Goal: Task Accomplishment & Management: Complete application form

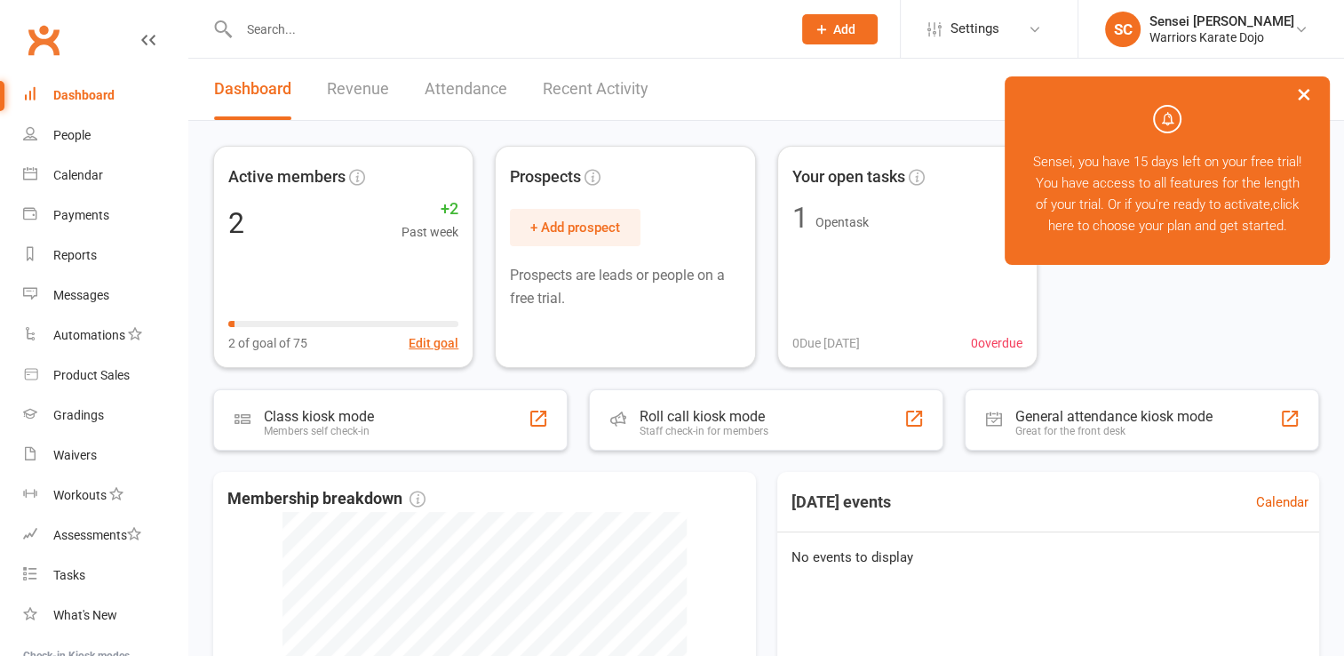
click at [842, 38] on button "Add" at bounding box center [840, 29] width 76 height 30
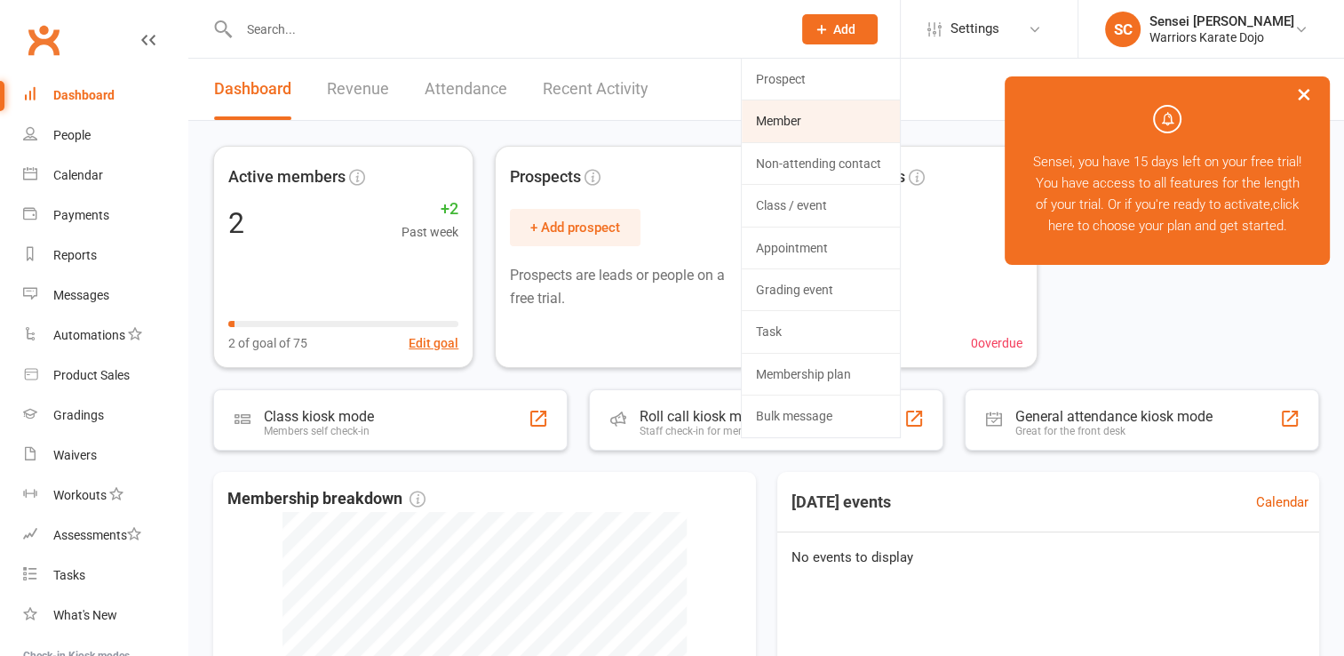
click at [791, 111] on link "Member" at bounding box center [821, 120] width 158 height 41
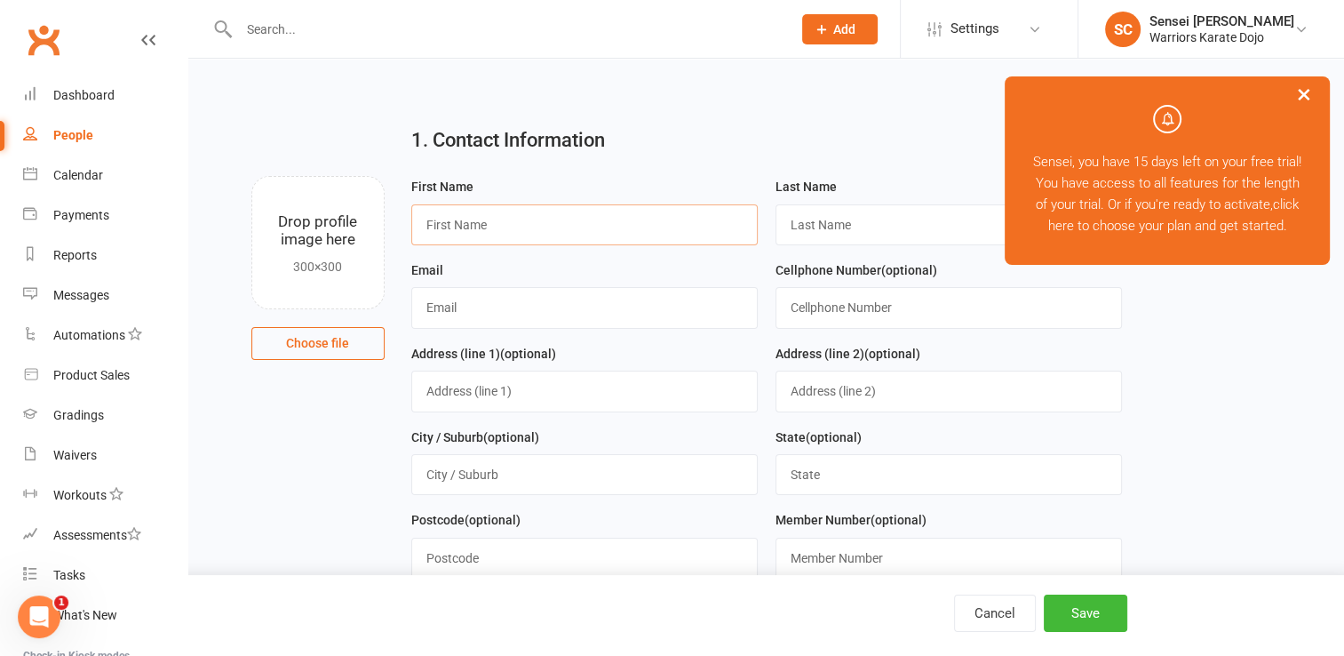
click at [630, 211] on input "text" at bounding box center [584, 224] width 346 height 41
type input "Weston"
type input "Burns"
click at [542, 300] on input "text" at bounding box center [584, 307] width 346 height 41
click at [592, 313] on input "naiomi" at bounding box center [584, 307] width 346 height 41
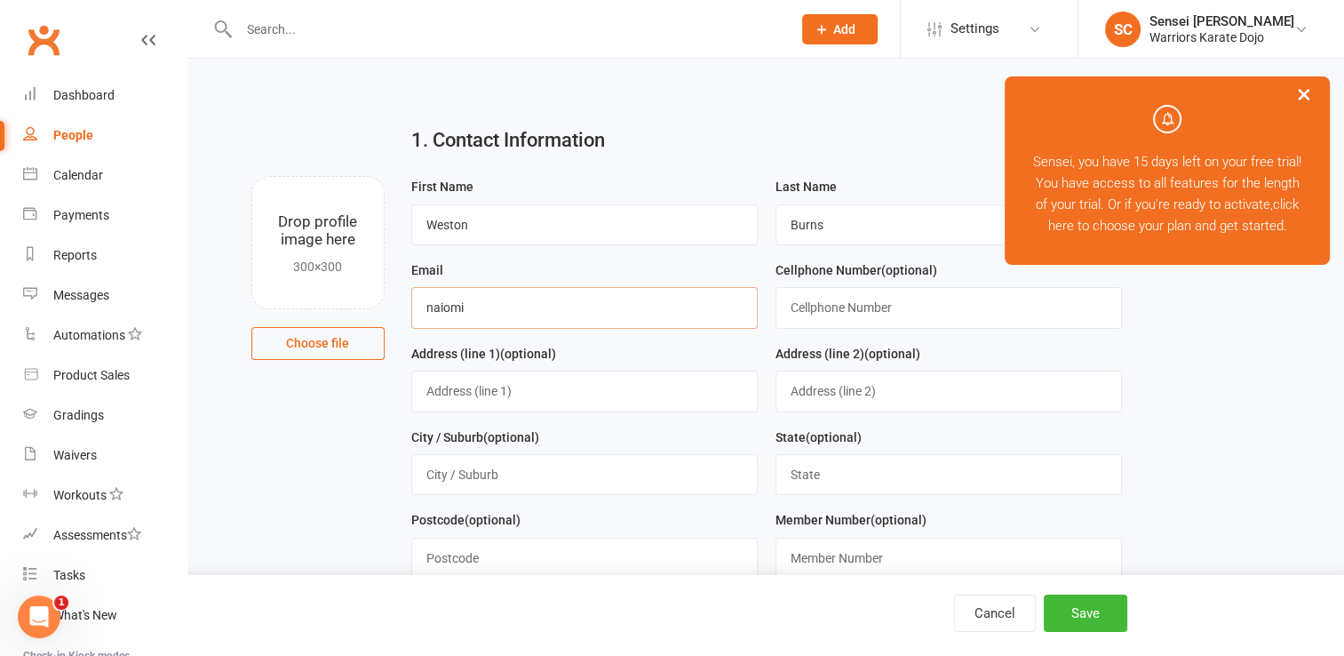
click at [592, 313] on input "naiomi" at bounding box center [584, 307] width 346 height 41
paste input "[EMAIL_ADDRESS][PERSON_NAME][DOMAIN_NAME]>"
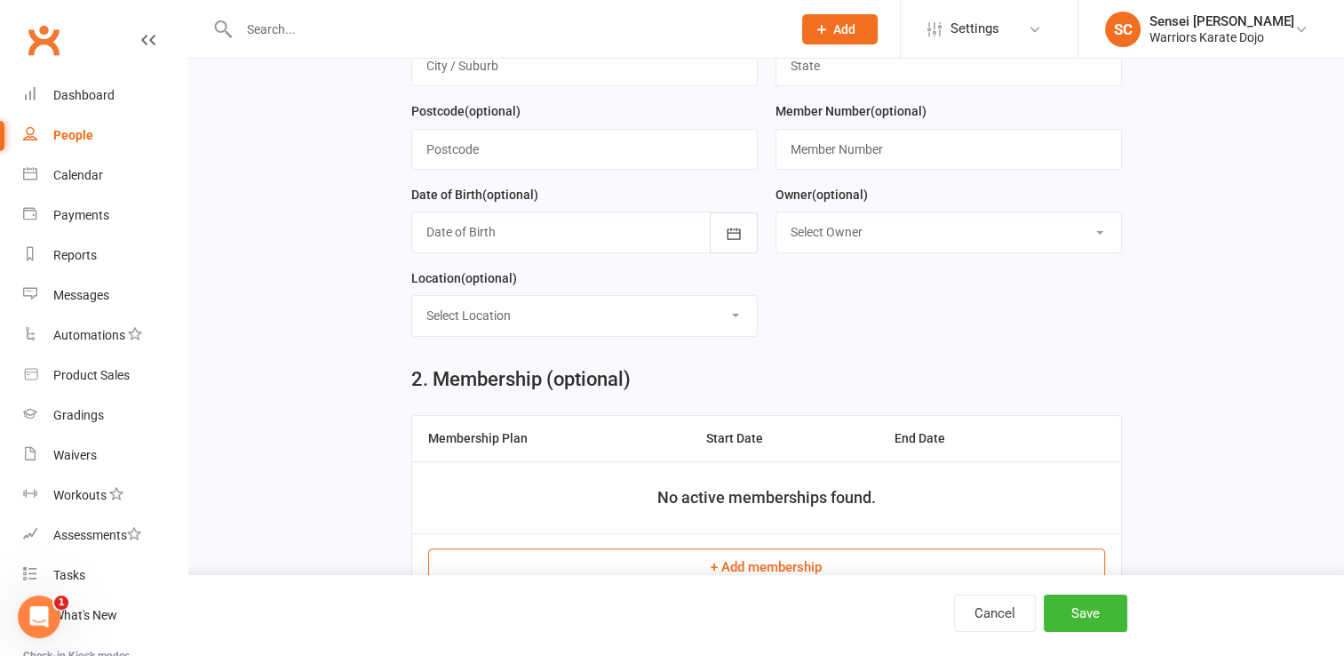
scroll to position [410, 0]
type input "[PERSON_NAME][EMAIL_ADDRESS][PERSON_NAME][DOMAIN_NAME]"
click at [585, 280] on div "Location (optional) Select Location Example Room (Rename me!)" at bounding box center [584, 300] width 346 height 69
click at [567, 315] on select "Select Location Example Room (Rename me!)" at bounding box center [584, 313] width 345 height 39
click at [891, 333] on form "First Name [PERSON_NAME] Last Name Burns Email [PERSON_NAME][EMAIL_ADDRESS][PER…" at bounding box center [766, 56] width 729 height 583
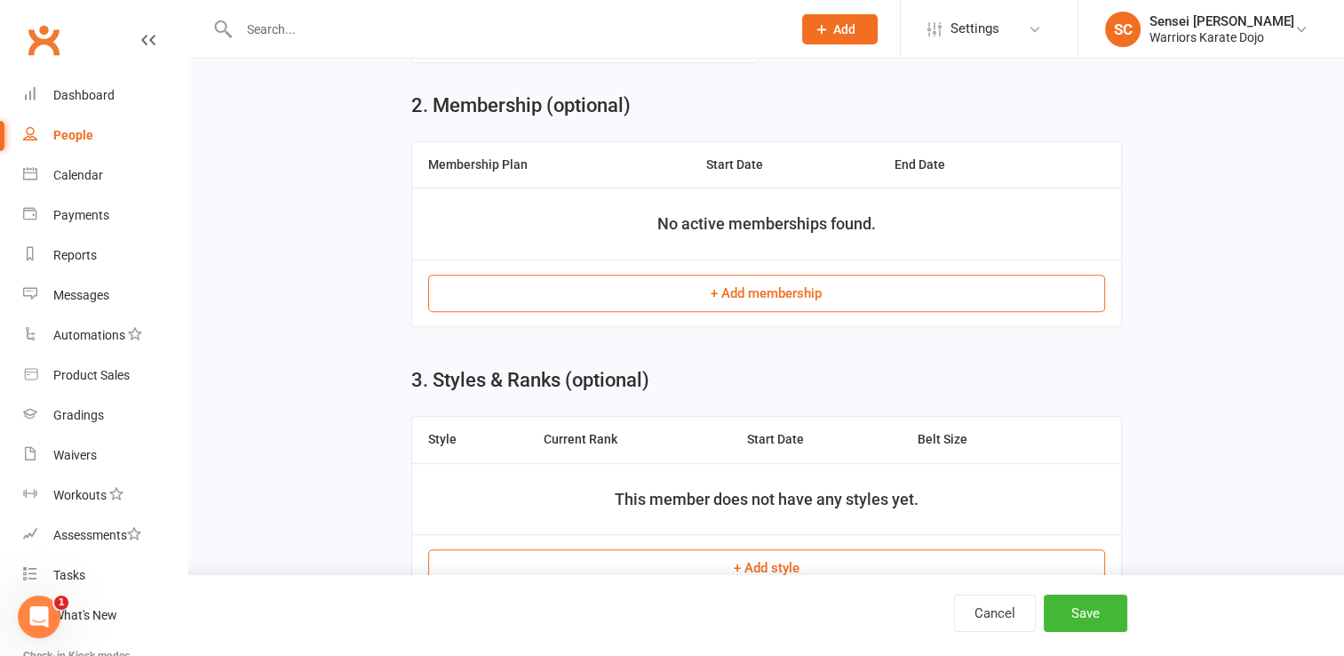
scroll to position [689, 0]
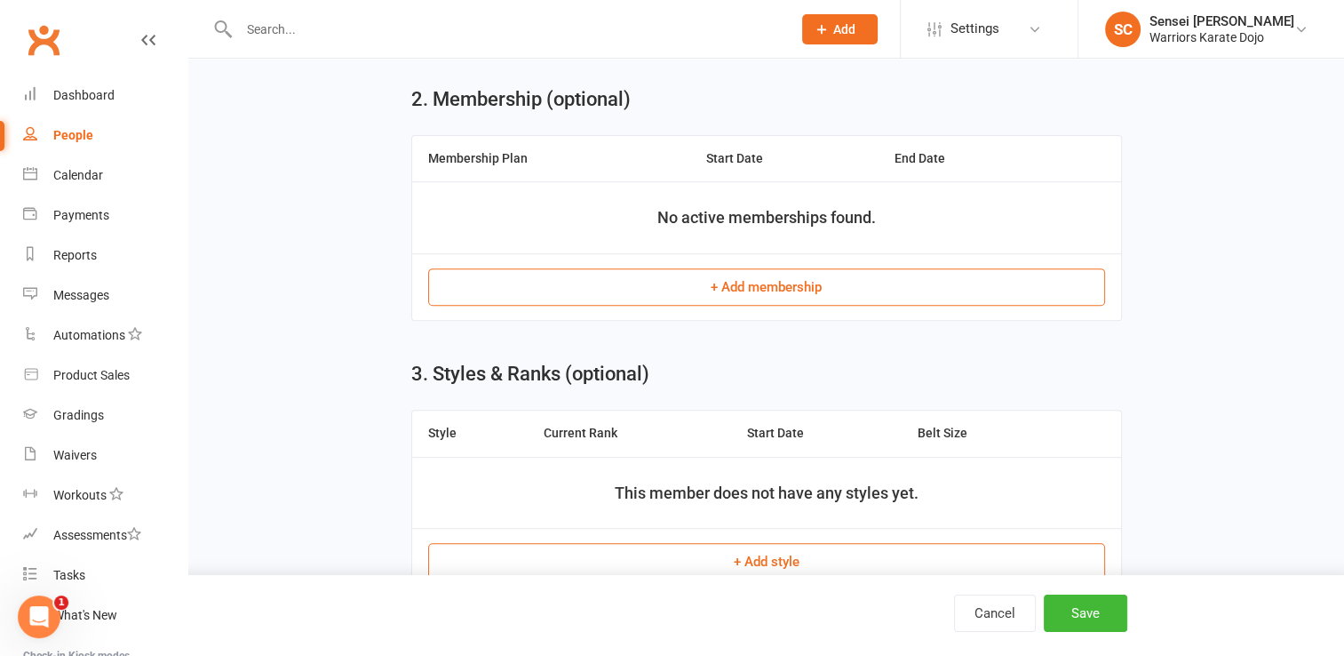
click at [773, 291] on button "+ Add membership" at bounding box center [766, 286] width 677 height 37
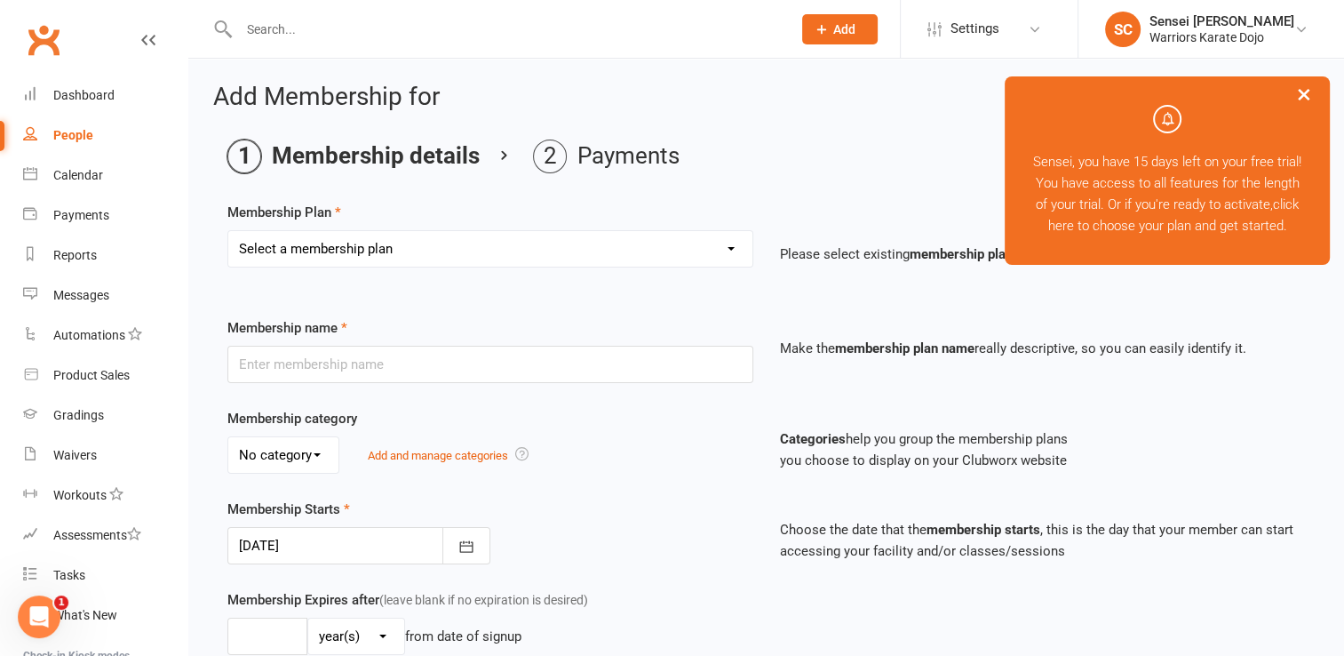
click at [625, 250] on select "Select a membership plan Create new Membership Plan One class Two Class" at bounding box center [490, 249] width 524 height 36
select select "1"
click at [228, 231] on select "Select a membership plan Create new Membership Plan One class Two Class" at bounding box center [490, 249] width 524 height 36
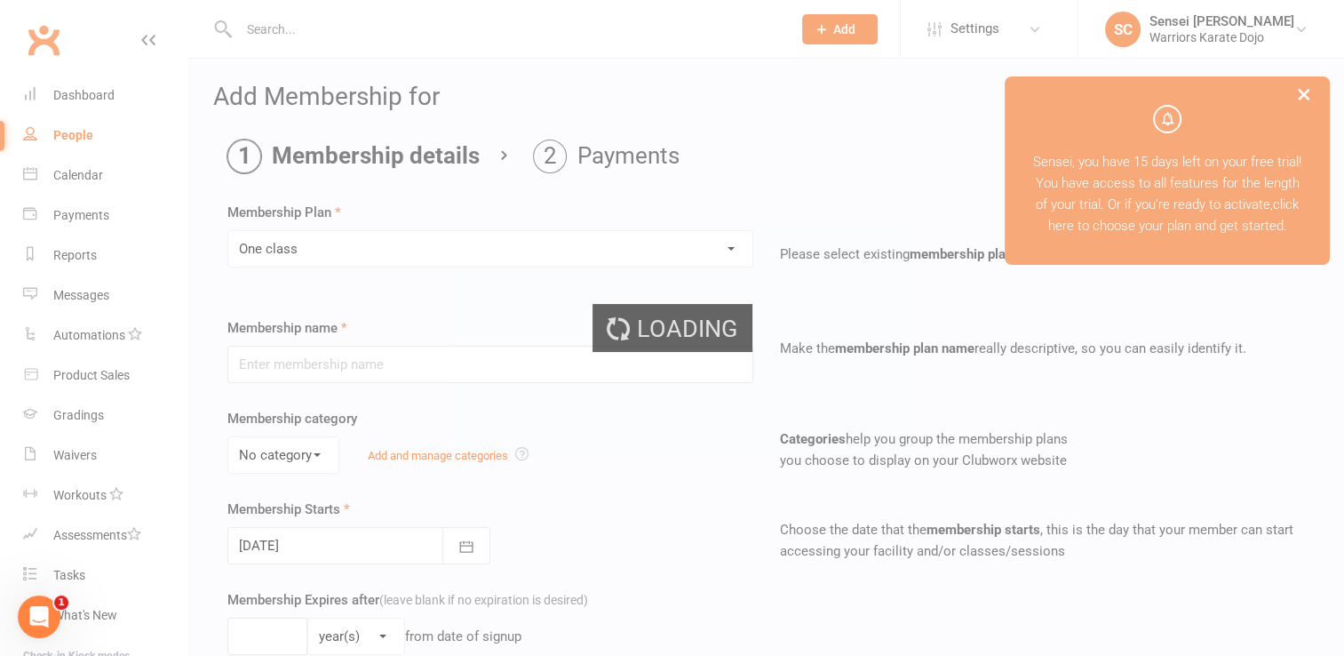
type input "One class"
select select "0"
type input "1"
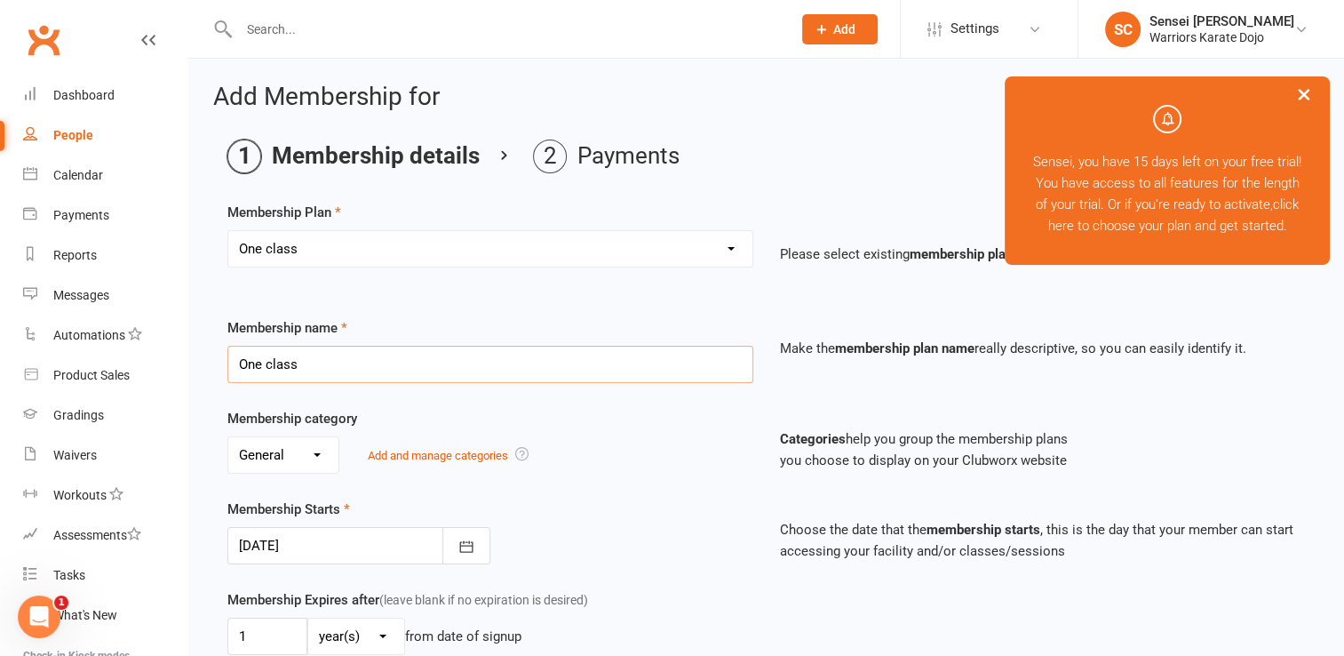
click at [579, 365] on input "One class" at bounding box center [490, 364] width 526 height 37
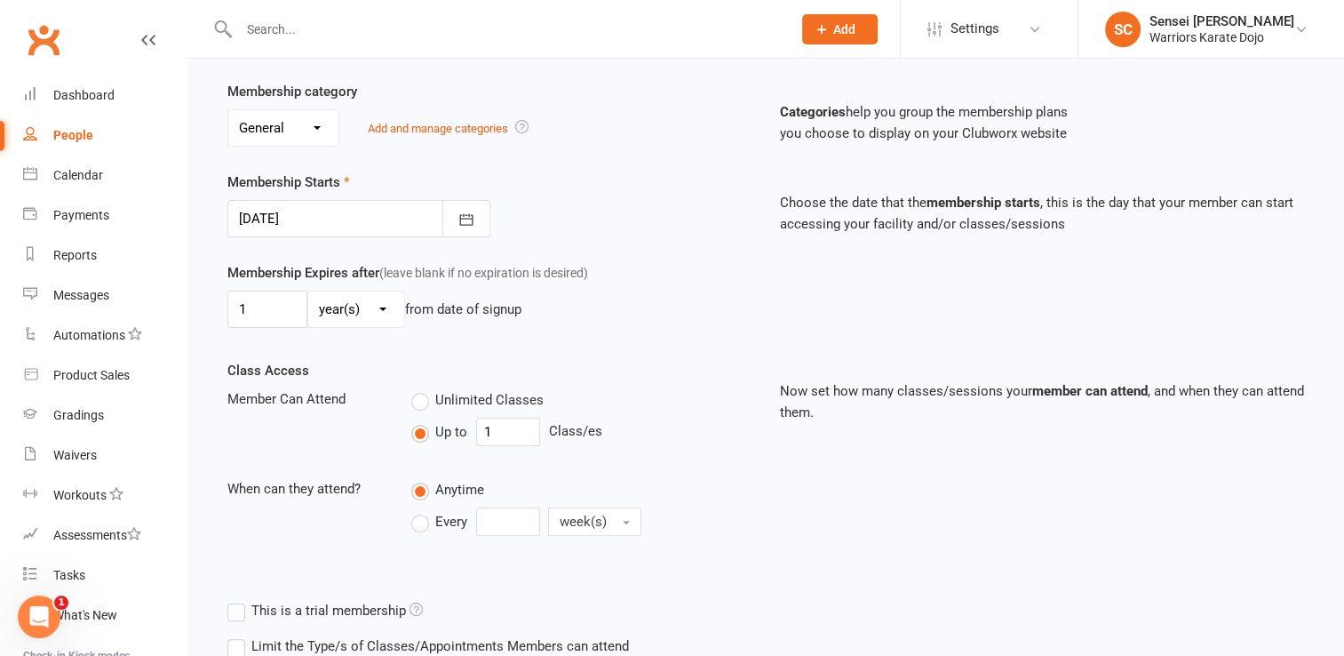
scroll to position [333, 0]
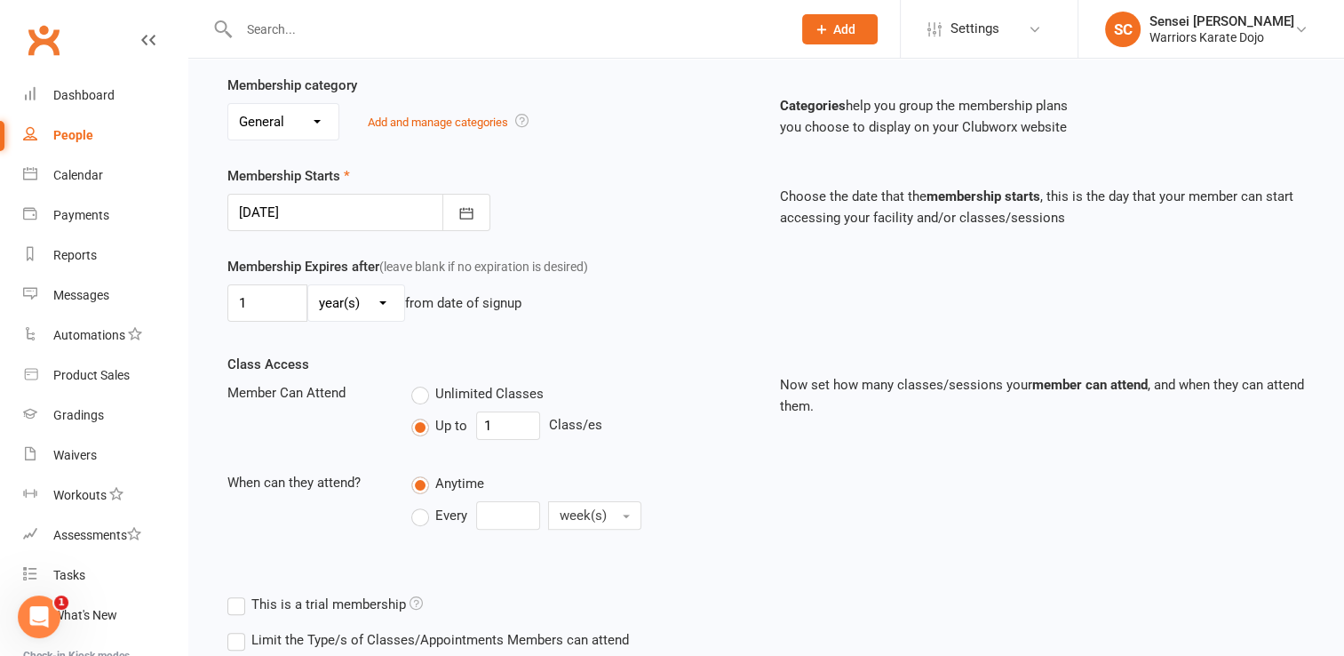
click at [378, 205] on div at bounding box center [358, 212] width 263 height 37
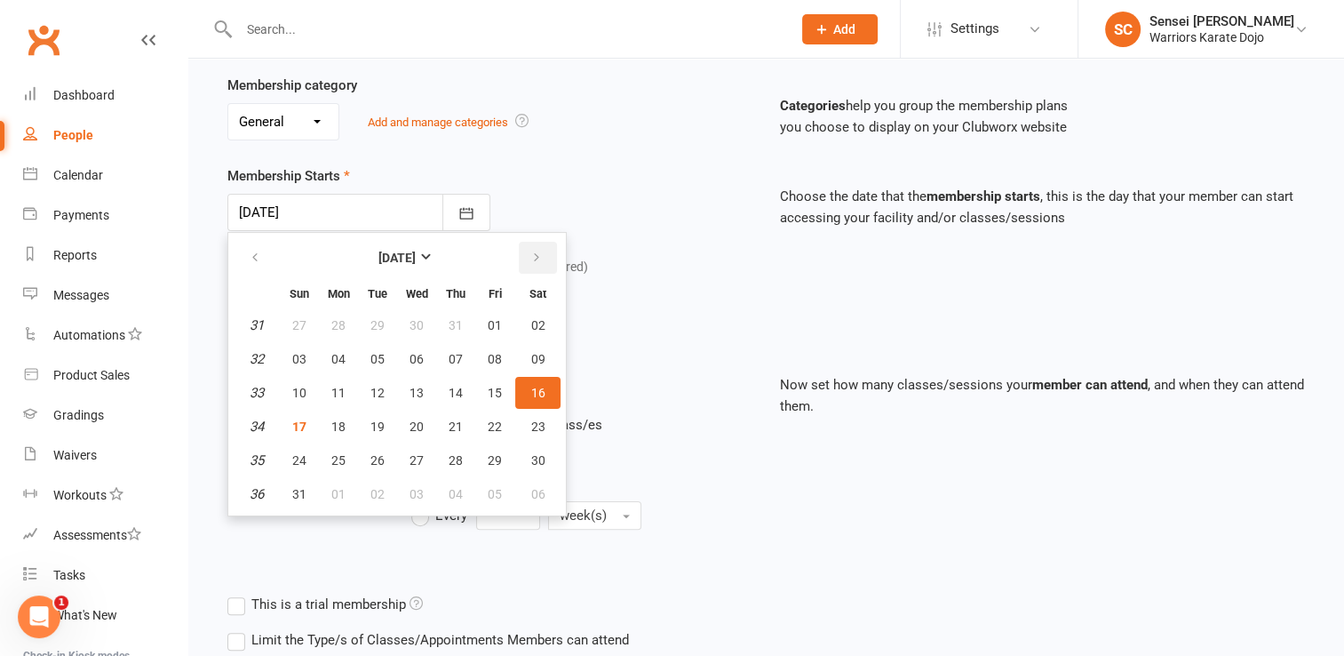
click at [532, 259] on icon "button" at bounding box center [536, 258] width 12 height 14
click at [456, 419] on span "25" at bounding box center [456, 426] width 14 height 14
type input "[DATE]"
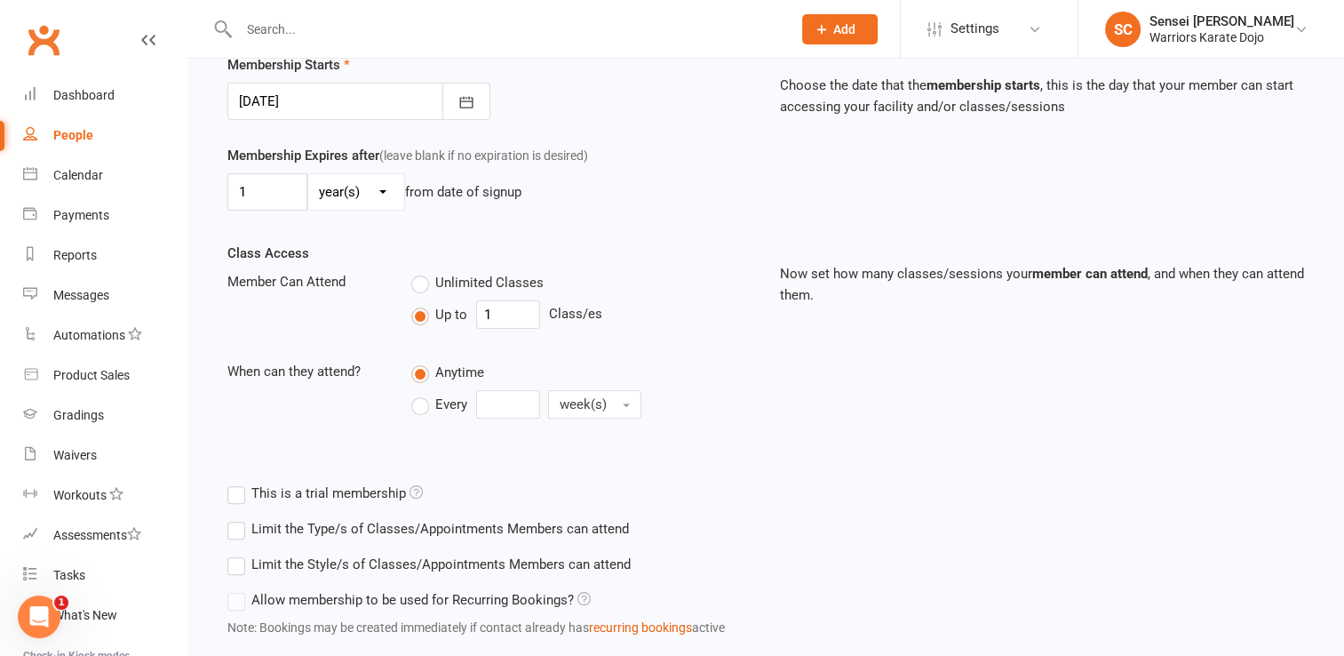
scroll to position [553, 0]
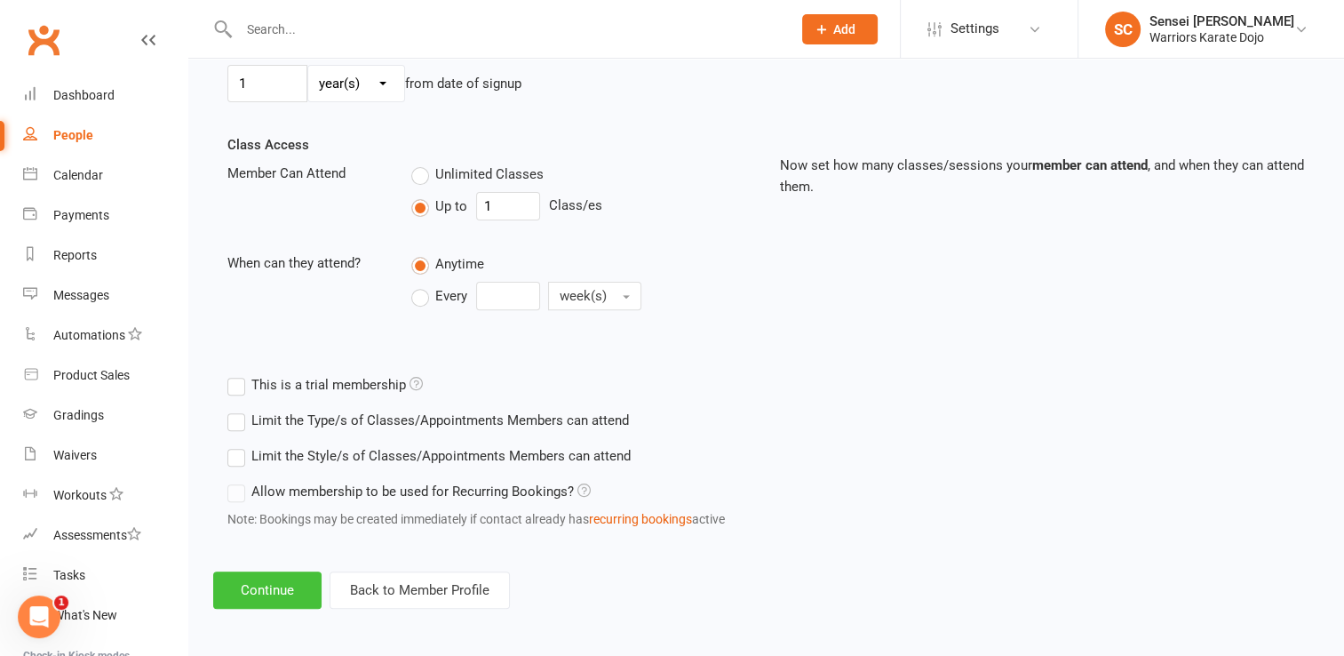
click at [235, 591] on button "Continue" at bounding box center [267, 589] width 108 height 37
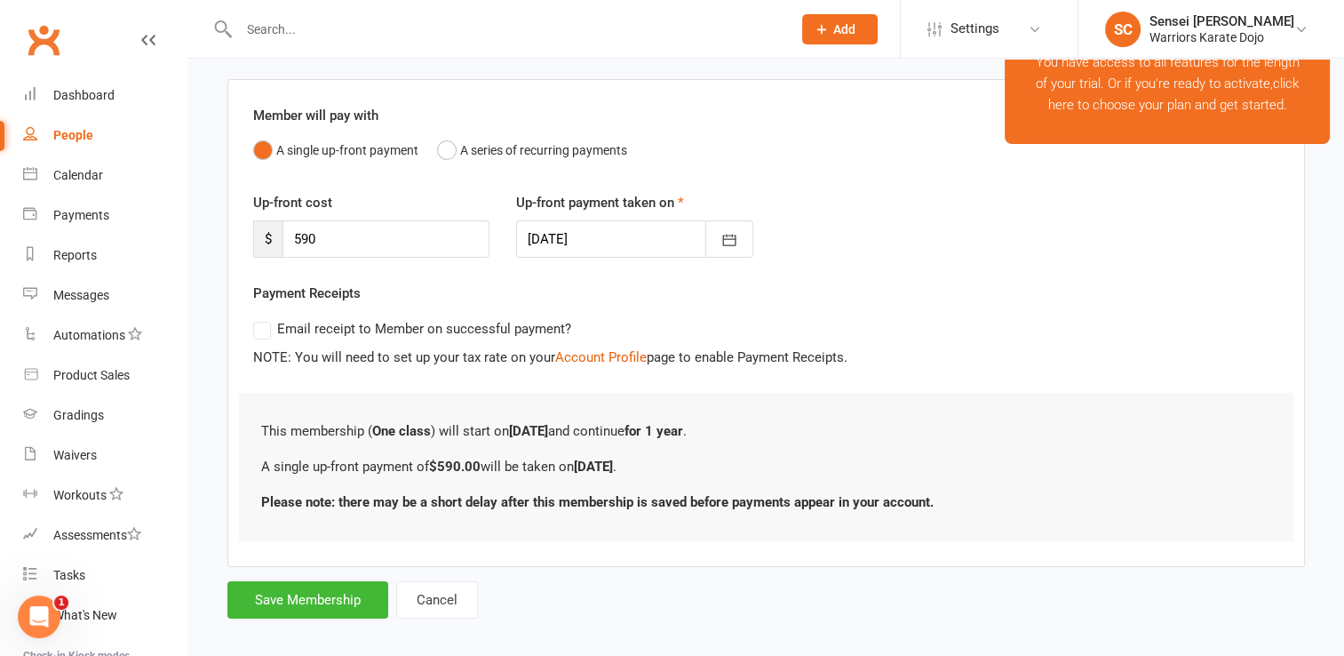
scroll to position [136, 0]
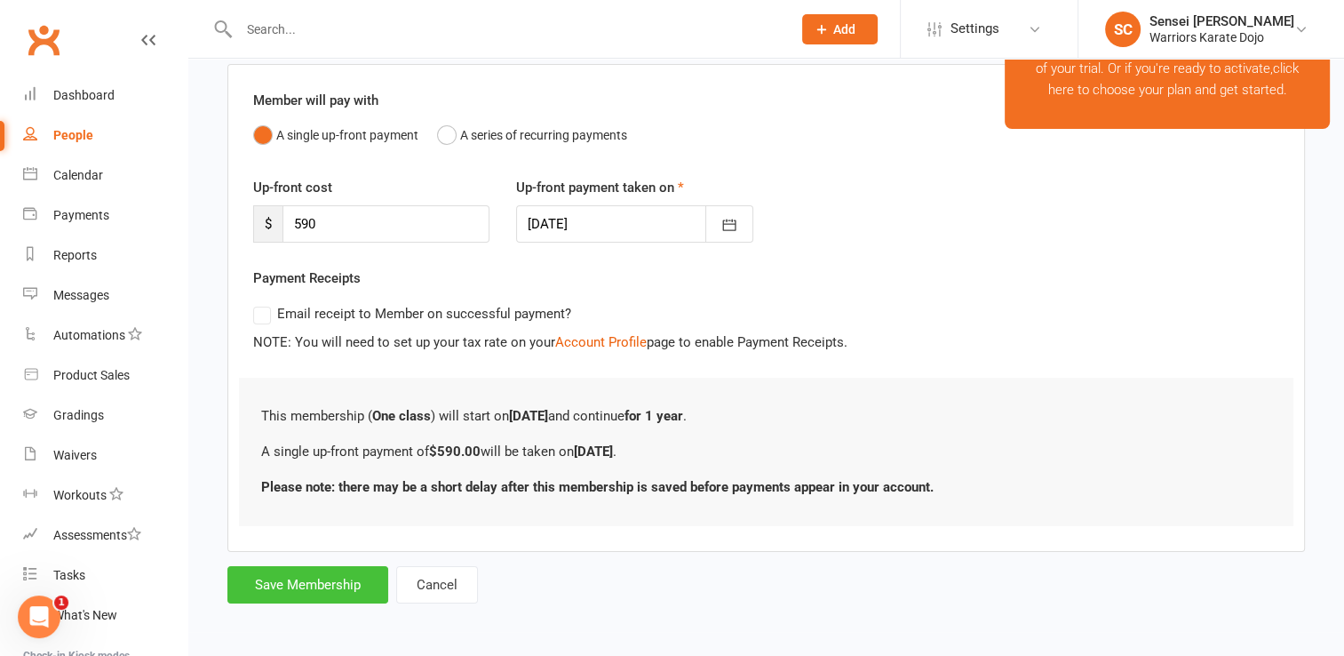
click at [323, 587] on button "Save Membership" at bounding box center [307, 584] width 161 height 37
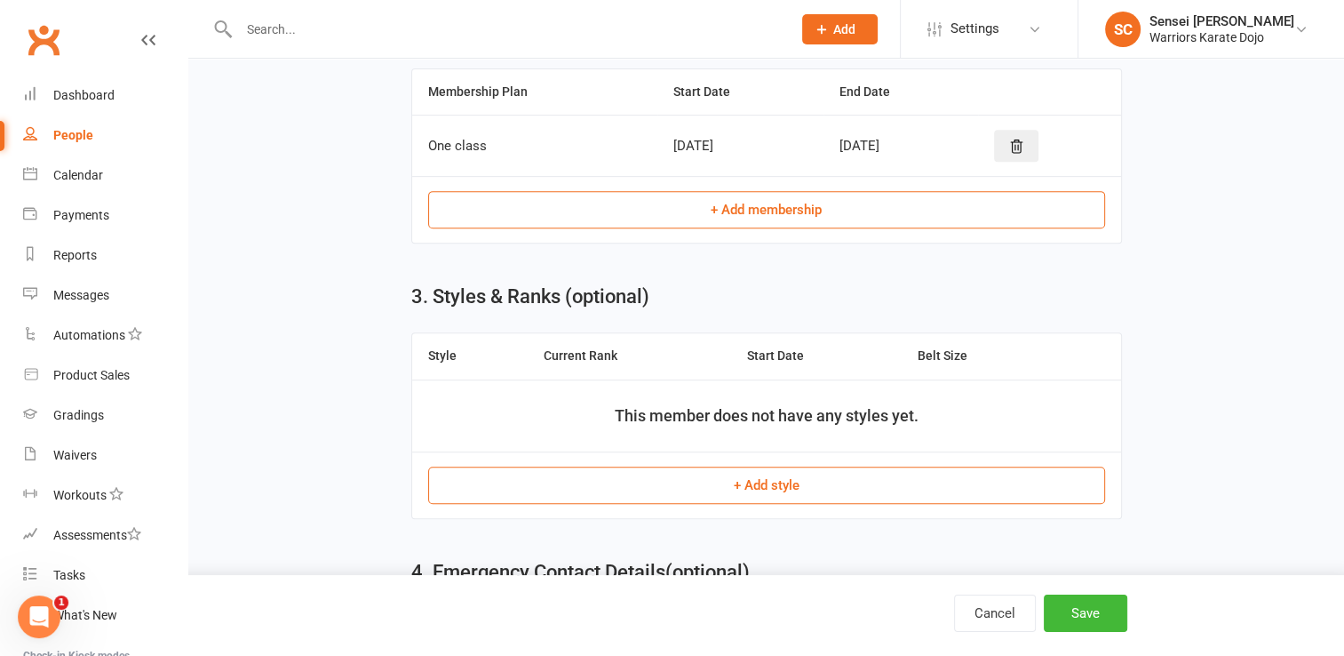
click at [706, 466] on button "+ Add style" at bounding box center [766, 484] width 677 height 37
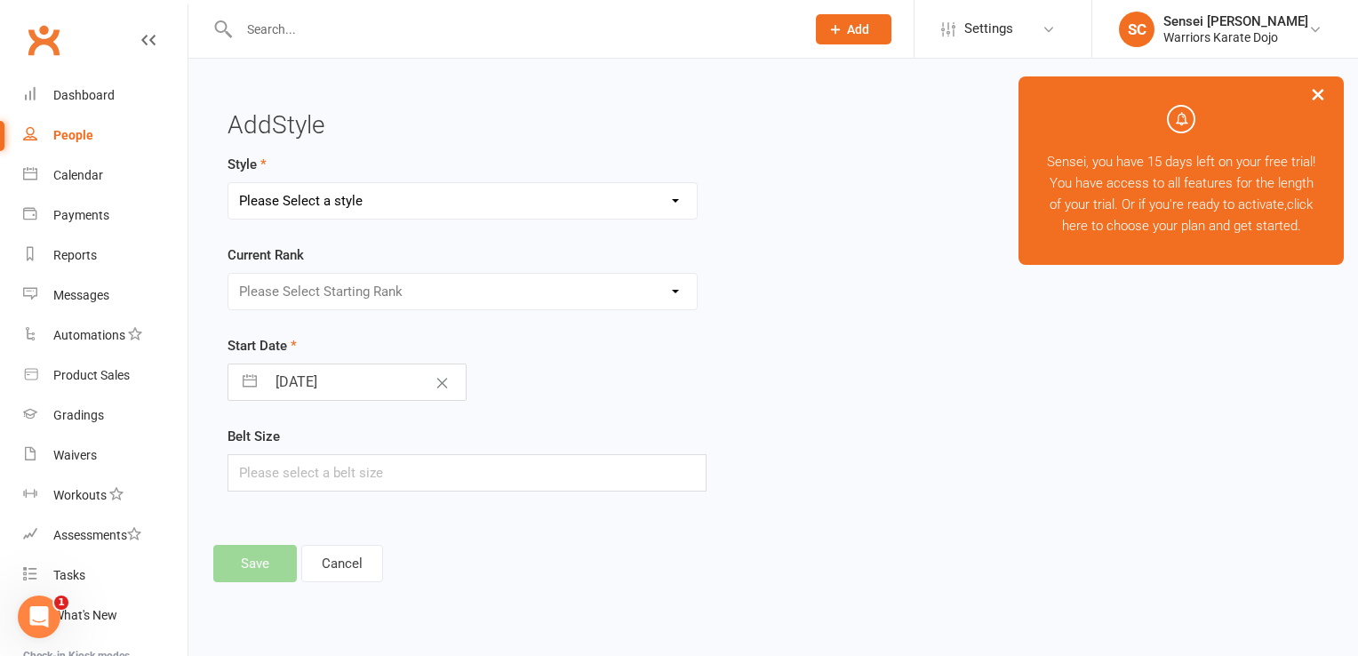
click at [398, 204] on select "Please Select a style Shotokan" at bounding box center [462, 201] width 468 height 36
select select "3746"
click at [228, 183] on select "Please Select a style Shotokan" at bounding box center [462, 201] width 468 height 36
click at [366, 290] on select "Please Select Starting Rank 9 Kyu 8 Kyu 7th Kyu" at bounding box center [462, 292] width 468 height 36
select select "44909"
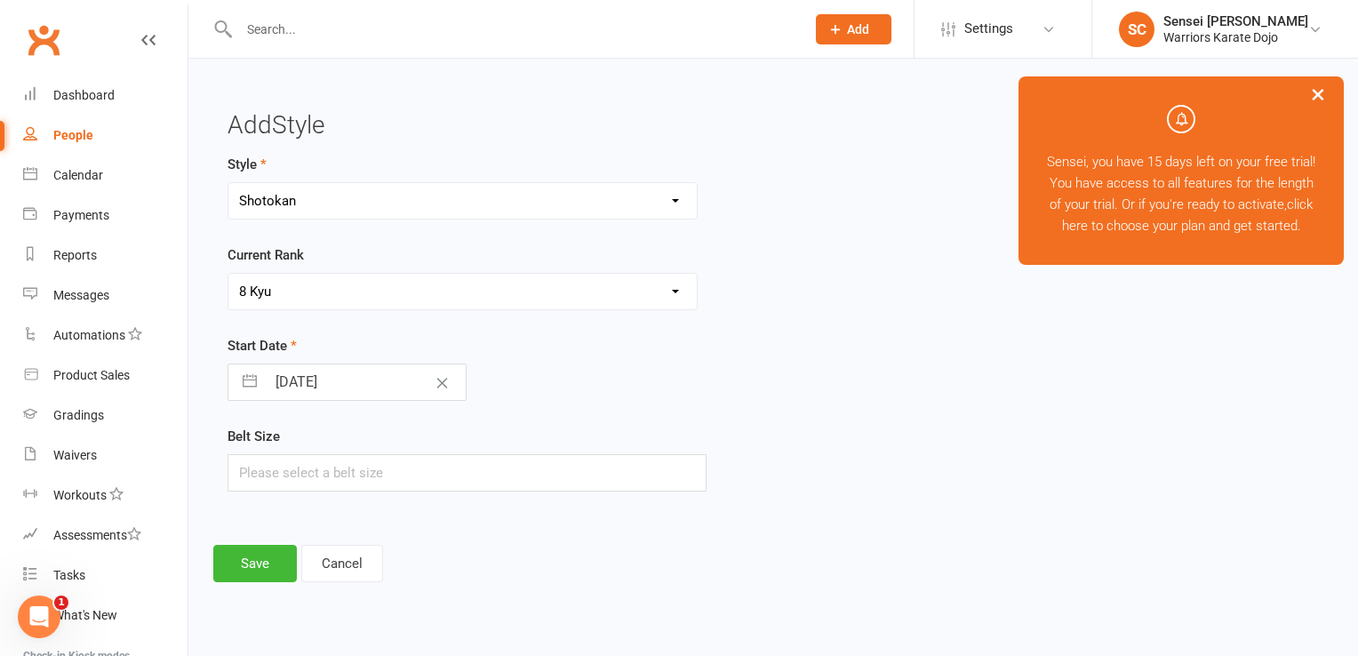
click at [228, 274] on select "Please Select Starting Rank 9 Kyu 8 Kyu 7th Kyu" at bounding box center [462, 292] width 468 height 36
click at [255, 567] on button "Save" at bounding box center [255, 563] width 84 height 37
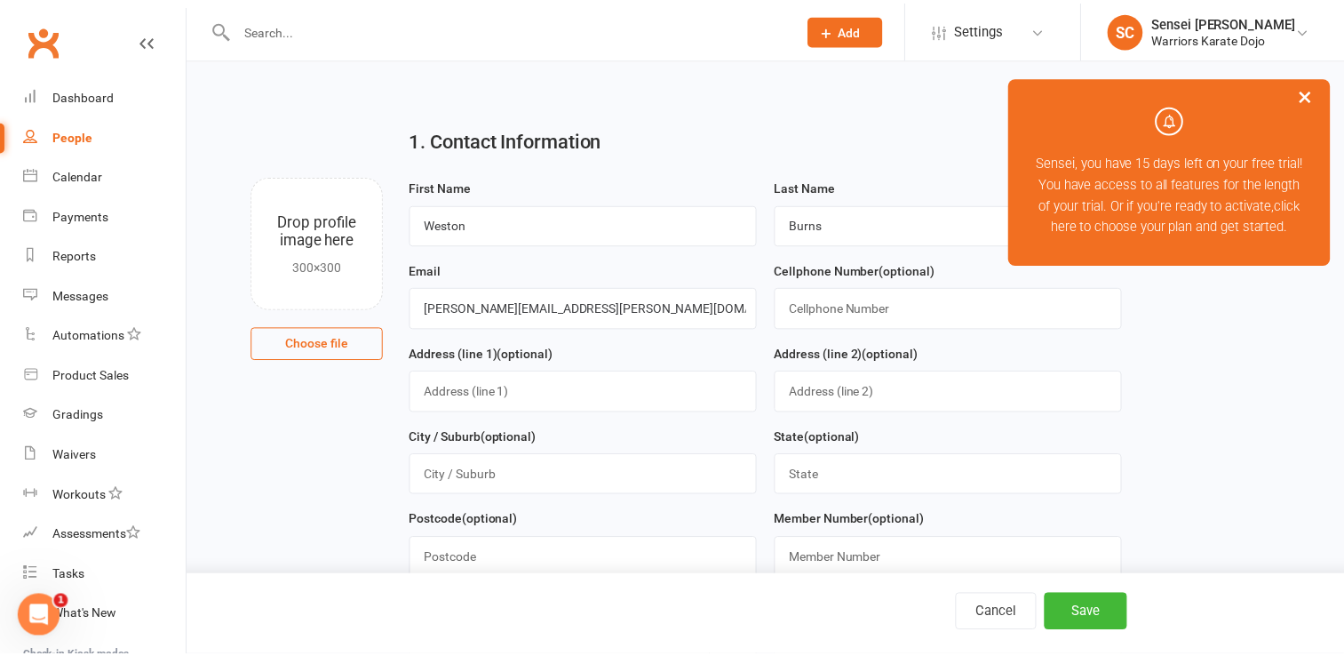
scroll to position [1019, 0]
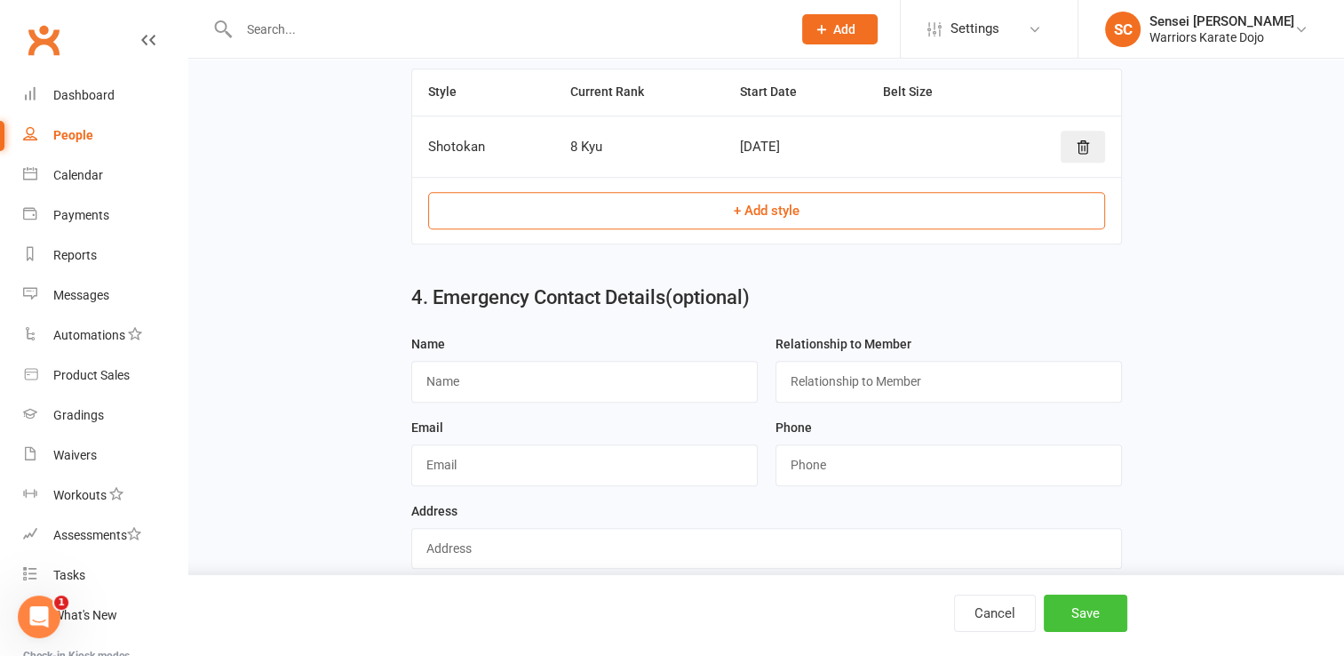
click at [1078, 607] on button "Save" at bounding box center [1086, 612] width 84 height 37
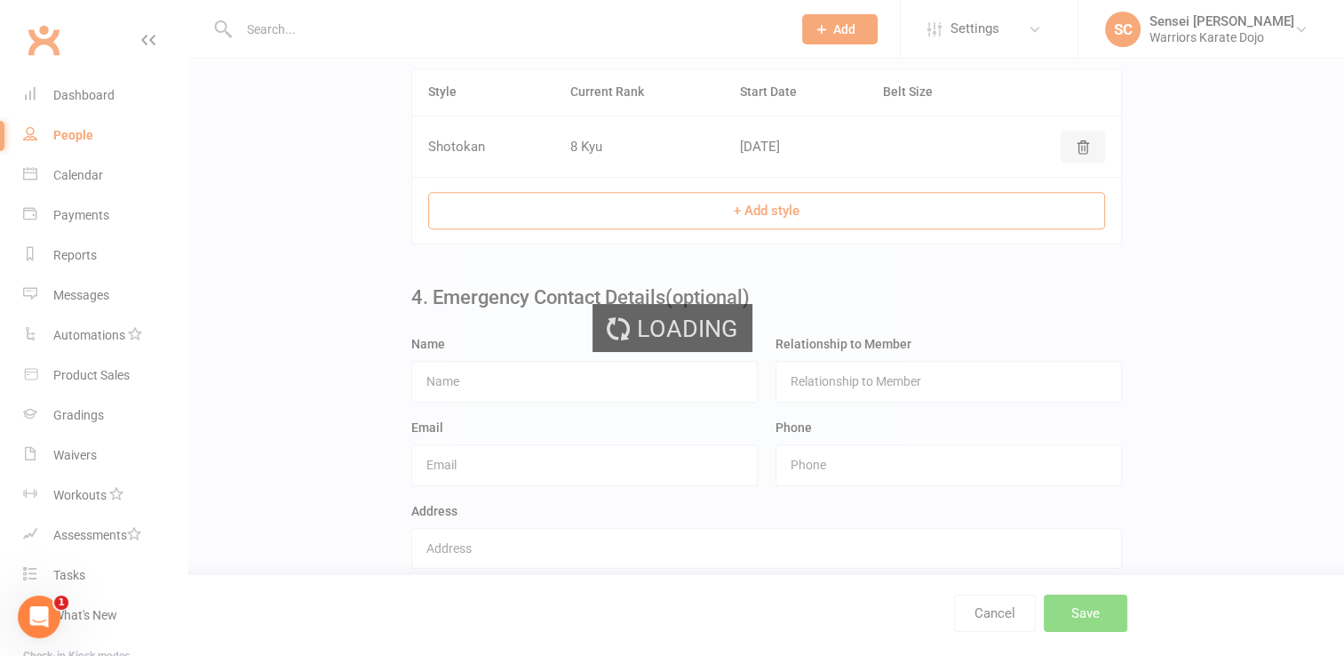
scroll to position [0, 0]
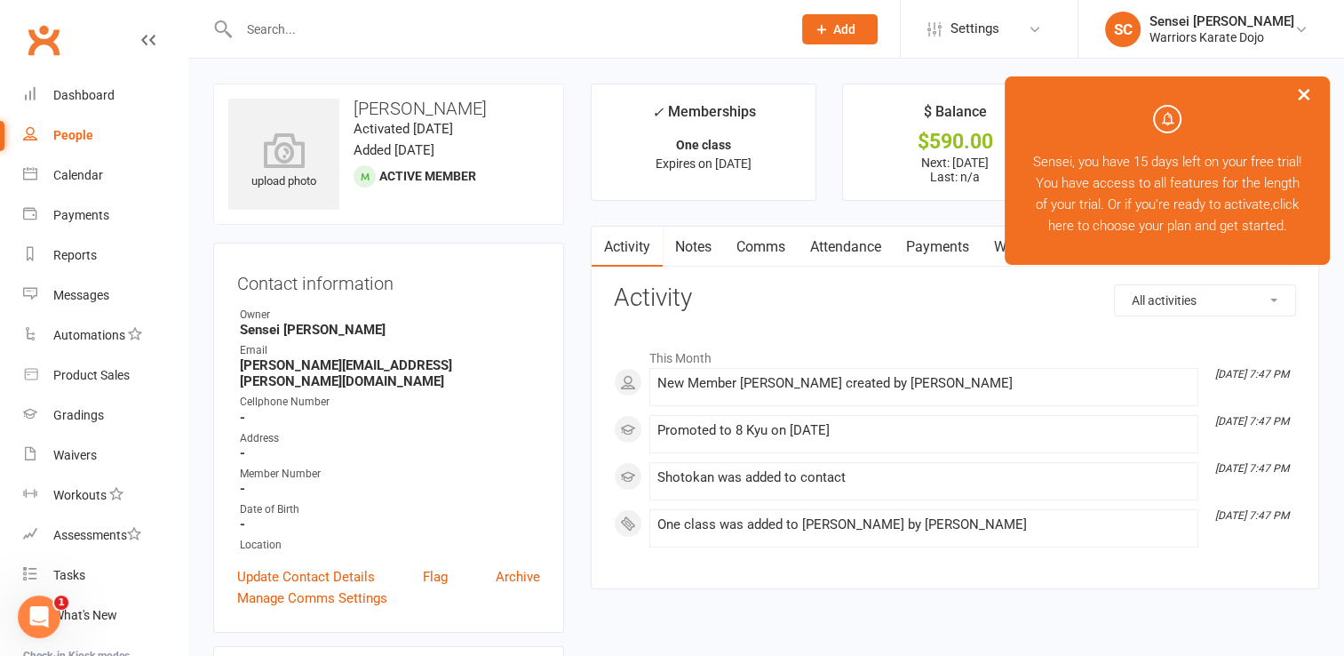
click at [847, 37] on button "Add" at bounding box center [840, 29] width 76 height 30
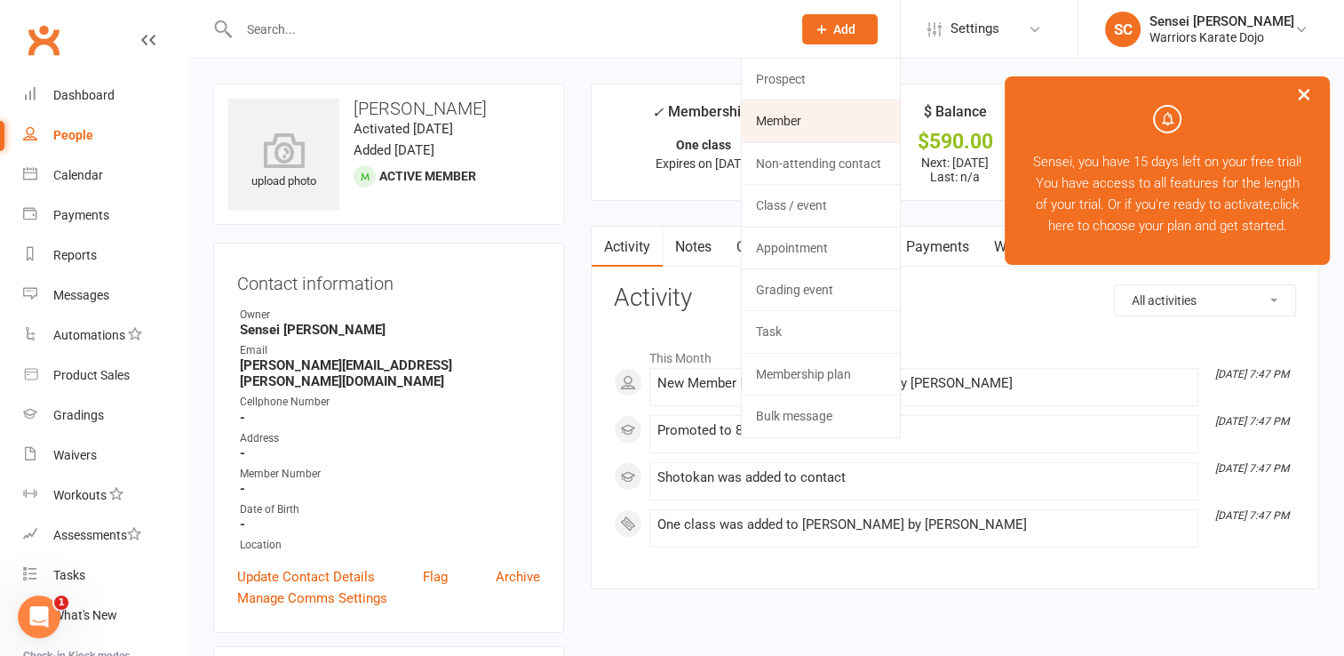
click at [782, 130] on link "Member" at bounding box center [821, 120] width 158 height 41
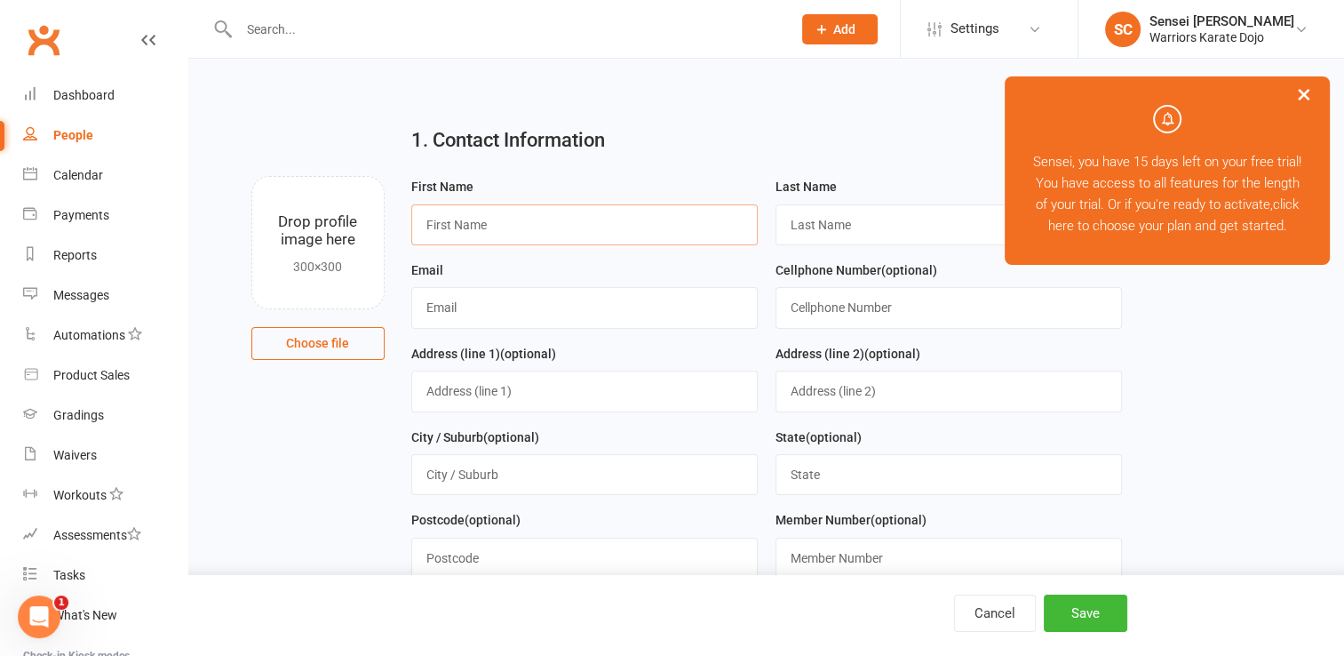
click at [617, 231] on input "text" at bounding box center [584, 224] width 346 height 41
type input "[PERSON_NAME]"
click at [505, 312] on input "text" at bounding box center [584, 307] width 346 height 41
paste input "[EMAIL_ADDRESS][DOMAIN_NAME]>"
type input "[EMAIL_ADDRESS][DOMAIN_NAME]"
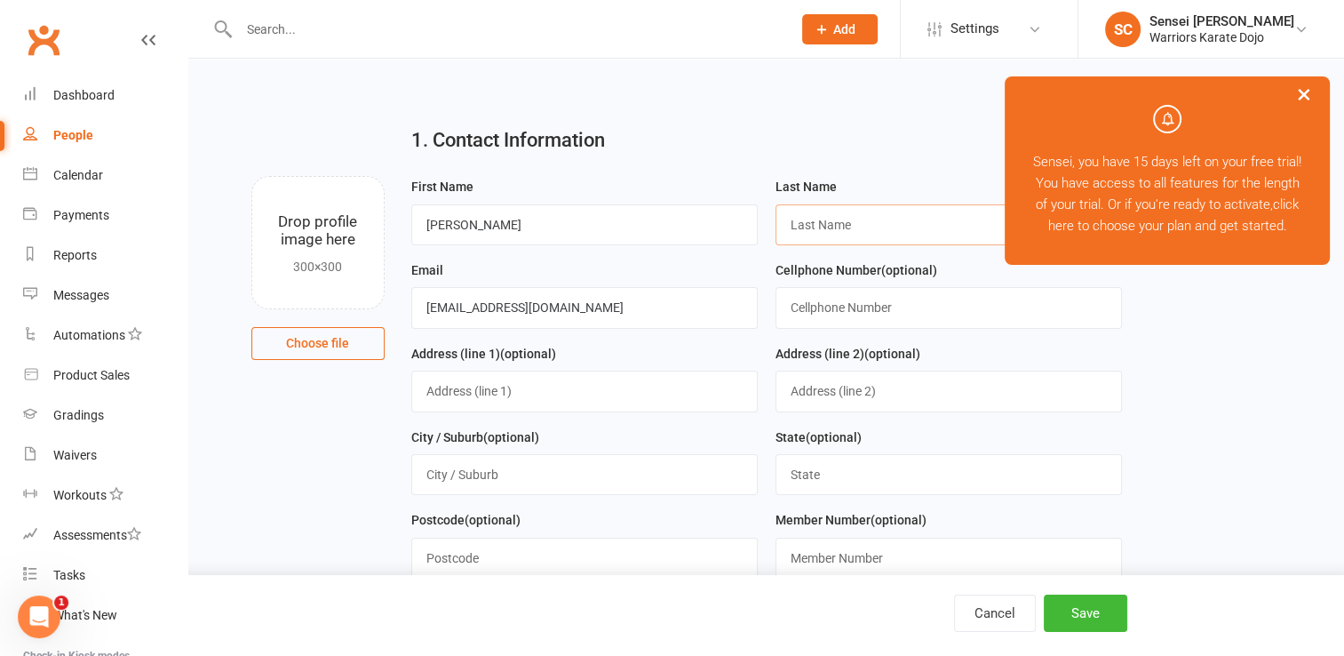
click at [856, 236] on input "text" at bounding box center [949, 224] width 346 height 41
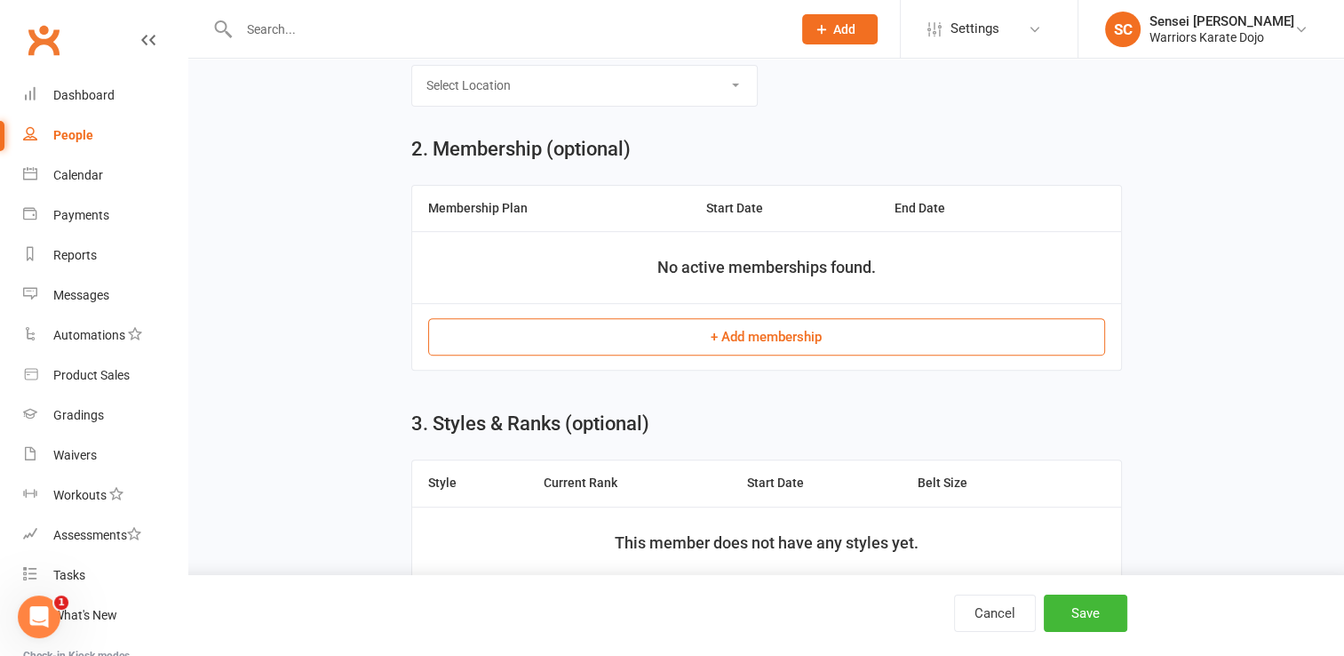
scroll to position [654, 0]
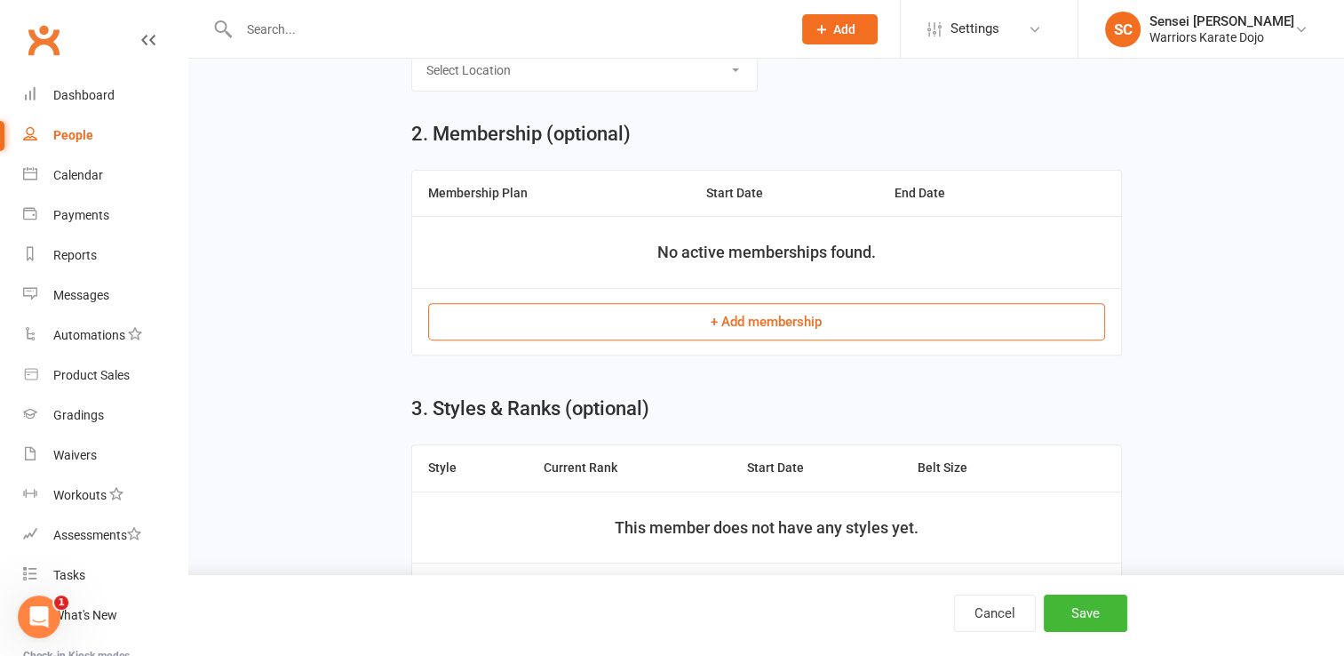
type input "[PERSON_NAME]"
click at [888, 325] on button "+ Add membership" at bounding box center [766, 321] width 677 height 37
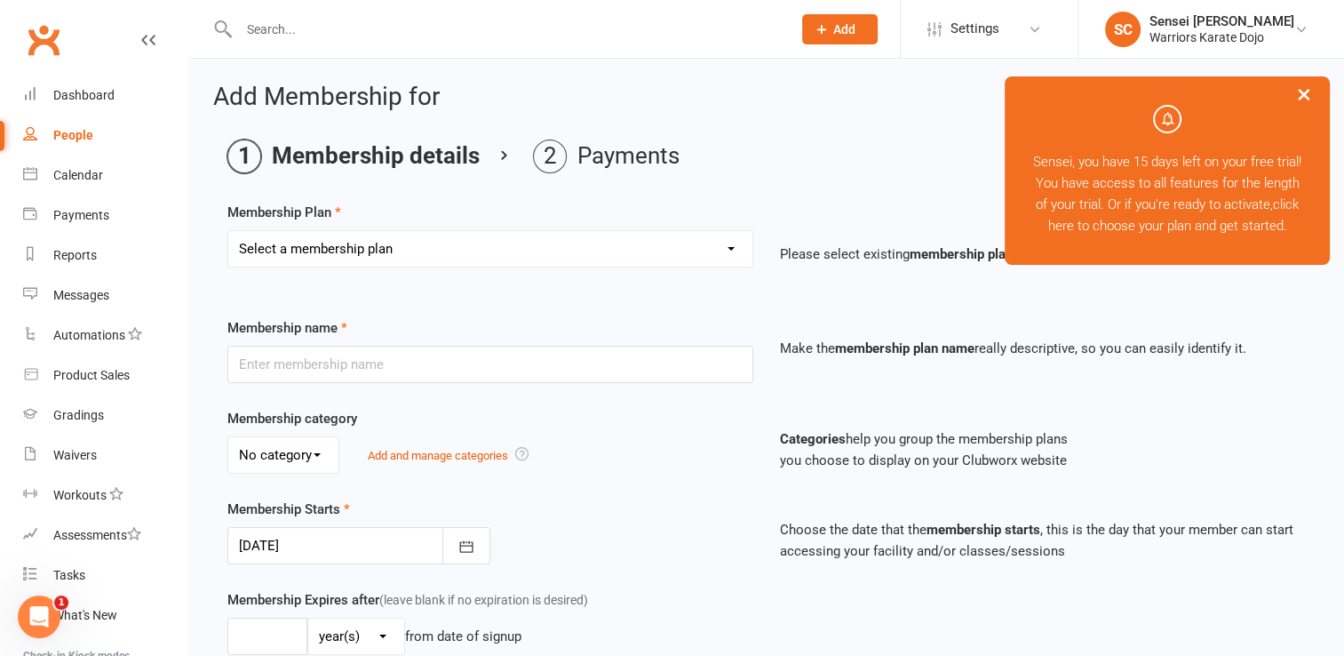
click at [498, 250] on select "Select a membership plan Create new Membership Plan One class Two Class" at bounding box center [490, 249] width 524 height 36
select select "1"
click at [228, 231] on select "Select a membership plan Create new Membership Plan One class Two Class" at bounding box center [490, 249] width 524 height 36
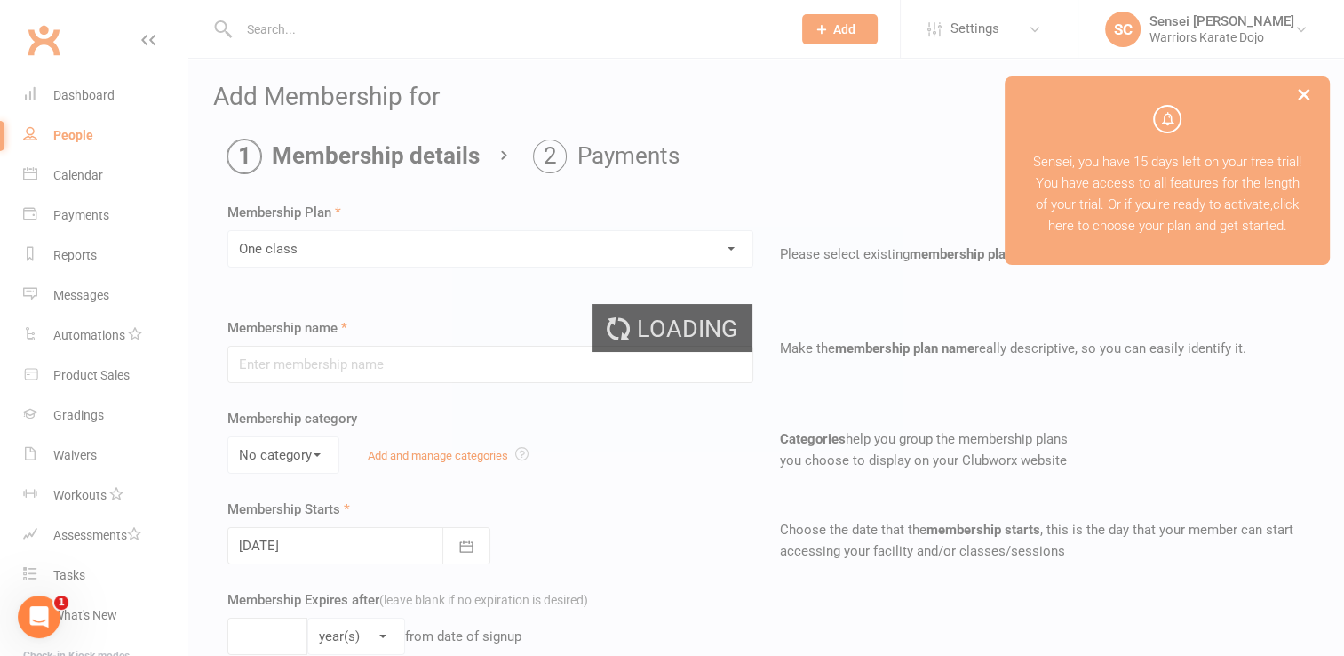
type input "One class"
select select "0"
type input "1"
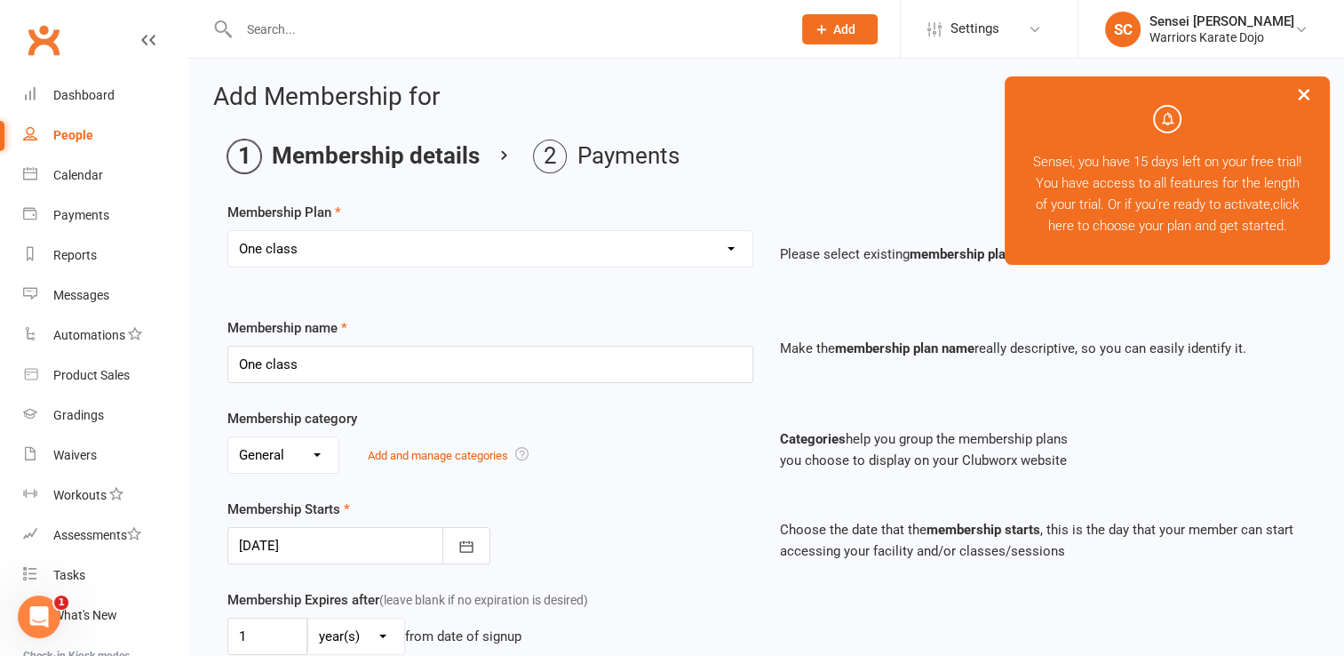
click at [364, 531] on div at bounding box center [358, 545] width 263 height 37
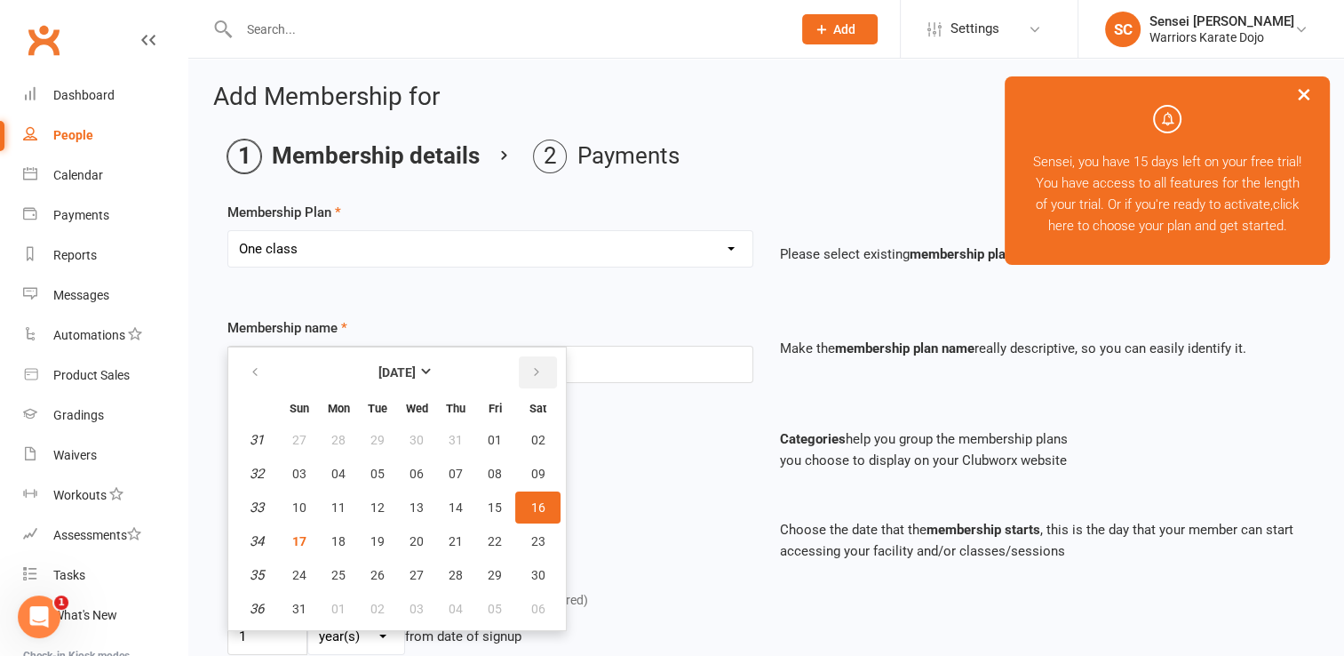
click at [530, 366] on icon "button" at bounding box center [536, 372] width 12 height 14
click at [450, 538] on span "25" at bounding box center [456, 541] width 14 height 14
type input "[DATE]"
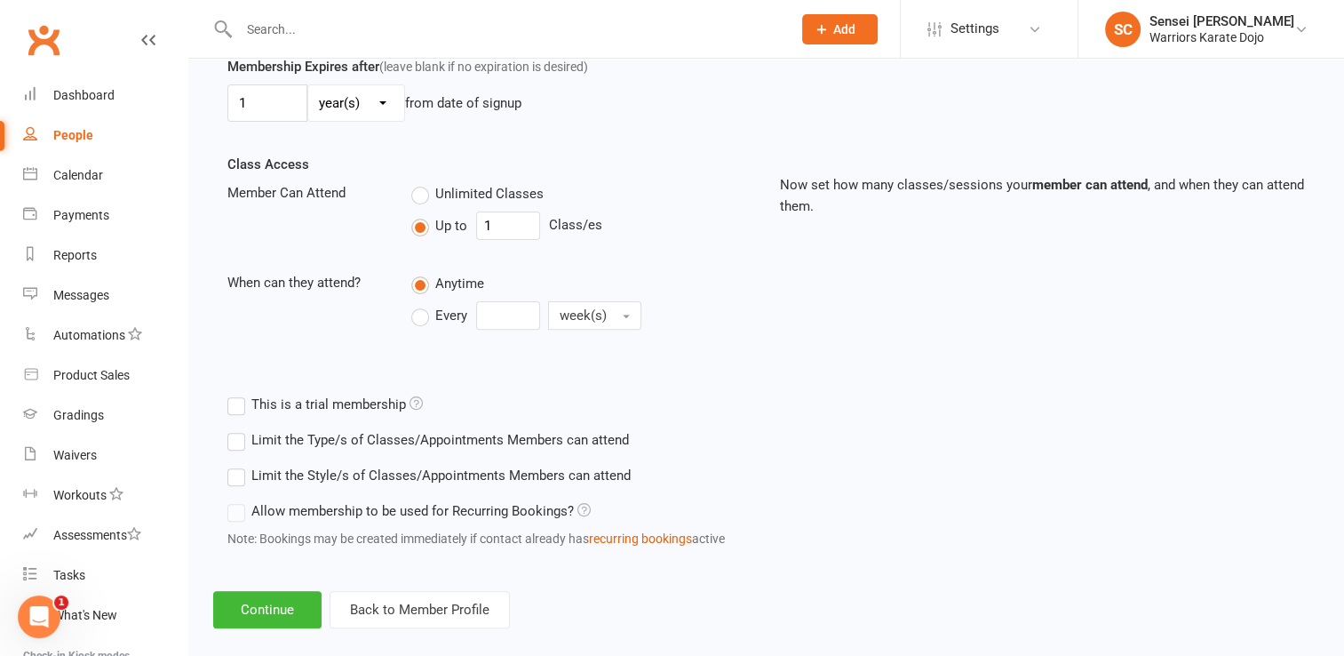
scroll to position [553, 0]
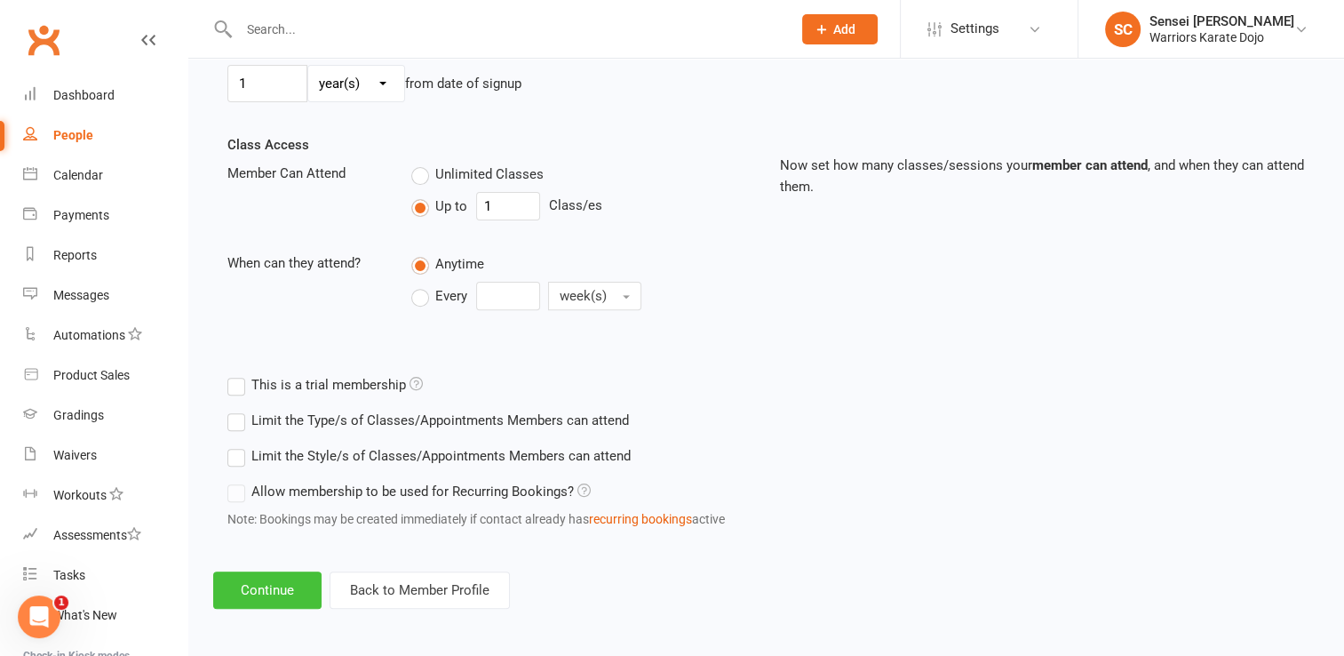
click at [265, 580] on button "Continue" at bounding box center [267, 589] width 108 height 37
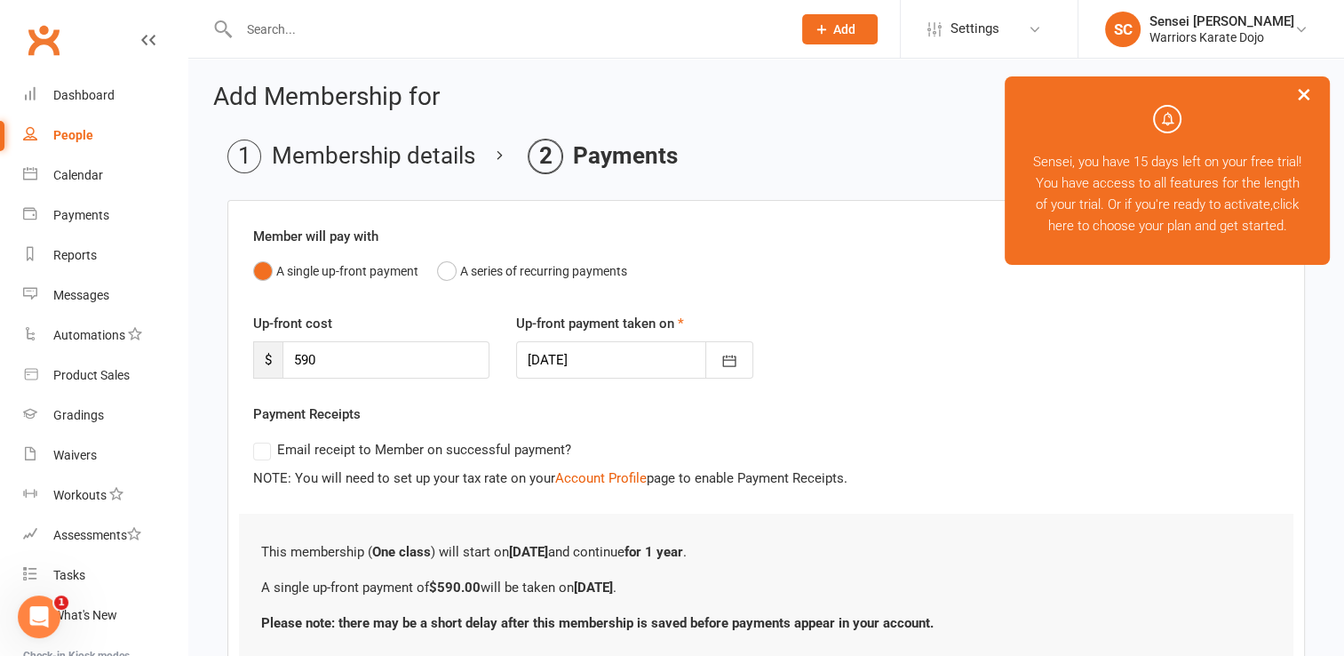
scroll to position [136, 0]
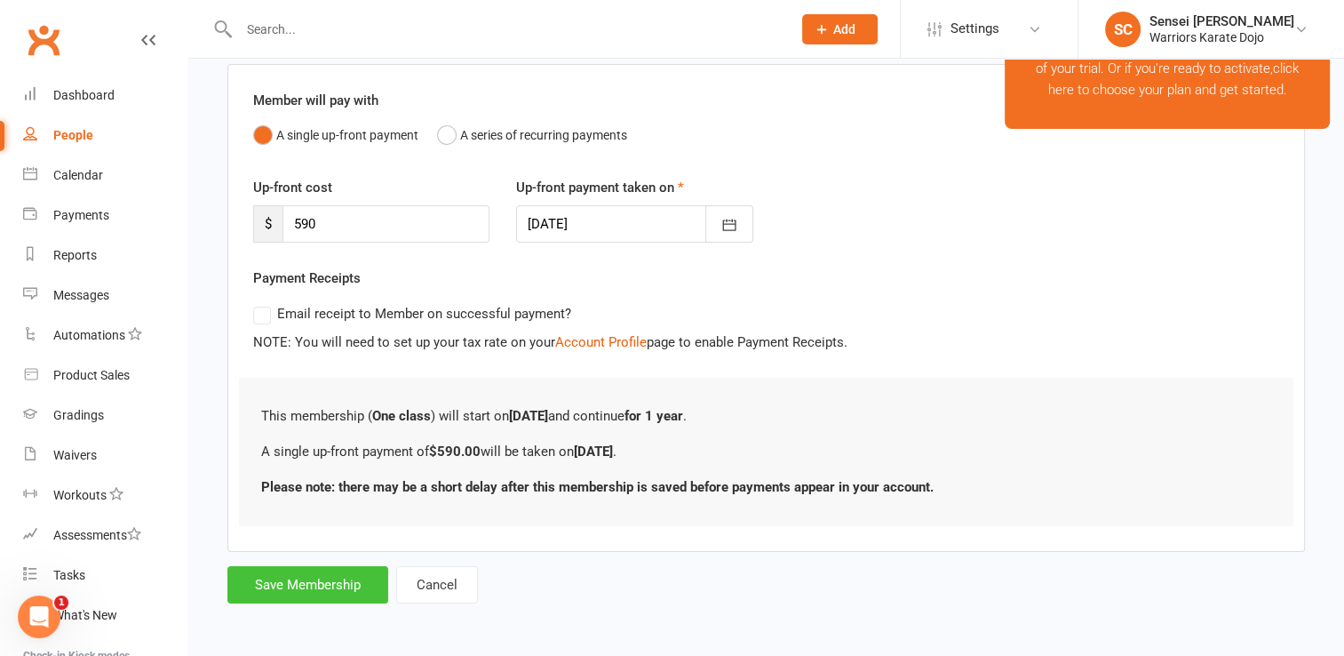
click at [265, 580] on button "Save Membership" at bounding box center [307, 584] width 161 height 37
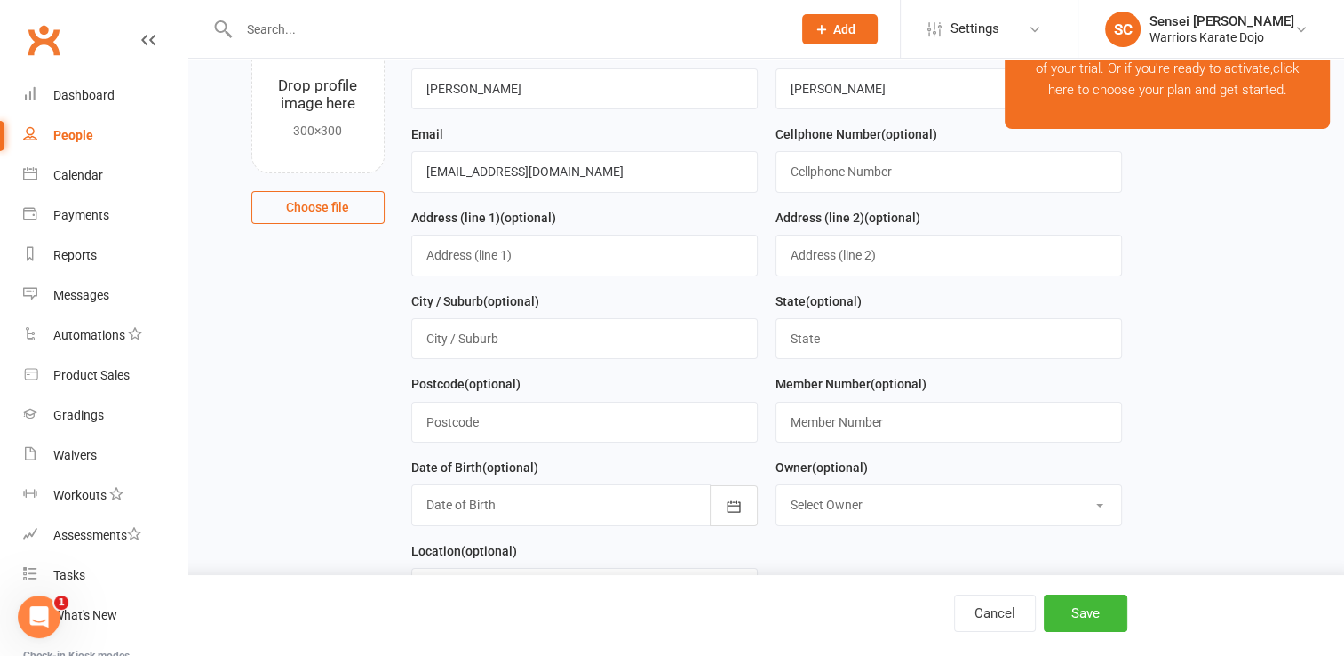
scroll to position [755, 0]
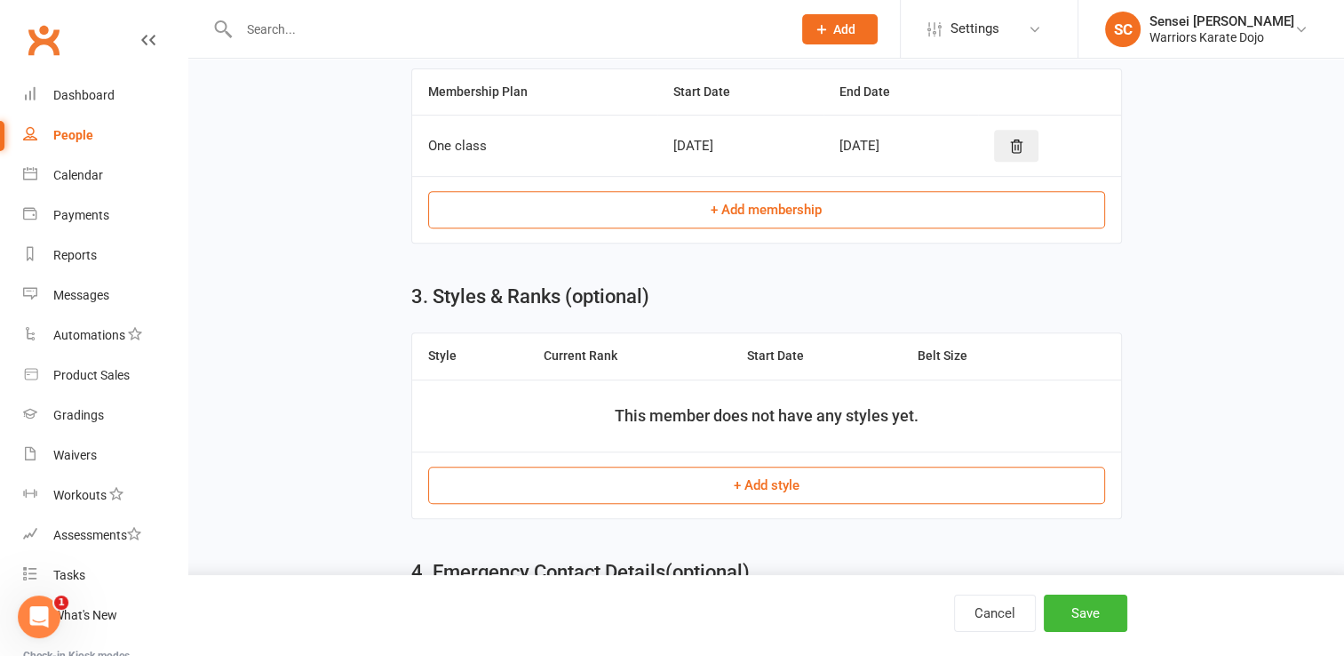
click at [585, 466] on button "+ Add style" at bounding box center [766, 484] width 677 height 37
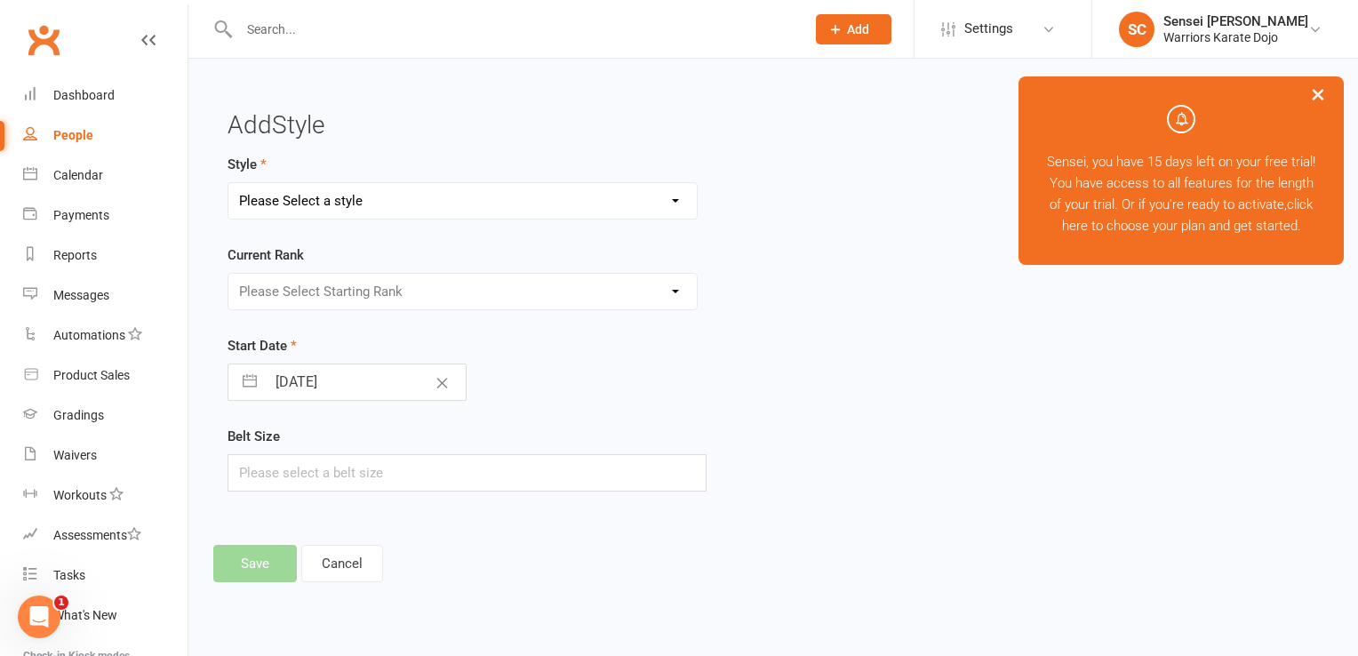
click at [436, 201] on select "Please Select a style Shotokan" at bounding box center [462, 201] width 468 height 36
select select "3746"
click at [228, 183] on select "Please Select a style Shotokan" at bounding box center [462, 201] width 468 height 36
click at [415, 292] on select "Please Select Starting Rank 9 Kyu 8 Kyu 7th Kyu" at bounding box center [462, 292] width 468 height 36
select select "44908"
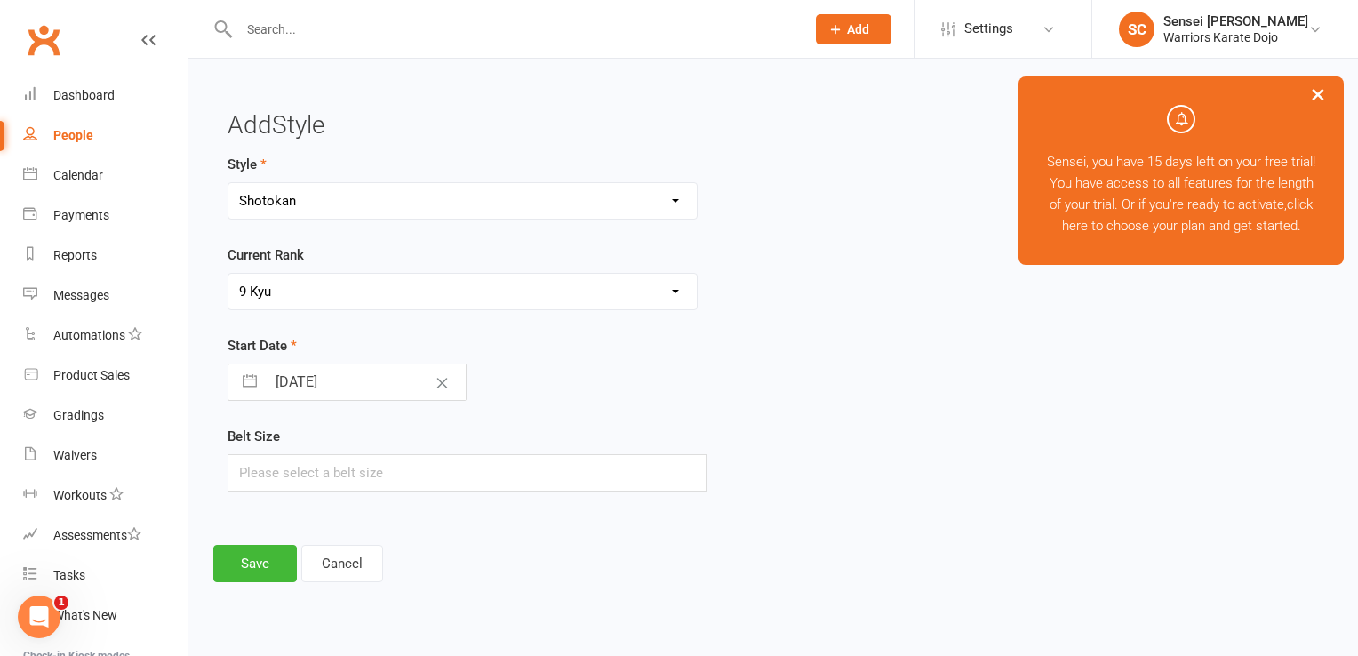
click at [228, 274] on select "Please Select Starting Rank 9 Kyu 8 Kyu 7th Kyu" at bounding box center [462, 292] width 468 height 36
click at [346, 392] on input "[DATE]" at bounding box center [366, 382] width 200 height 36
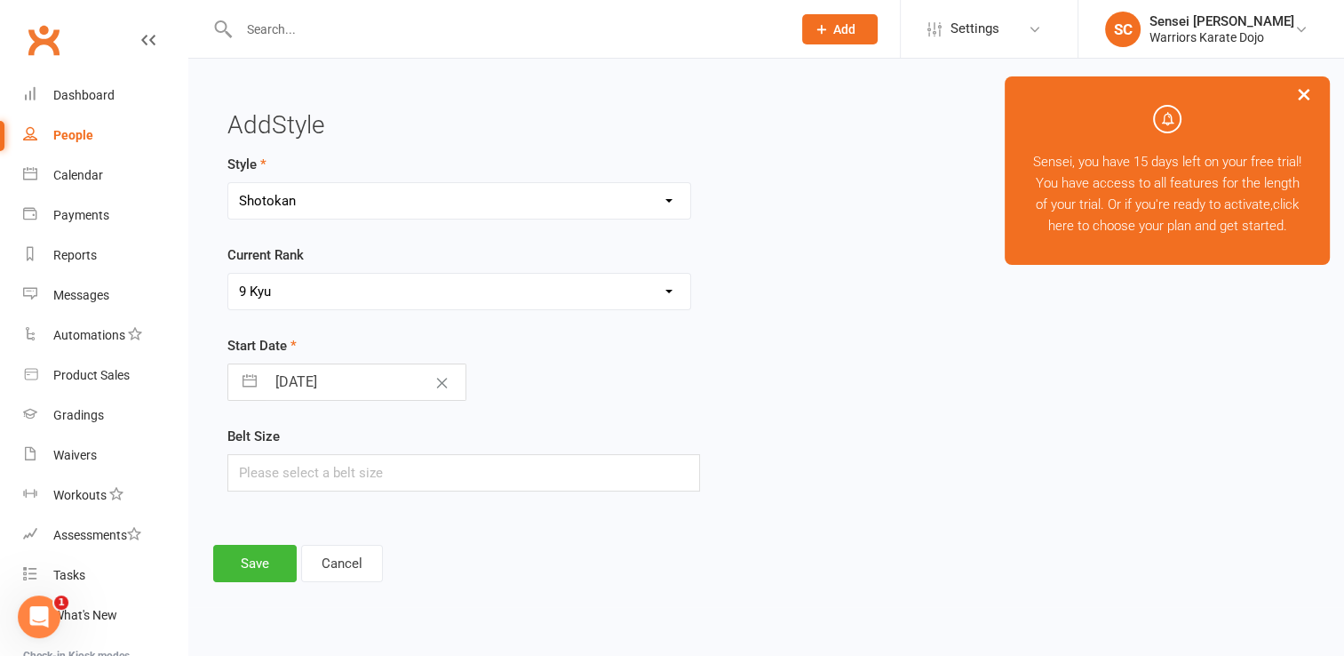
select select "6"
select select "2025"
select select "7"
select select "2025"
select select "8"
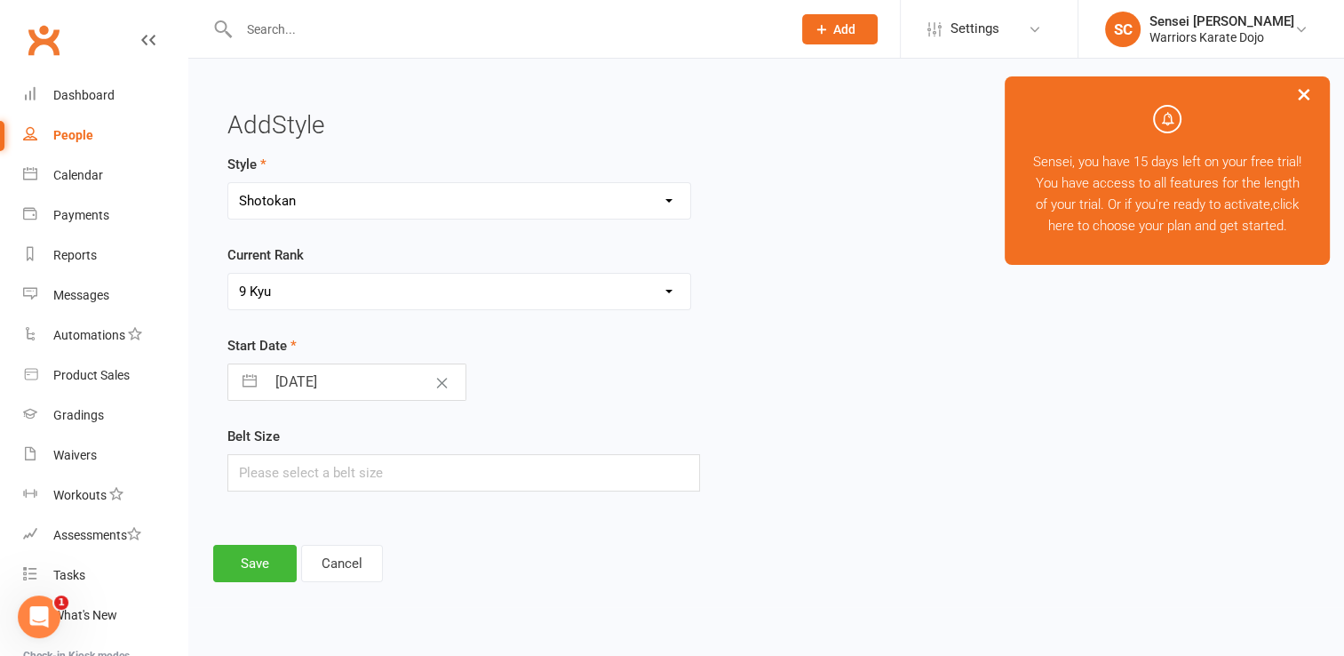
select select "2025"
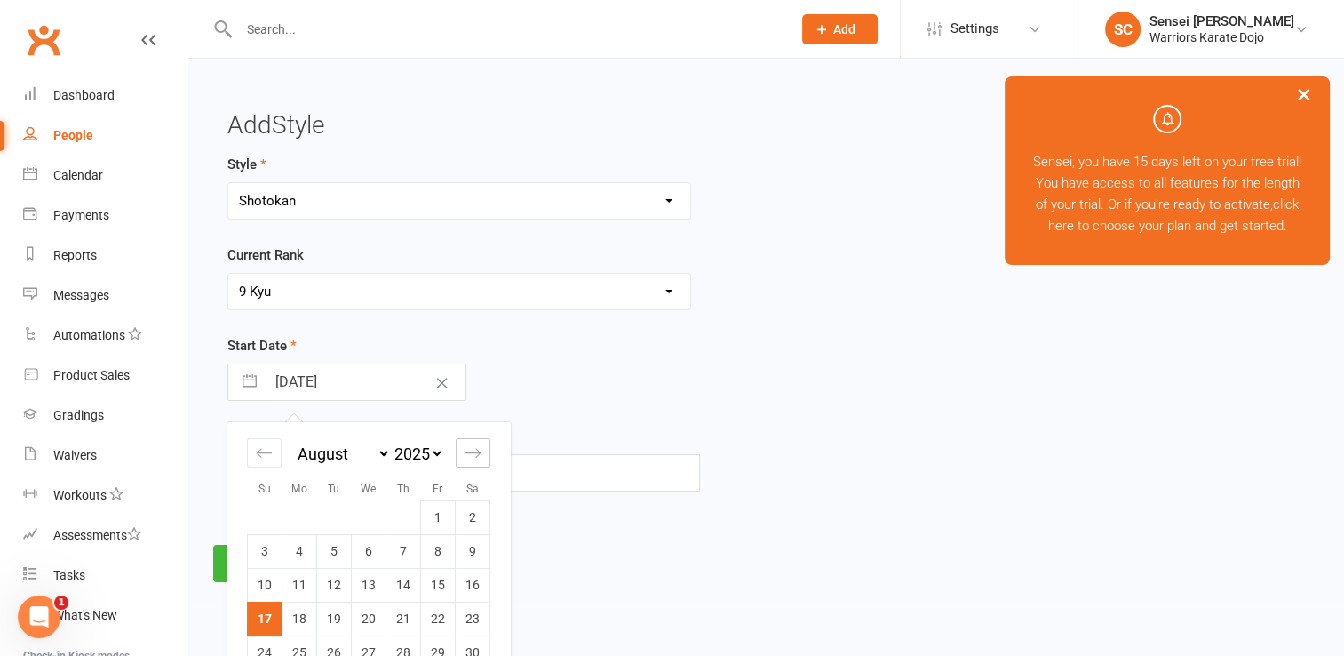
click at [478, 447] on icon "Move forward to switch to the next month." at bounding box center [473, 452] width 17 height 17
select select "9"
select select "2025"
click at [408, 618] on td "25" at bounding box center [403, 618] width 35 height 34
type input "[DATE]"
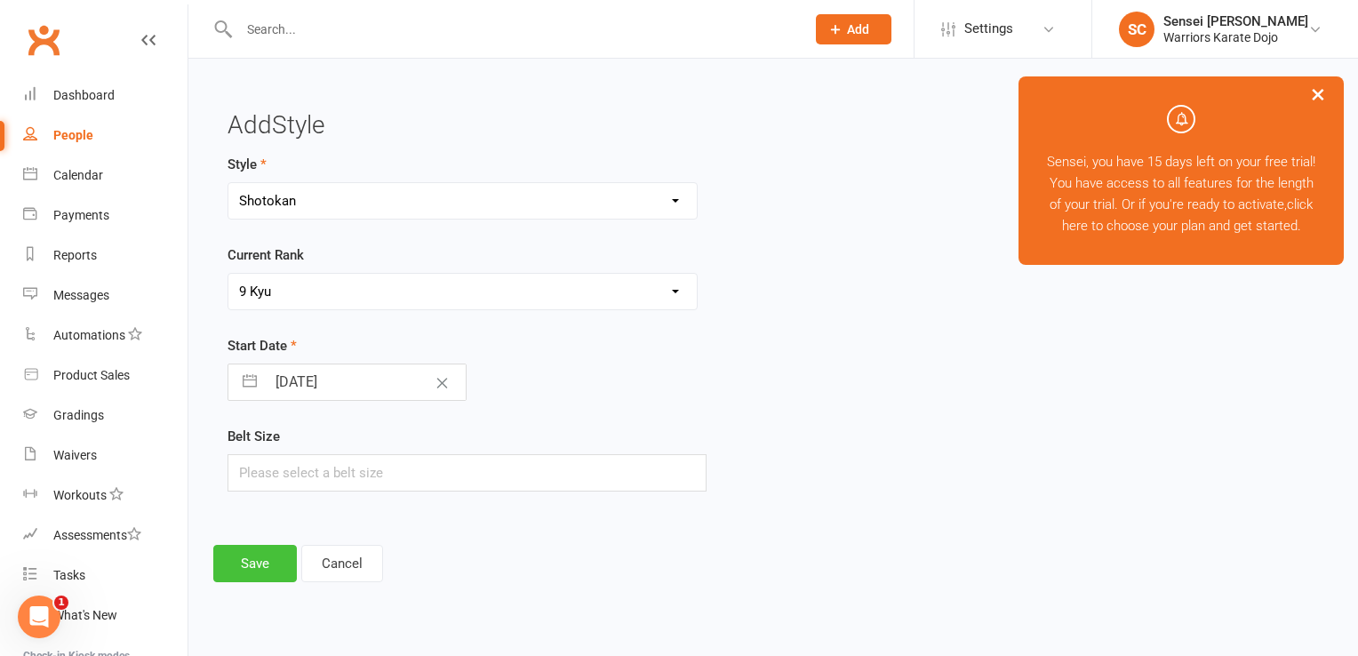
click at [271, 567] on button "Save" at bounding box center [255, 563] width 84 height 37
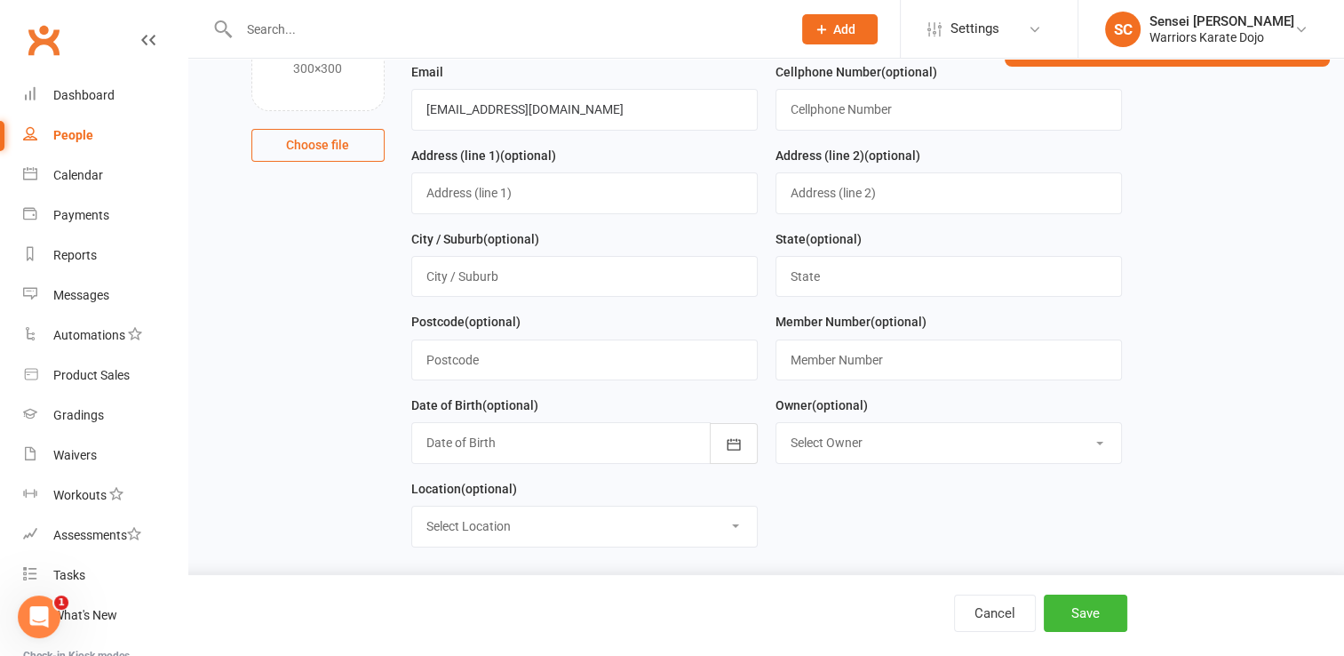
scroll to position [195, 0]
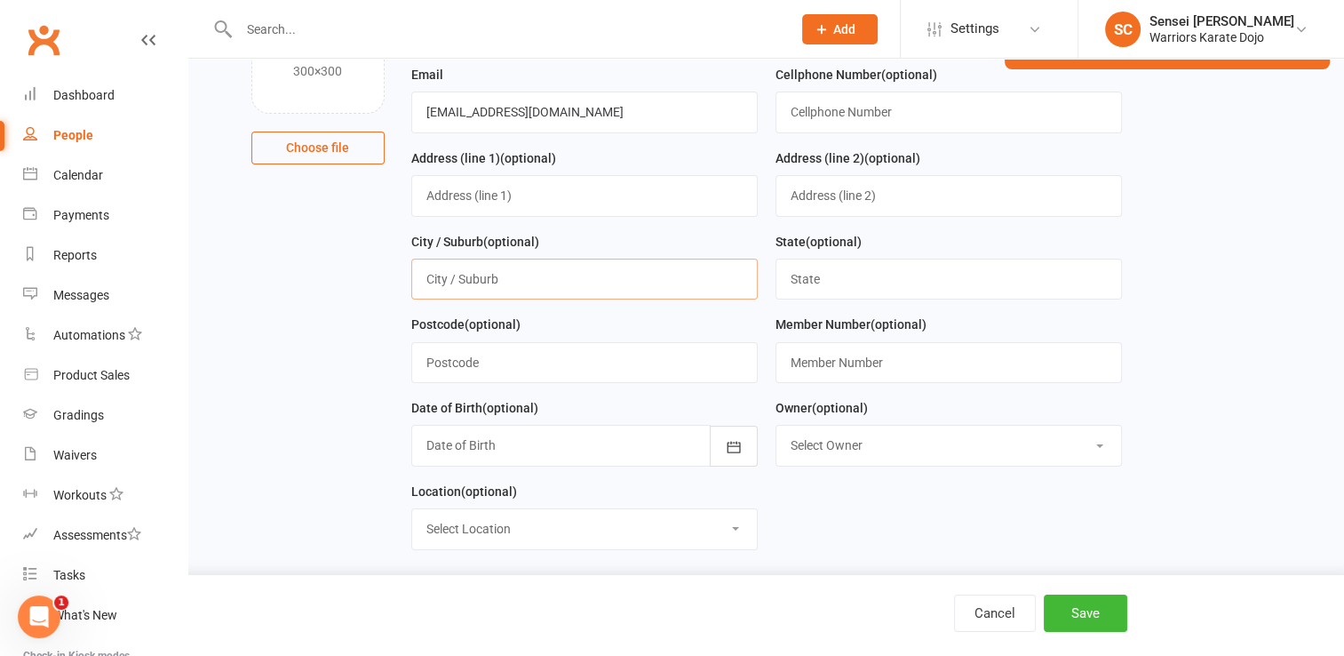
click at [554, 283] on input "text" at bounding box center [584, 279] width 346 height 41
type input "[PERSON_NAME]"
click at [1082, 615] on button "Save" at bounding box center [1086, 612] width 84 height 37
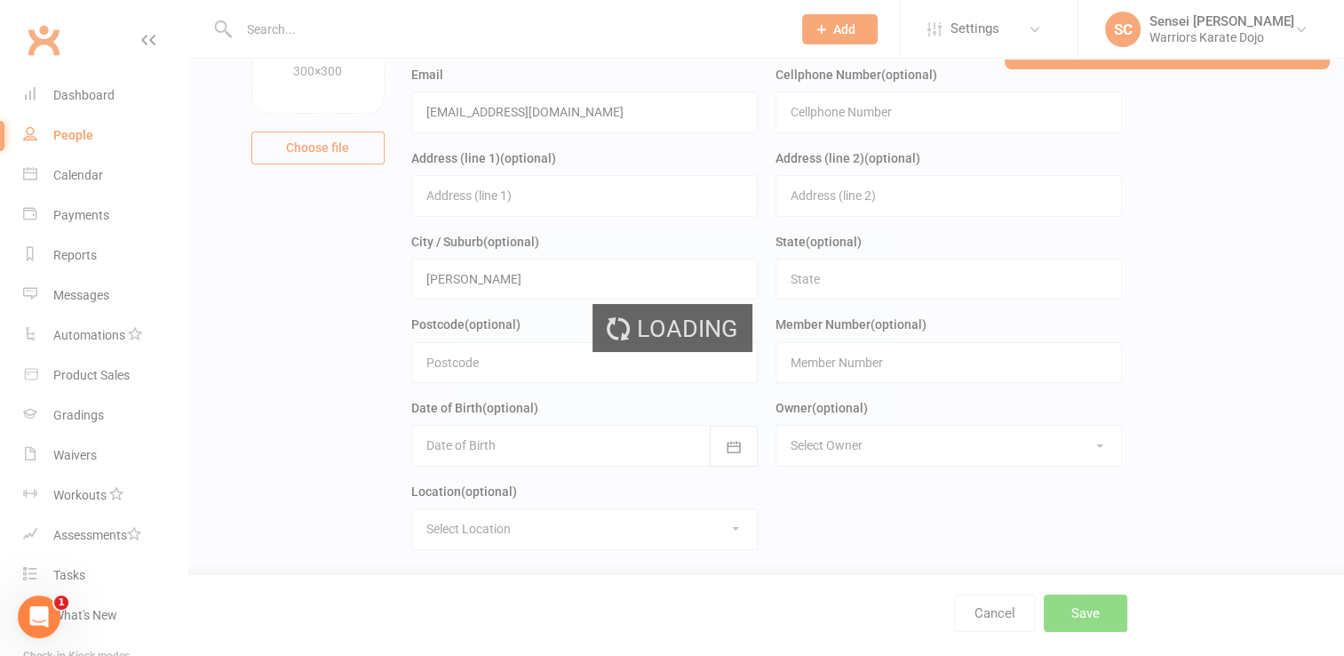
scroll to position [0, 0]
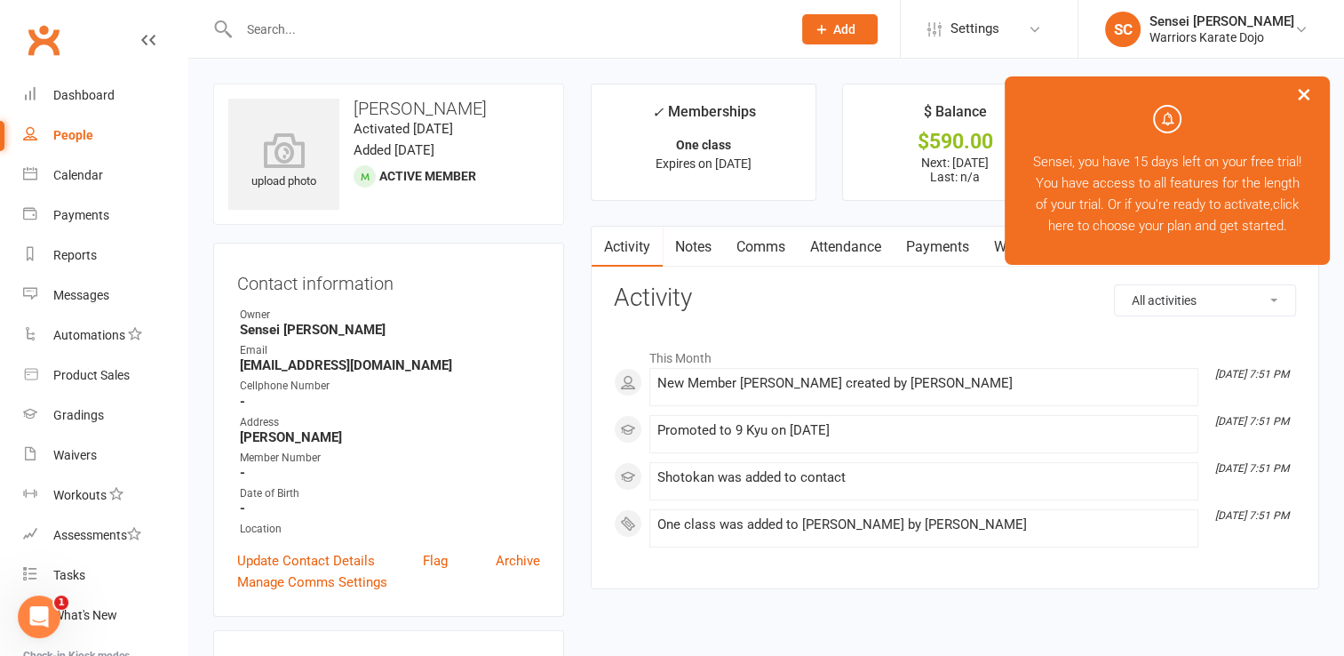
click at [833, 28] on span "Add" at bounding box center [844, 29] width 22 height 14
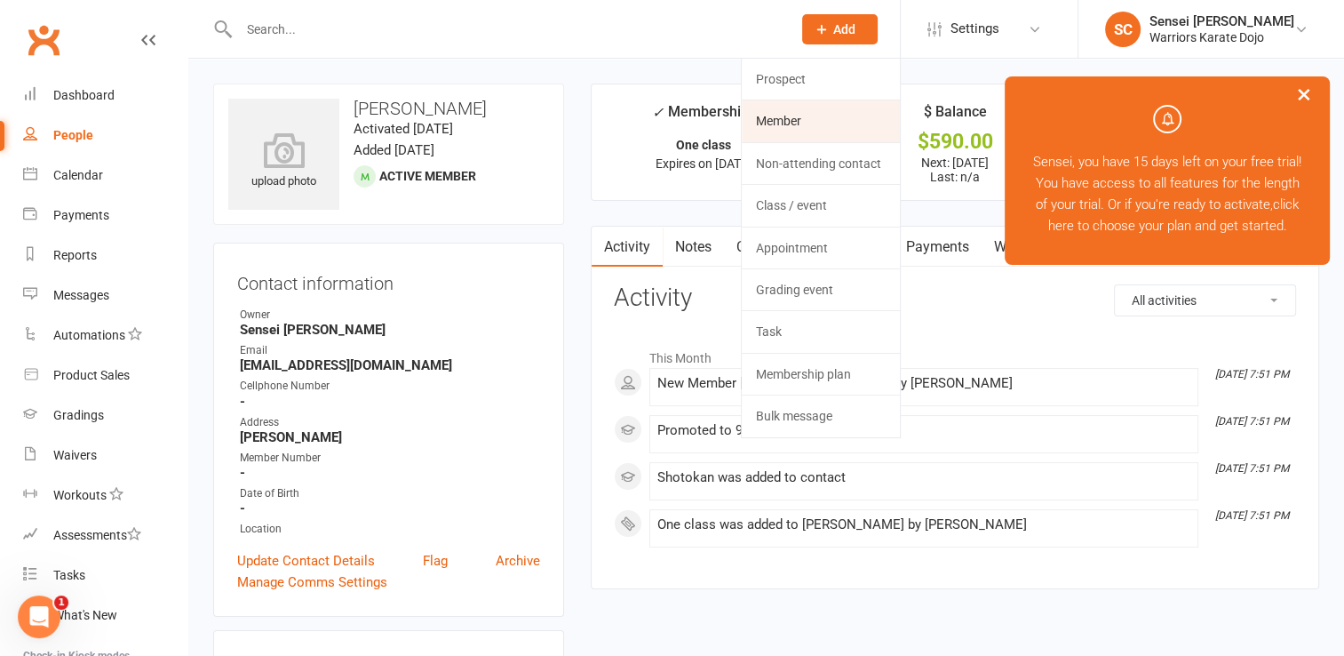
click at [787, 119] on link "Member" at bounding box center [821, 120] width 158 height 41
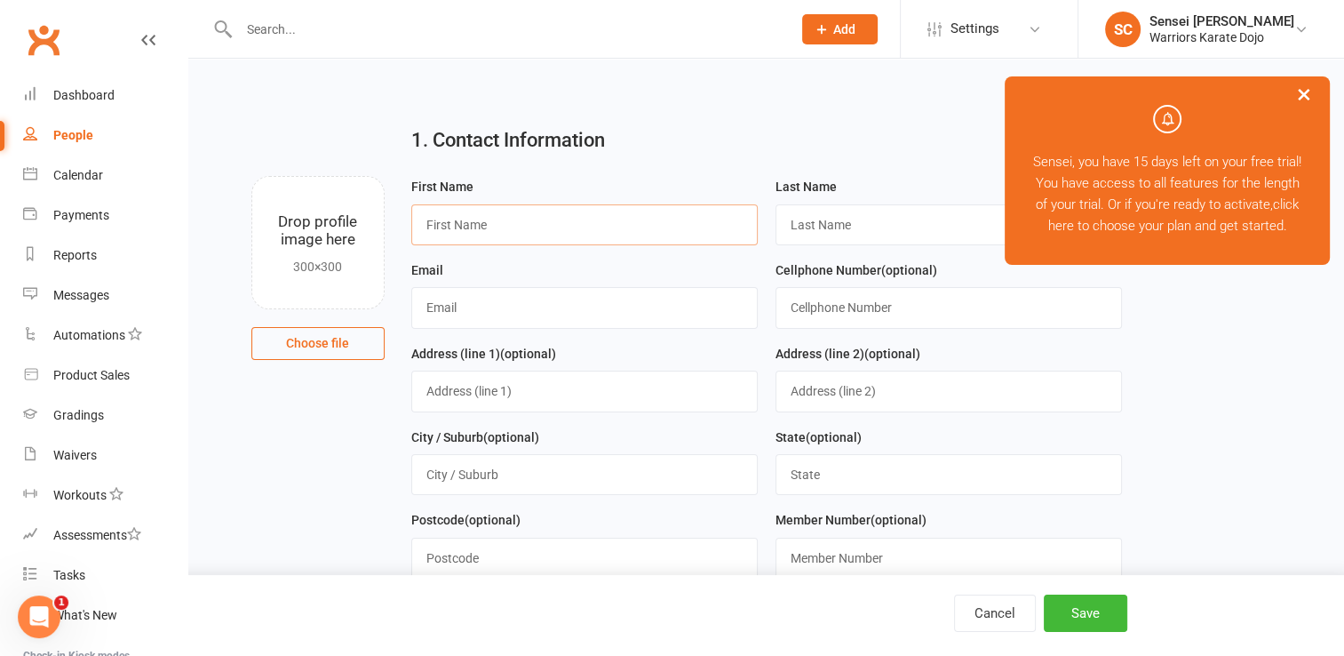
click at [619, 218] on input "text" at bounding box center [584, 224] width 346 height 41
type input "[PERSON_NAME]"
click at [499, 317] on input "text" at bounding box center [584, 307] width 346 height 41
paste input "[EMAIL_ADDRESS][DOMAIN_NAME]"
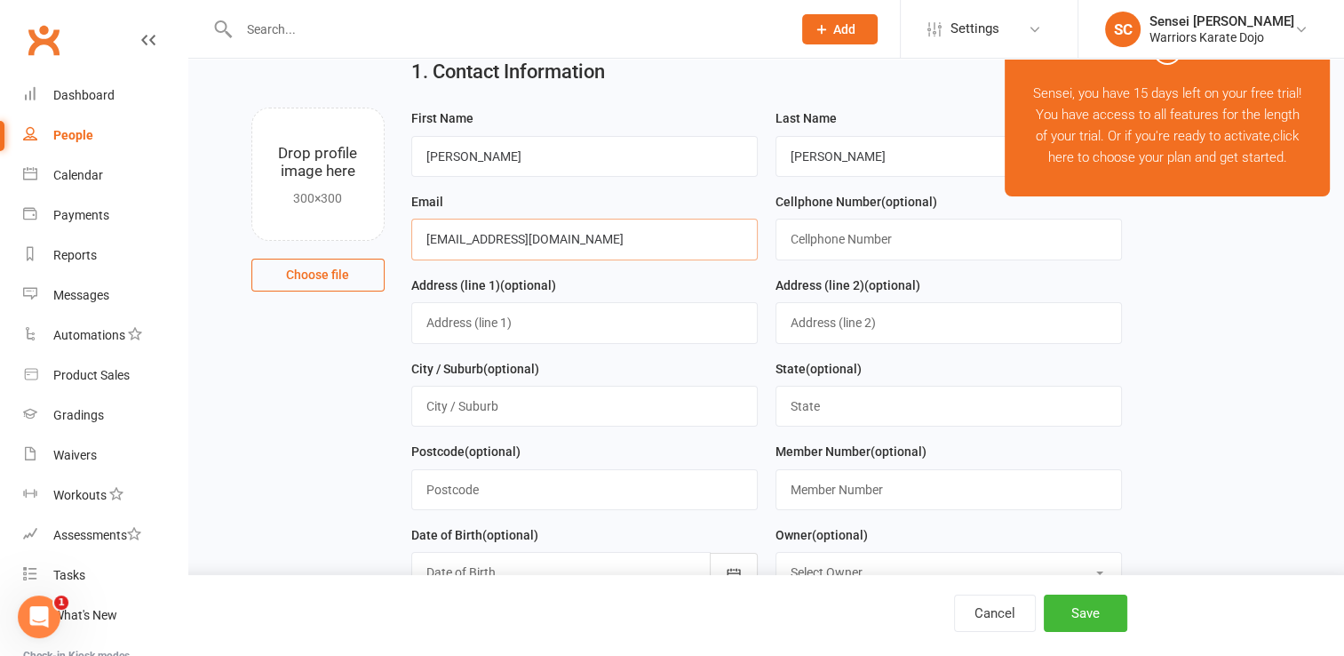
scroll to position [70, 0]
type input "[EMAIL_ADDRESS][DOMAIN_NAME]"
click at [537, 403] on input "text" at bounding box center [584, 404] width 346 height 41
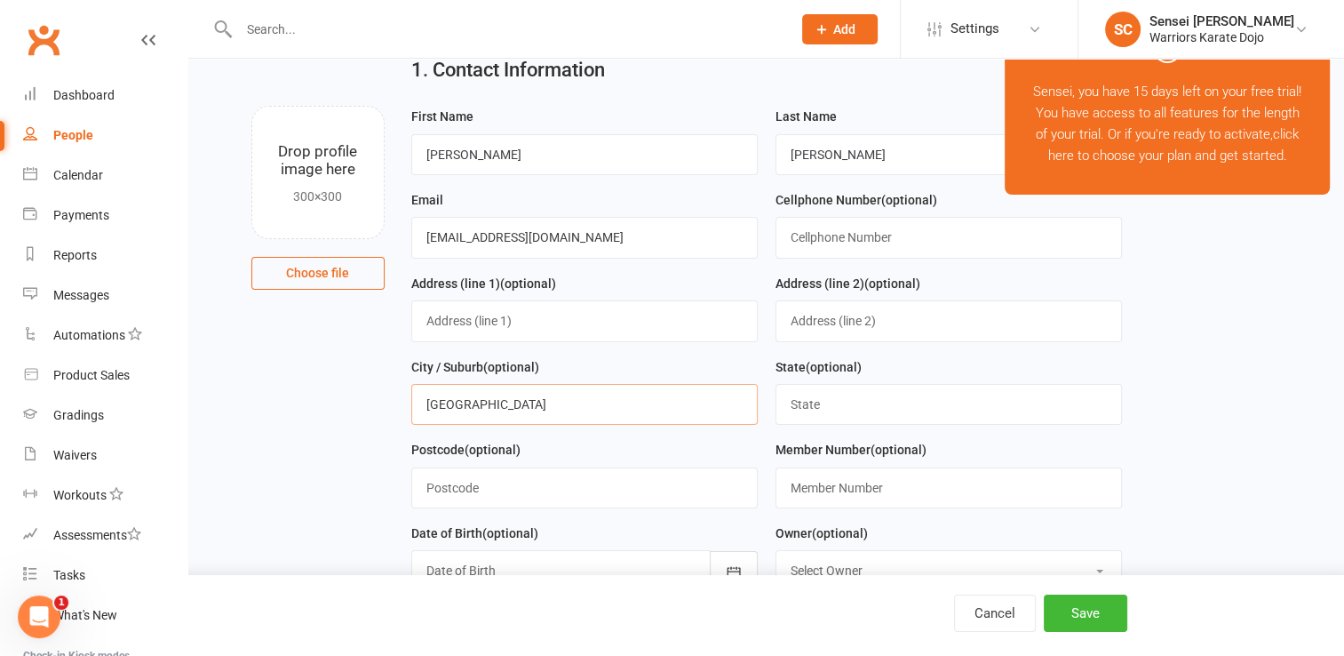
type input "[GEOGRAPHIC_DATA], Ont"
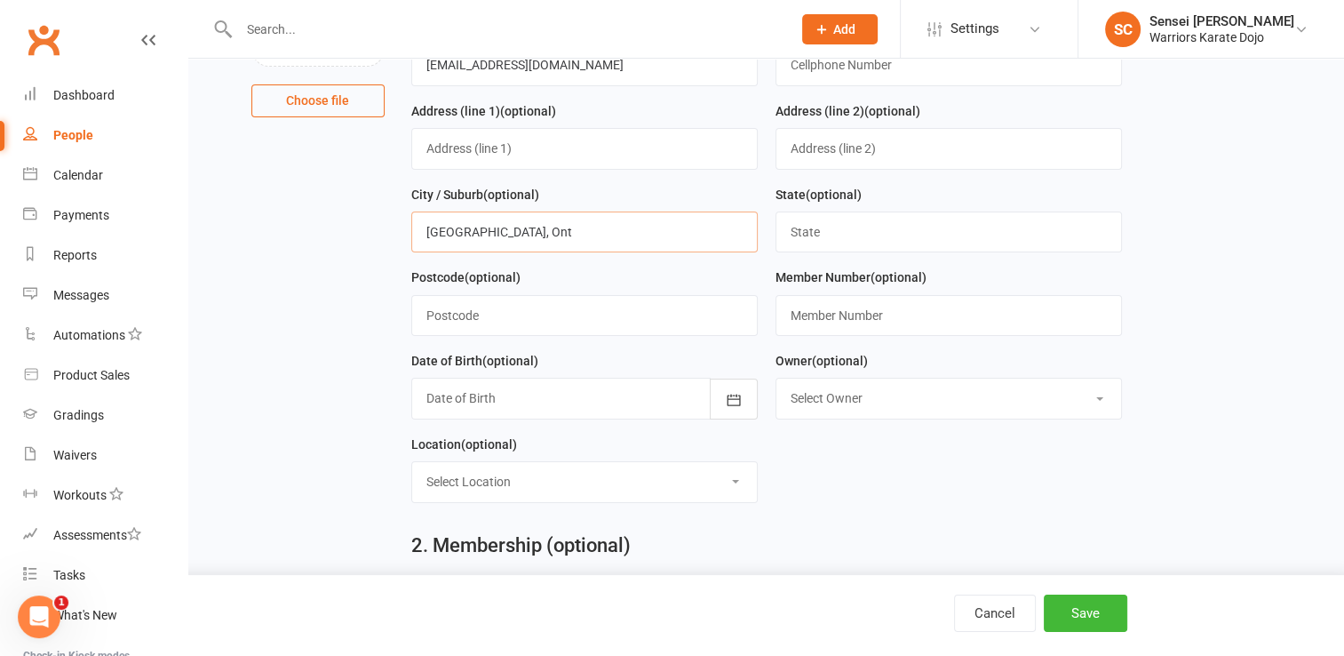
scroll to position [251, 0]
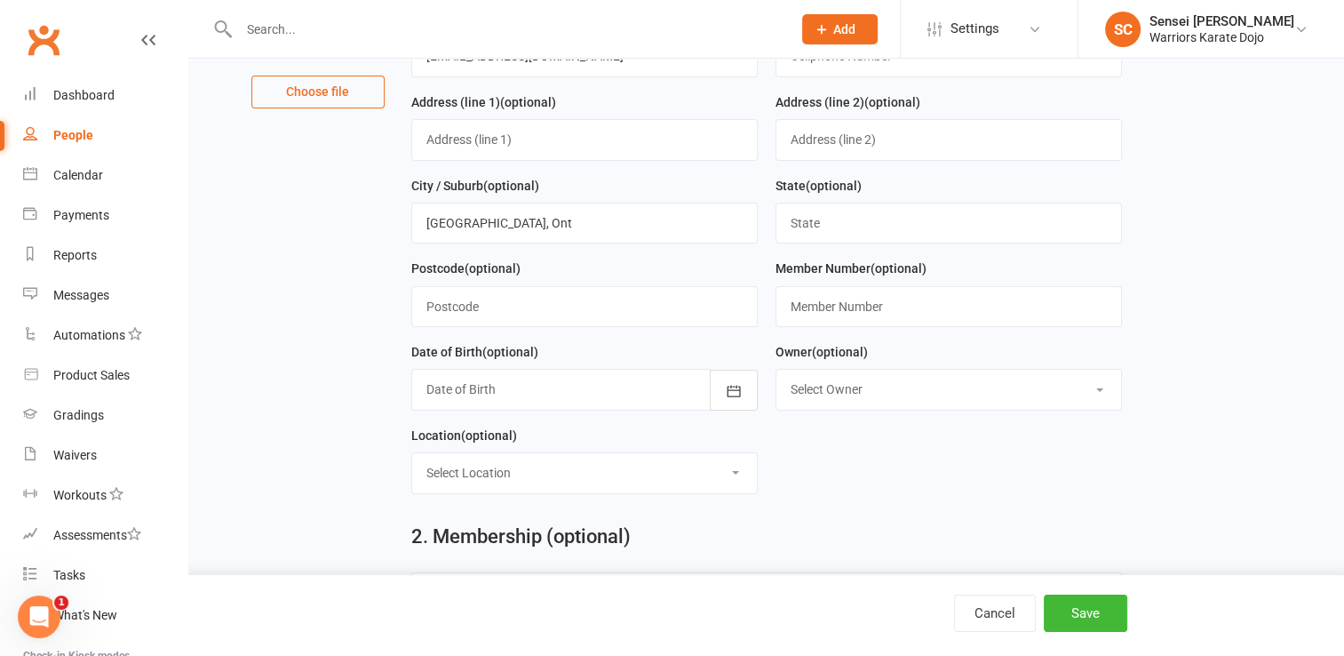
click at [727, 463] on select "Select Location Example Room (Rename me!)" at bounding box center [584, 472] width 345 height 39
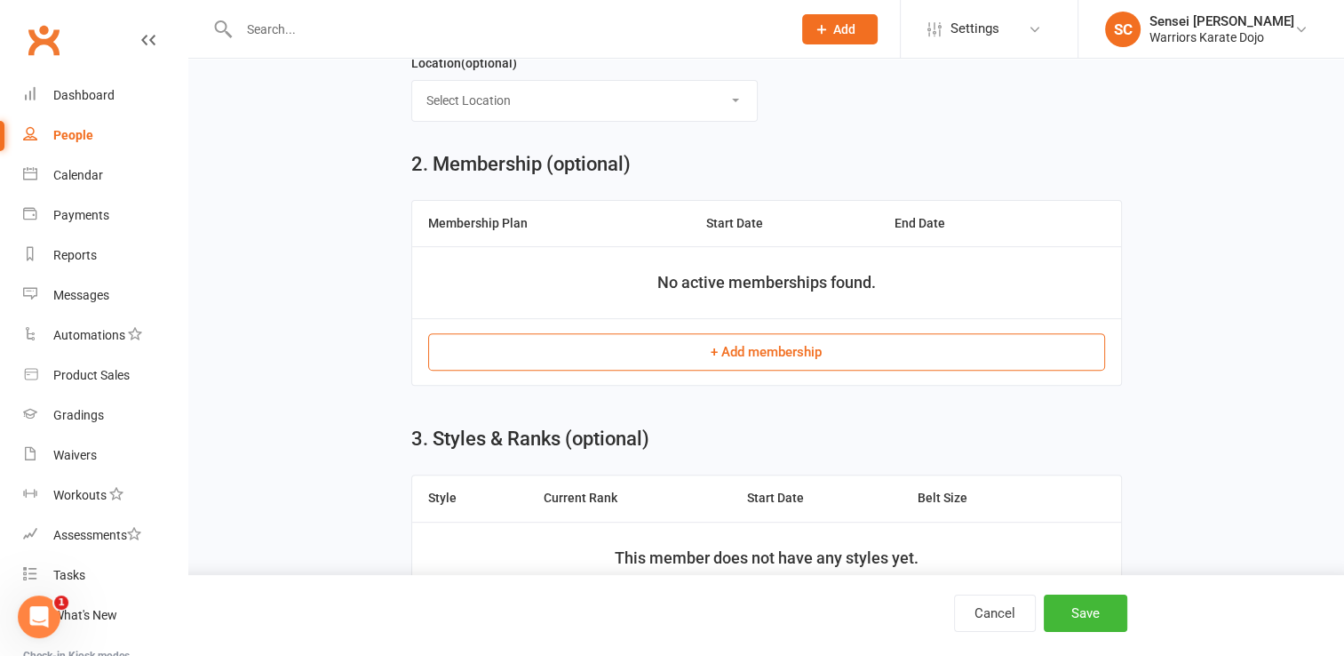
scroll to position [625, 0]
click at [808, 332] on button "+ Add membership" at bounding box center [766, 350] width 677 height 37
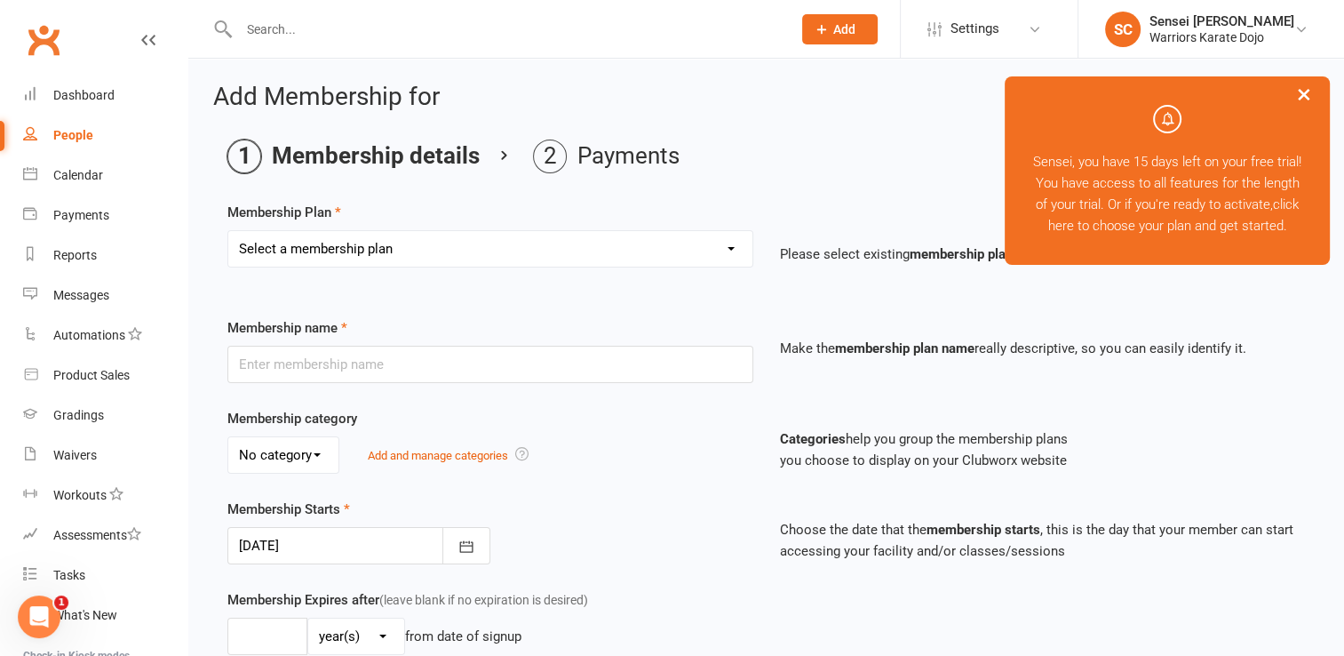
click at [681, 260] on select "Select a membership plan Create new Membership Plan One class Two Class" at bounding box center [490, 249] width 524 height 36
select select "1"
click at [228, 231] on select "Select a membership plan Create new Membership Plan One class Two Class" at bounding box center [490, 249] width 524 height 36
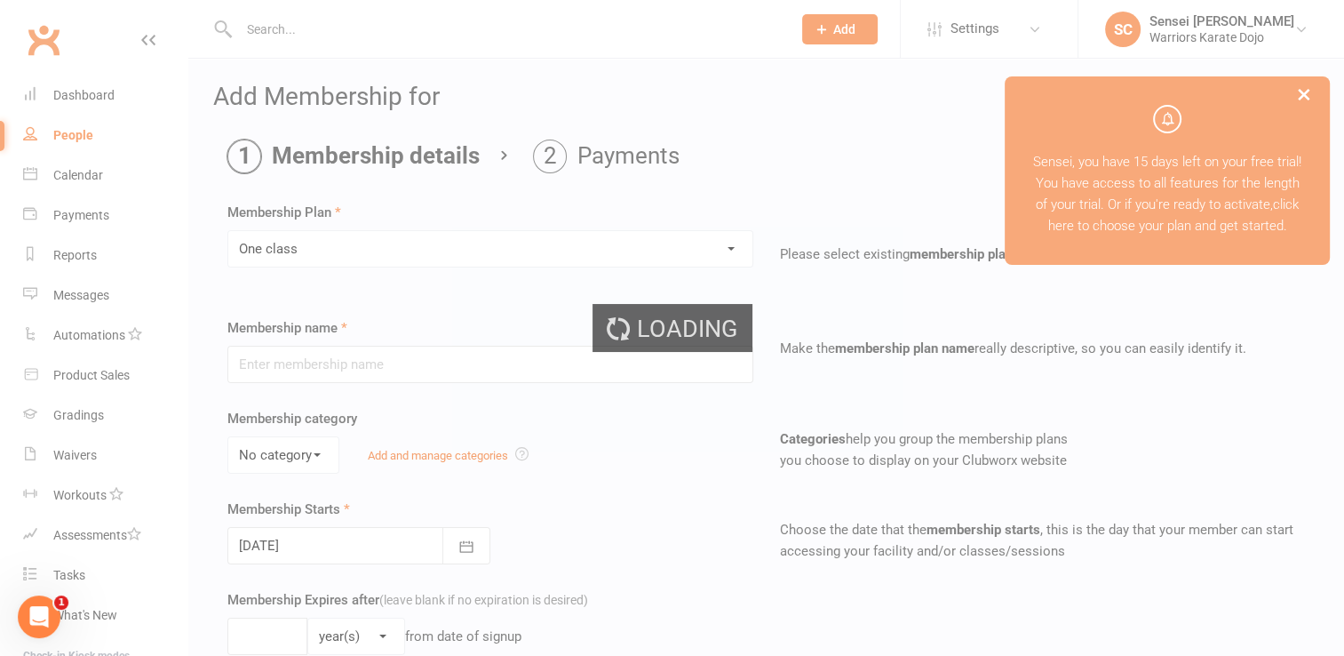
type input "One class"
select select "0"
type input "1"
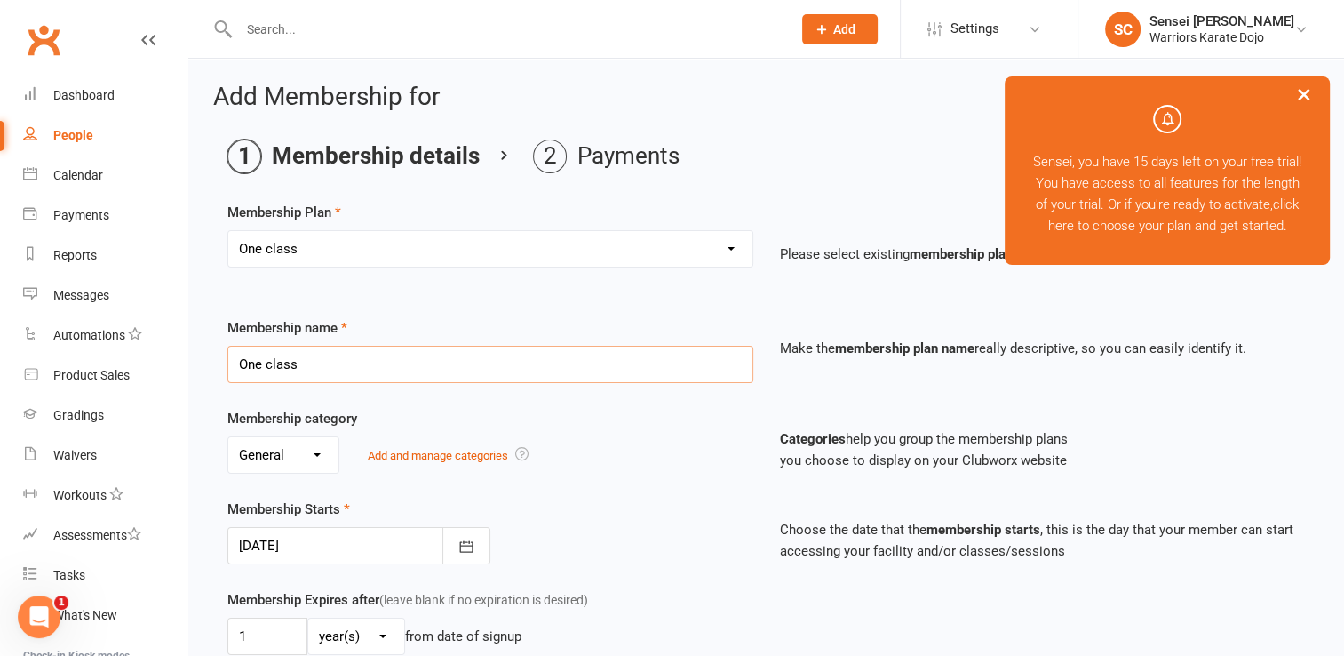
click at [409, 357] on input "One class" at bounding box center [490, 364] width 526 height 37
click at [377, 533] on div at bounding box center [358, 545] width 263 height 37
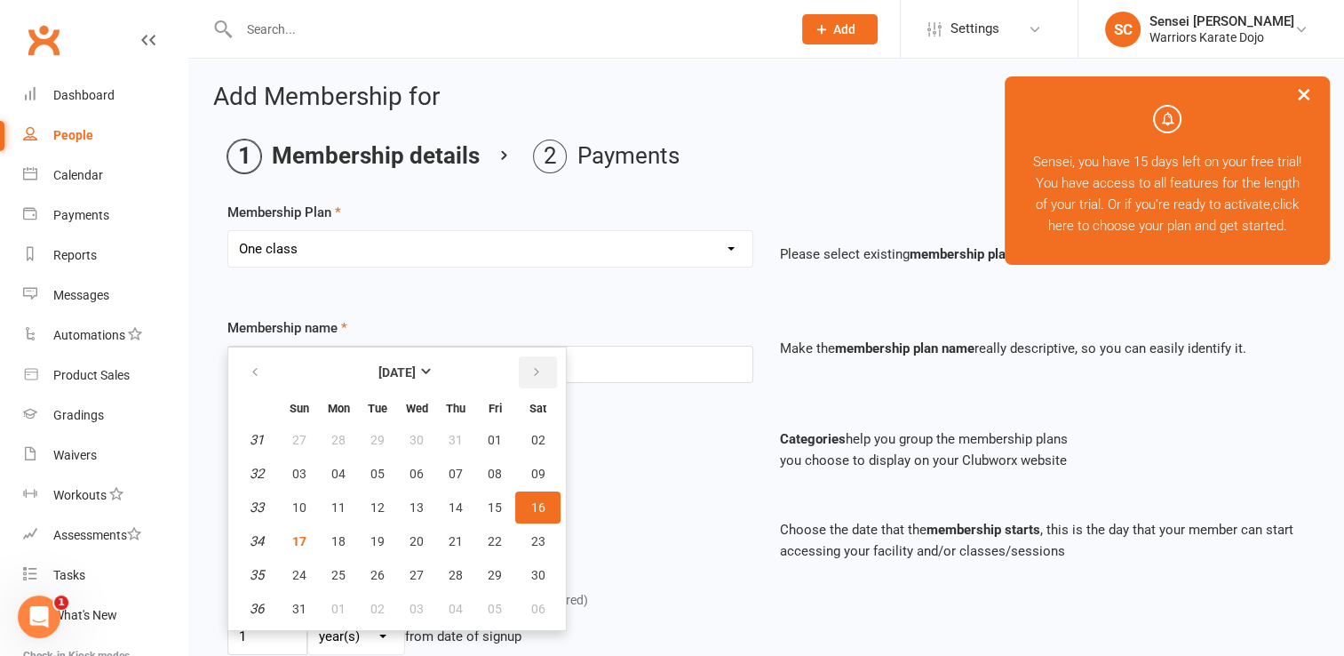
click at [534, 356] on button "button" at bounding box center [538, 372] width 38 height 32
click at [449, 536] on span "25" at bounding box center [456, 541] width 14 height 14
type input "[DATE]"
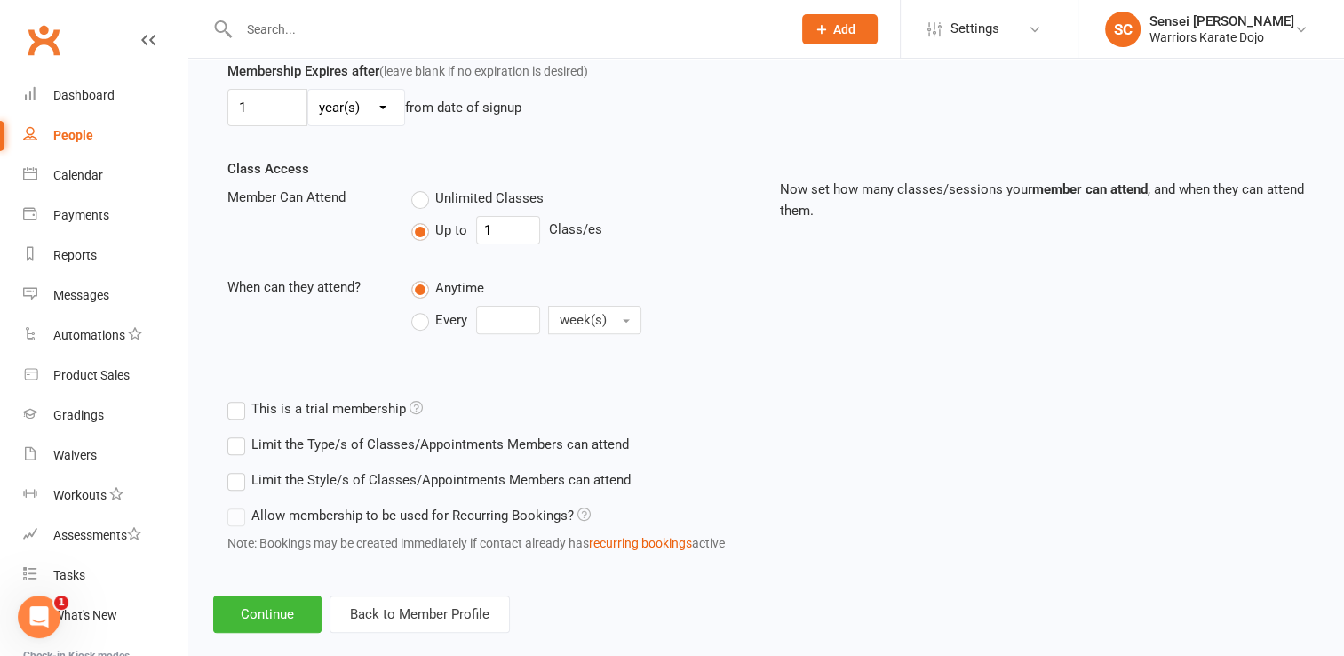
scroll to position [553, 0]
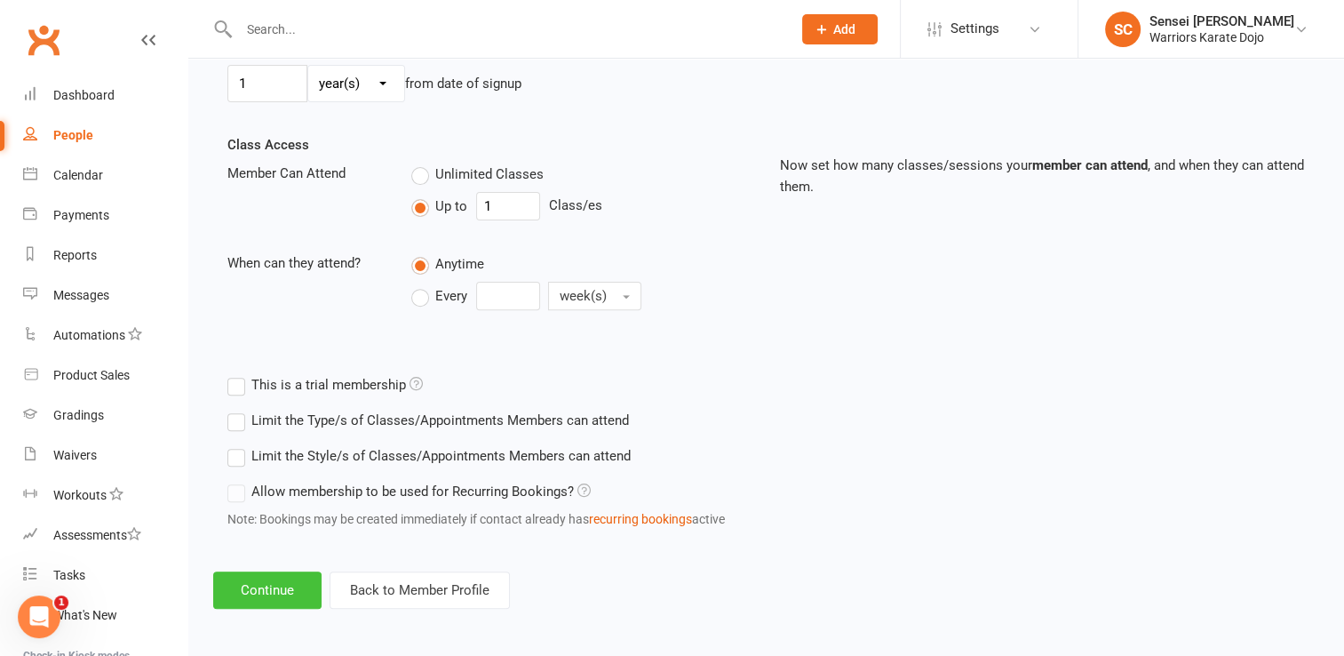
click at [249, 582] on button "Continue" at bounding box center [267, 589] width 108 height 37
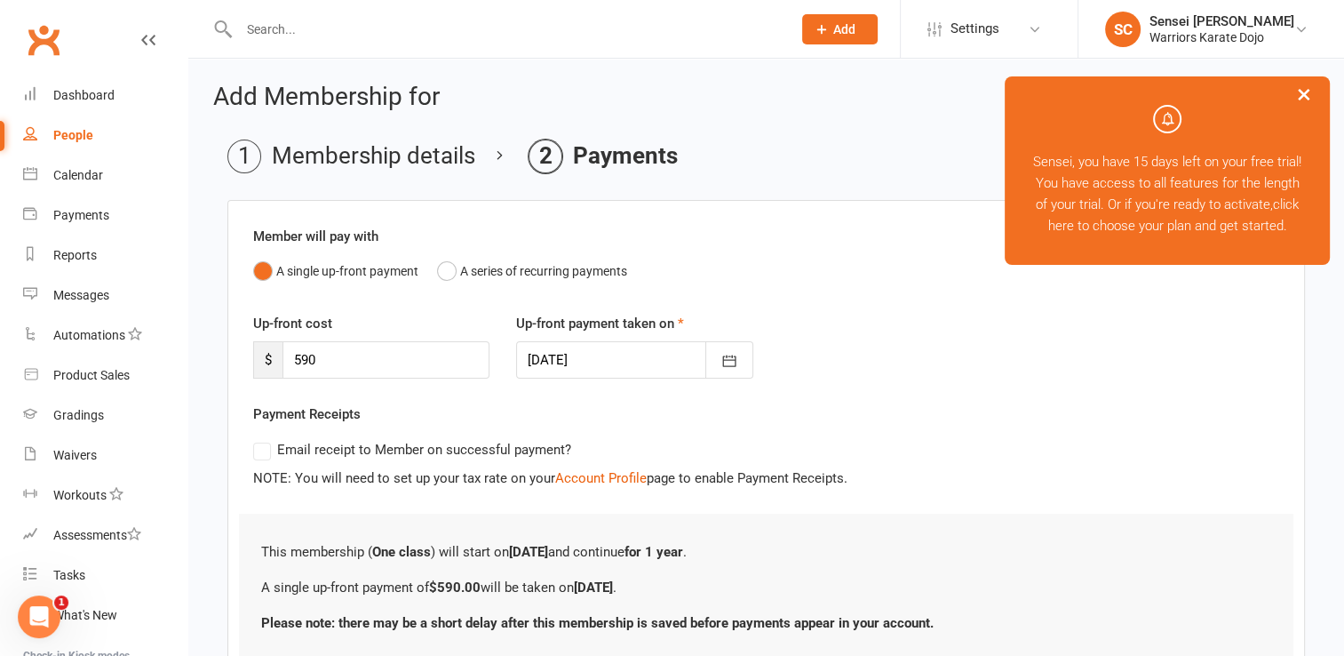
scroll to position [136, 0]
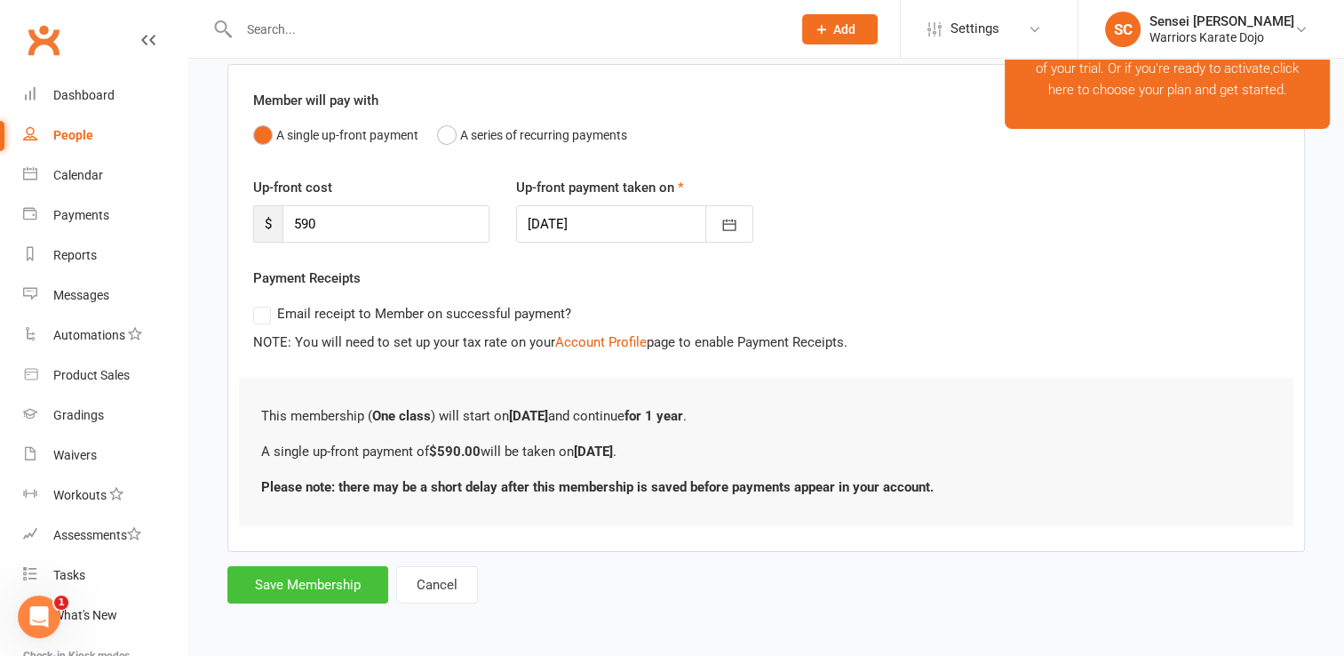
click at [299, 585] on button "Save Membership" at bounding box center [307, 584] width 161 height 37
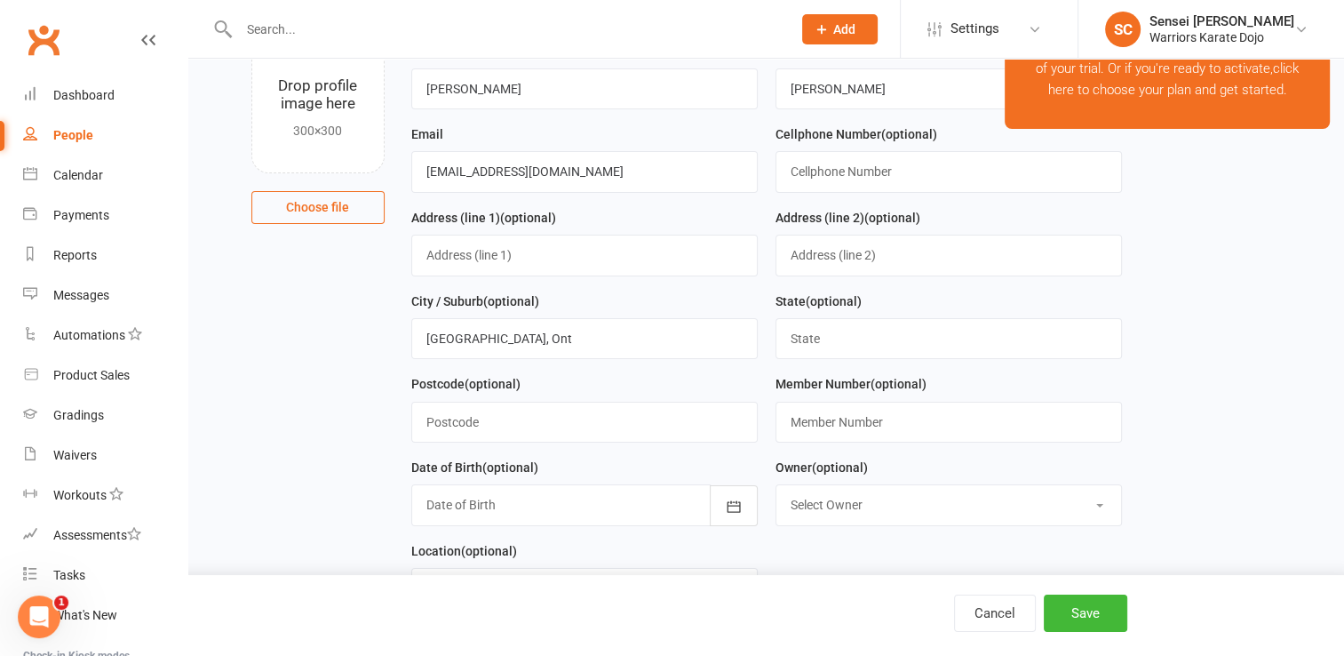
scroll to position [755, 0]
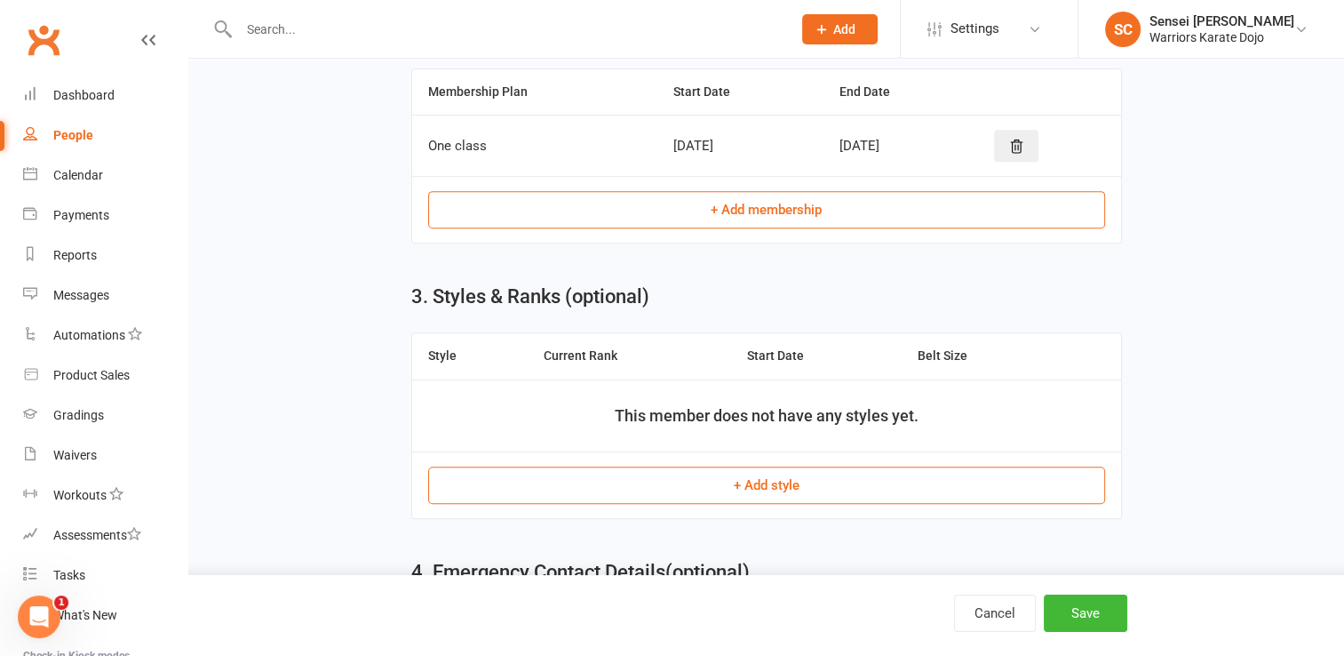
click at [547, 496] on button "+ Add style" at bounding box center [766, 484] width 677 height 37
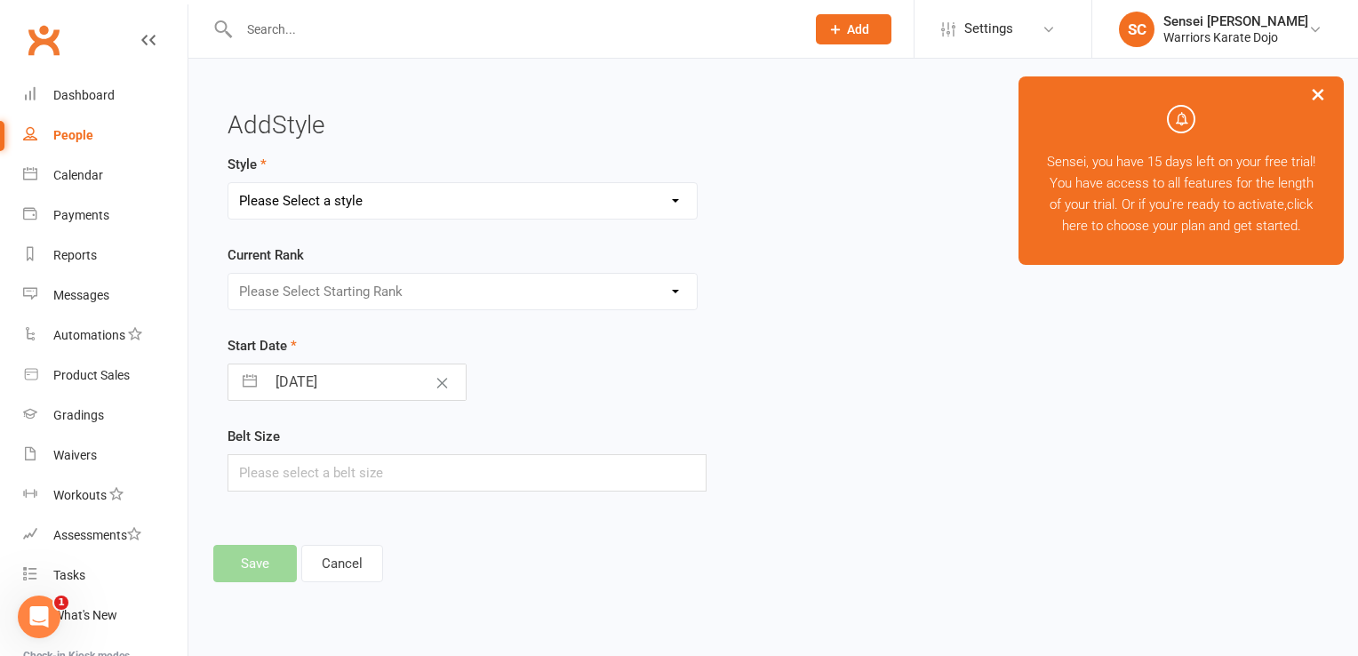
click at [553, 186] on select "Please Select a style Shotokan" at bounding box center [462, 201] width 468 height 36
select select "3746"
click at [228, 183] on select "Please Select a style Shotokan" at bounding box center [462, 201] width 468 height 36
click at [519, 289] on select "Please Select Starting Rank 9 Kyu 8 Kyu 7th Kyu" at bounding box center [462, 292] width 468 height 36
select select "44908"
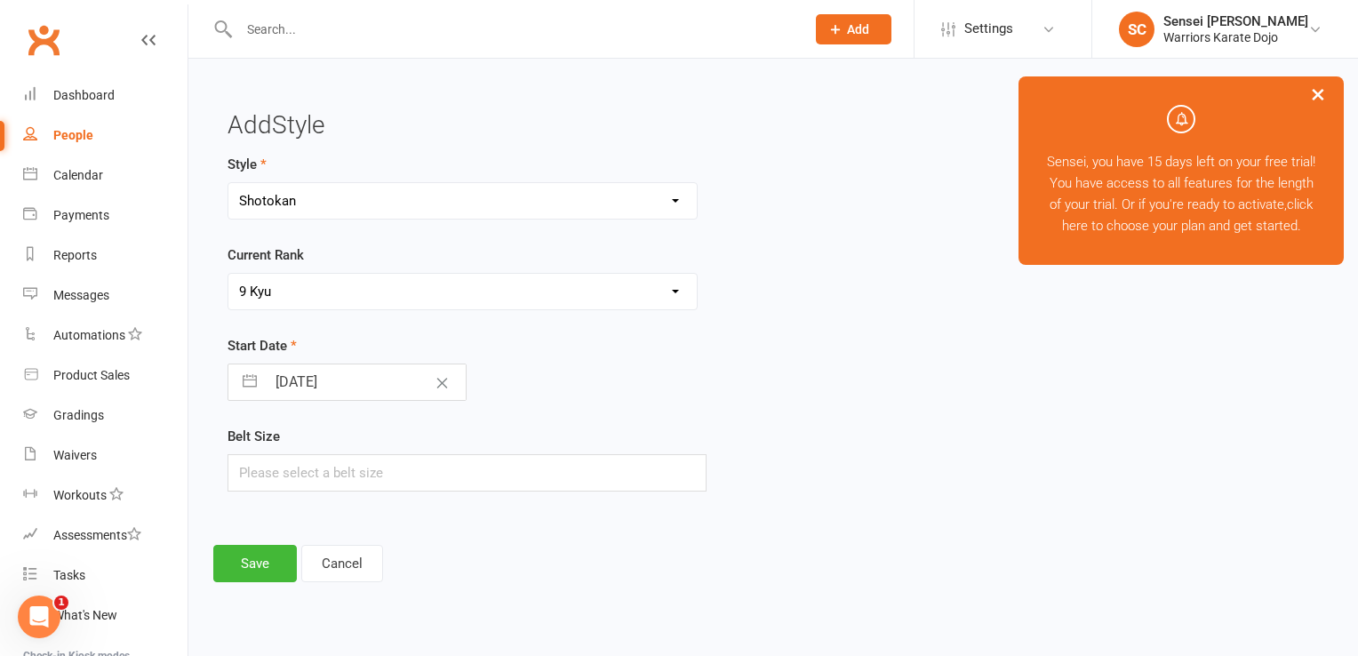
click at [228, 274] on select "Please Select Starting Rank 9 Kyu 8 Kyu 7th Kyu" at bounding box center [462, 292] width 468 height 36
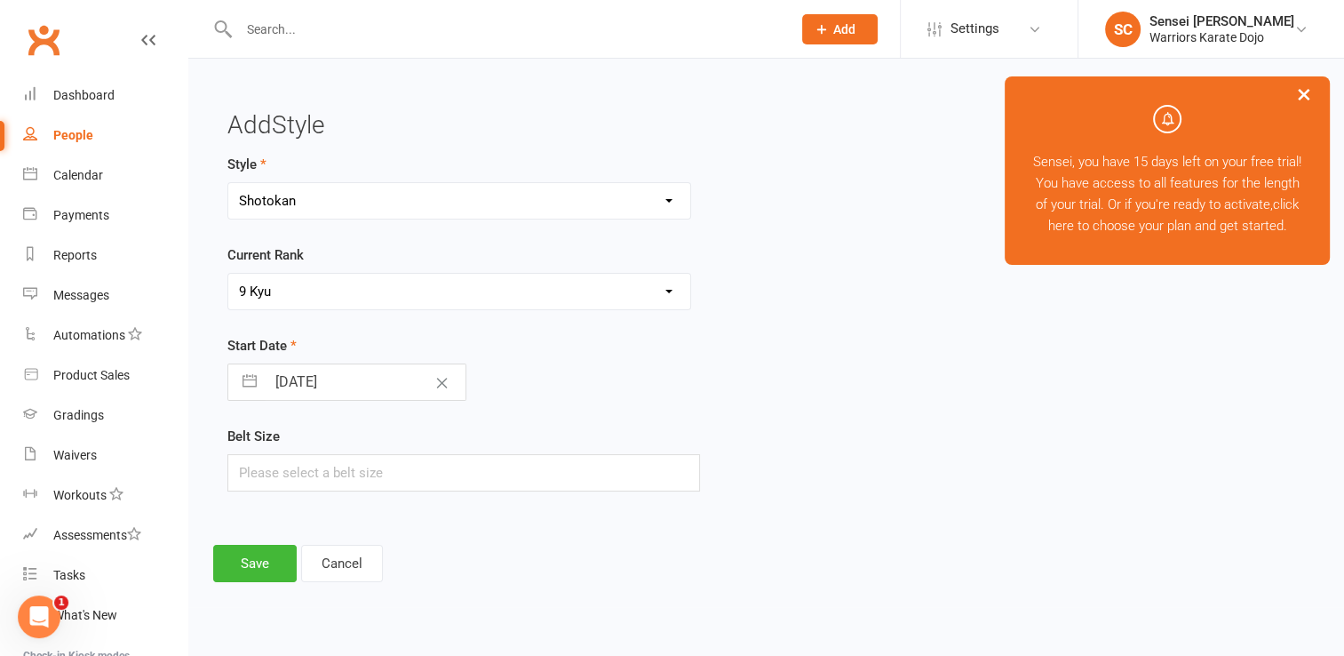
select select "6"
select select "2025"
select select "7"
select select "2025"
select select "8"
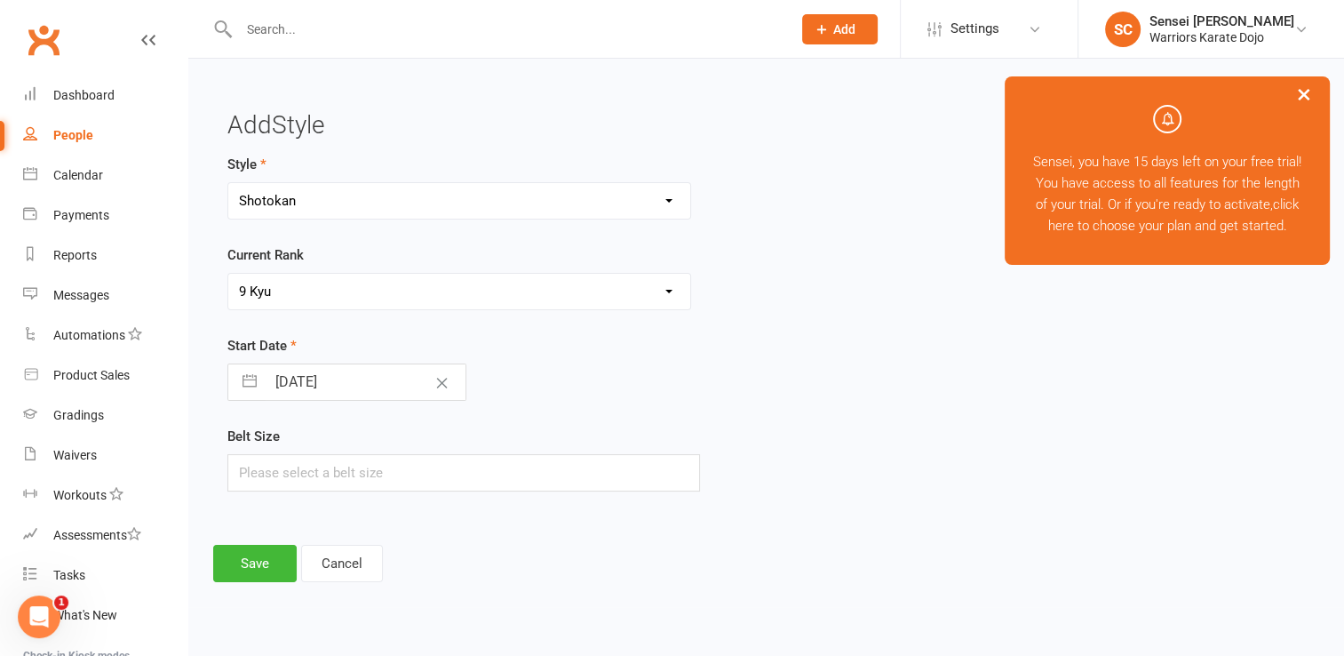
select select "2025"
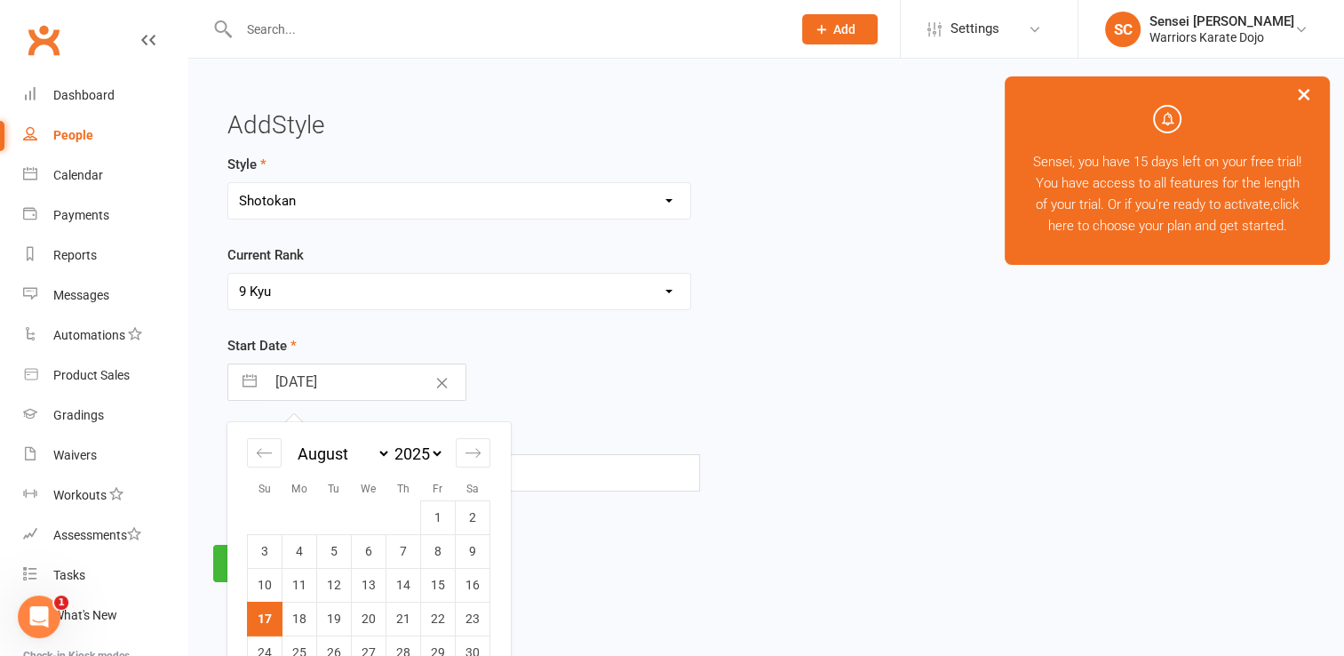
click at [342, 378] on input "[DATE]" at bounding box center [366, 382] width 200 height 36
click at [474, 449] on icon "Move forward to switch to the next month." at bounding box center [473, 452] width 17 height 17
select select "9"
select select "2025"
click at [474, 449] on icon "Move forward to switch to the next month." at bounding box center [473, 452] width 17 height 17
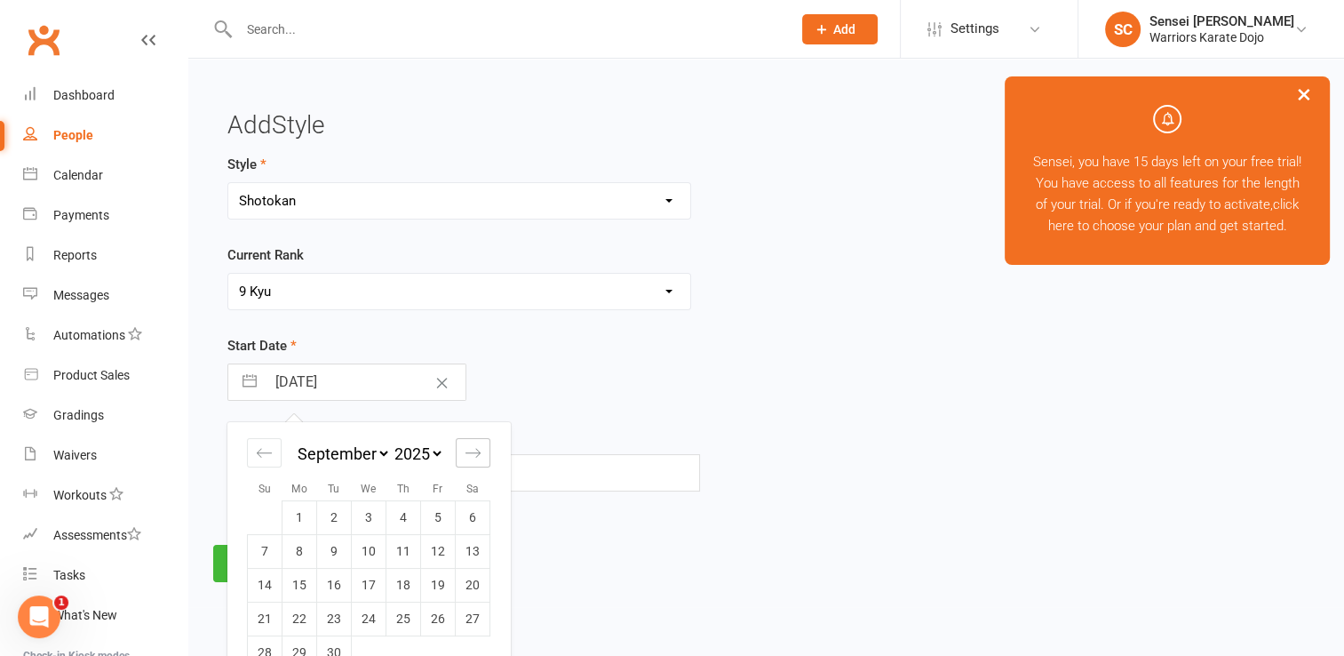
select select "10"
select select "2025"
click at [474, 449] on icon "Move forward to switch to the next month." at bounding box center [473, 452] width 17 height 17
select select "11"
select select "2025"
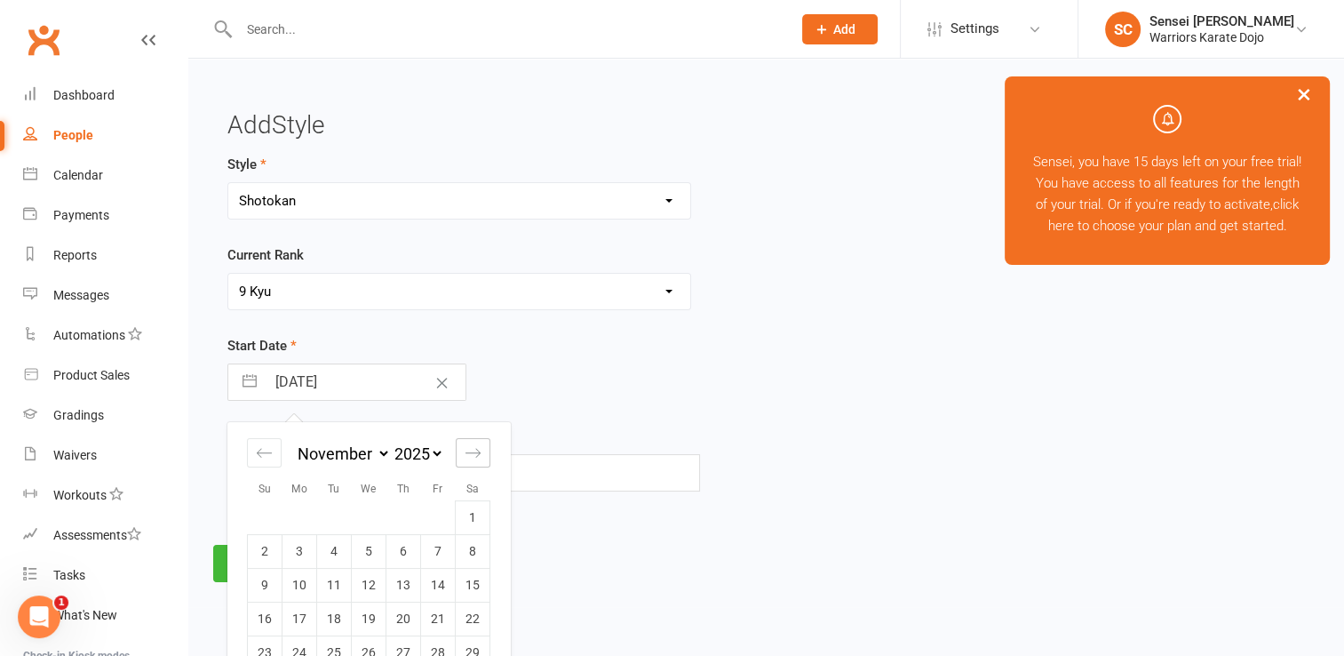
click at [474, 449] on icon "Move forward to switch to the next month." at bounding box center [473, 452] width 17 height 17
select select "2026"
click at [474, 449] on icon "Move forward to switch to the next month." at bounding box center [473, 452] width 17 height 17
select select "1"
select select "2026"
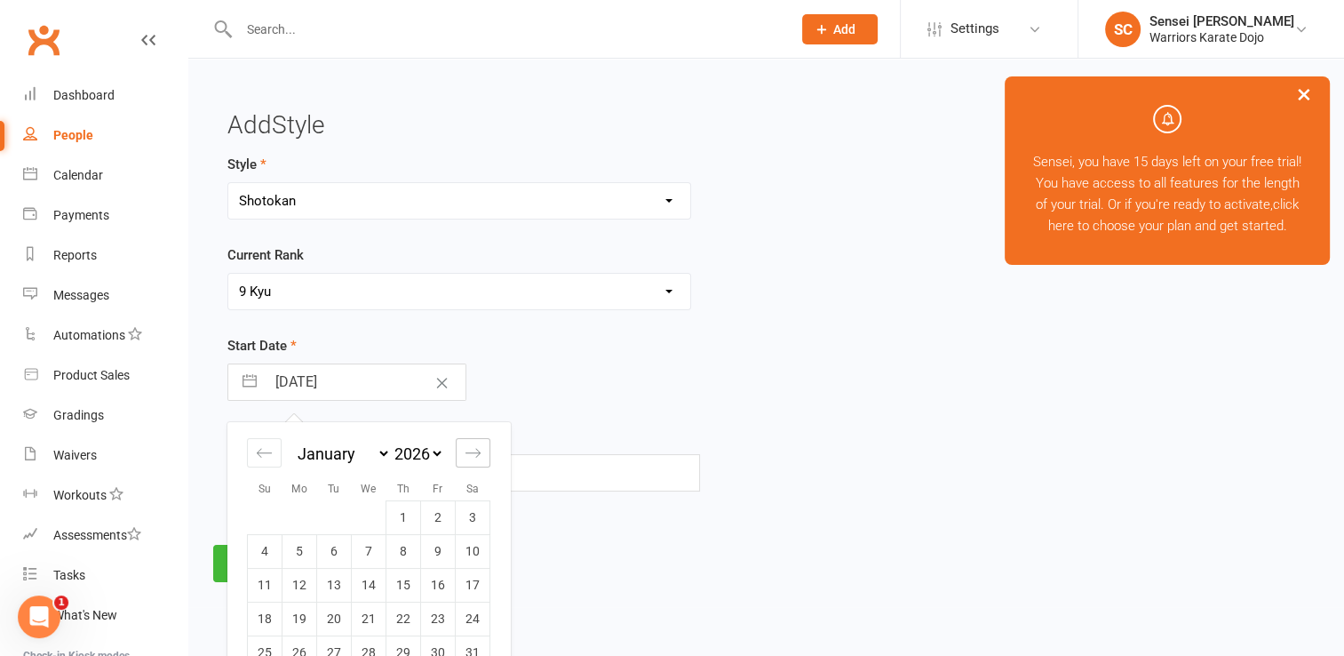
click at [474, 449] on icon "Move forward to switch to the next month." at bounding box center [473, 452] width 17 height 17
select select "2"
select select "2026"
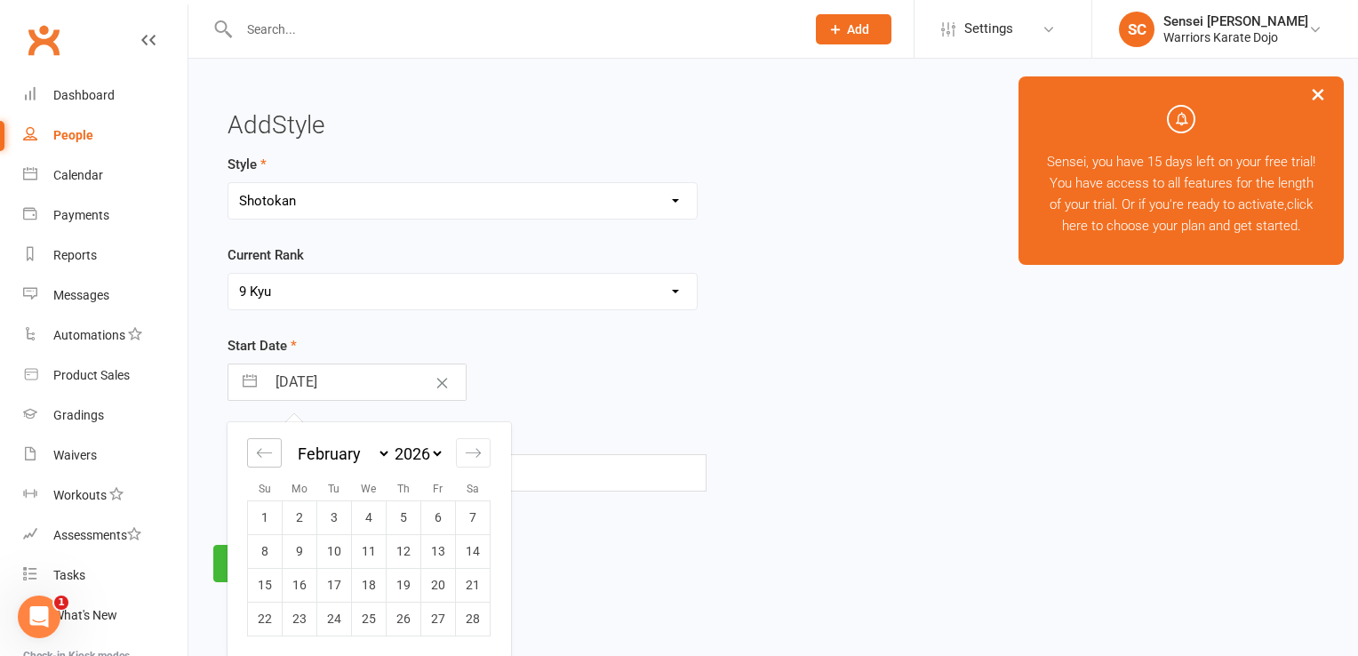
click at [264, 457] on icon "Move backward to switch to the previous month." at bounding box center [264, 452] width 17 height 17
select select "11"
select select "2025"
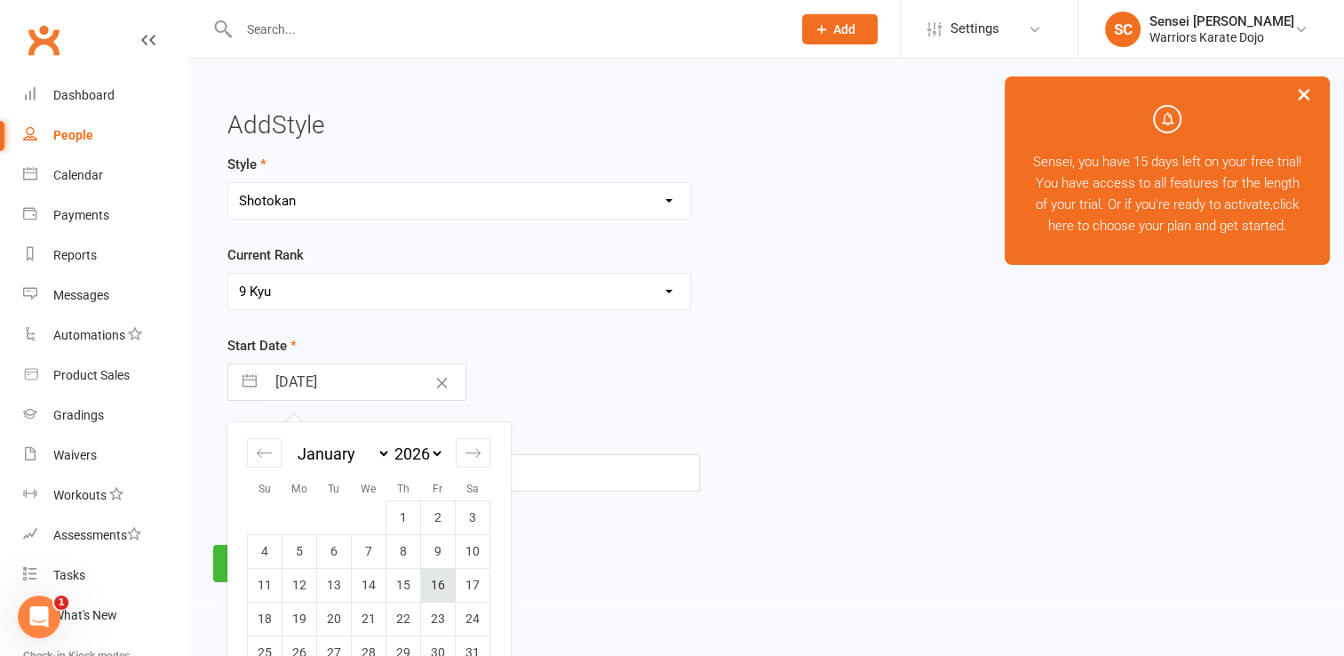
click at [446, 586] on td "16" at bounding box center [438, 585] width 35 height 34
type input "[DATE]"
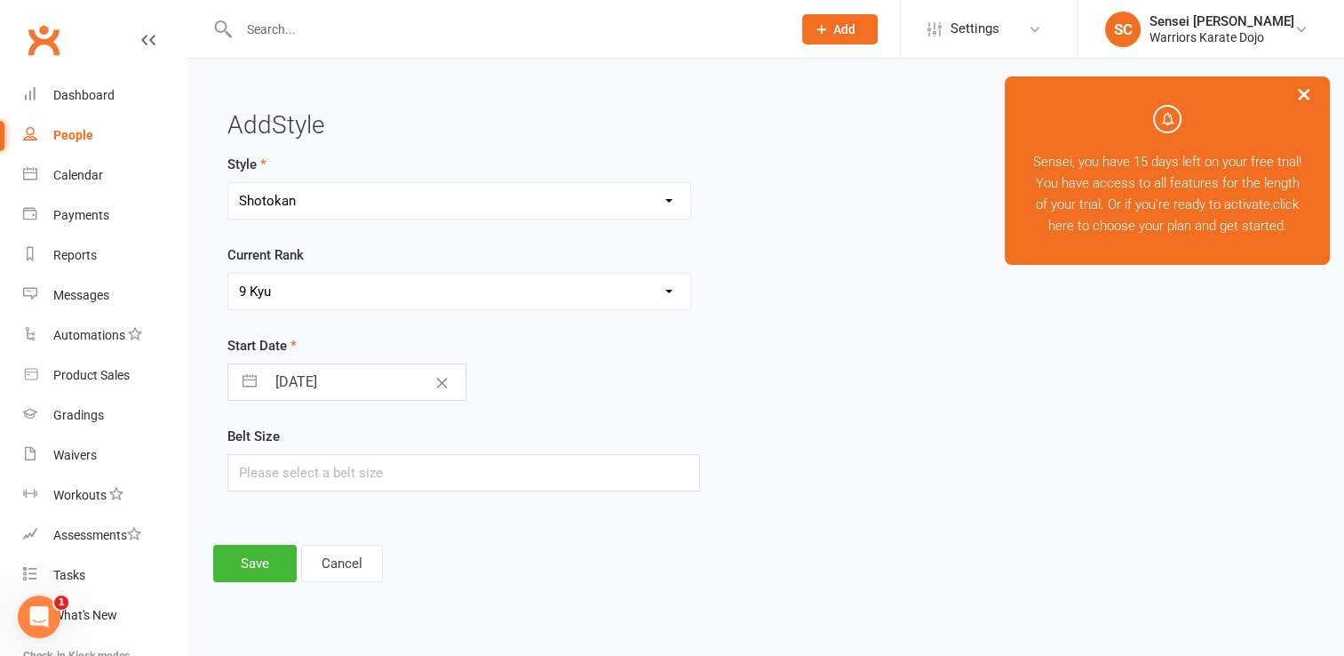
select select "11"
select select "2025"
select select "2026"
select select "1"
select select "2026"
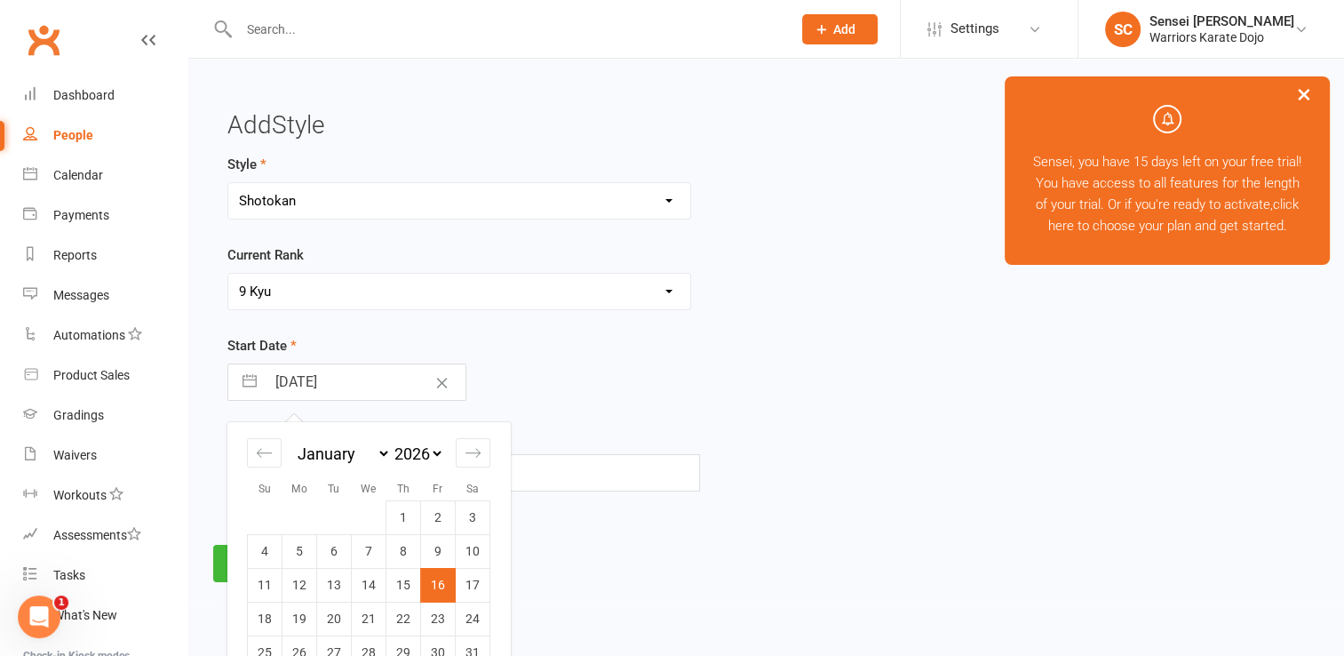
click at [365, 378] on input "[DATE]" at bounding box center [366, 382] width 200 height 36
click at [435, 453] on select "2035 2034 2033 2032 2031 2030 2029 2028 2027 2026 2025 2024 2023 2022 2021 2020…" at bounding box center [417, 453] width 53 height 20
select select "11"
select select "2024"
select select "2025"
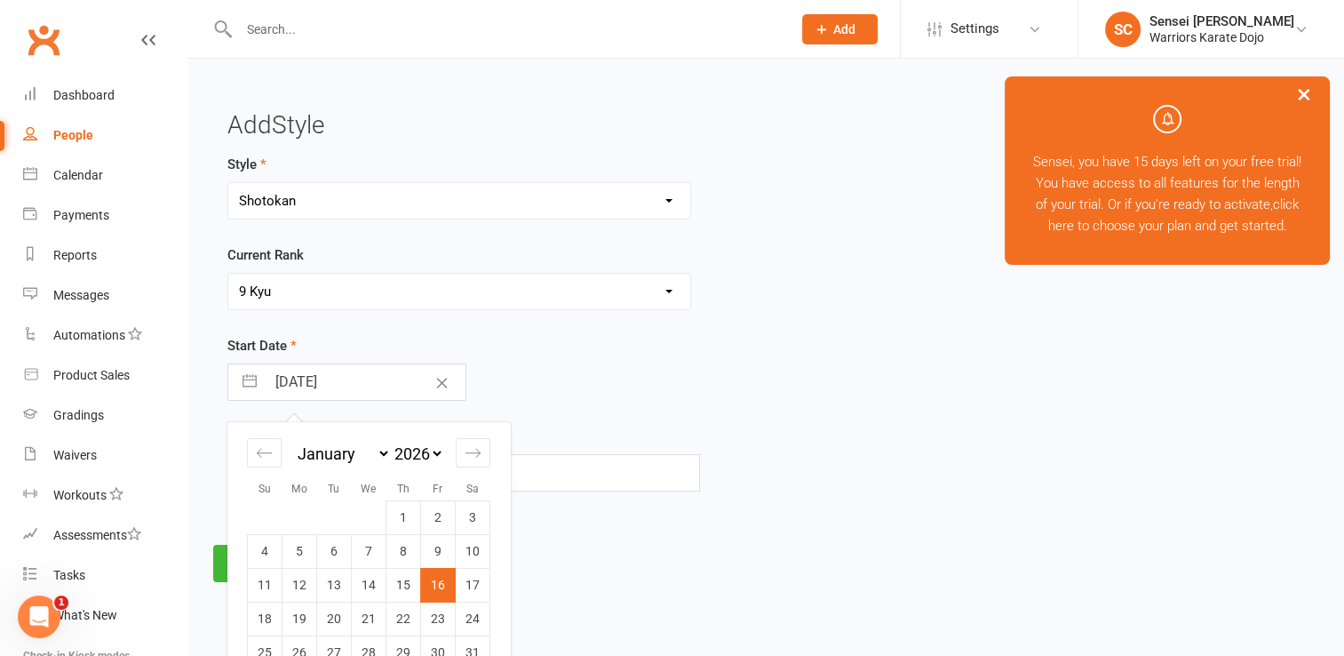
select select "1"
select select "2025"
click at [736, 498] on div "Style Shotokan Current Rank Please Select Starting Rank 9 Kyu 8 Kyu 7th Kyu Sta…" at bounding box center [582, 335] width 737 height 362
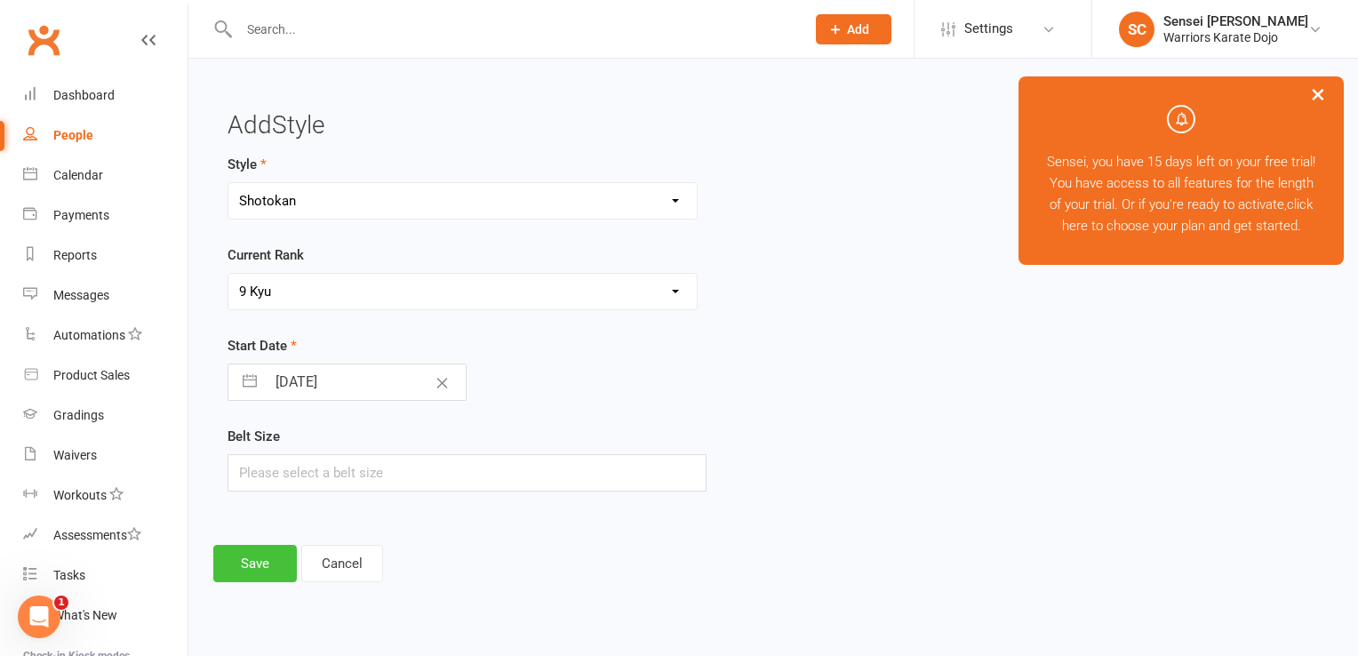
click at [235, 563] on button "Save" at bounding box center [255, 563] width 84 height 37
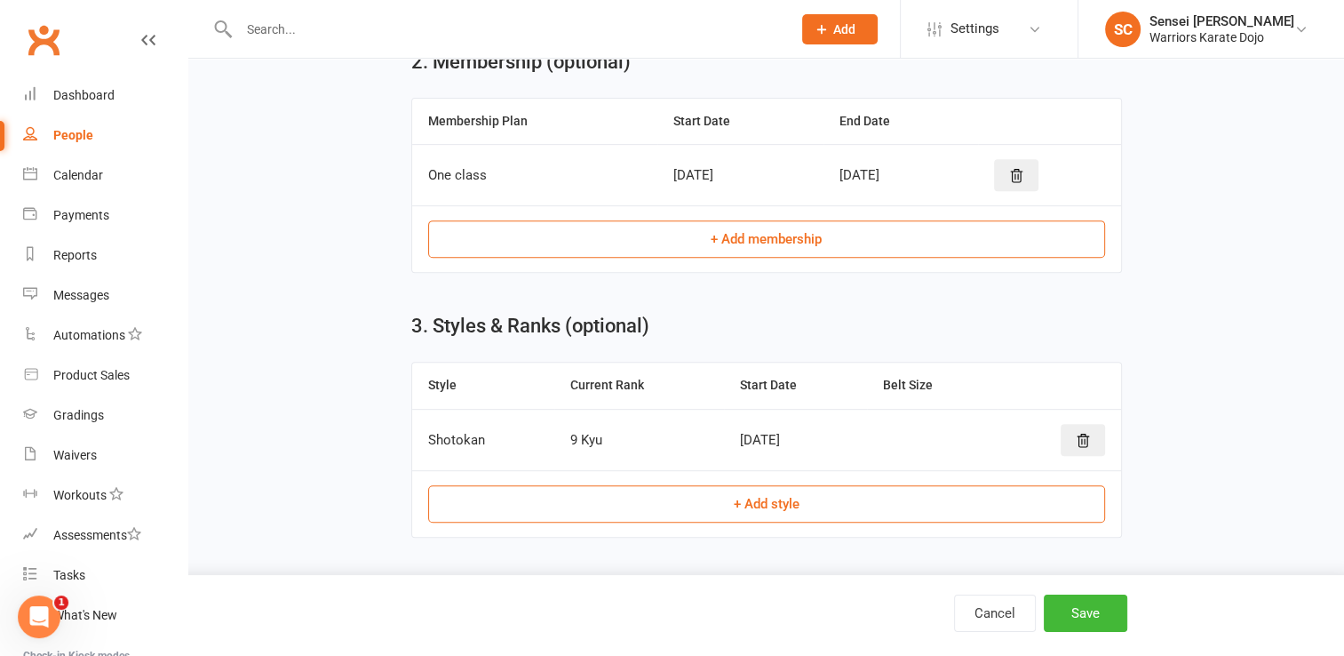
scroll to position [725, 0]
click at [1024, 171] on icon at bounding box center [1016, 177] width 16 height 16
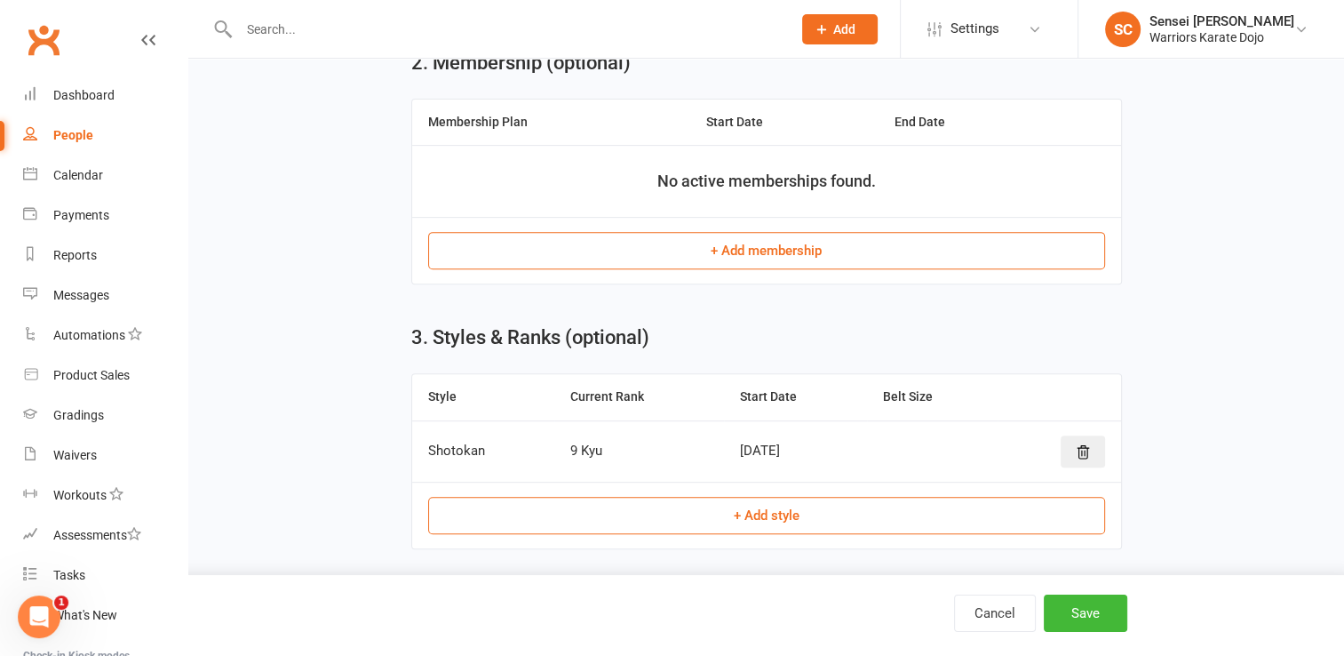
click at [816, 243] on button "+ Add membership" at bounding box center [766, 250] width 677 height 37
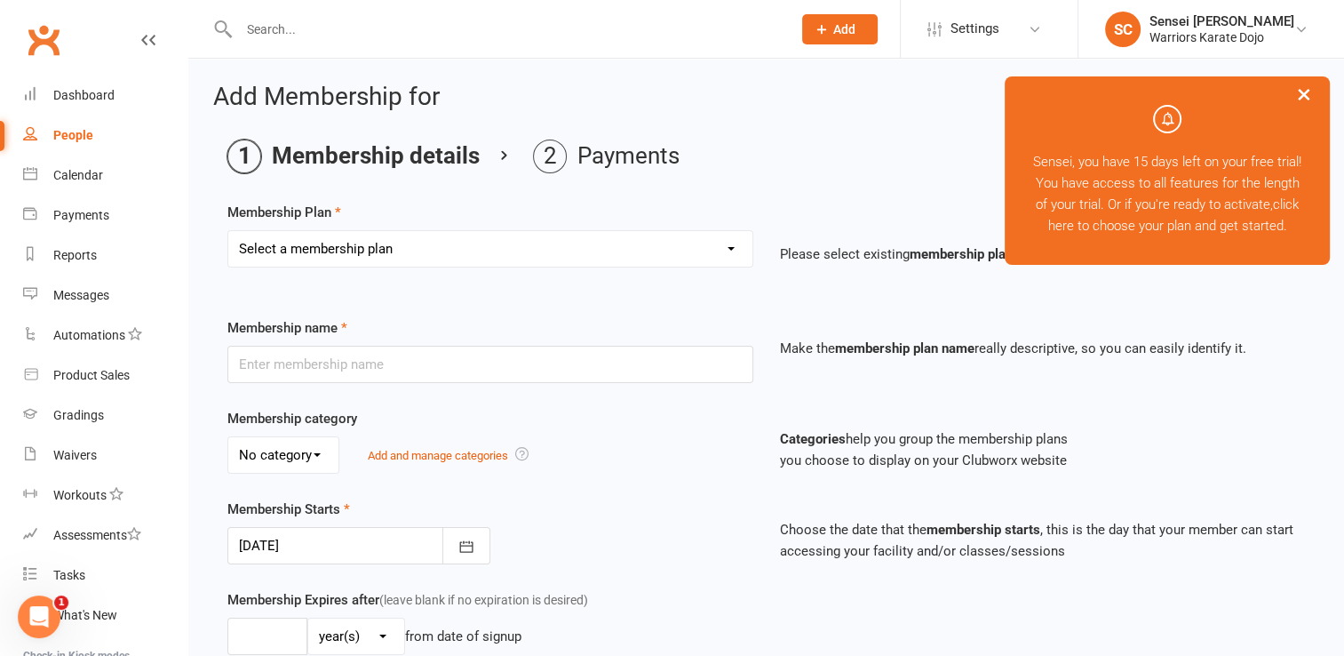
click at [605, 246] on select "Select a membership plan Create new Membership Plan One class Two Class" at bounding box center [490, 249] width 524 height 36
select select "1"
click at [228, 231] on select "Select a membership plan Create new Membership Plan One class Two Class" at bounding box center [490, 249] width 524 height 36
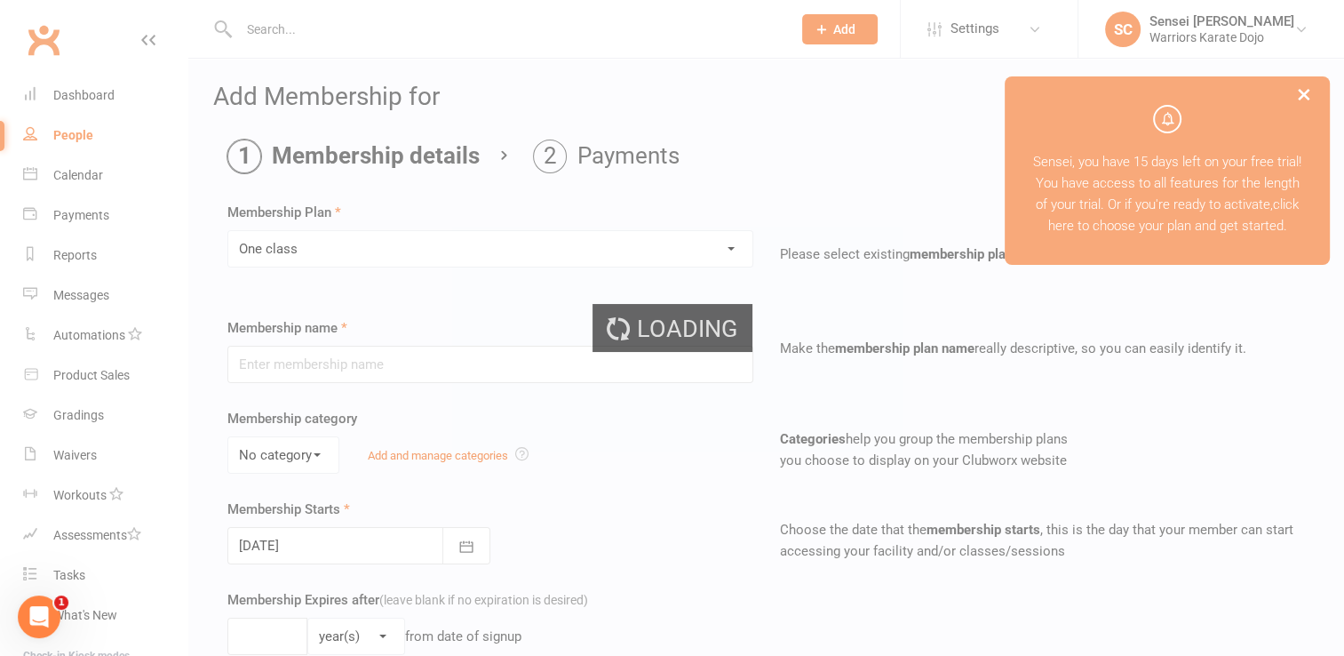
type input "One class"
select select "0"
type input "1"
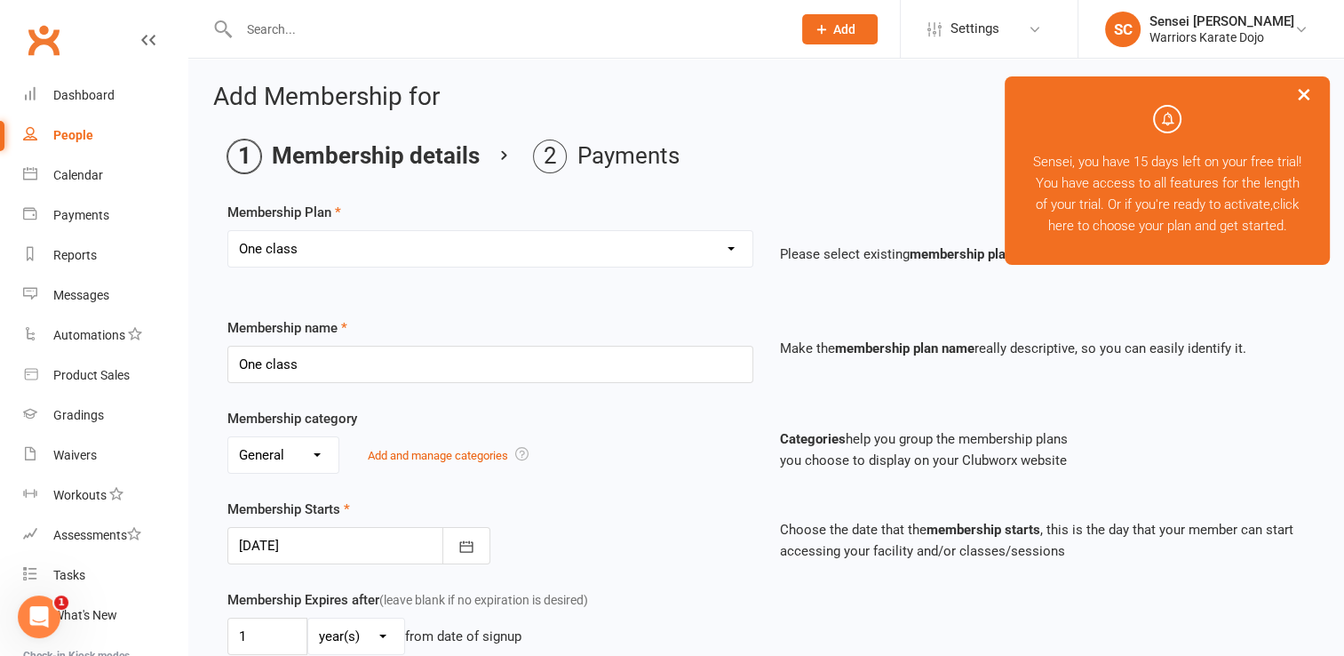
click at [354, 542] on div at bounding box center [358, 545] width 263 height 37
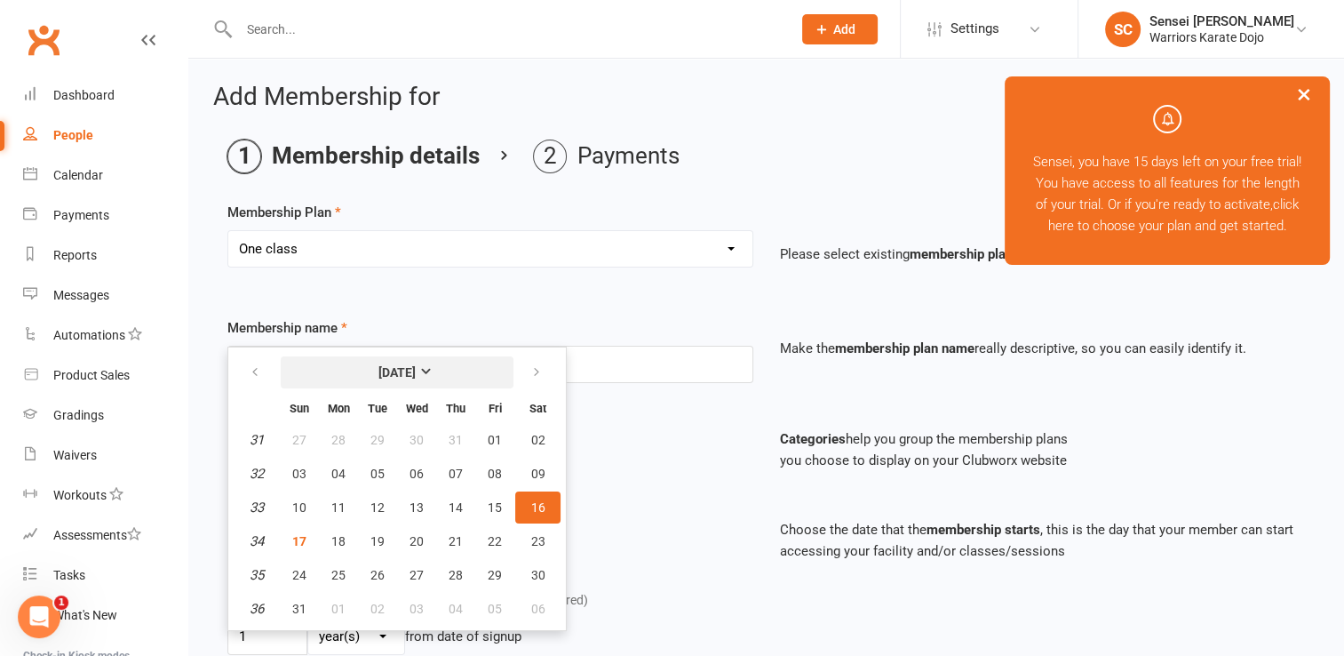
click at [416, 365] on strong "[DATE]" at bounding box center [396, 372] width 37 height 14
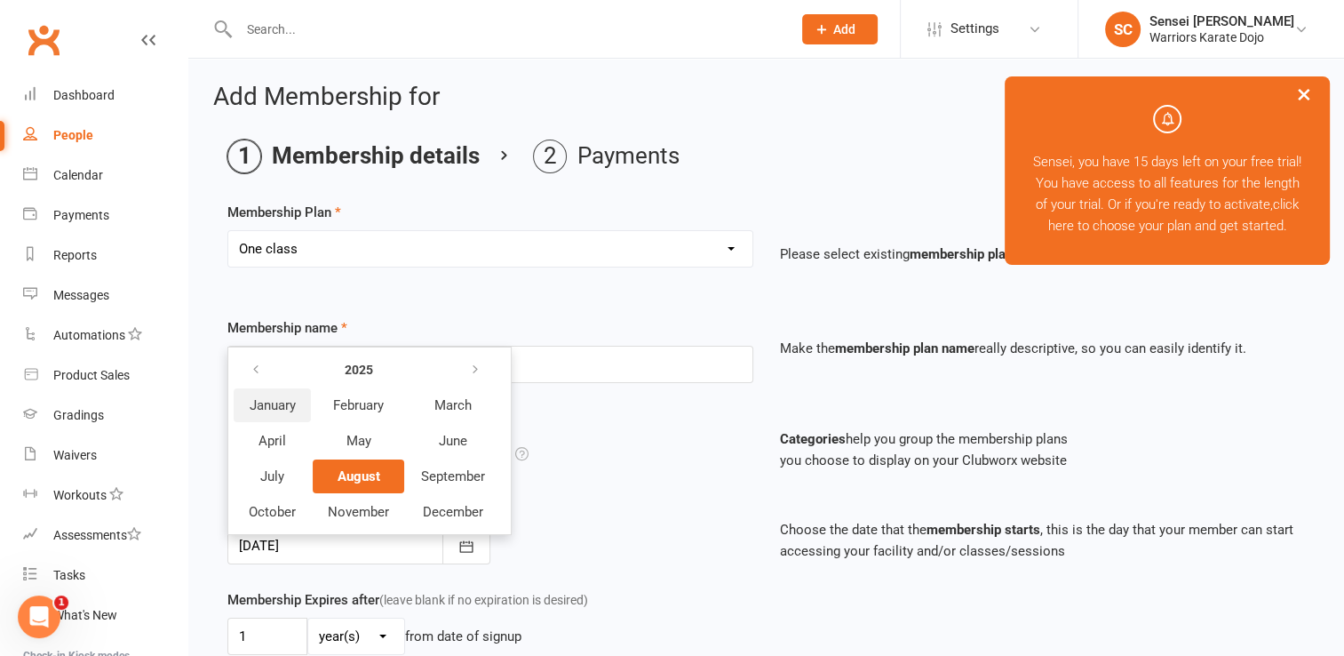
click at [275, 401] on span "January" at bounding box center [273, 405] width 46 height 16
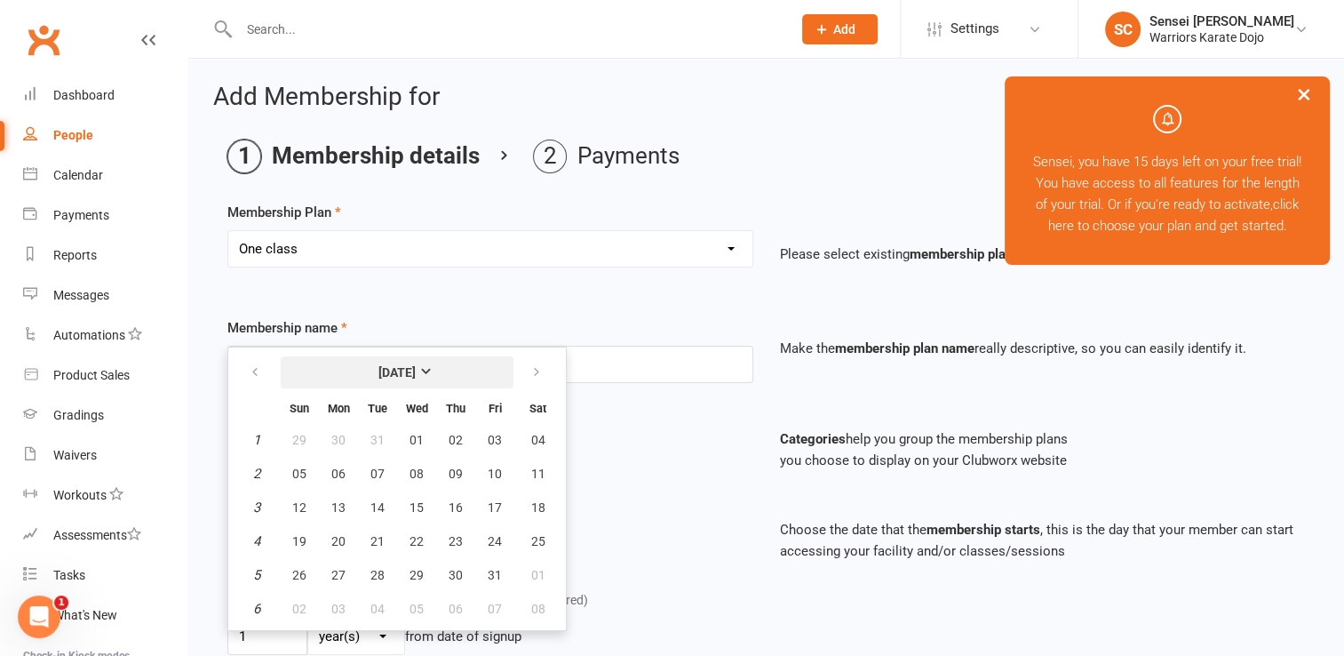
click at [416, 365] on strong "[DATE]" at bounding box center [396, 372] width 37 height 14
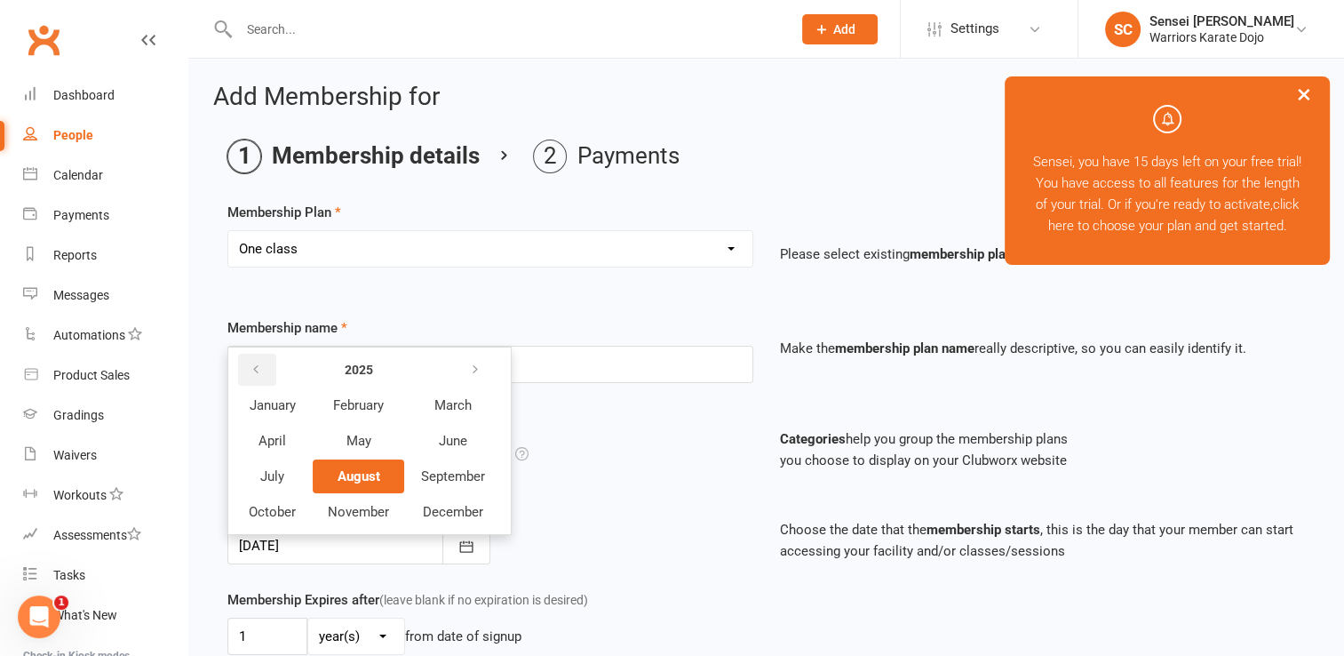
click at [261, 362] on button "button" at bounding box center [257, 370] width 38 height 32
click at [267, 405] on span "January" at bounding box center [273, 405] width 46 height 16
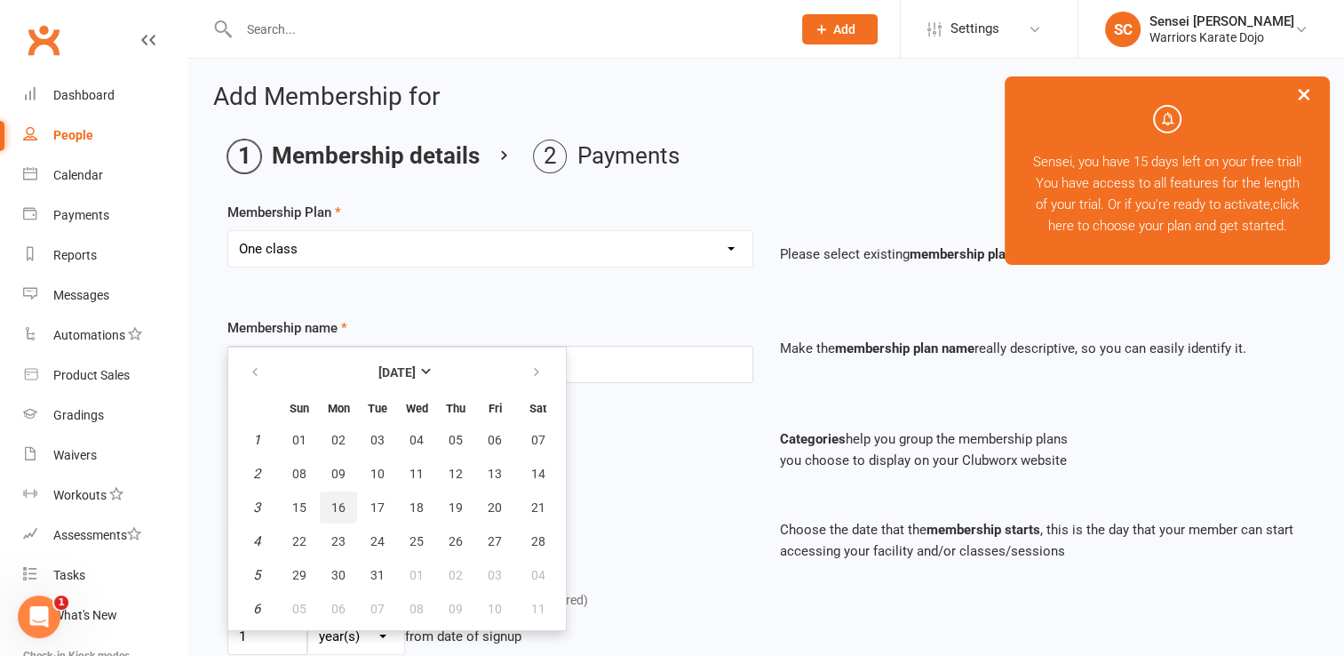
click at [334, 504] on span "16" at bounding box center [338, 507] width 14 height 14
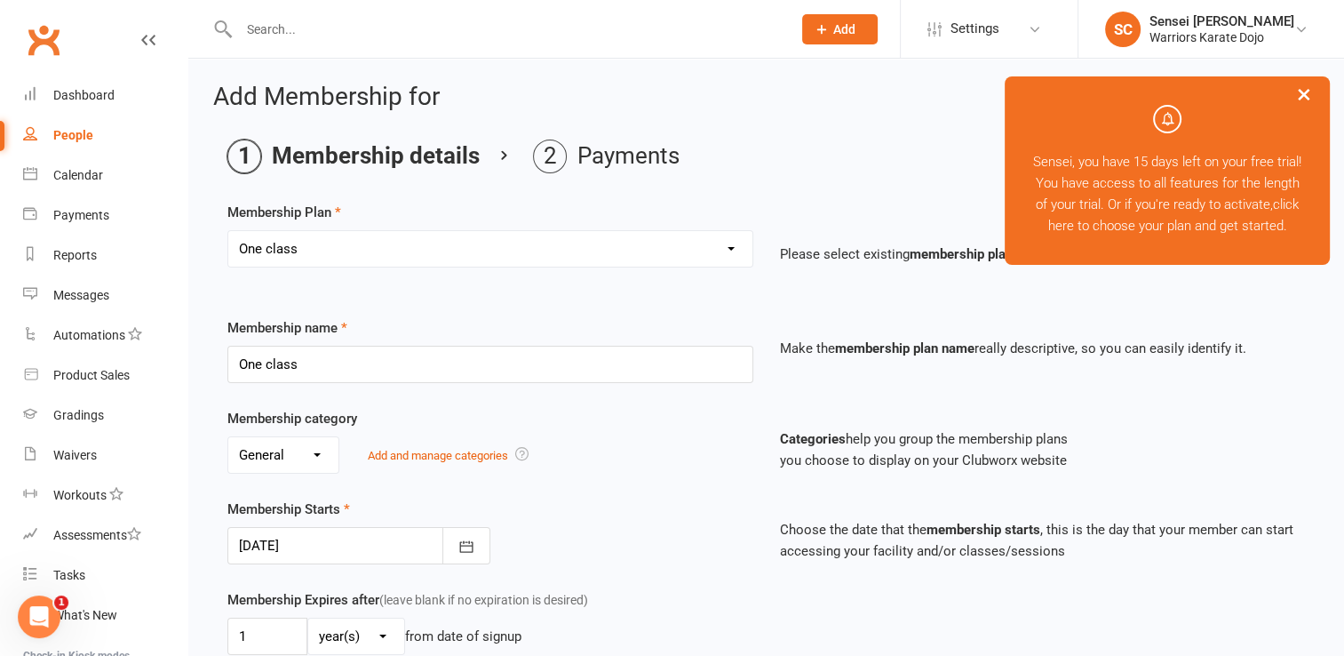
click at [706, 501] on div "Membership Starts [DATE] [DATE] Sun Mon Tue Wed Thu Fri Sat 1 01 02 03 04 05 06…" at bounding box center [490, 531] width 553 height 66
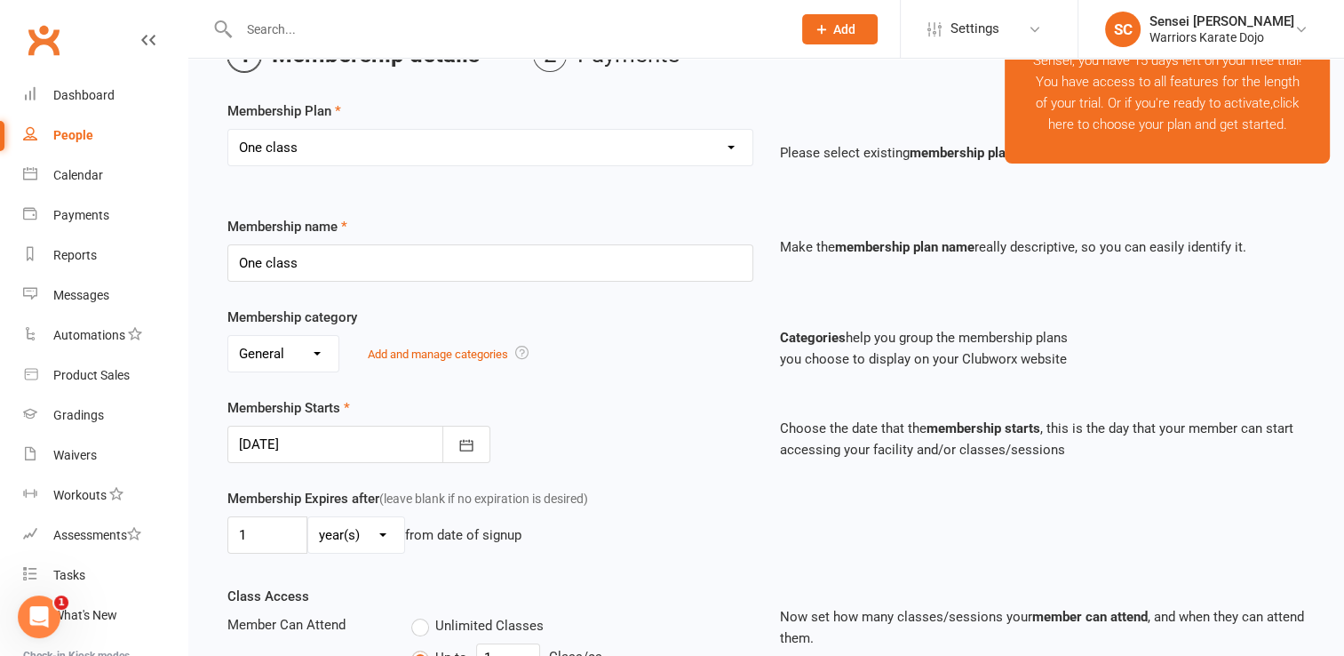
scroll to position [115, 0]
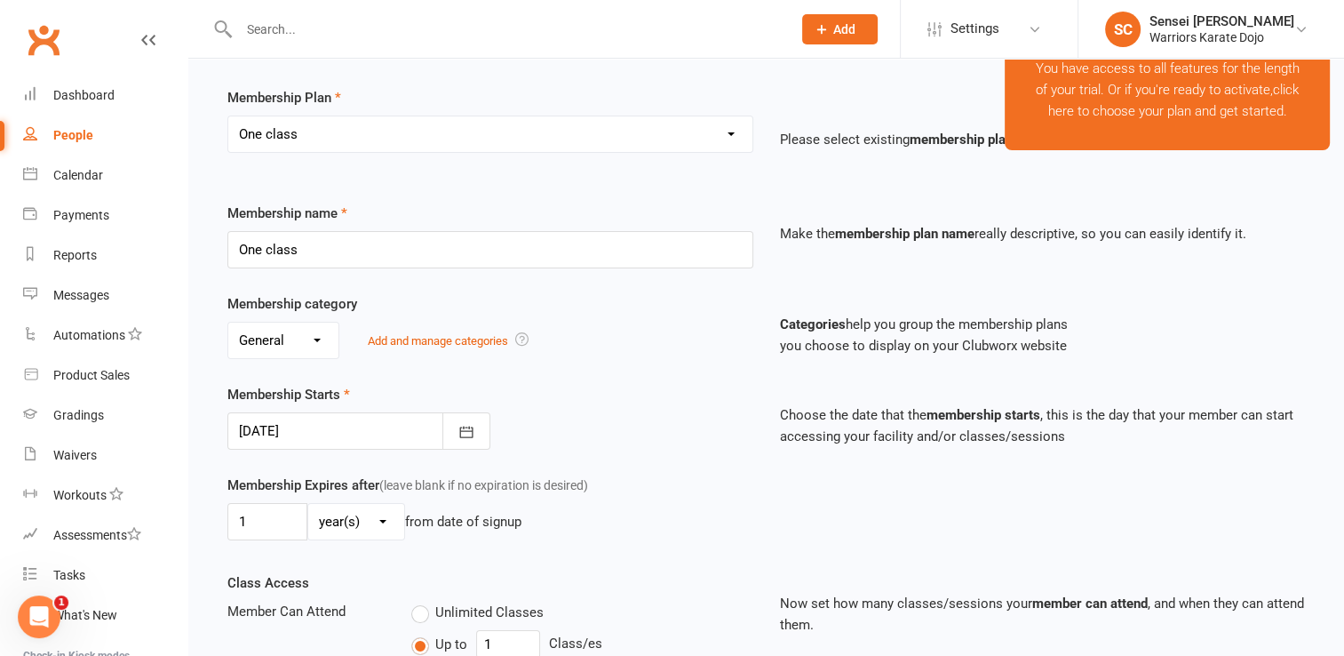
click at [393, 409] on div "Membership Starts [DATE] [DATE] Sun Mon Tue Wed Thu Fri Sat 1 01 02 03 04 05 06…" at bounding box center [490, 417] width 553 height 66
click at [389, 421] on div at bounding box center [358, 430] width 263 height 37
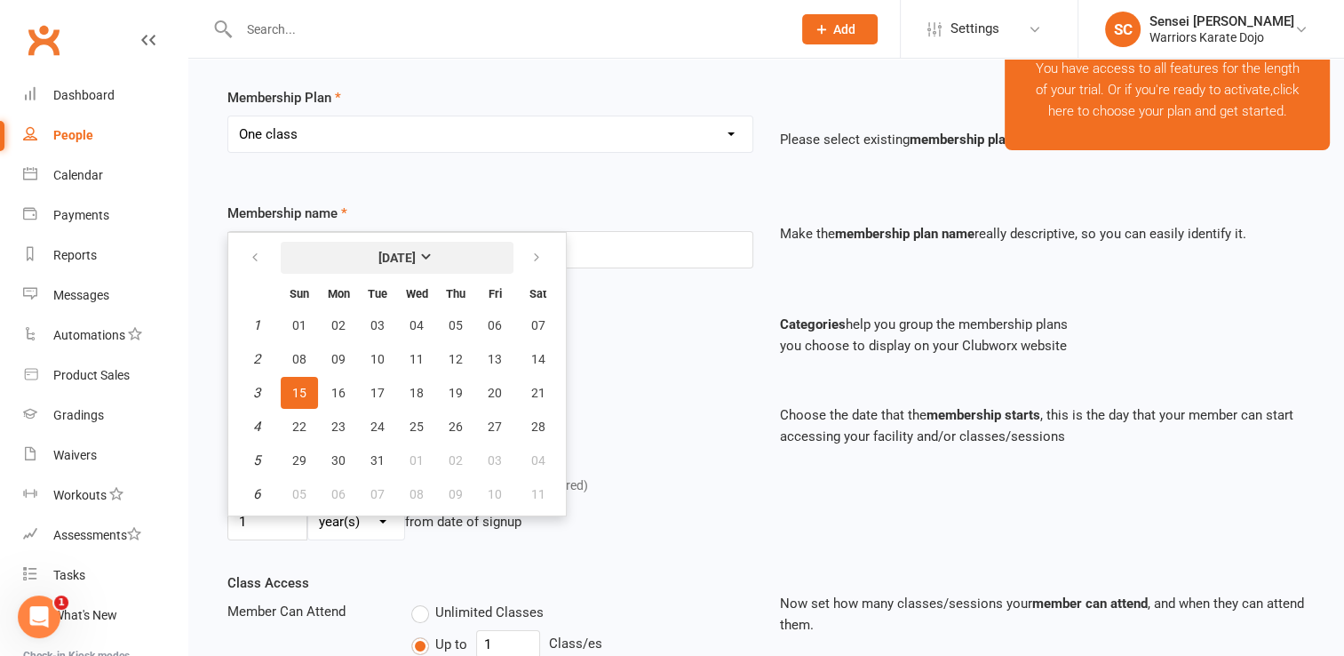
click at [416, 251] on strong "[DATE]" at bounding box center [396, 258] width 37 height 14
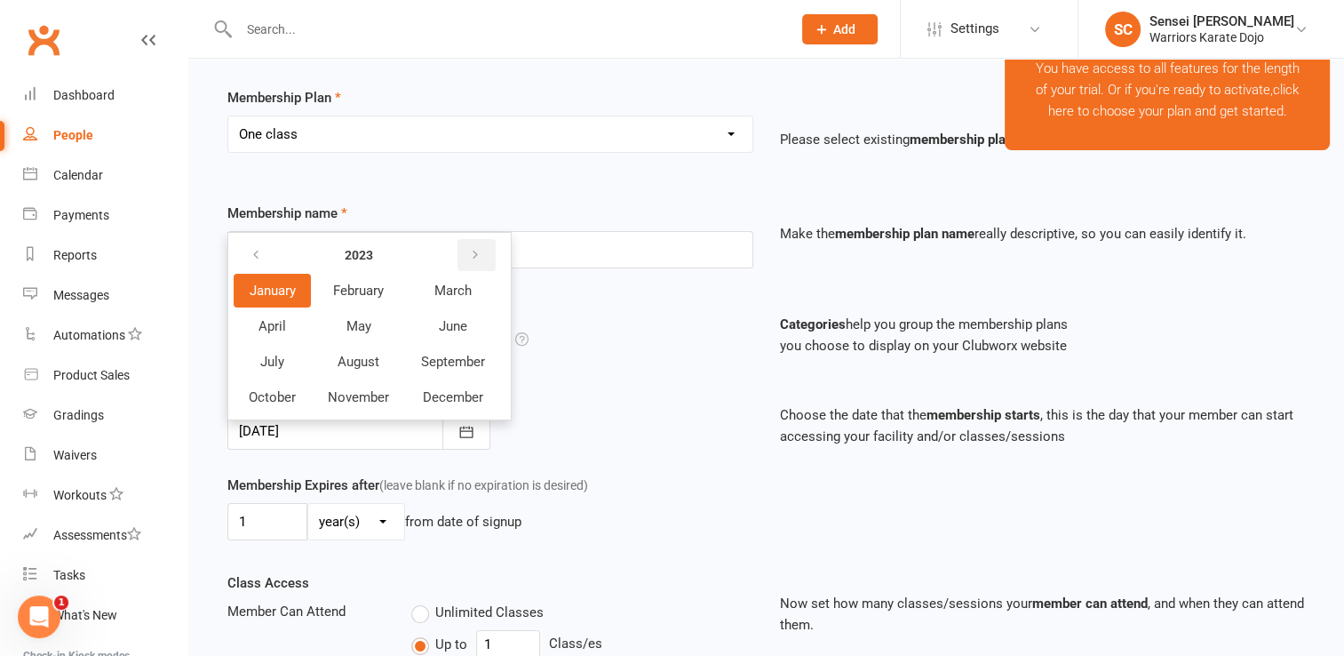
click at [471, 257] on icon "button" at bounding box center [475, 255] width 12 height 14
click at [291, 297] on button "January" at bounding box center [272, 291] width 77 height 34
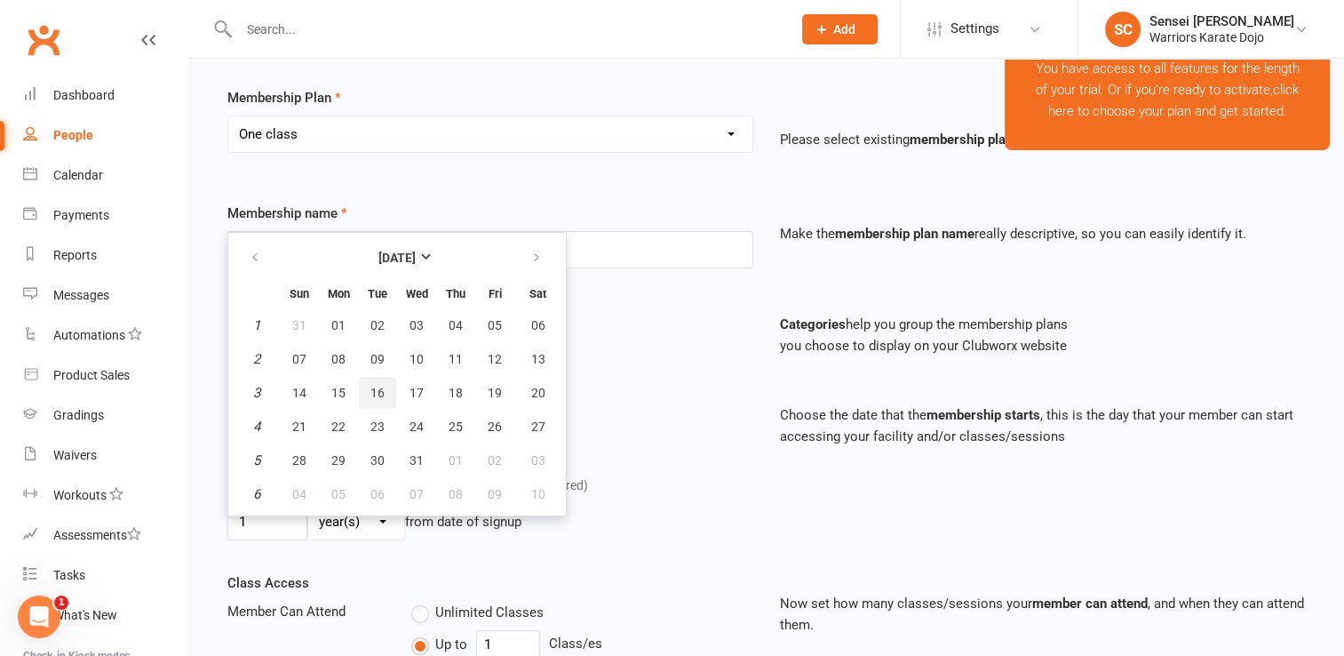
click at [379, 386] on span "16" at bounding box center [377, 393] width 14 height 14
type input "[DATE]"
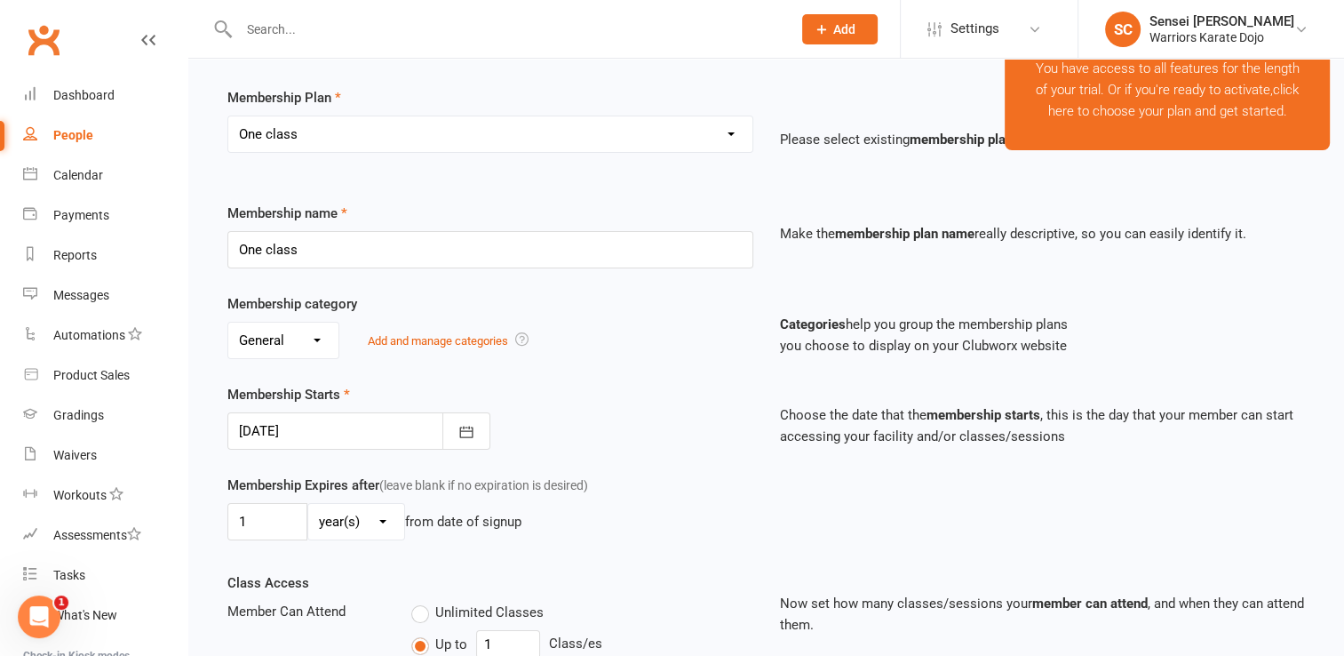
click at [602, 415] on div "Membership Starts [DATE] [DATE] Sun Mon Tue Wed Thu Fri Sat 1 31 01 02 03 04 05…" at bounding box center [490, 417] width 553 height 66
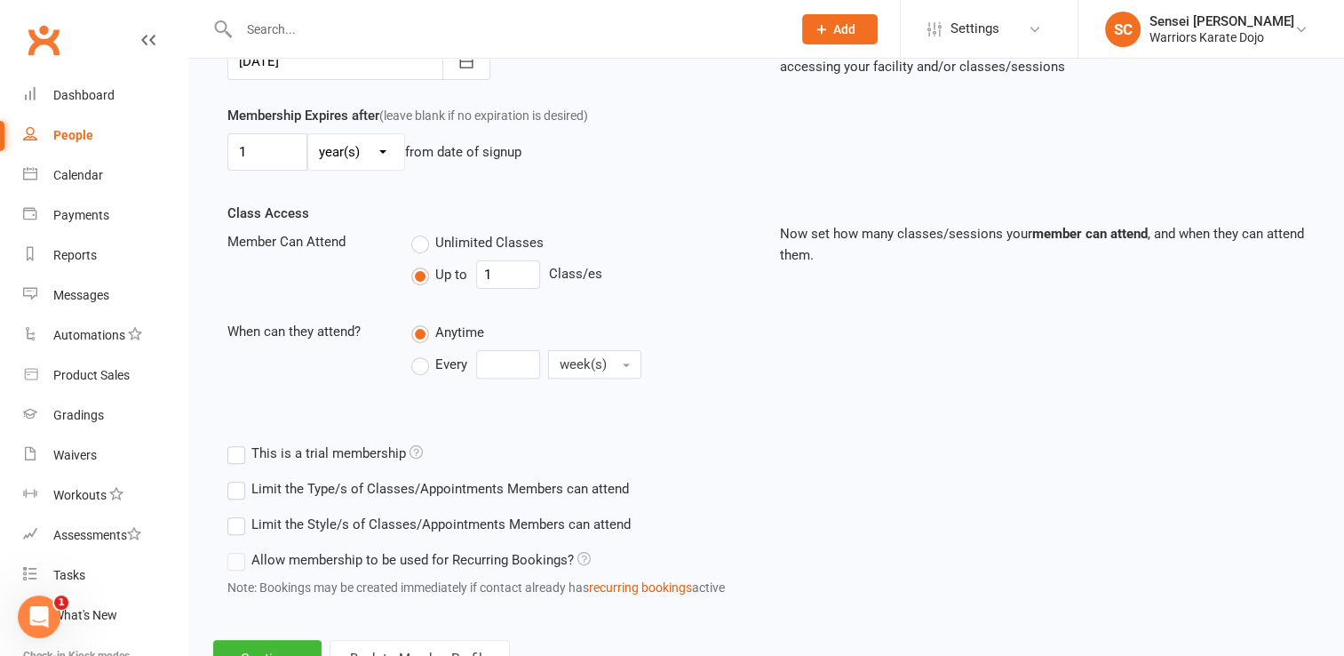
scroll to position [553, 0]
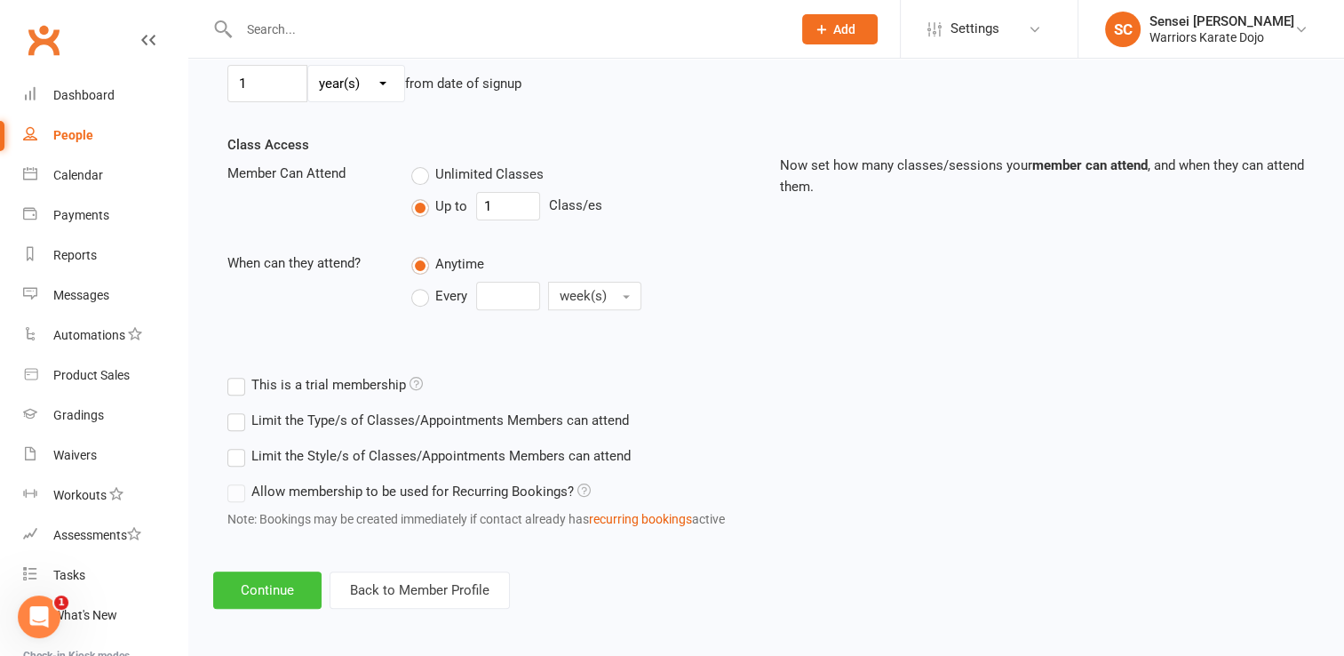
click at [276, 580] on button "Continue" at bounding box center [267, 589] width 108 height 37
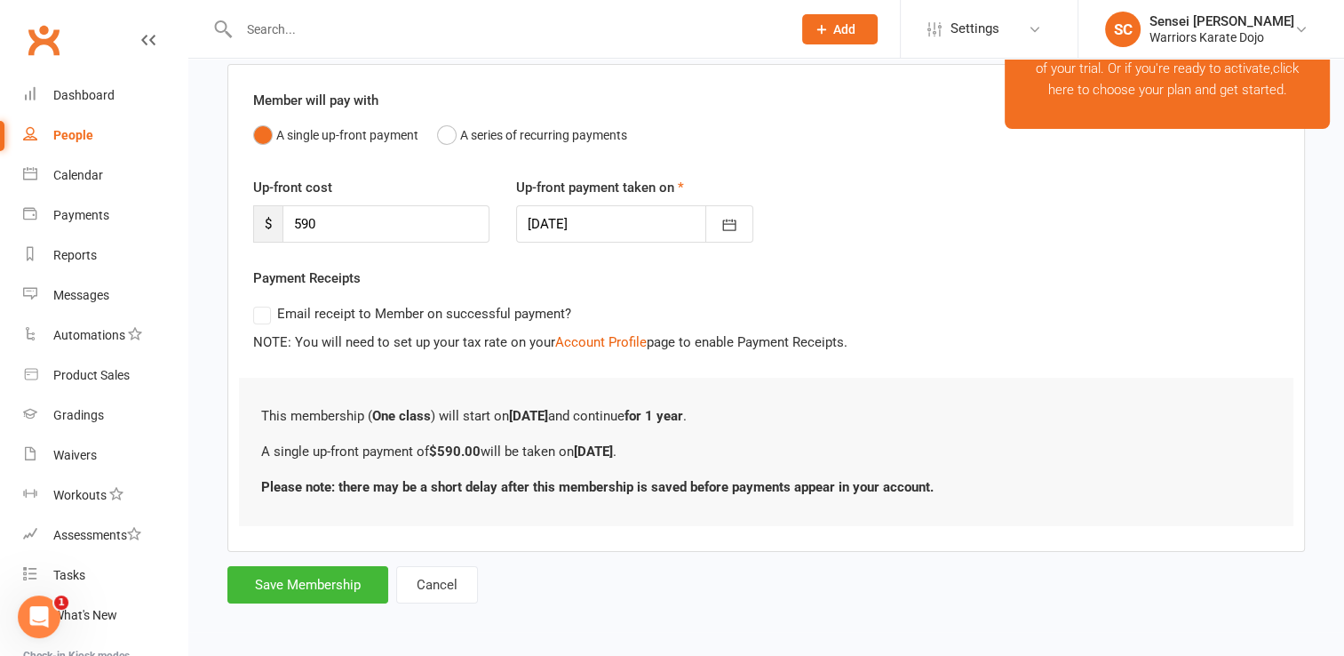
scroll to position [135, 0]
click at [290, 581] on button "Save Membership" at bounding box center [307, 585] width 161 height 37
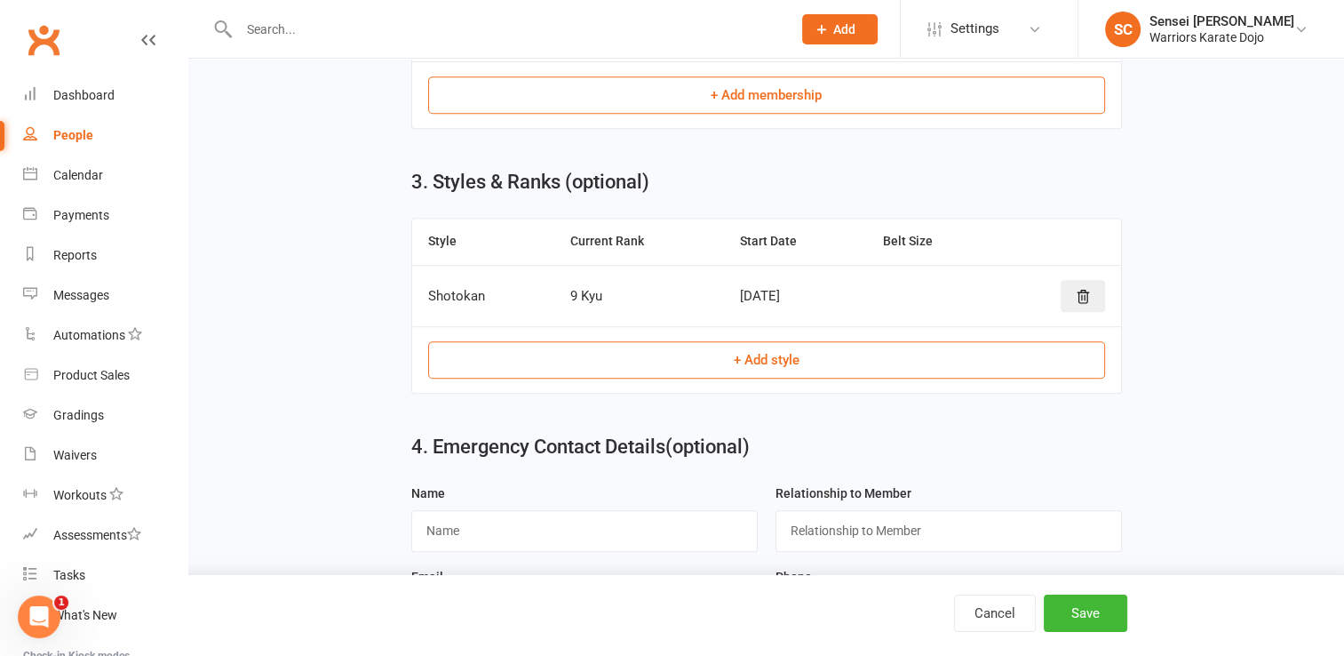
scroll to position [872, 0]
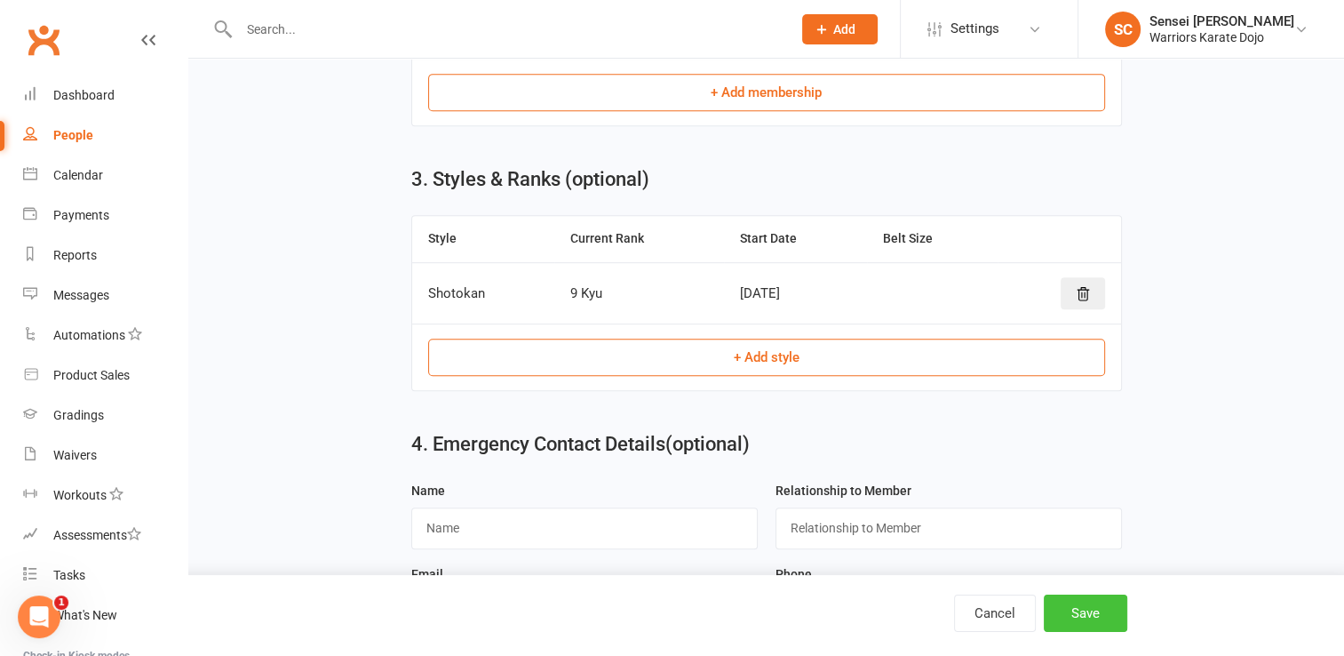
click at [1076, 610] on button "Save" at bounding box center [1086, 612] width 84 height 37
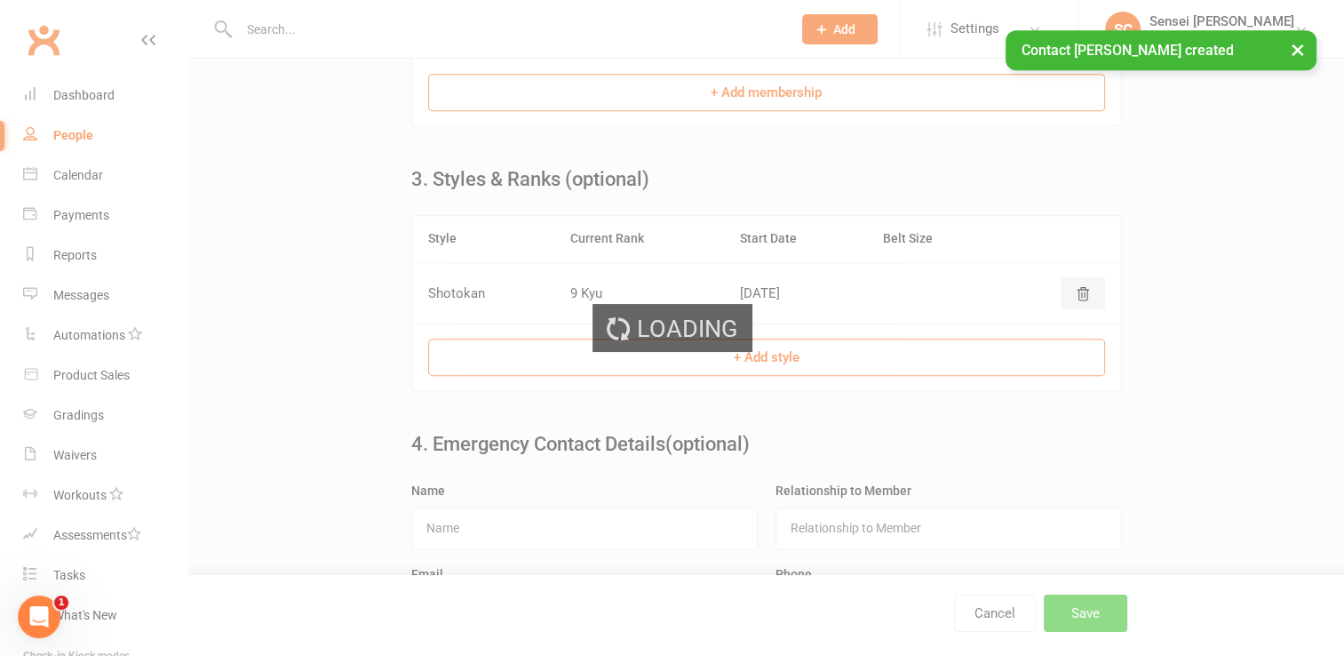
scroll to position [0, 0]
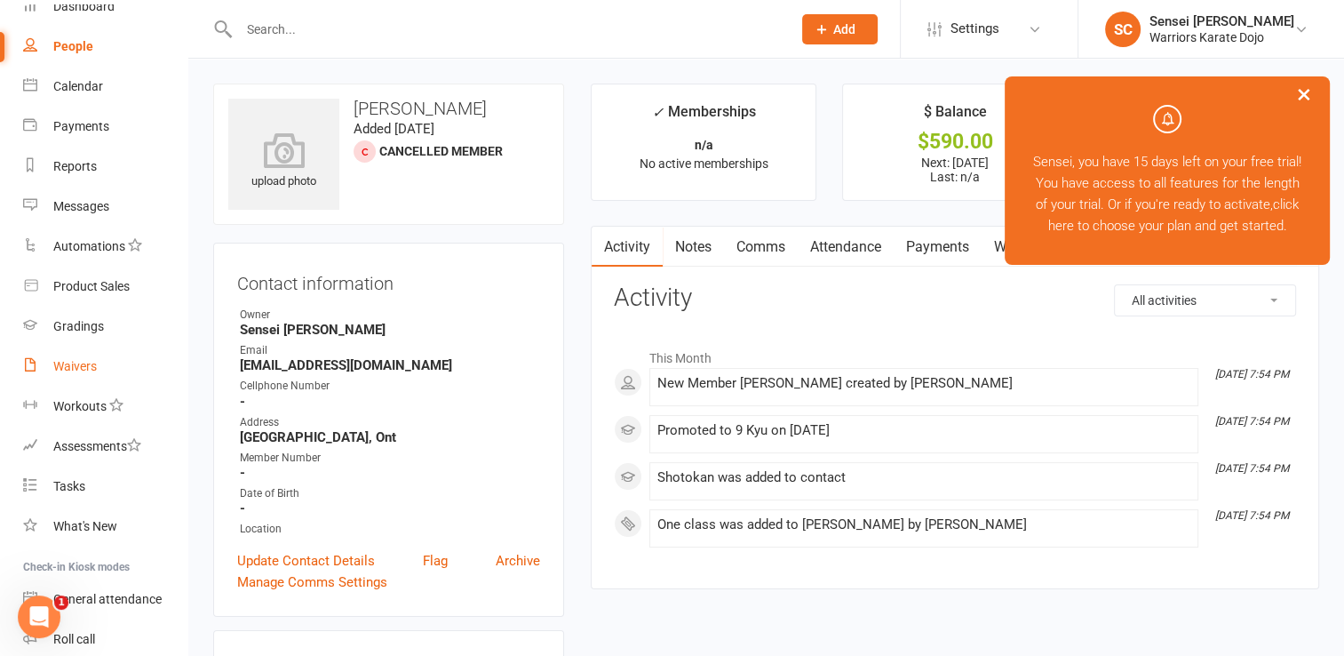
scroll to position [103, 0]
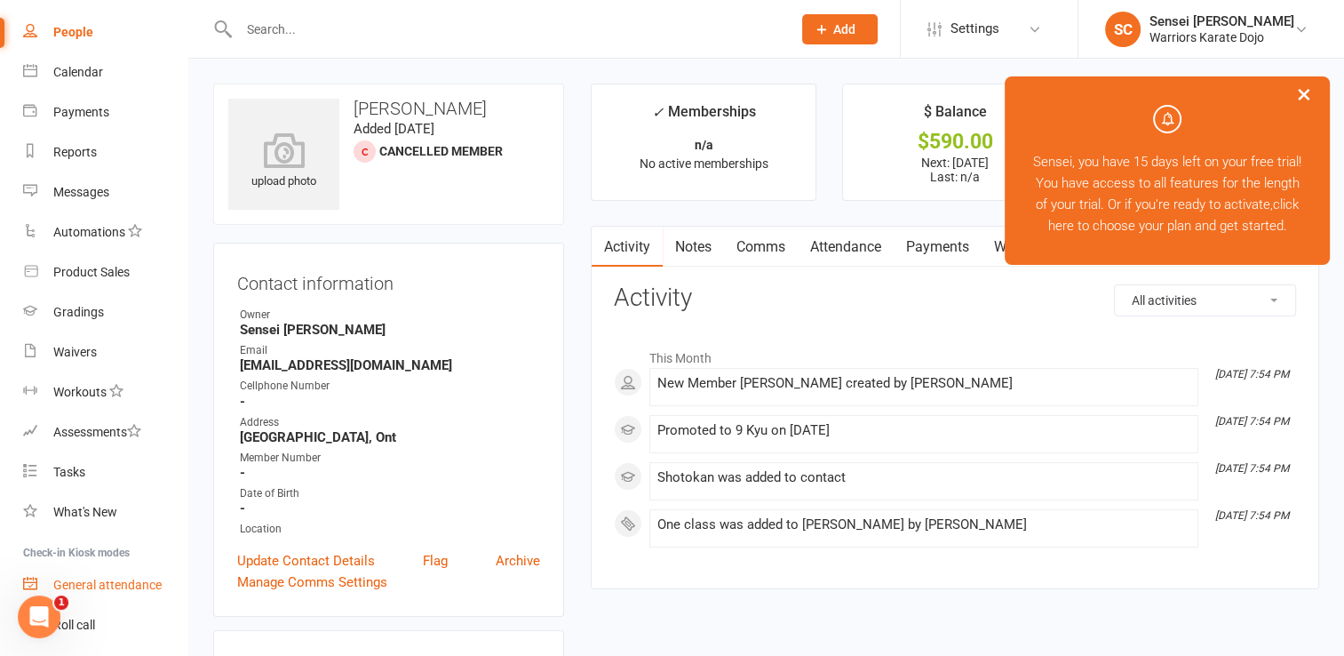
click at [116, 579] on div "General attendance" at bounding box center [107, 584] width 108 height 14
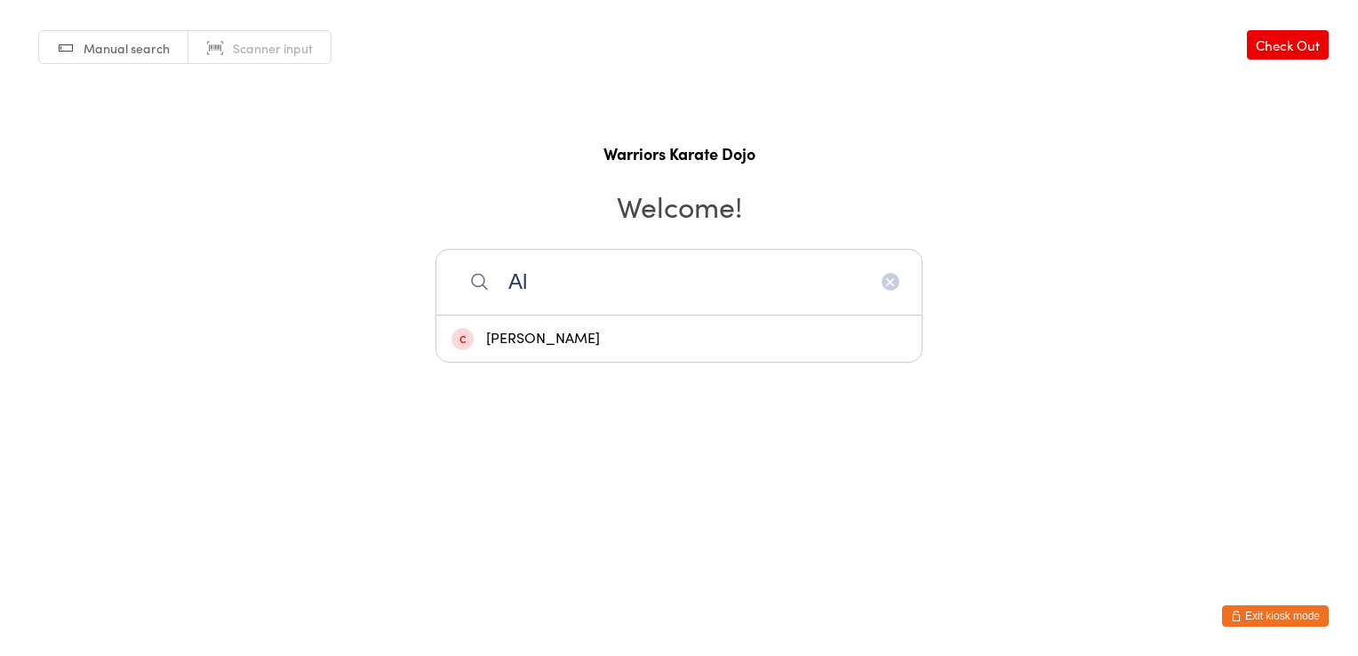
type input "A"
click at [229, 42] on link "Scanner input" at bounding box center [259, 48] width 142 height 34
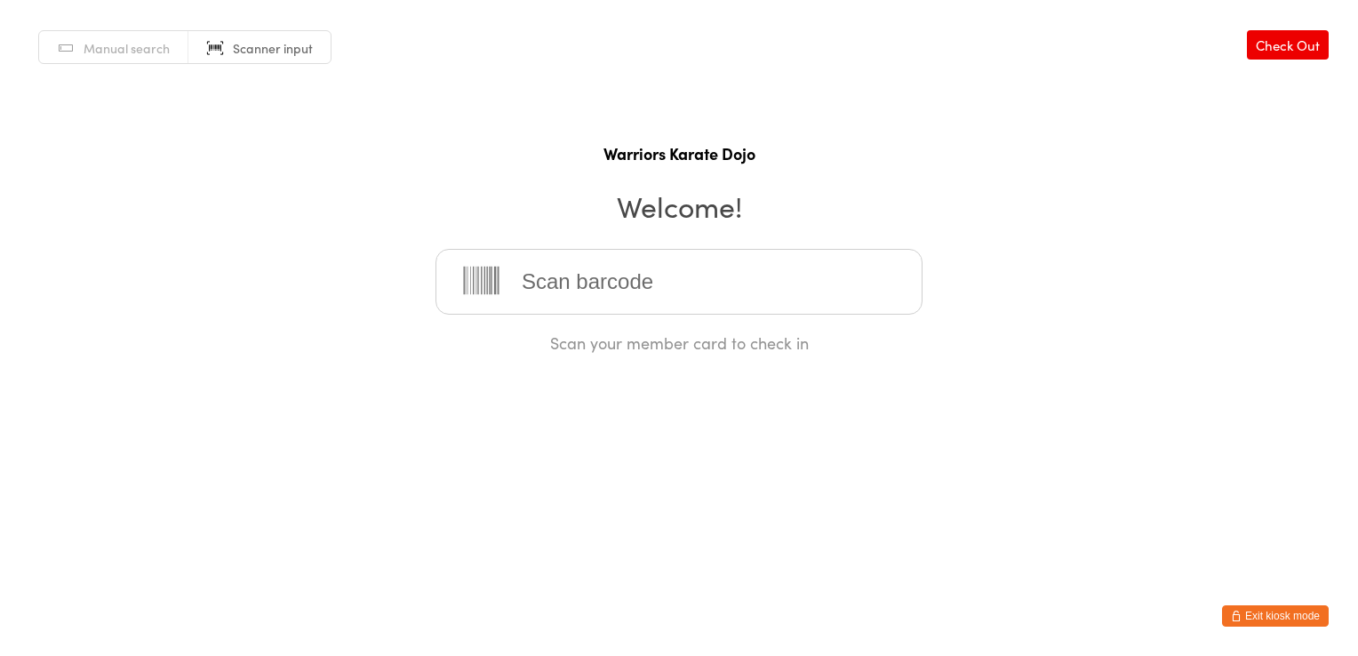
click at [121, 49] on span "Manual search" at bounding box center [127, 48] width 86 height 18
click at [1264, 616] on button "Exit kiosk mode" at bounding box center [1275, 615] width 107 height 21
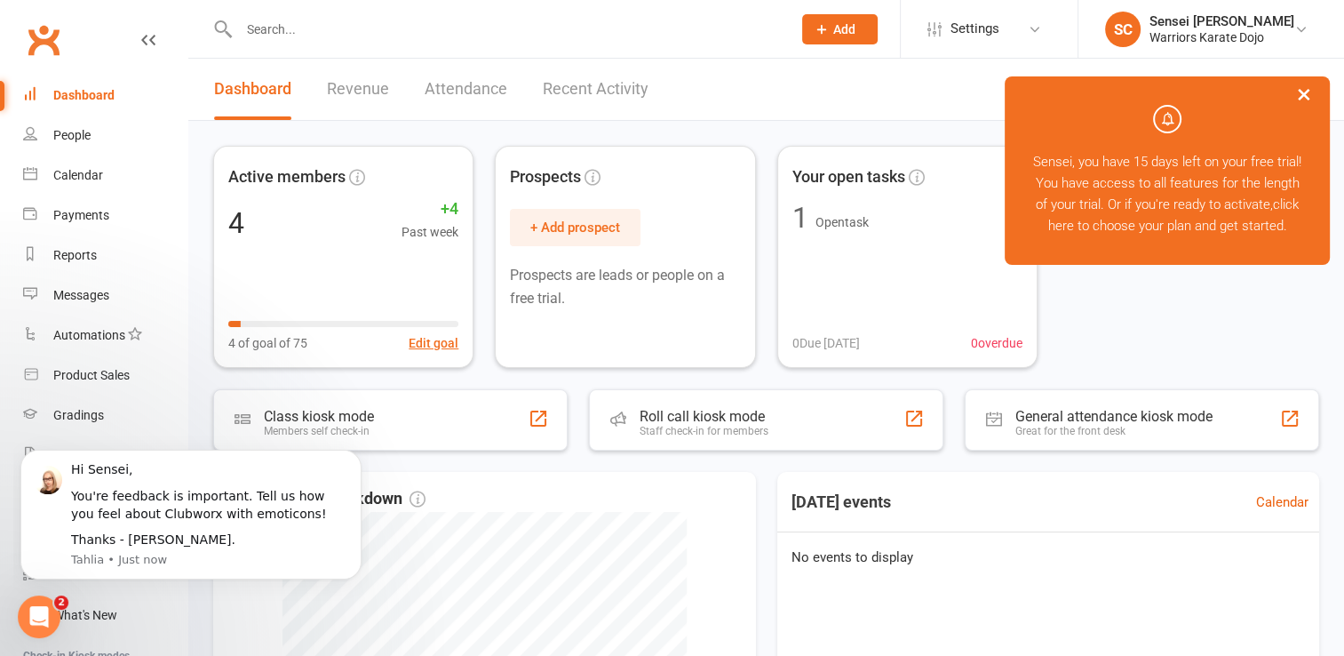
click at [815, 28] on icon at bounding box center [822, 29] width 16 height 16
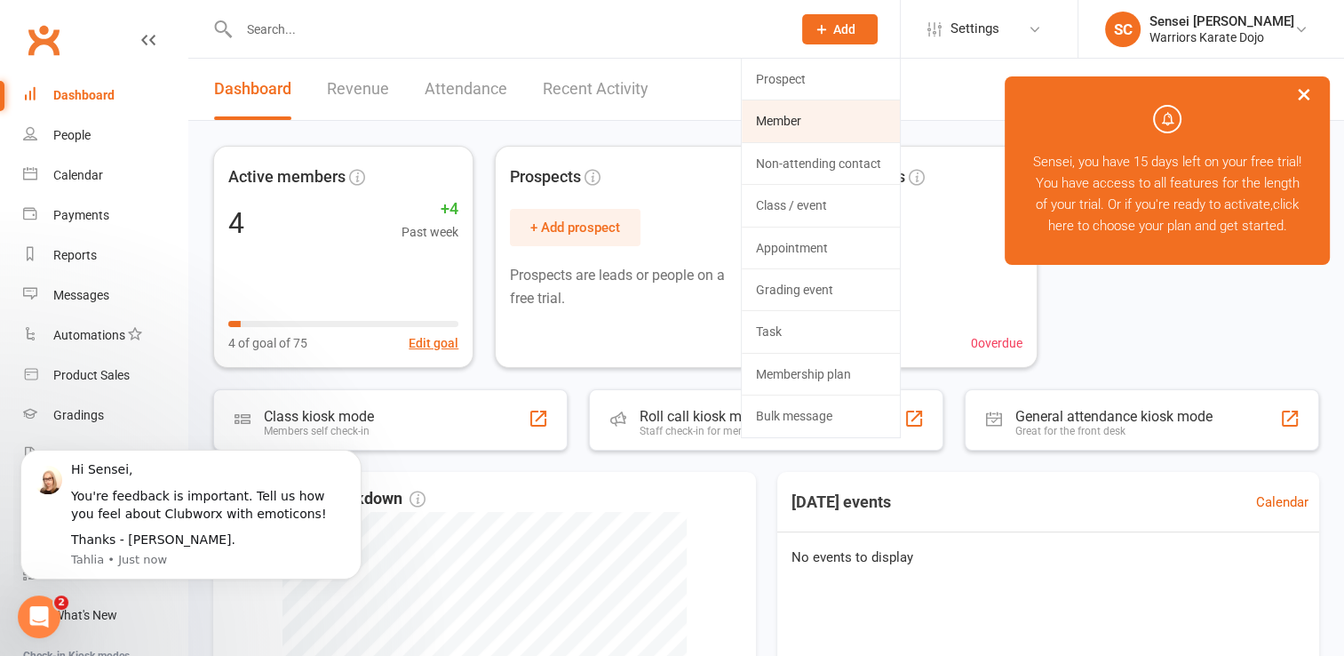
click at [835, 125] on link "Member" at bounding box center [821, 120] width 158 height 41
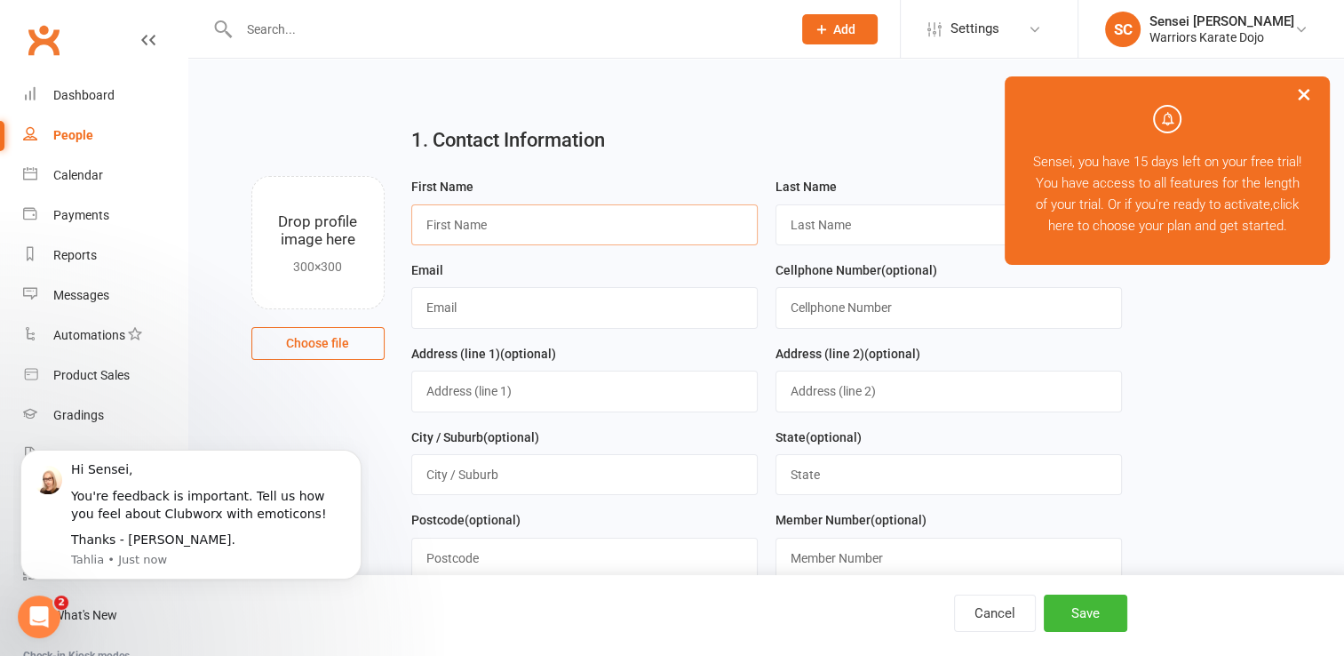
click at [709, 222] on input "text" at bounding box center [584, 224] width 346 height 41
type input "James"
type input "Fram"
paste input "kyle_yamaha_250@hotmail.com"
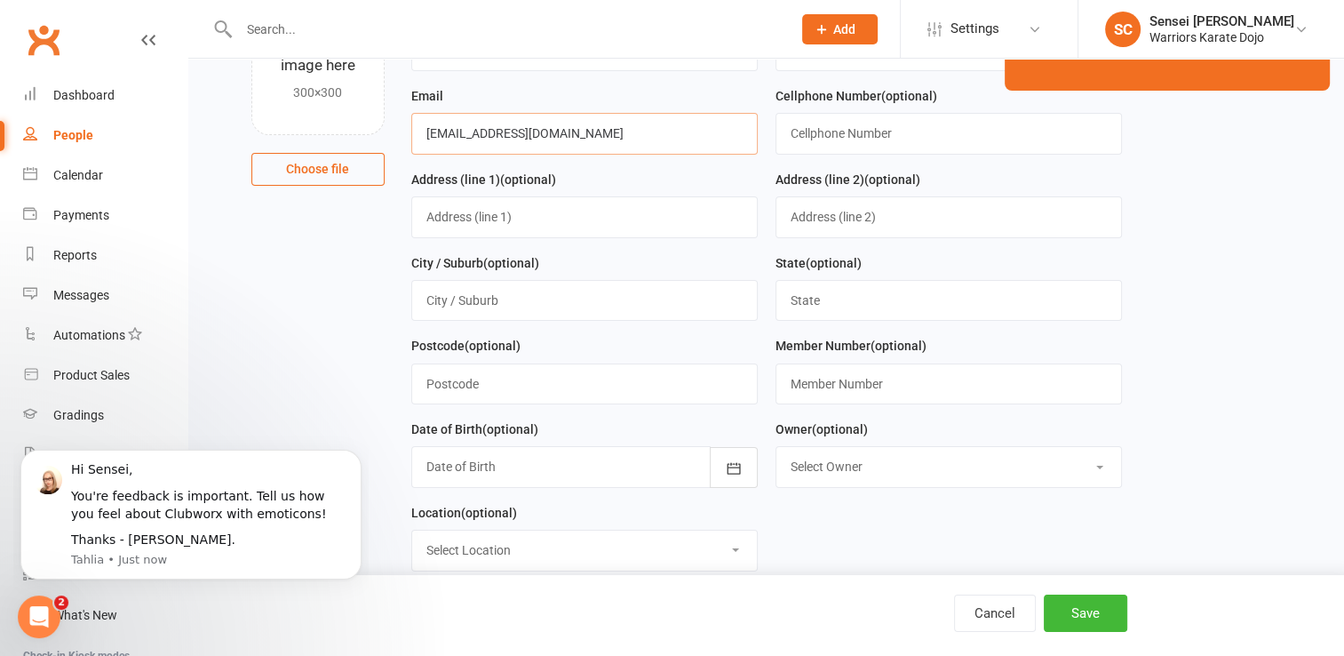
scroll to position [176, 0]
type input "kyle_yamaha_250@hotmail.com"
click at [524, 548] on select "Select Location Example Room (Rename me!)" at bounding box center [584, 548] width 345 height 39
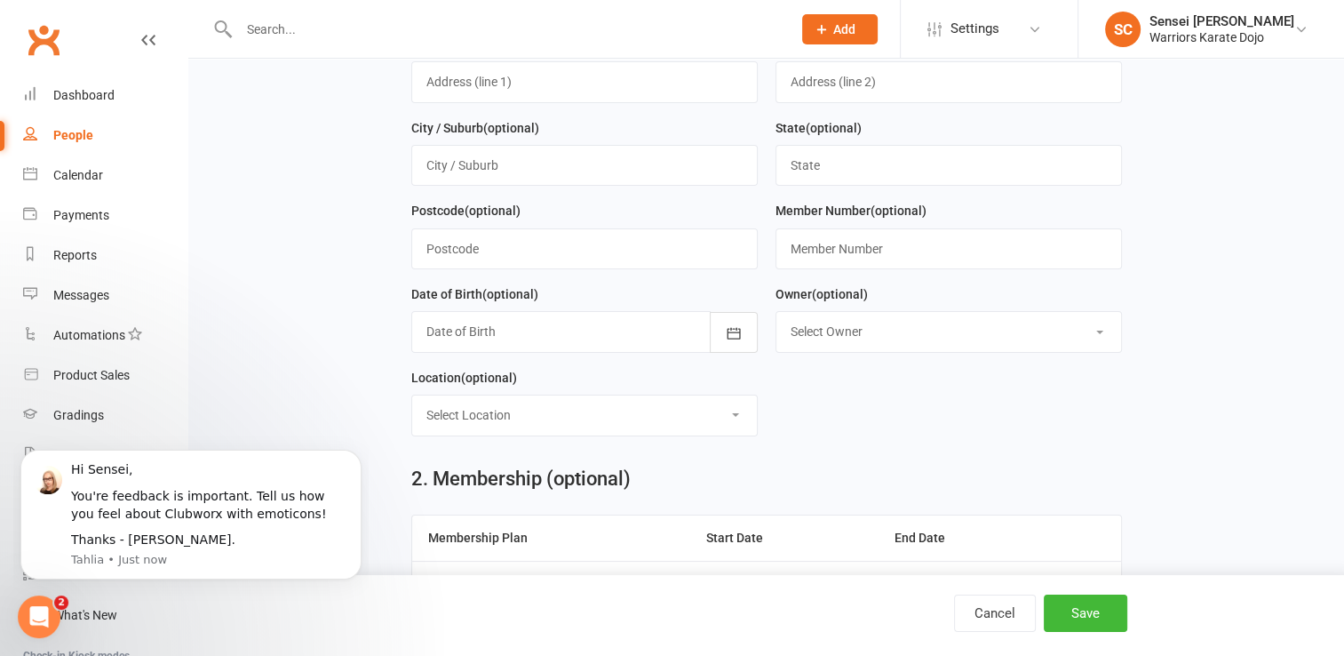
scroll to position [306, 0]
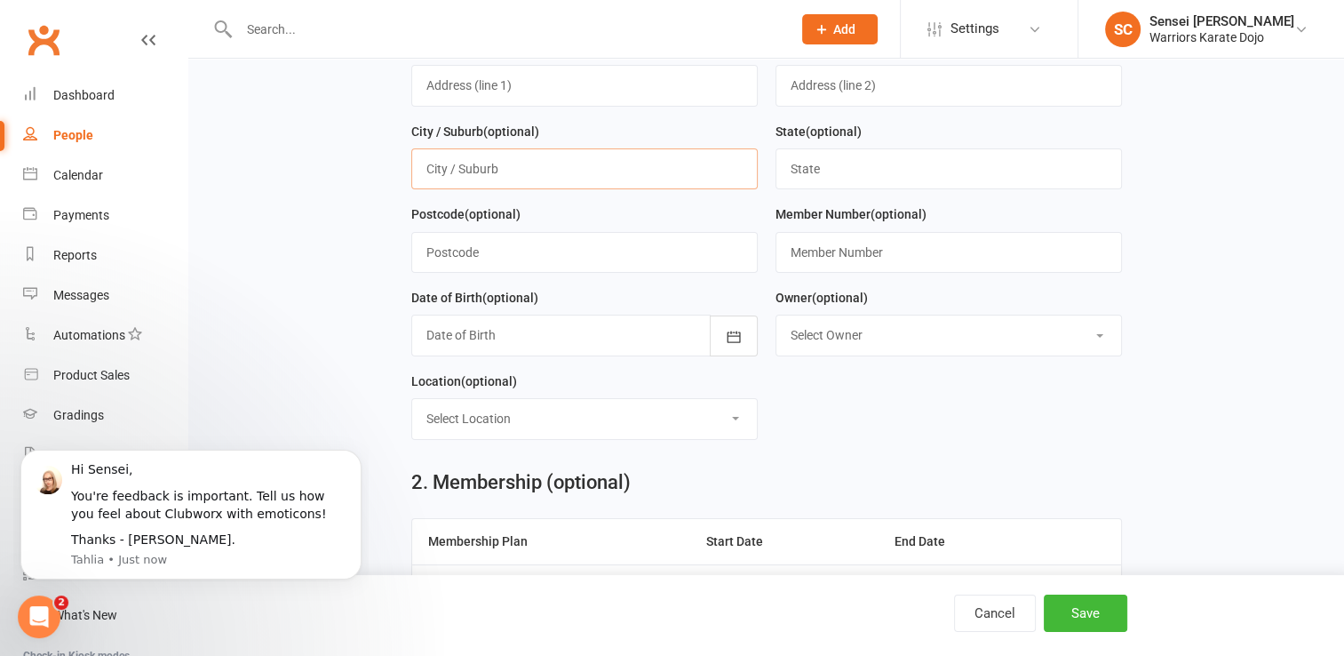
click at [622, 161] on input "text" at bounding box center [584, 168] width 346 height 41
type input "[GEOGRAPHIC_DATA]"
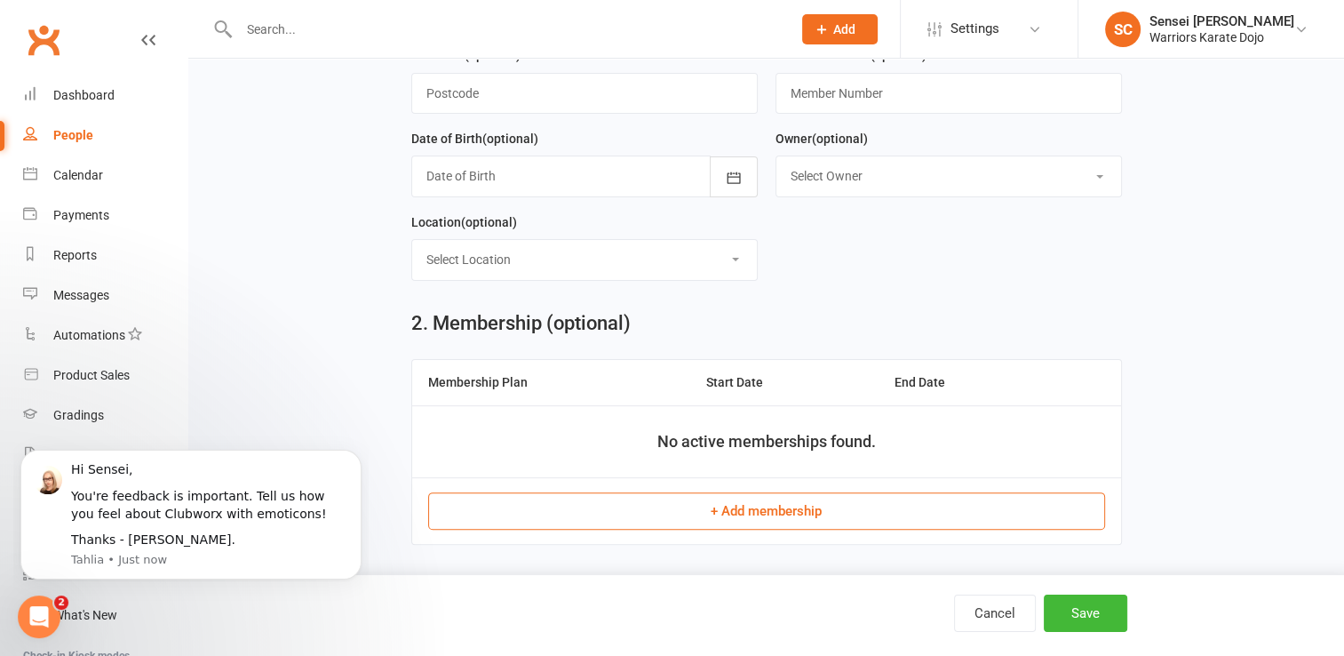
scroll to position [479, 0]
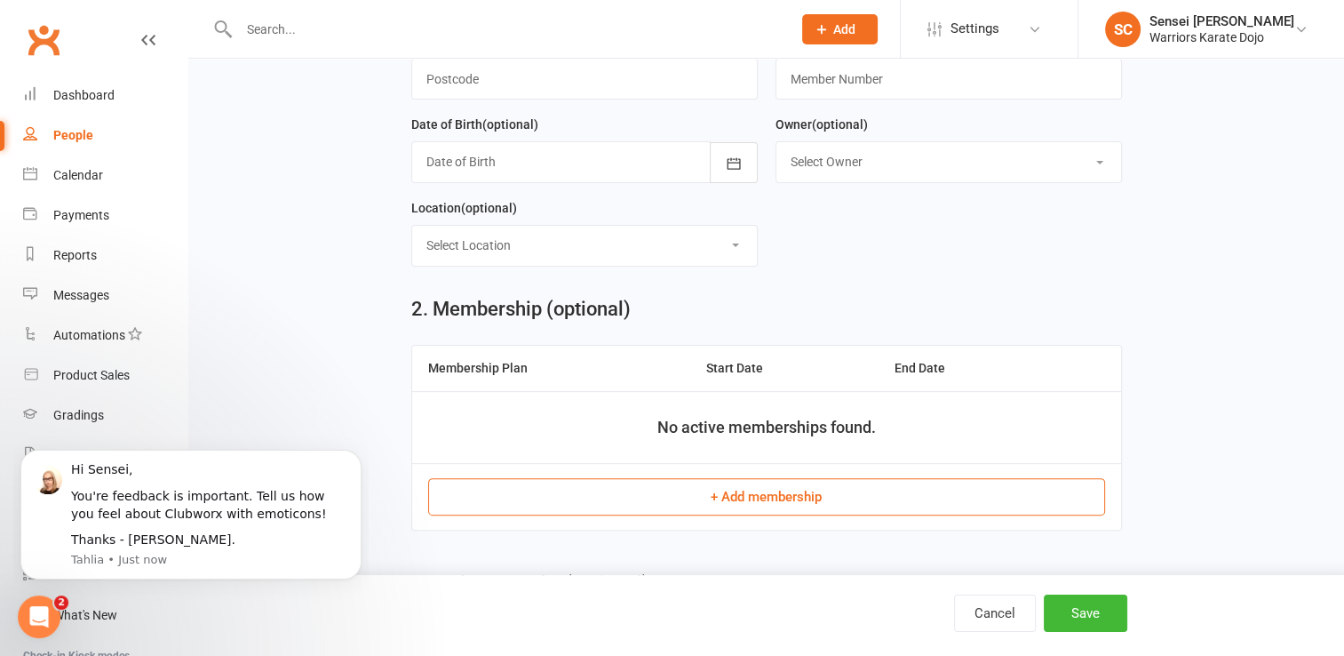
click at [758, 493] on button "+ Add membership" at bounding box center [766, 496] width 677 height 37
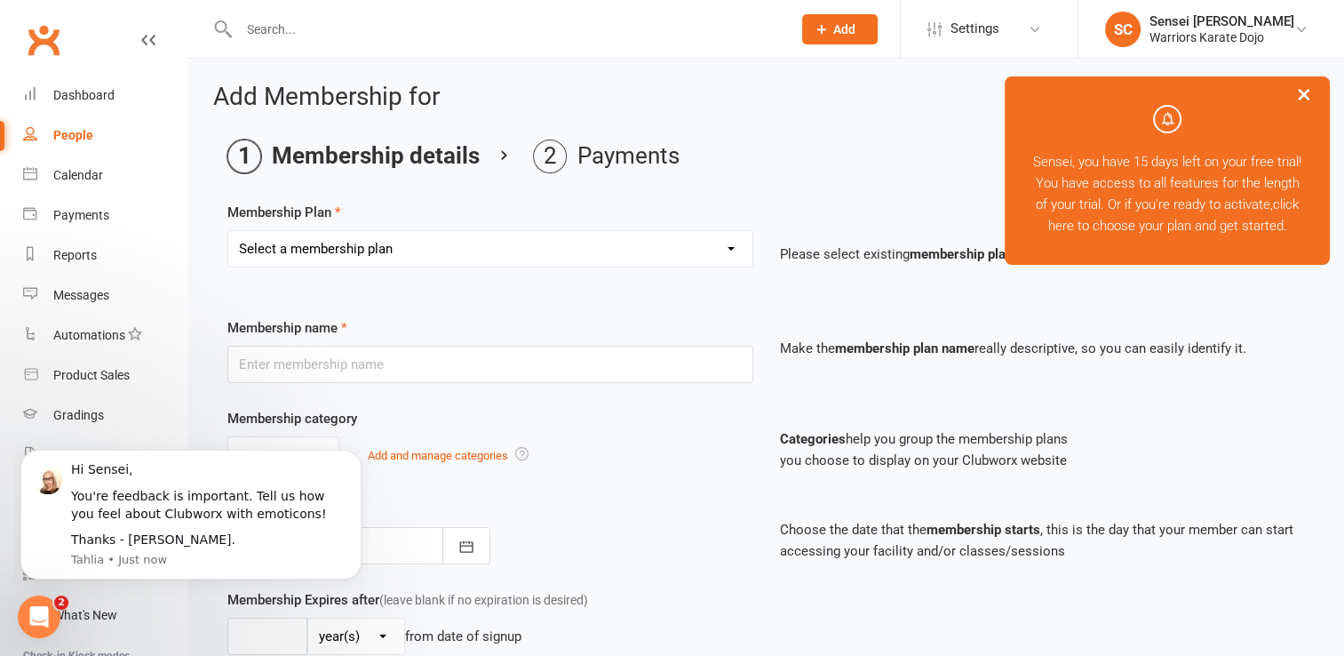
click at [691, 251] on select "Select a membership plan Create new Membership Plan One class Two Class" at bounding box center [490, 249] width 524 height 36
select select "1"
click at [228, 231] on select "Select a membership plan Create new Membership Plan One class Two Class" at bounding box center [490, 249] width 524 height 36
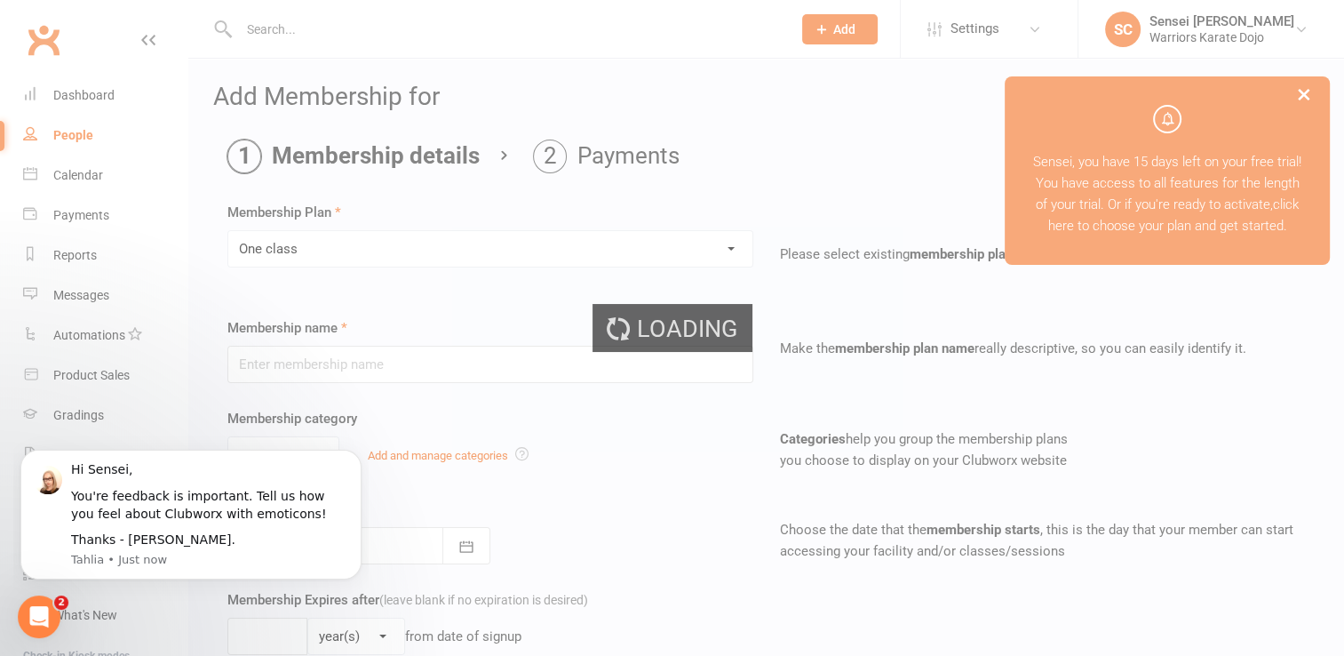
type input "One class"
select select "0"
type input "1"
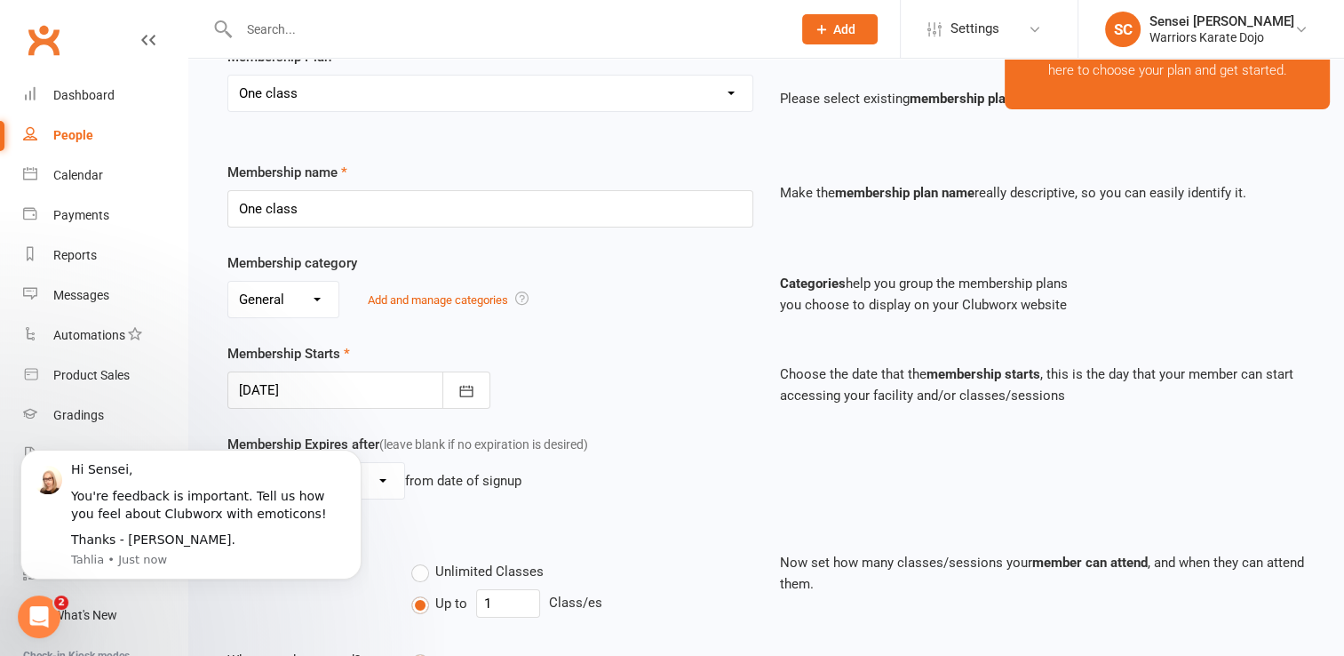
scroll to position [156, 0]
click at [328, 378] on div at bounding box center [358, 388] width 263 height 37
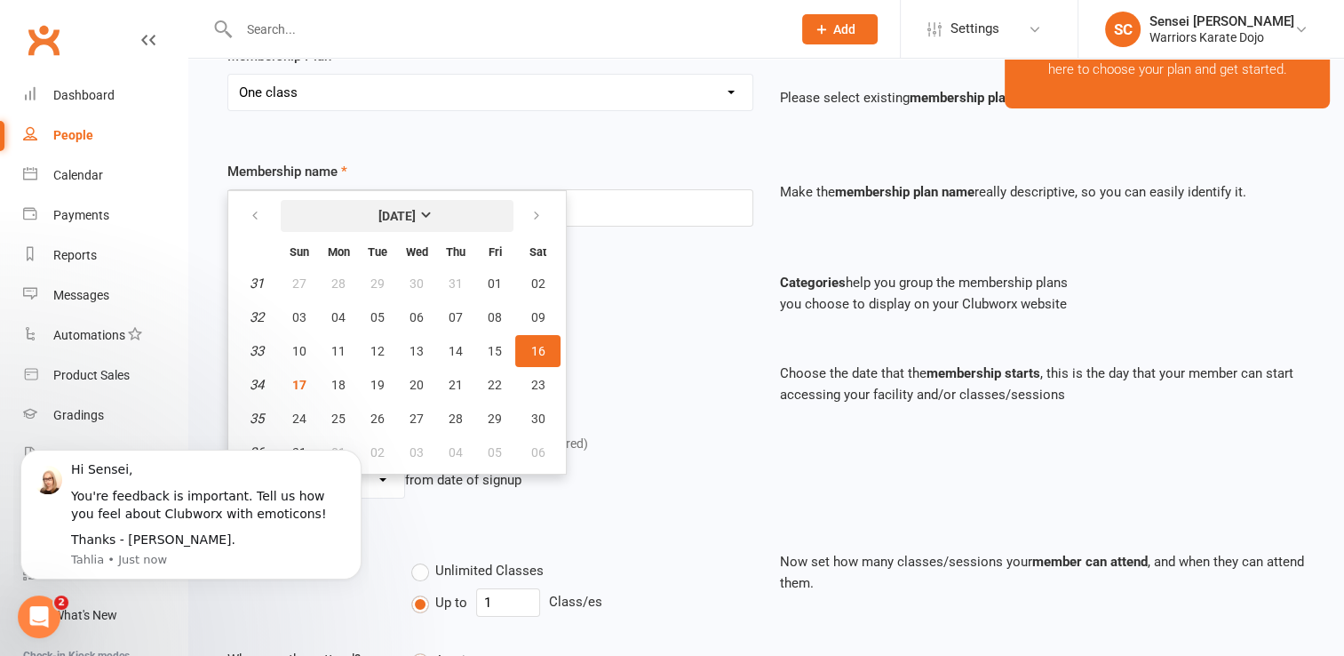
click at [416, 209] on strong "[DATE]" at bounding box center [396, 216] width 37 height 14
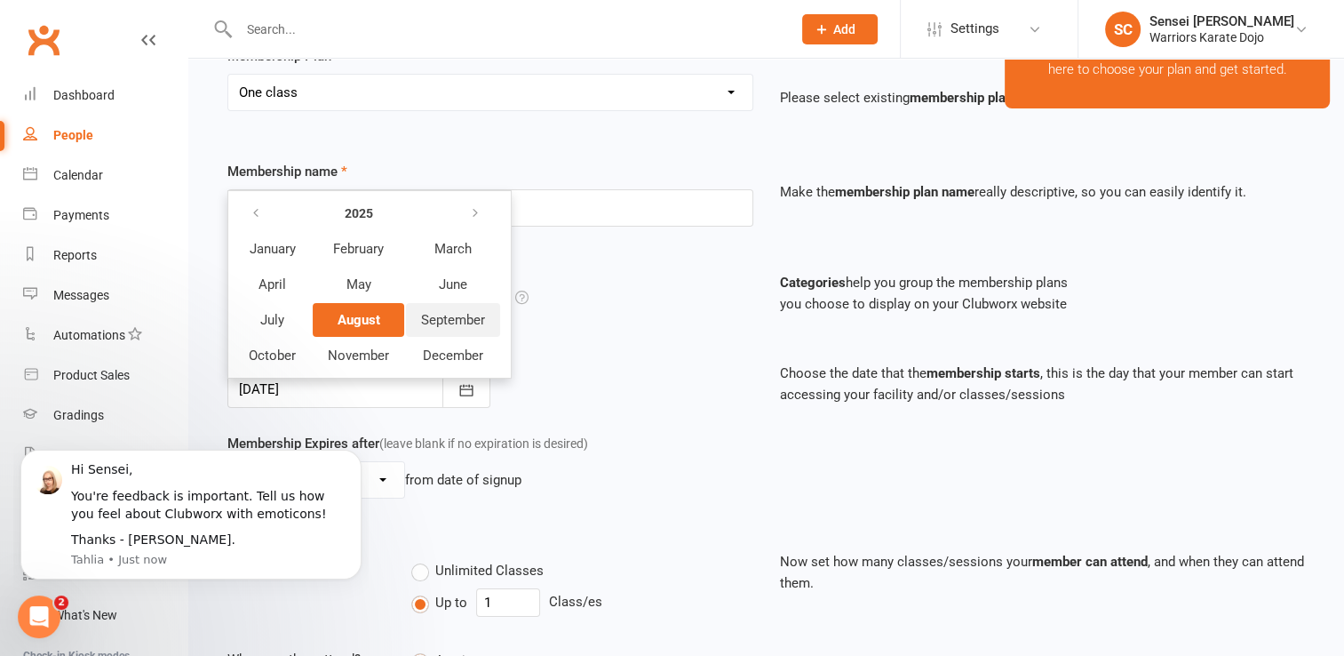
click at [466, 318] on span "September" at bounding box center [453, 320] width 64 height 16
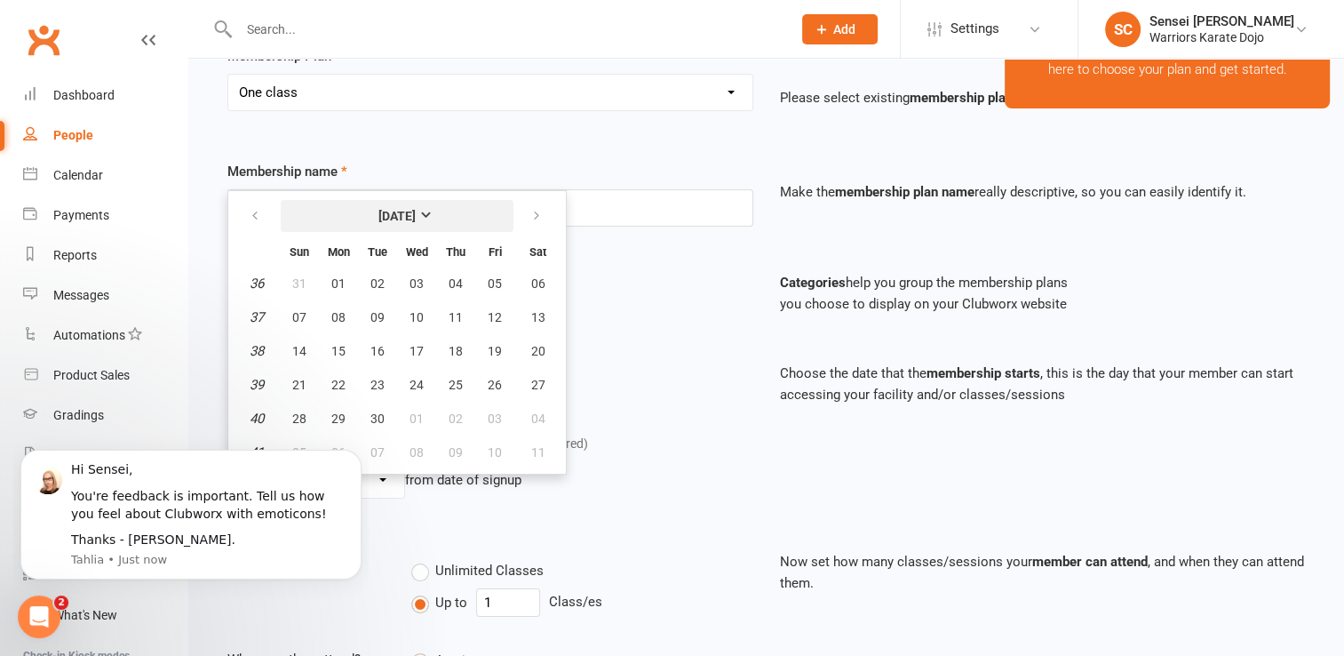
click at [416, 209] on strong "[DATE]" at bounding box center [396, 216] width 37 height 14
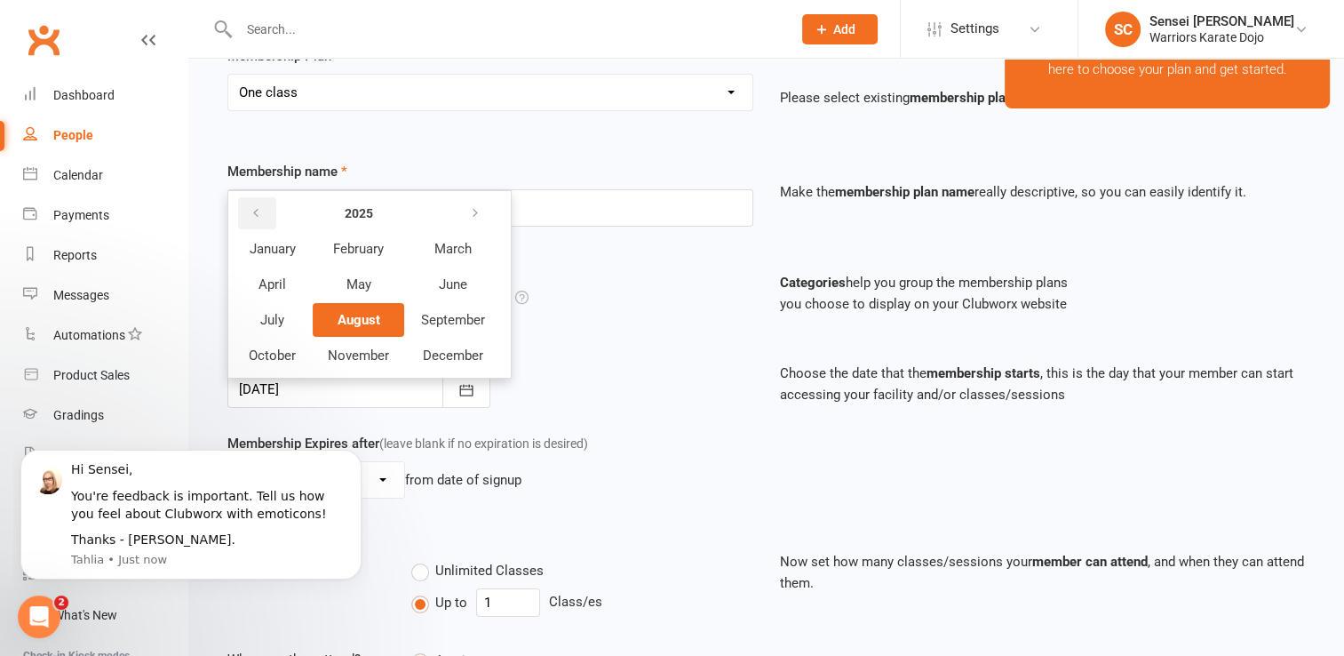
click at [263, 204] on button "button" at bounding box center [257, 213] width 38 height 32
click at [428, 314] on span "September" at bounding box center [453, 320] width 64 height 16
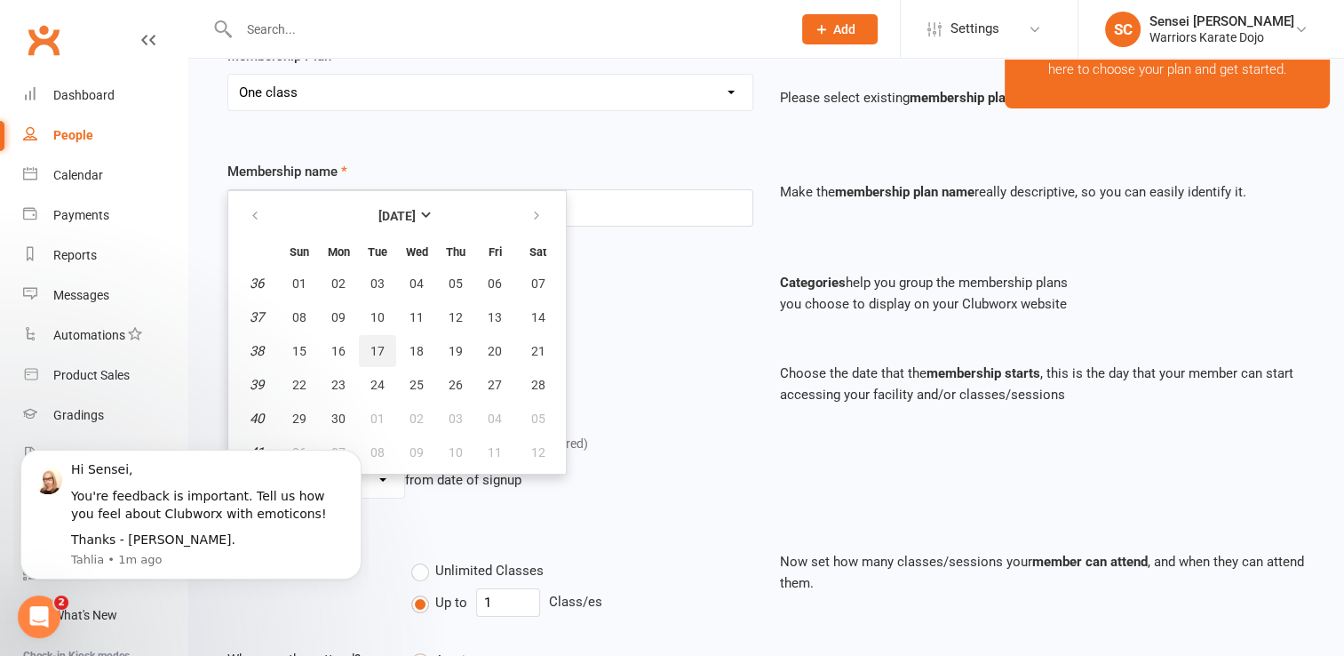
click at [378, 348] on span "17" at bounding box center [377, 351] width 14 height 14
type input "17 Sep 2024"
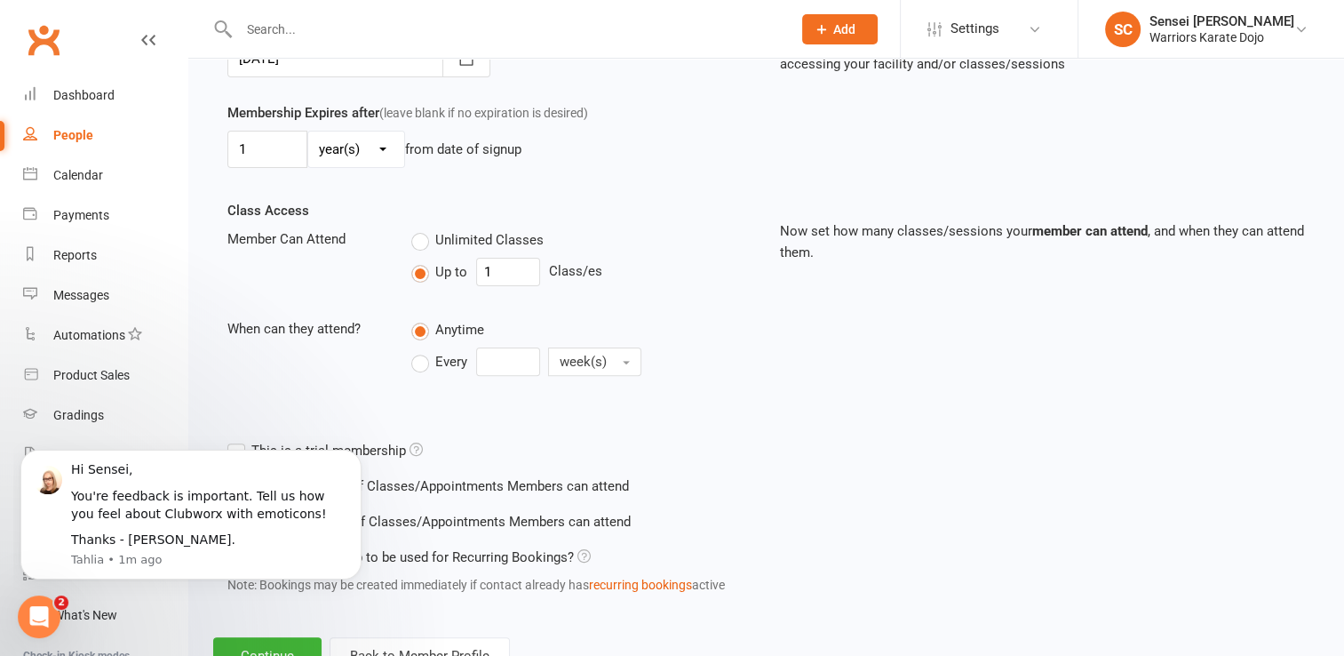
scroll to position [553, 0]
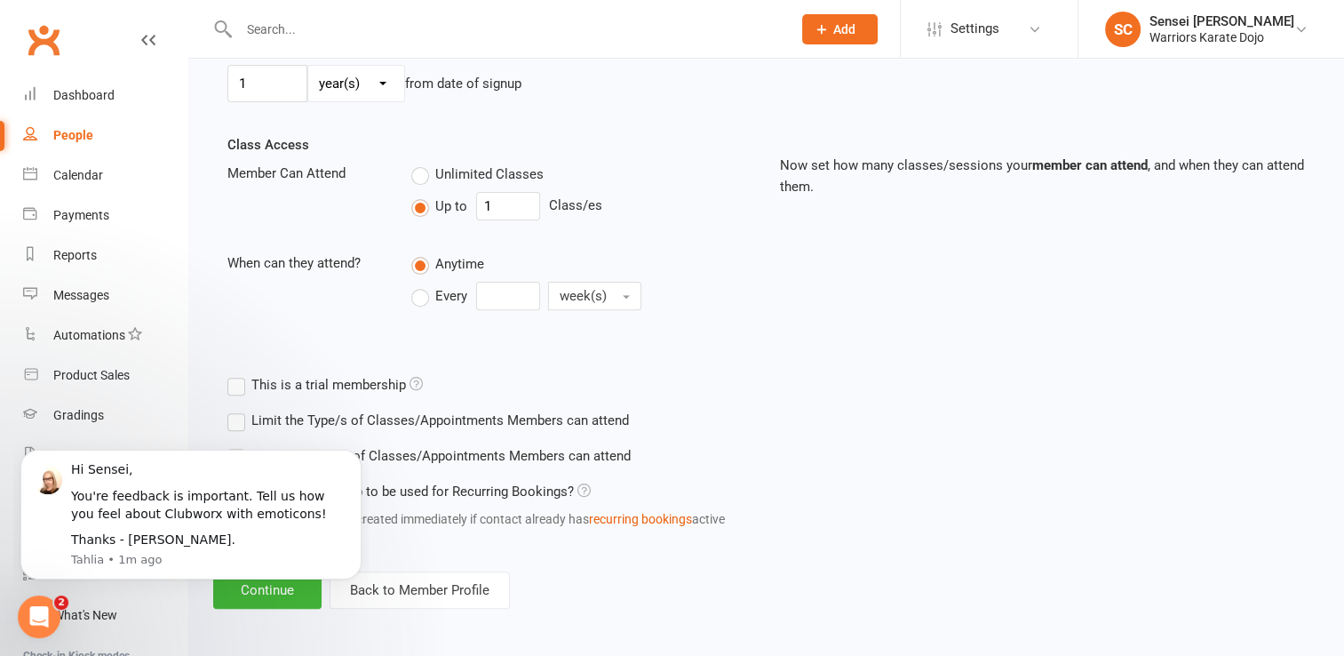
click at [284, 588] on body "Hi Sensei, You're feedback is important. Tell us how you feel about Clubworx wi…" at bounding box center [190, 516] width 341 height 170
click at [352, 456] on icon "Dismiss notification" at bounding box center [357, 455] width 10 height 10
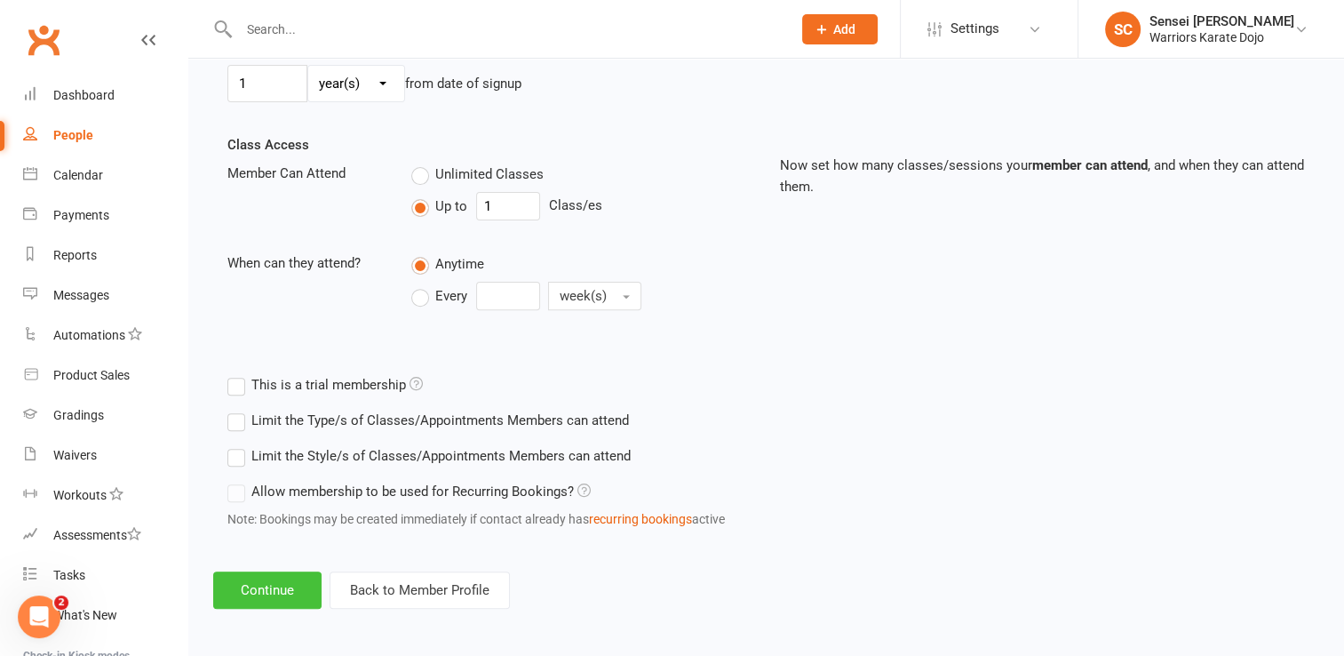
click at [239, 601] on button "Continue" at bounding box center [267, 589] width 108 height 37
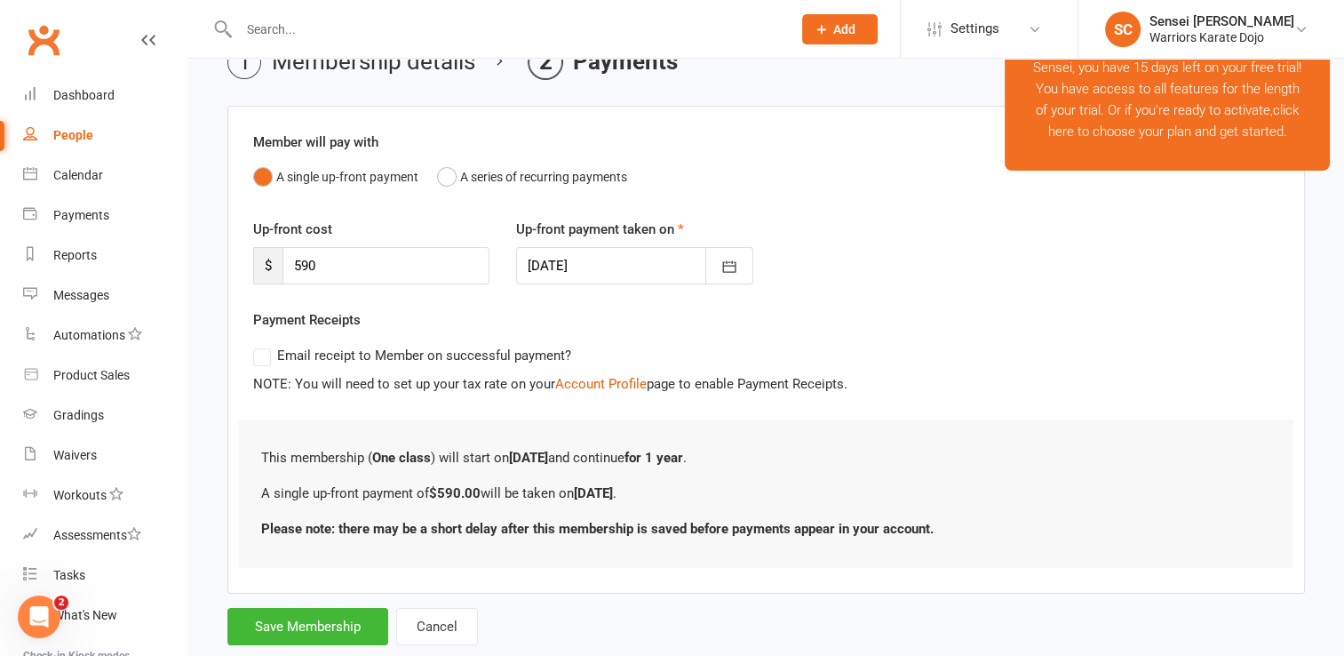
scroll to position [136, 0]
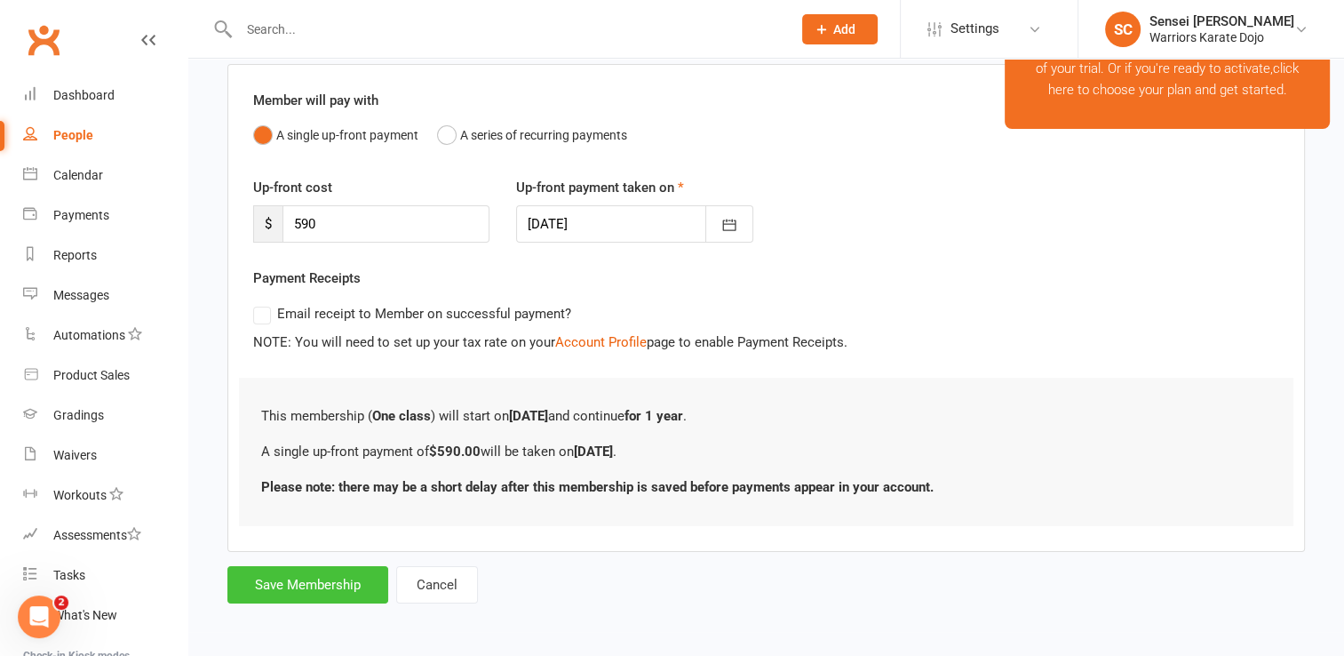
click at [309, 569] on button "Save Membership" at bounding box center [307, 584] width 161 height 37
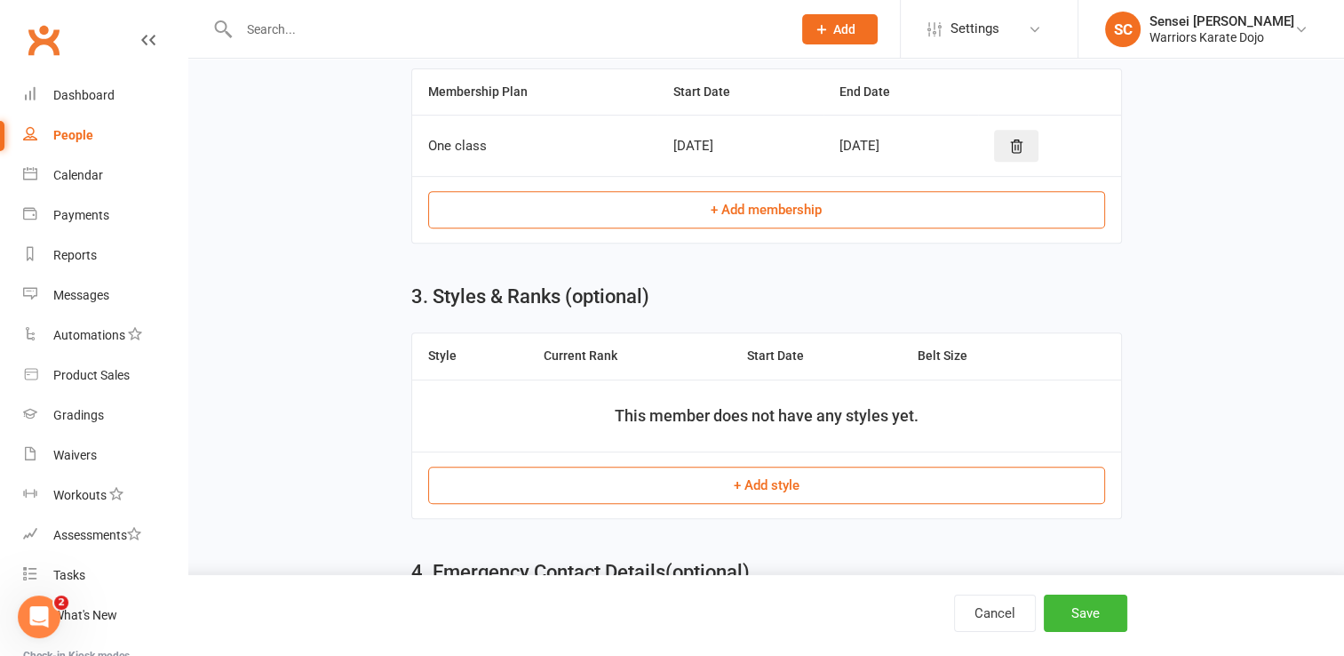
click at [685, 474] on button "+ Add style" at bounding box center [766, 484] width 677 height 37
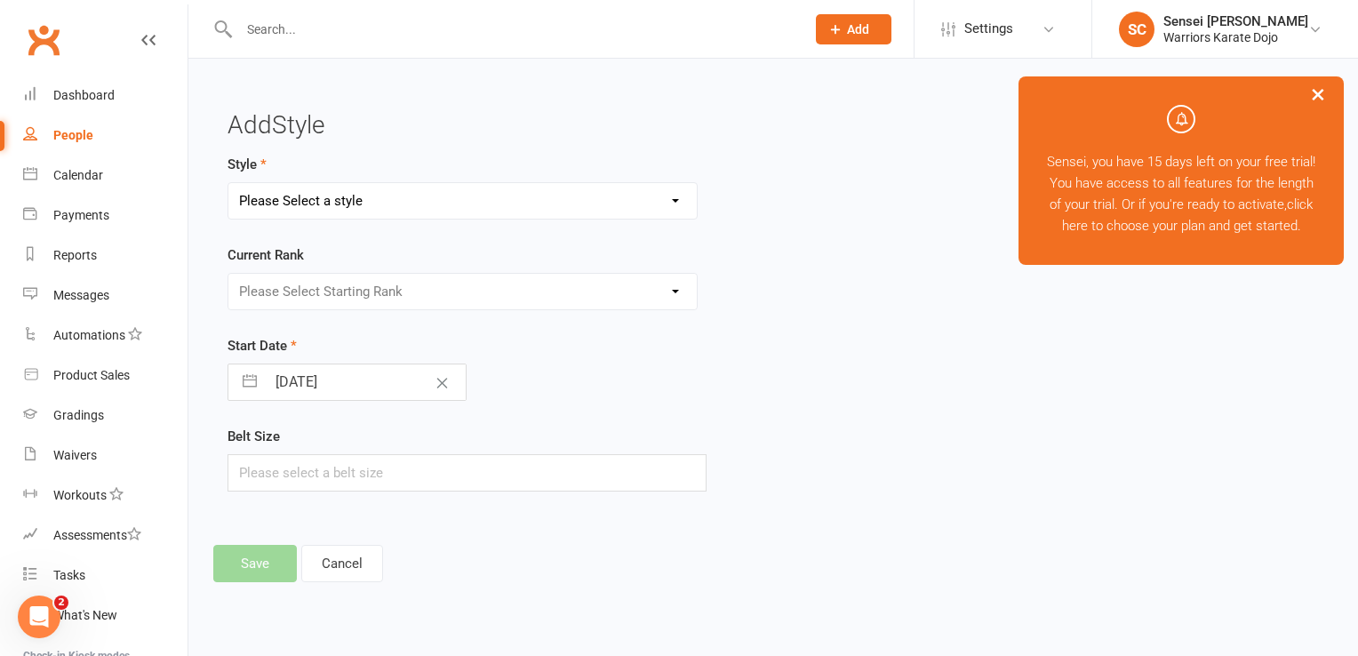
click at [561, 210] on select "Please Select a style Shotokan" at bounding box center [462, 201] width 468 height 36
select select "3746"
click at [228, 183] on select "Please Select a style Shotokan" at bounding box center [462, 201] width 468 height 36
click at [538, 301] on select "Please Select Starting Rank 9 Kyu 8 Kyu 7th Kyu" at bounding box center [462, 292] width 468 height 36
select select "44909"
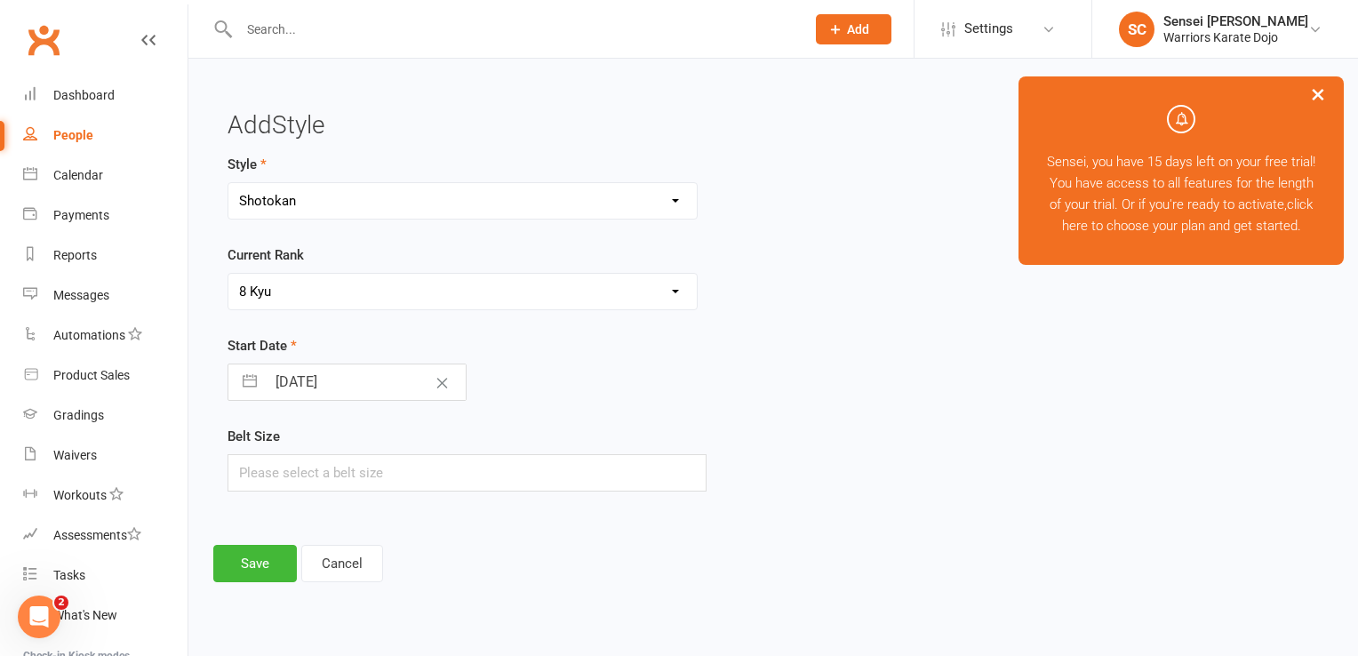
click at [228, 274] on select "Please Select Starting Rank 9 Kyu 8 Kyu 7th Kyu" at bounding box center [462, 292] width 468 height 36
select select "6"
select select "2025"
select select "7"
select select "2025"
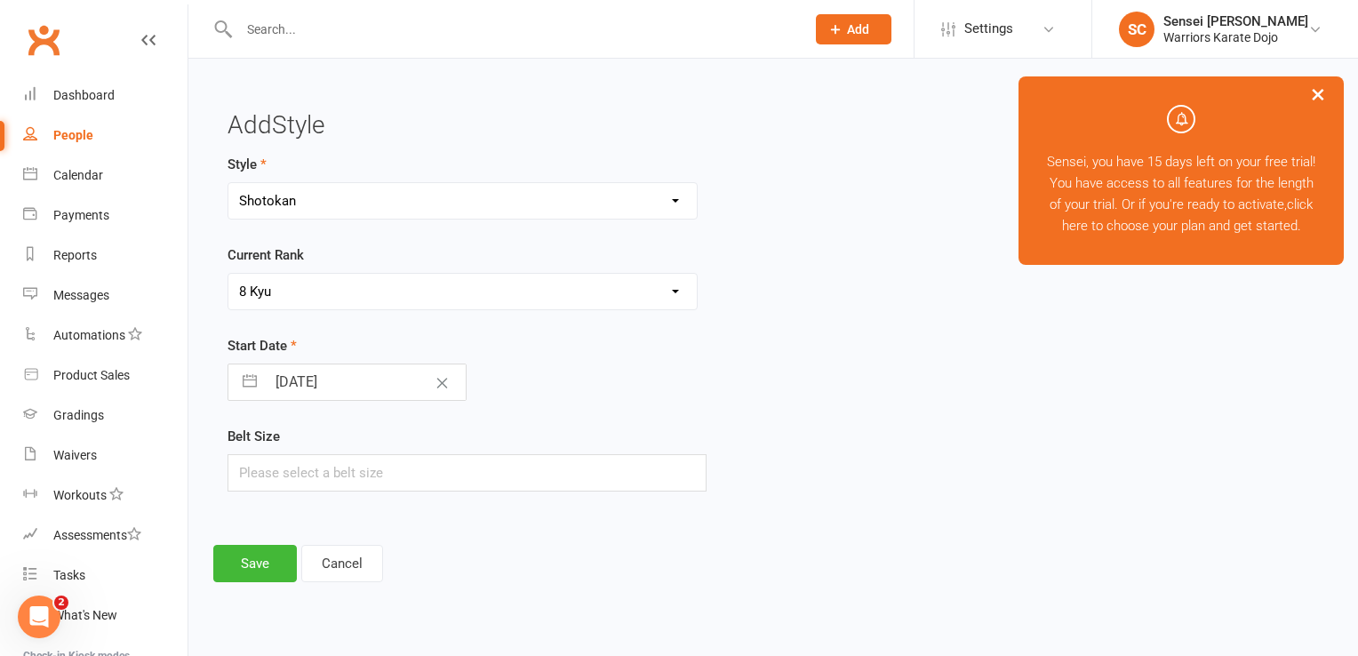
select select "8"
select select "2025"
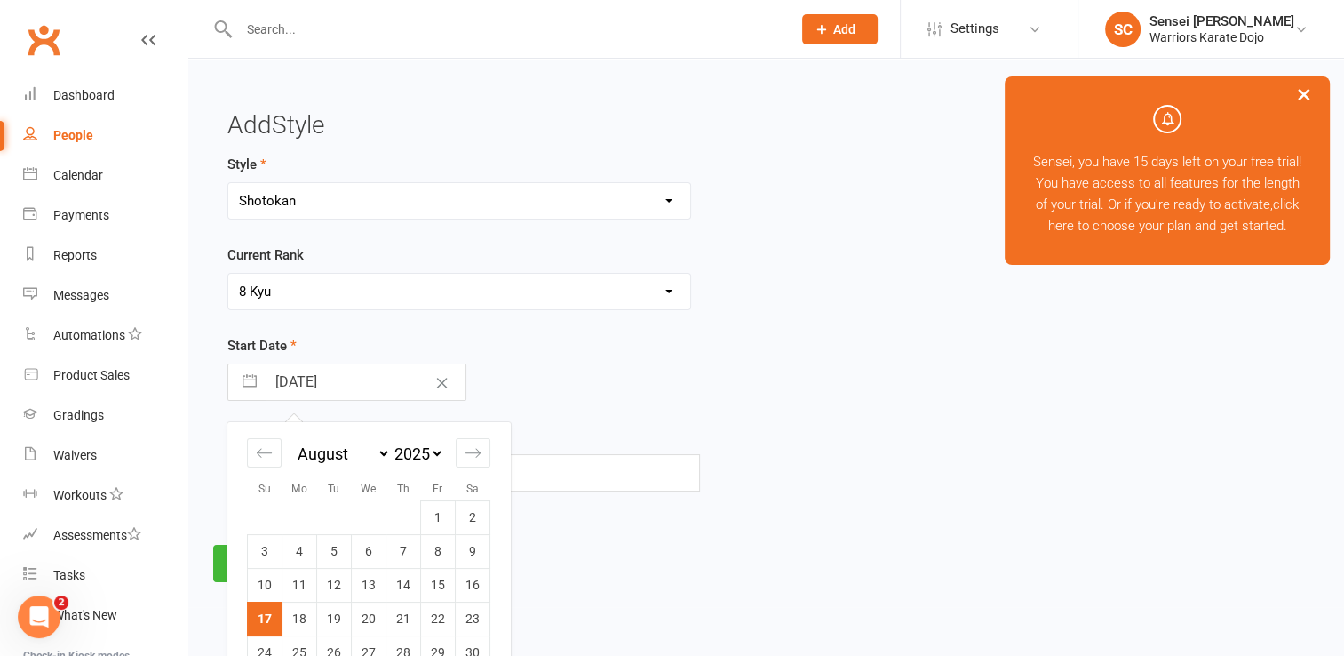
click at [383, 388] on input "[DATE]" at bounding box center [366, 382] width 200 height 36
click at [386, 450] on select "January February March April May June July August September October November De…" at bounding box center [342, 453] width 97 height 20
select select "7"
select select "9"
select select "2025"
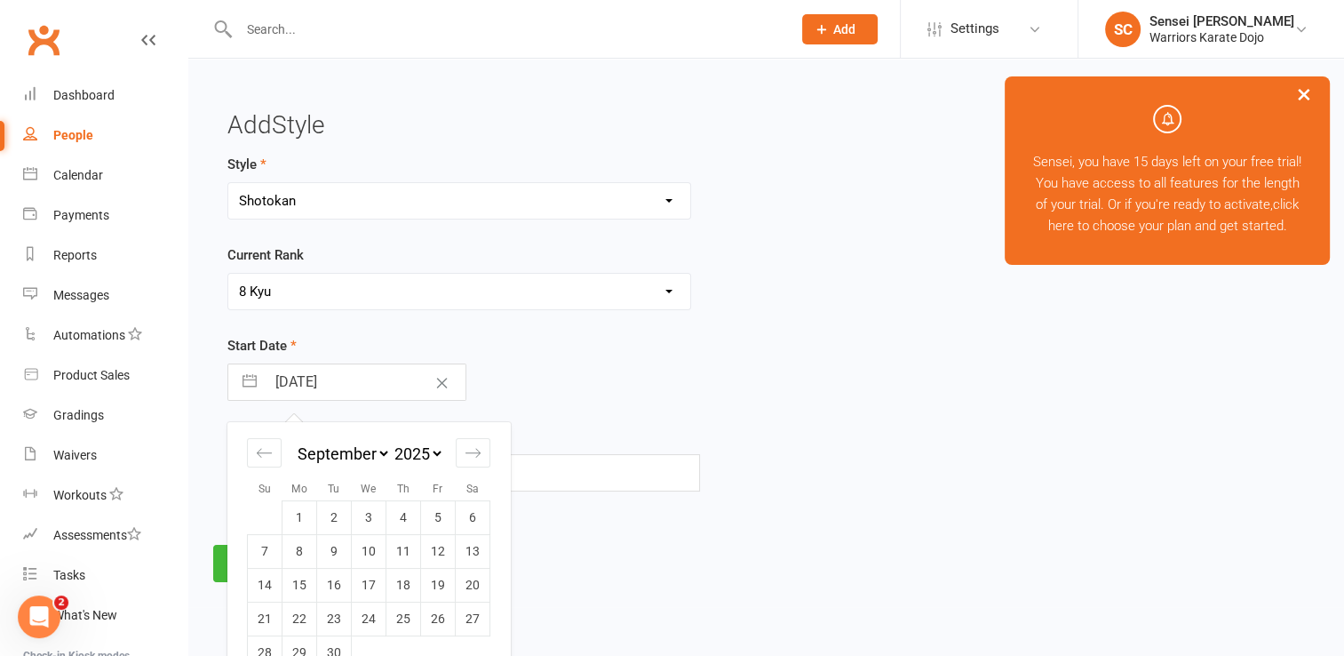
click at [357, 354] on div "Start Date 17 Aug 2025 Navigate forward to interact with the calendar and selec…" at bounding box center [582, 368] width 710 height 66
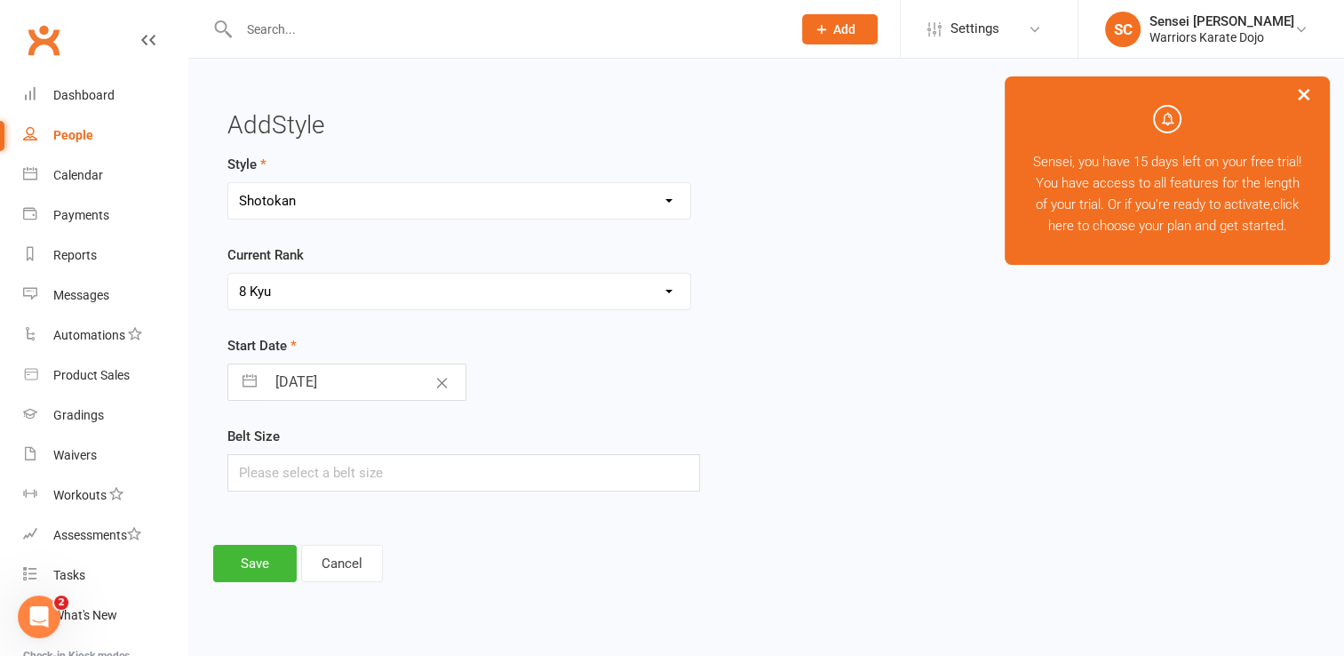
select select "6"
select select "2025"
select select "7"
select select "2025"
select select "8"
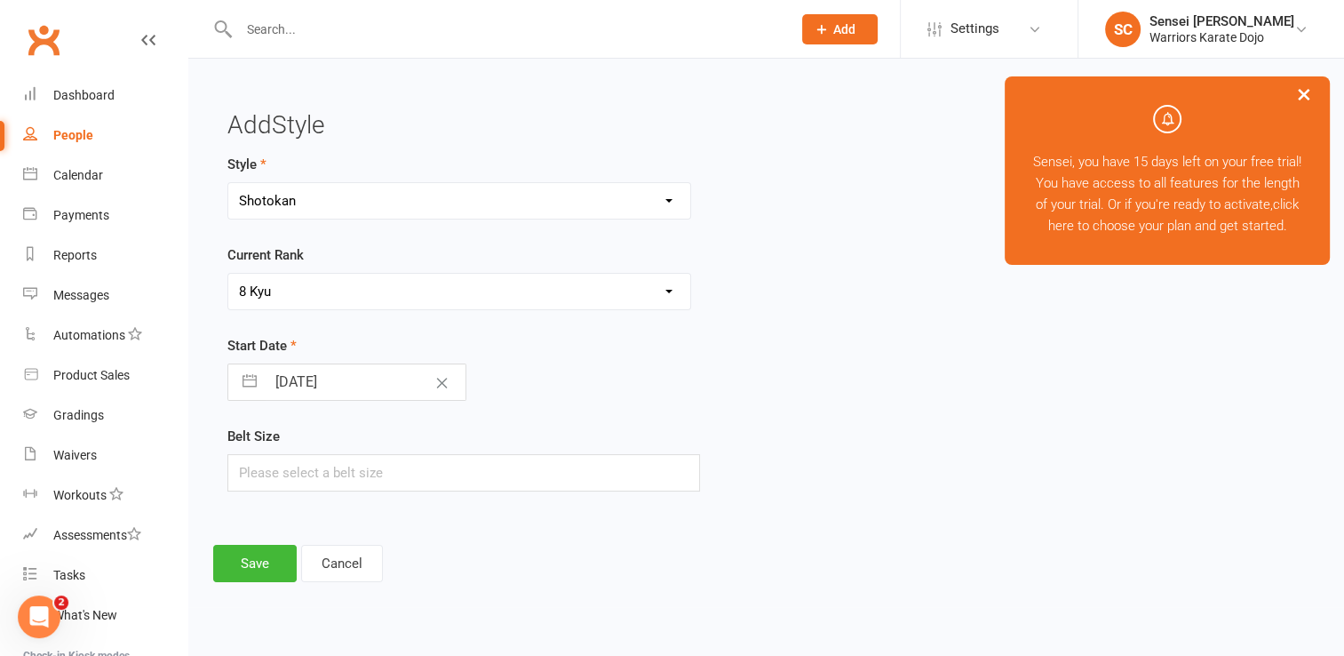
select select "2025"
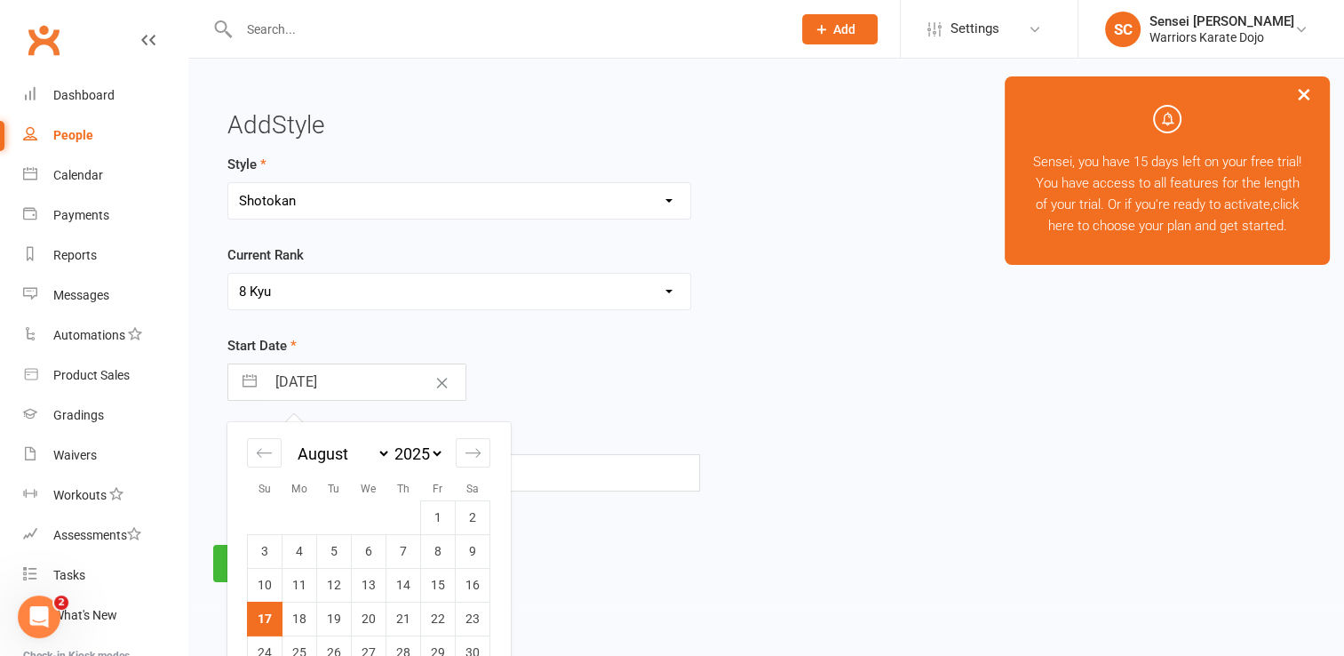
click at [355, 389] on input "[DATE]" at bounding box center [366, 382] width 200 height 36
click at [386, 450] on select "January February March April May June July August September October November De…" at bounding box center [342, 453] width 97 height 20
select select "7"
select select "9"
select select "2025"
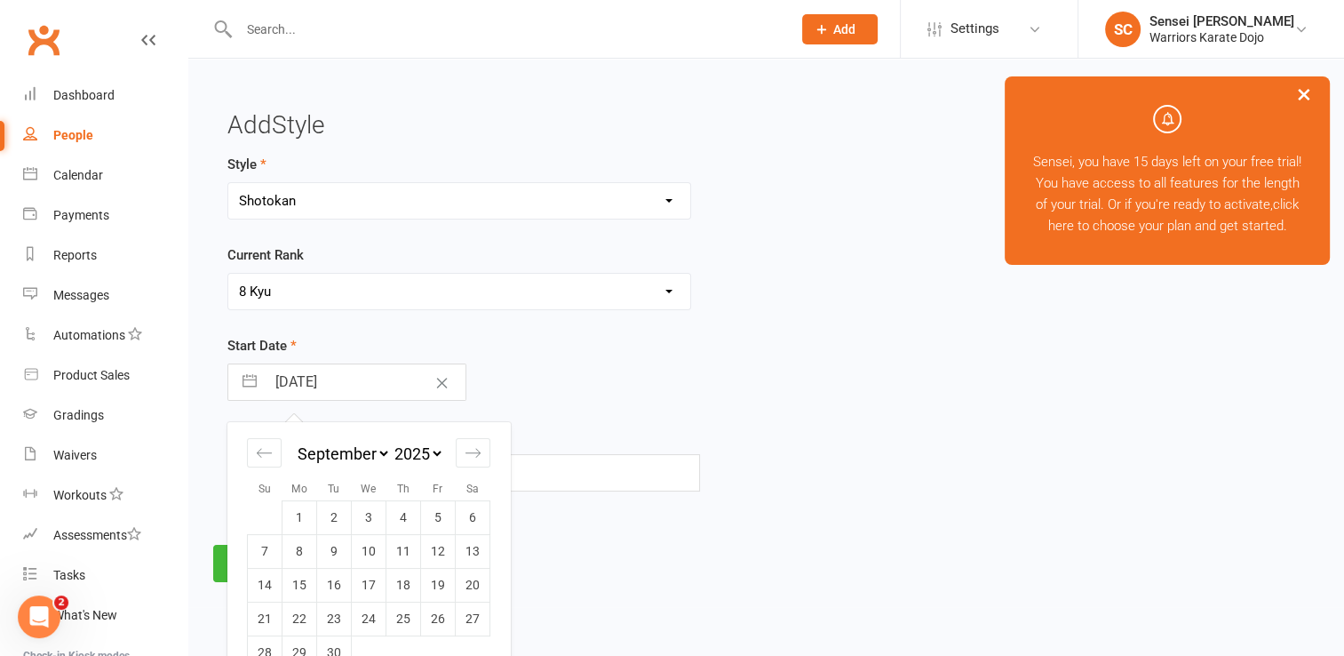
drag, startPoint x: 427, startPoint y: 447, endPoint x: 409, endPoint y: 447, distance: 18.7
click at [427, 447] on select "2035 2034 2033 2032 2031 2030 2029 2028 2027 2026 2025 2024 2023 2022 2021 2020…" at bounding box center [417, 453] width 53 height 20
select select "7"
select select "2023"
select select "8"
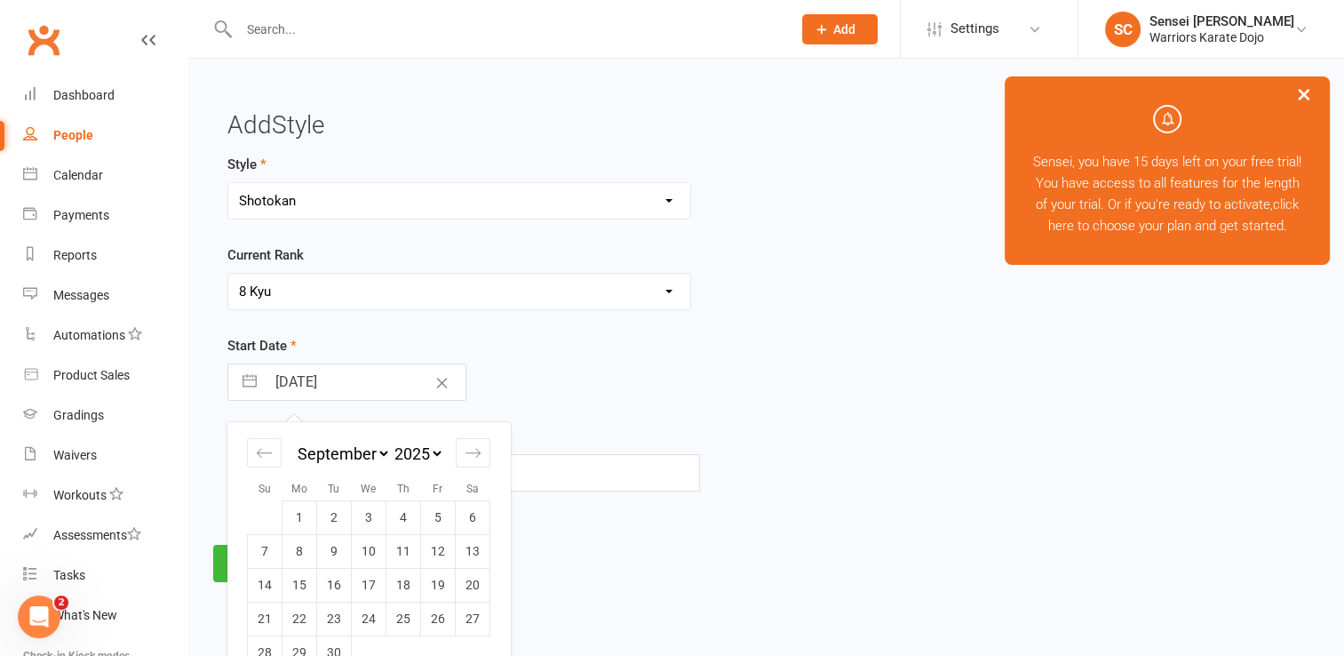
select select "2023"
select select "9"
select select "2023"
click at [530, 375] on div "17 Aug 2025 Navigate forward to interact with the calendar and select a date. P…" at bounding box center [463, 381] width 473 height 37
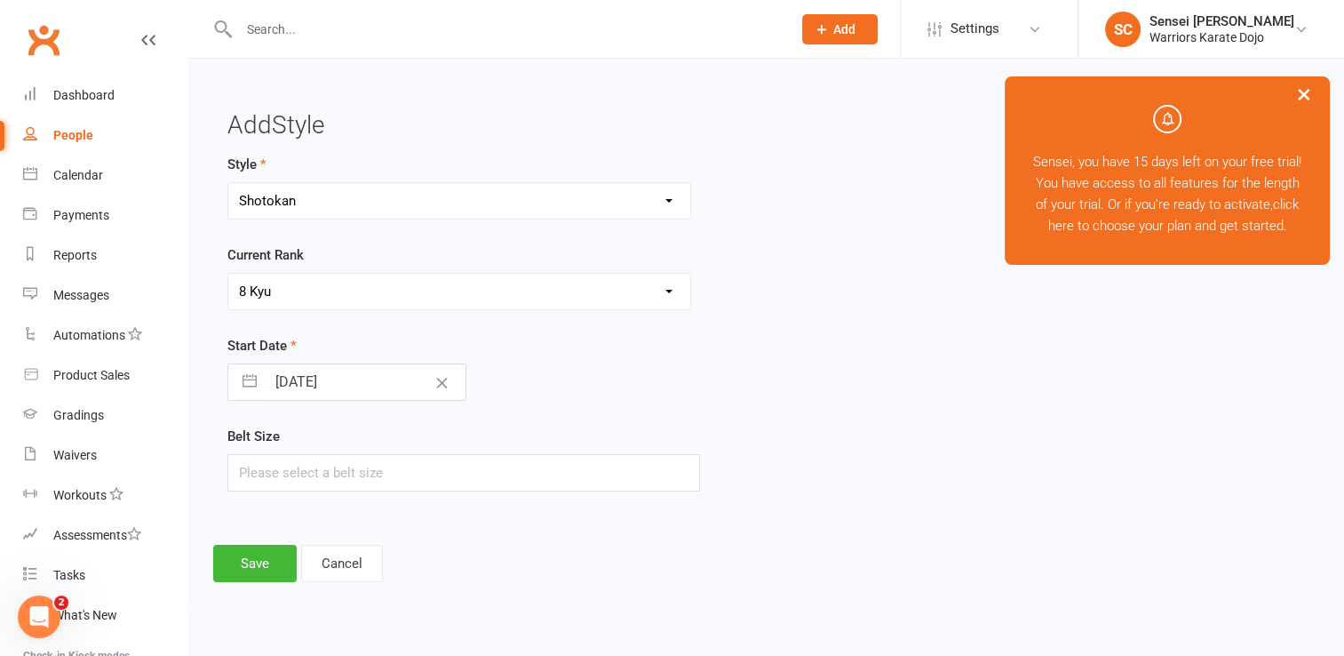
click at [350, 382] on input "[DATE]" at bounding box center [366, 382] width 200 height 36
select select "6"
select select "2025"
select select "7"
select select "2025"
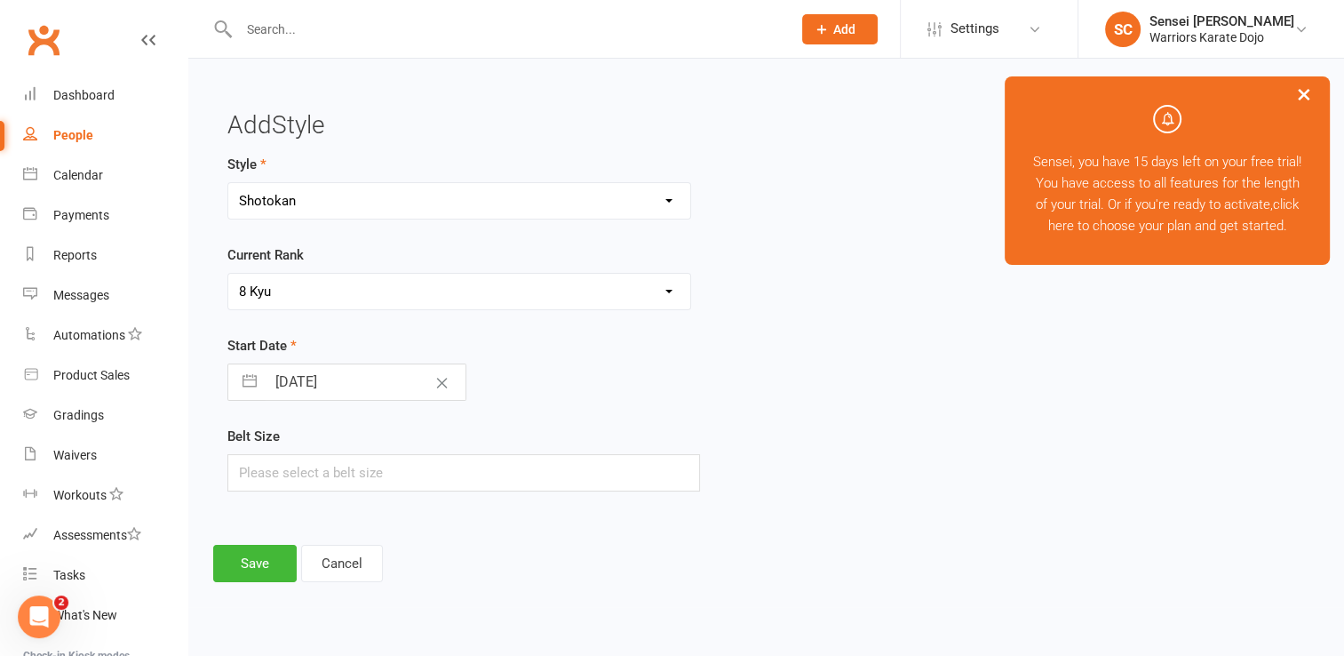
select select "8"
select select "2025"
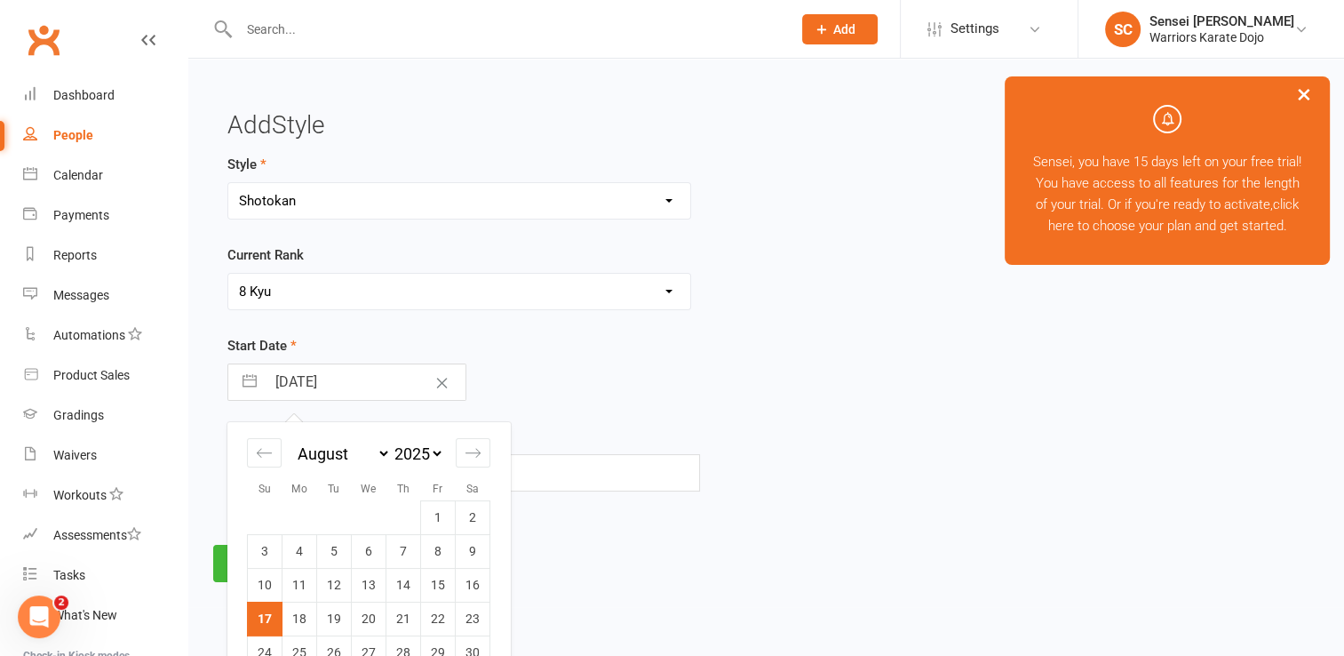
click at [362, 450] on select "January February March April May June July August September October November De…" at bounding box center [342, 453] width 97 height 20
select select "7"
select select "9"
select select "2025"
click at [434, 450] on select "2035 2034 2033 2032 2031 2030 2029 2028 2027 2026 2025 2024 2023 2022 2021 2020…" at bounding box center [417, 453] width 53 height 20
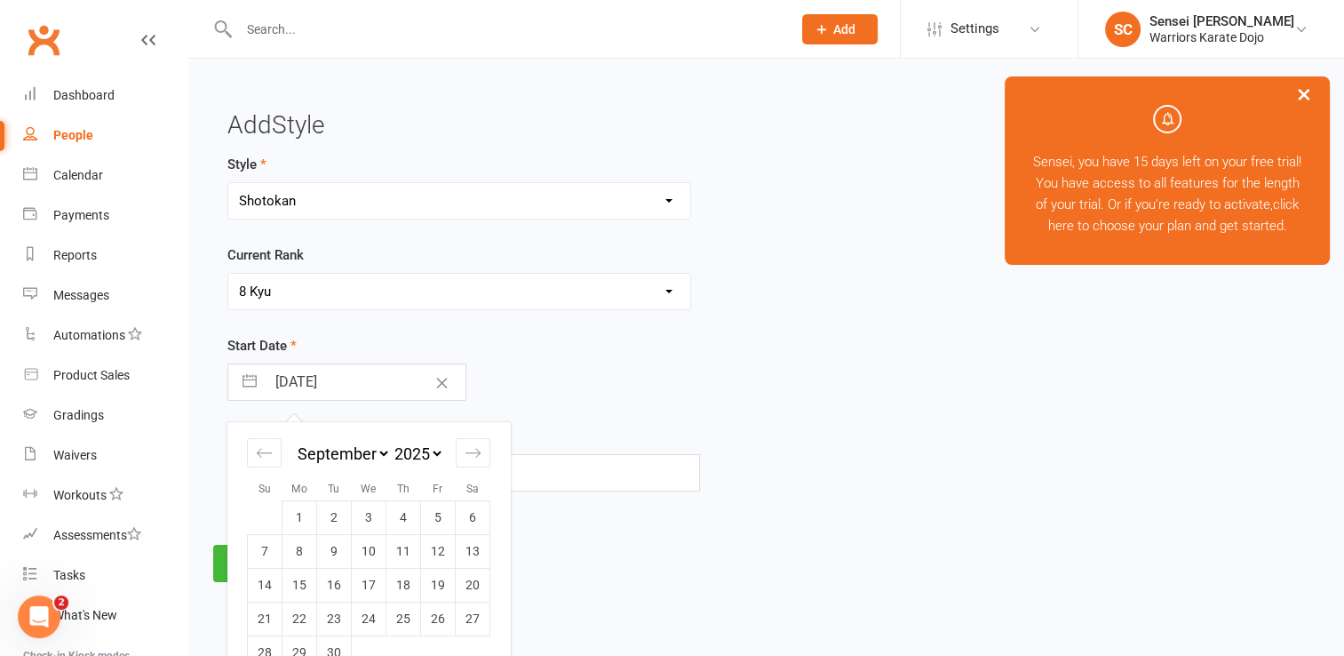
select select "7"
select select "2023"
select select "8"
select select "2023"
select select "9"
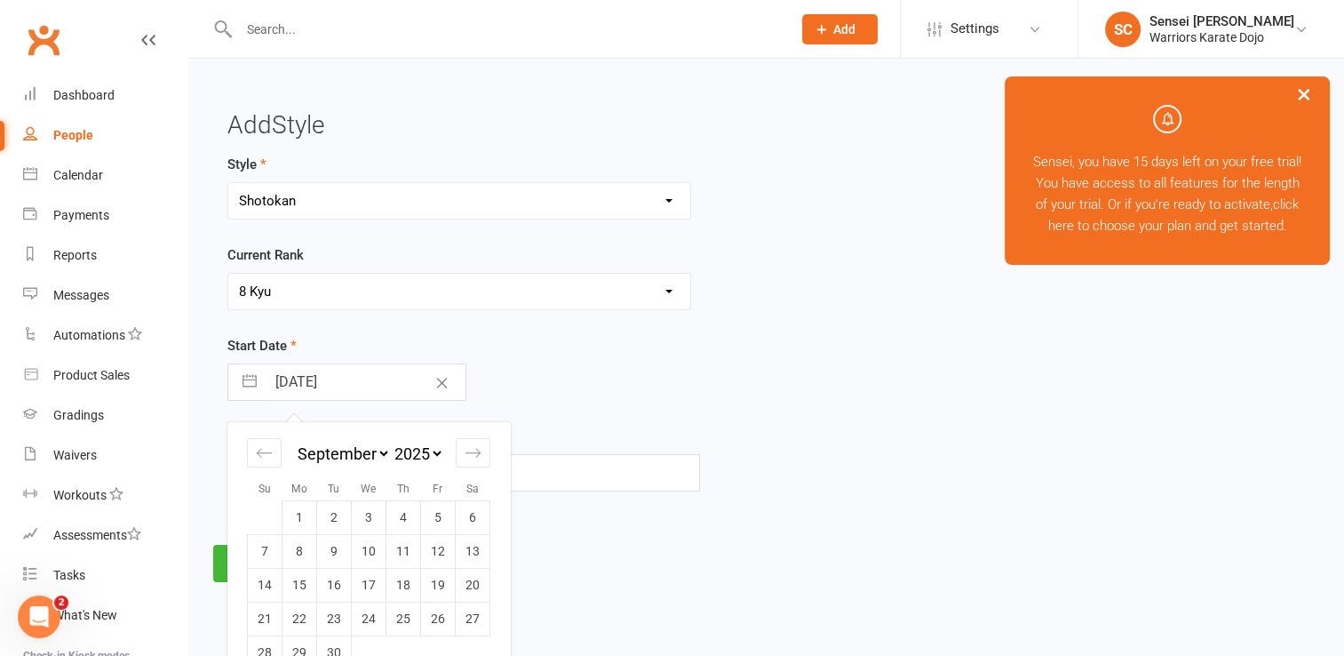
select select "2023"
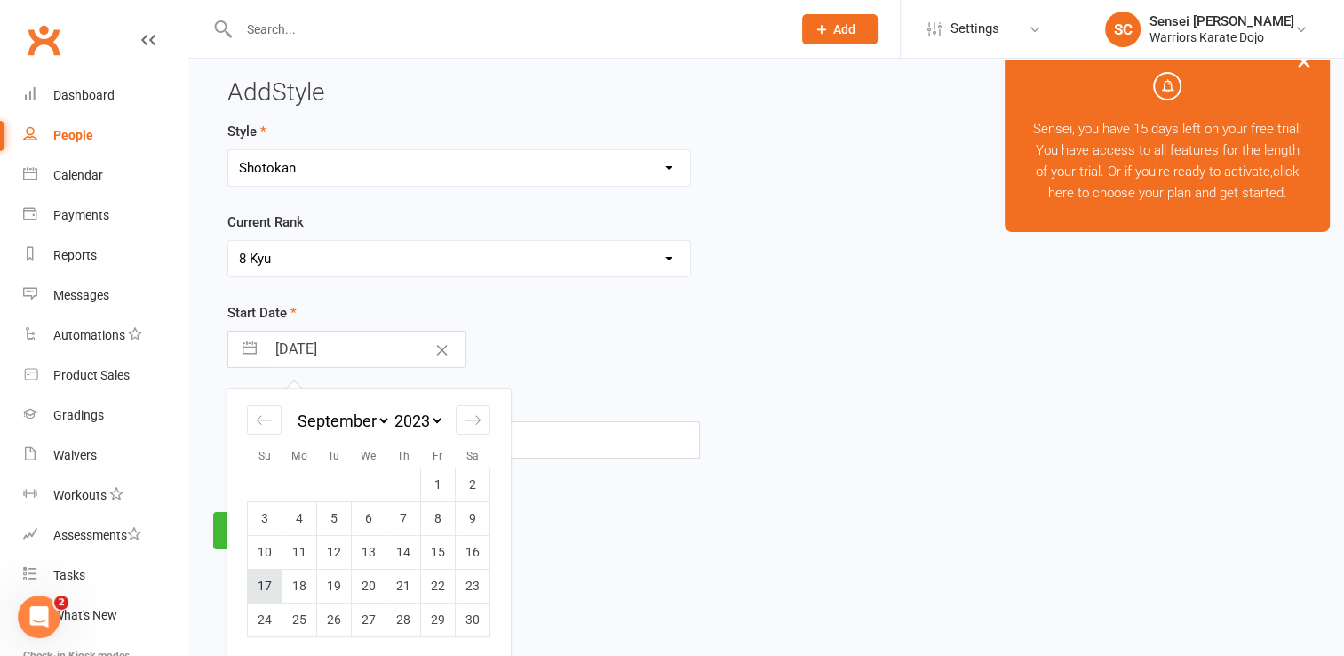
click at [270, 585] on td "17" at bounding box center [265, 586] width 35 height 34
type input "17 Sep 2023"
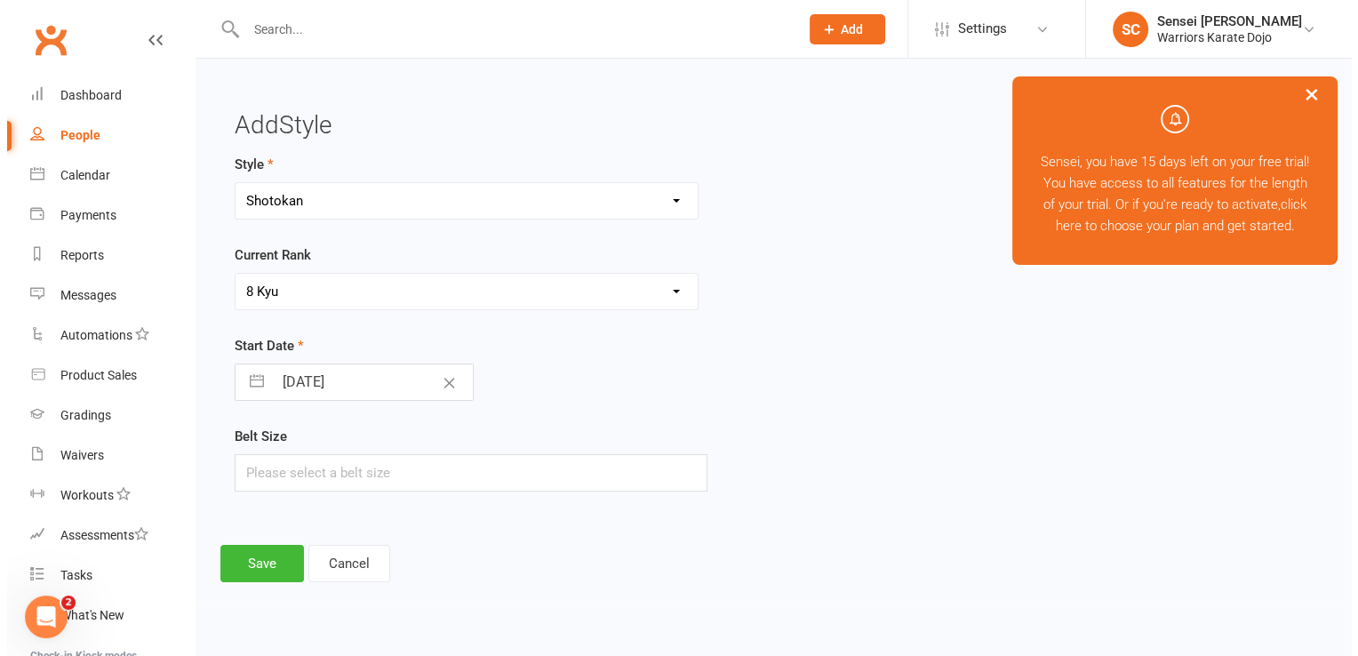
scroll to position [0, 0]
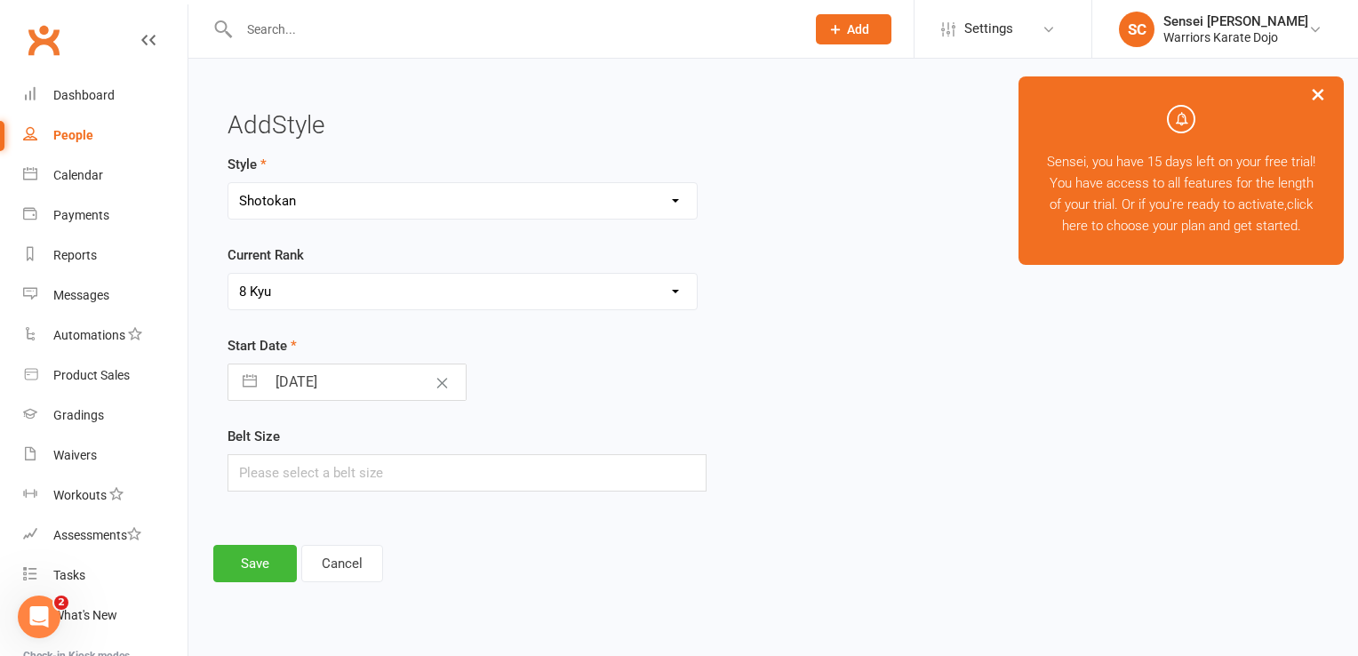
click at [578, 381] on div "17 Sep 2023 Navigate forward to interact with the calendar and select a date. P…" at bounding box center [466, 381] width 479 height 37
click at [530, 460] on input "text" at bounding box center [466, 472] width 479 height 37
type input "1"
type input "0000"
click at [267, 561] on button "Save" at bounding box center [255, 563] width 84 height 37
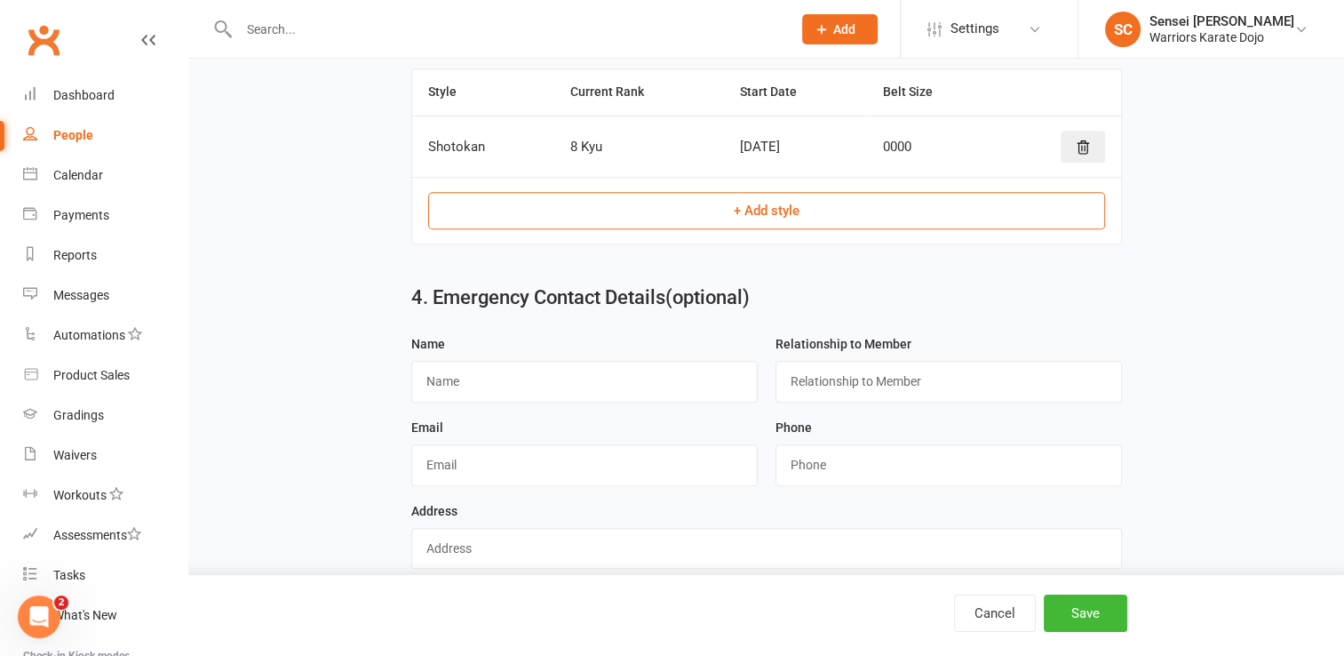
scroll to position [1038, 0]
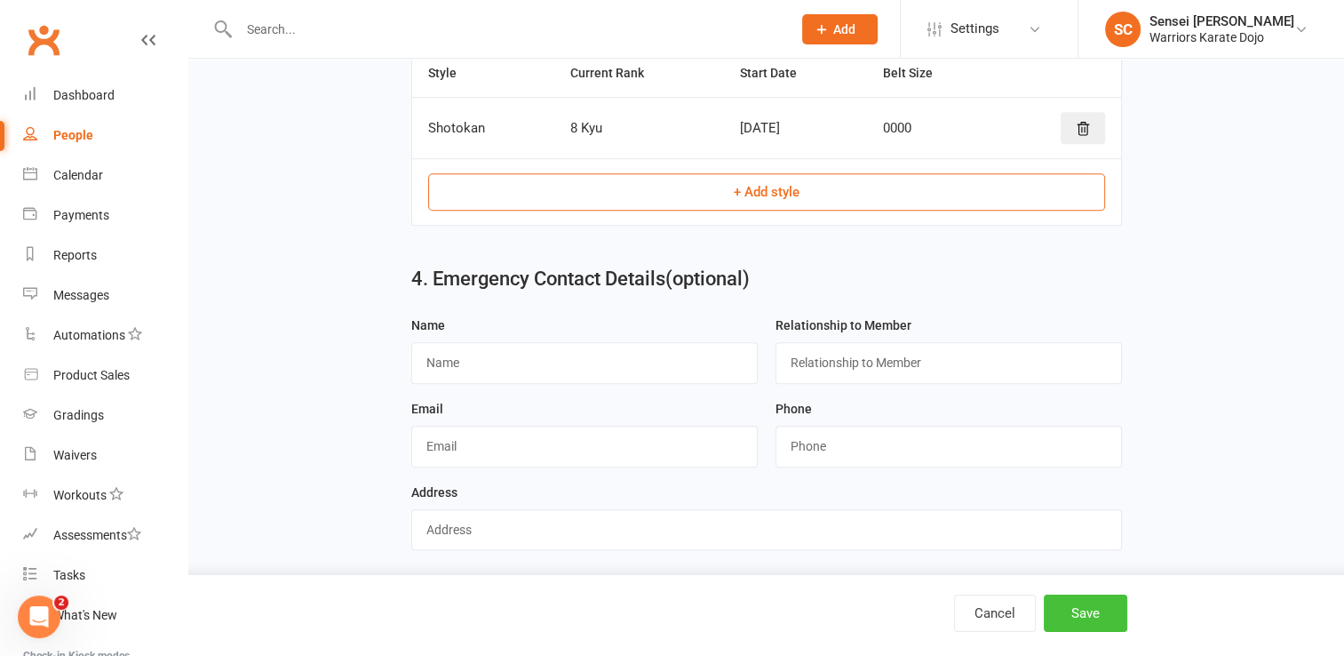
click at [1067, 607] on button "Save" at bounding box center [1086, 612] width 84 height 37
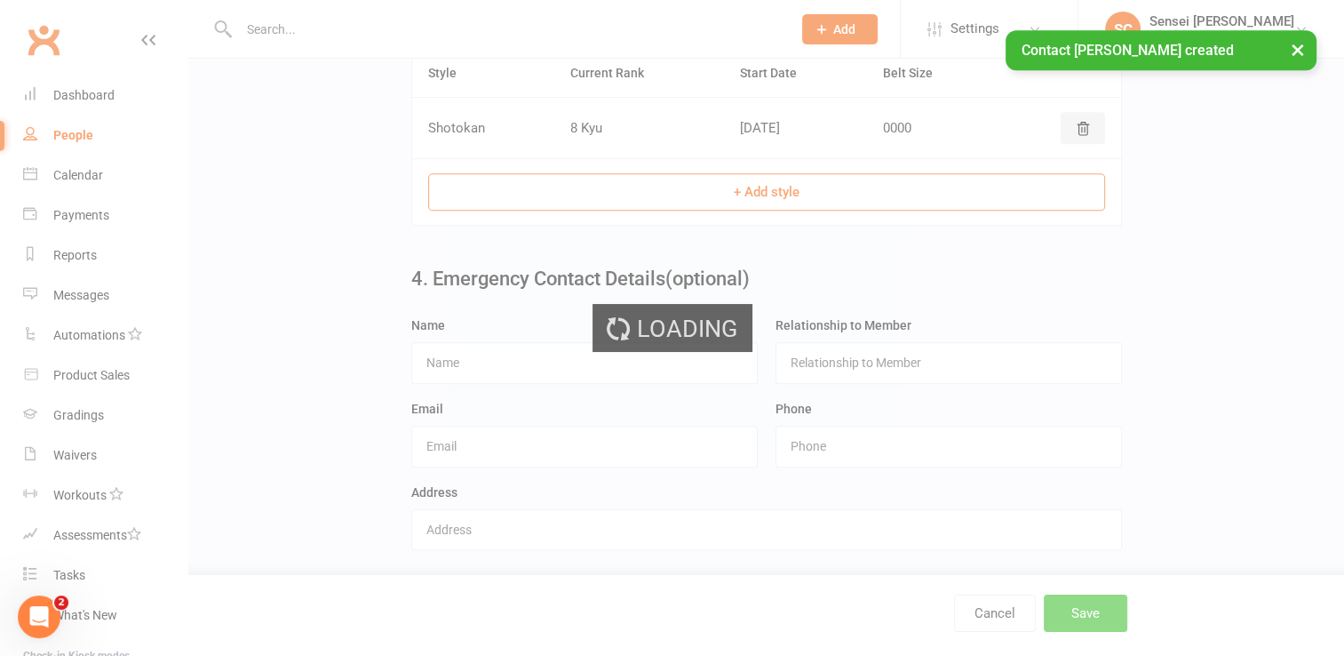
scroll to position [0, 0]
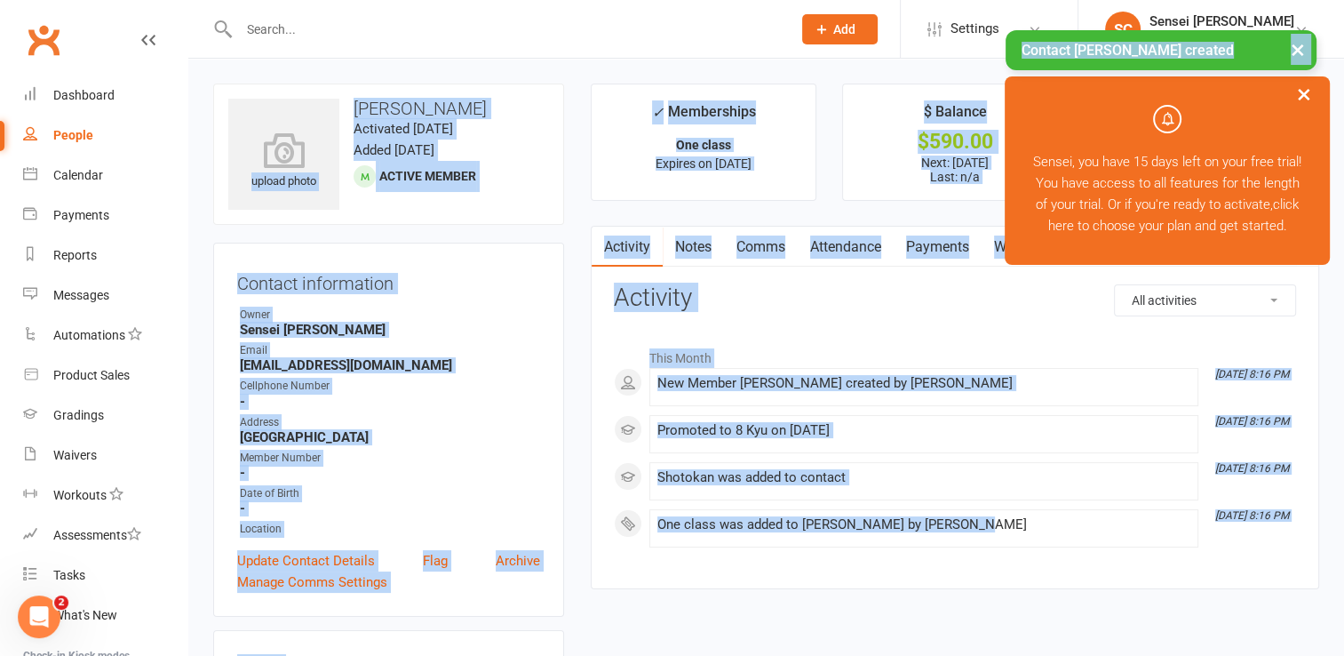
drag, startPoint x: 1067, startPoint y: 607, endPoint x: 818, endPoint y: 30, distance: 628.0
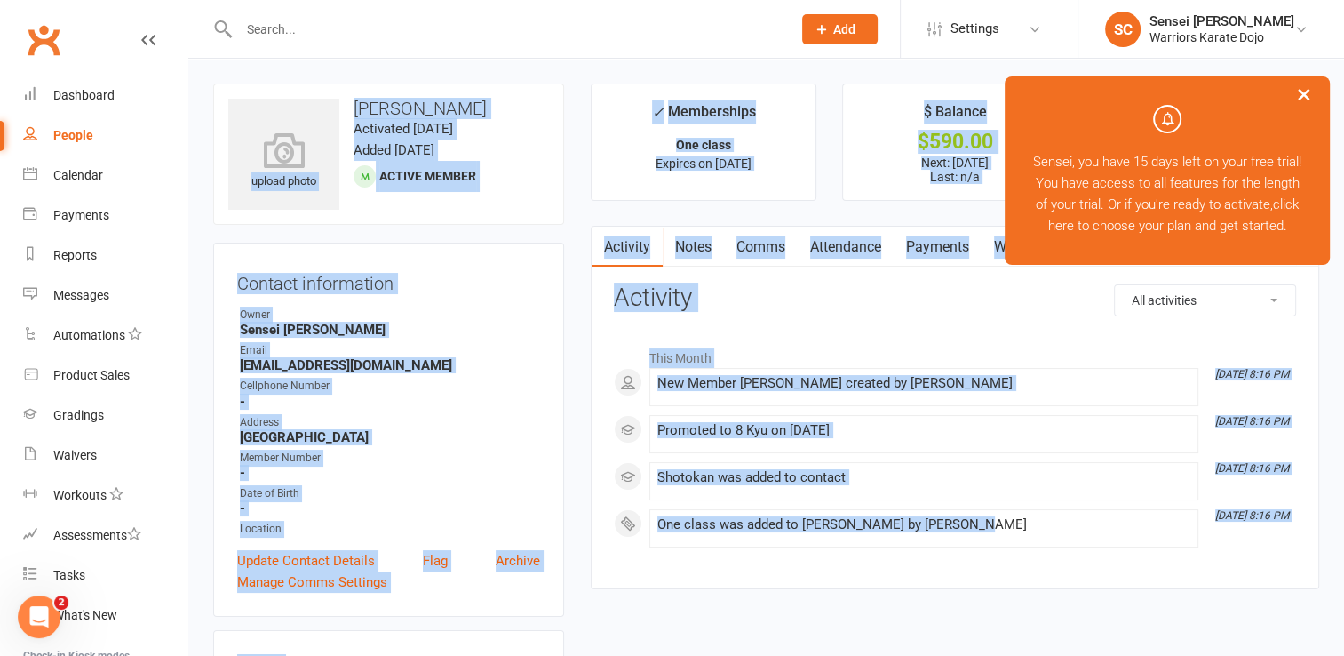
click at [818, 30] on icon at bounding box center [822, 29] width 16 height 16
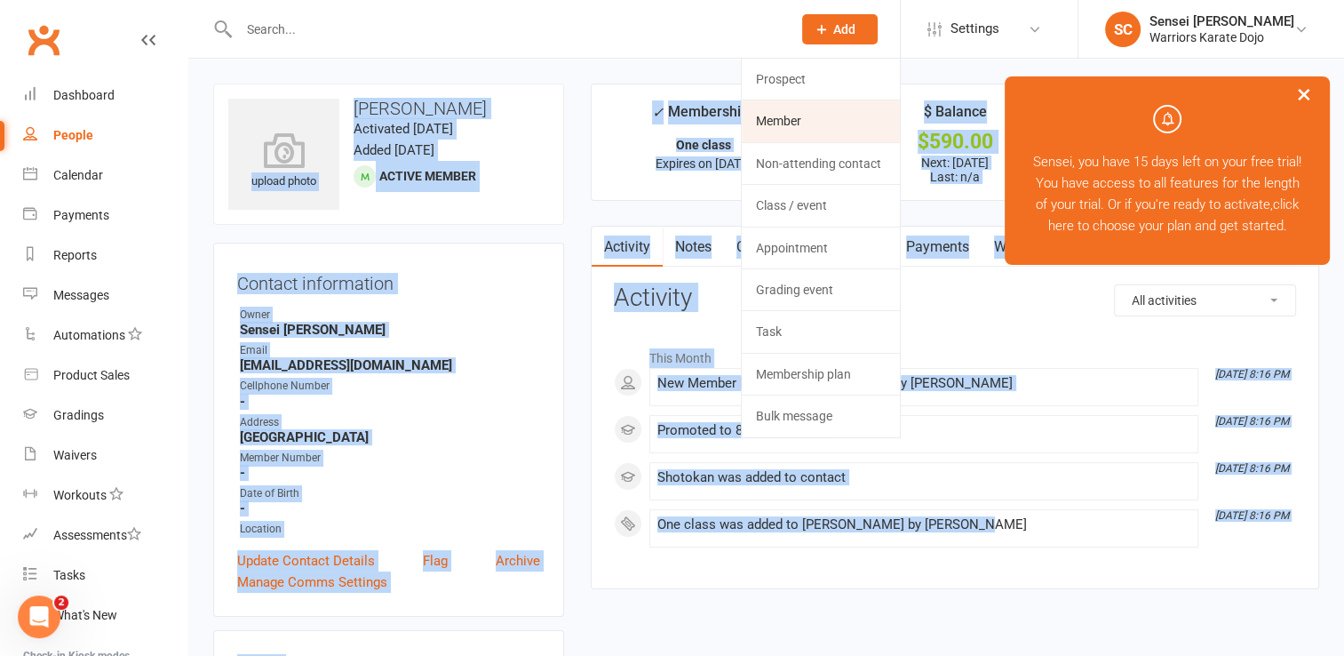
click at [784, 116] on link "Member" at bounding box center [821, 120] width 158 height 41
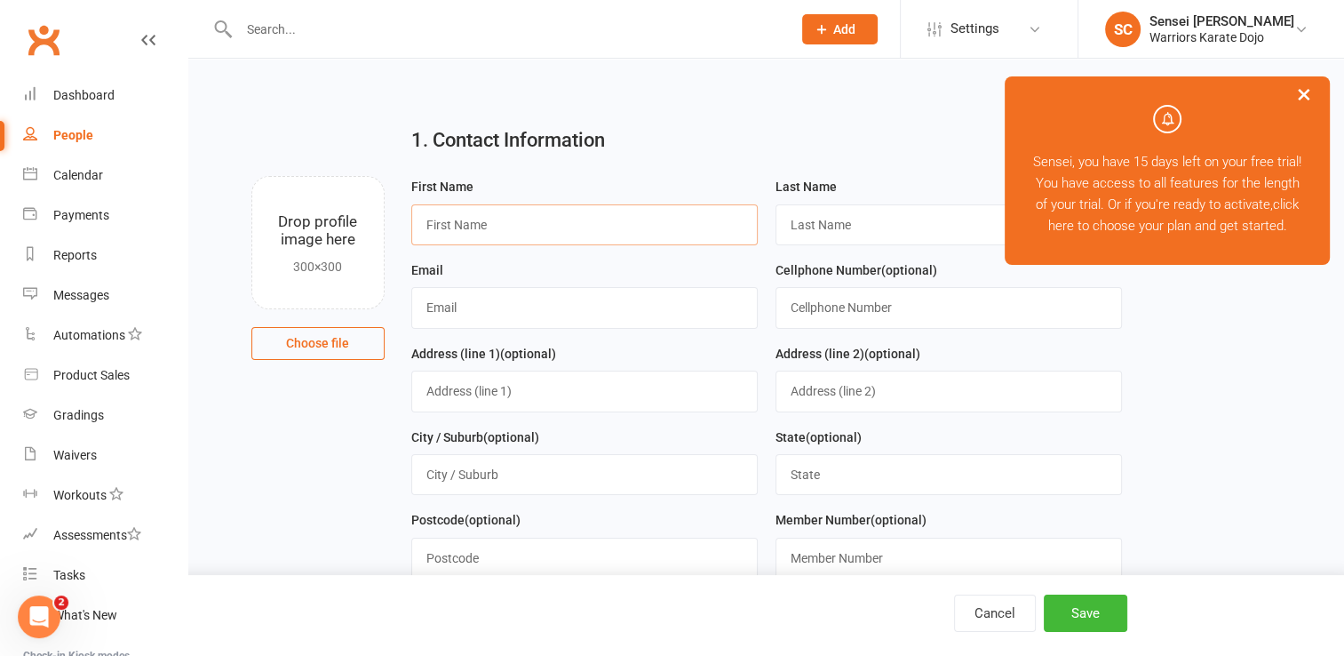
click at [586, 227] on input "text" at bounding box center [584, 224] width 346 height 41
type input "Khianna"
type input "Fram"
type input "kyle_yamaha_250@hotmail.com"
type input "[GEOGRAPHIC_DATA]"
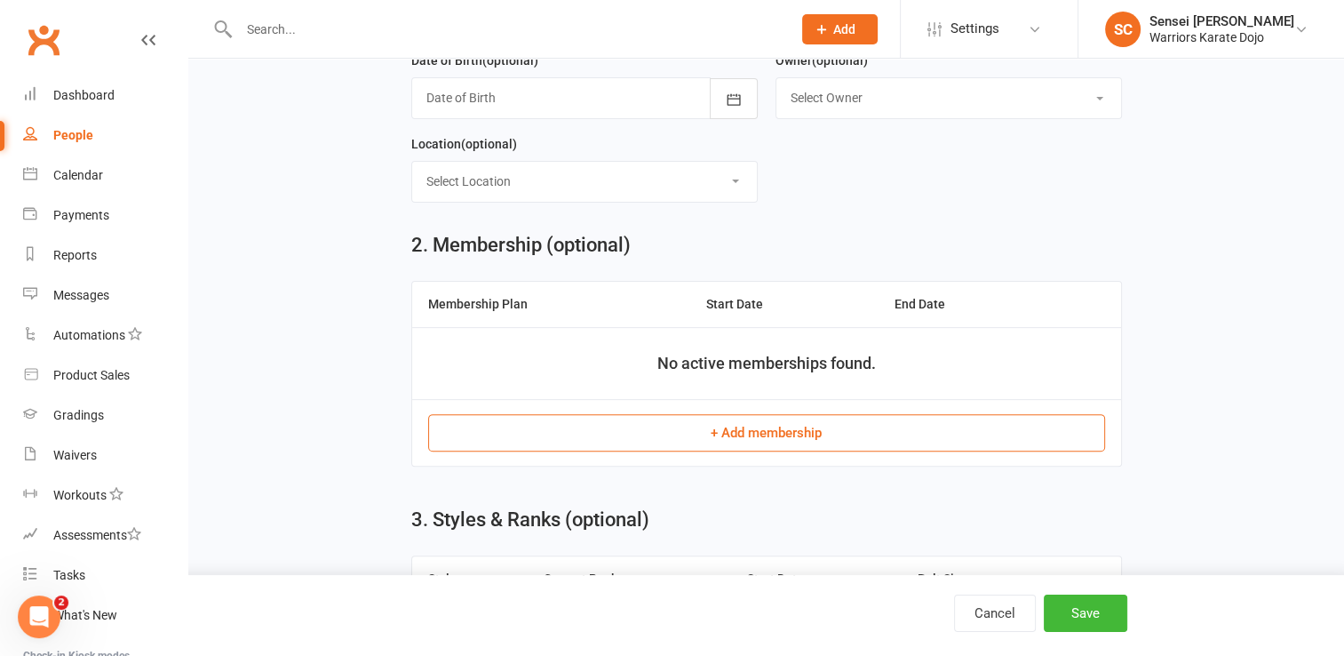
scroll to position [558, 0]
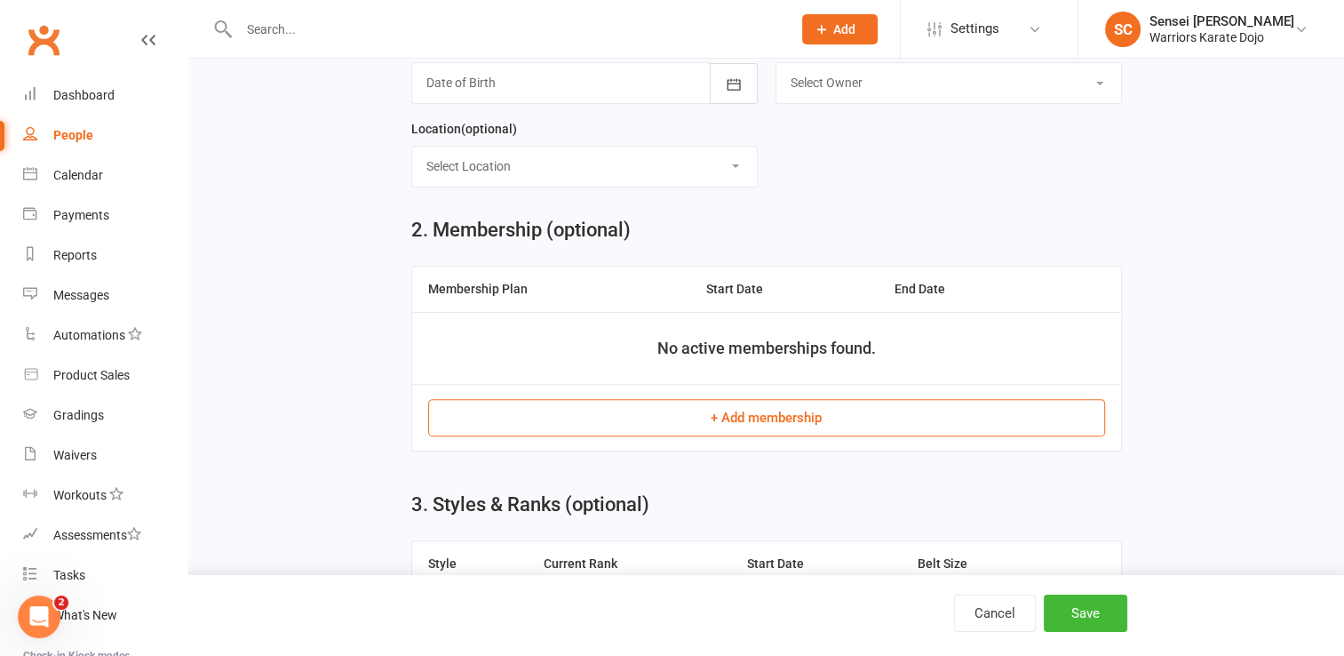
click at [733, 420] on button "+ Add membership" at bounding box center [766, 417] width 677 height 37
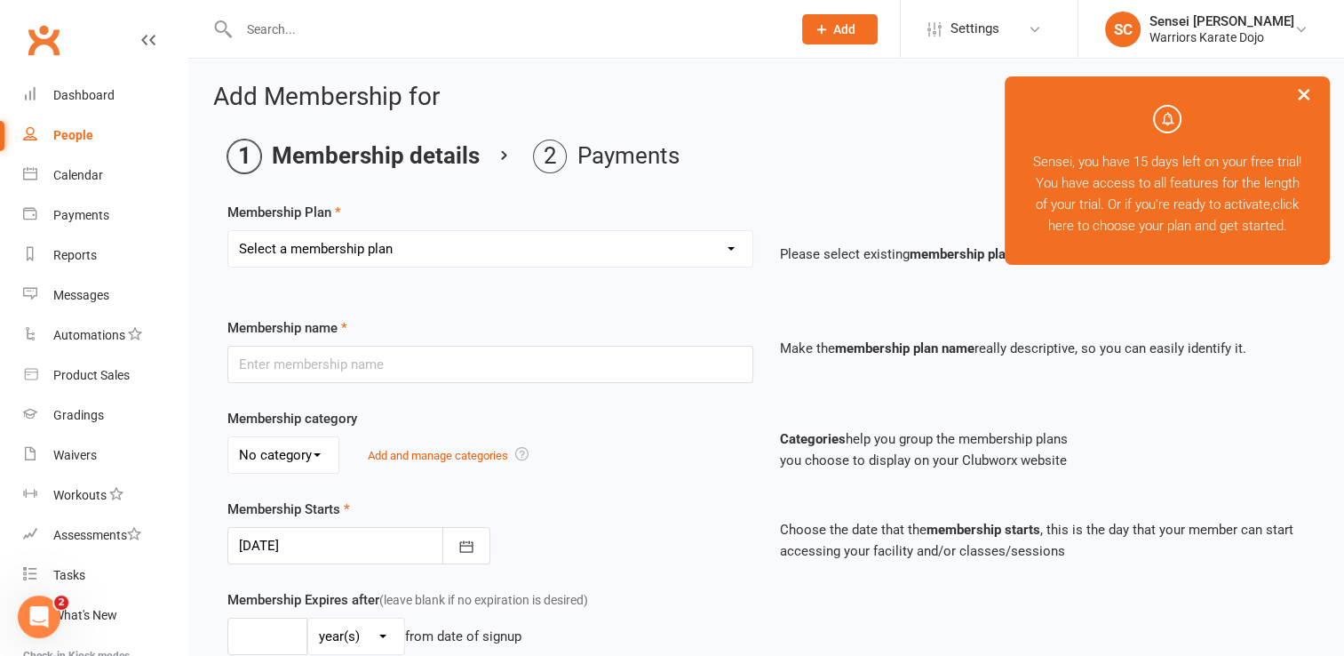
click at [488, 258] on select "Select a membership plan Create new Membership Plan One class Two Class" at bounding box center [490, 249] width 524 height 36
select select "1"
click at [228, 231] on select "Select a membership plan Create new Membership Plan One class Two Class" at bounding box center [490, 249] width 524 height 36
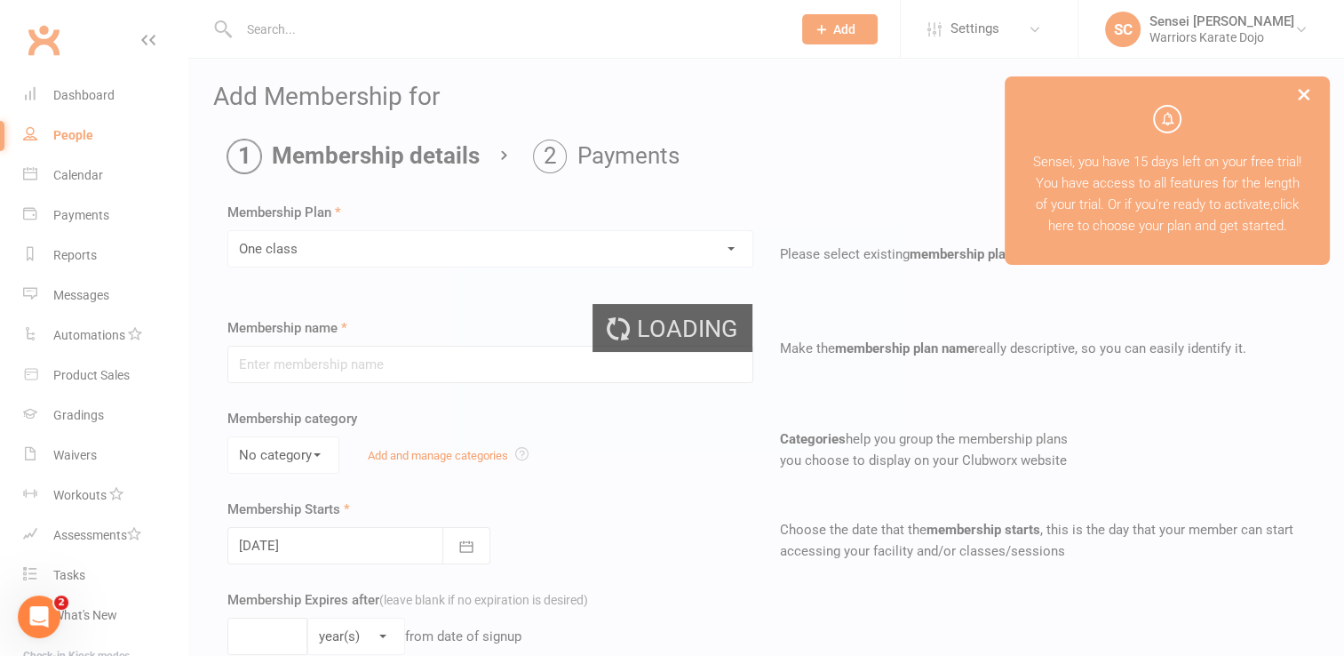
type input "One class"
select select "0"
type input "1"
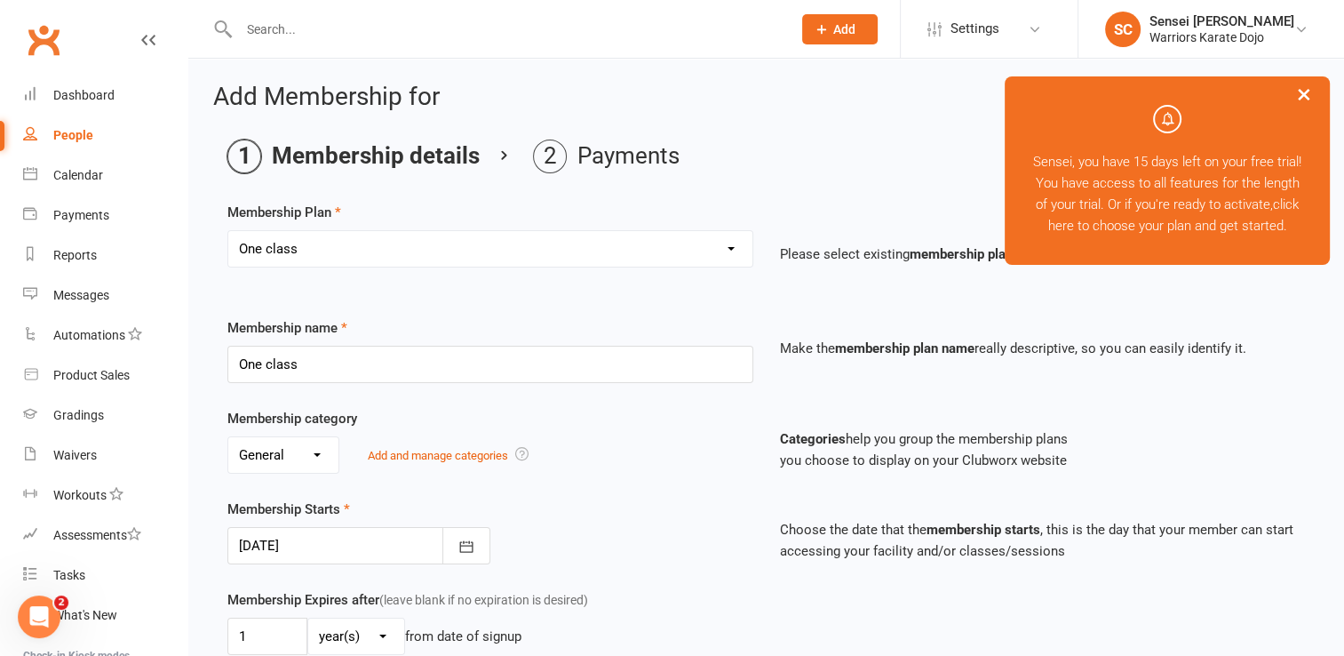
click at [339, 547] on div at bounding box center [358, 545] width 263 height 37
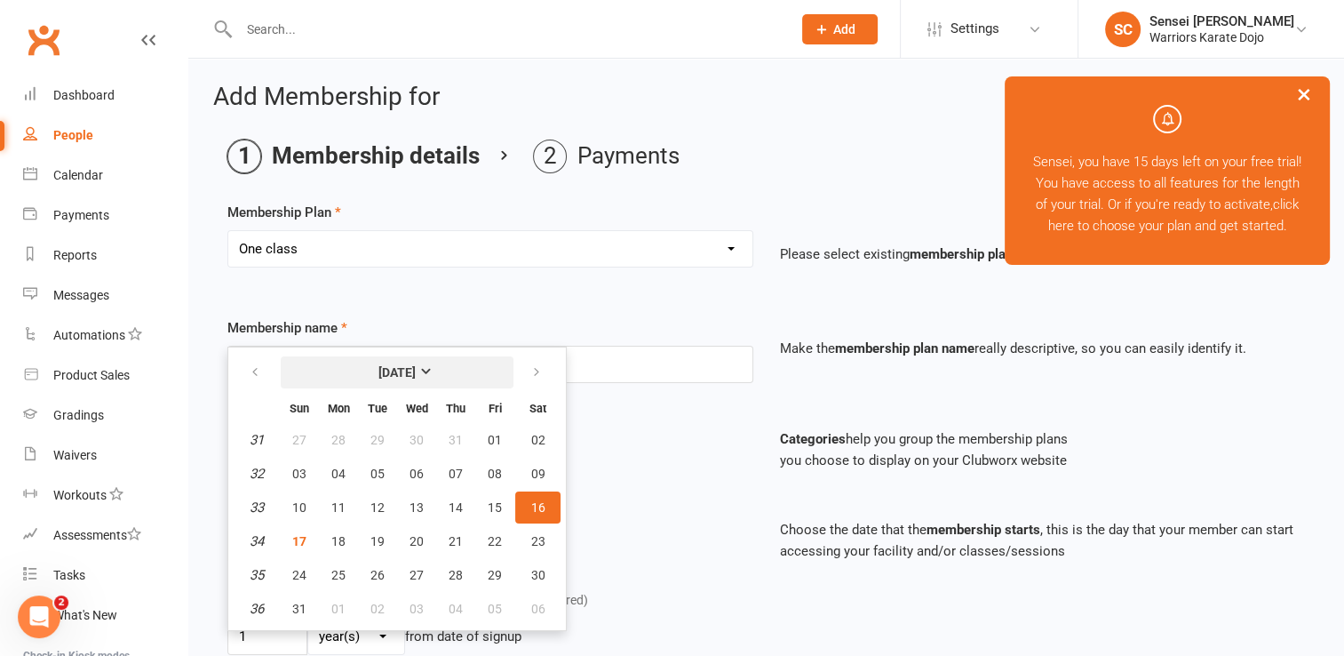
click at [416, 371] on strong "[DATE]" at bounding box center [396, 372] width 37 height 14
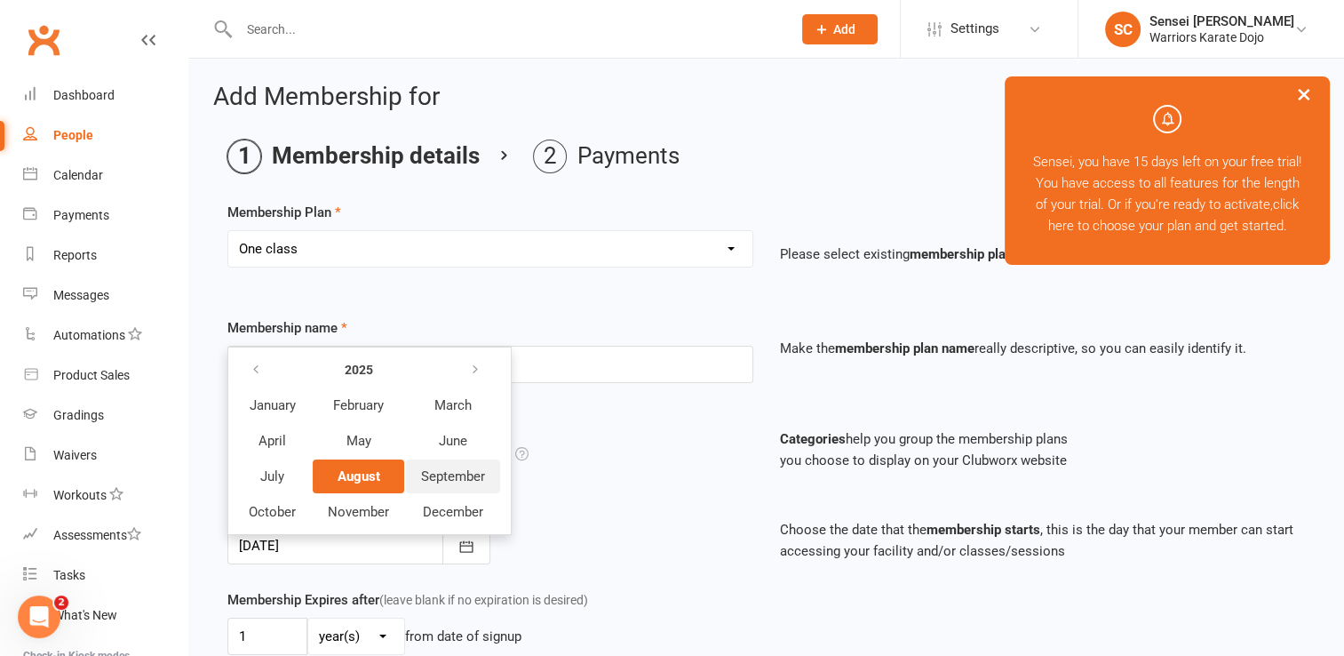
click at [451, 469] on span "September" at bounding box center [453, 476] width 64 height 16
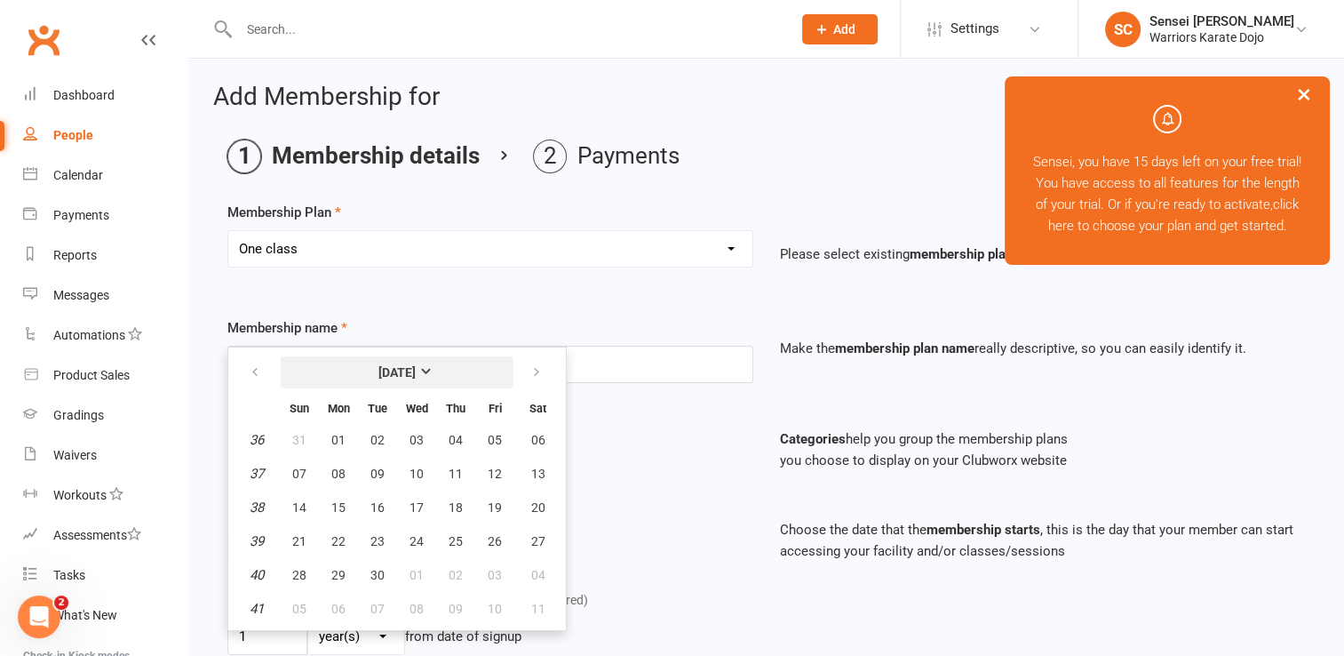
click at [416, 365] on strong "[DATE]" at bounding box center [396, 372] width 37 height 14
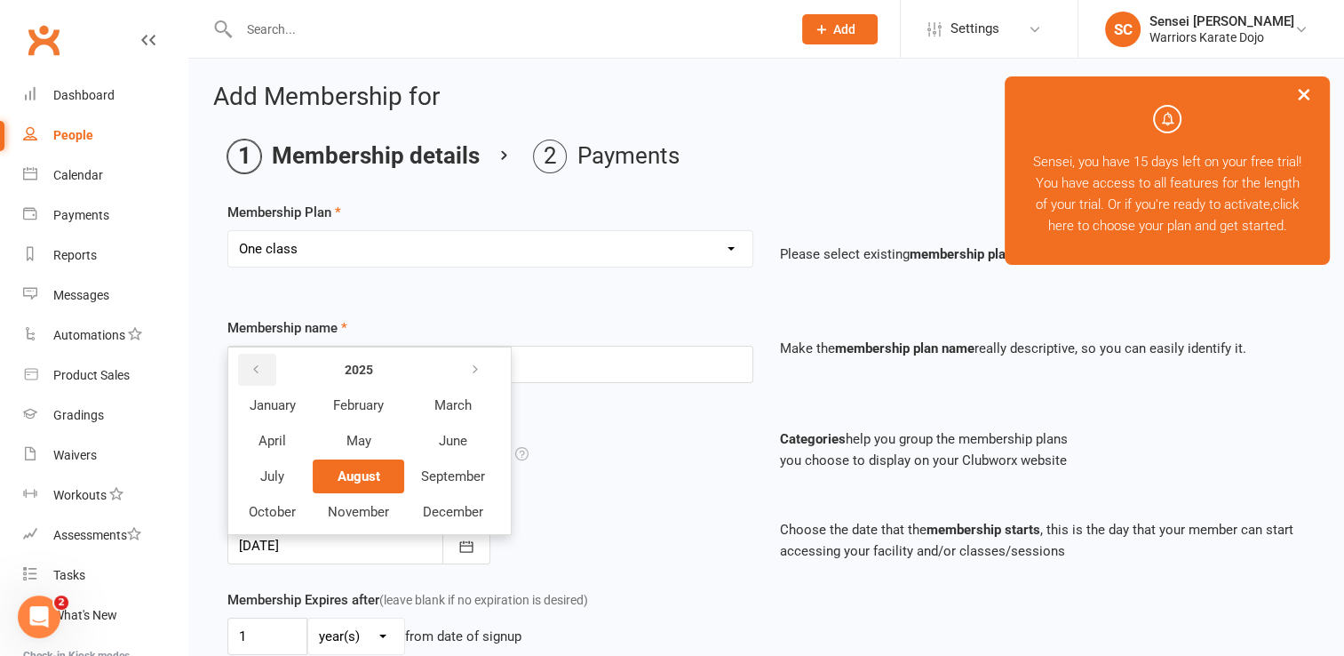
click at [254, 370] on icon "button" at bounding box center [256, 369] width 12 height 14
click at [451, 476] on span "September" at bounding box center [453, 476] width 64 height 16
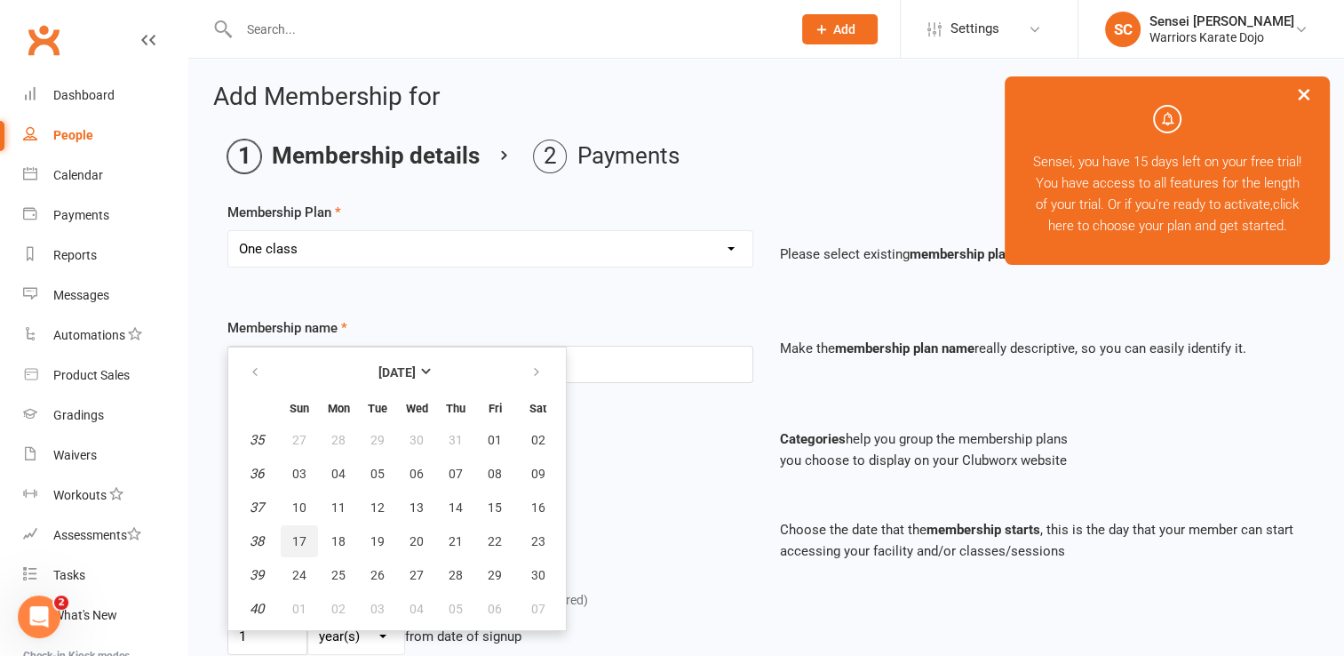
click at [297, 536] on span "17" at bounding box center [299, 541] width 14 height 14
type input "17 Sep 2023"
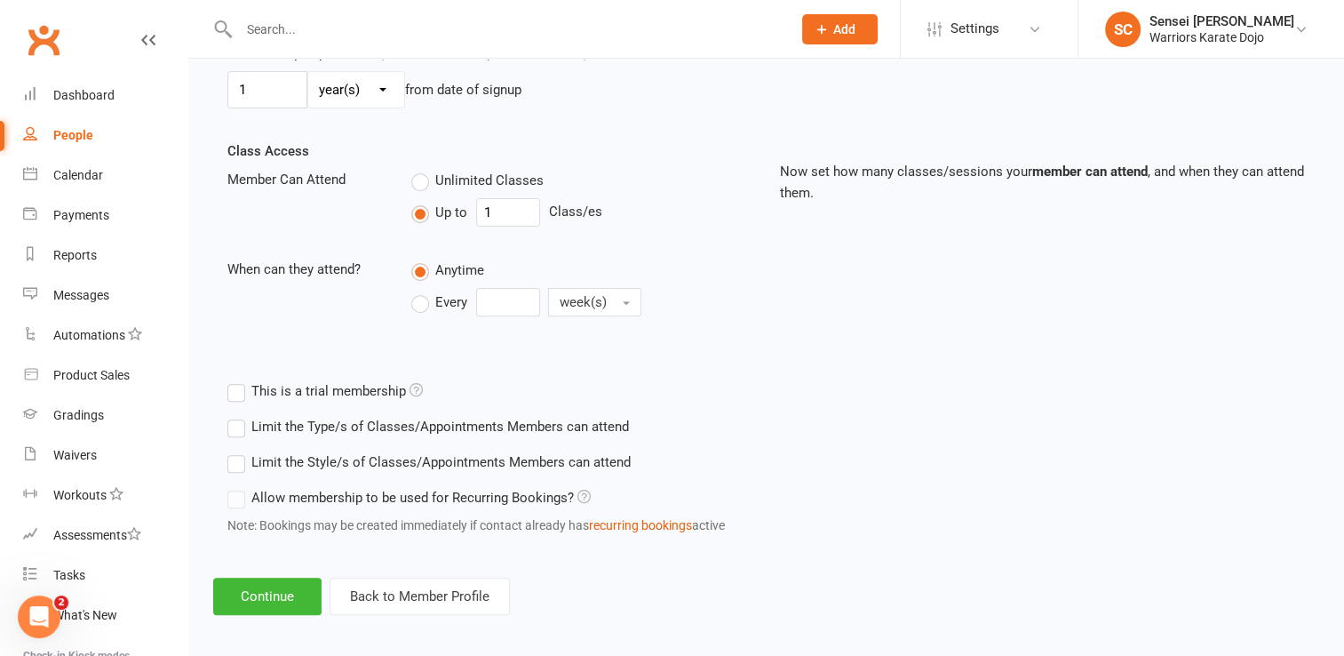
scroll to position [553, 0]
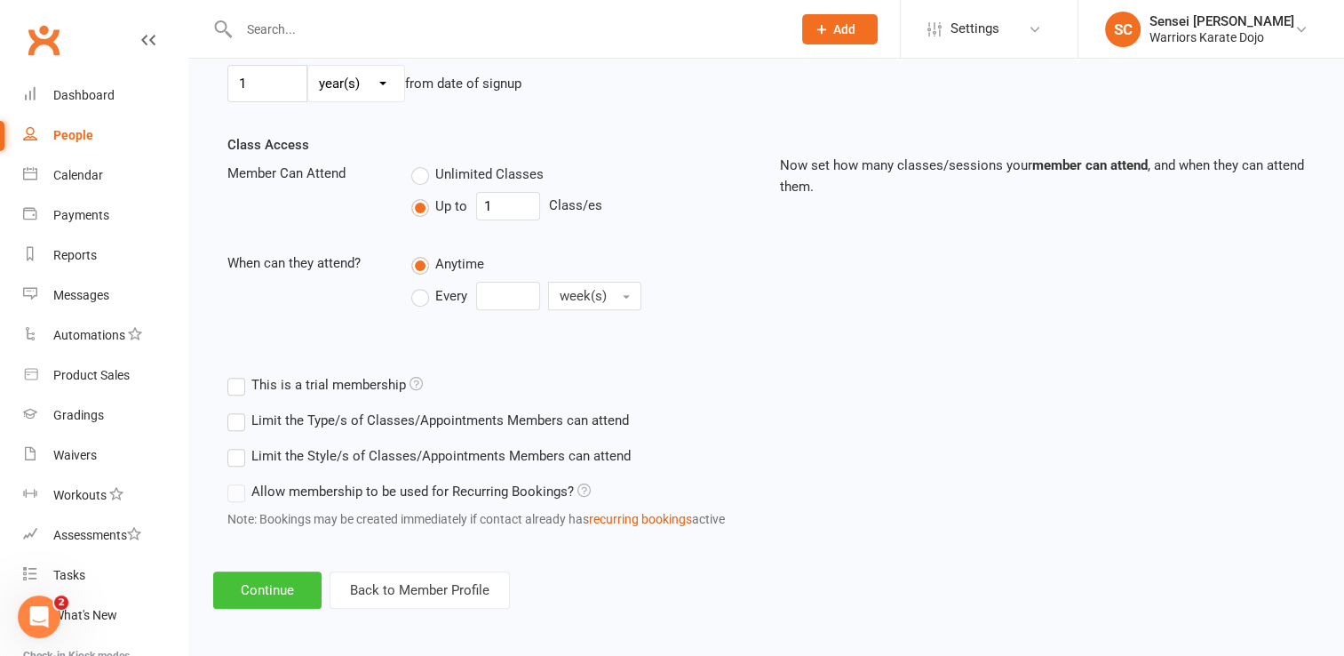
click at [281, 581] on button "Continue" at bounding box center [267, 589] width 108 height 37
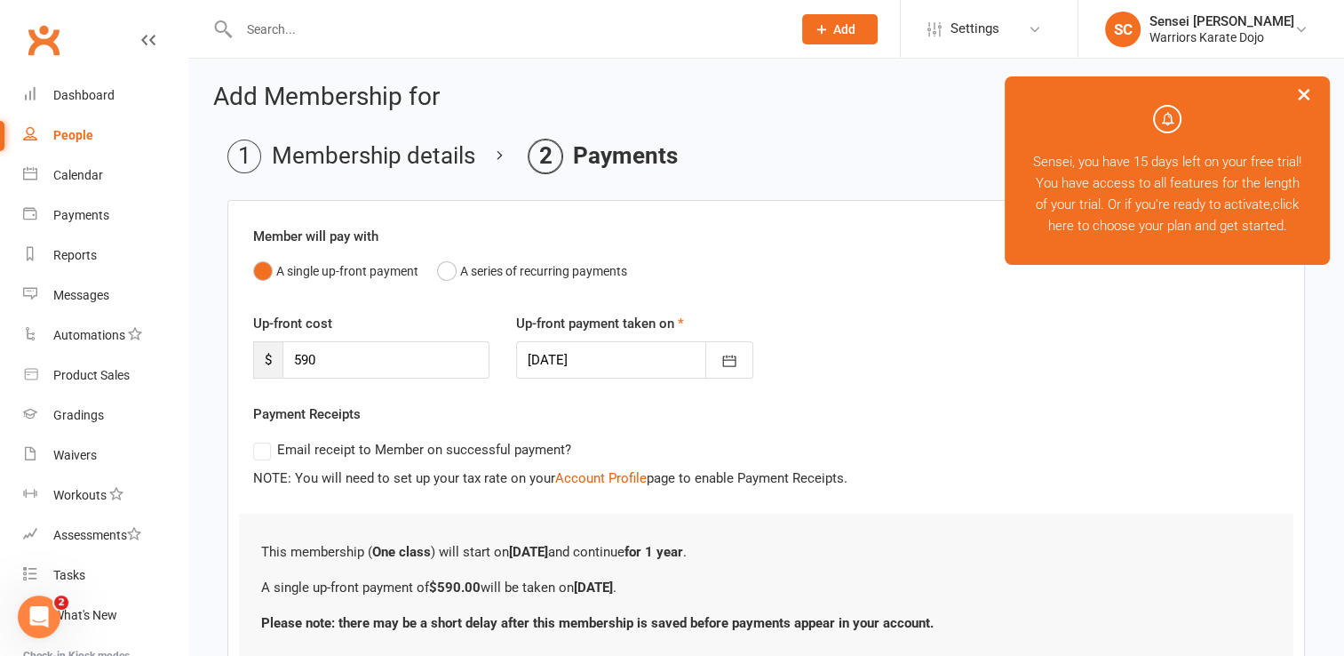
scroll to position [136, 0]
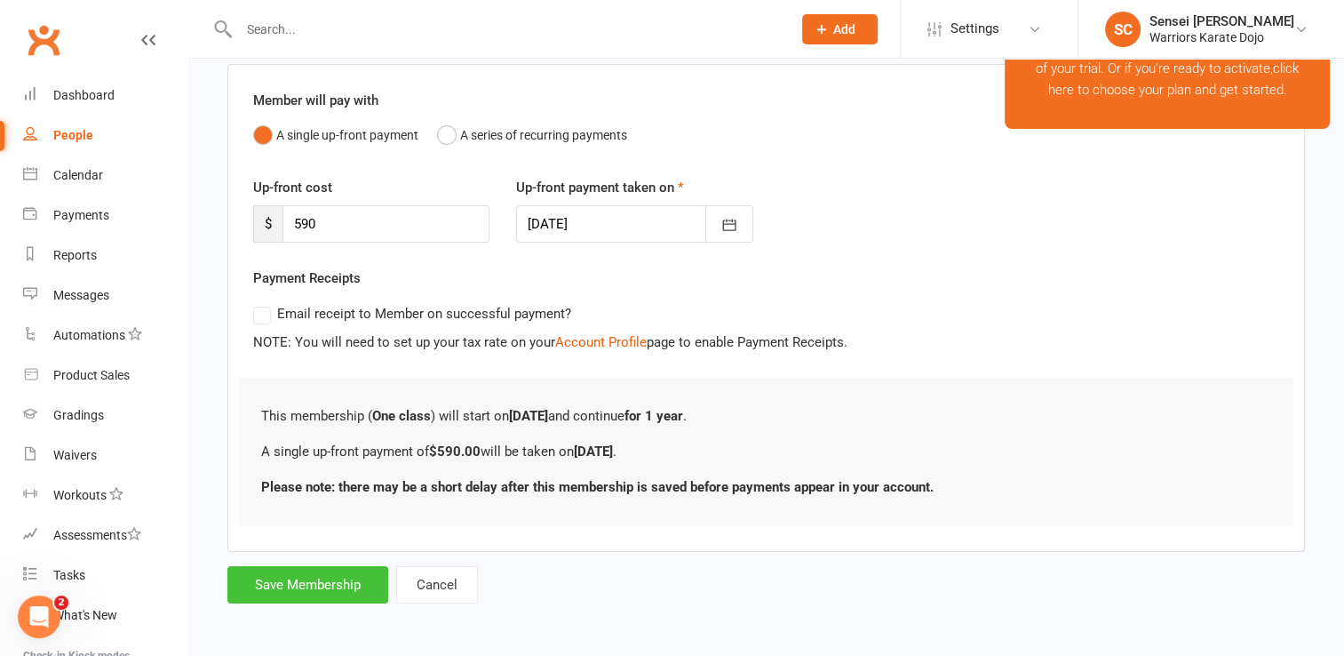
click at [285, 577] on button "Save Membership" at bounding box center [307, 584] width 161 height 37
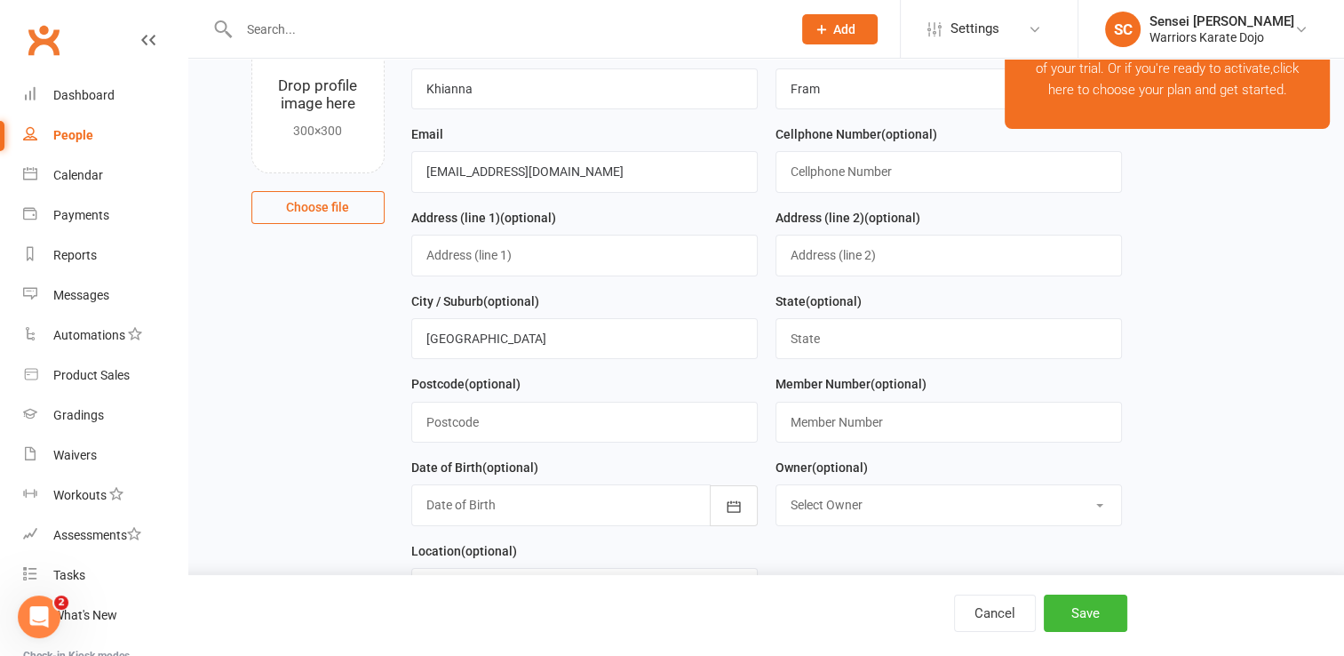
scroll to position [755, 0]
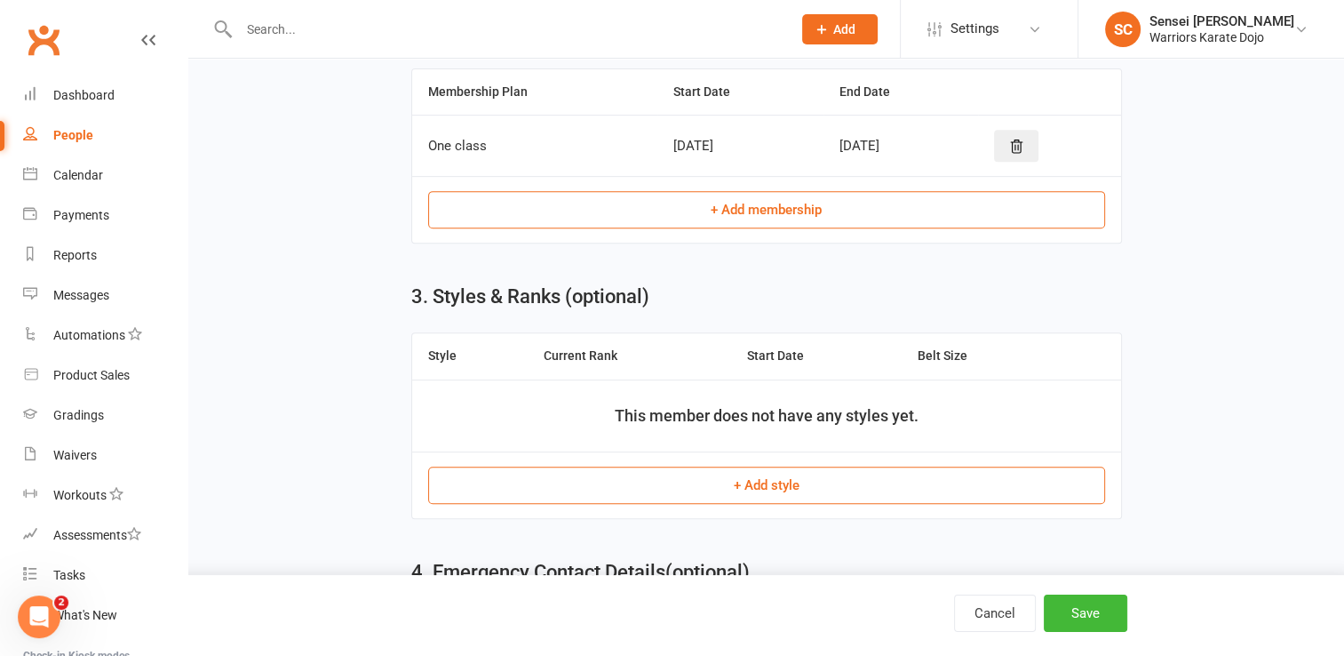
click at [650, 477] on button "+ Add style" at bounding box center [766, 484] width 677 height 37
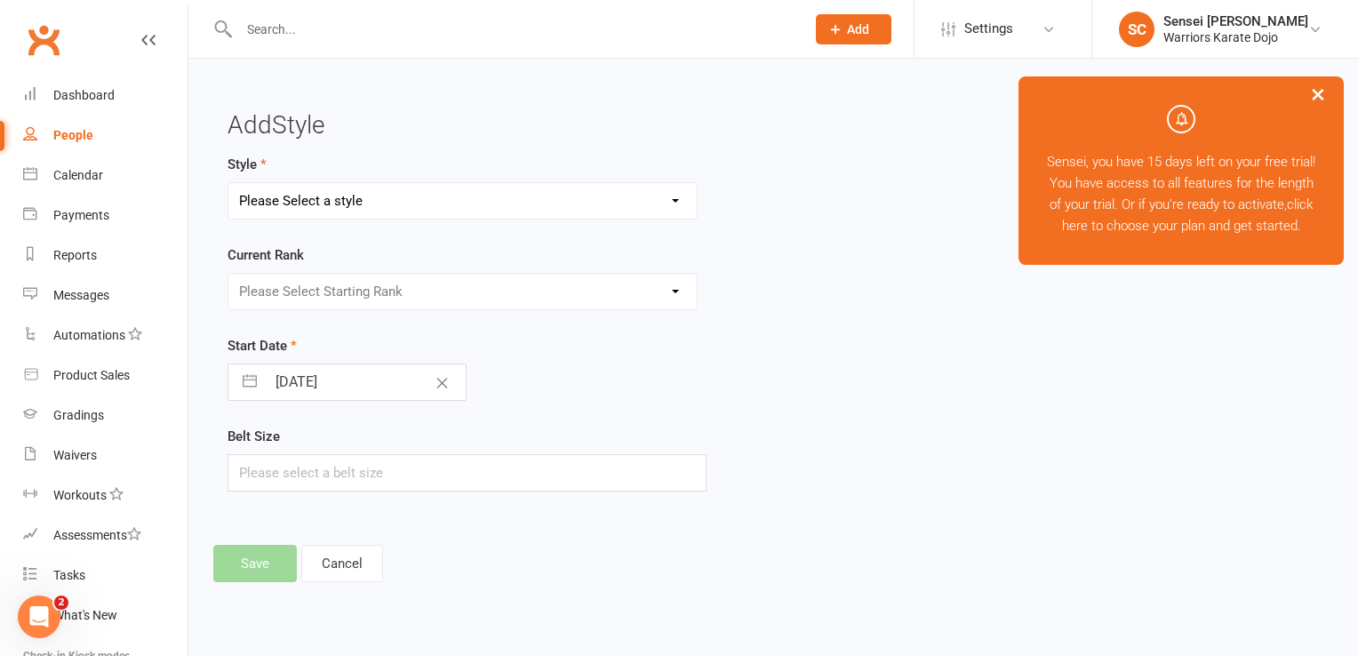
click at [451, 201] on select "Please Select a style Shotokan" at bounding box center [462, 201] width 468 height 36
select select "3746"
click at [228, 183] on select "Please Select a style Shotokan" at bounding box center [462, 201] width 468 height 36
select select "6"
select select "2025"
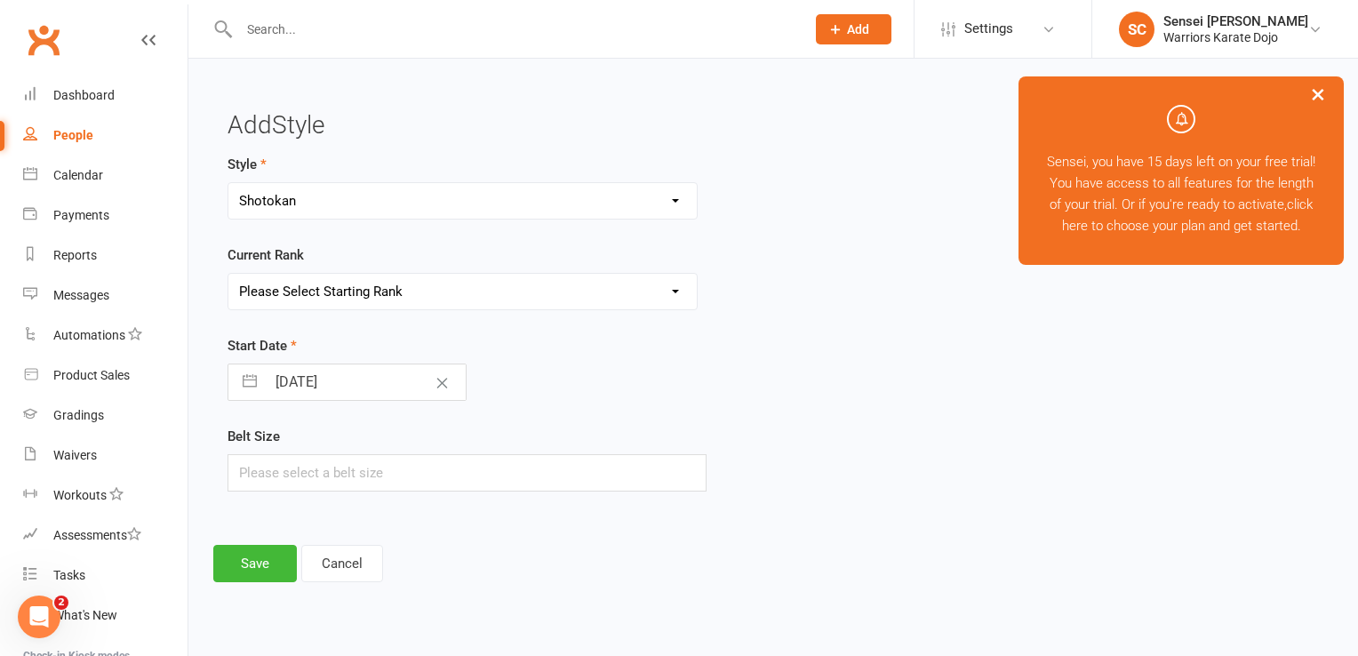
select select "7"
select select "2025"
select select "8"
select select "2025"
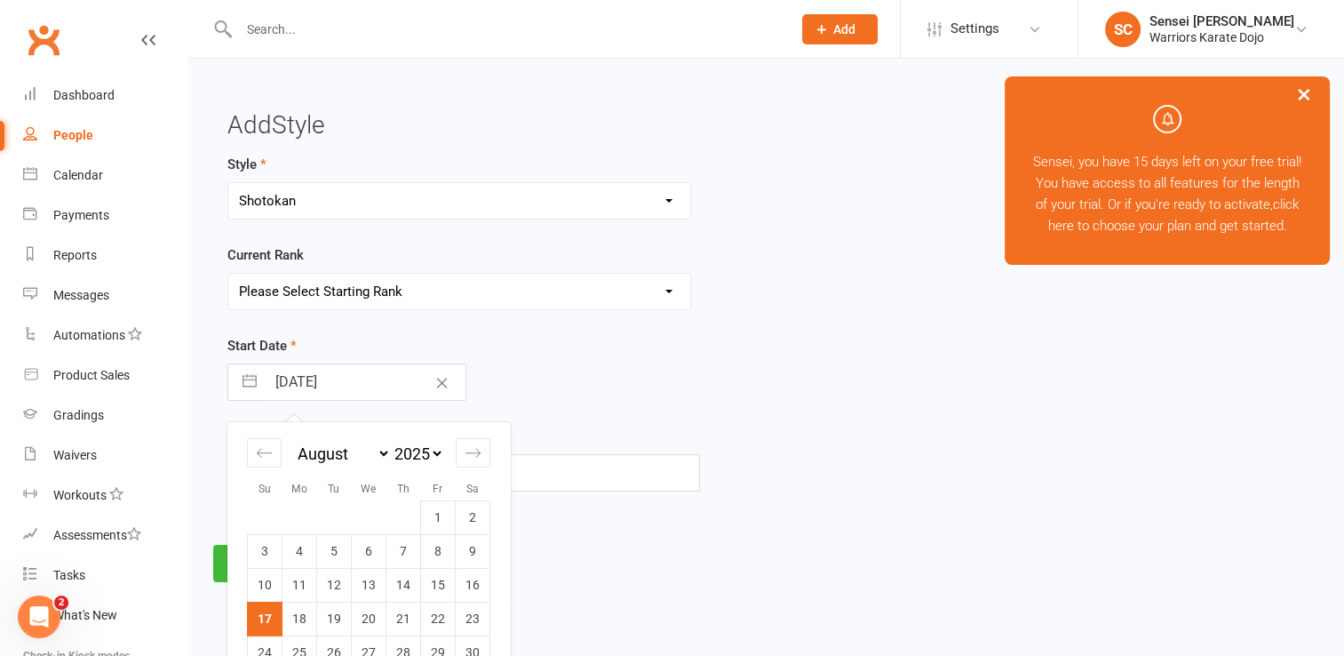
click at [355, 371] on input "[DATE]" at bounding box center [366, 382] width 200 height 36
click at [377, 450] on select "January February March April May June July August September October November De…" at bounding box center [342, 453] width 97 height 20
select select "7"
select select "9"
select select "2025"
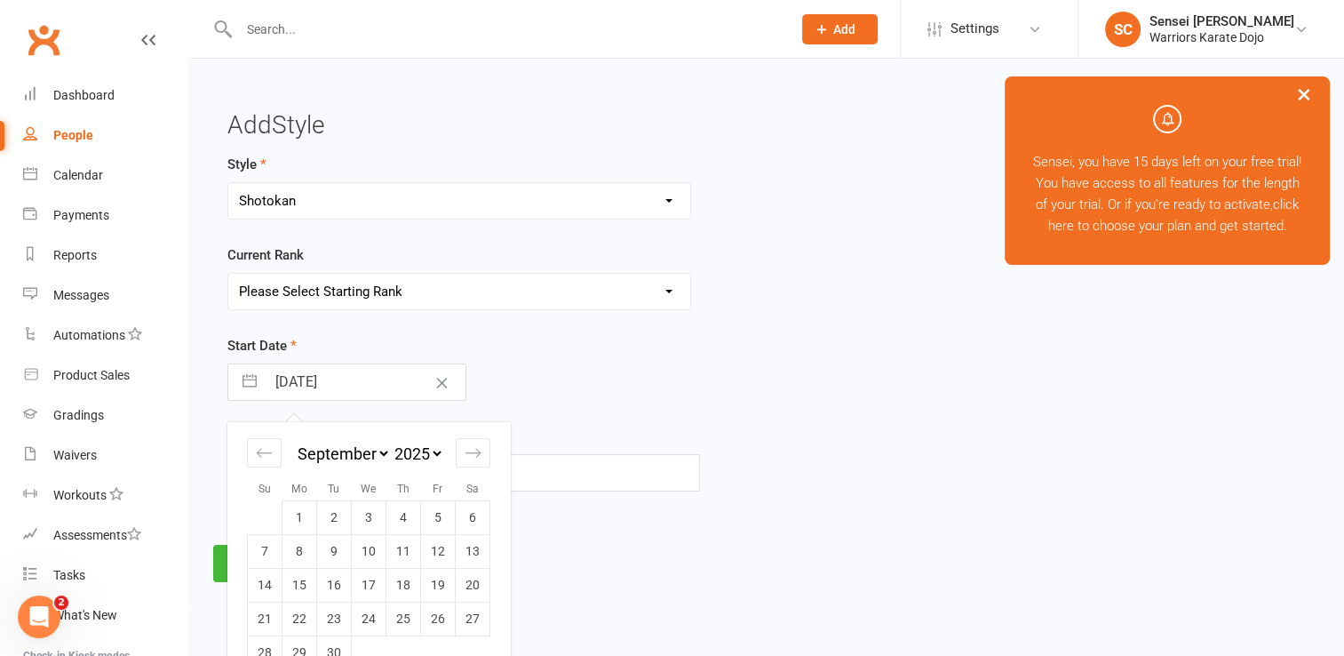
click at [428, 450] on select "2035 2034 2033 2032 2031 2030 2029 2028 2027 2026 2025 2024 2023 2022 2021 2020…" at bounding box center [417, 453] width 53 height 20
select select "7"
select select "2023"
select select "8"
select select "2023"
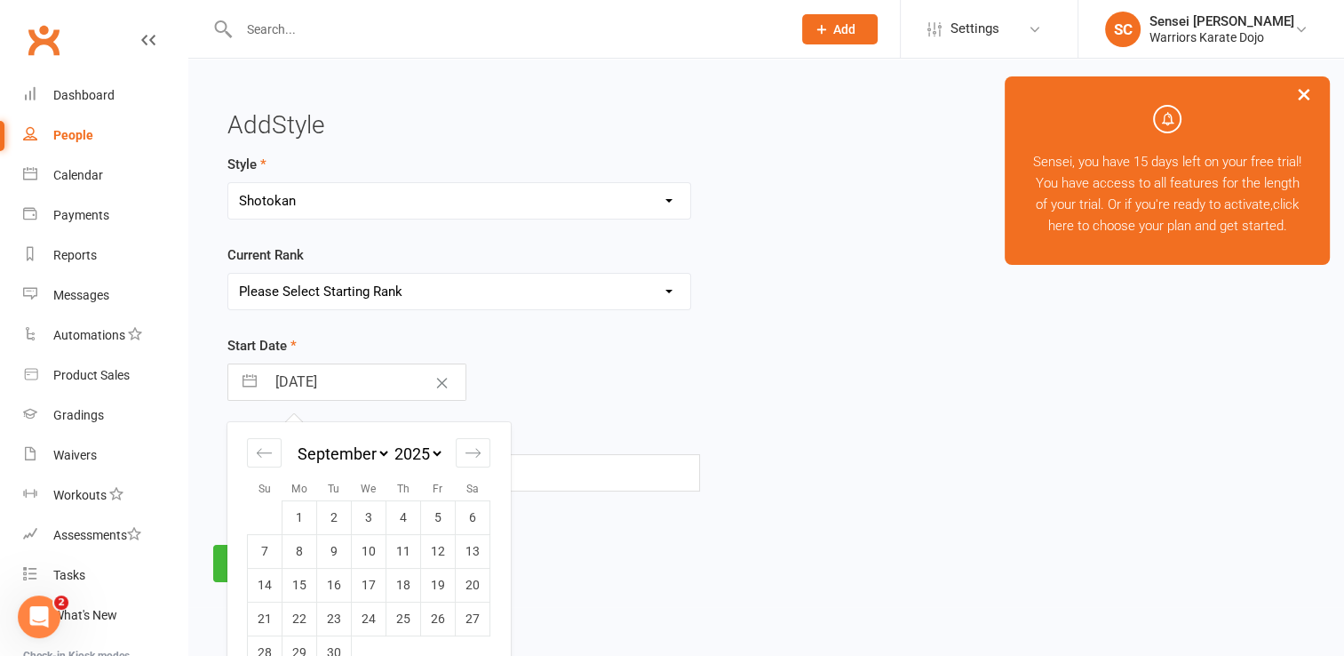
select select "9"
select select "2023"
click at [267, 610] on td "17" at bounding box center [265, 618] width 35 height 34
type input "17 Sep 2023"
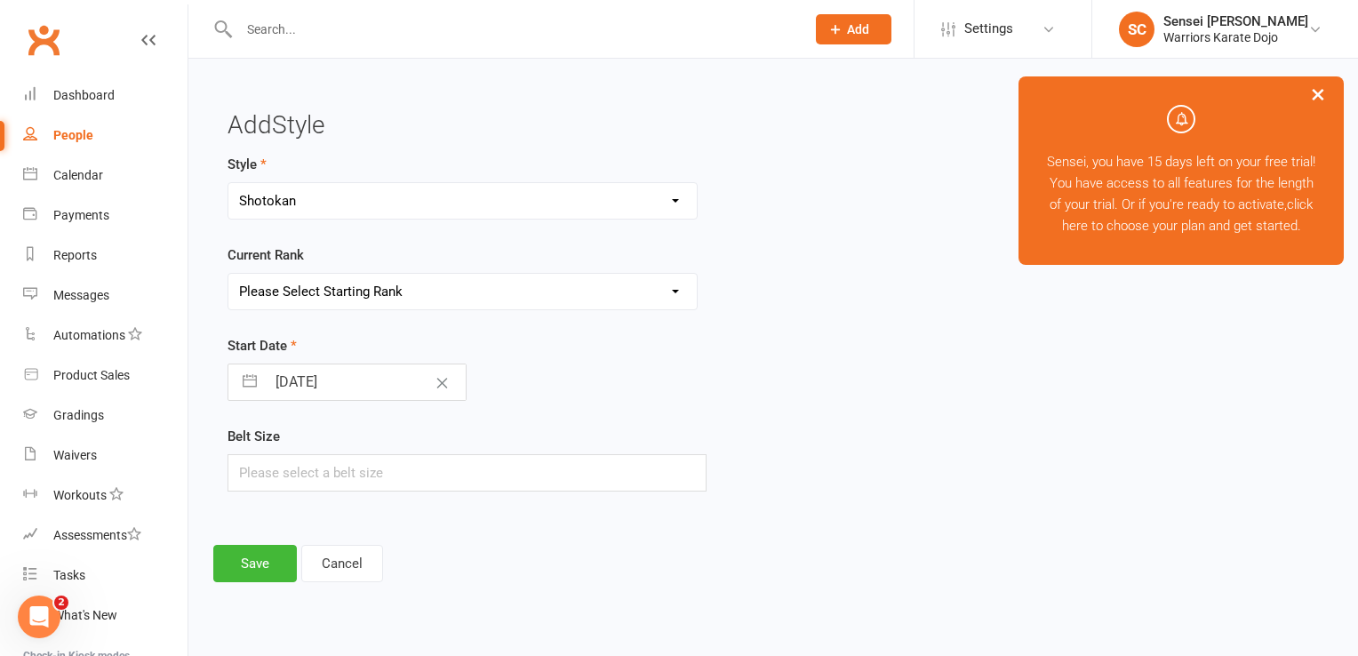
click at [267, 610] on html "Prospect Member Non-attending contact Class / event Appointment Grading event T…" at bounding box center [679, 316] width 1358 height 632
select select "7"
select select "2023"
select select "8"
select select "2023"
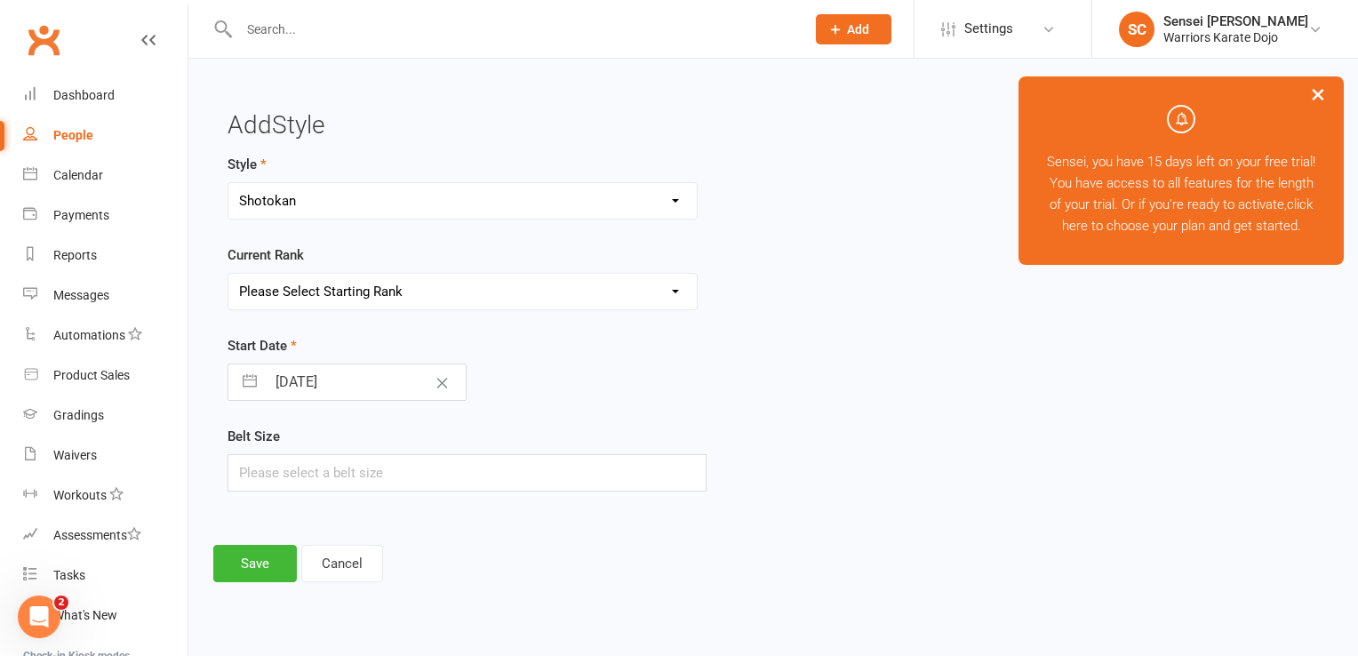
select select "9"
select select "2023"
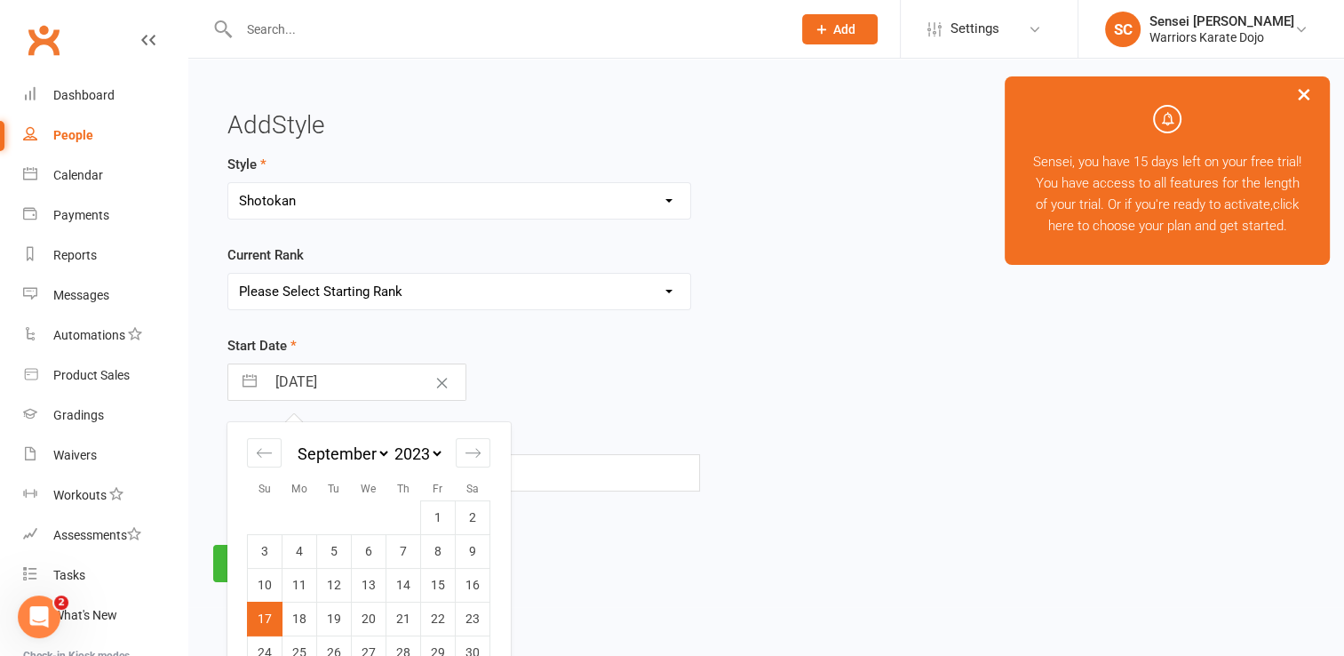
click at [358, 379] on input "17 Sep 2023" at bounding box center [366, 382] width 200 height 36
click at [434, 443] on select "2035 2034 2033 2032 2031 2030 2029 2028 2027 2026 2025 2024 2023 2022 2021 2020…" at bounding box center [417, 453] width 53 height 20
select select "7"
select select "2024"
select select "8"
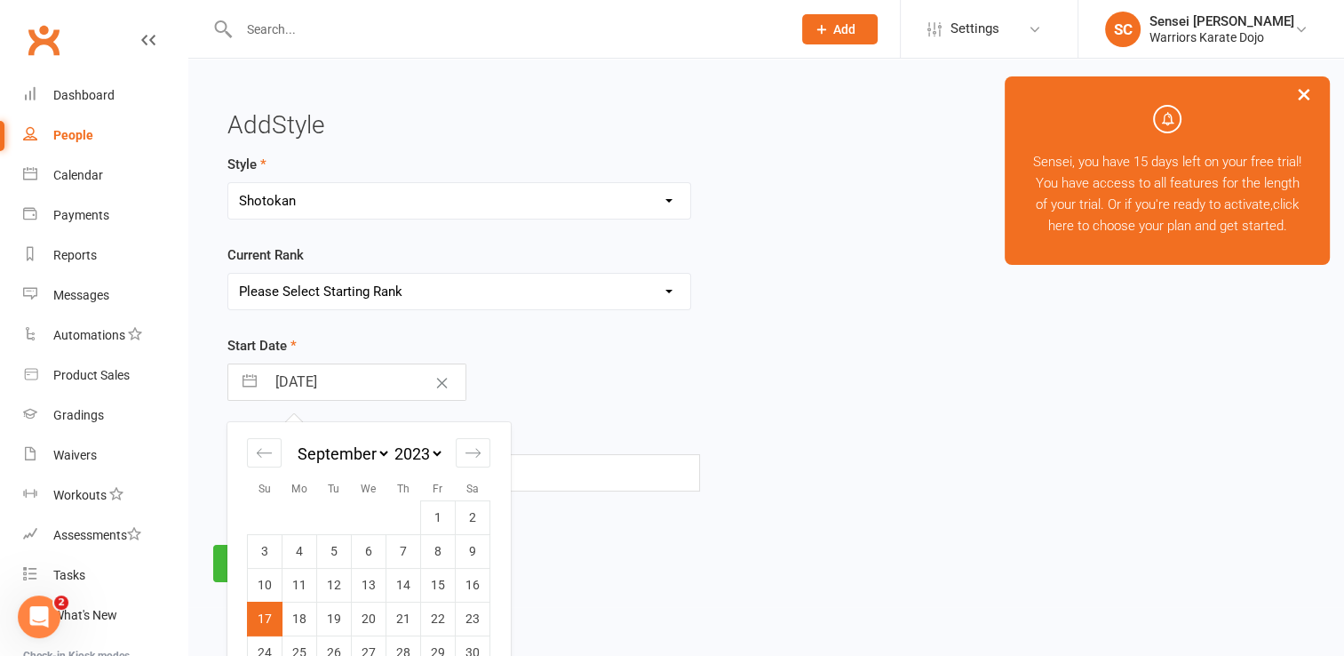
select select "2024"
select select "9"
select select "2024"
click at [340, 577] on td "17" at bounding box center [334, 585] width 35 height 34
type input "17 Sep 2024"
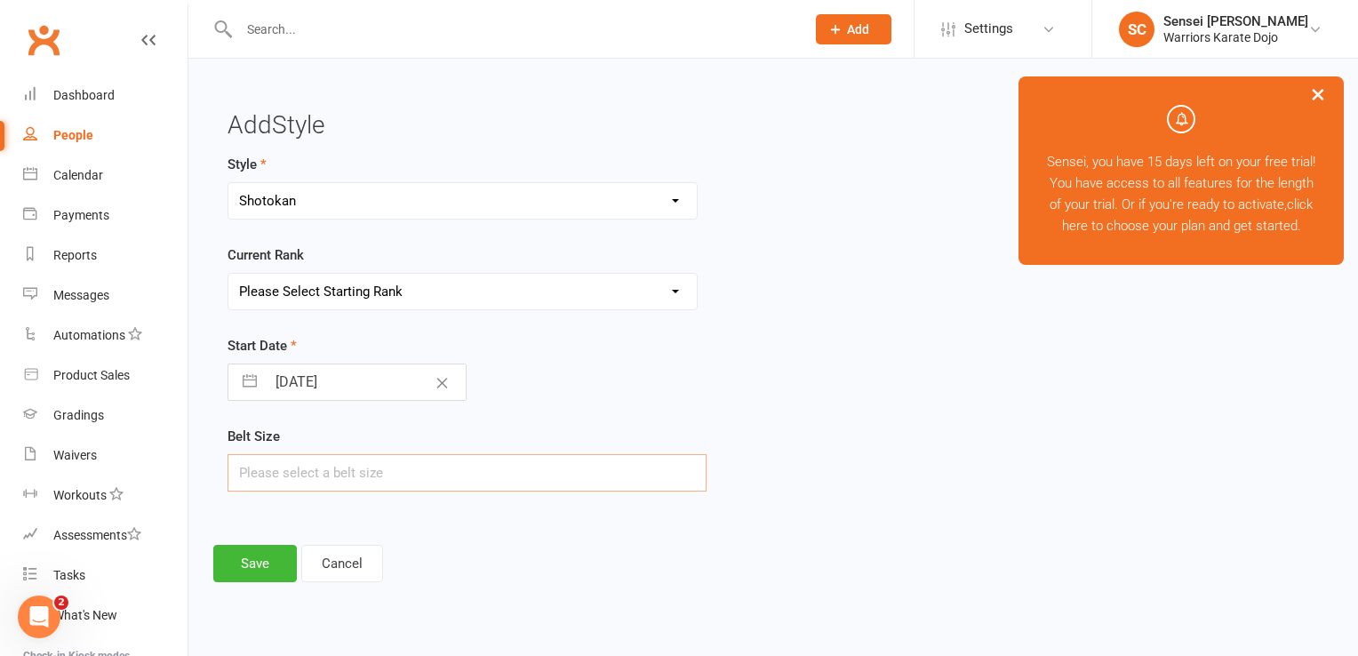
click at [292, 465] on input "text" at bounding box center [466, 472] width 479 height 37
type input "0000"
click at [274, 555] on button "Save" at bounding box center [255, 563] width 84 height 37
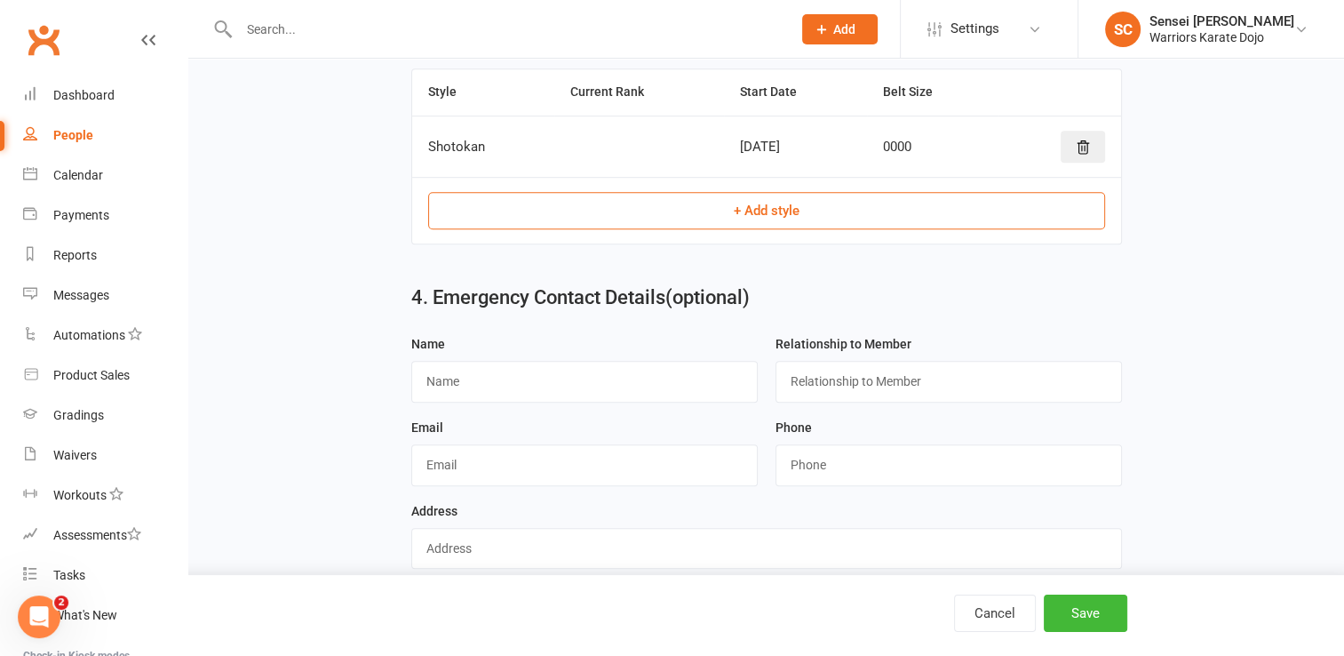
scroll to position [1038, 0]
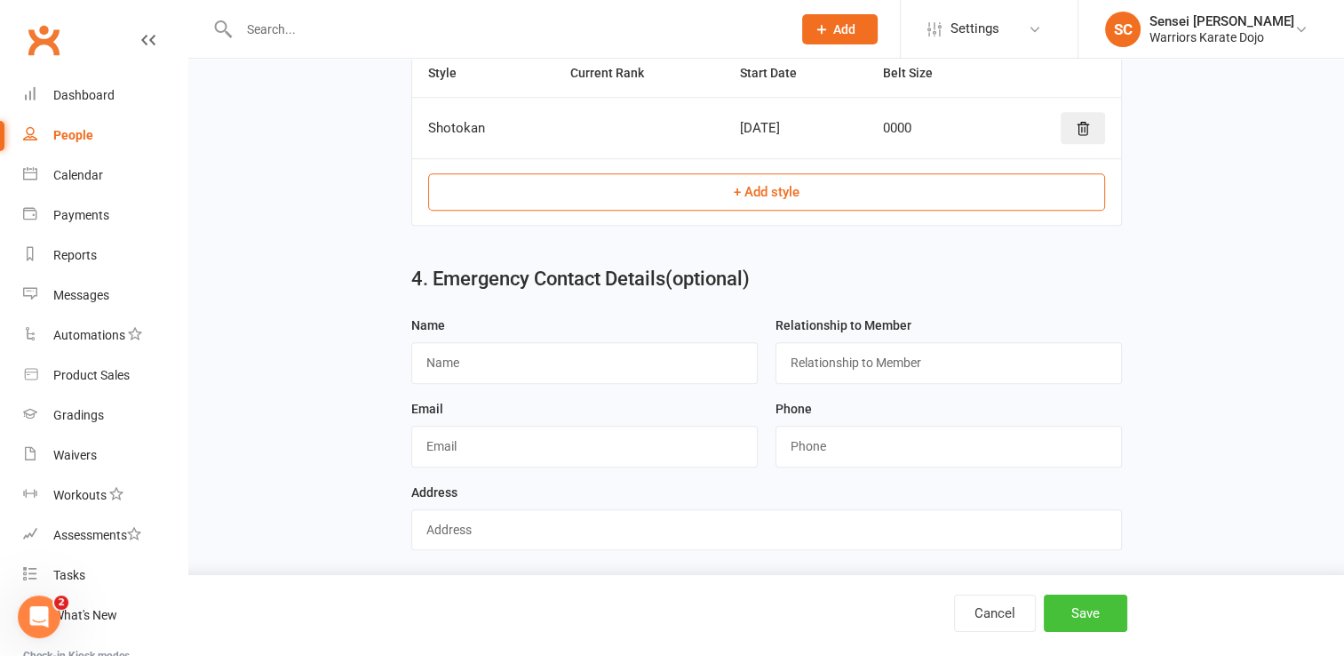
click at [1098, 621] on button "Save" at bounding box center [1086, 612] width 84 height 37
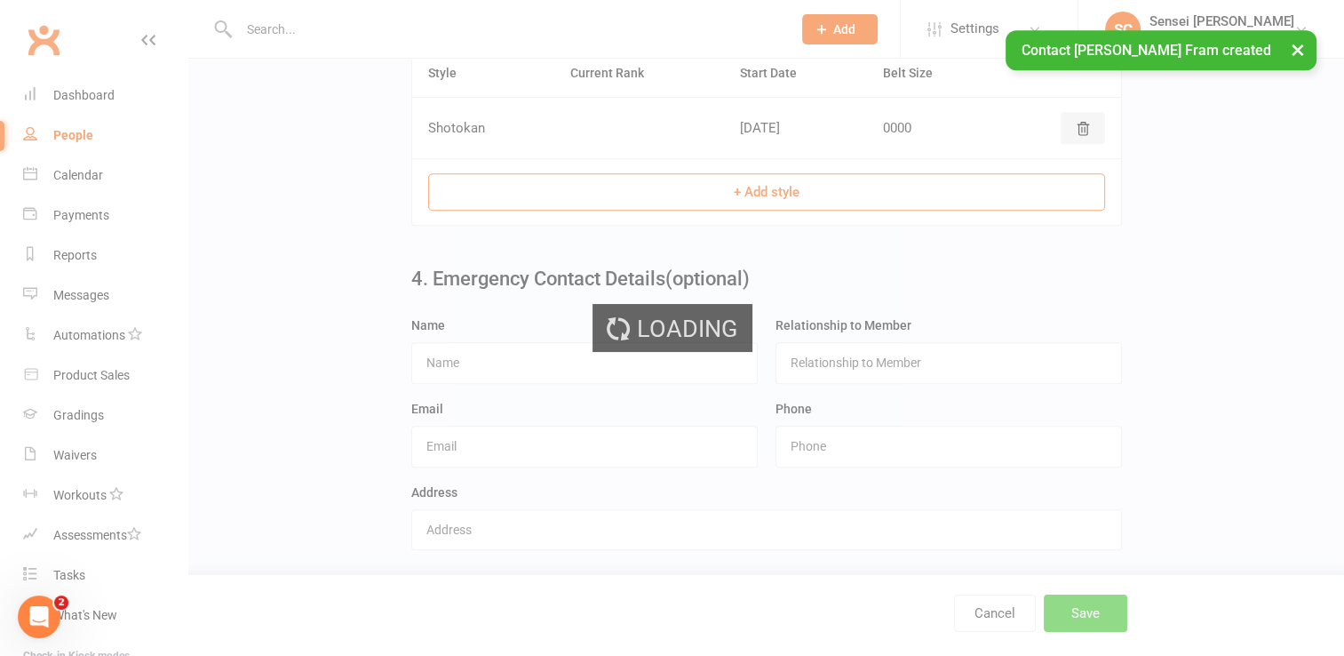
scroll to position [0, 0]
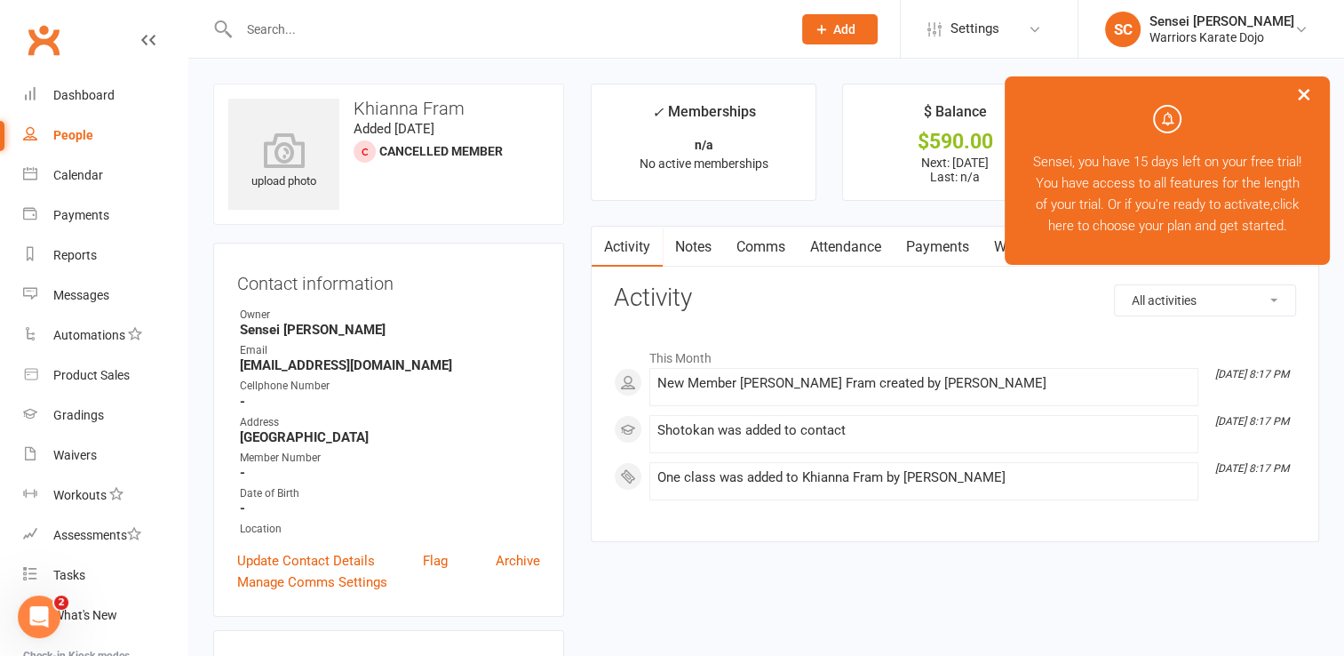
click at [834, 25] on span "Add" at bounding box center [844, 29] width 22 height 14
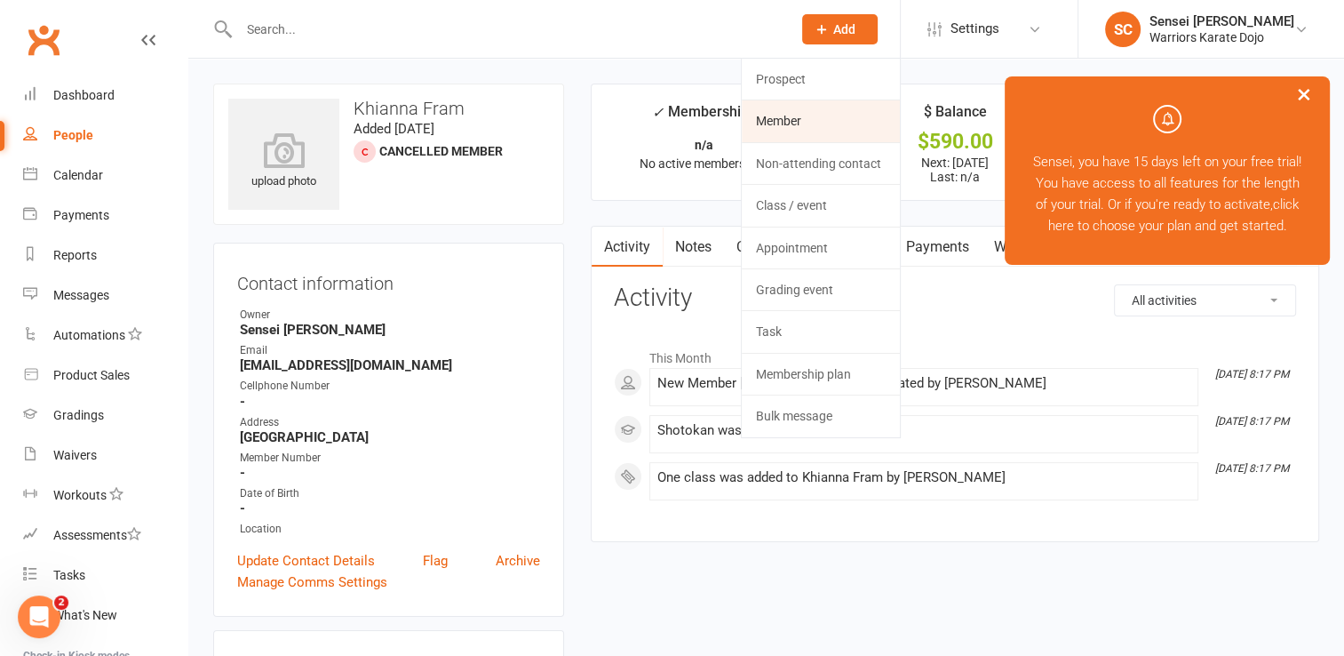
click at [791, 123] on link "Member" at bounding box center [821, 120] width 158 height 41
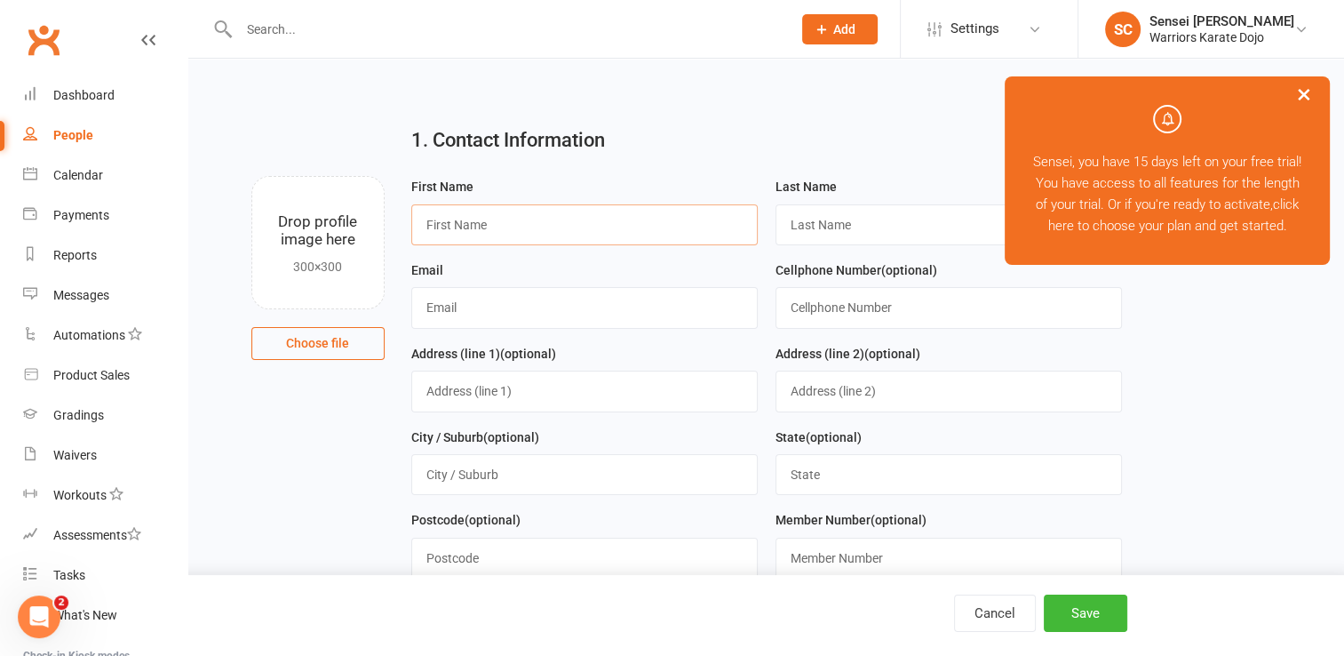
click at [622, 211] on input "text" at bounding box center [584, 224] width 346 height 41
type input "Zayne"
type input "Lazarus"
click at [538, 304] on input "text" at bounding box center [584, 307] width 346 height 41
paste input "tys_laz@hotmail.com"
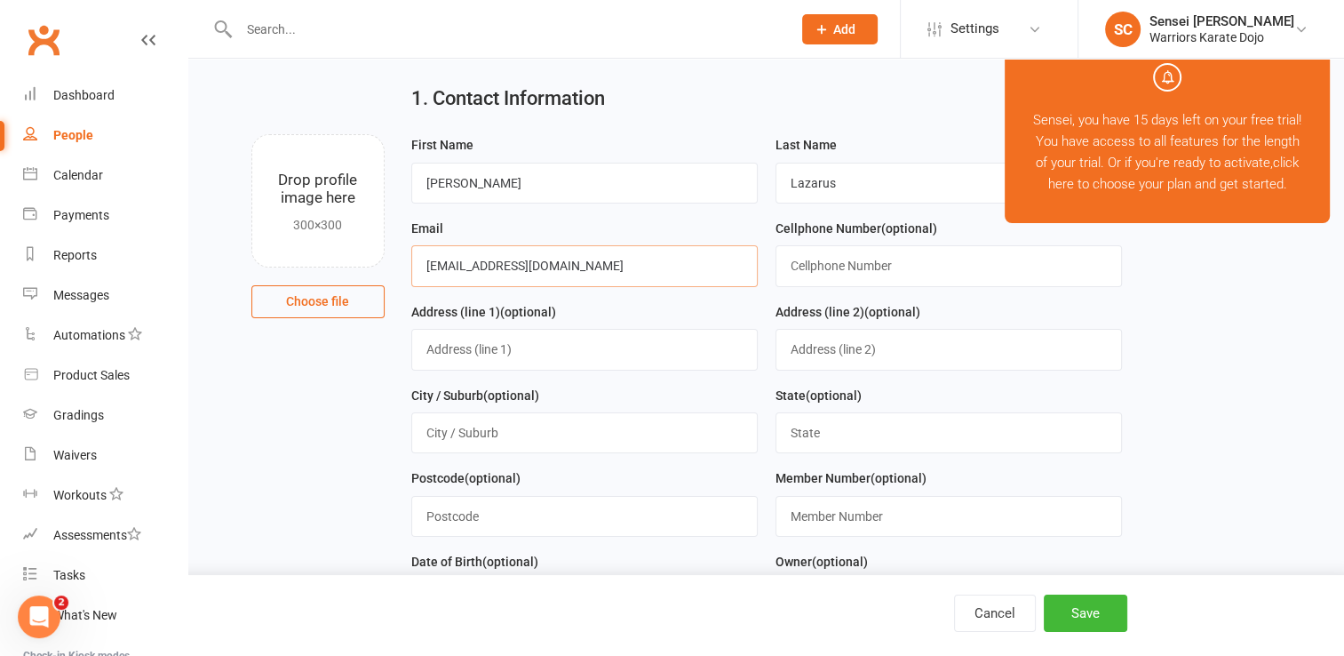
scroll to position [59, 0]
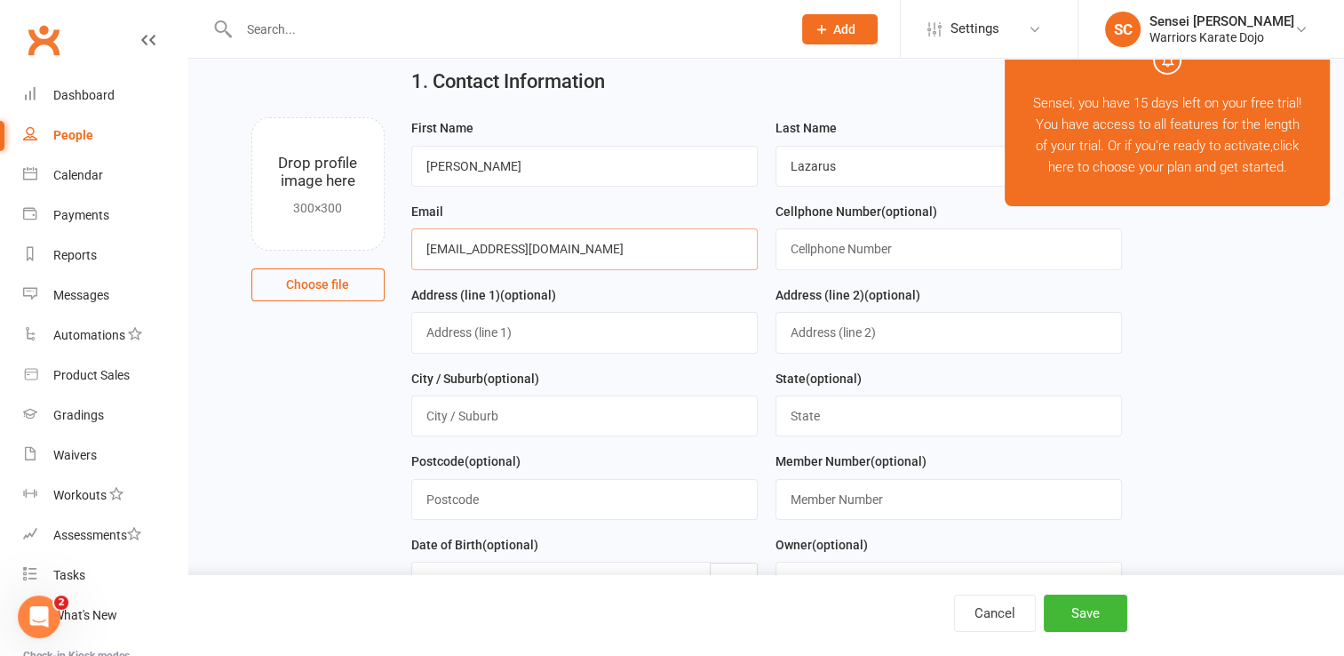
type input "tys_laz@hotmail.com"
click at [591, 419] on input "text" at bounding box center [584, 415] width 346 height 41
type input "[GEOGRAPHIC_DATA], Ont"
type input "7052740107"
type input "pobox884"
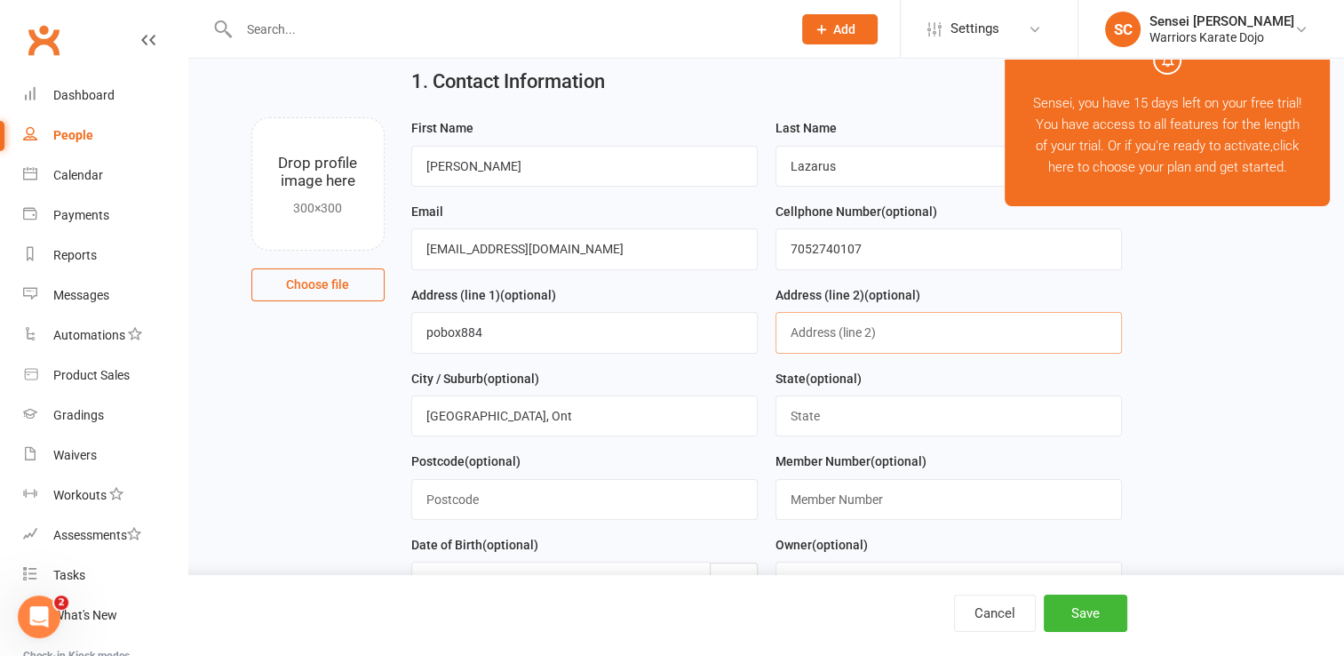
type input "90 Main street"
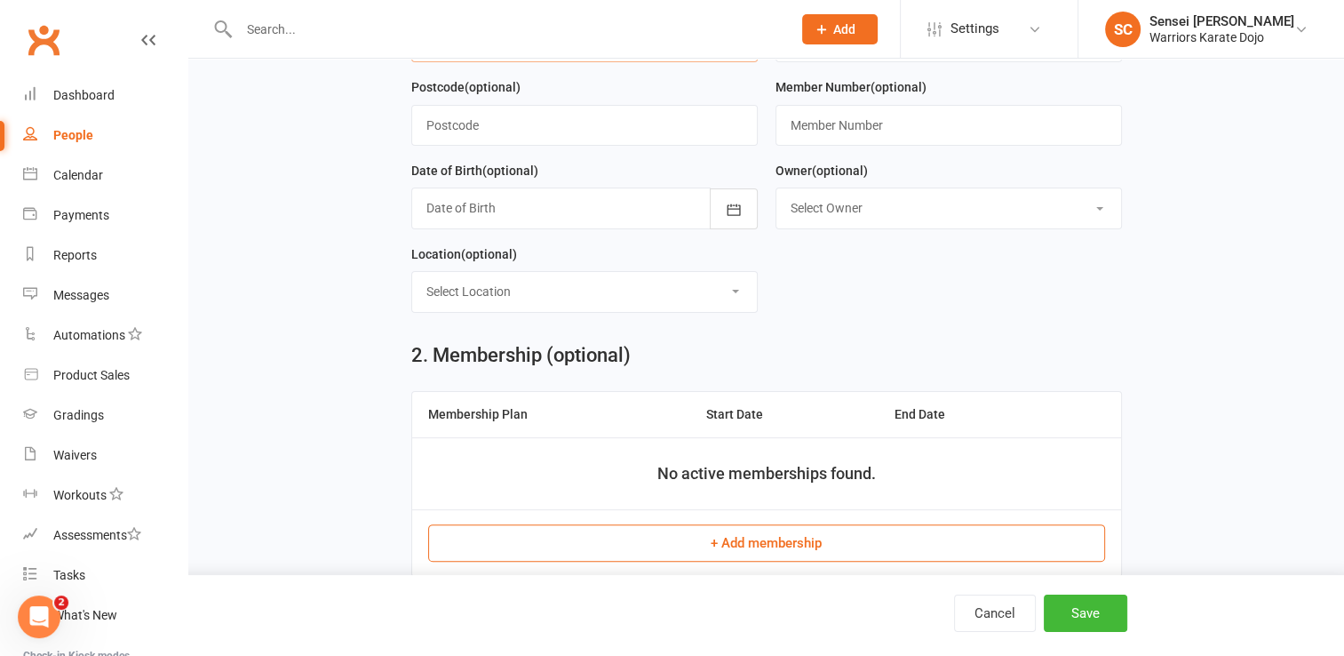
scroll to position [434, 0]
click at [677, 535] on button "+ Add membership" at bounding box center [766, 541] width 677 height 37
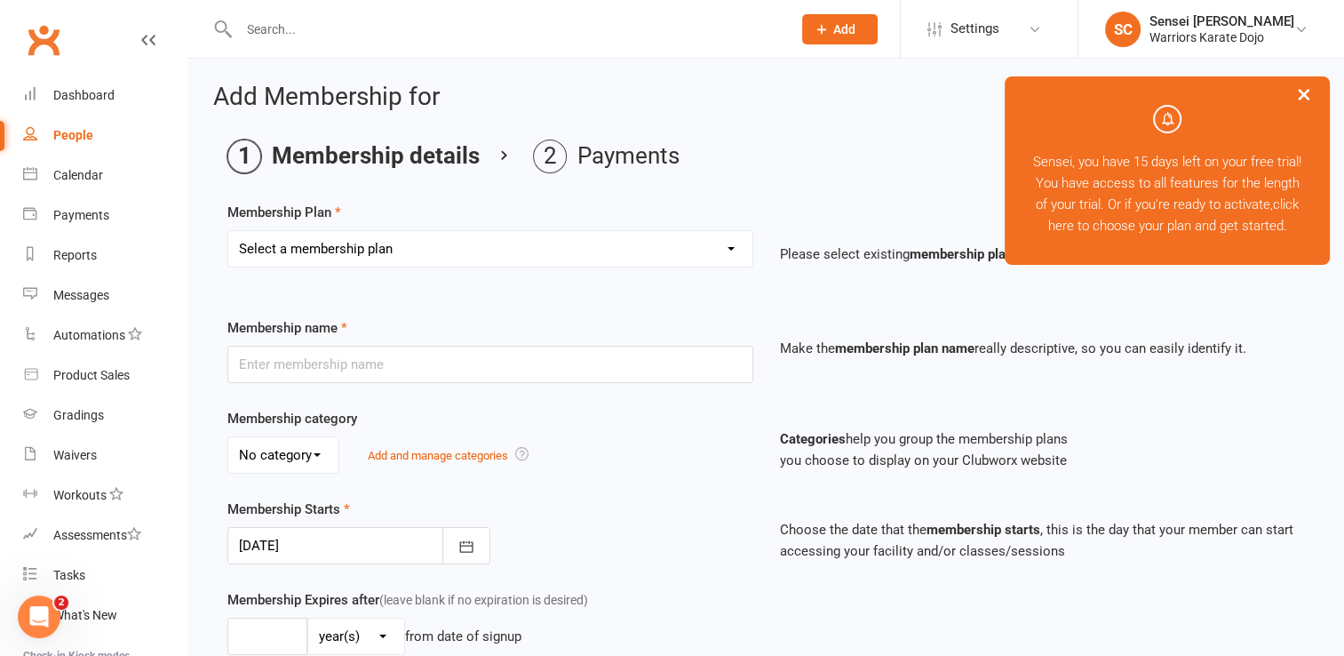
click at [575, 250] on select "Select a membership plan Create new Membership Plan One class Two Class" at bounding box center [490, 249] width 524 height 36
select select "1"
click at [228, 231] on select "Select a membership plan Create new Membership Plan One class Two Class" at bounding box center [490, 249] width 524 height 36
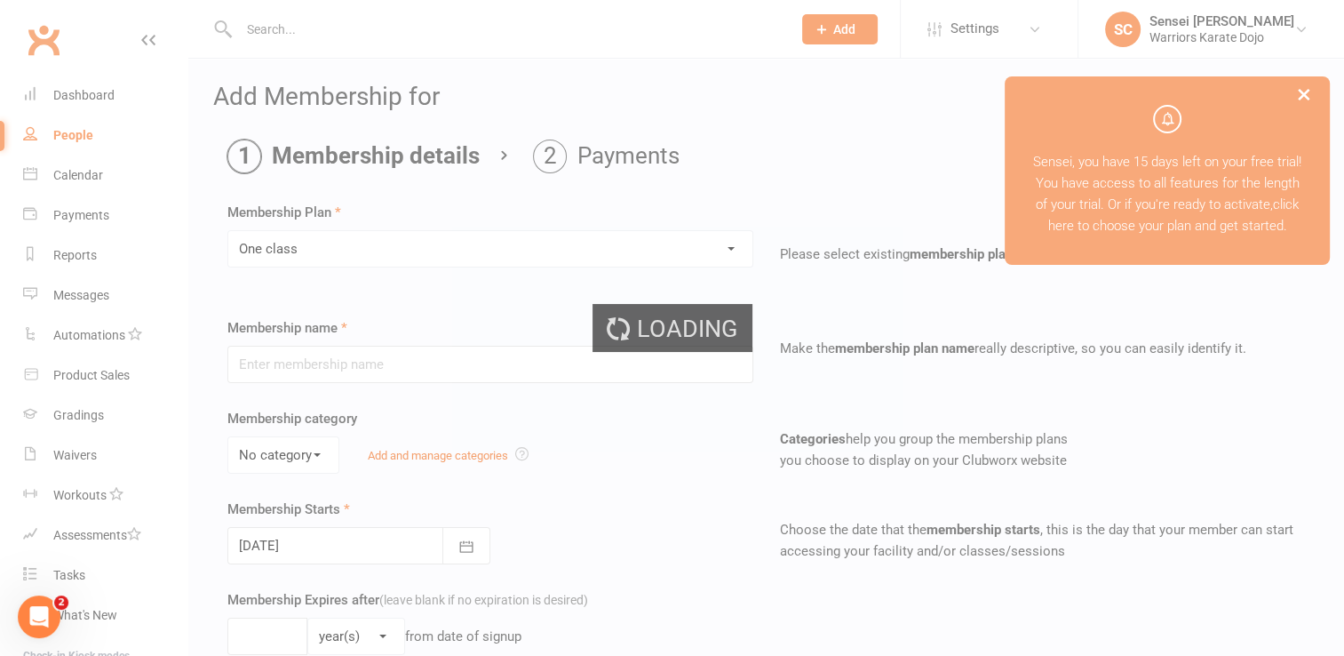
type input "One class"
select select "0"
type input "1"
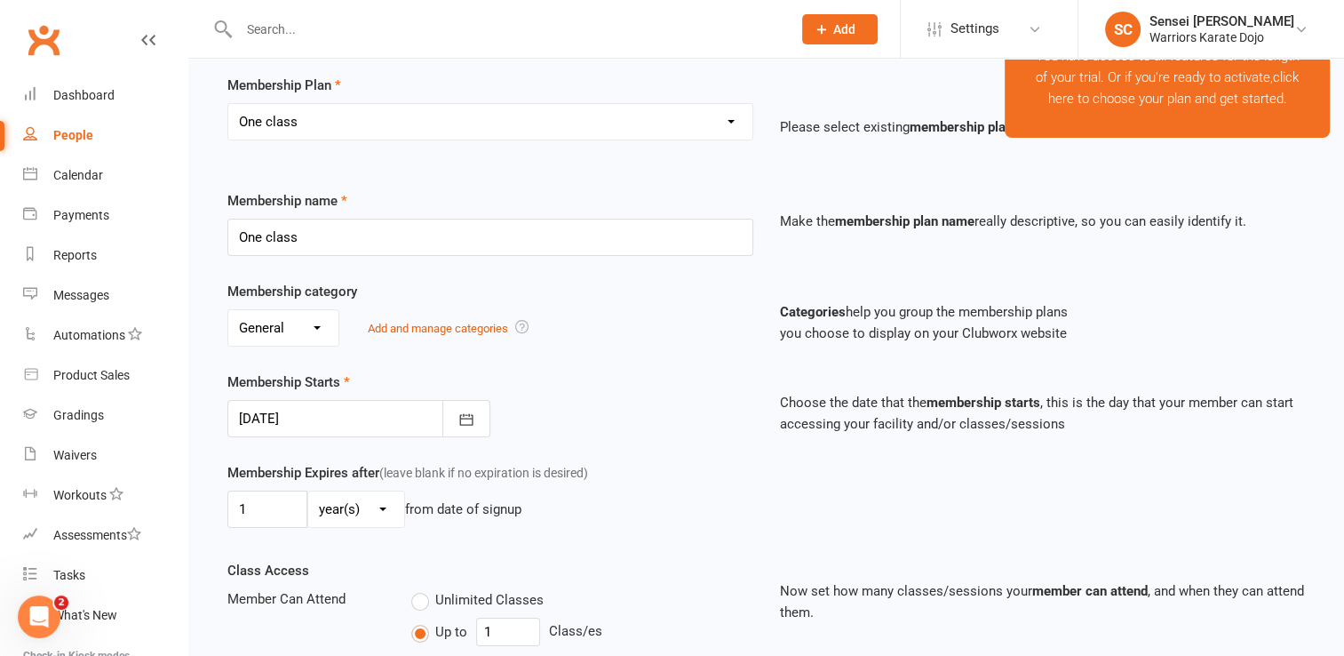
scroll to position [152, 0]
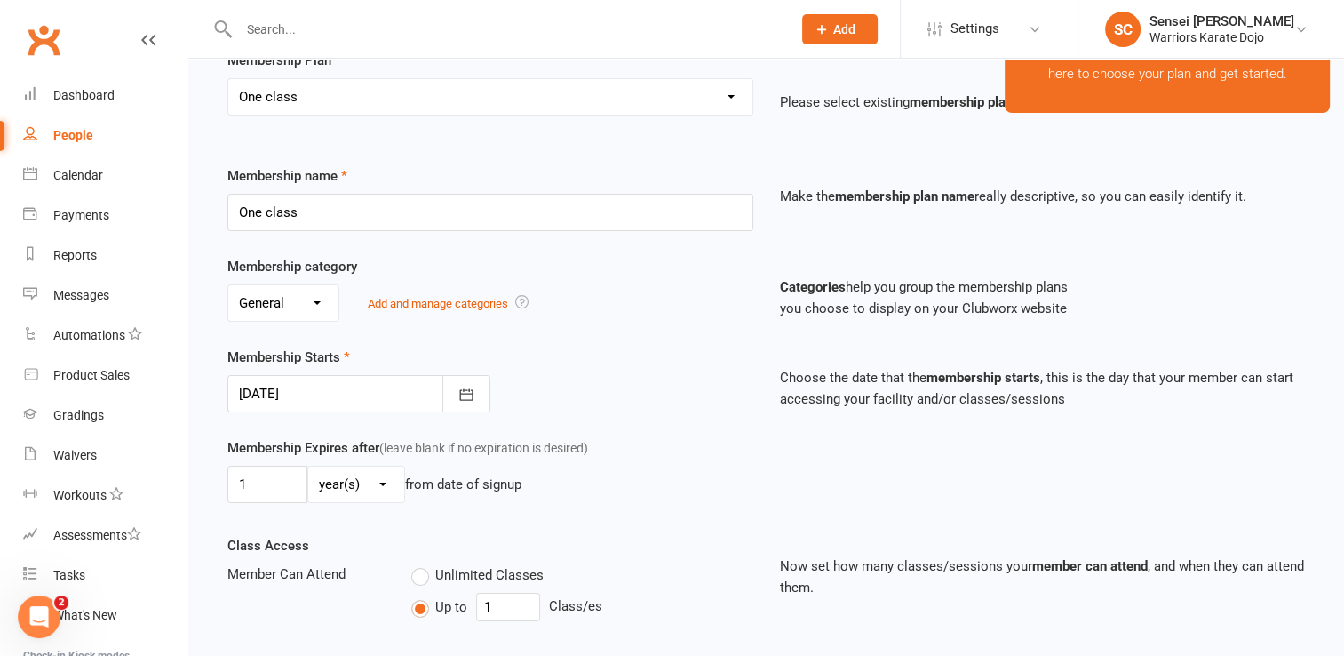
click at [370, 393] on div at bounding box center [358, 393] width 263 height 37
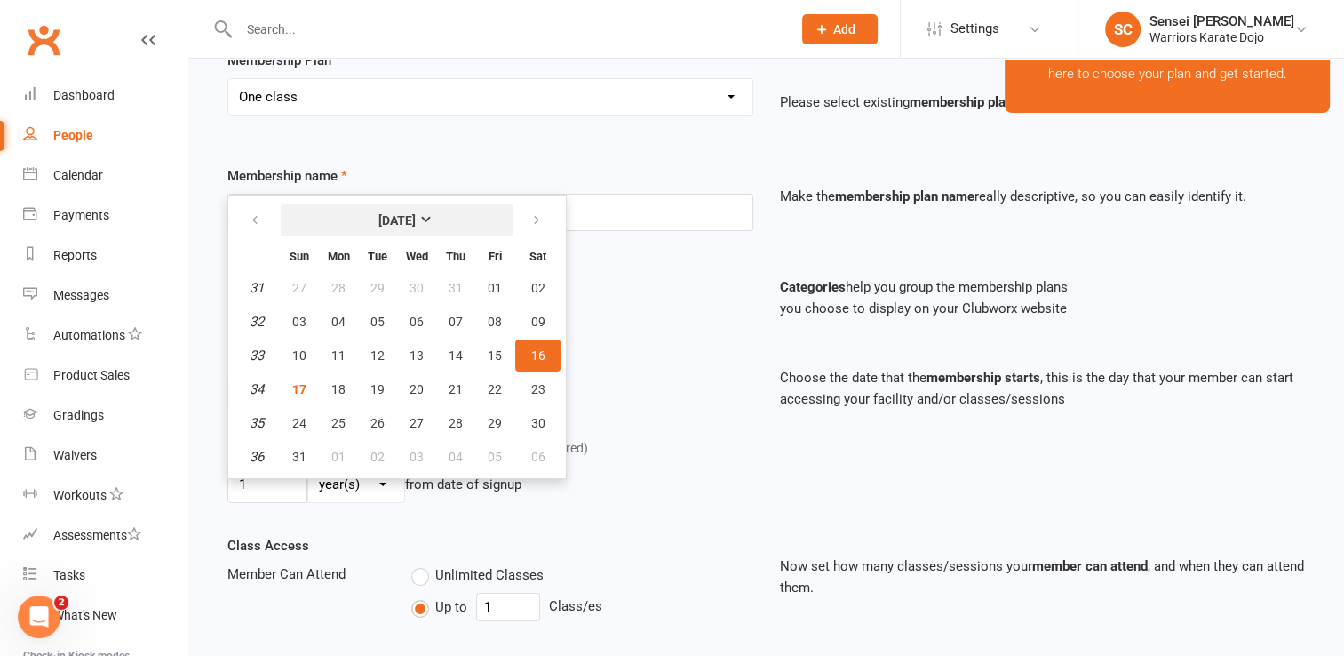
click at [416, 213] on strong "[DATE]" at bounding box center [396, 220] width 37 height 14
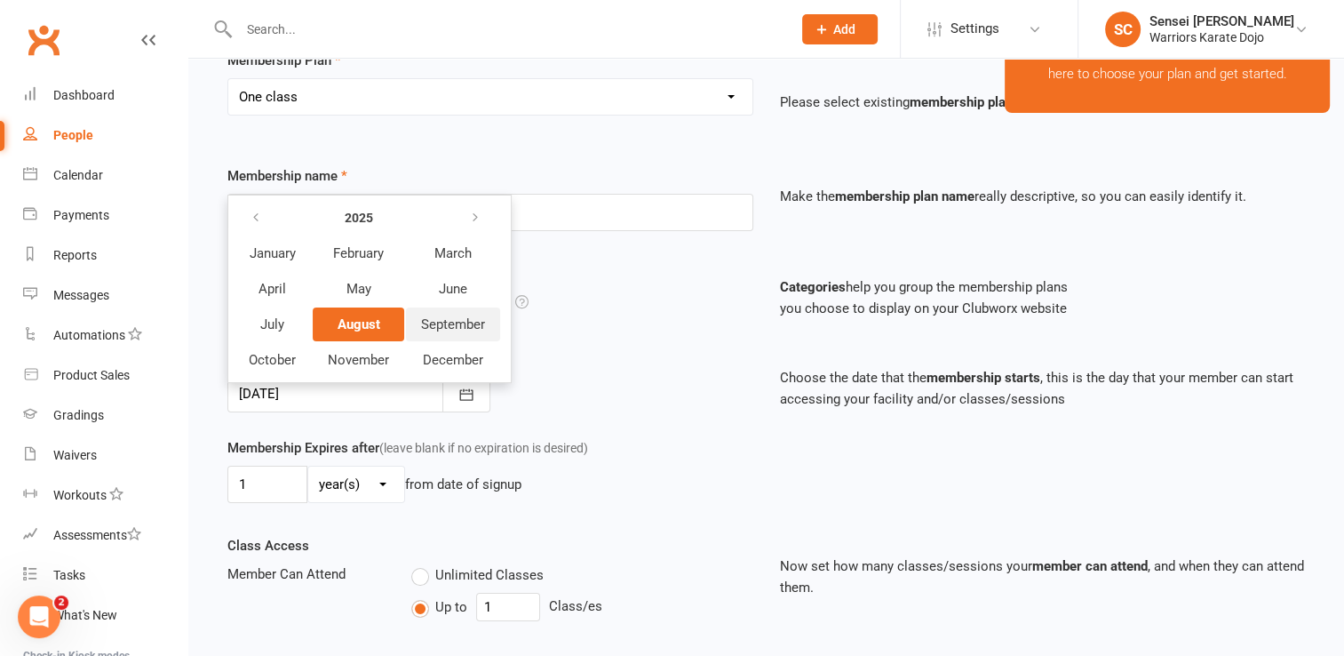
click at [464, 322] on span "September" at bounding box center [453, 324] width 64 height 16
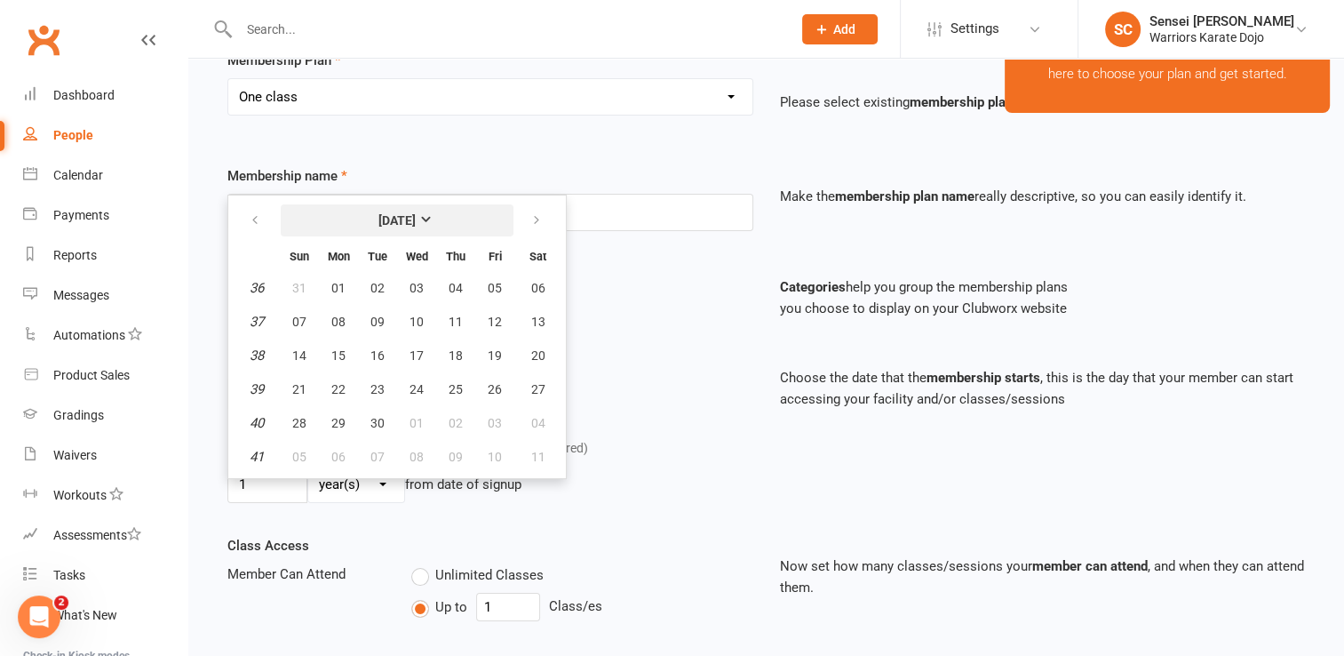
click at [416, 213] on strong "[DATE]" at bounding box center [396, 220] width 37 height 14
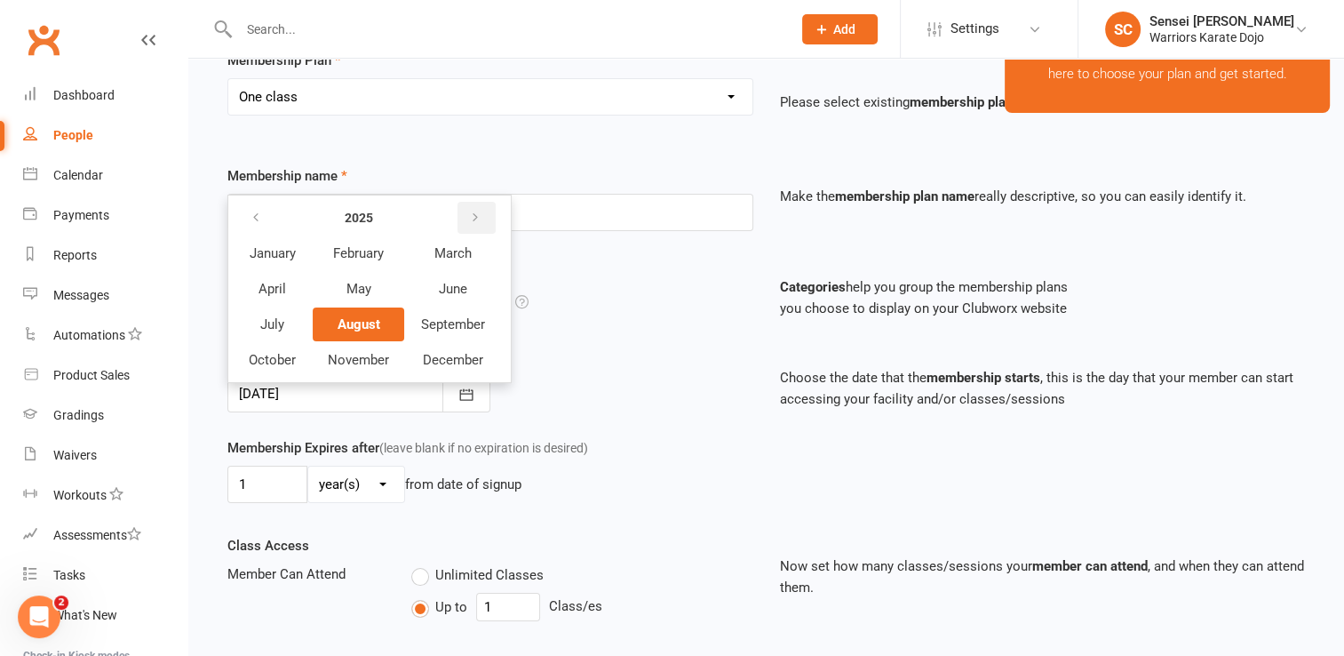
click at [472, 211] on icon "button" at bounding box center [475, 218] width 12 height 14
click at [257, 211] on icon "button" at bounding box center [256, 218] width 12 height 14
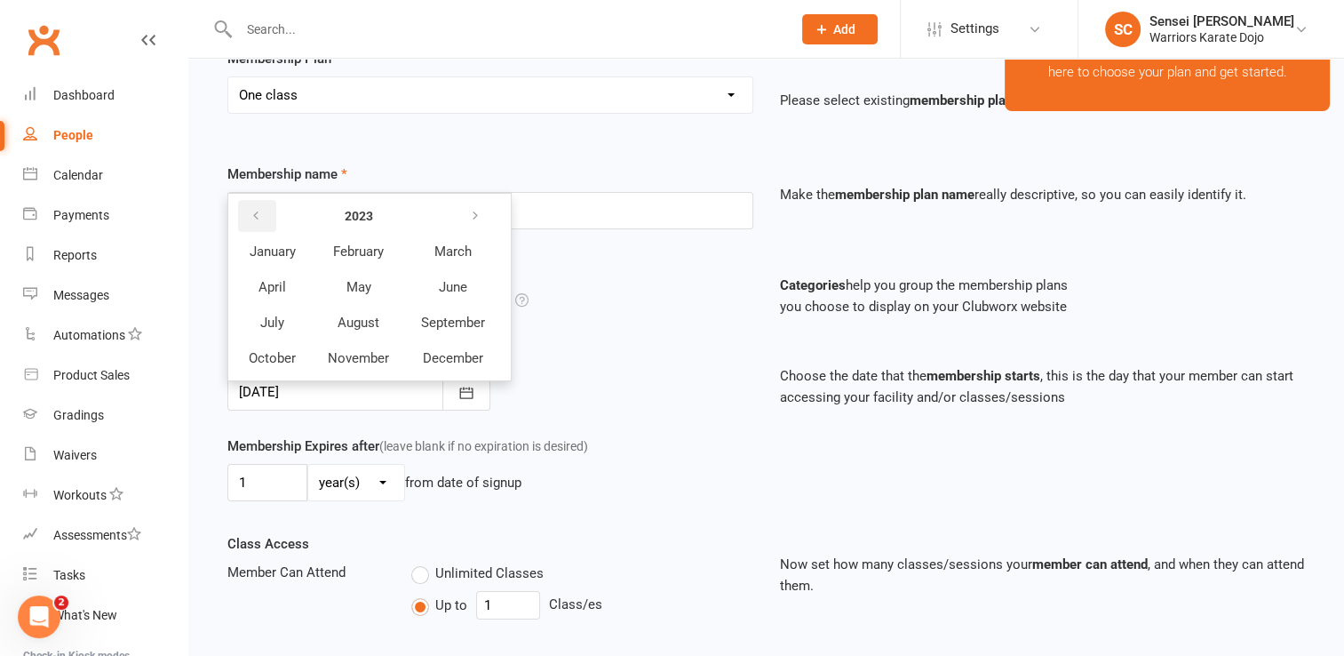
scroll to position [150, 0]
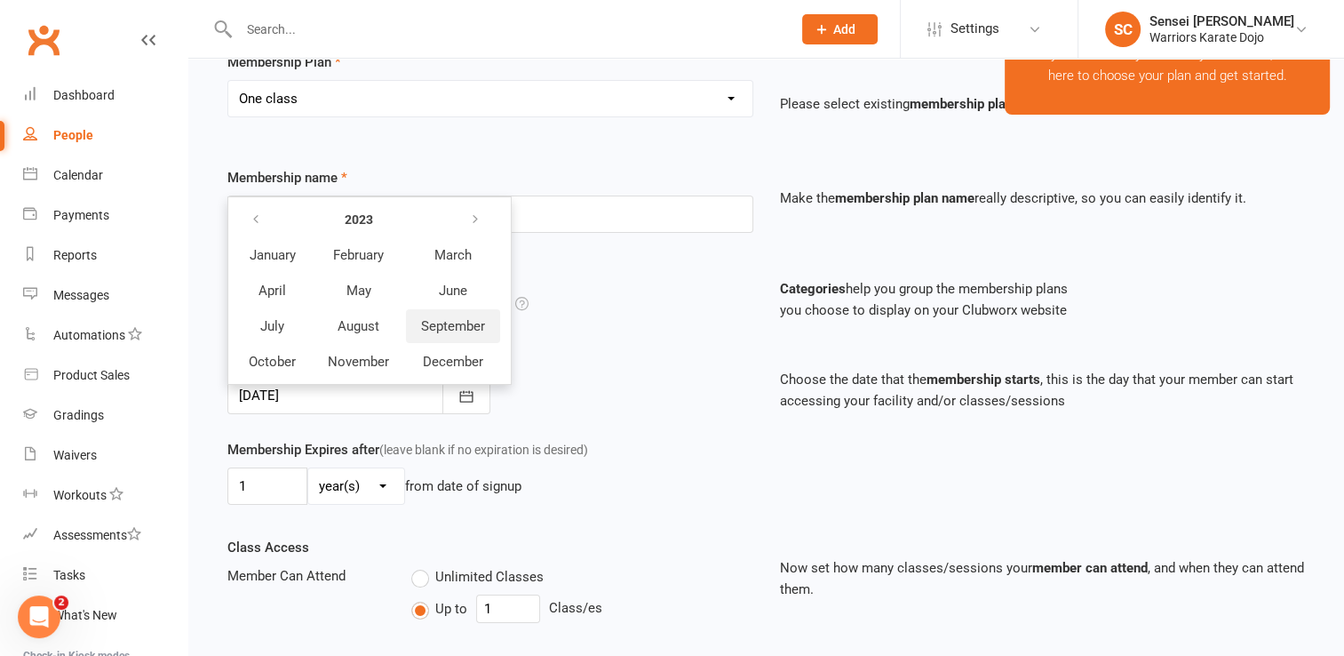
click at [467, 323] on span "September" at bounding box center [453, 326] width 64 height 16
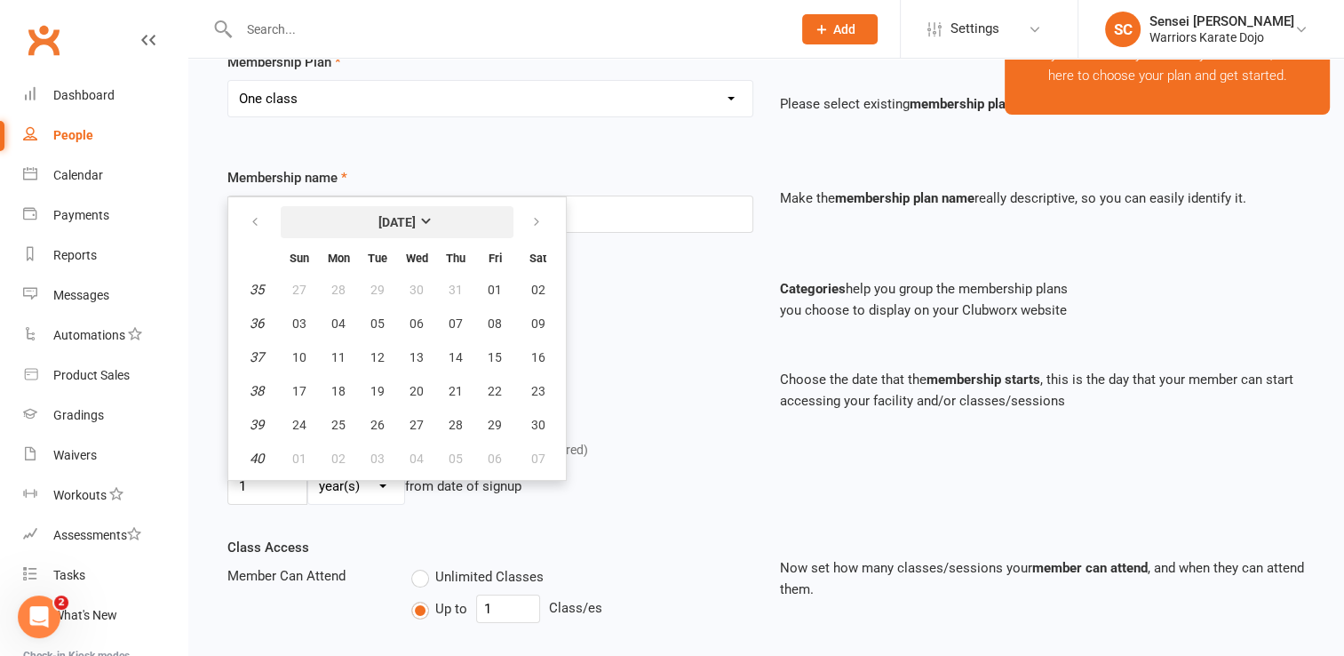
click at [437, 206] on button "September 2023" at bounding box center [397, 222] width 233 height 32
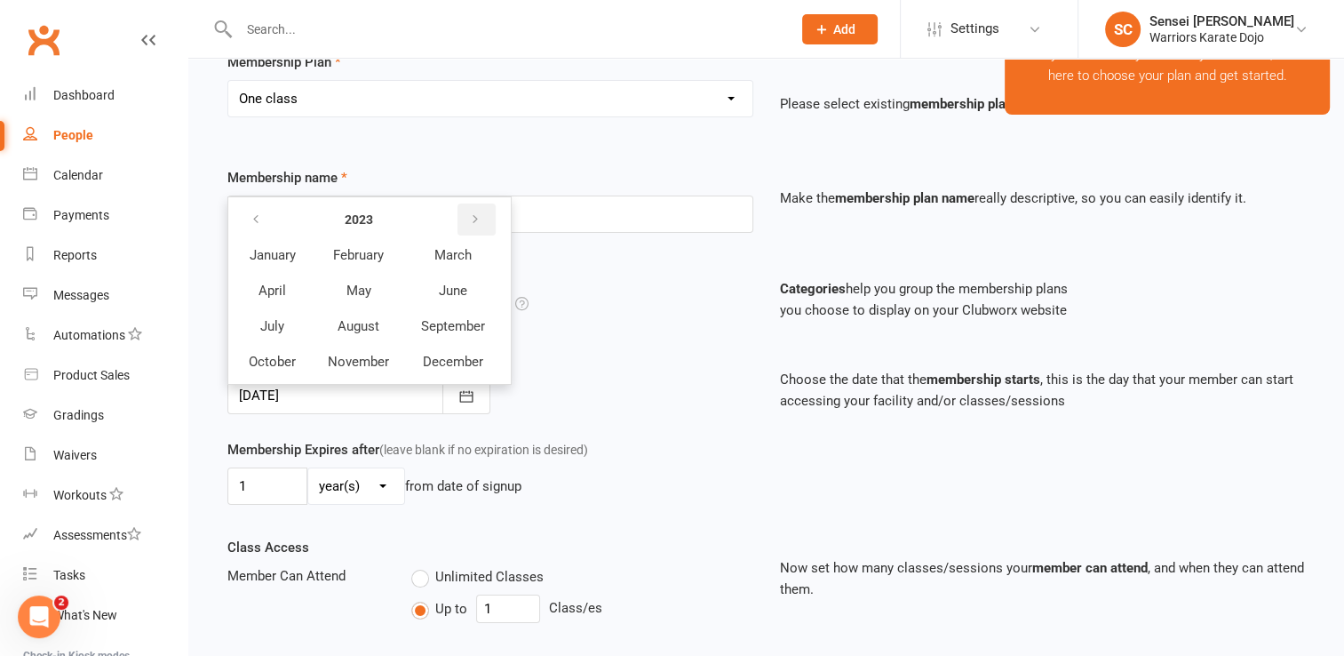
click at [473, 219] on icon "button" at bounding box center [475, 219] width 12 height 14
click at [455, 323] on span "September" at bounding box center [453, 326] width 64 height 16
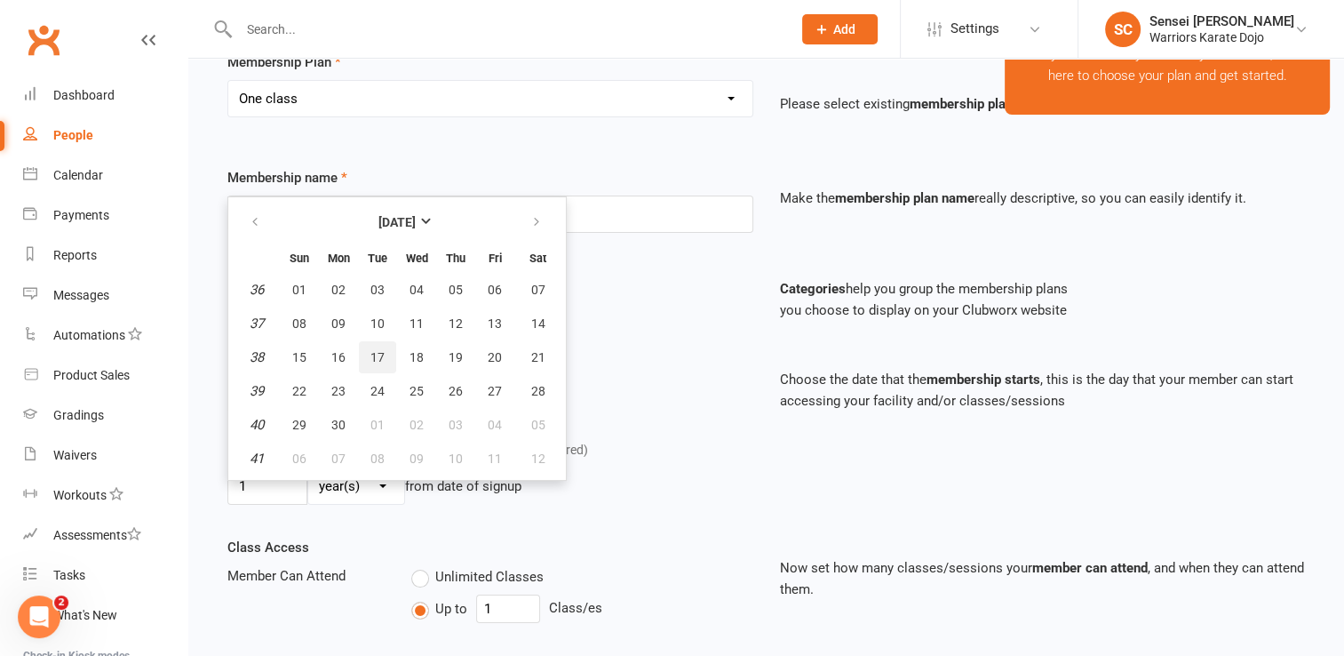
click at [380, 358] on span "17" at bounding box center [377, 357] width 14 height 14
type input "17 Sep 2024"
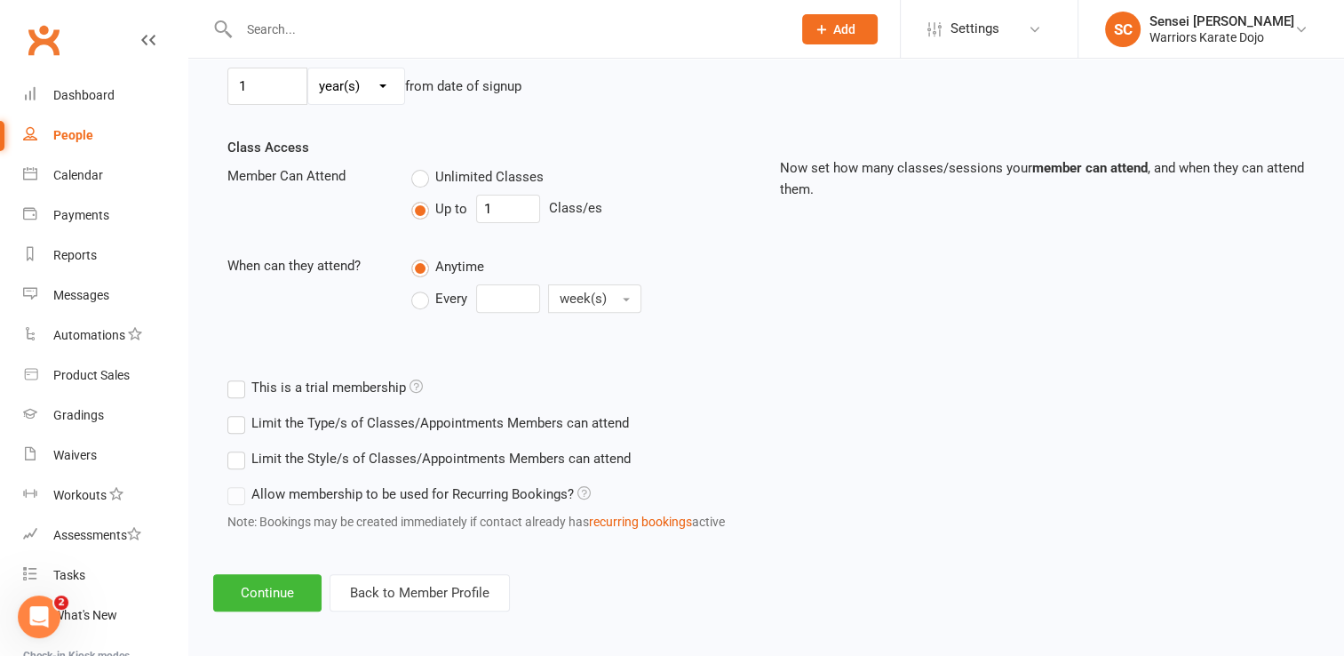
scroll to position [553, 0]
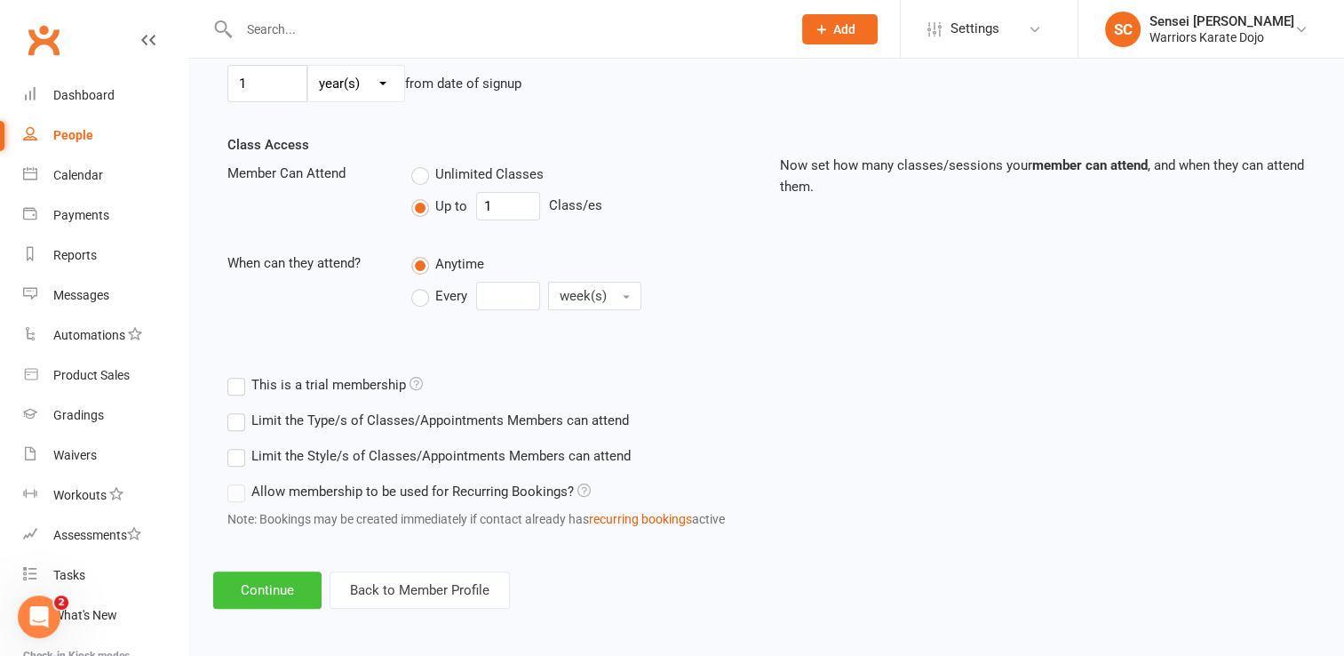
click at [270, 585] on button "Continue" at bounding box center [267, 589] width 108 height 37
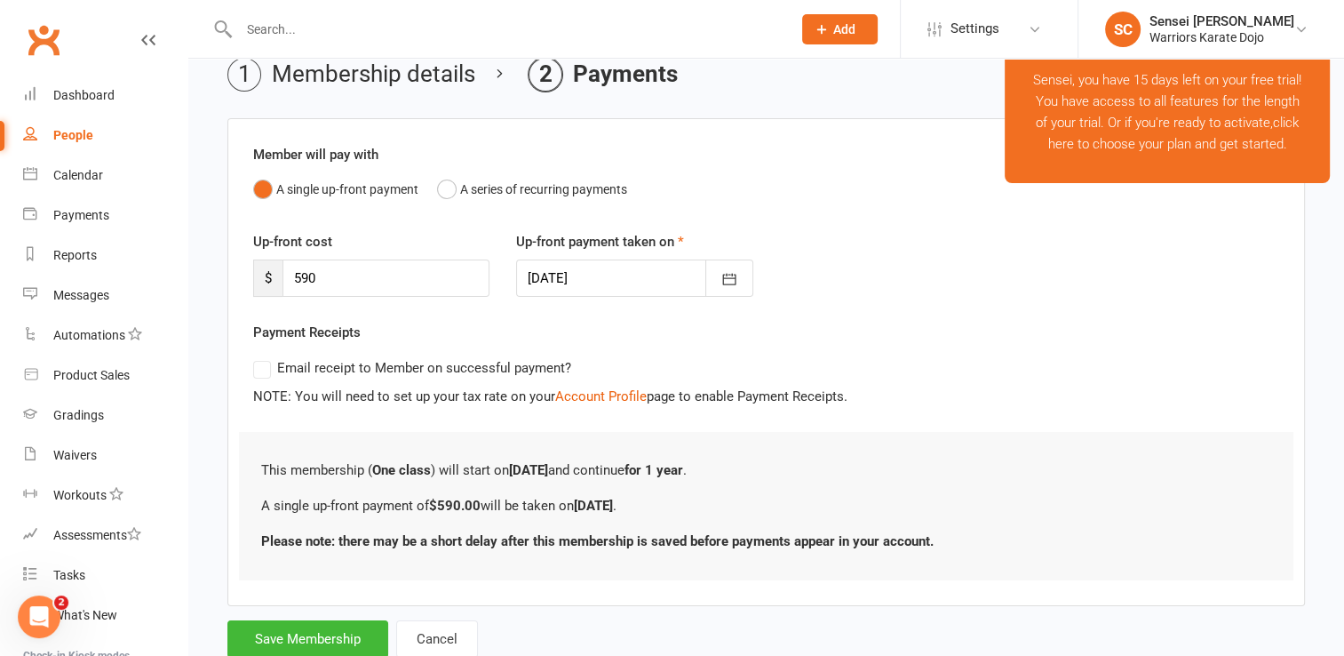
scroll to position [136, 0]
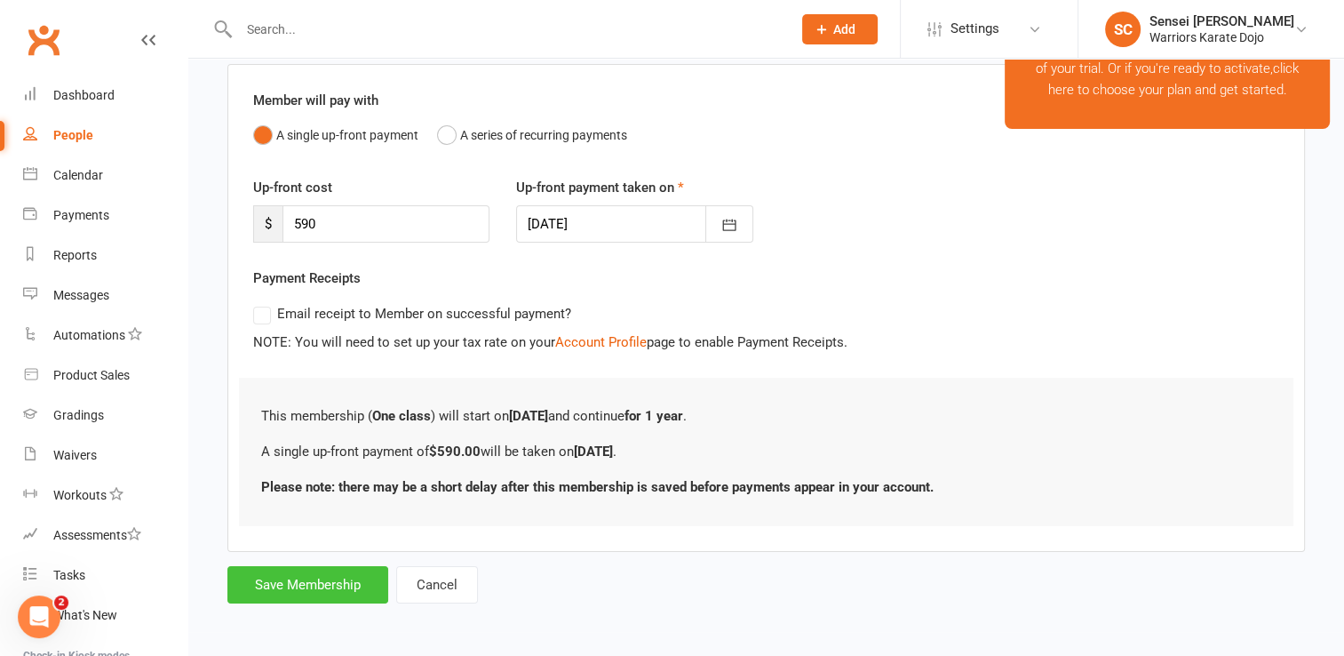
click at [286, 580] on button "Save Membership" at bounding box center [307, 584] width 161 height 37
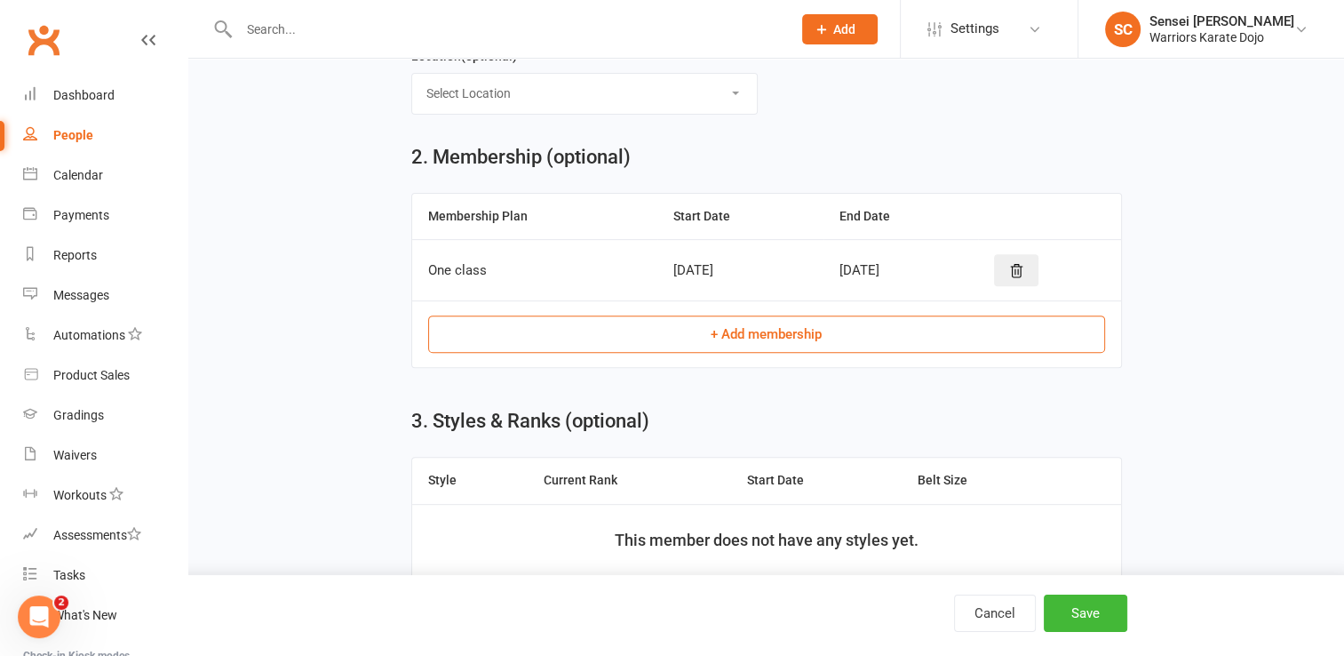
scroll to position [632, 0]
click at [668, 332] on button "+ Add membership" at bounding box center [766, 333] width 677 height 37
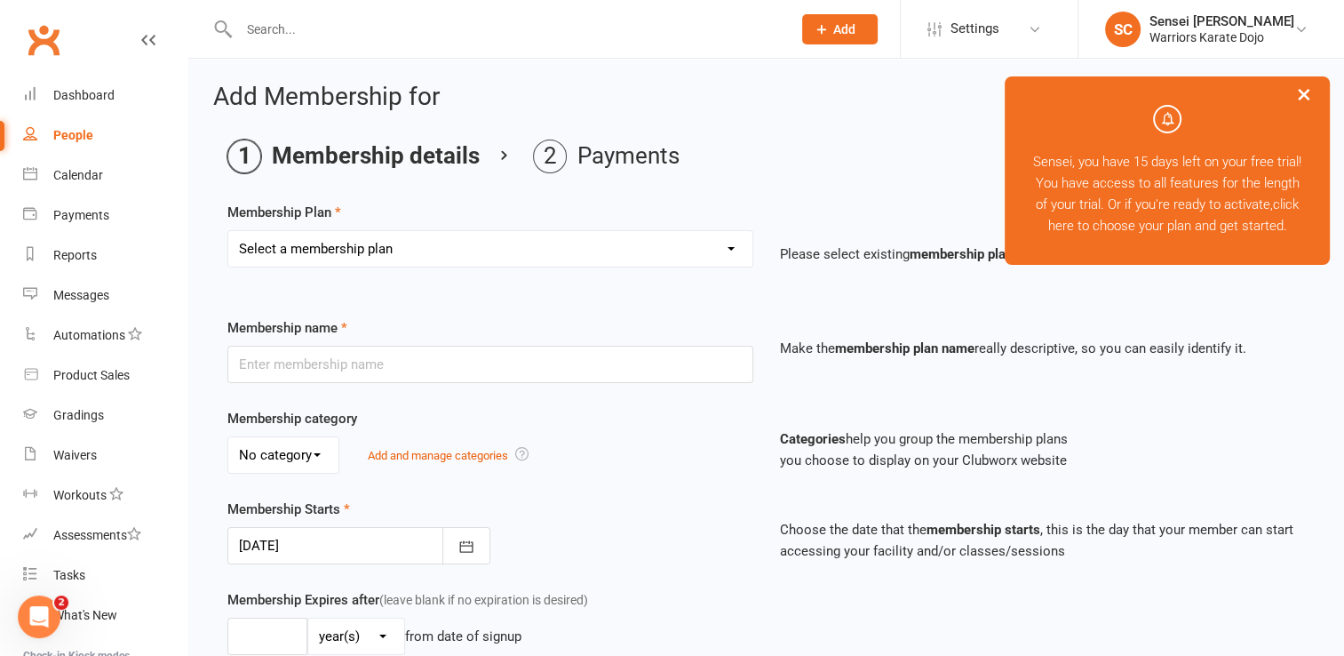
click at [592, 247] on select "Select a membership plan Create new Membership Plan One class Two Class" at bounding box center [490, 249] width 524 height 36
select select "1"
click at [228, 231] on select "Select a membership plan Create new Membership Plan One class Two Class" at bounding box center [490, 249] width 524 height 36
type input "One class"
select select "0"
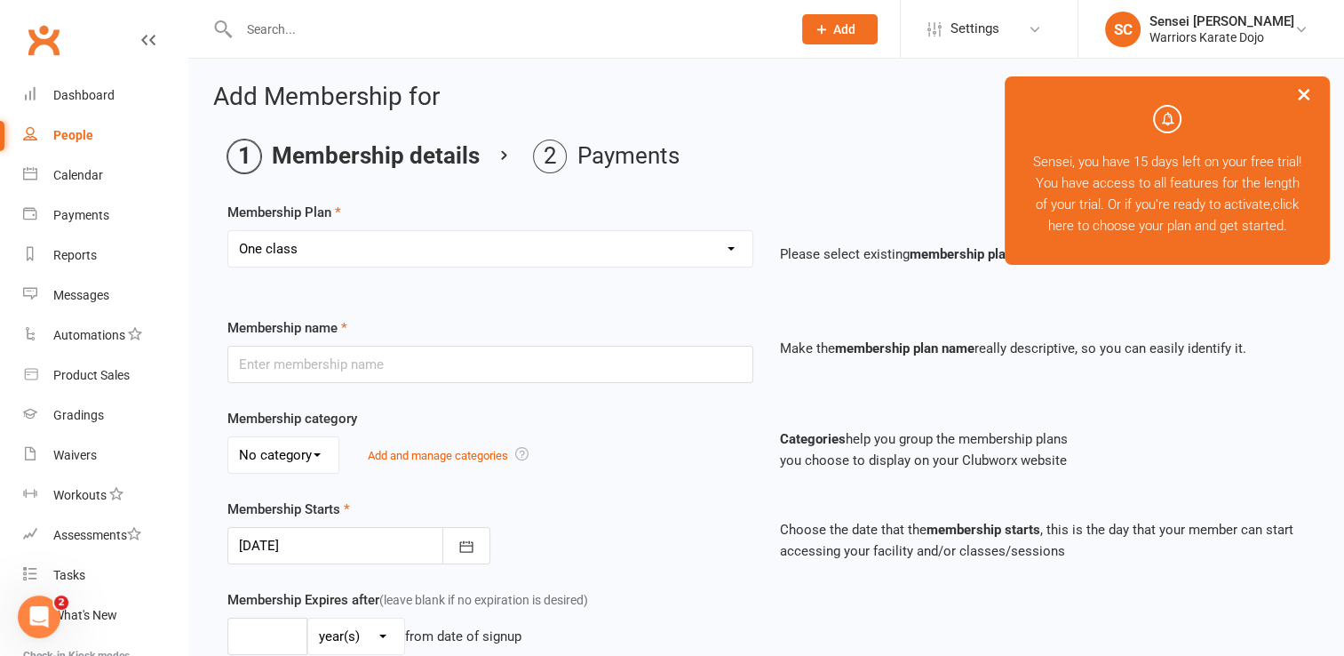
type input "1"
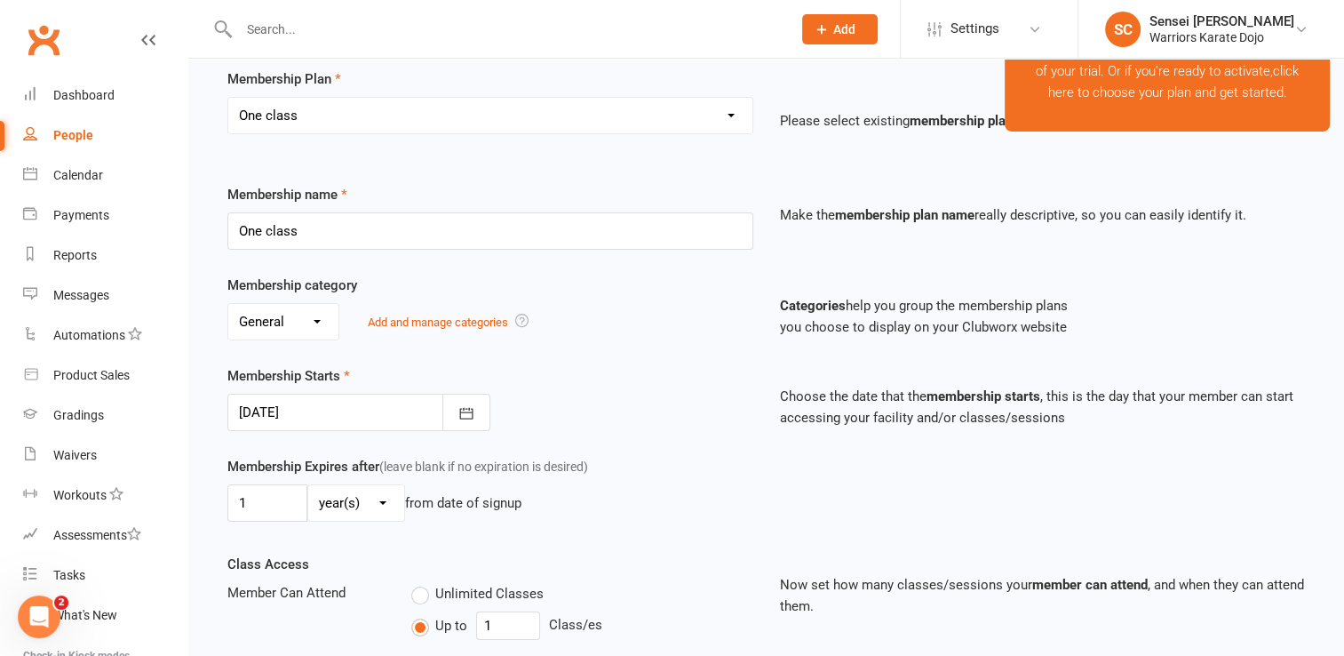
scroll to position [142, 0]
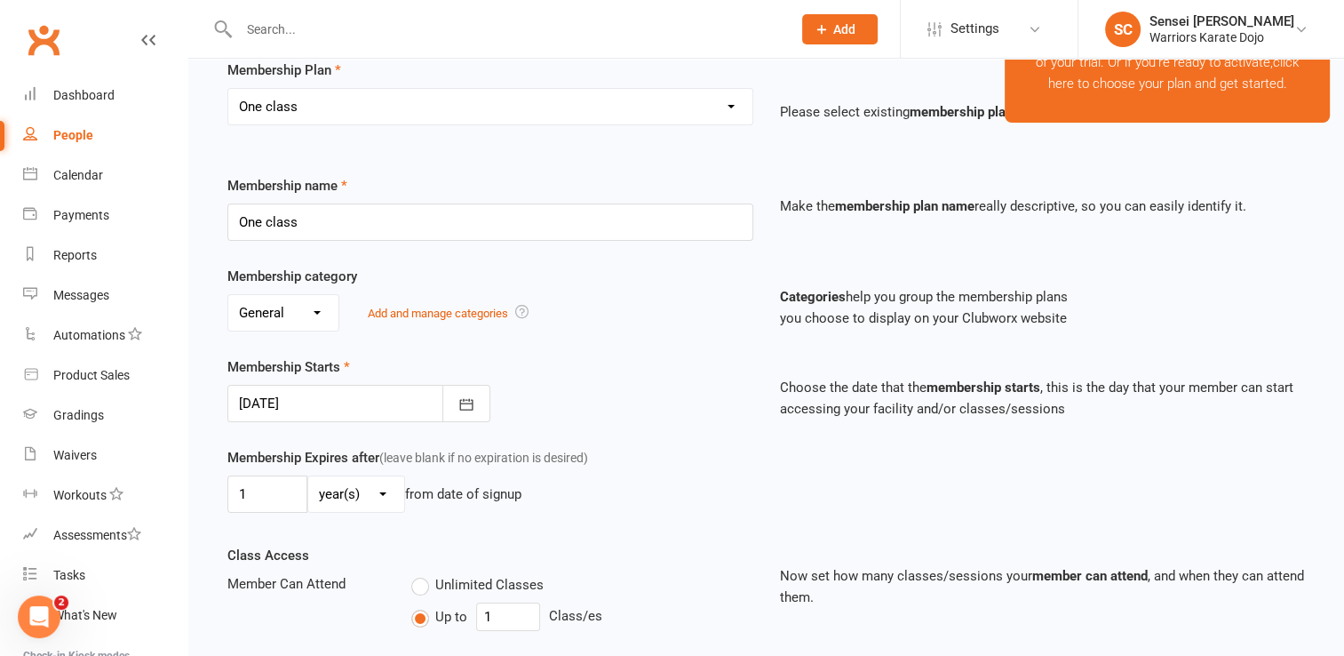
click at [365, 410] on div at bounding box center [358, 403] width 263 height 37
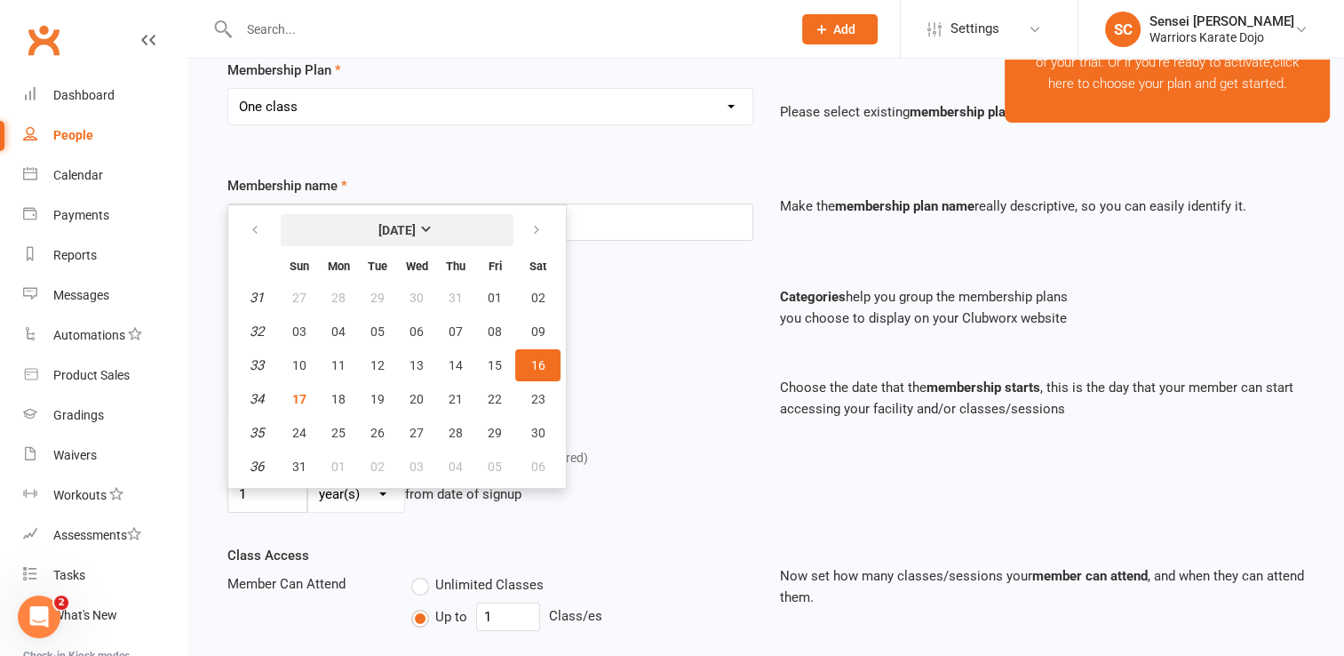
click at [416, 226] on strong "[DATE]" at bounding box center [396, 230] width 37 height 14
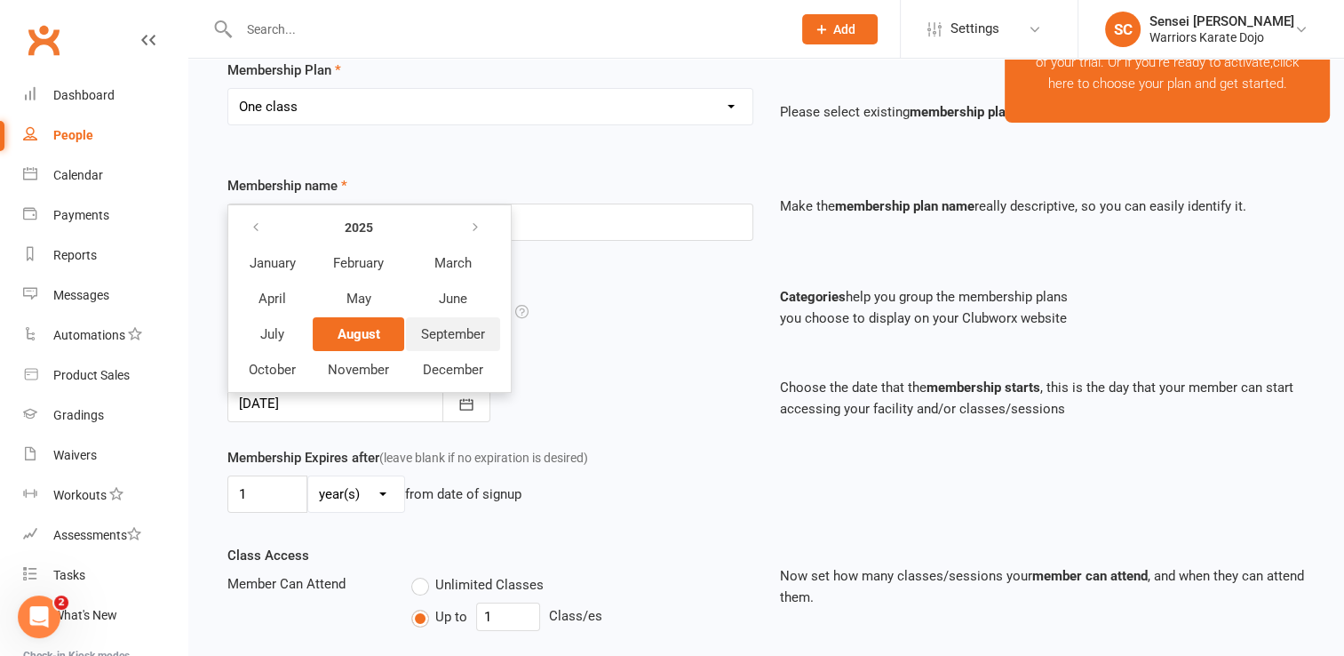
click at [462, 331] on span "September" at bounding box center [453, 334] width 64 height 16
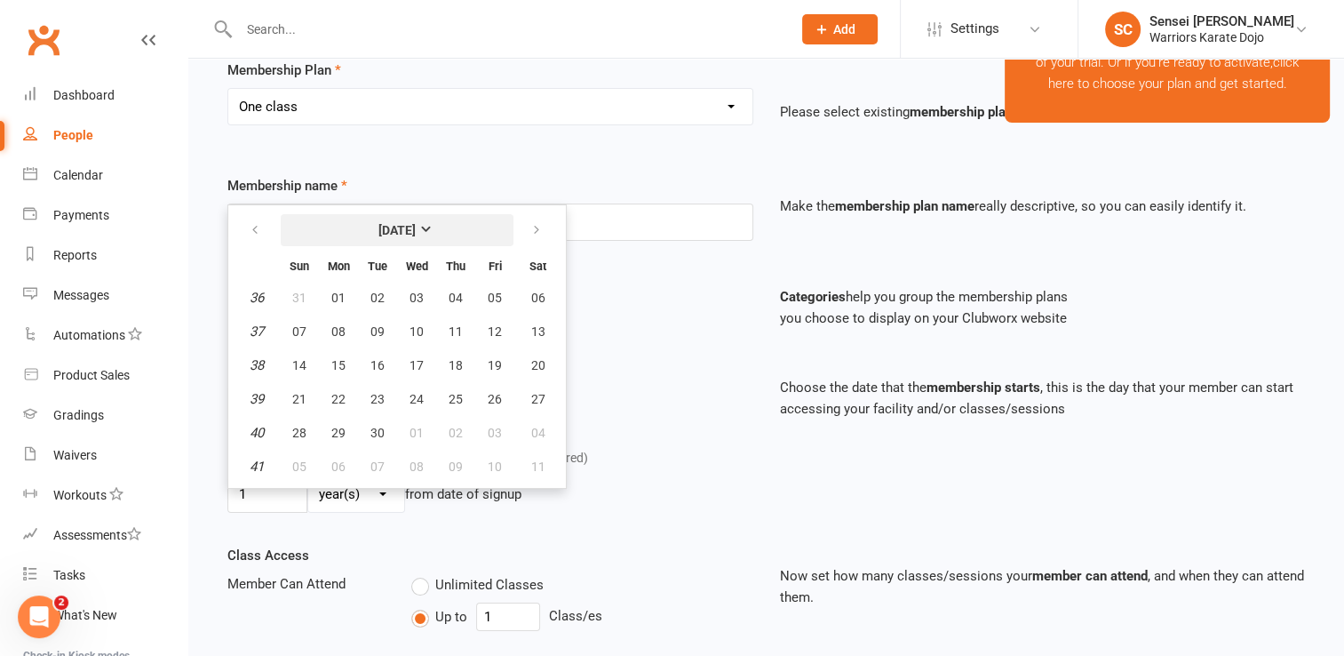
click at [416, 223] on strong "[DATE]" at bounding box center [396, 230] width 37 height 14
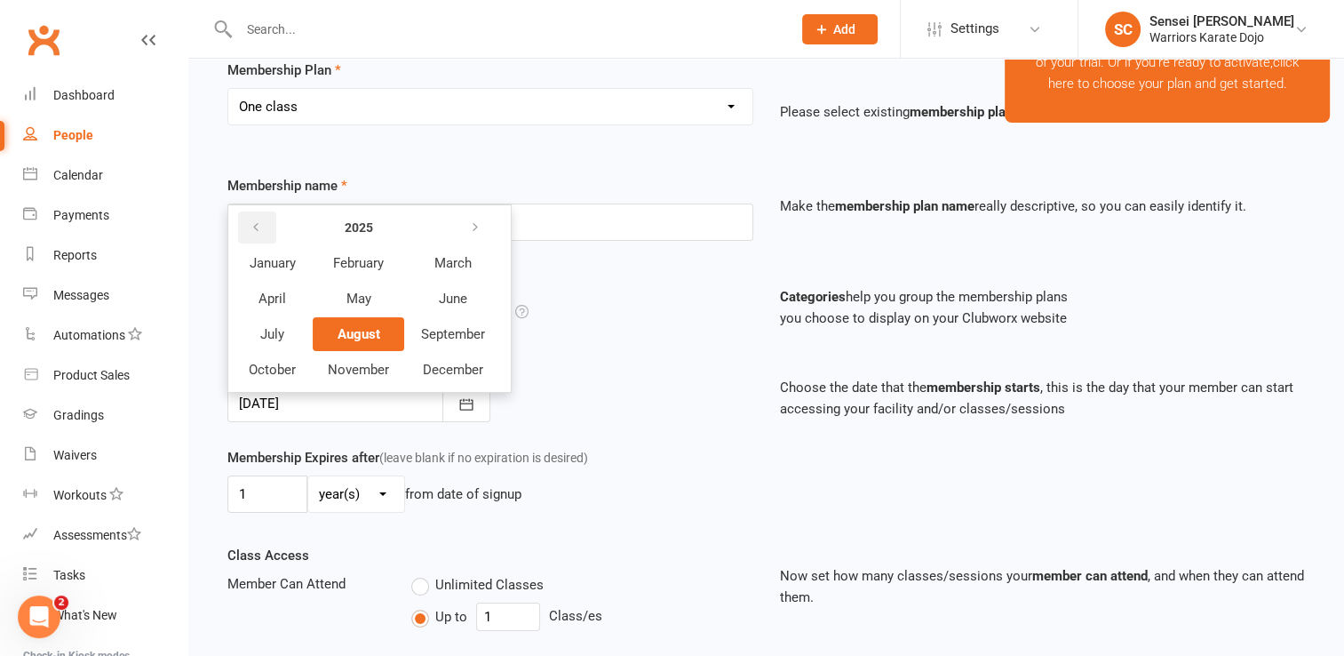
click at [251, 220] on icon "button" at bounding box center [256, 227] width 12 height 14
click at [469, 327] on span "September" at bounding box center [453, 334] width 64 height 16
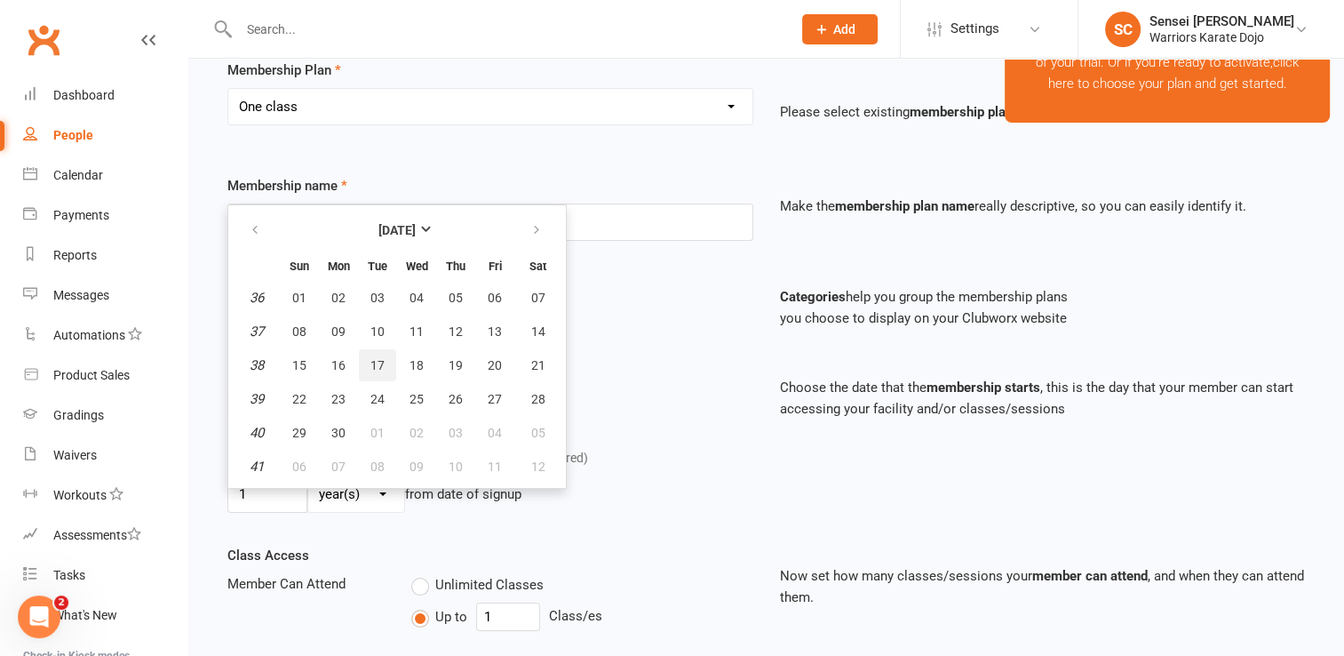
click at [378, 361] on span "17" at bounding box center [377, 365] width 14 height 14
type input "17 Sep 2024"
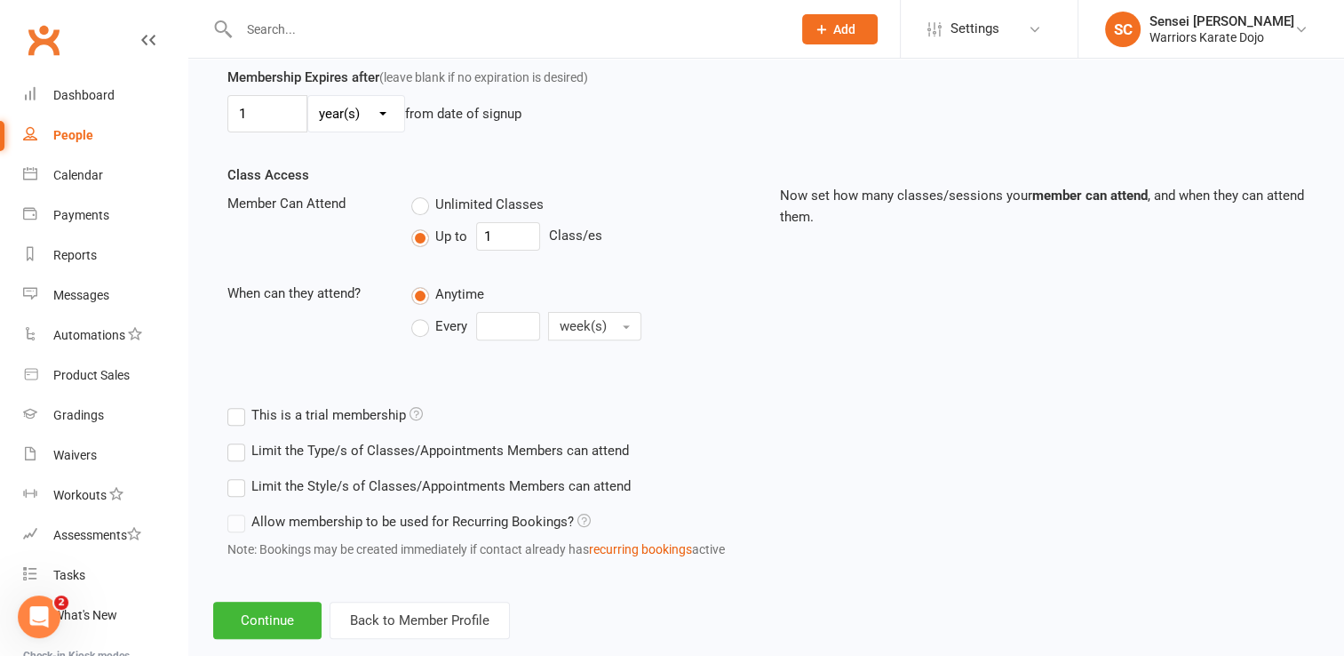
scroll to position [553, 0]
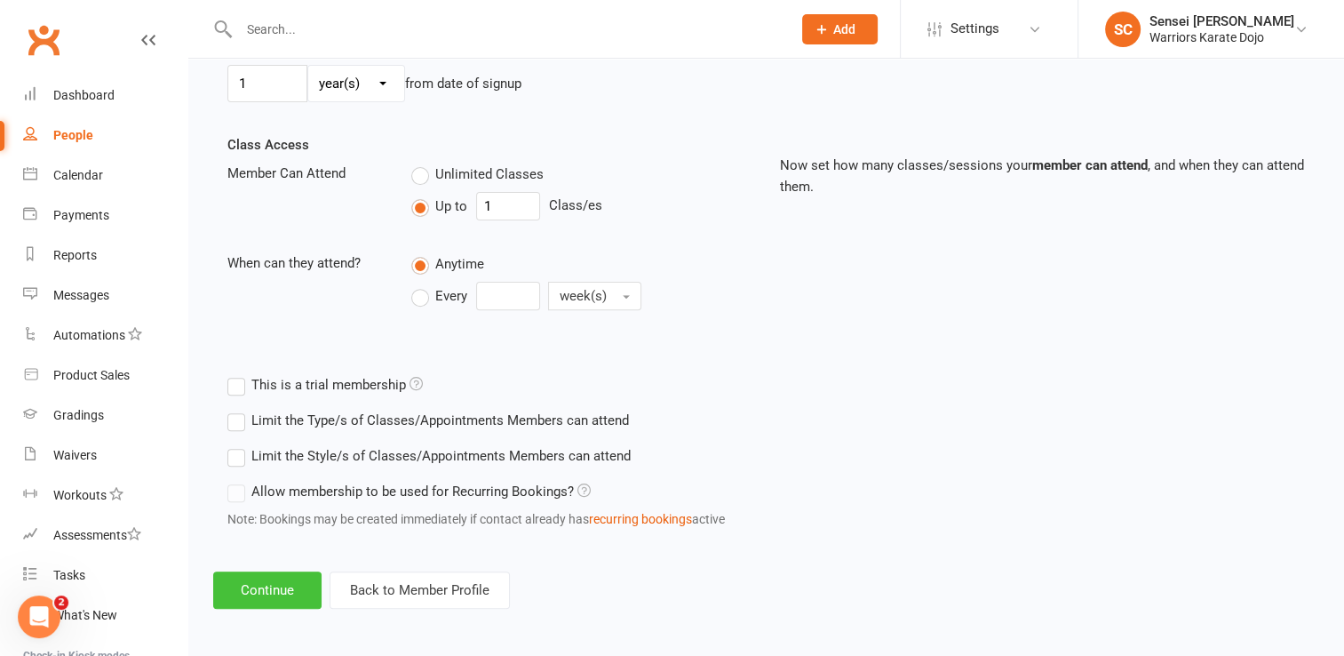
click at [286, 585] on button "Continue" at bounding box center [267, 589] width 108 height 37
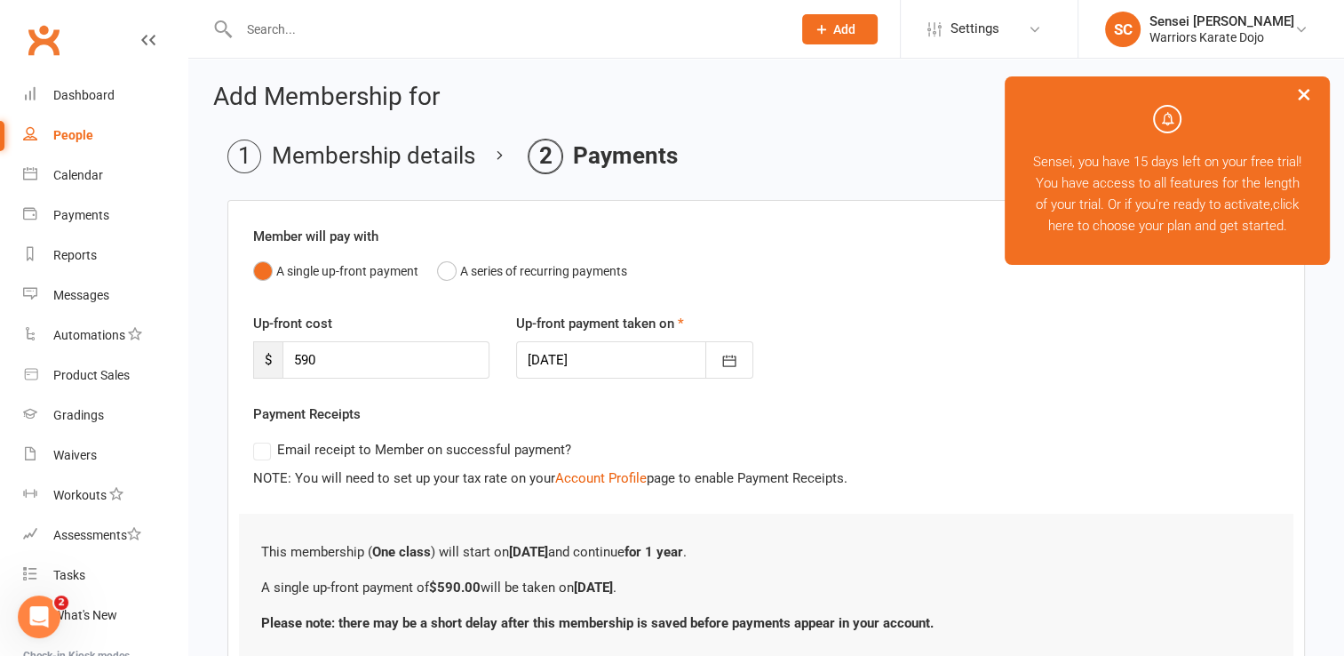
scroll to position [136, 0]
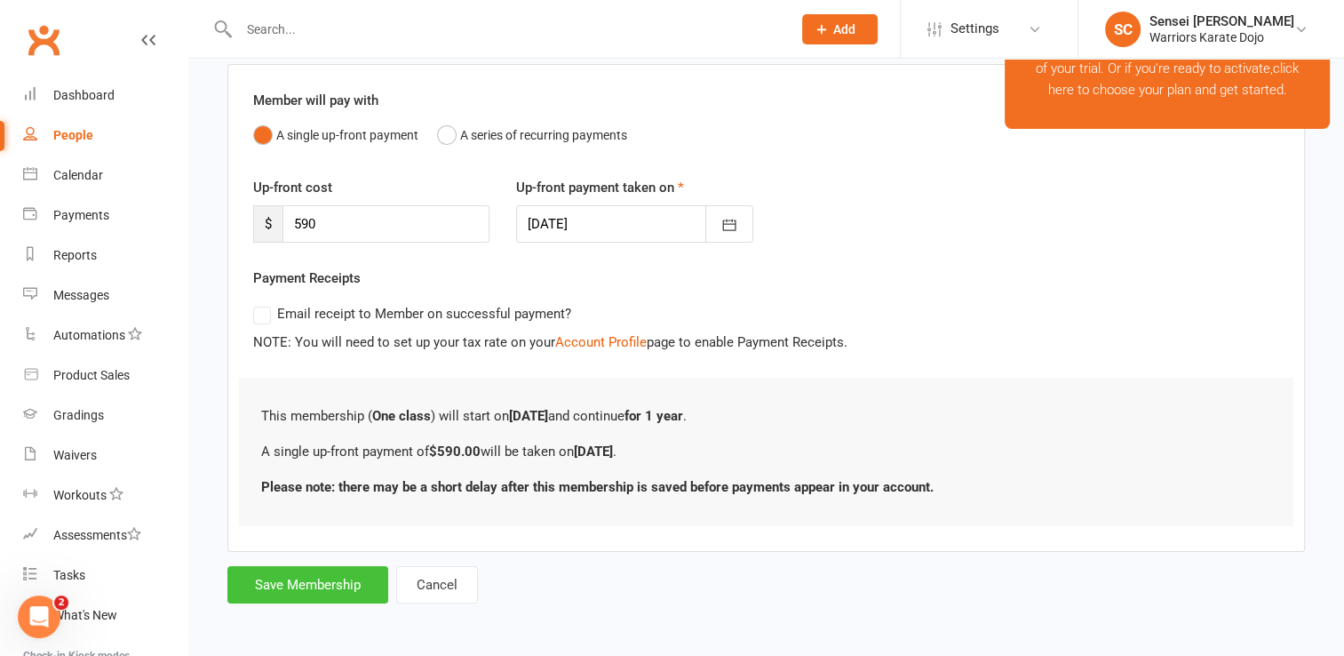
click at [338, 585] on button "Save Membership" at bounding box center [307, 584] width 161 height 37
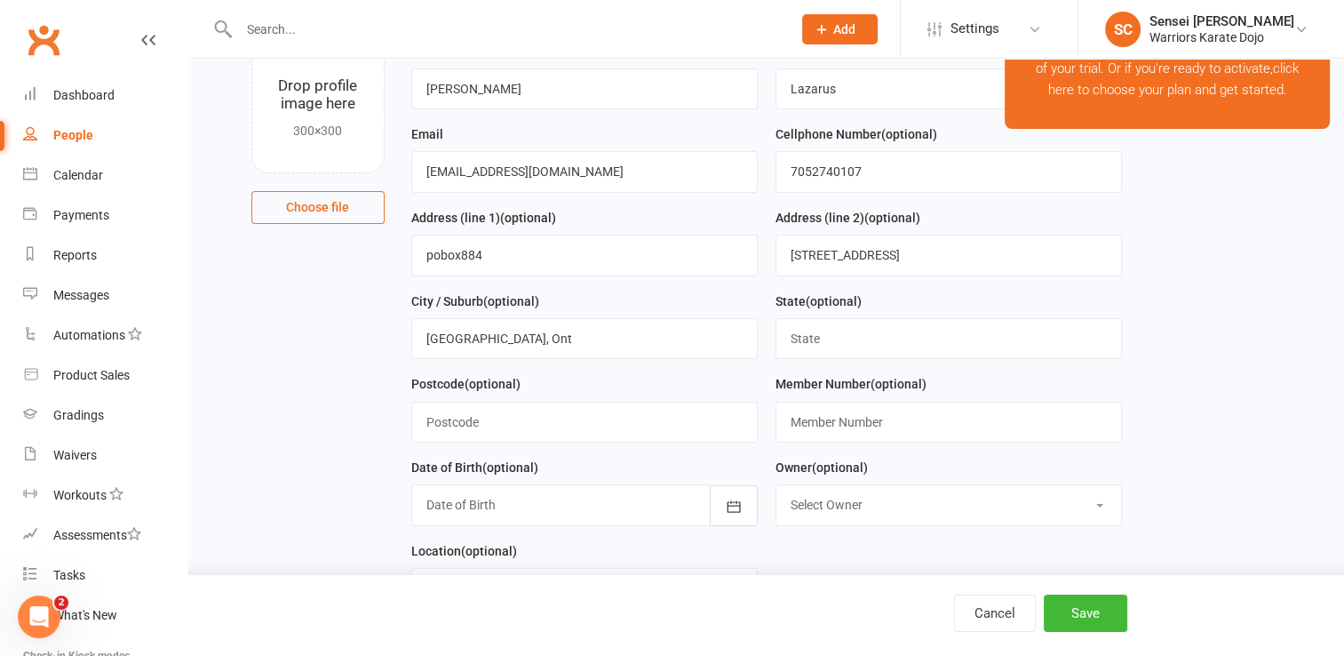
scroll to position [755, 0]
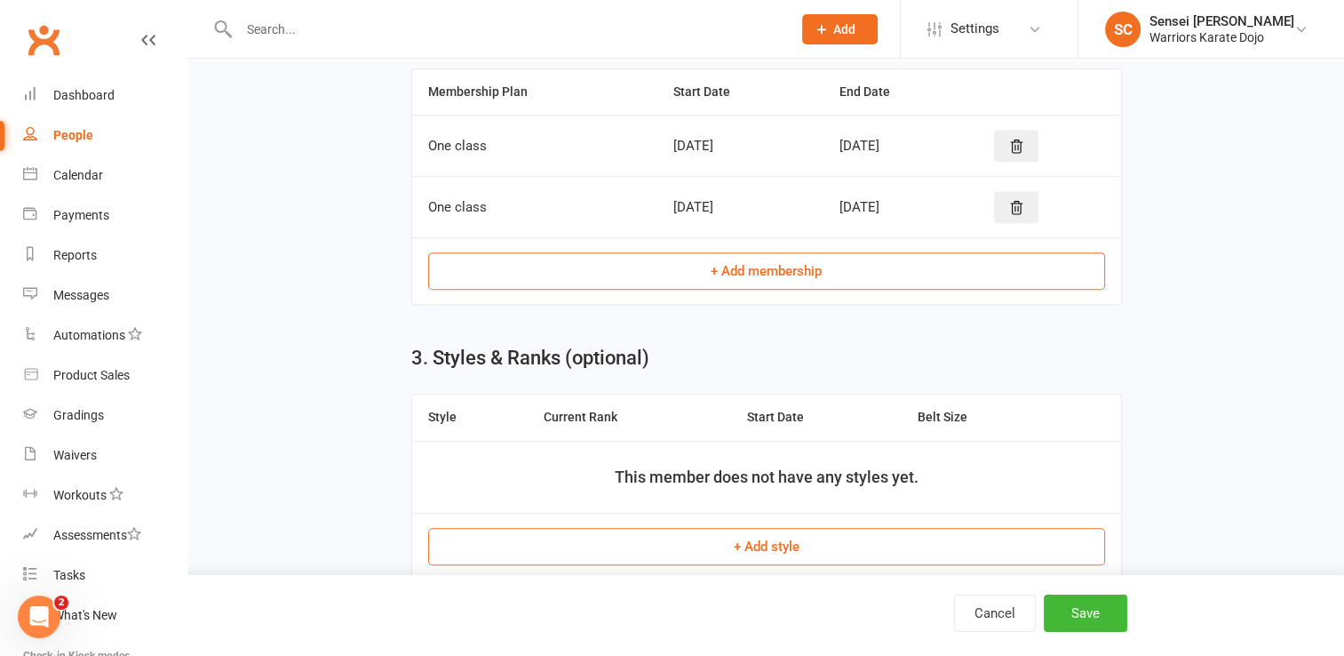
click at [338, 585] on div "Cancel Save" at bounding box center [672, 615] width 1344 height 81
click at [1024, 200] on icon at bounding box center [1016, 208] width 16 height 16
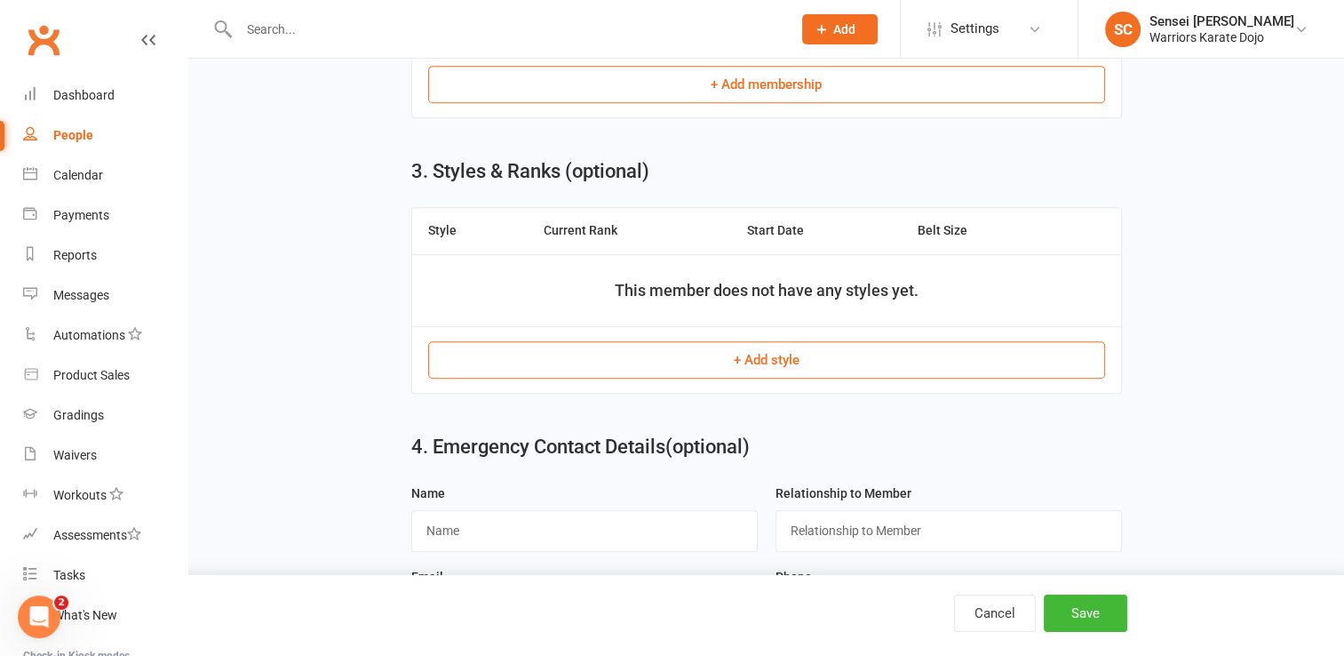
scroll to position [912, 0]
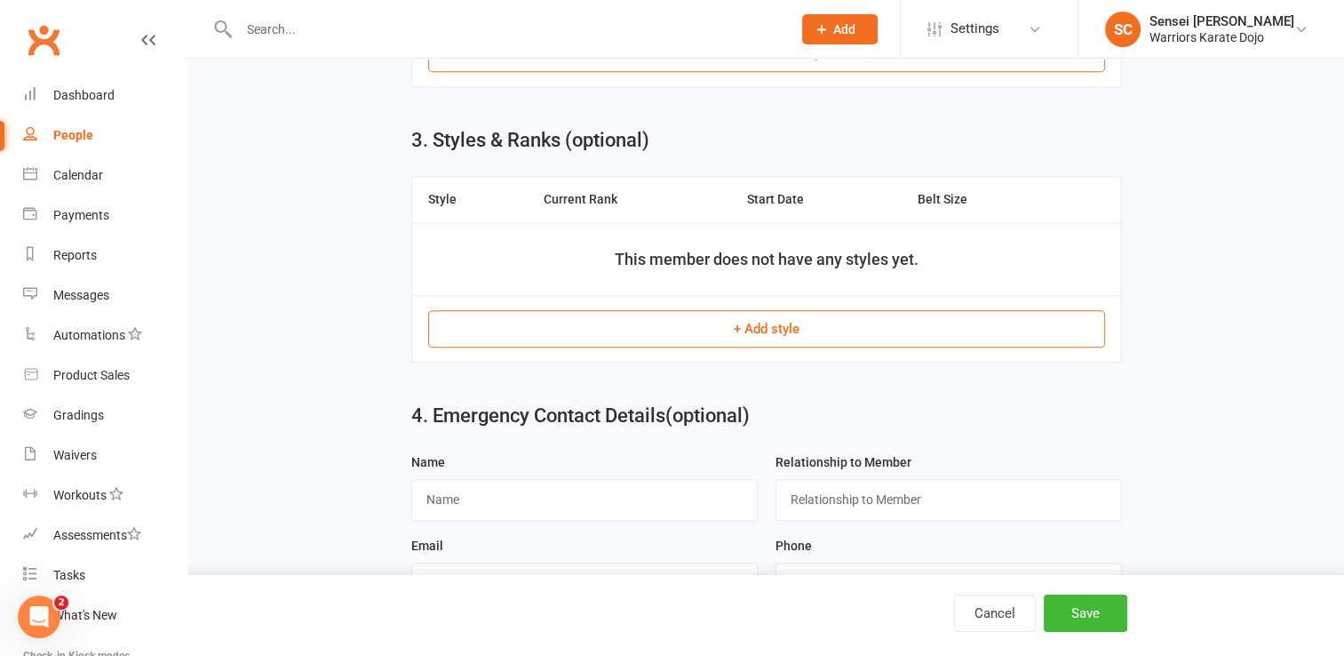
click at [754, 331] on button "+ Add style" at bounding box center [766, 328] width 677 height 37
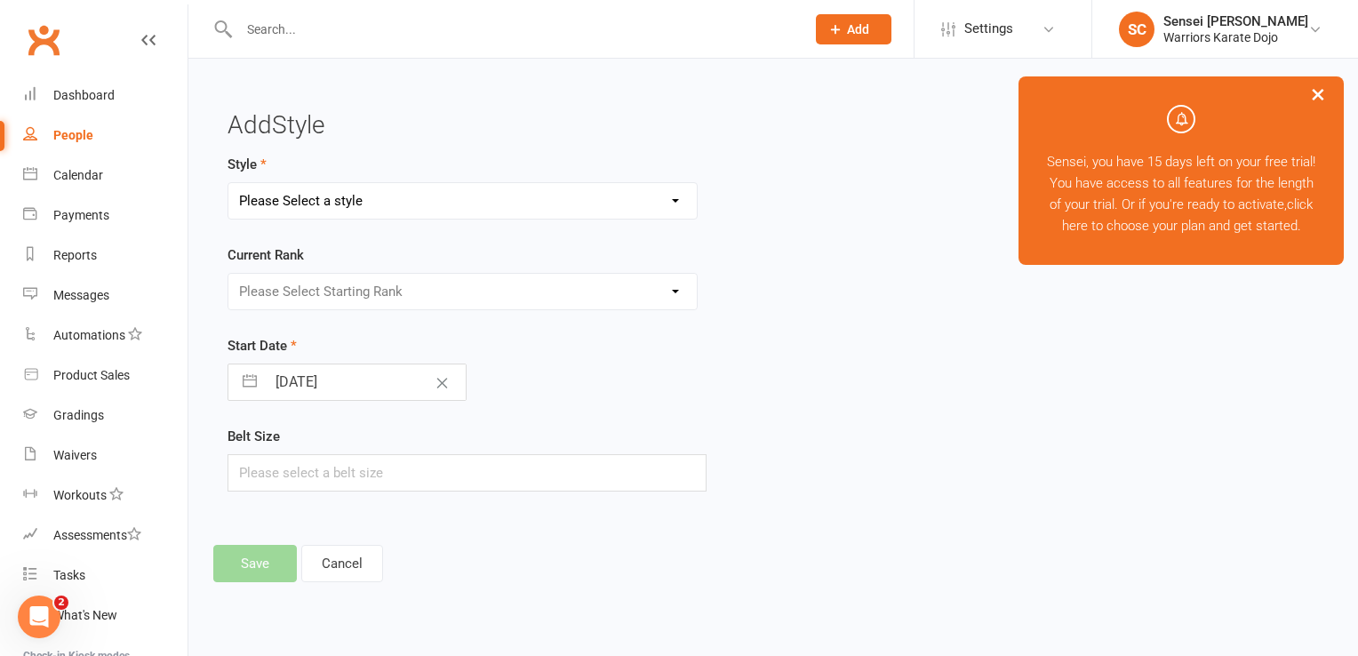
click at [499, 202] on select "Please Select a style Shotokan" at bounding box center [462, 201] width 468 height 36
select select "3746"
click at [228, 183] on select "Please Select a style Shotokan" at bounding box center [462, 201] width 468 height 36
click at [450, 298] on select "Please Select Starting Rank 9 Kyu 8 Kyu 7th Kyu" at bounding box center [462, 292] width 468 height 36
select select "44908"
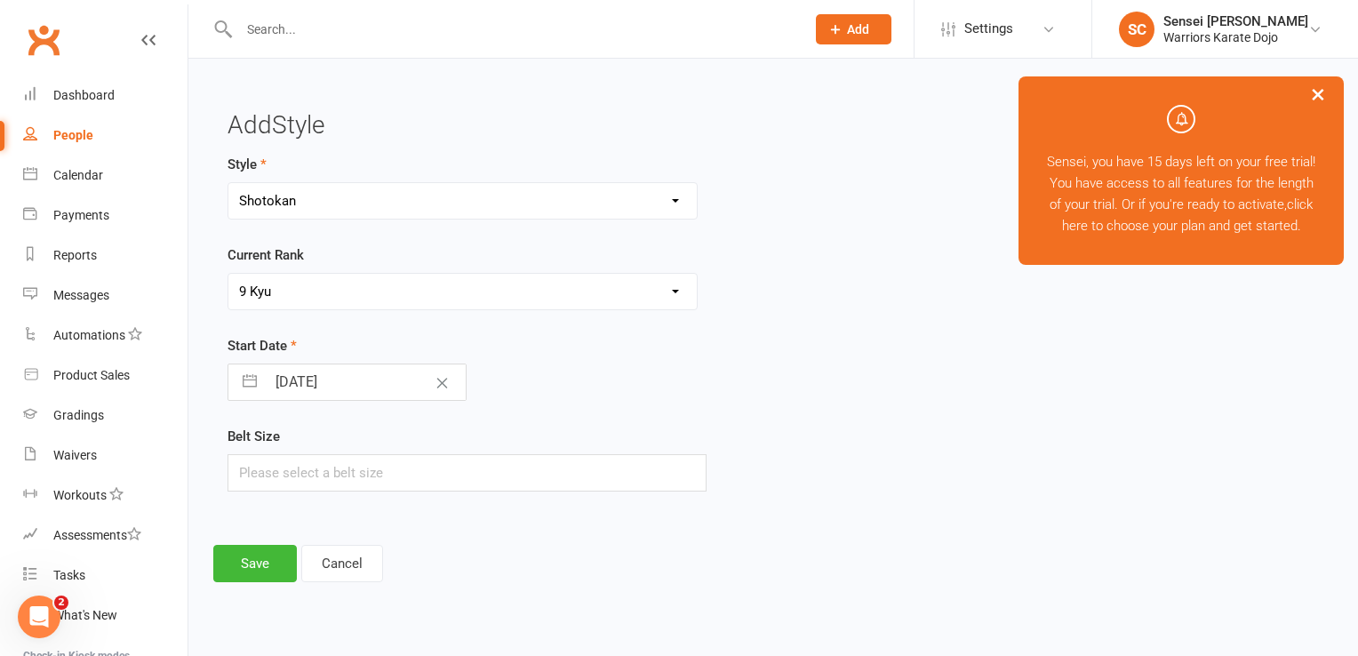
click at [228, 274] on select "Please Select Starting Rank 9 Kyu 8 Kyu 7th Kyu" at bounding box center [462, 292] width 468 height 36
select select "6"
select select "2025"
select select "7"
select select "2025"
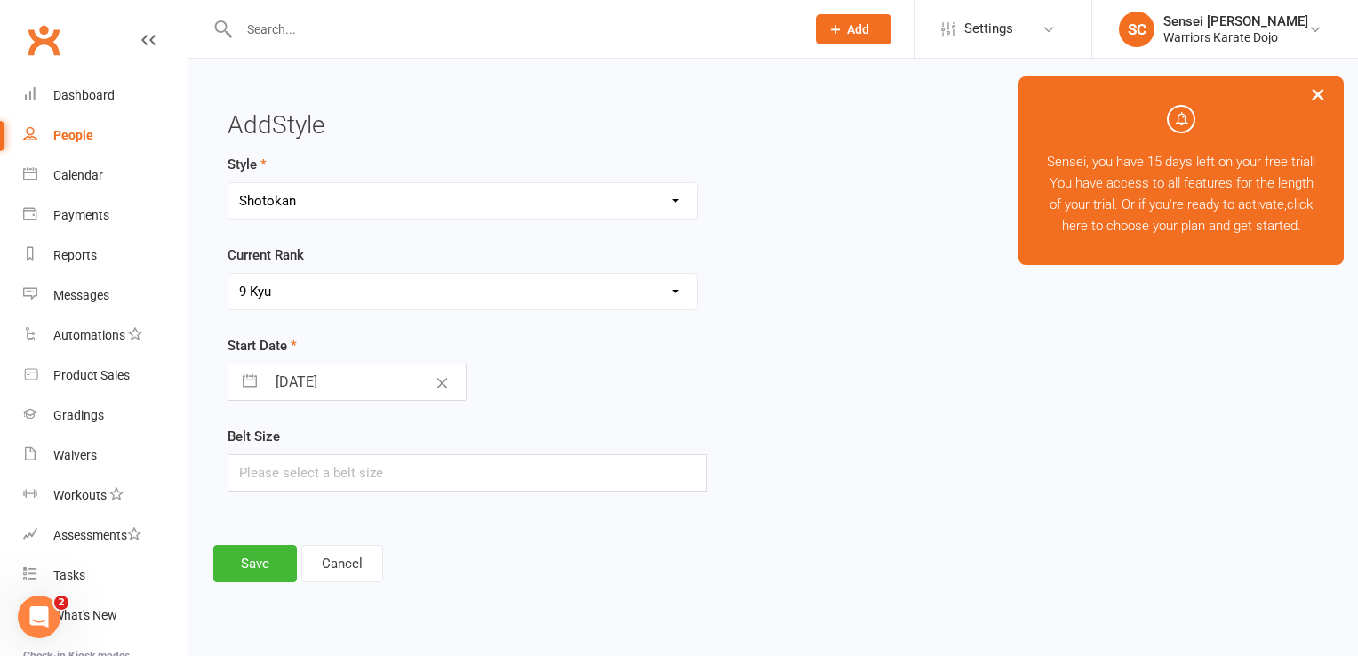
select select "8"
select select "2025"
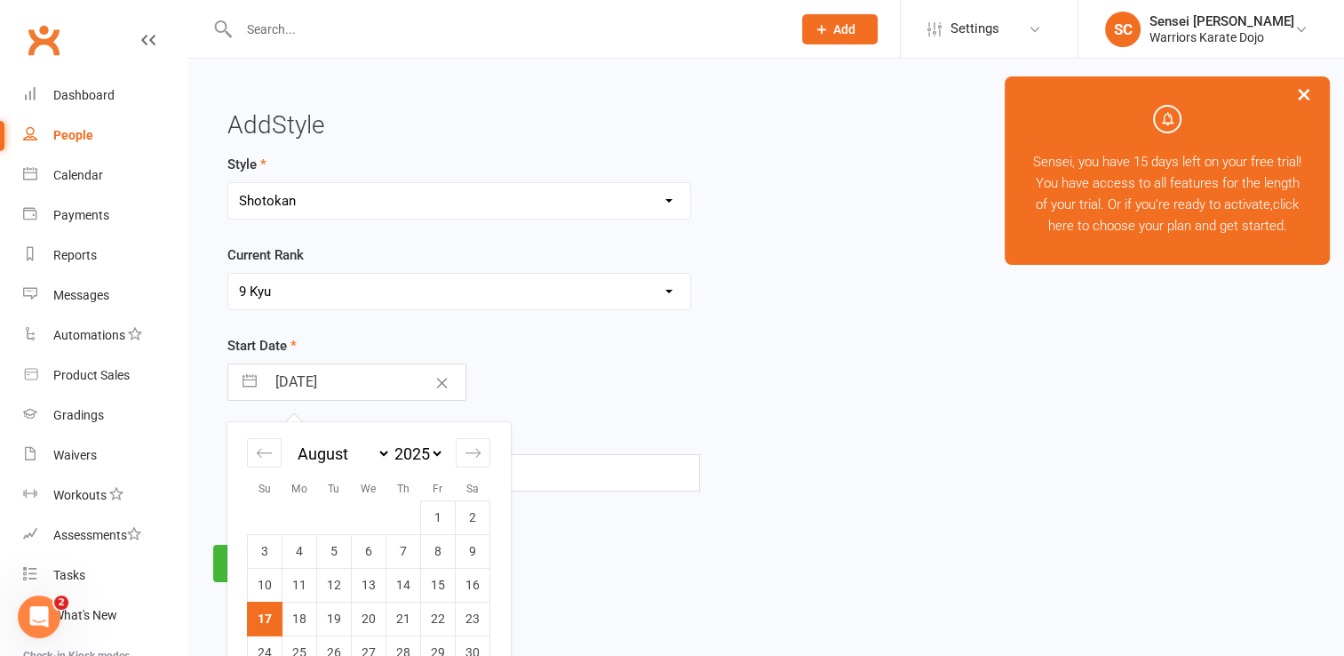
click at [355, 386] on input "[DATE]" at bounding box center [366, 382] width 200 height 36
click at [470, 450] on icon "Move forward to switch to the next month." at bounding box center [473, 452] width 17 height 17
select select "9"
select select "2025"
click at [434, 451] on select "2035 2034 2033 2032 2031 2030 2029 2028 2027 2026 2025 2024 2023 2022 2021 2020…" at bounding box center [417, 453] width 53 height 20
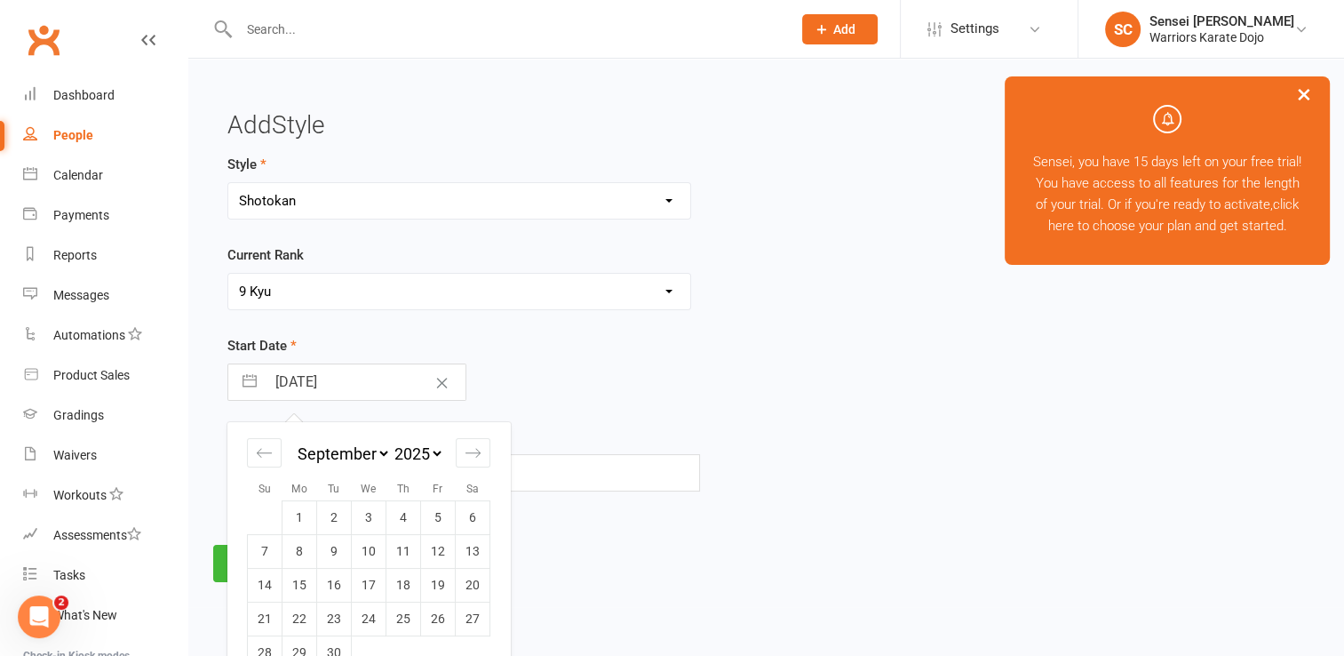
select select "7"
select select "2024"
select select "8"
select select "2024"
select select "9"
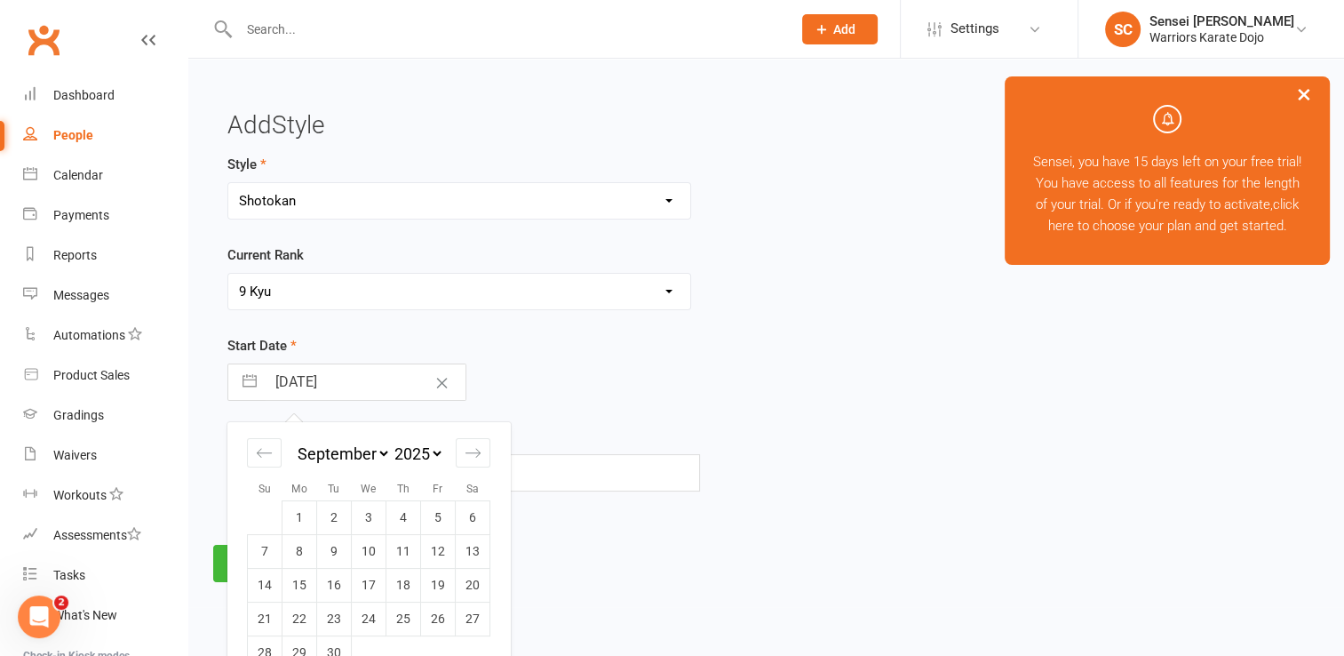
select select "2024"
click at [341, 580] on td "17" at bounding box center [334, 585] width 35 height 34
type input "17 Sep 2024"
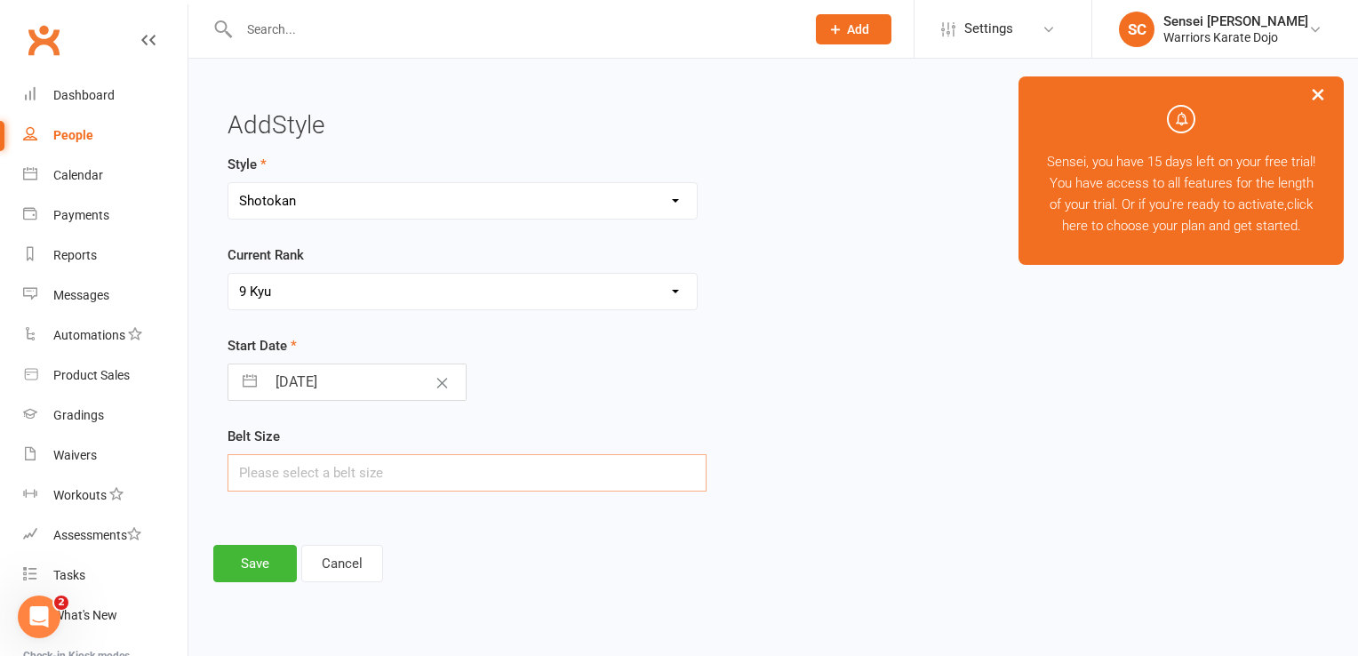
click at [317, 465] on input "text" at bounding box center [466, 472] width 479 height 37
type input "2"
click at [275, 552] on button "Save" at bounding box center [255, 563] width 84 height 37
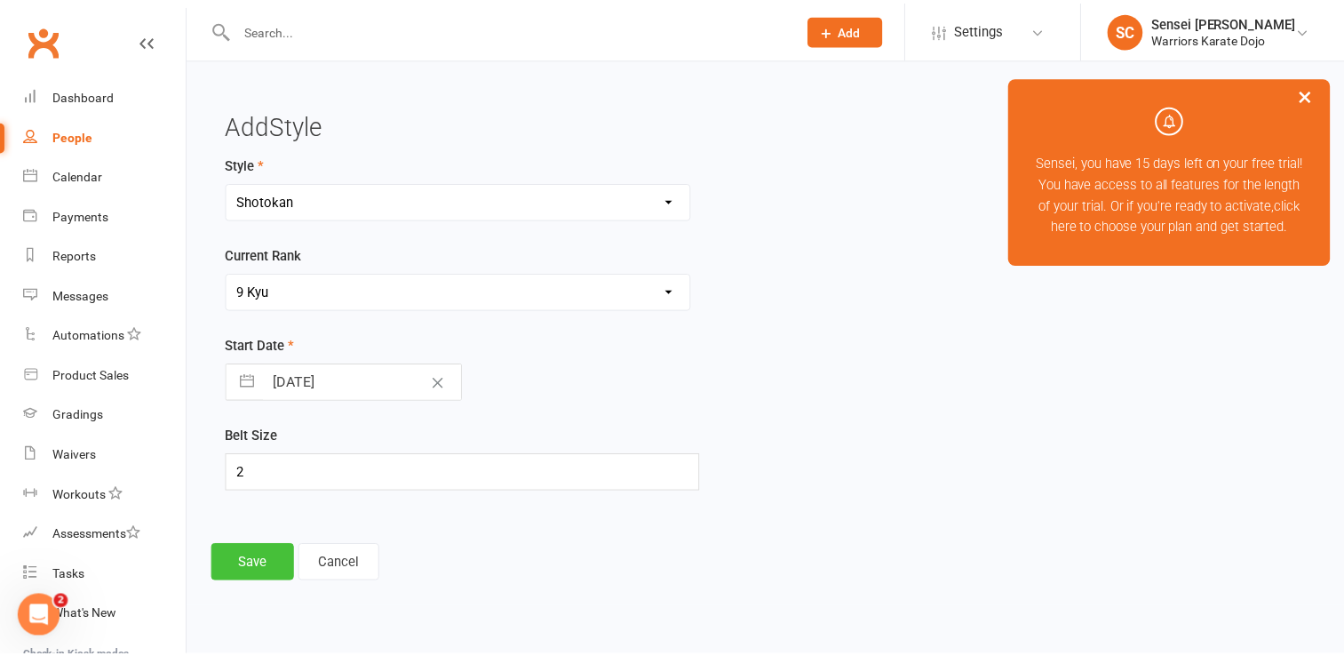
scroll to position [1019, 0]
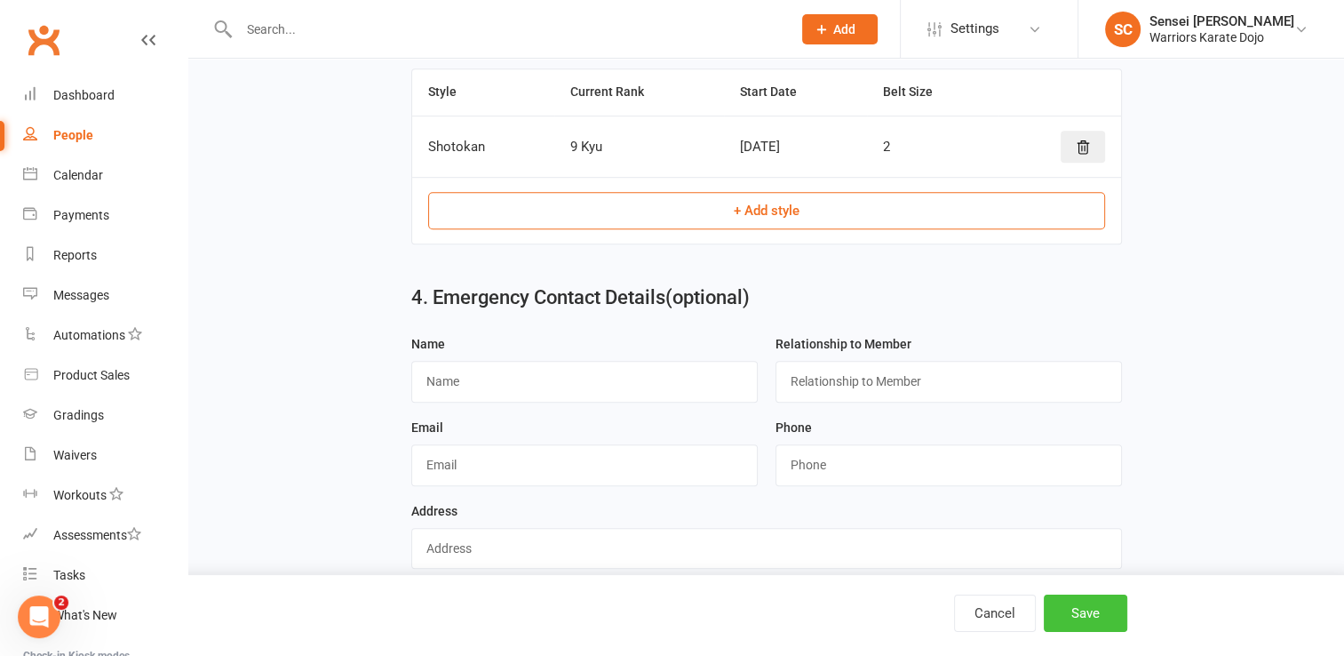
click at [1065, 609] on button "Save" at bounding box center [1086, 612] width 84 height 37
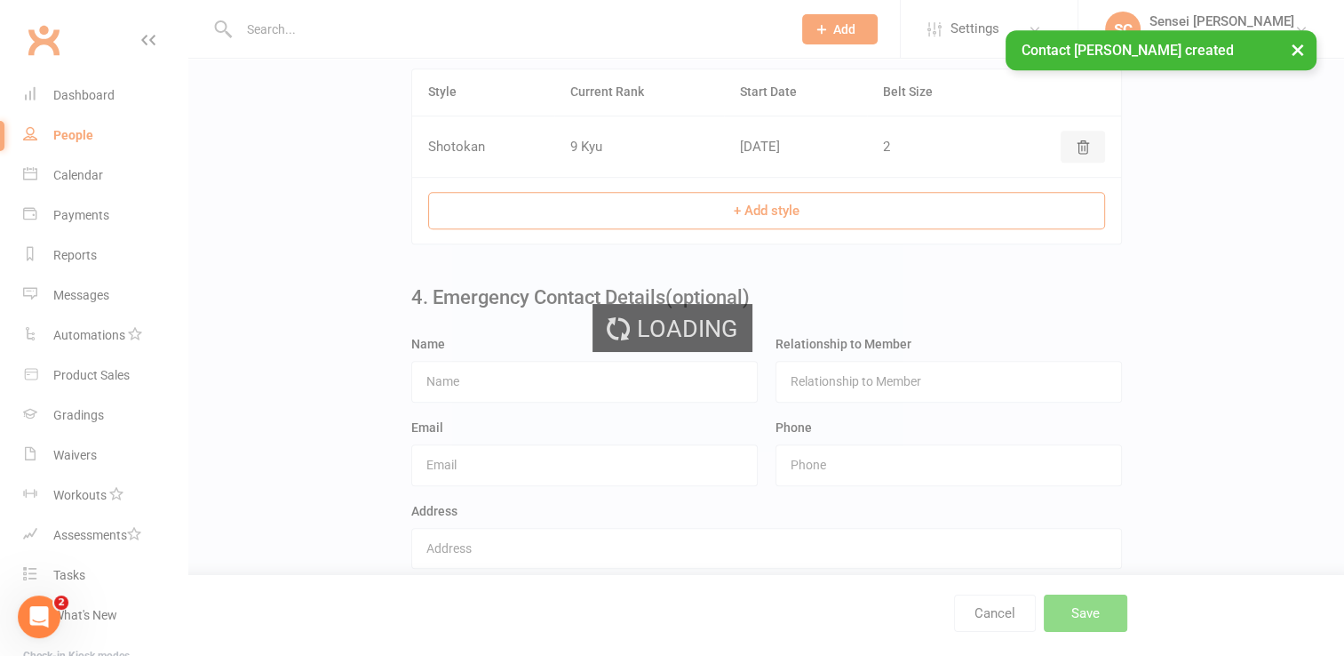
scroll to position [0, 0]
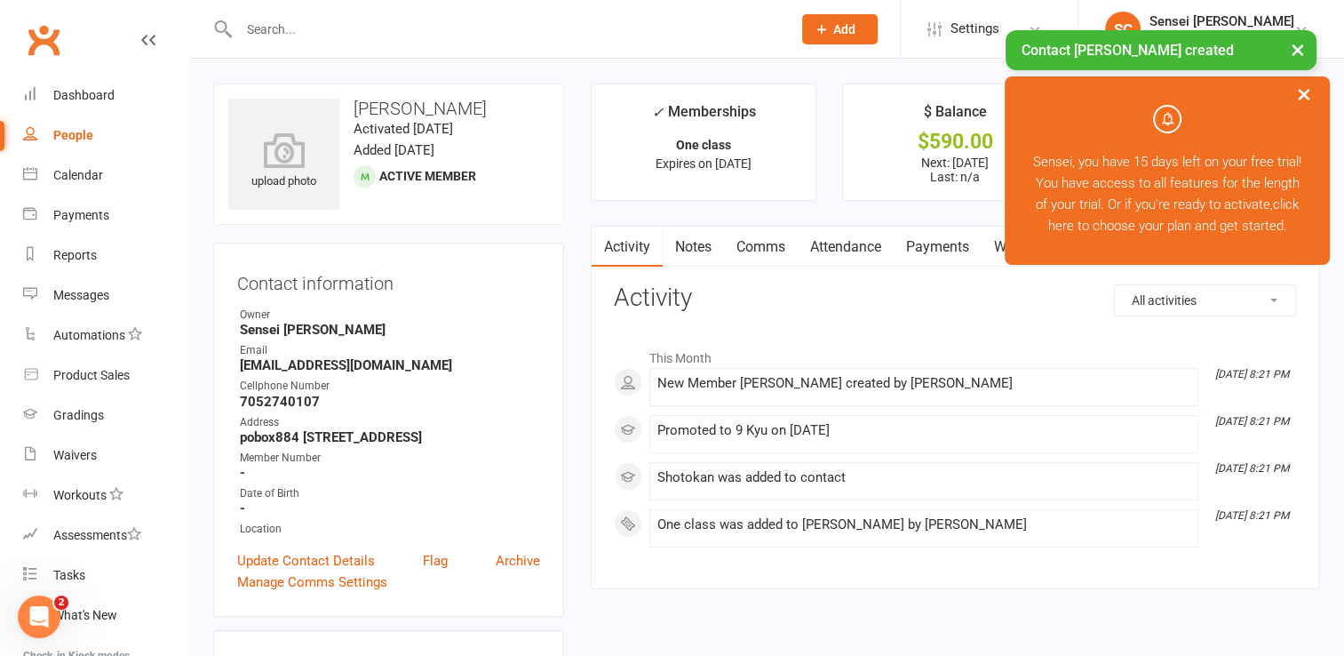
click at [81, 140] on div "People" at bounding box center [73, 135] width 40 height 14
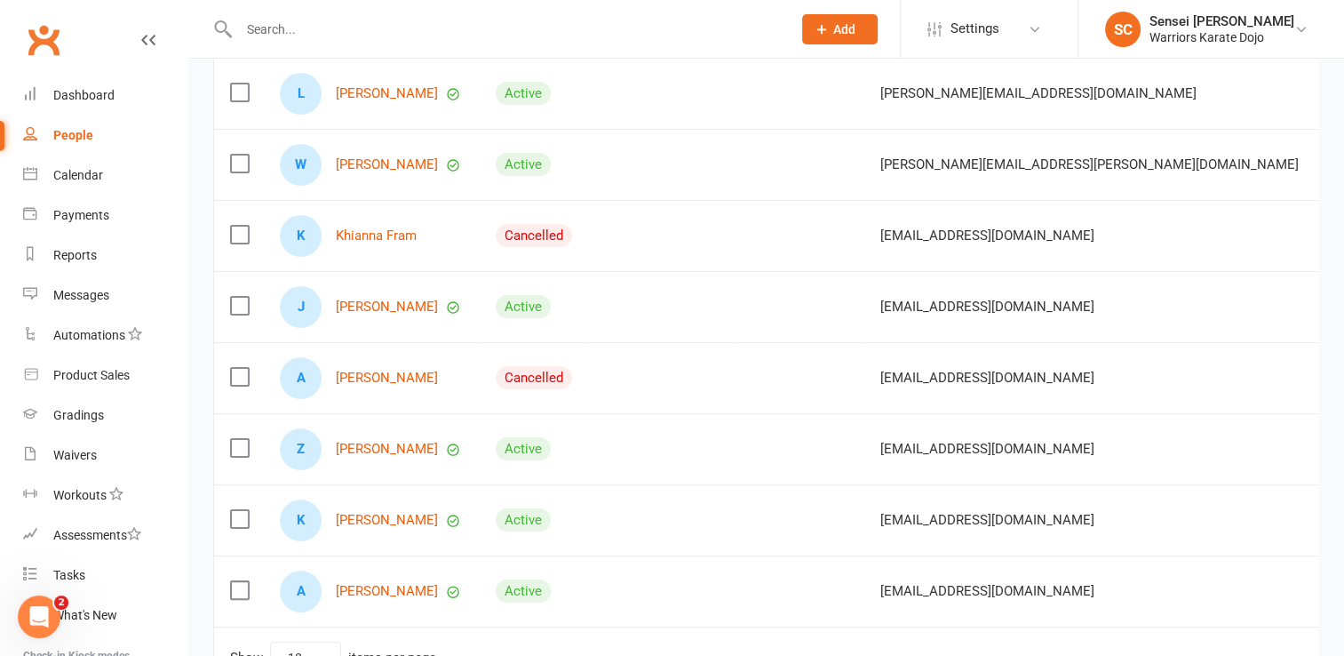
scroll to position [252, 0]
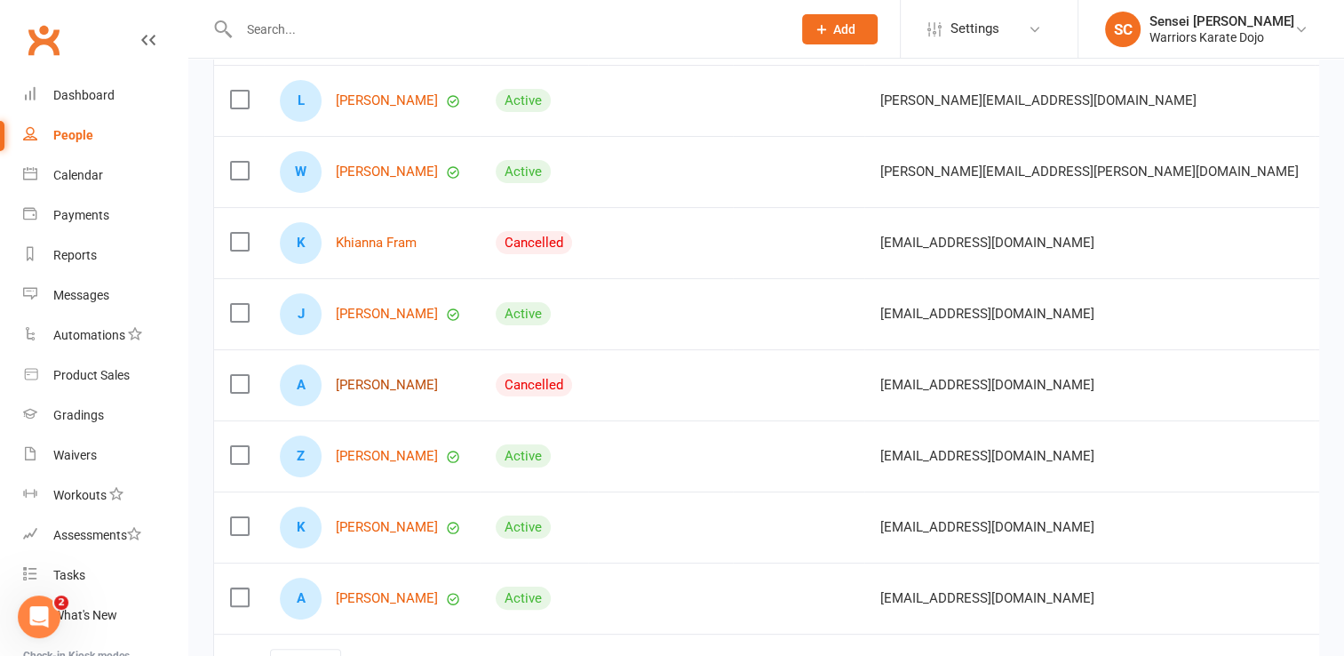
click at [374, 379] on link "[PERSON_NAME]" at bounding box center [387, 385] width 102 height 15
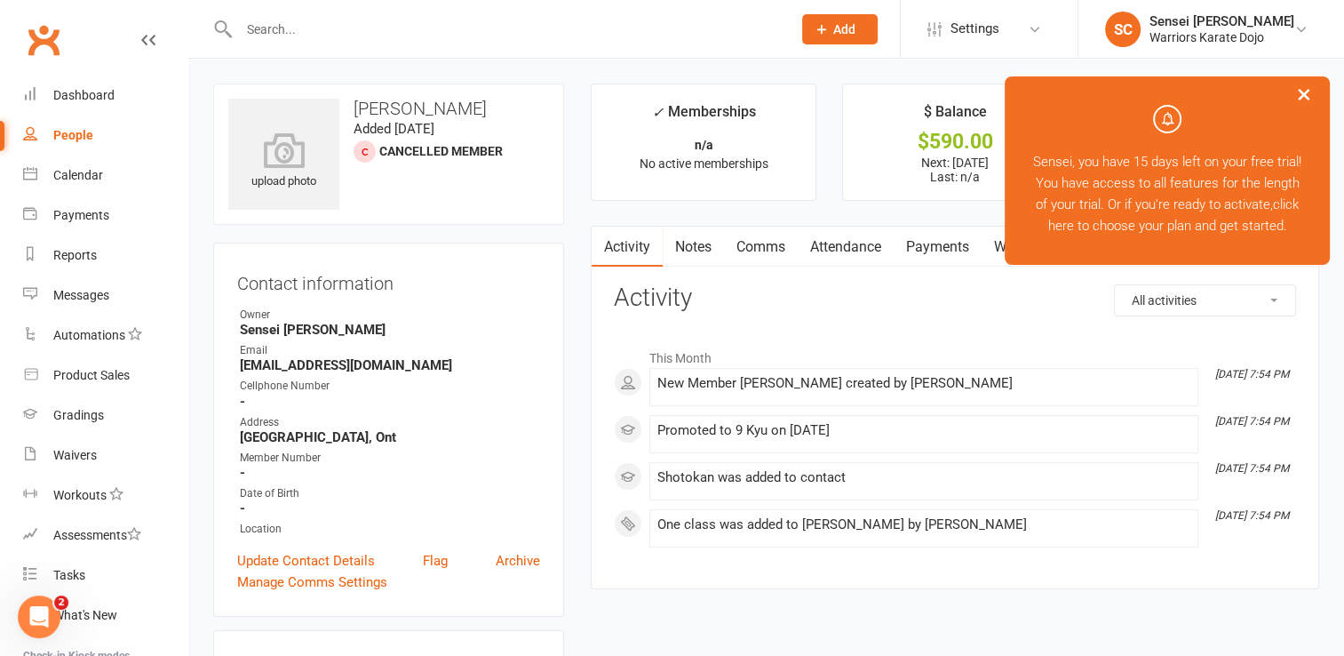
click at [686, 244] on link "Notes" at bounding box center [693, 247] width 61 height 41
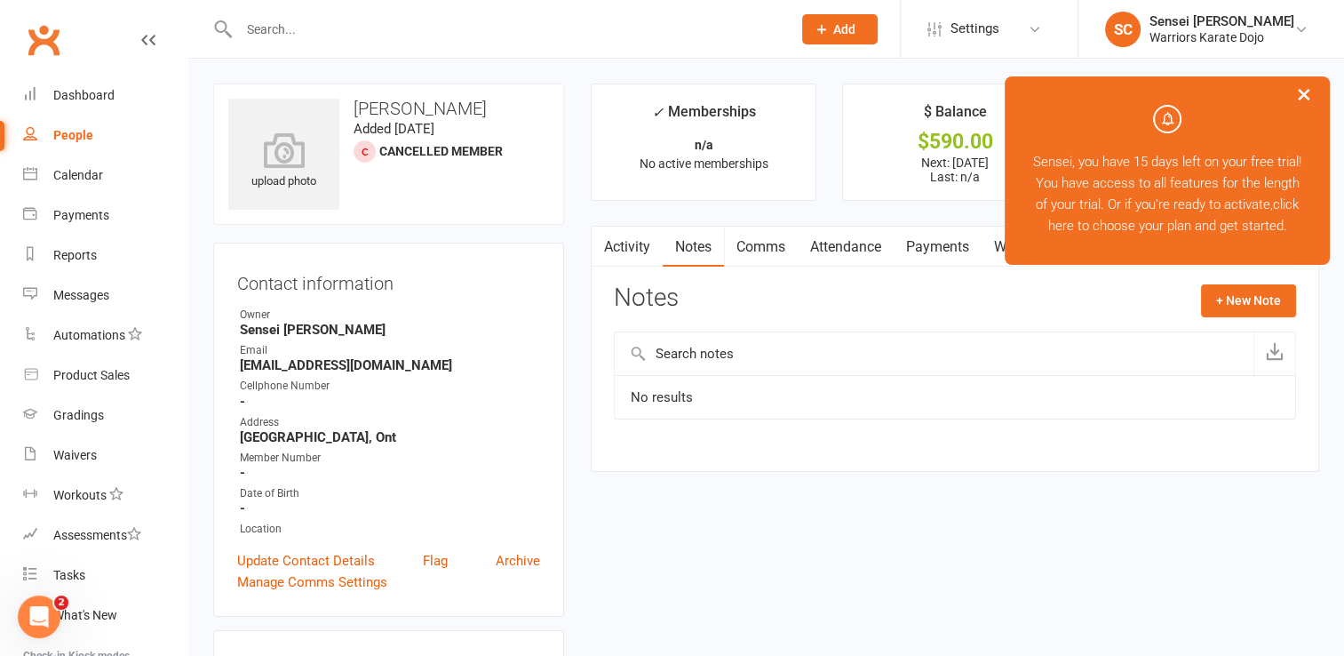
click at [764, 253] on link "Comms" at bounding box center [761, 247] width 74 height 41
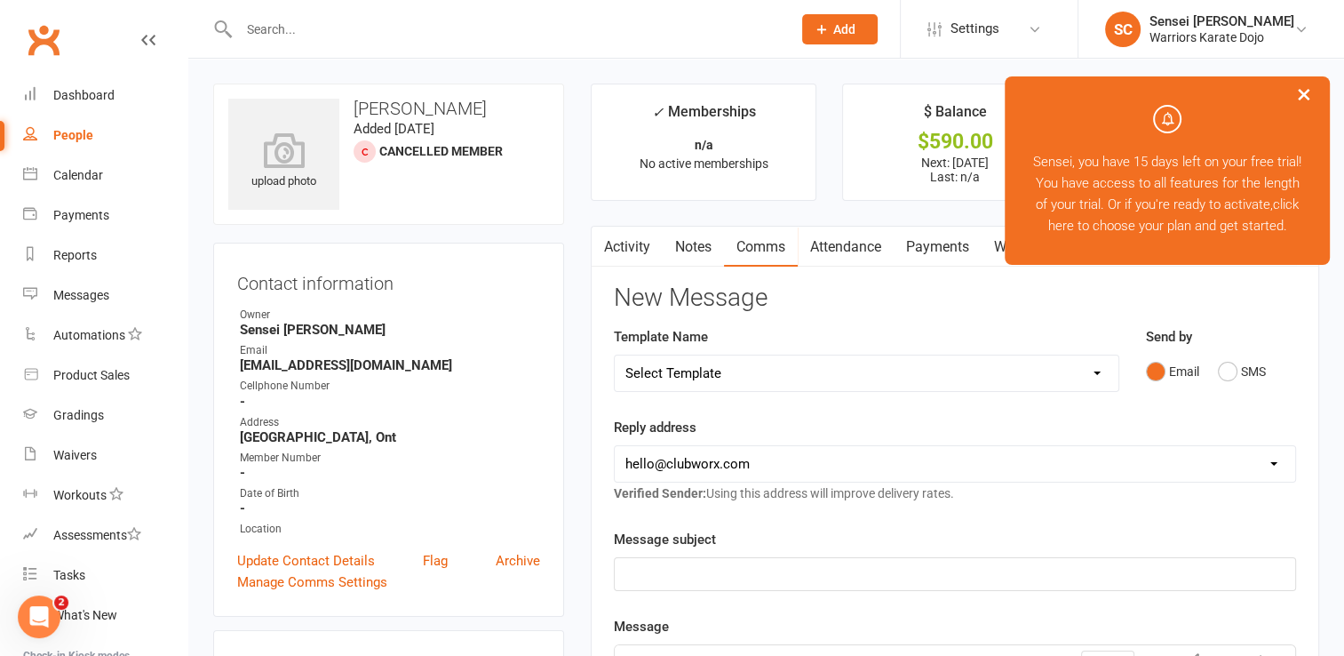
click at [844, 251] on link "Attendance" at bounding box center [846, 247] width 96 height 41
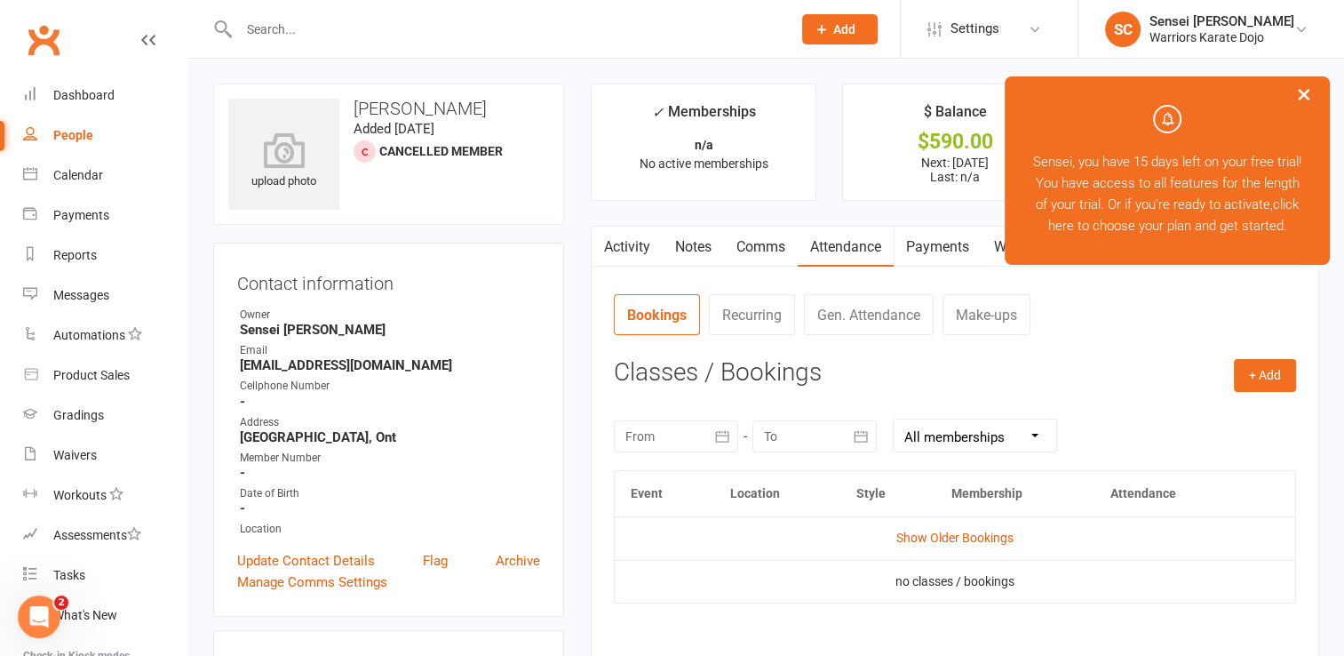
click at [928, 251] on link "Payments" at bounding box center [938, 247] width 88 height 41
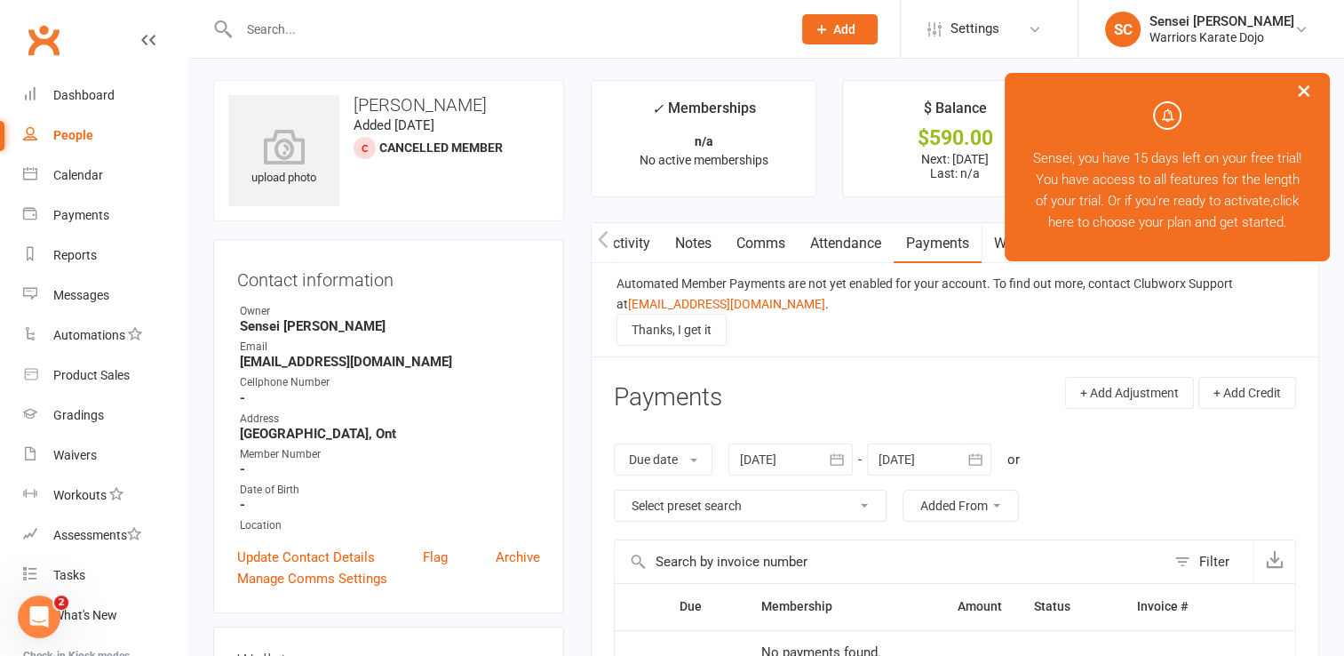
scroll to position [0, 87]
drag, startPoint x: 928, startPoint y: 251, endPoint x: 587, endPoint y: 169, distance: 351.0
click at [587, 169] on main "✓ Memberships n/a No active memberships $ Balance $590.00 Next: 17 Aug 2025 Las…" at bounding box center [954, 541] width 755 height 922
click at [338, 560] on link "Update Contact Details" at bounding box center [306, 556] width 138 height 21
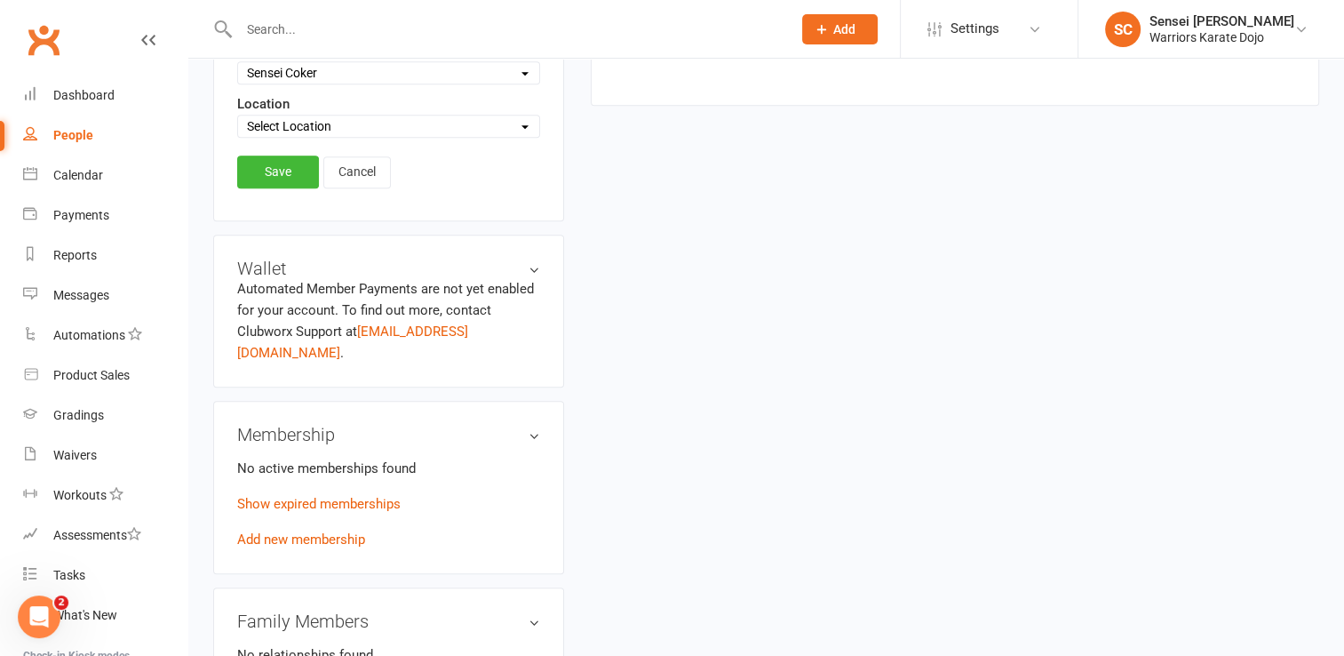
scroll to position [897, 0]
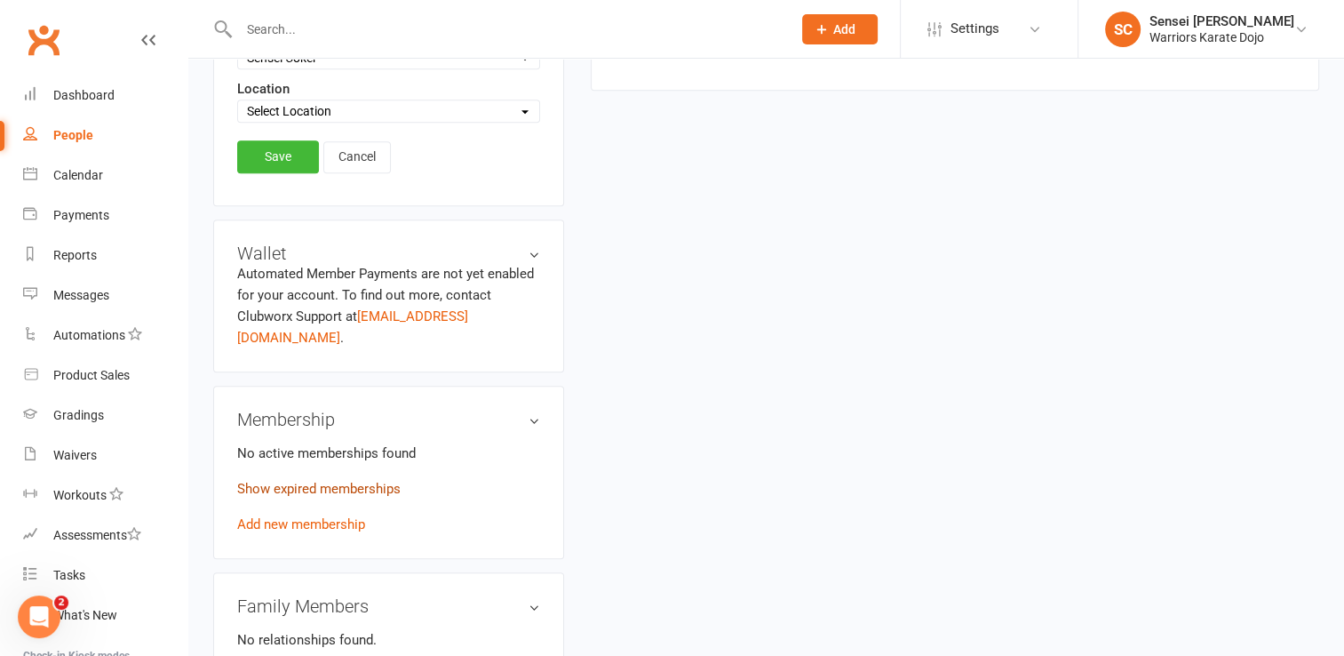
click at [359, 481] on link "Show expired memberships" at bounding box center [318, 489] width 163 height 16
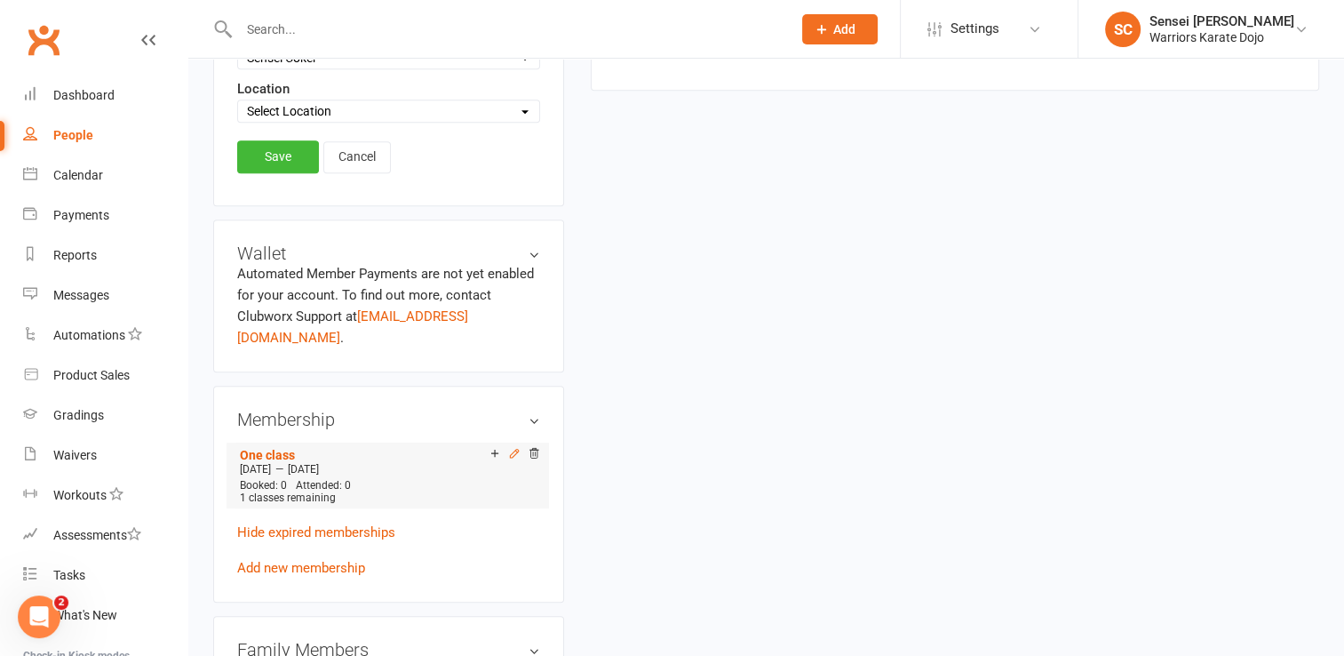
click at [512, 447] on icon at bounding box center [514, 453] width 12 height 12
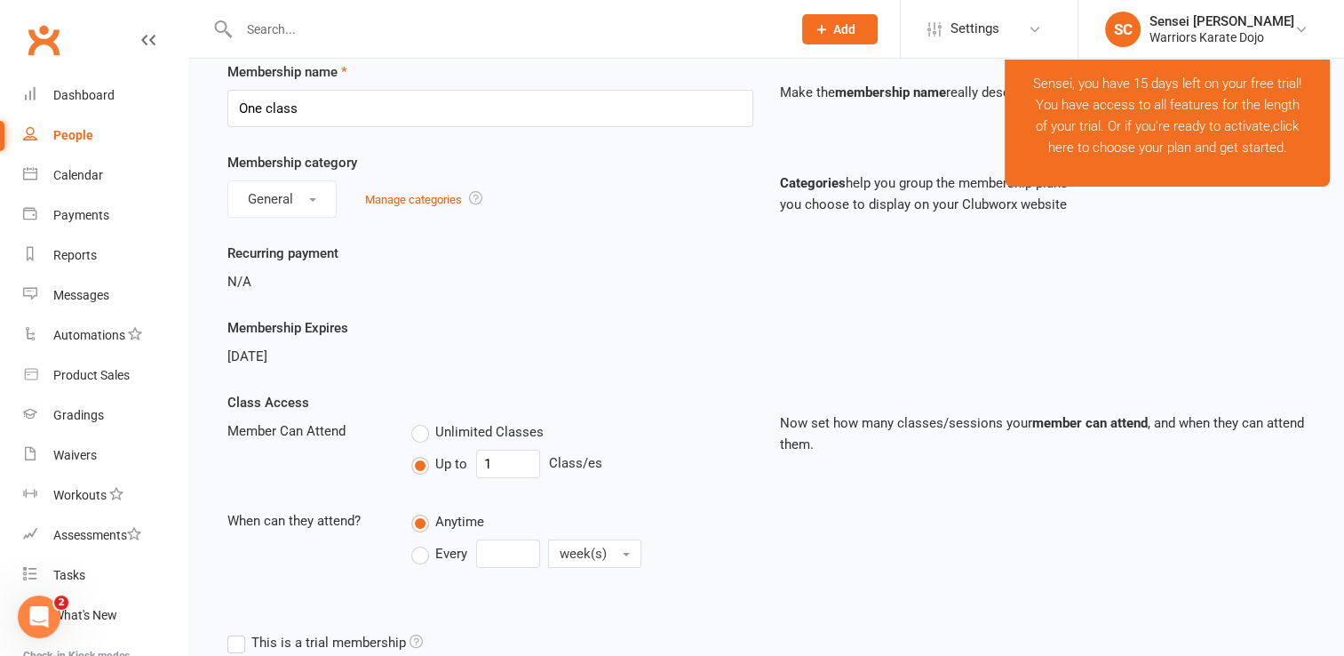
scroll to position [81, 0]
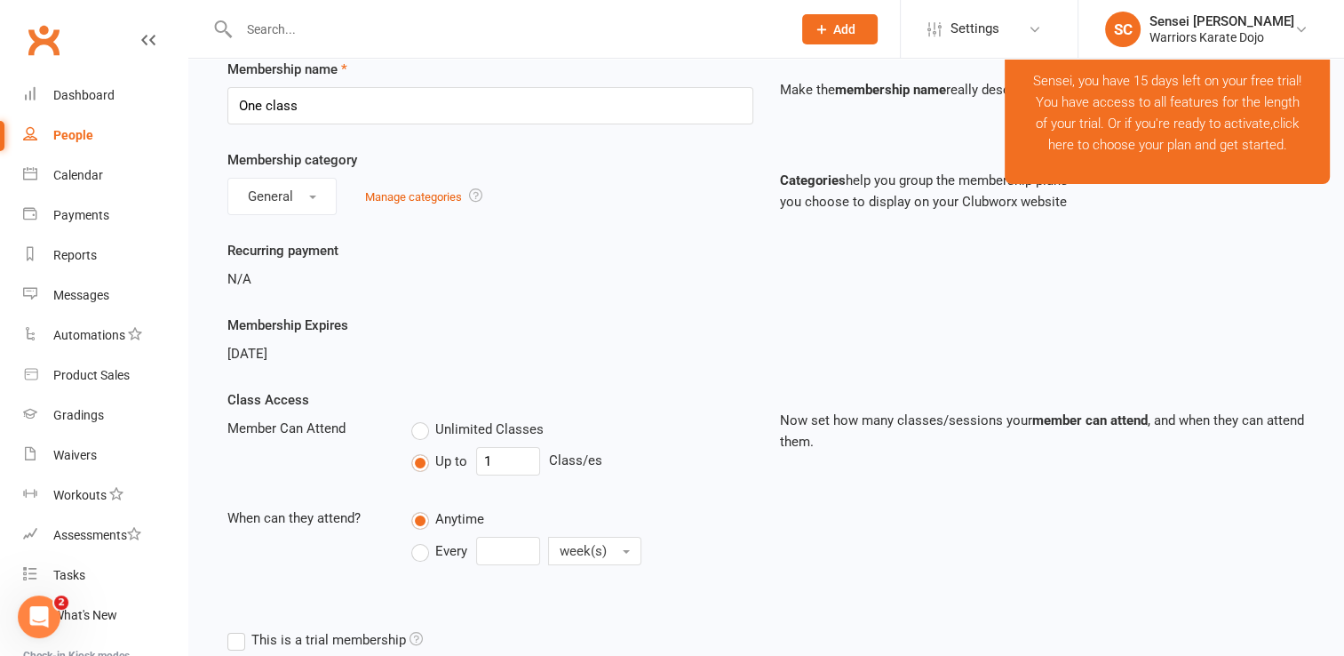
click at [267, 358] on span "Jan 15, 2025" at bounding box center [247, 354] width 40 height 16
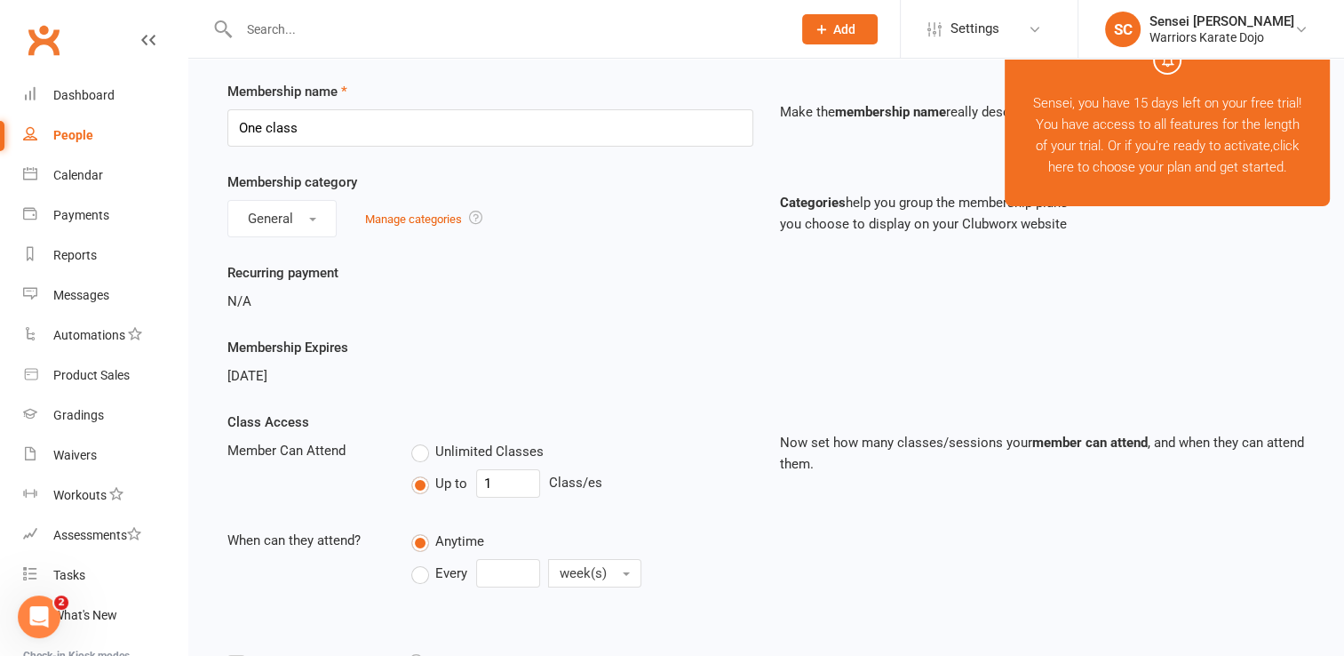
scroll to position [0, 0]
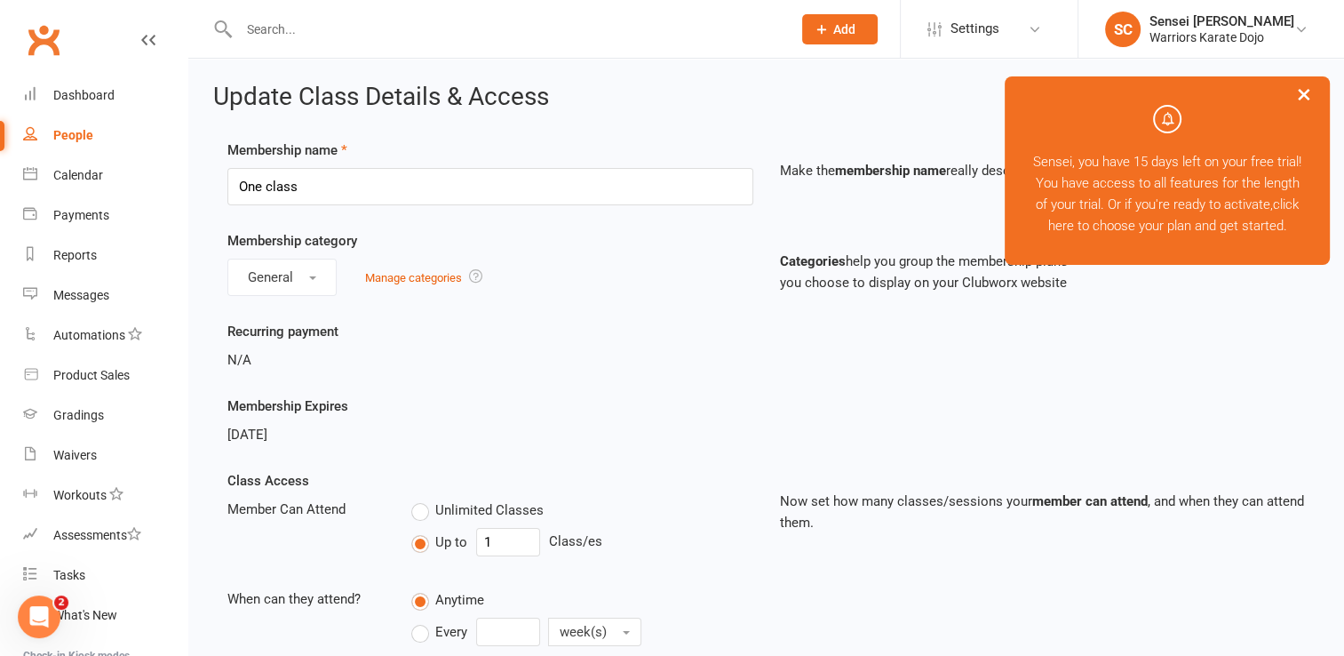
click at [847, 28] on span "Add" at bounding box center [844, 29] width 22 height 14
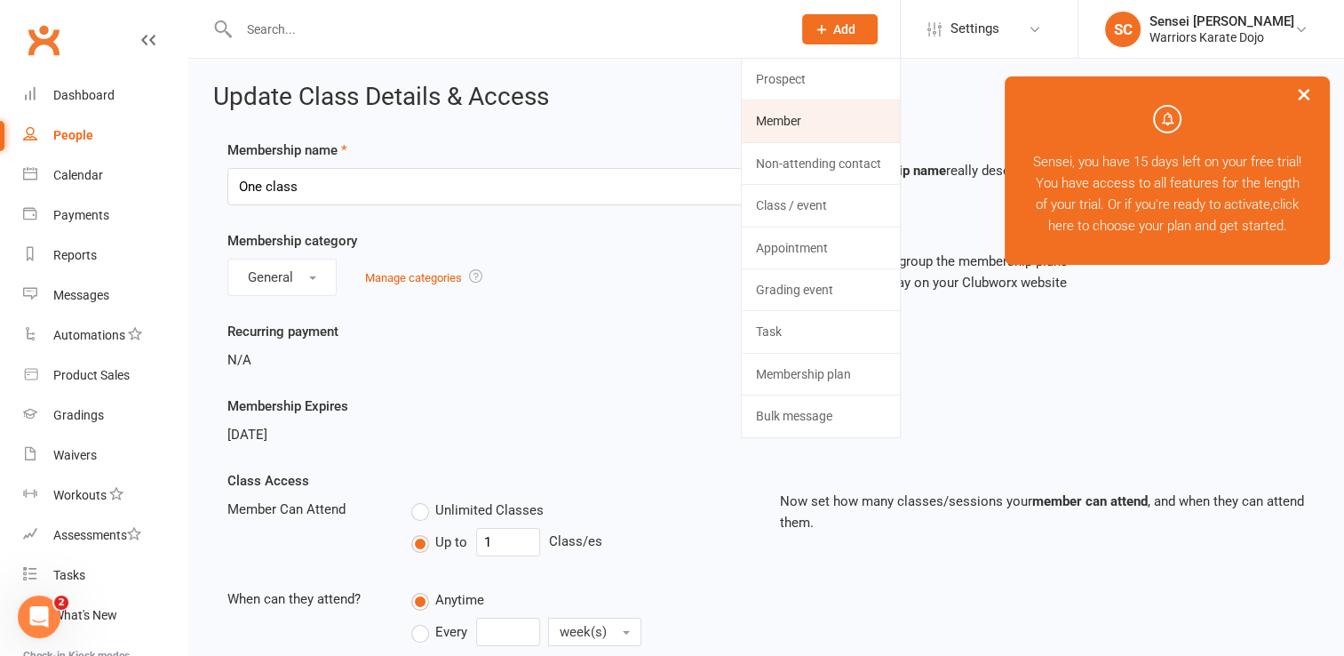
click at [792, 115] on link "Member" at bounding box center [821, 120] width 158 height 41
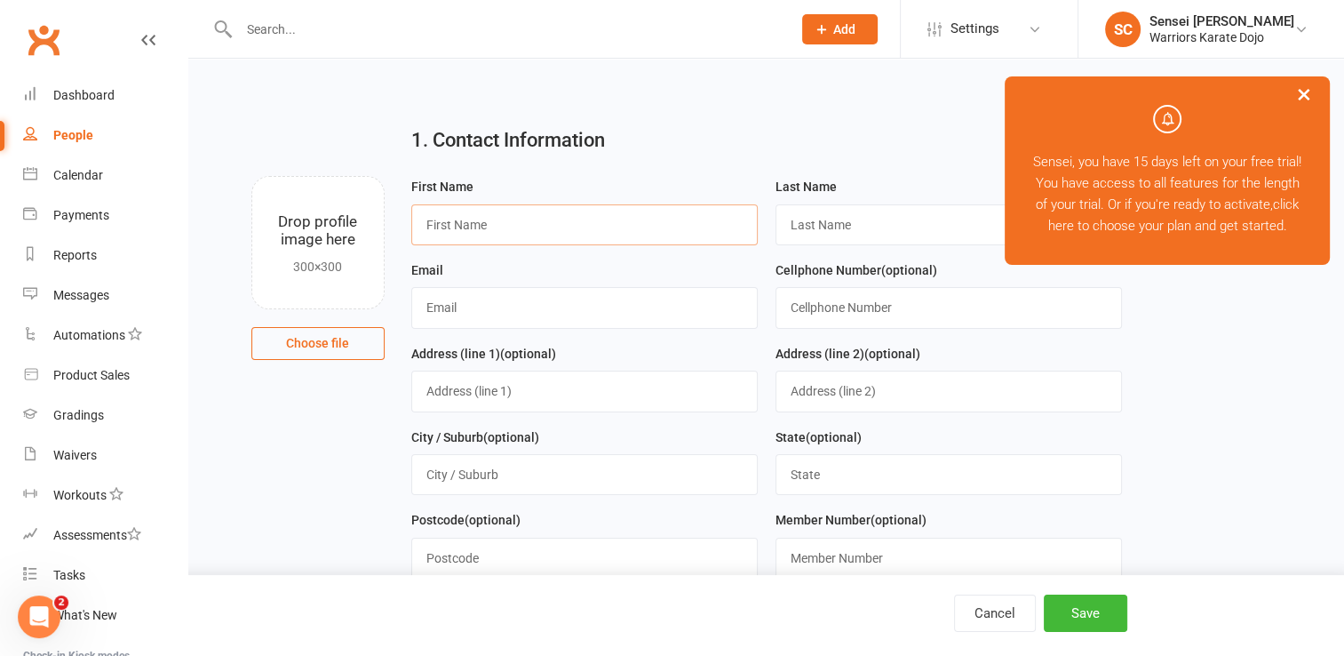
click at [652, 233] on input "text" at bounding box center [584, 224] width 346 height 41
type input "violet"
type input "Lazurus"
click at [531, 313] on input "text" at bounding box center [584, 307] width 346 height 41
type input "tys_laz@hotmail.com"
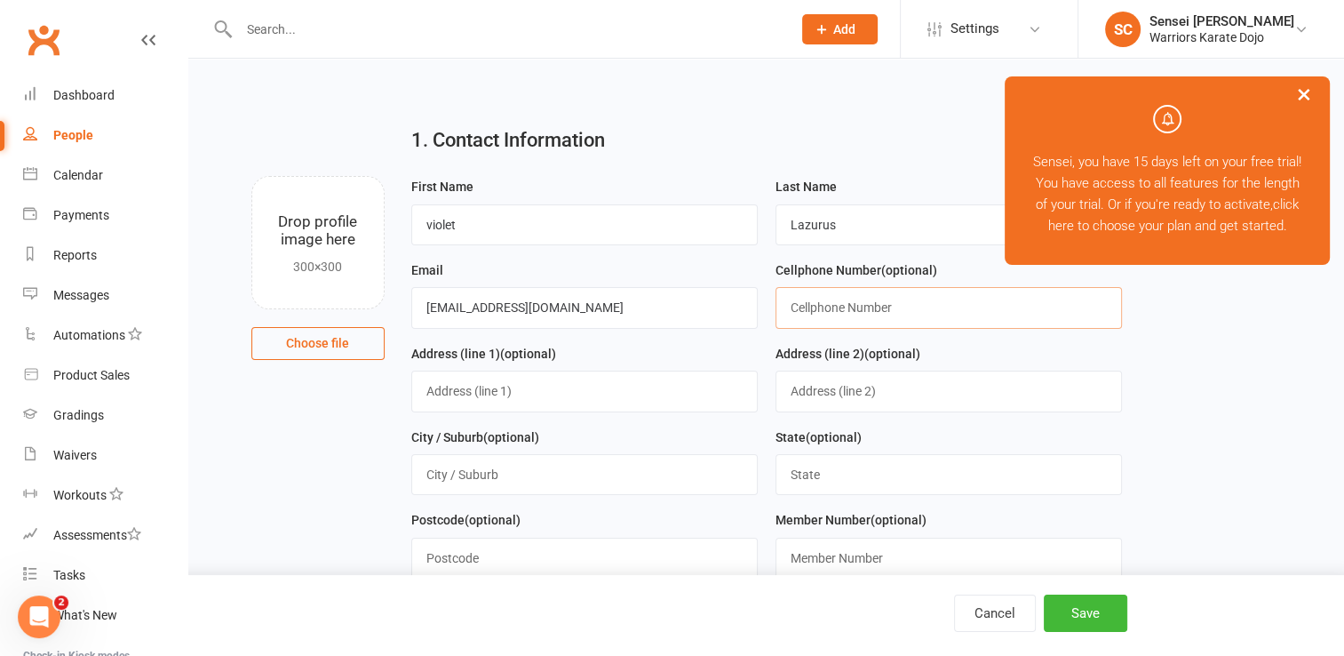
type input "7052740107"
type input "pobox884"
type input "90 Main street"
type input "[GEOGRAPHIC_DATA], Ont"
drag, startPoint x: 880, startPoint y: 304, endPoint x: 779, endPoint y: 312, distance: 100.7
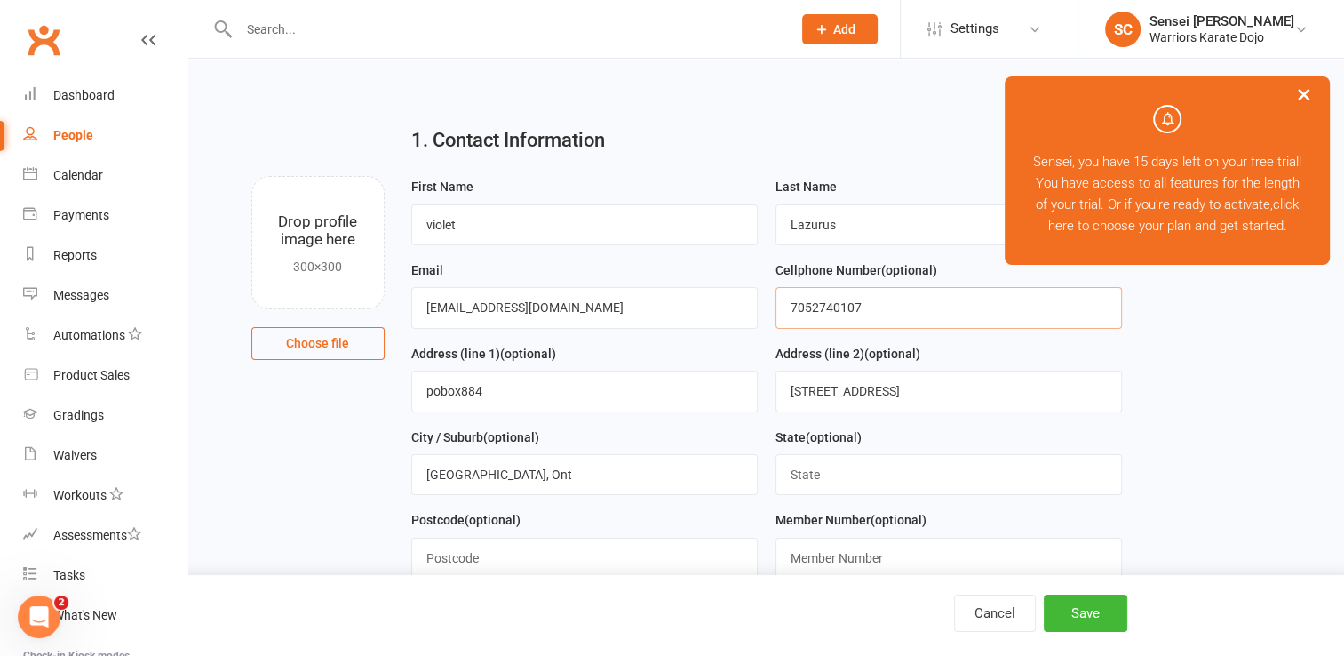
click at [779, 312] on input "7052740107" at bounding box center [949, 307] width 346 height 41
drag, startPoint x: 597, startPoint y: 391, endPoint x: 424, endPoint y: 382, distance: 173.5
click at [424, 382] on input "pobox884" at bounding box center [584, 390] width 346 height 41
drag, startPoint x: 912, startPoint y: 382, endPoint x: 796, endPoint y: 381, distance: 115.5
click at [796, 381] on input "90 Main street" at bounding box center [949, 390] width 346 height 41
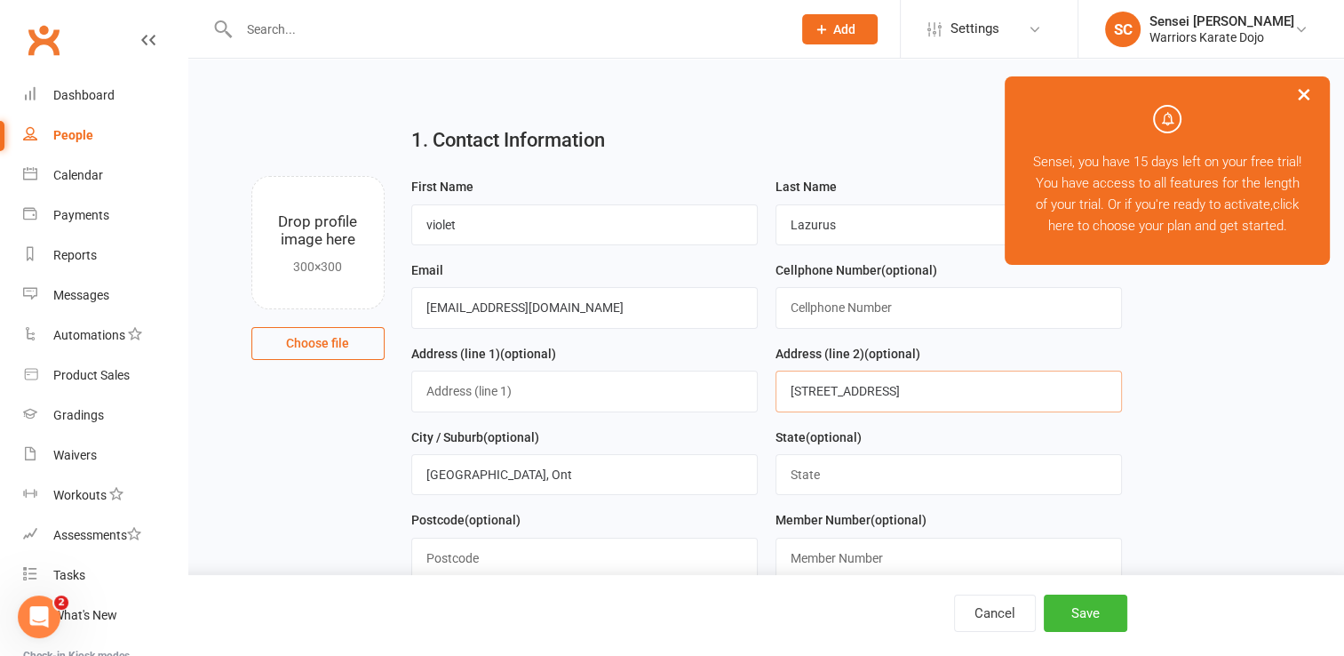
type input "9"
click at [707, 420] on div "Address (line 1) (optional)" at bounding box center [584, 385] width 364 height 84
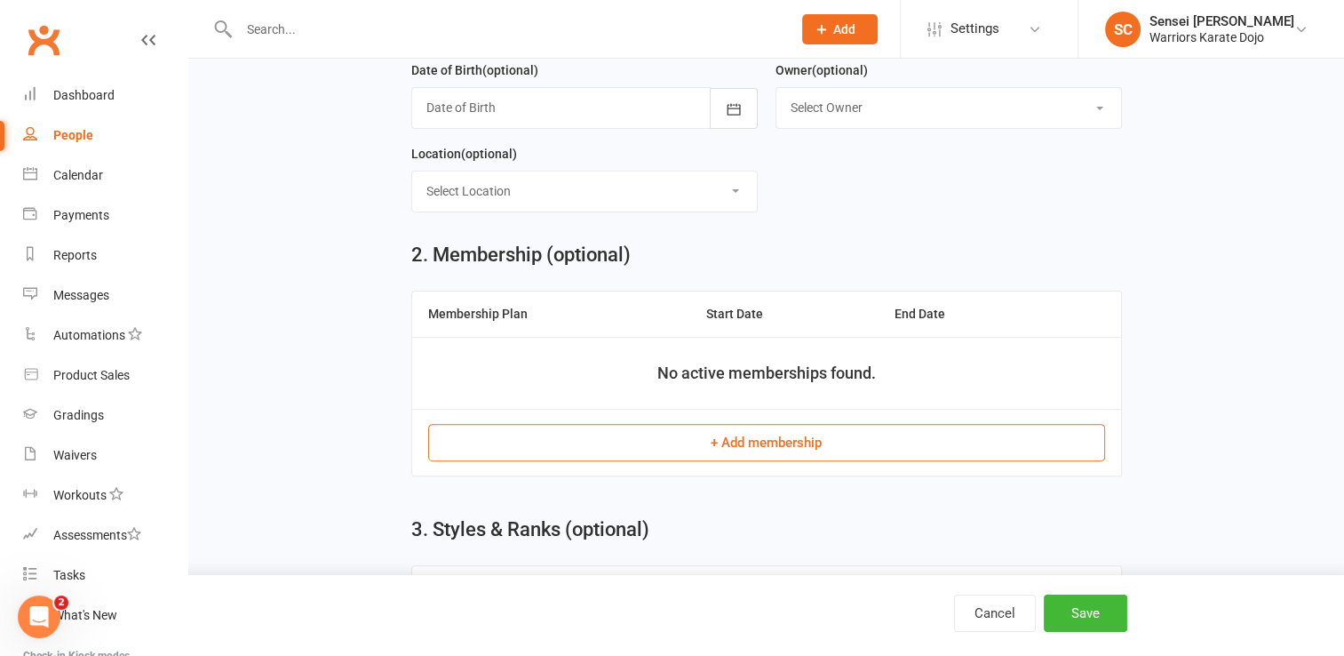
scroll to position [537, 0]
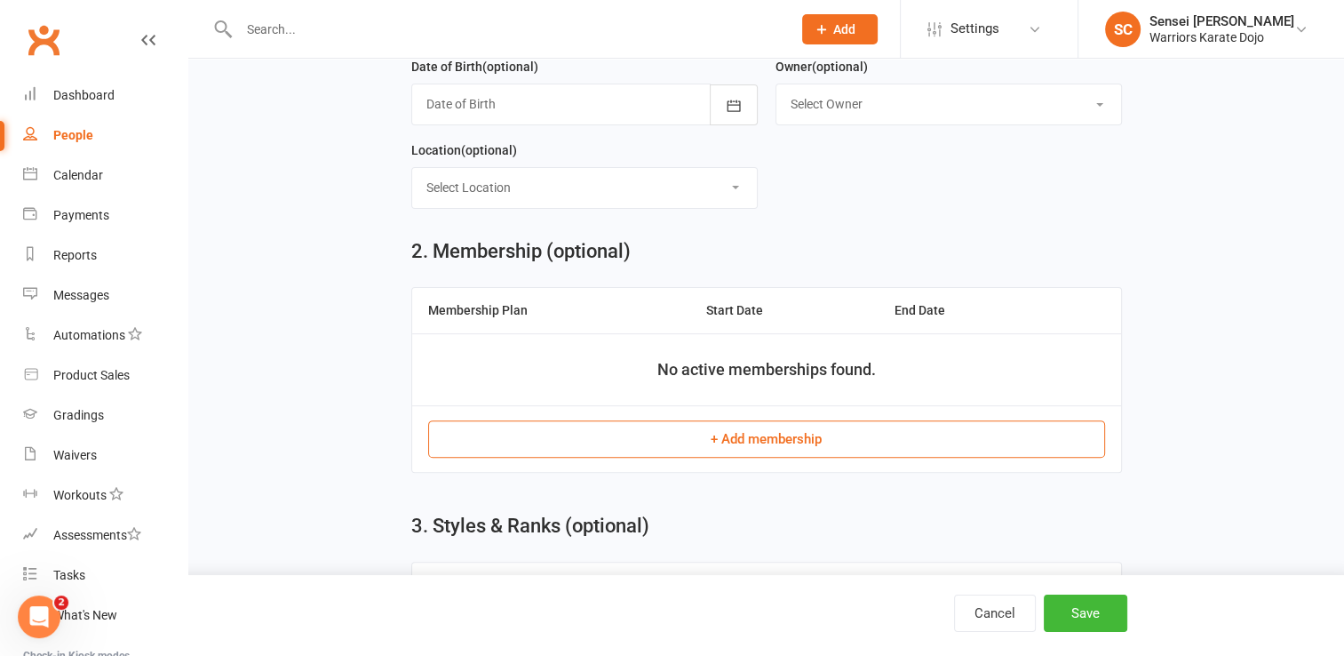
click at [706, 426] on button "+ Add membership" at bounding box center [766, 438] width 677 height 37
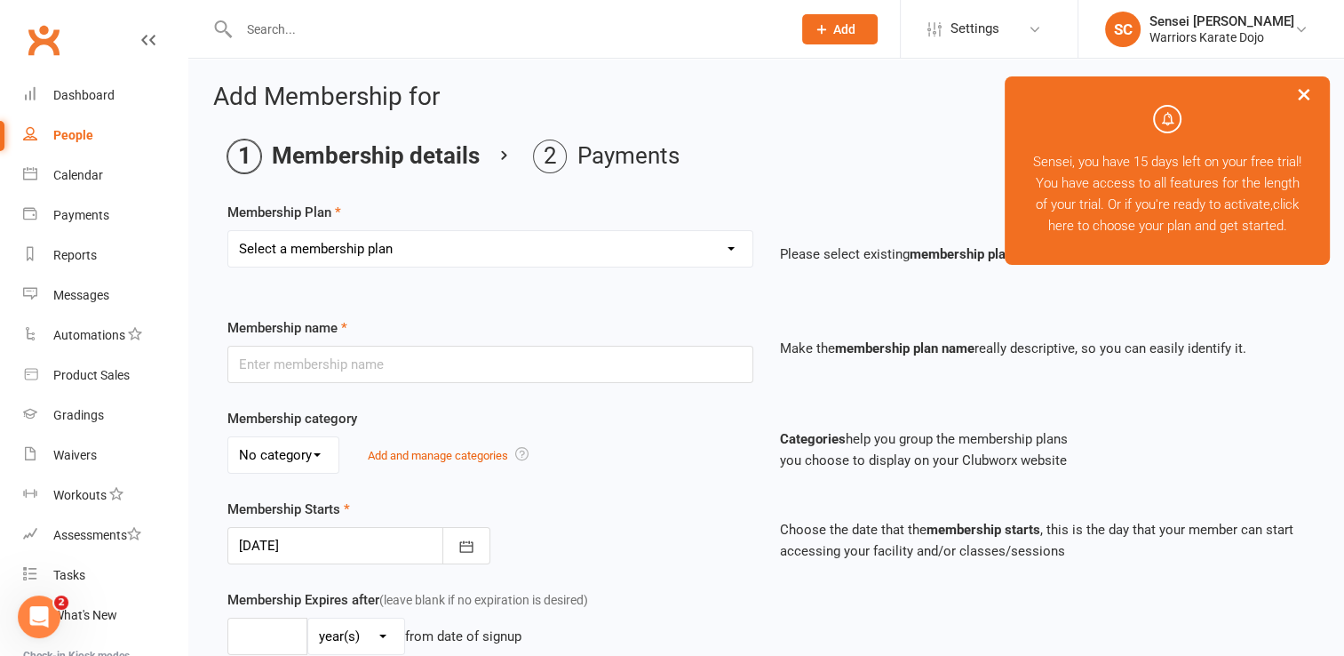
click at [560, 251] on select "Select a membership plan Create new Membership Plan One class Two Class" at bounding box center [490, 249] width 524 height 36
select select "1"
click at [228, 231] on select "Select a membership plan Create new Membership Plan One class Two Class" at bounding box center [490, 249] width 524 height 36
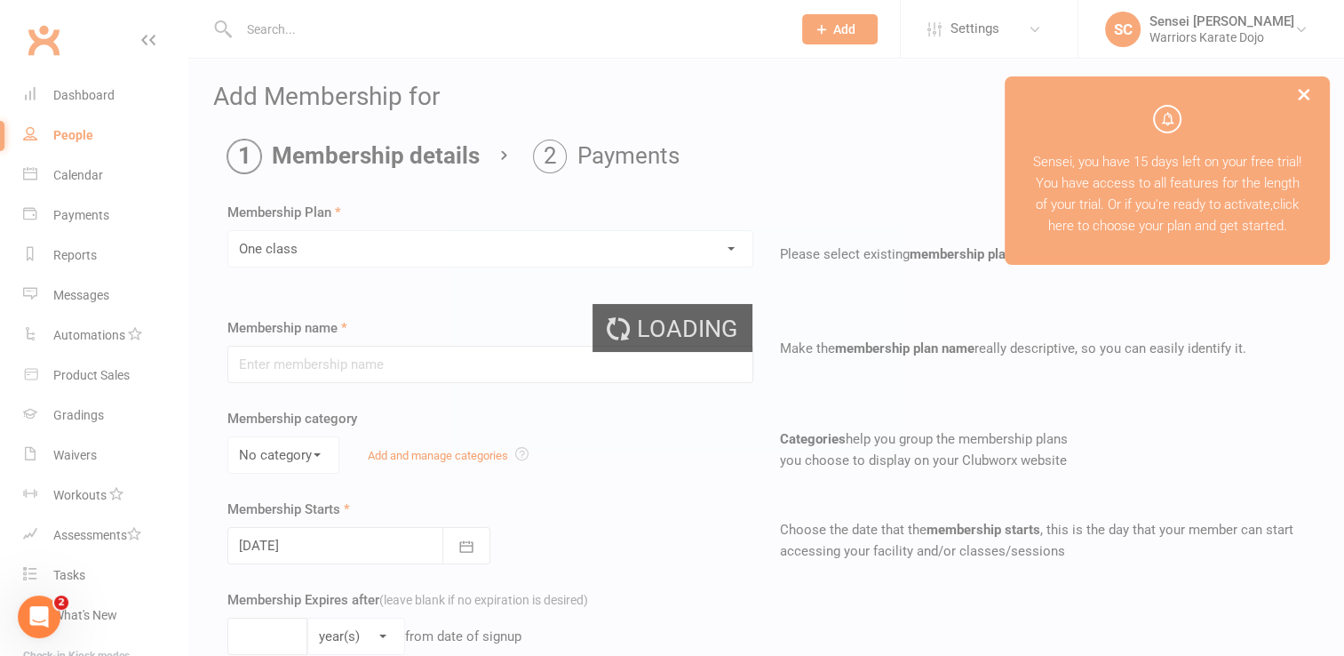
type input "One class"
select select "0"
type input "1"
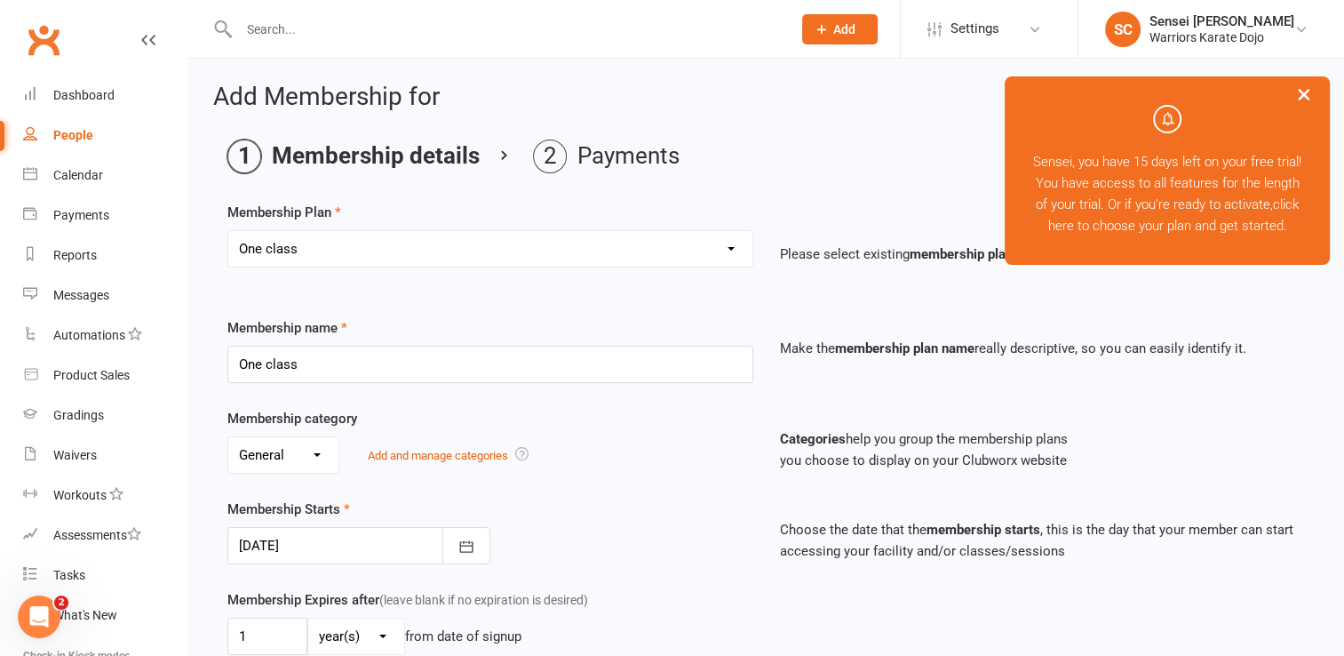
click at [599, 453] on div "No category General Add and manage categories" at bounding box center [490, 454] width 526 height 37
click at [383, 534] on div at bounding box center [358, 545] width 263 height 37
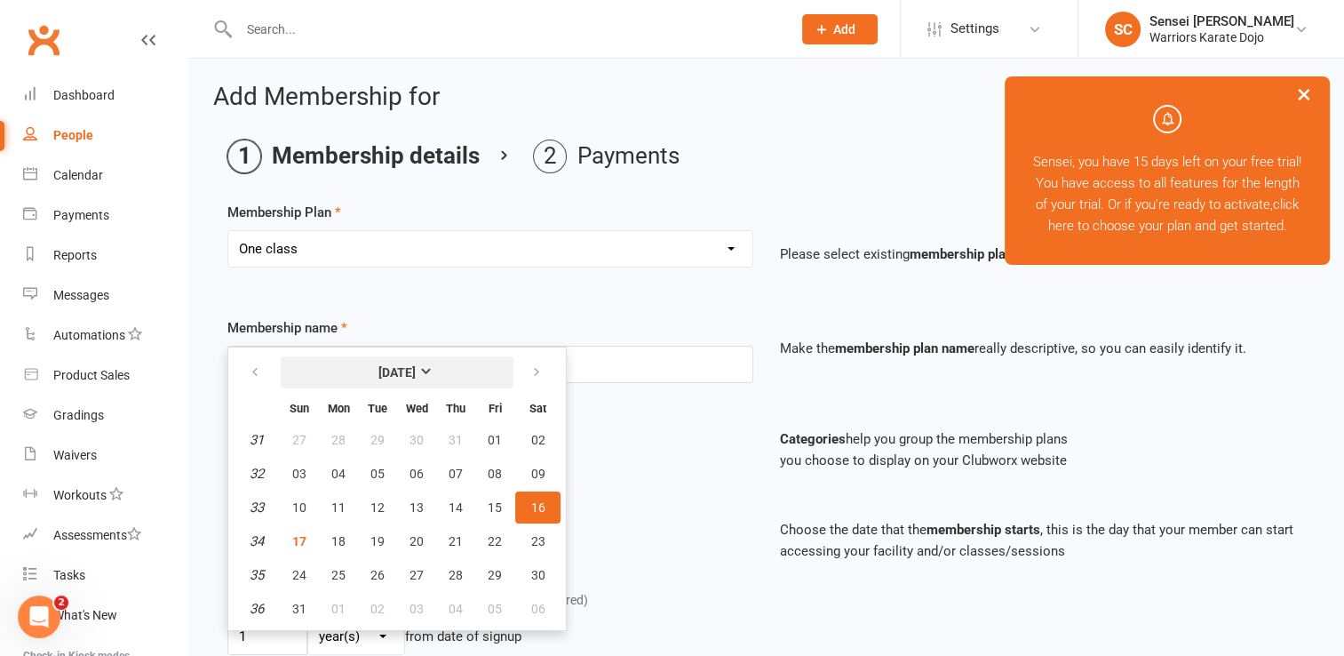
click at [416, 369] on strong "[DATE]" at bounding box center [396, 372] width 37 height 14
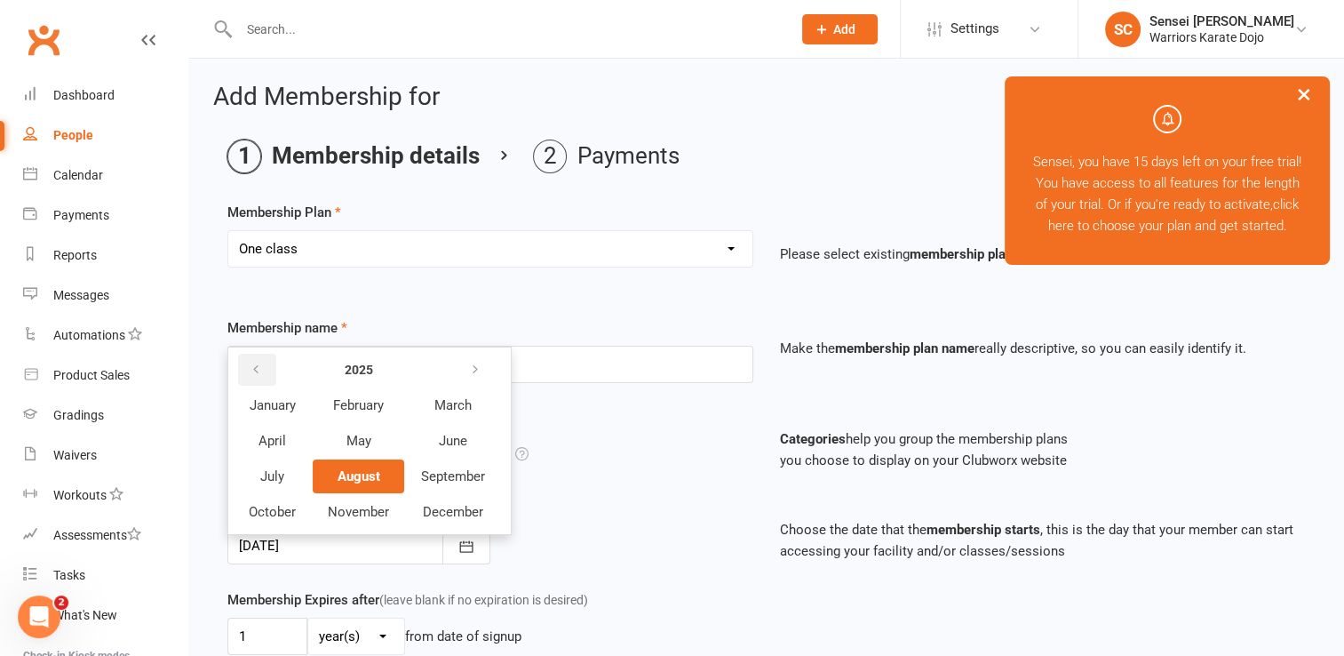
click at [252, 367] on icon "button" at bounding box center [256, 369] width 12 height 14
click at [437, 473] on span "September" at bounding box center [453, 476] width 64 height 16
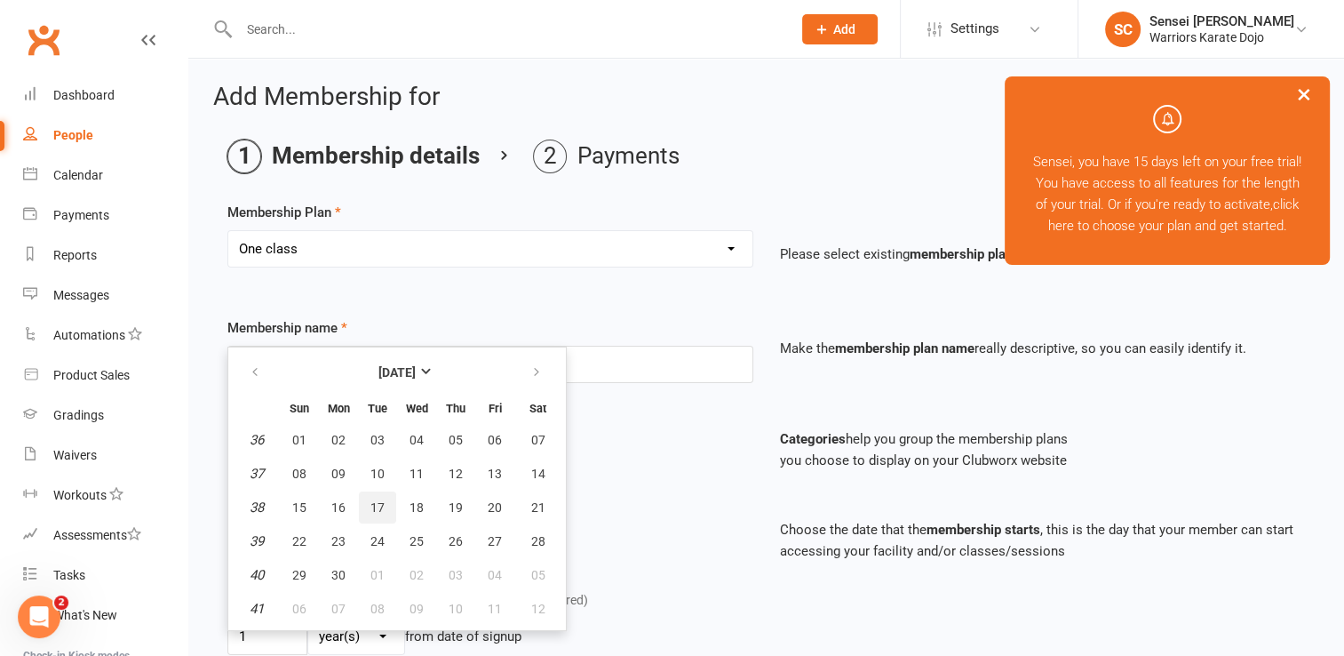
click at [370, 505] on span "17" at bounding box center [377, 507] width 14 height 14
type input "17 Sep 2024"
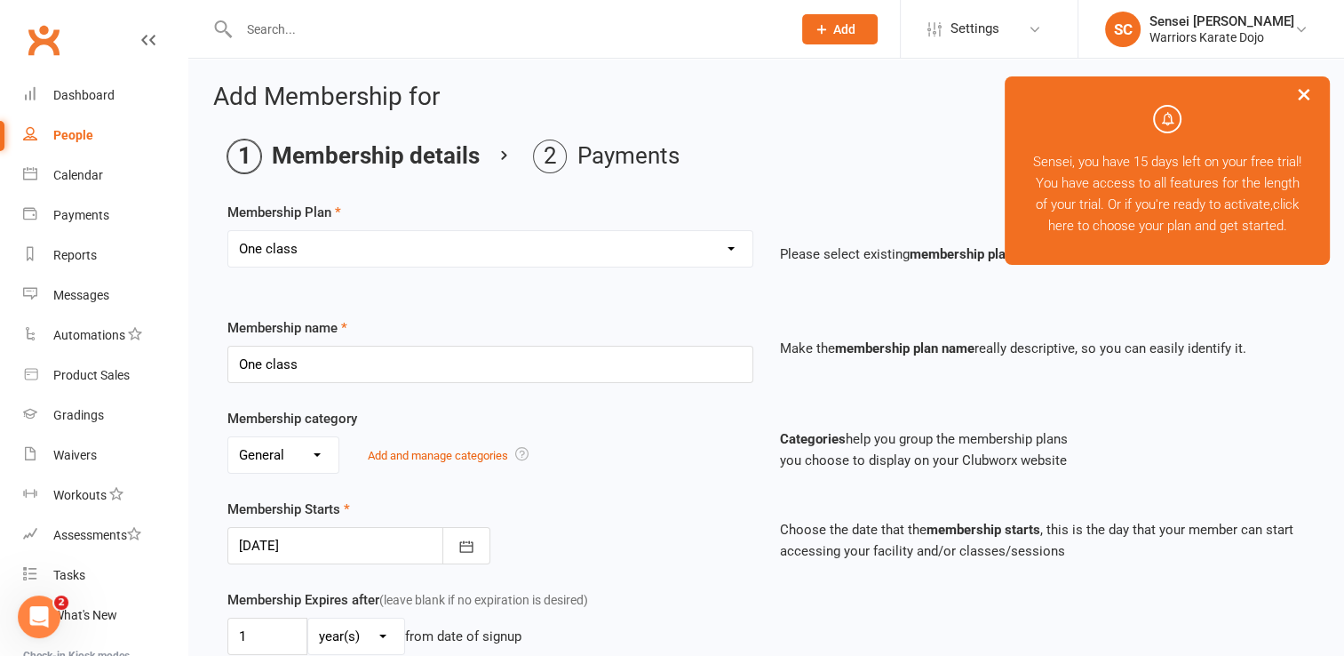
click at [597, 436] on div "No category General Add and manage categories" at bounding box center [490, 454] width 526 height 37
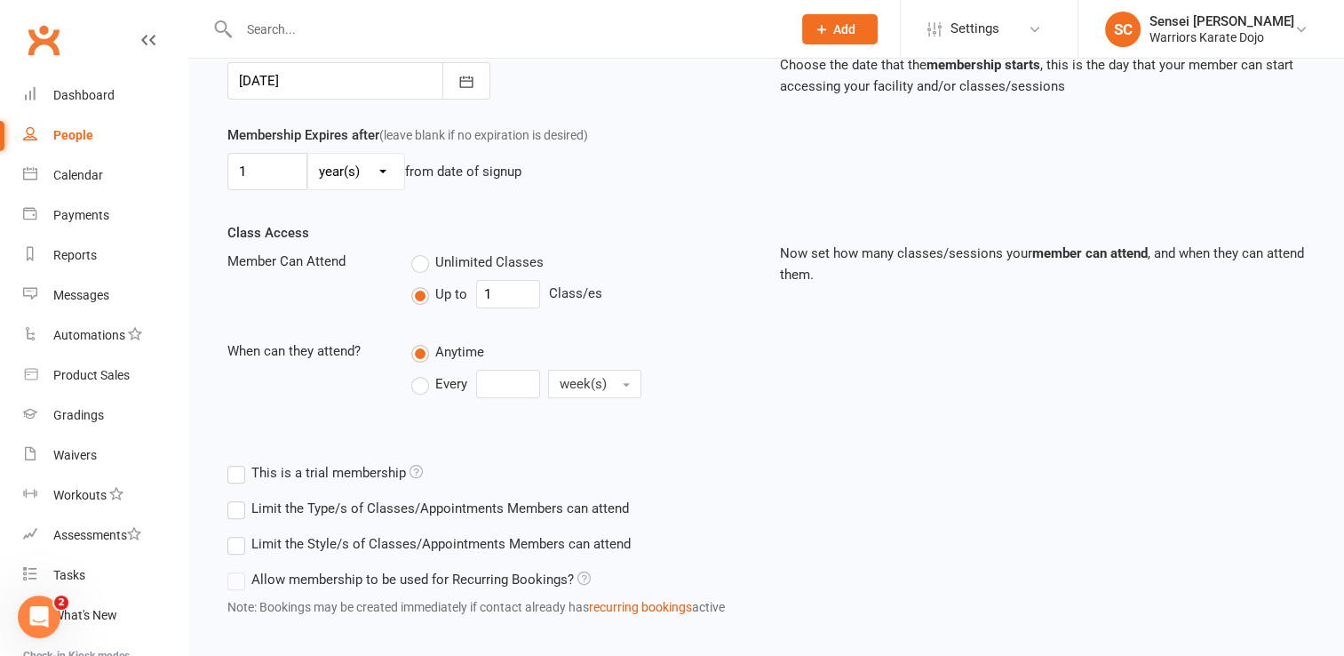
scroll to position [553, 0]
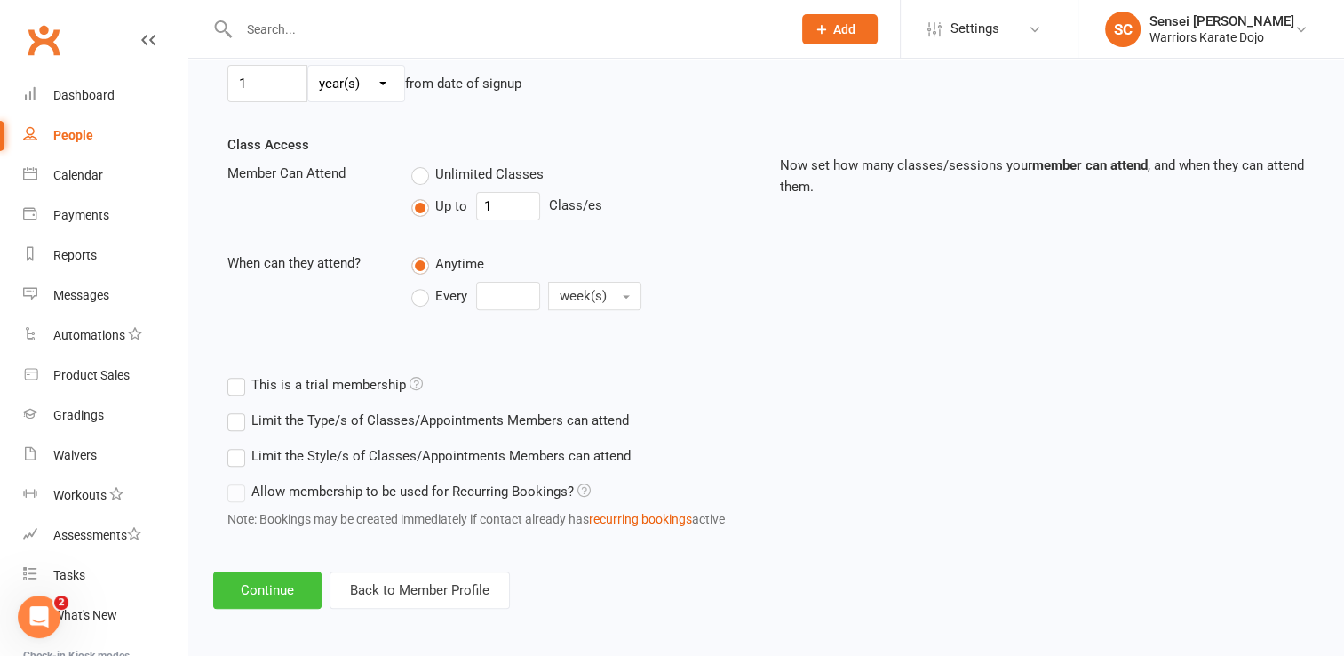
click at [288, 584] on button "Continue" at bounding box center [267, 589] width 108 height 37
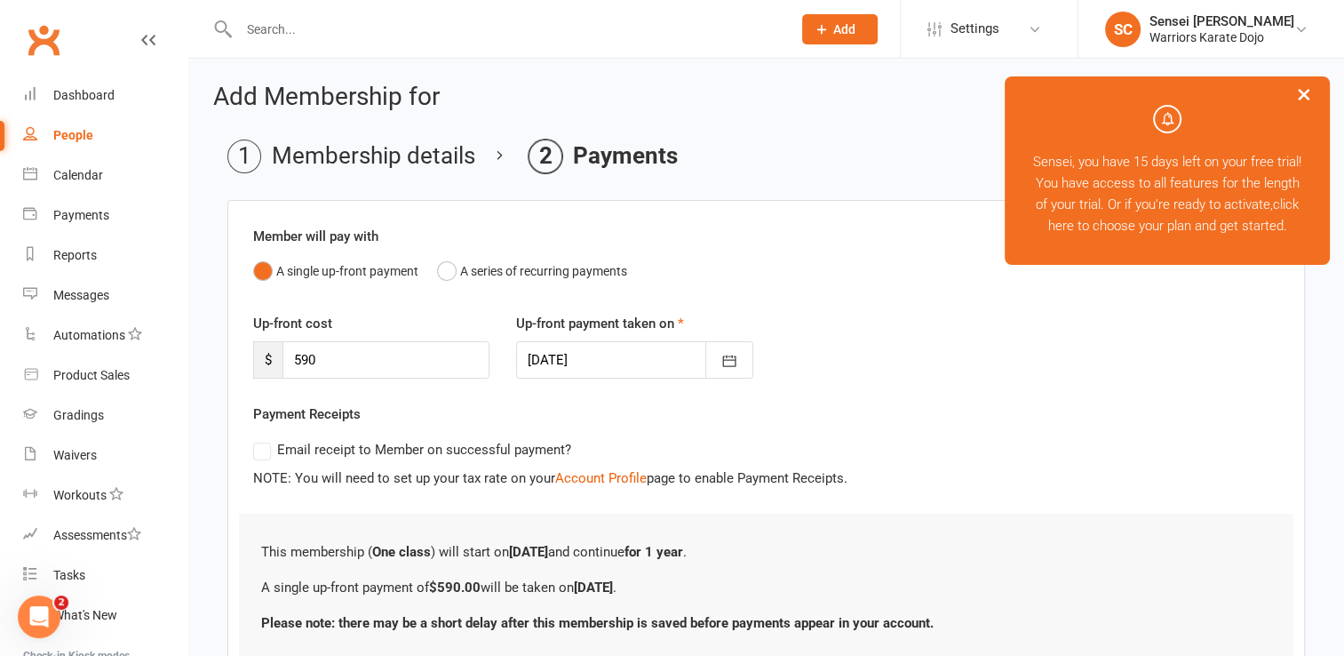
scroll to position [136, 0]
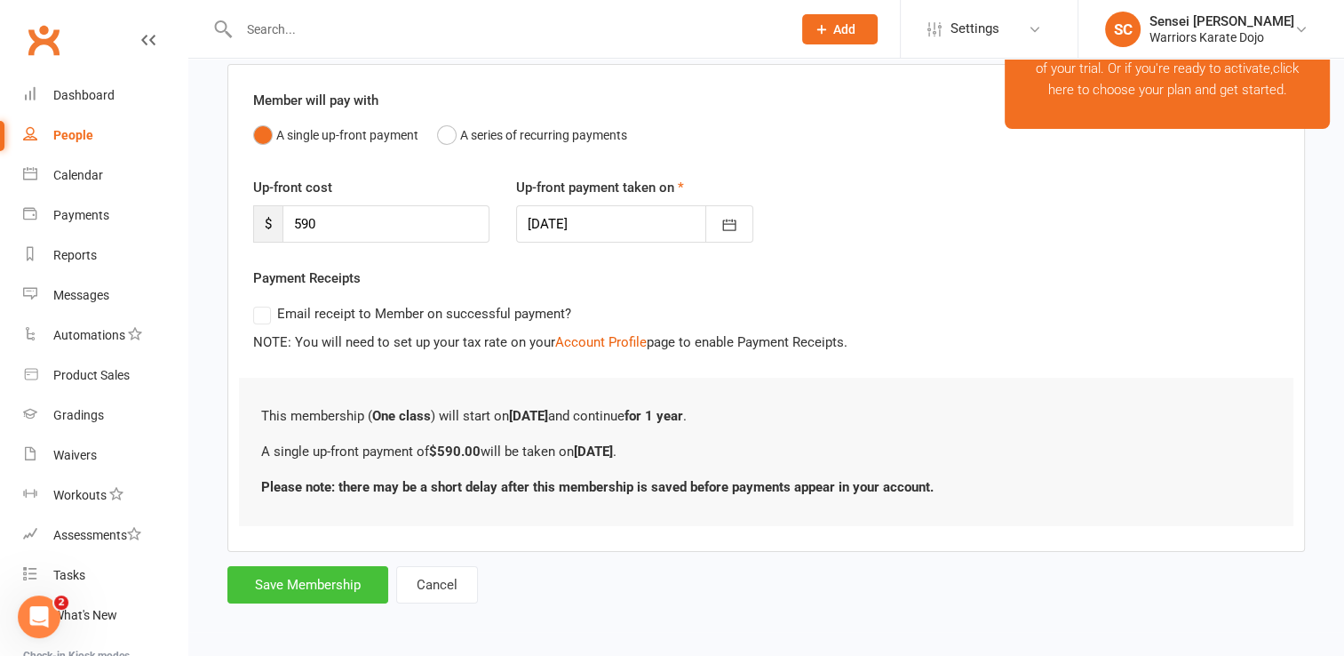
click at [319, 588] on button "Save Membership" at bounding box center [307, 584] width 161 height 37
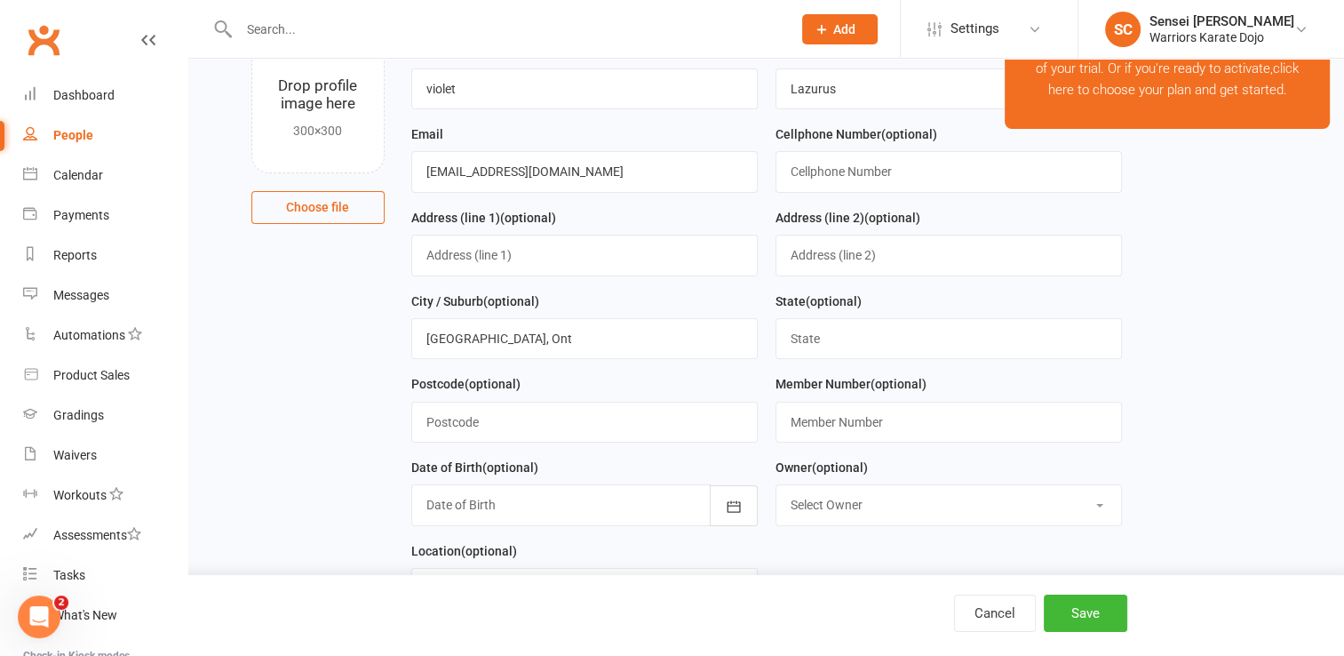
scroll to position [755, 0]
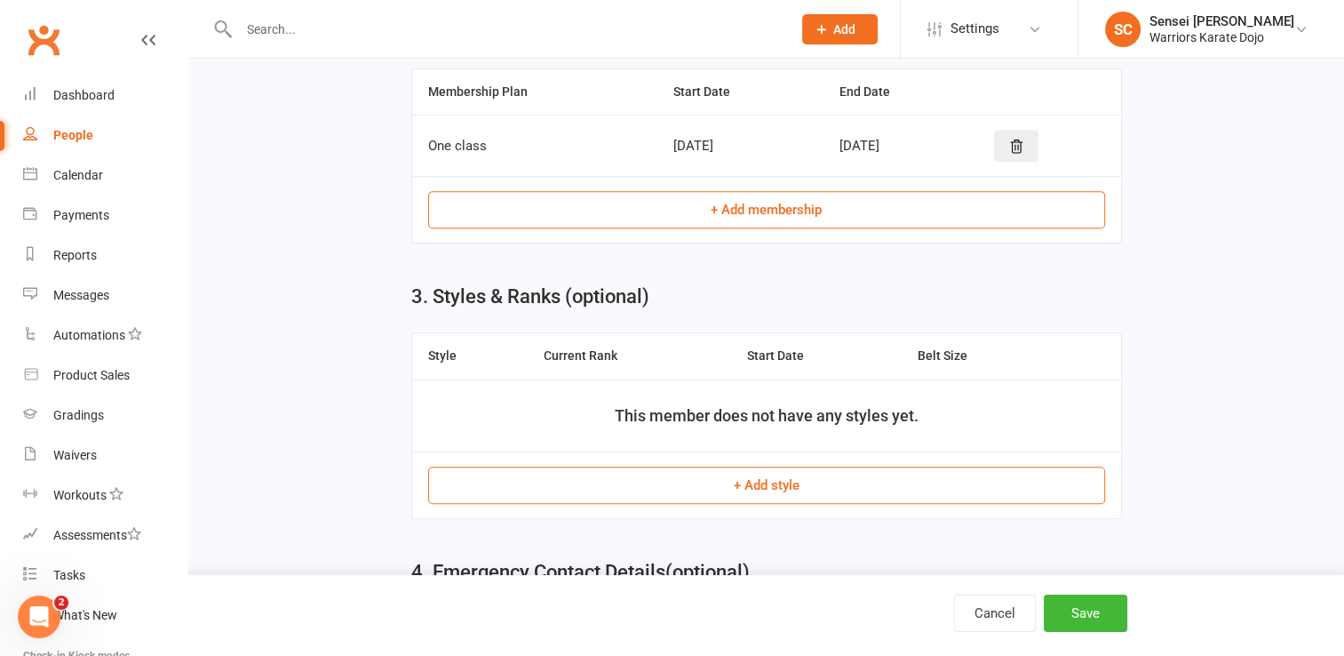
click at [689, 477] on button "+ Add style" at bounding box center [766, 484] width 677 height 37
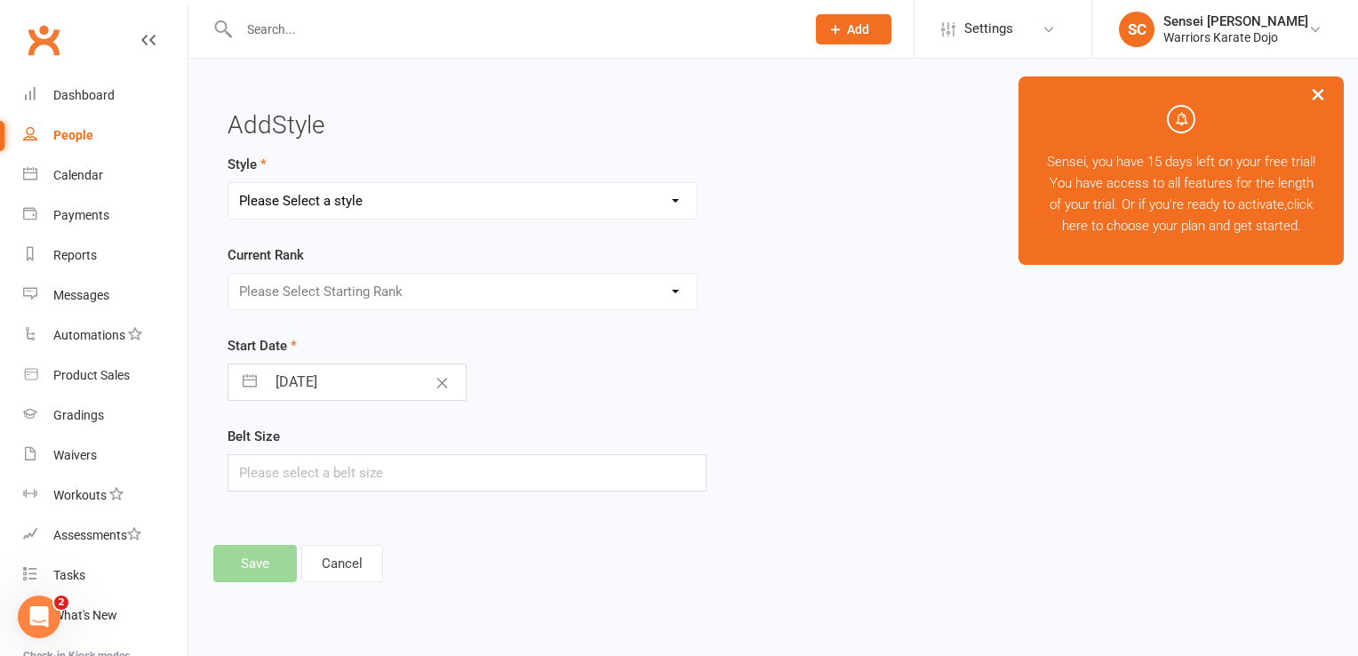
click at [551, 213] on select "Please Select a style Shotokan" at bounding box center [462, 201] width 468 height 36
select select "3746"
click at [228, 183] on select "Please Select a style Shotokan" at bounding box center [462, 201] width 468 height 36
click at [552, 342] on div "Start Date 17 Aug 2025 Navigate forward to interact with the calendar and selec…" at bounding box center [586, 368] width 719 height 66
select select "6"
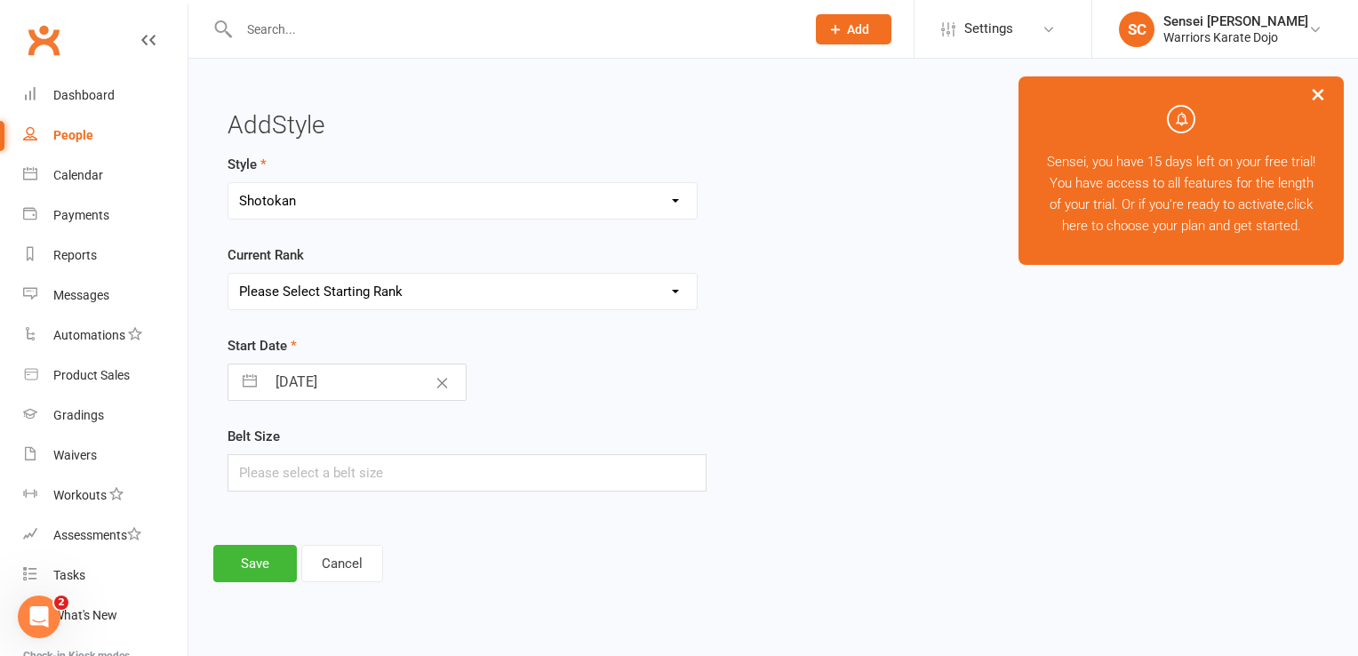
select select "2025"
select select "7"
select select "2025"
select select "8"
select select "2025"
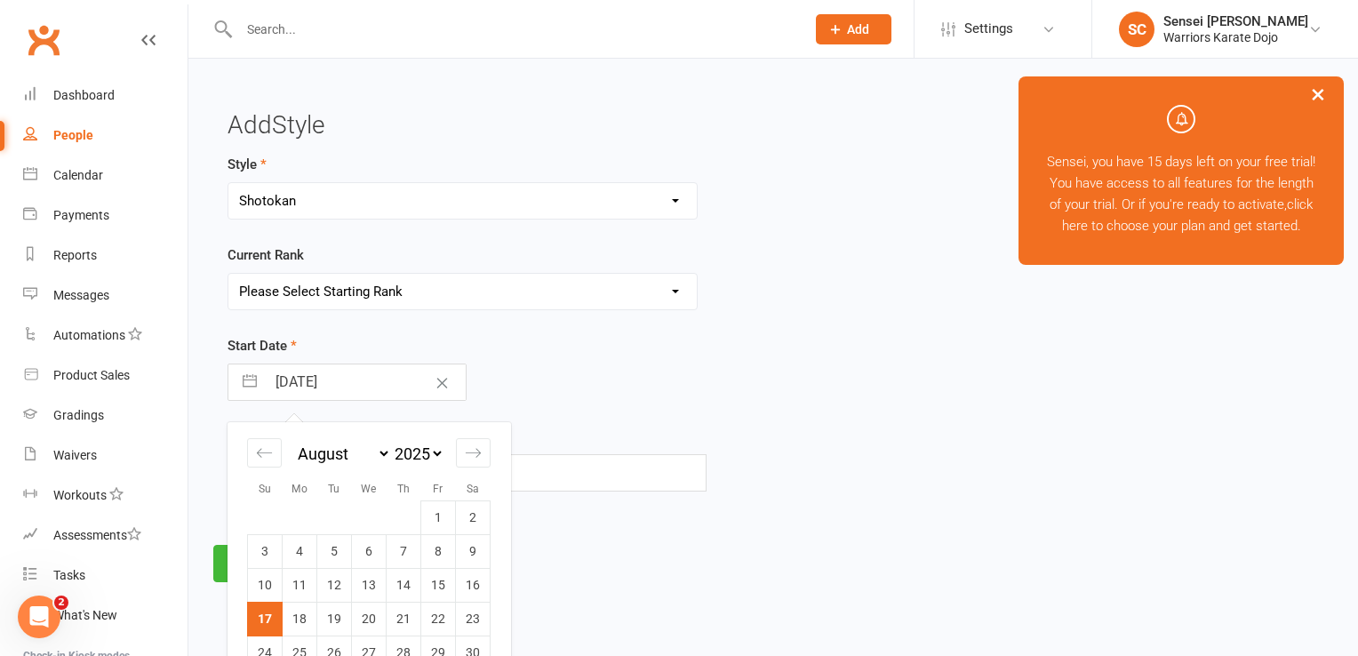
click at [354, 378] on input "[DATE]" at bounding box center [366, 382] width 200 height 36
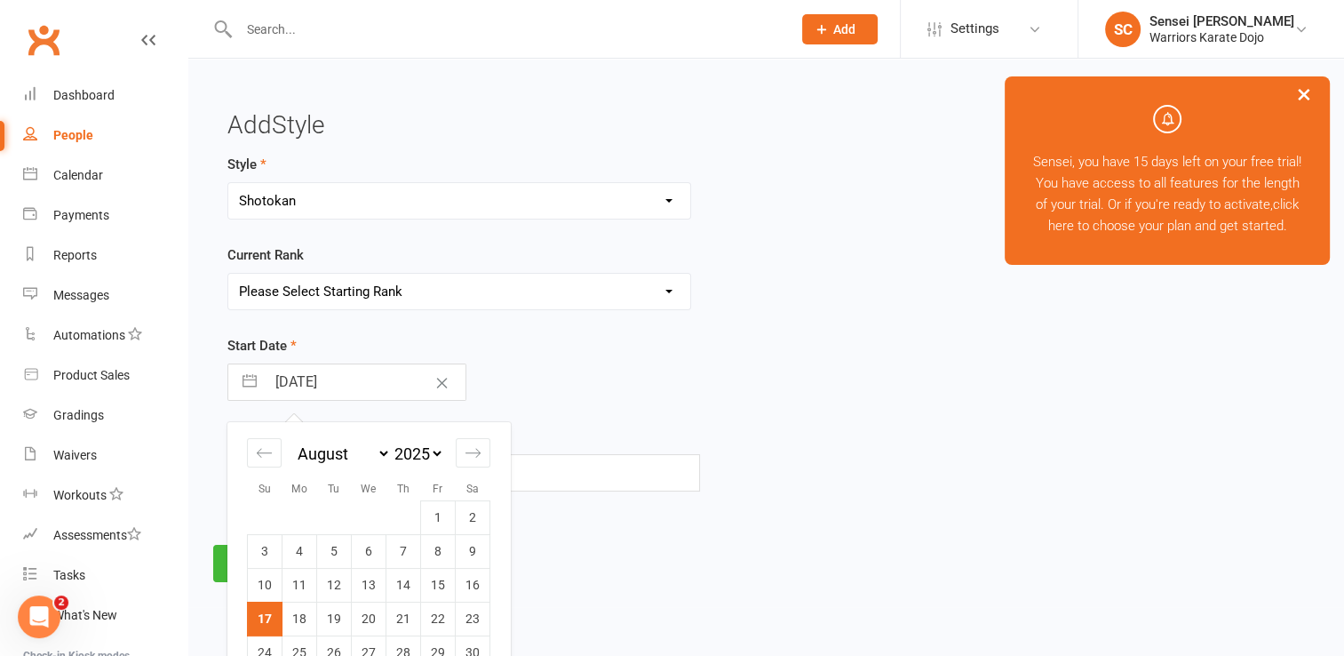
click at [378, 443] on select "January February March April May June July August September October November De…" at bounding box center [342, 453] width 97 height 20
select select "7"
select select "9"
select select "2025"
click at [423, 447] on select "2035 2034 2033 2032 2031 2030 2029 2028 2027 2026 2025 2024 2023 2022 2021 2020…" at bounding box center [417, 453] width 53 height 20
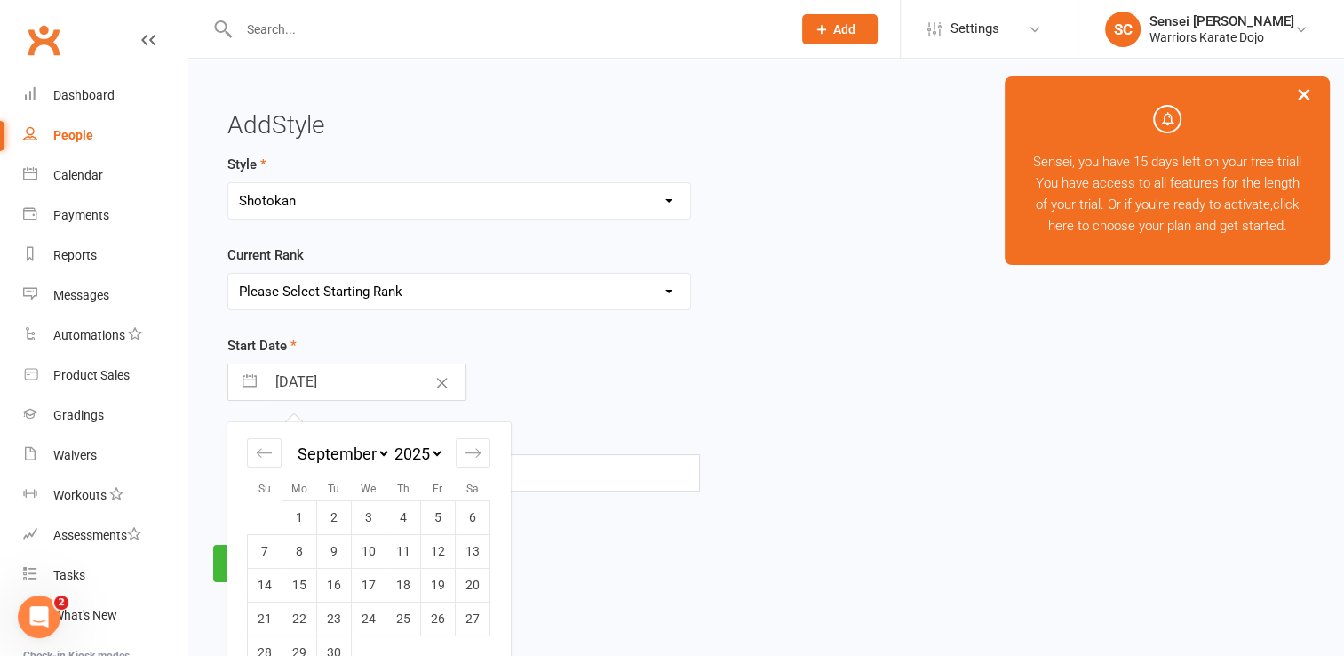
select select "7"
select select "2024"
select select "8"
select select "2024"
select select "9"
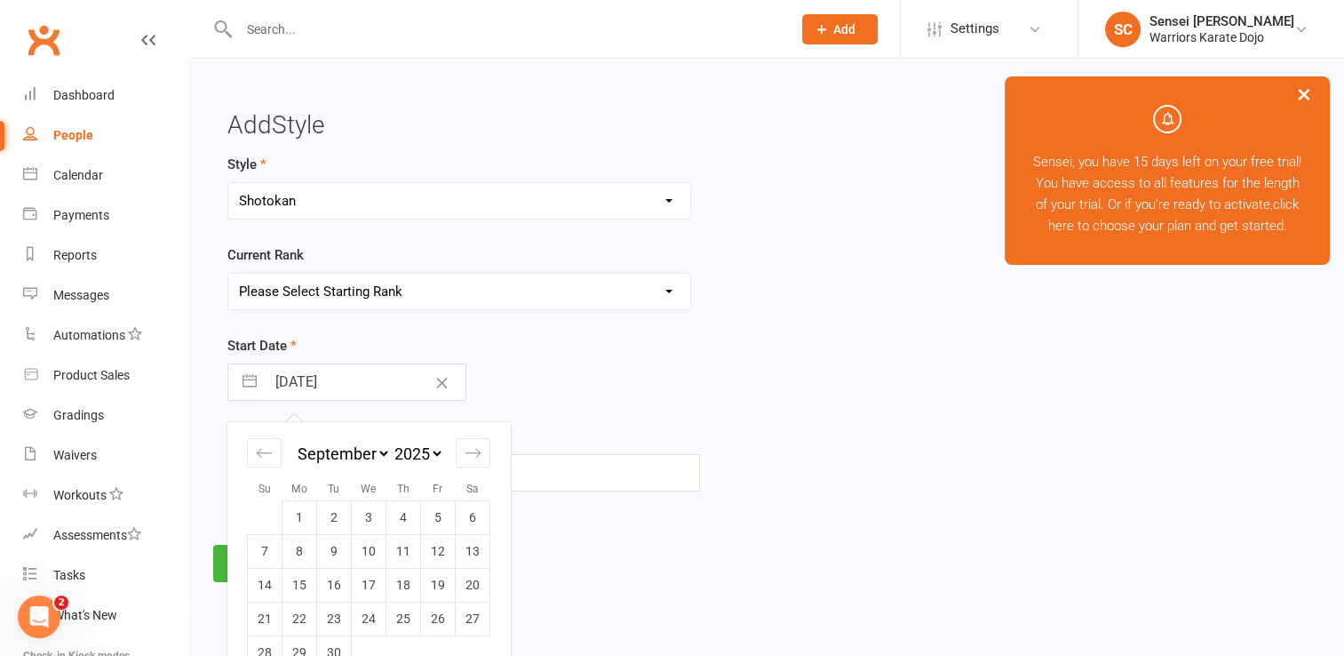
select select "2024"
click at [333, 580] on td "17" at bounding box center [334, 585] width 35 height 34
type input "17 Sep 2024"
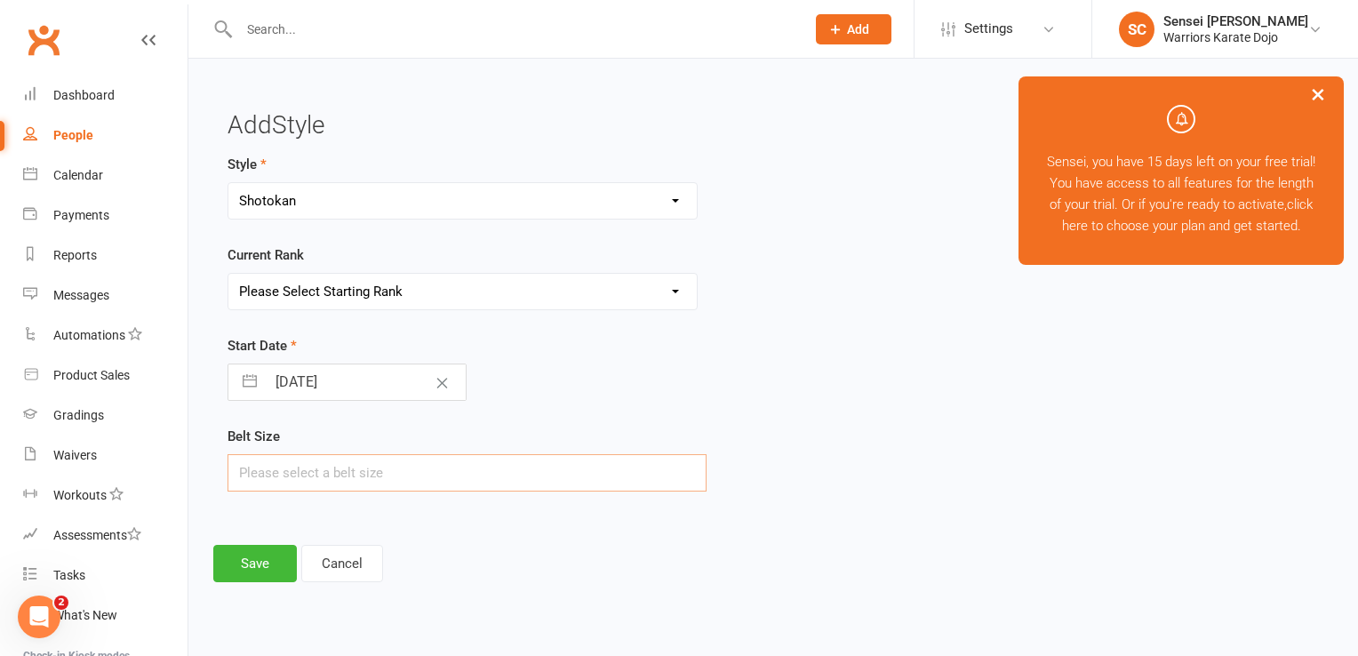
click at [316, 467] on input "text" at bounding box center [466, 472] width 479 height 37
type input "2"
click at [263, 566] on button "Save" at bounding box center [255, 563] width 84 height 37
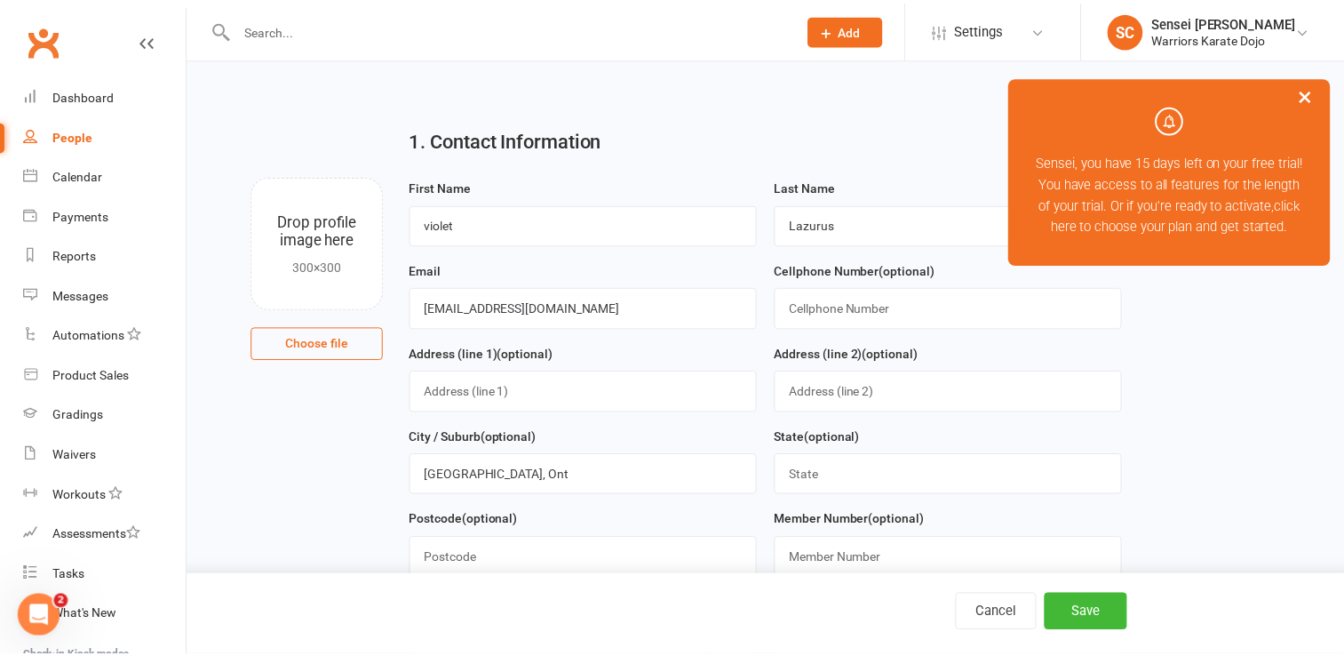
scroll to position [1019, 0]
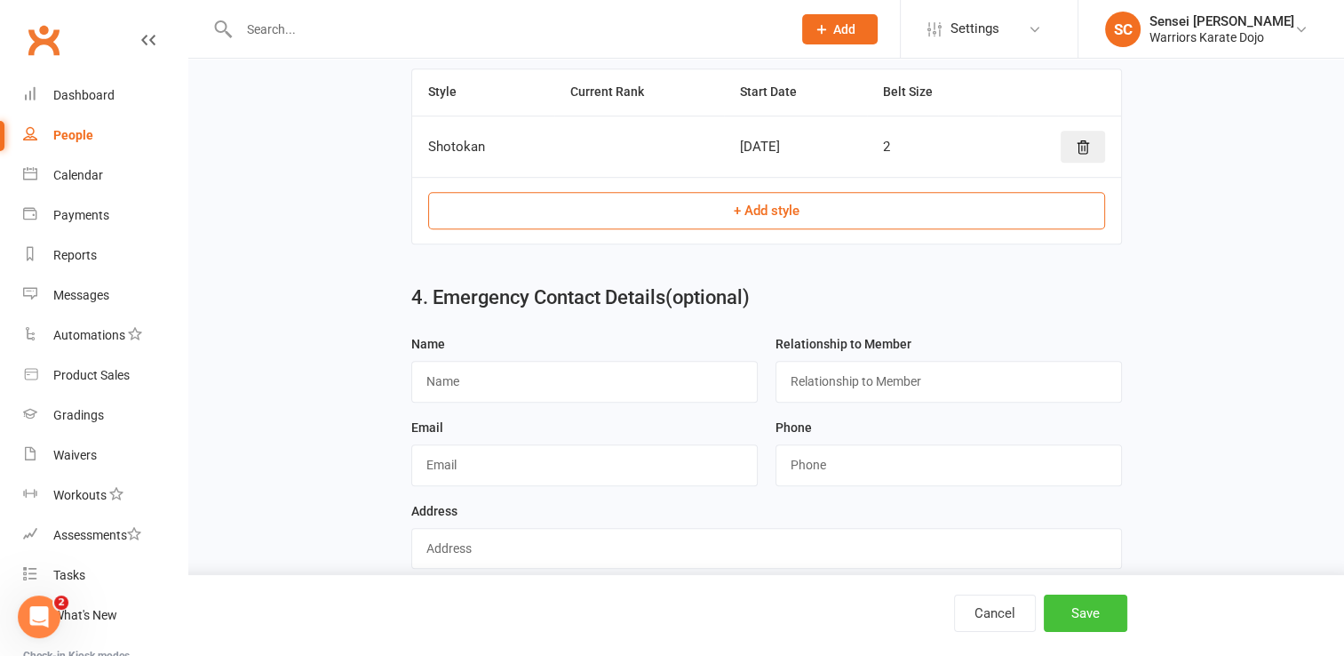
click at [1080, 615] on button "Save" at bounding box center [1086, 612] width 84 height 37
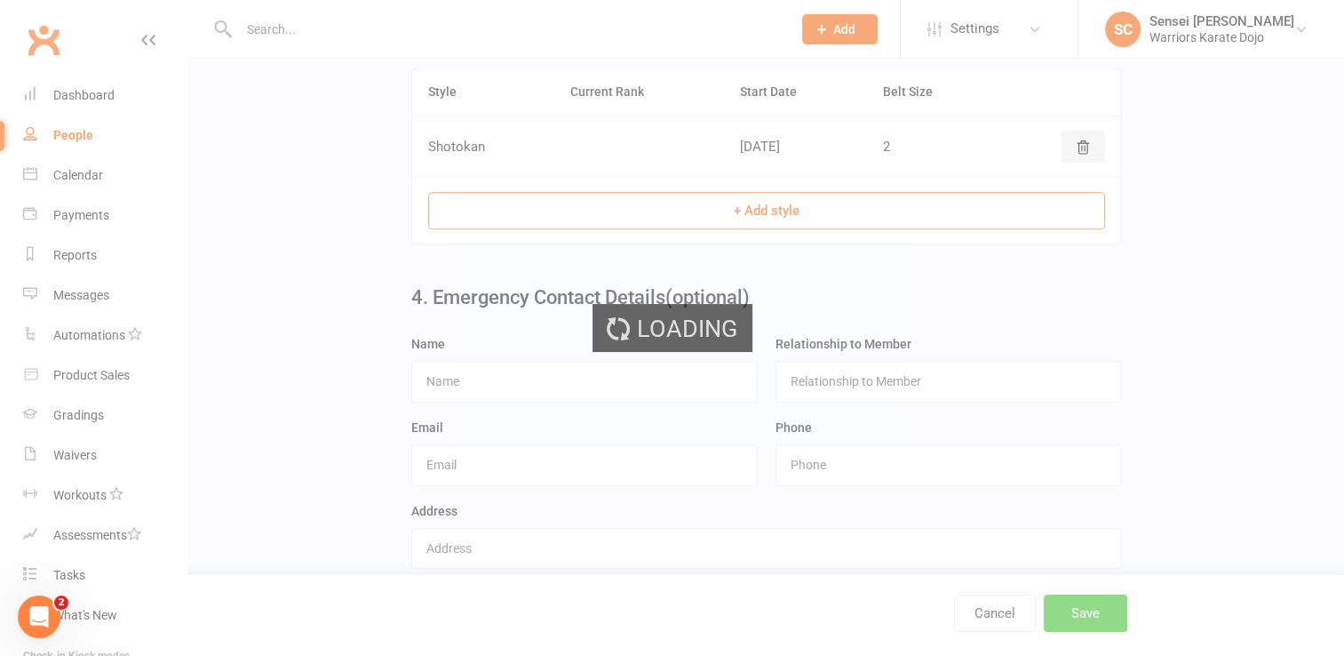
scroll to position [0, 0]
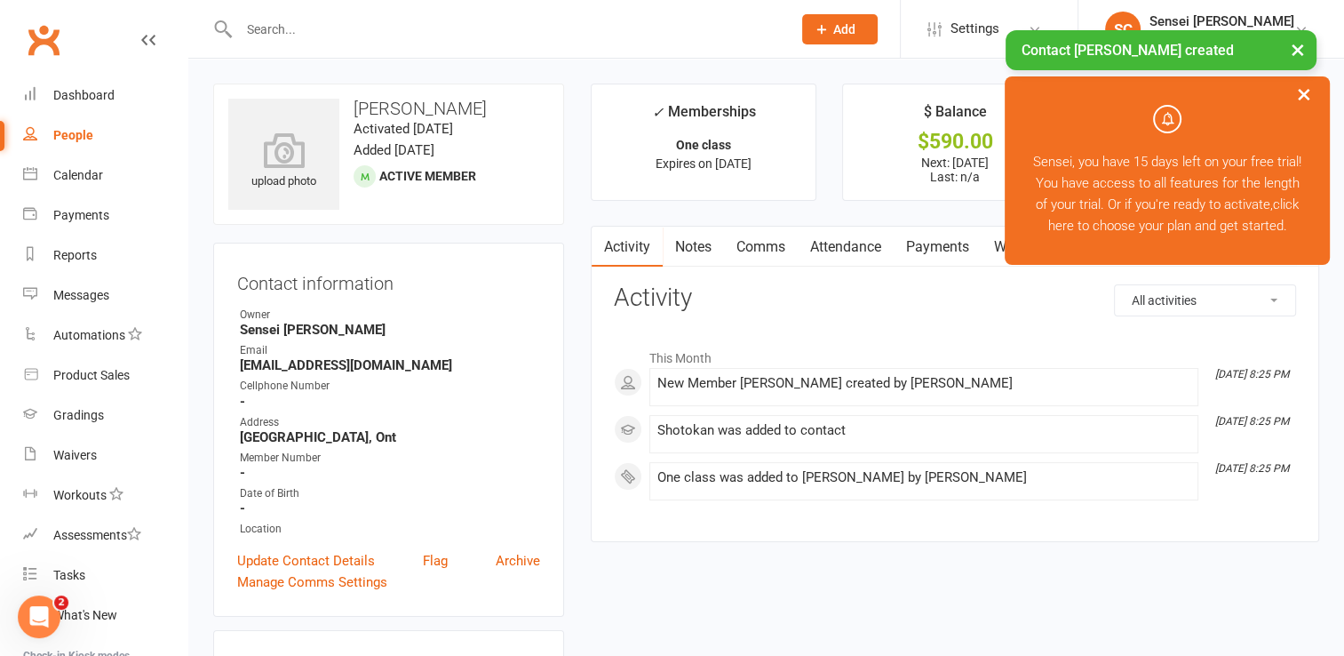
click at [835, 30] on div "× Contact violet Lazurus created" at bounding box center [660, 30] width 1321 height 0
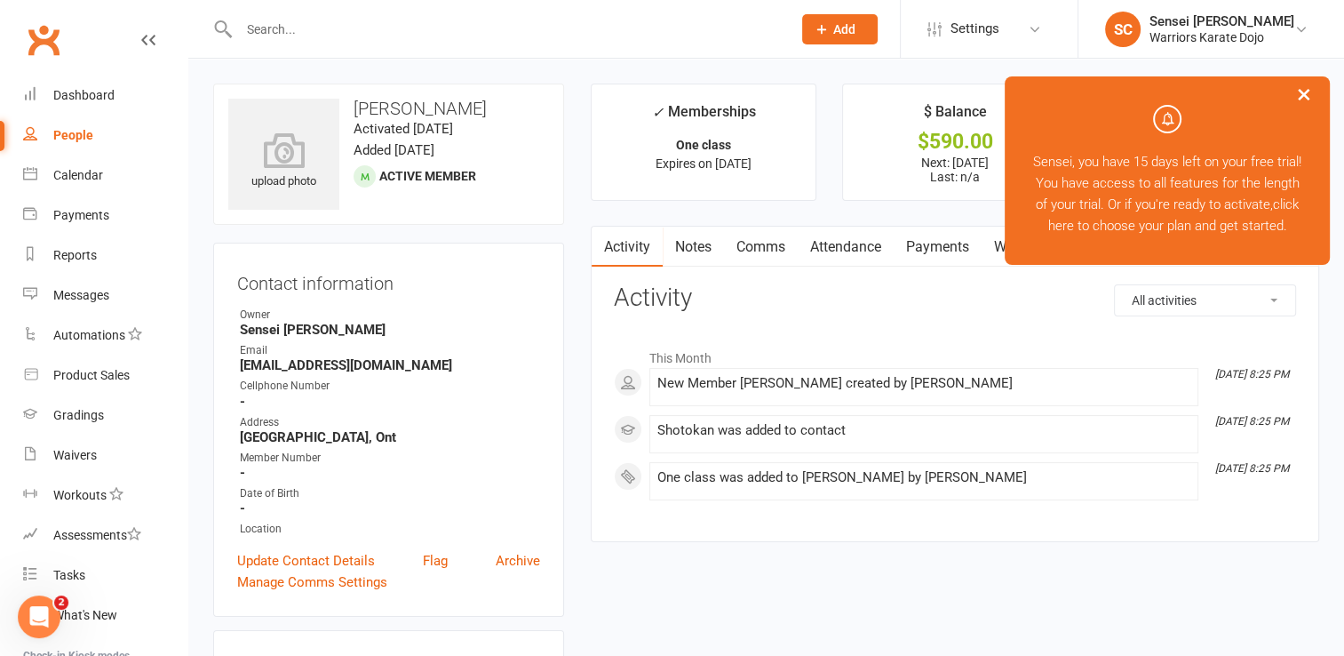
click at [835, 33] on span "Add" at bounding box center [844, 29] width 22 height 14
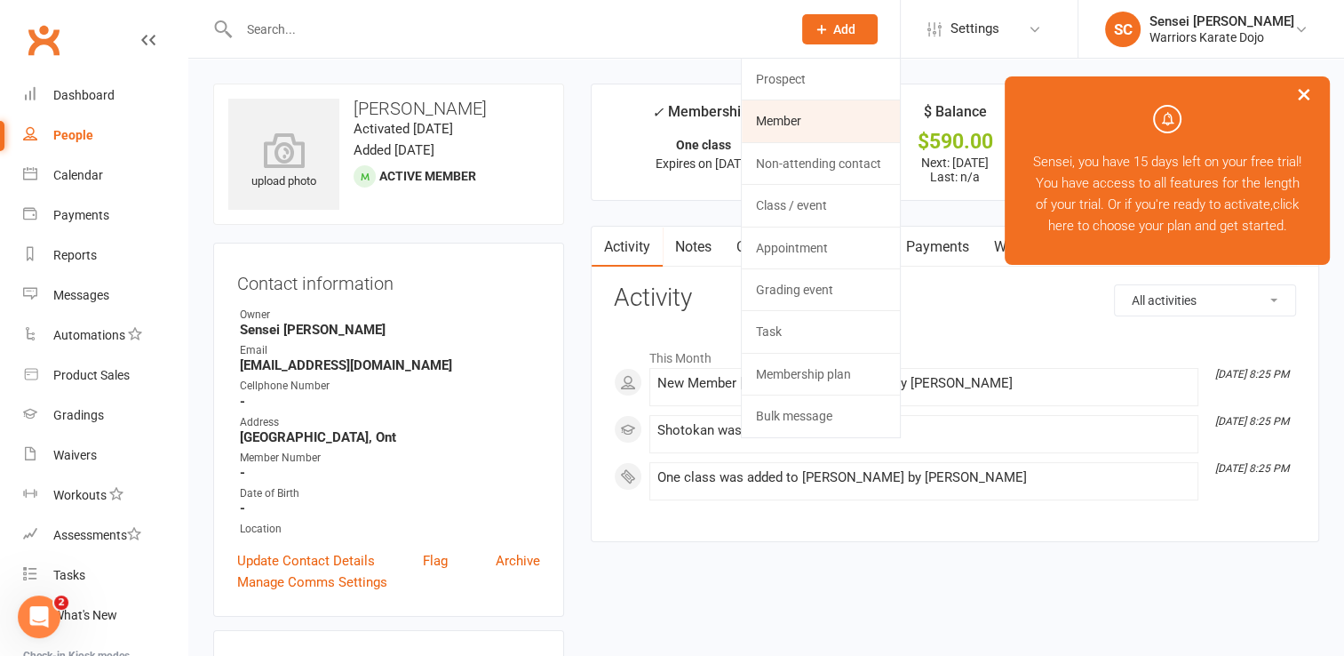
click at [801, 130] on link "Member" at bounding box center [821, 120] width 158 height 41
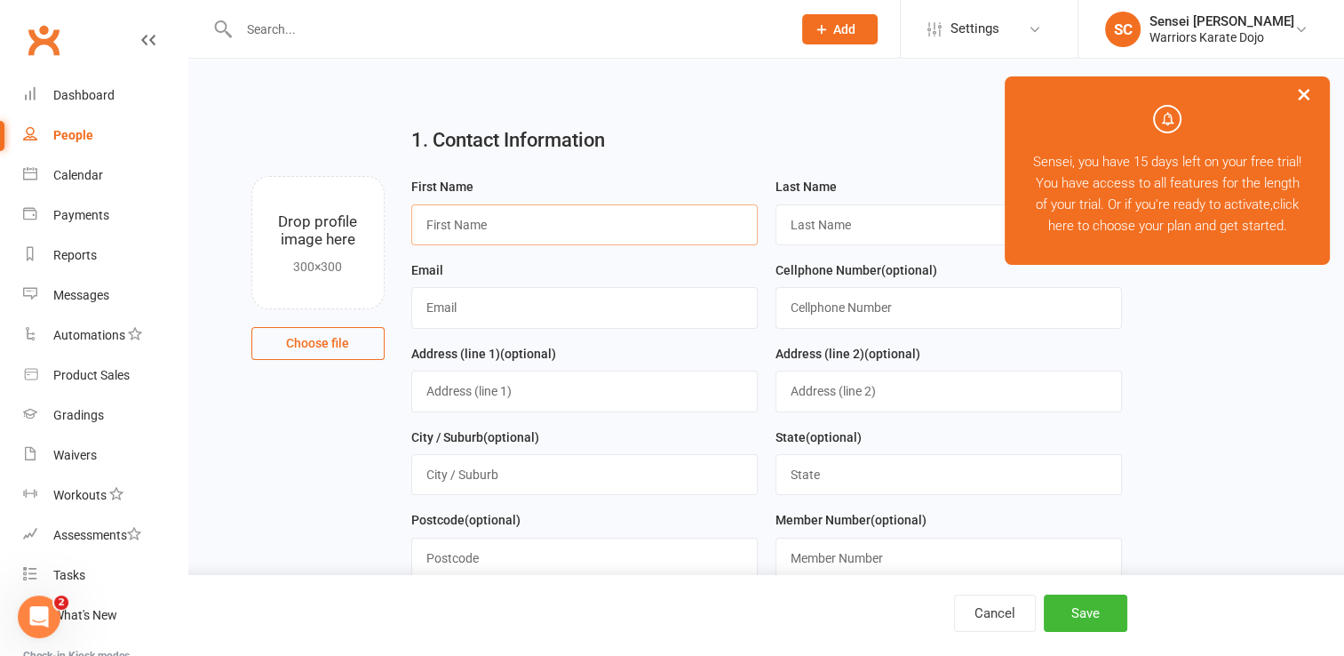
click at [671, 218] on input "text" at bounding box center [584, 224] width 346 height 41
type input "Haley"
type input "Lazurus"
type input "tys_laz@hotmail.com"
type input "[GEOGRAPHIC_DATA], Ont"
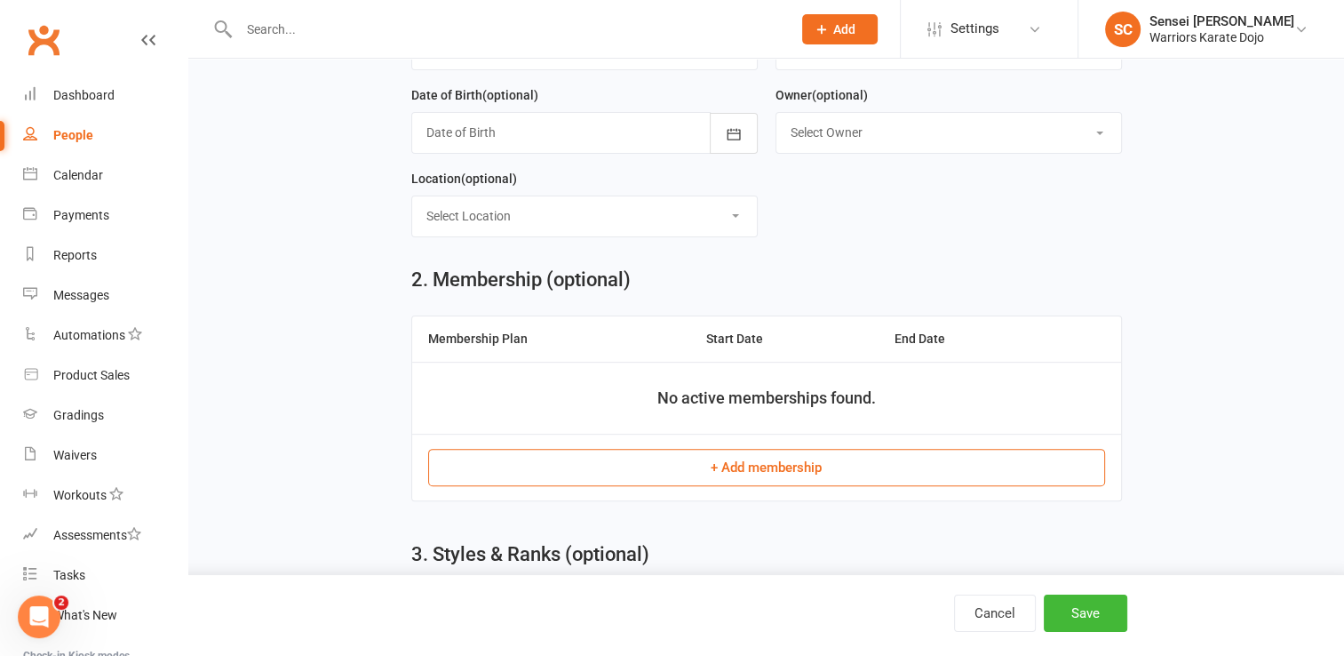
scroll to position [514, 0]
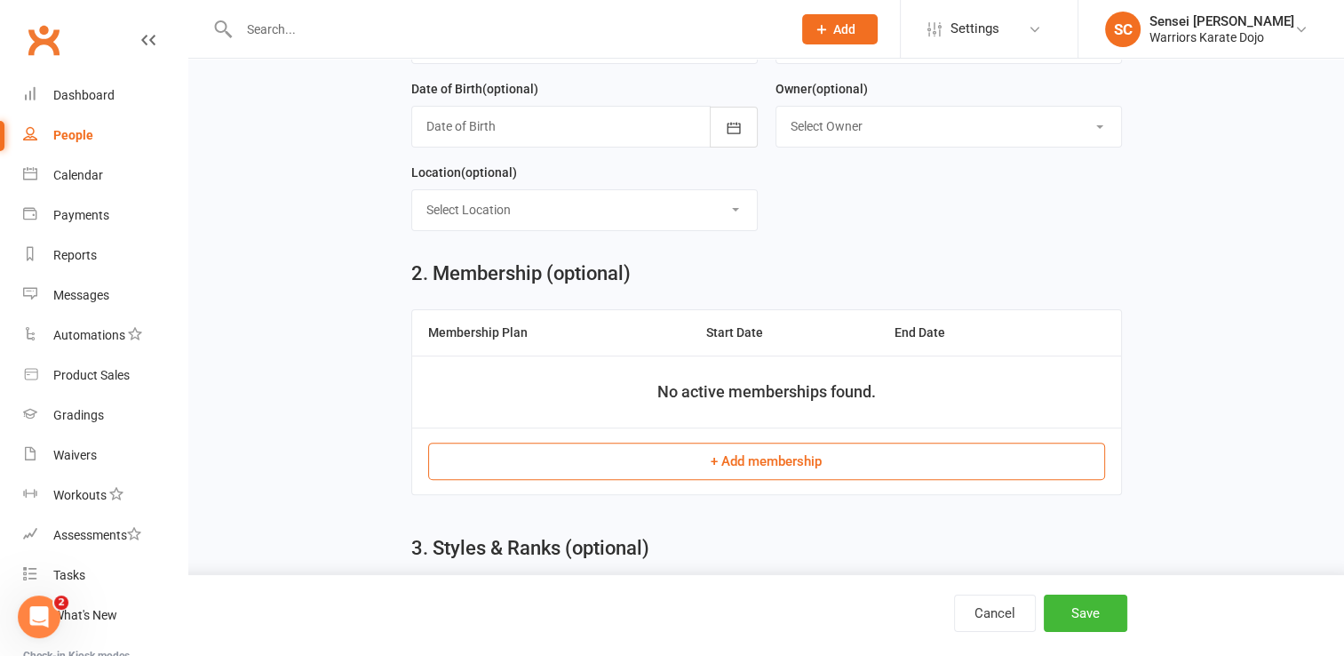
click at [798, 466] on button "+ Add membership" at bounding box center [766, 460] width 677 height 37
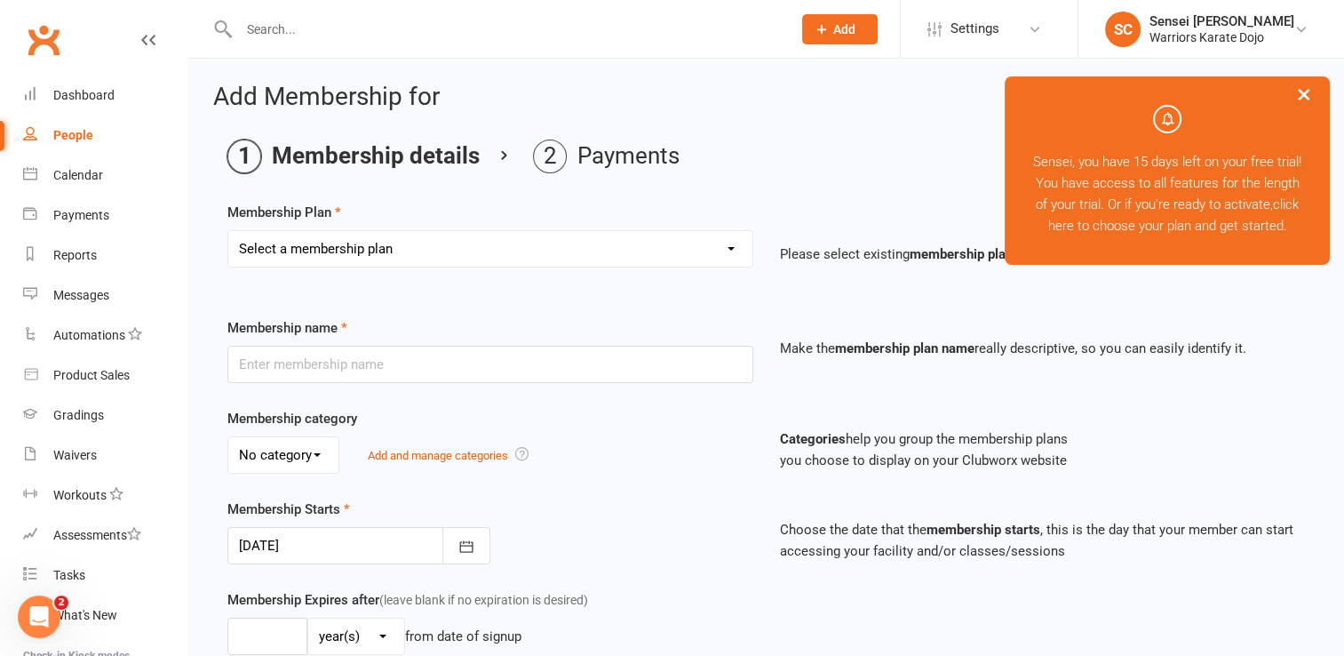
click at [646, 242] on select "Select a membership plan Create new Membership Plan One class Two Class" at bounding box center [490, 249] width 524 height 36
select select "1"
click at [228, 231] on select "Select a membership plan Create new Membership Plan One class Two Class" at bounding box center [490, 249] width 524 height 36
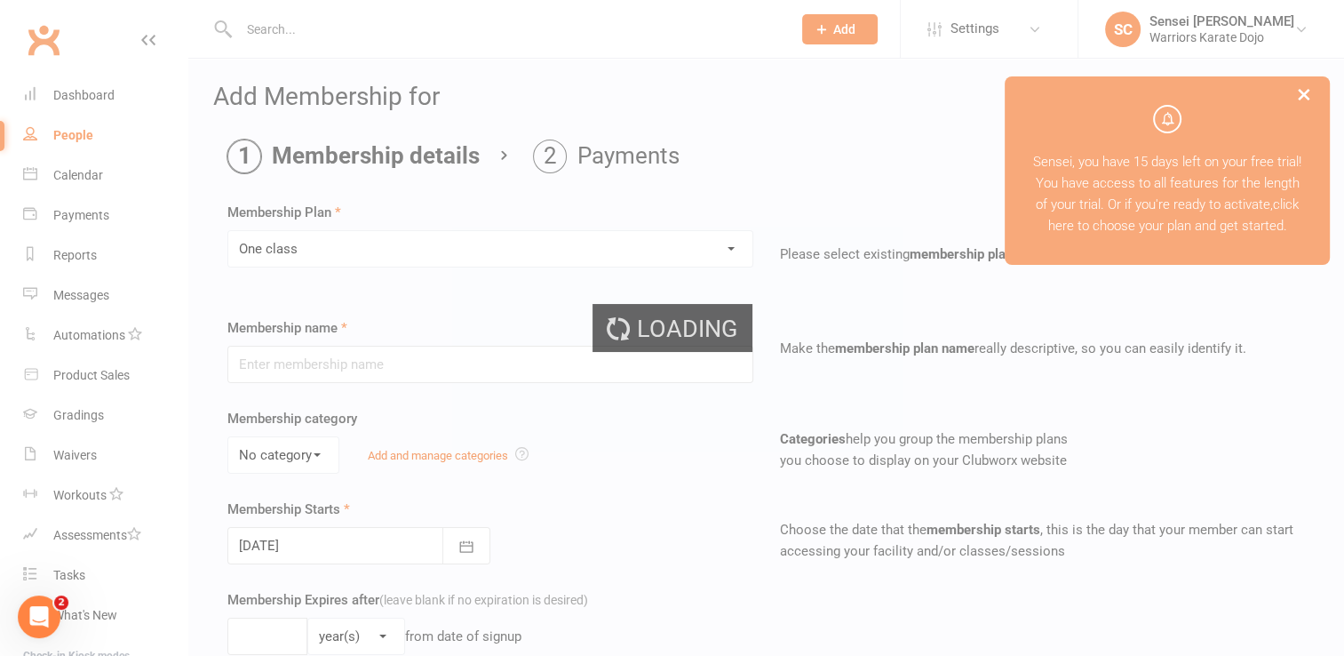
type input "One class"
select select "0"
type input "1"
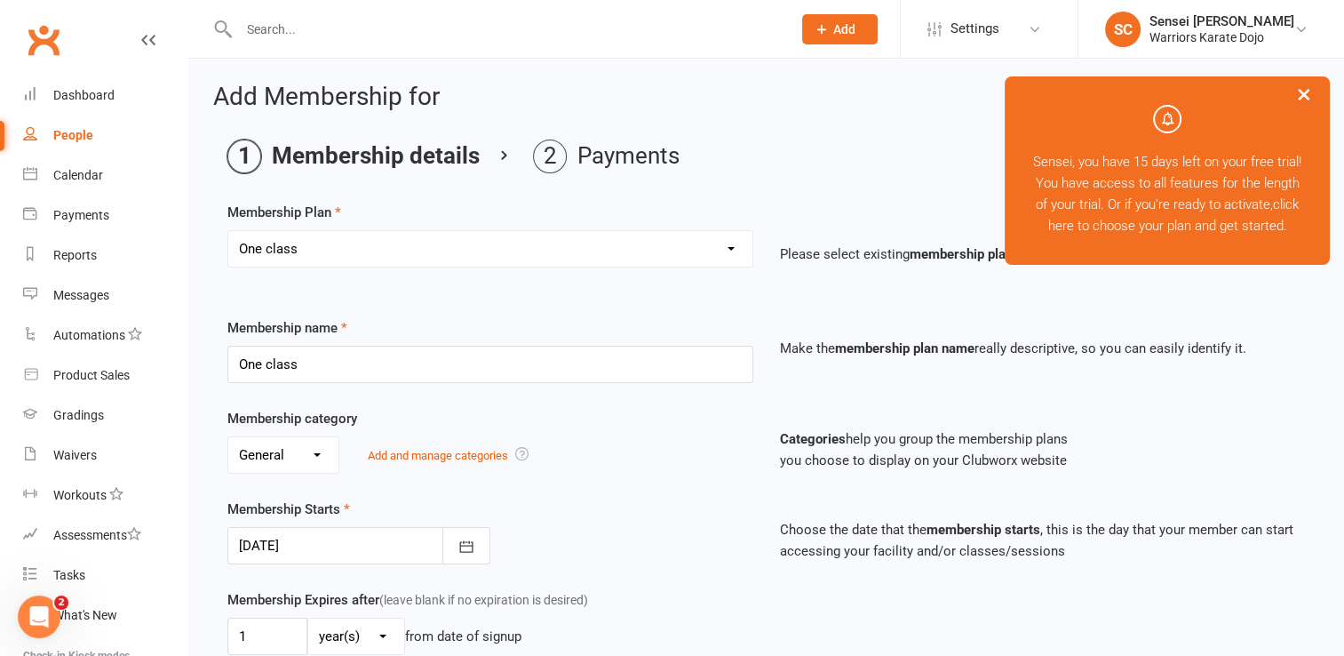
click at [378, 542] on div at bounding box center [358, 545] width 263 height 37
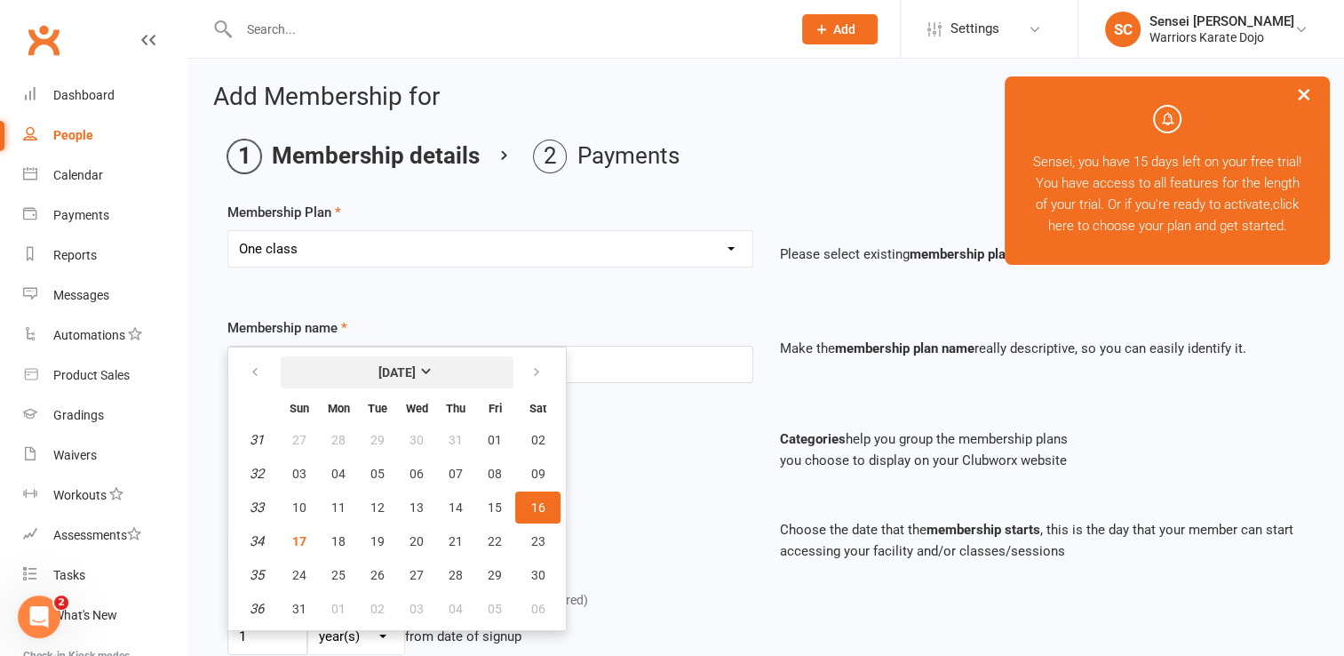
click at [409, 368] on strong "[DATE]" at bounding box center [396, 372] width 37 height 14
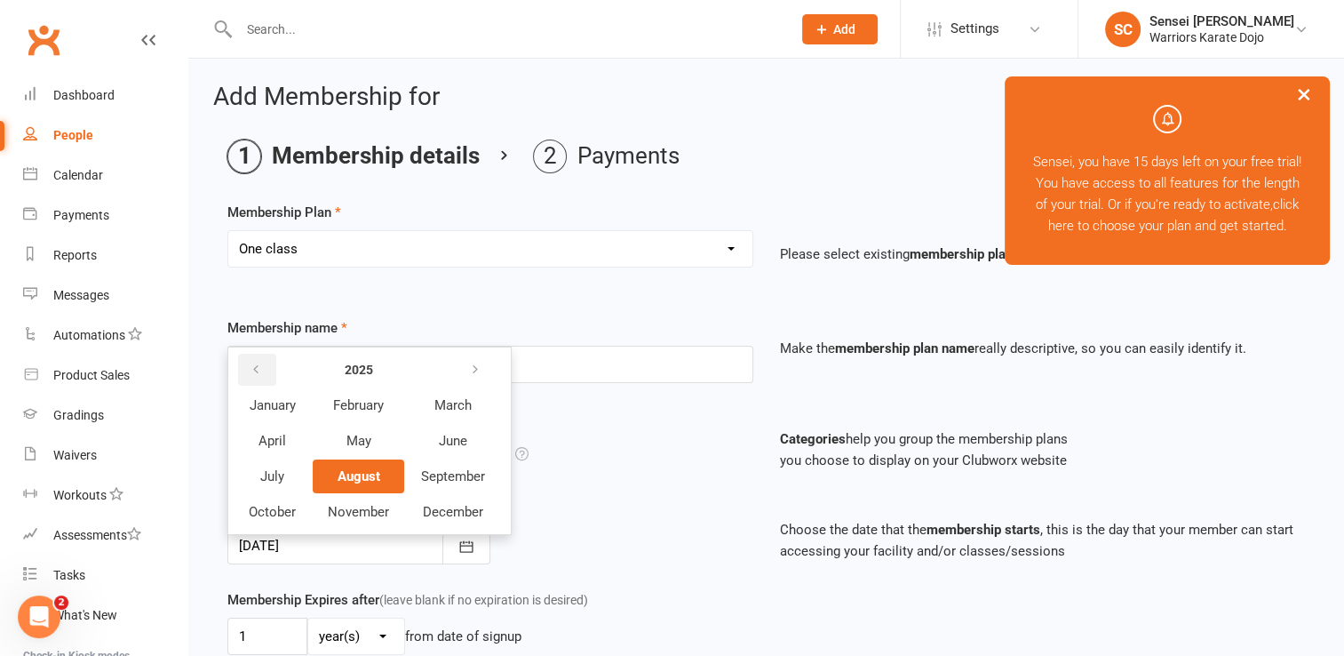
click at [256, 368] on icon "button" at bounding box center [256, 369] width 12 height 14
click at [453, 476] on span "September" at bounding box center [453, 476] width 64 height 16
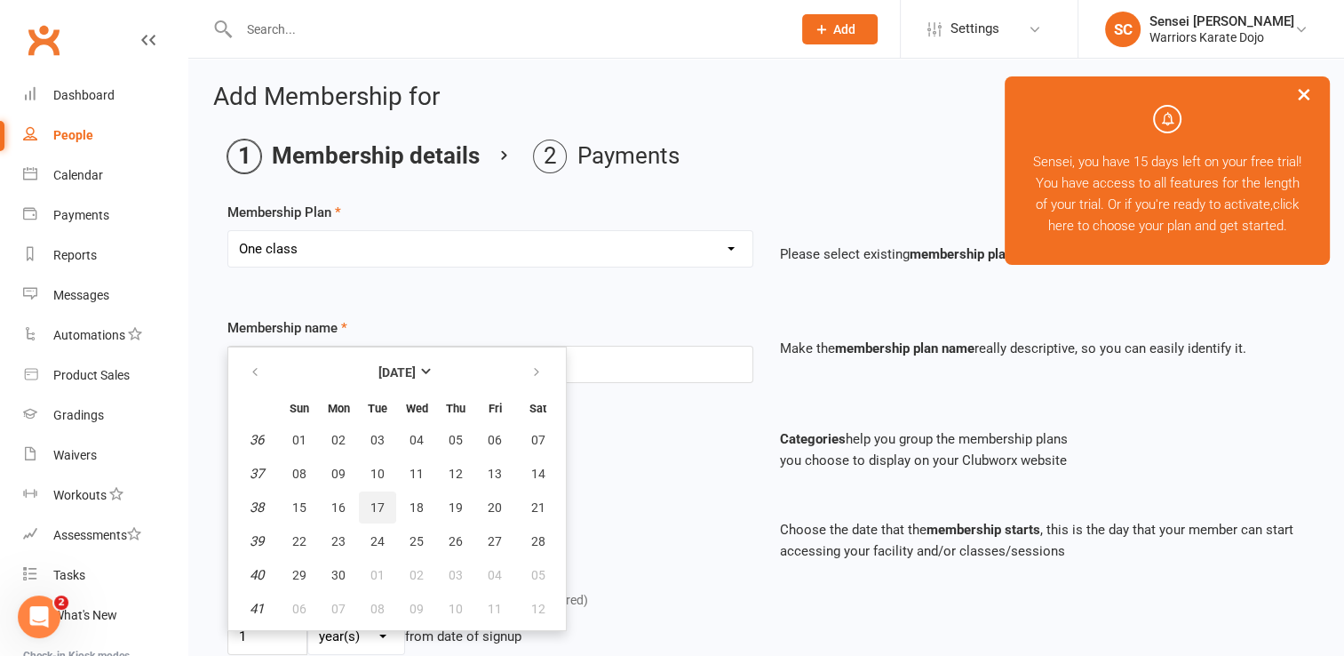
click at [378, 506] on span "17" at bounding box center [377, 507] width 14 height 14
type input "17 Sep 2024"
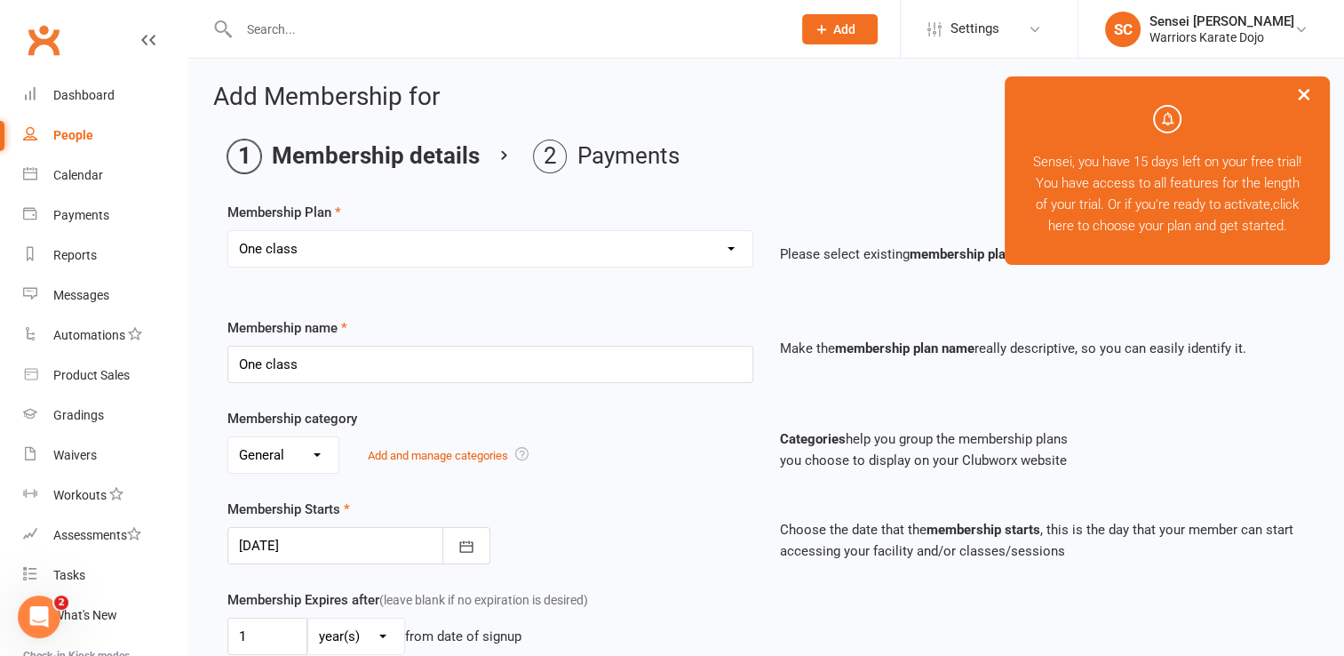
click at [566, 489] on div "Membership category No category General Add and manage categories Categories he…" at bounding box center [766, 453] width 1104 height 91
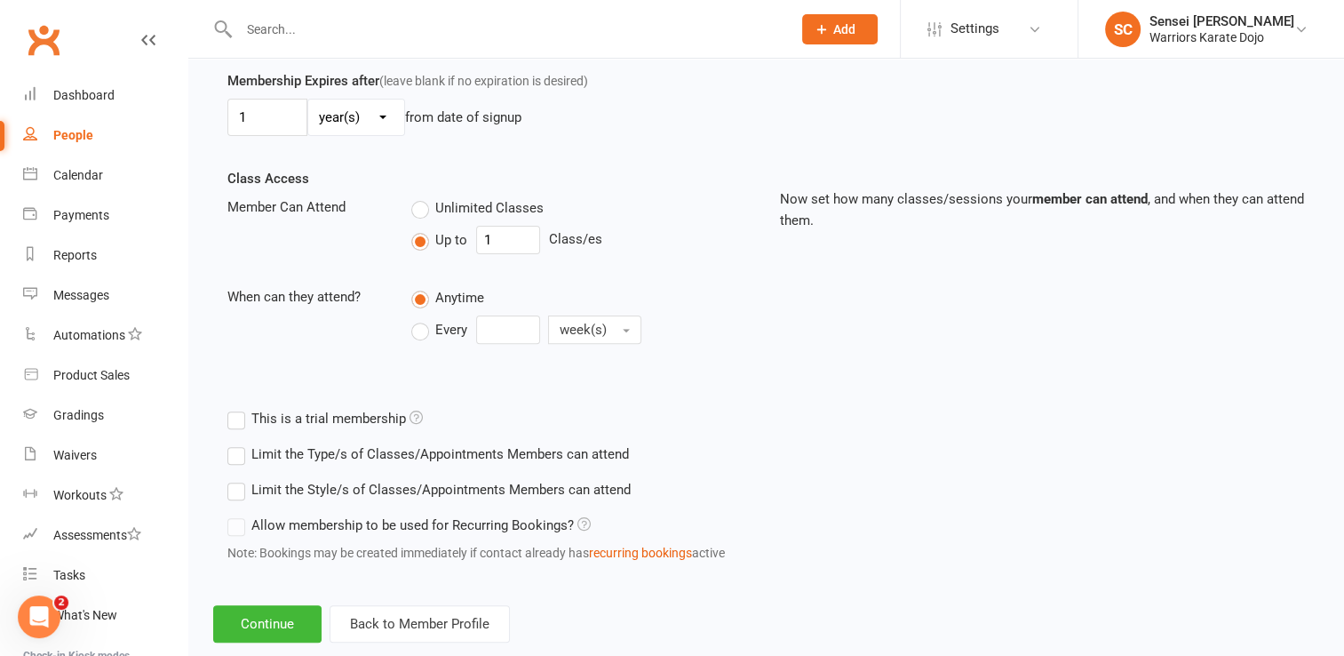
scroll to position [553, 0]
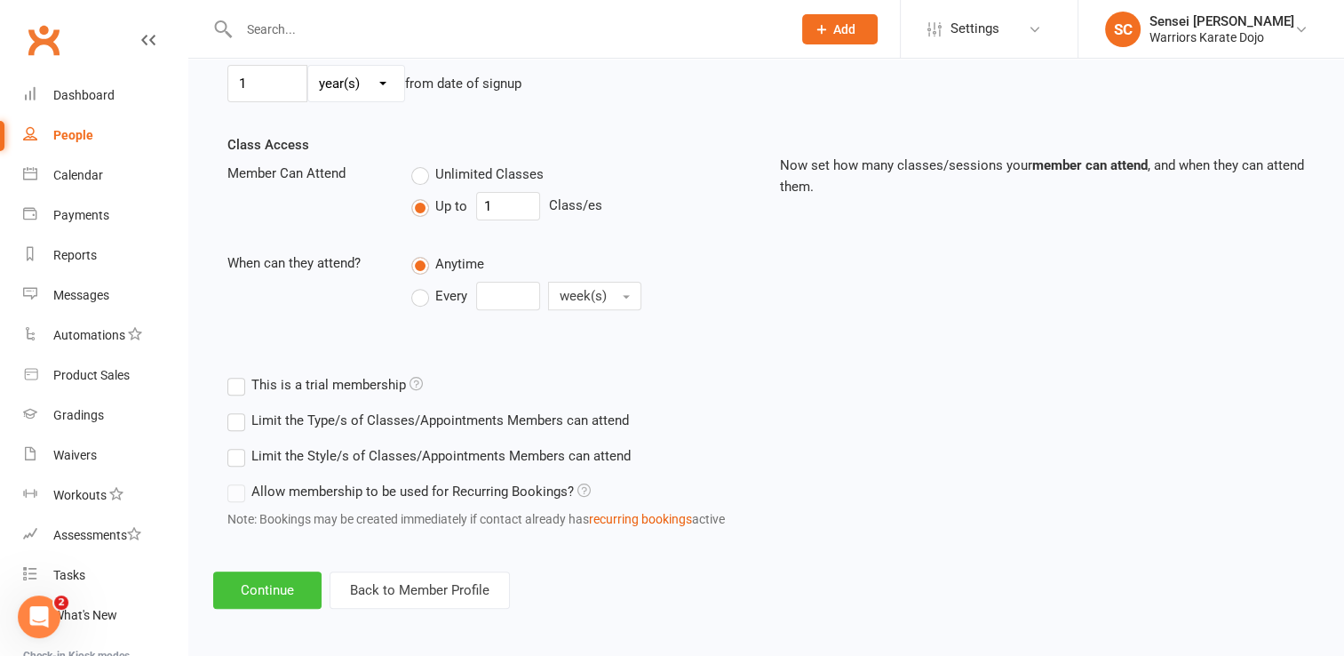
click at [276, 577] on button "Continue" at bounding box center [267, 589] width 108 height 37
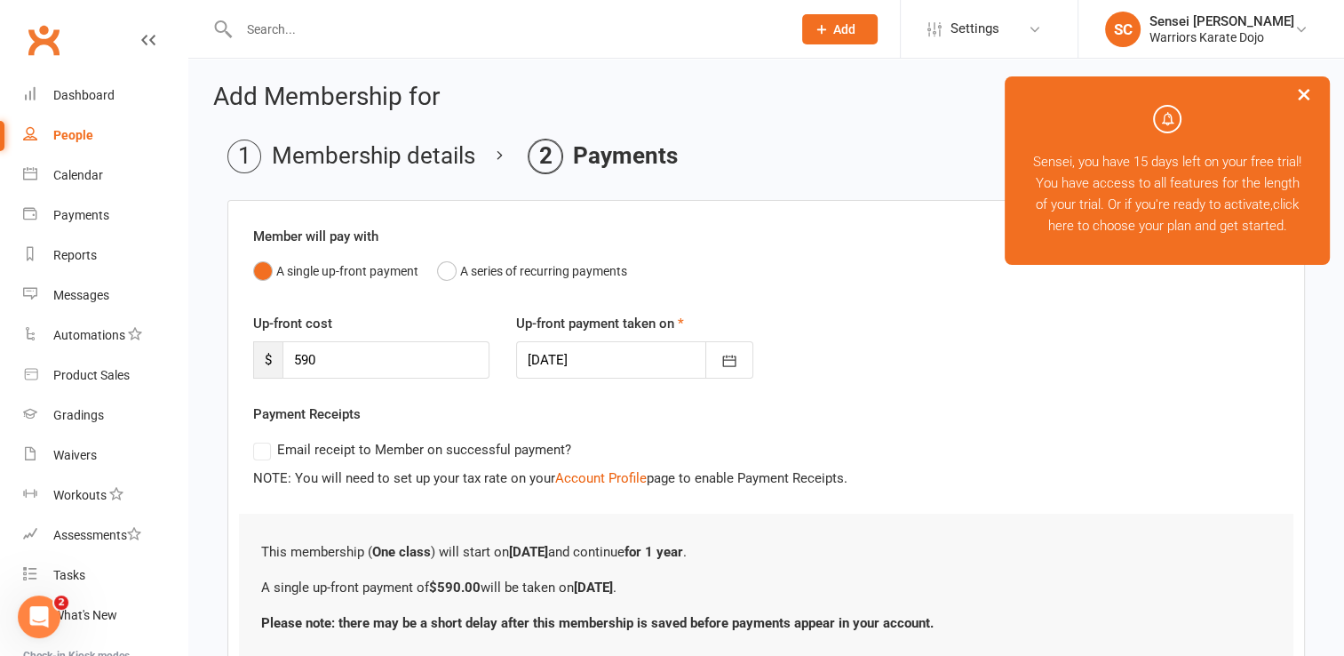
scroll to position [136, 0]
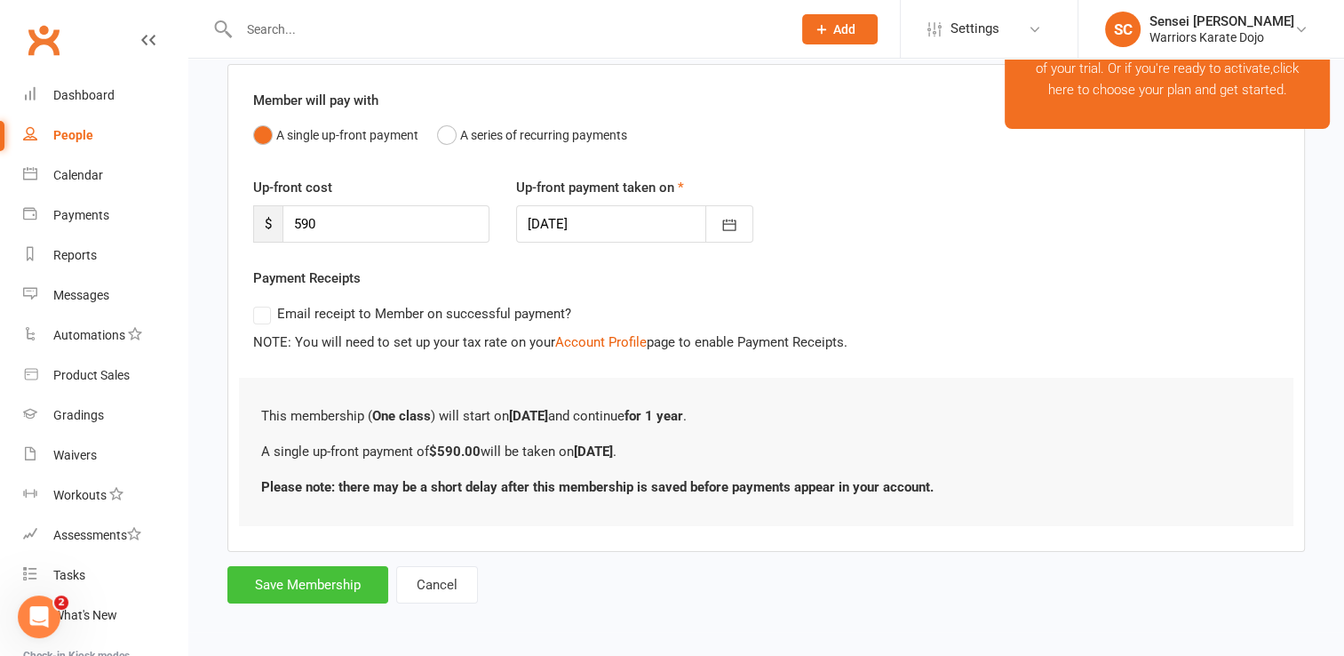
click at [295, 586] on button "Save Membership" at bounding box center [307, 584] width 161 height 37
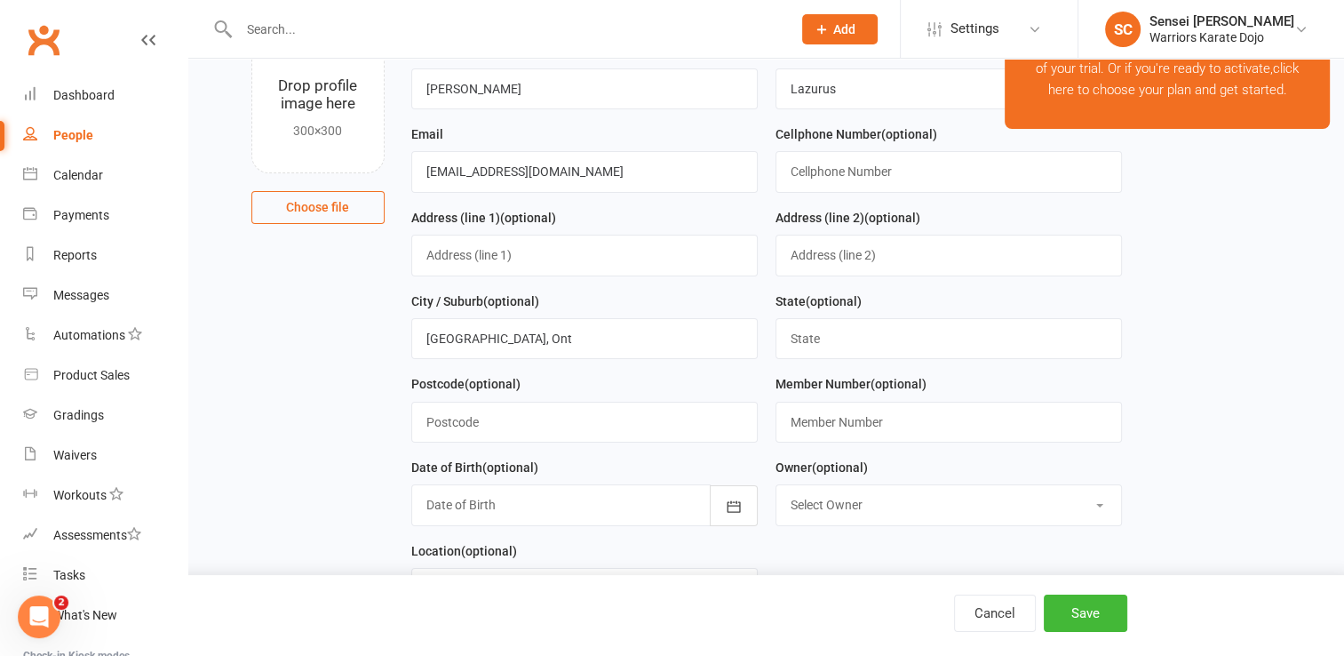
scroll to position [755, 0]
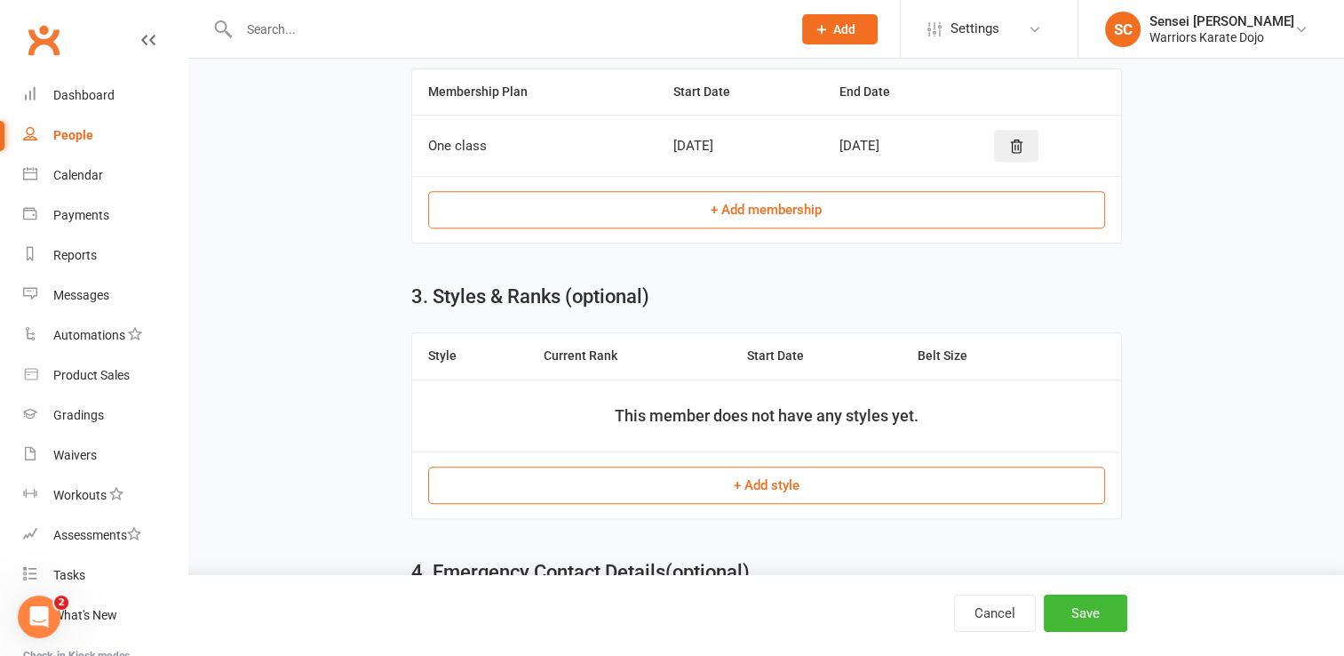
click at [674, 480] on button "+ Add style" at bounding box center [766, 484] width 677 height 37
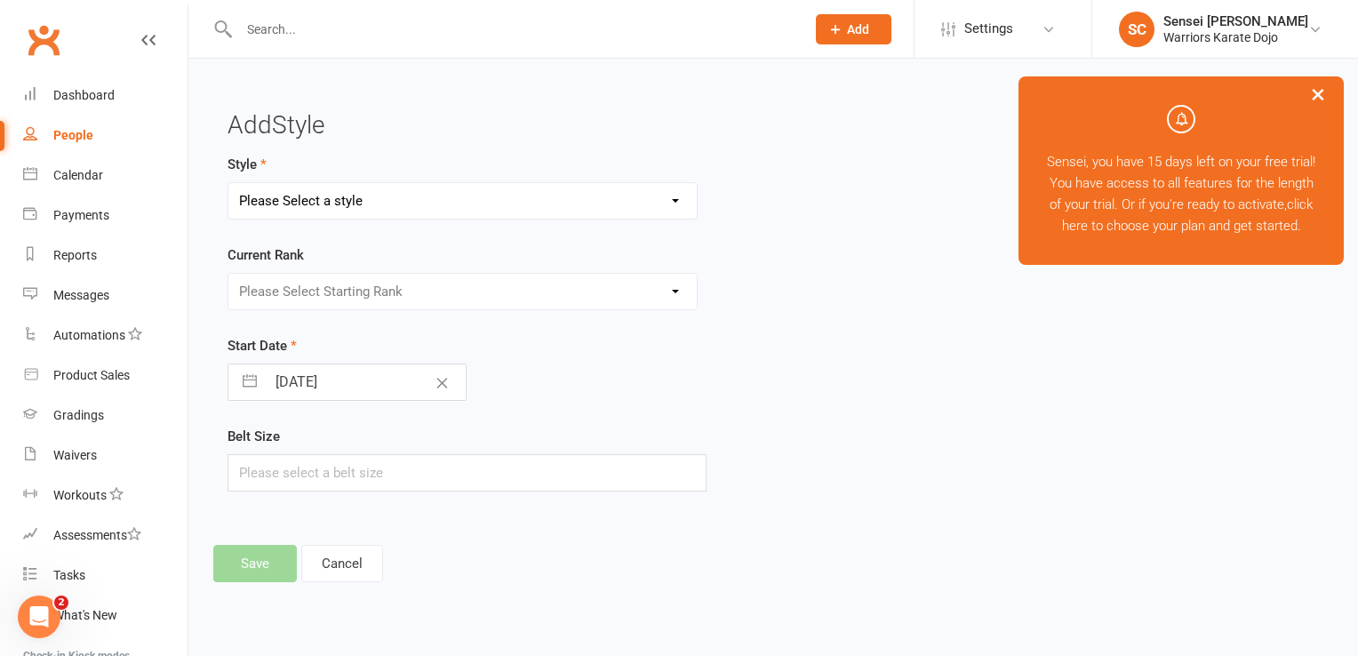
click at [607, 201] on select "Please Select a style Shotokan" at bounding box center [462, 201] width 468 height 36
select select "3746"
click at [228, 183] on select "Please Select a style Shotokan" at bounding box center [462, 201] width 468 height 36
select select "6"
select select "2025"
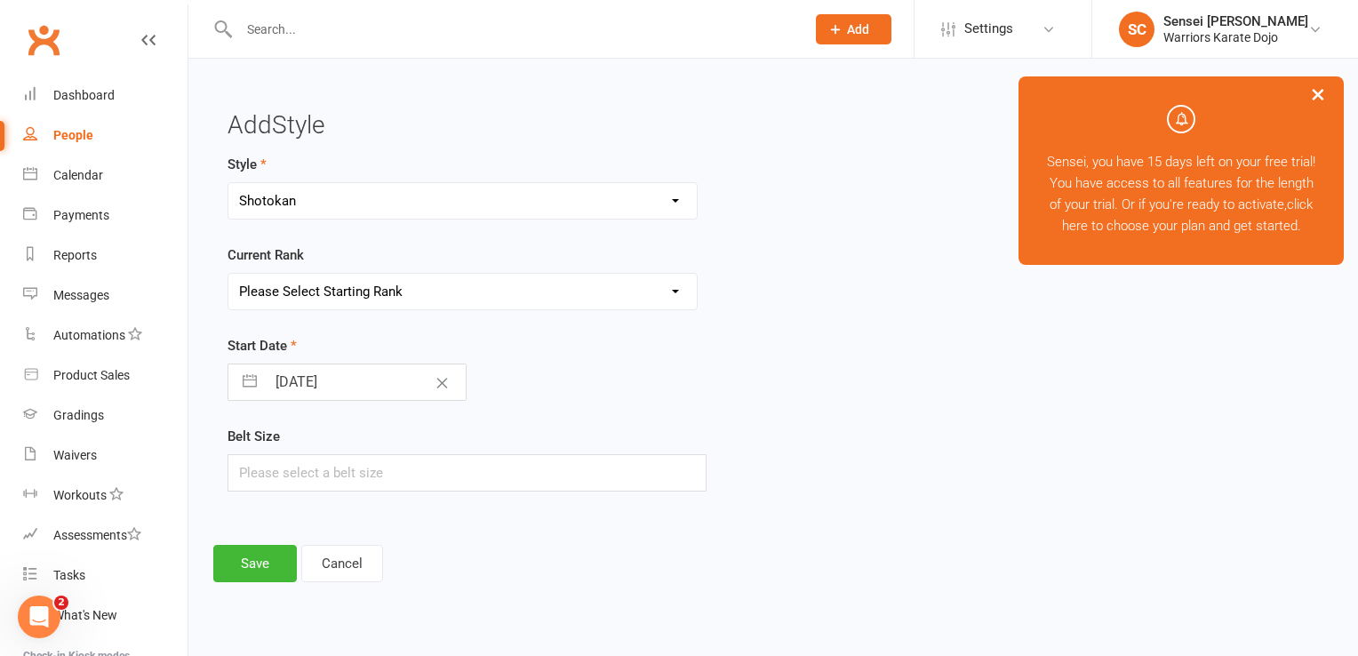
select select "7"
select select "2025"
select select "8"
select select "2025"
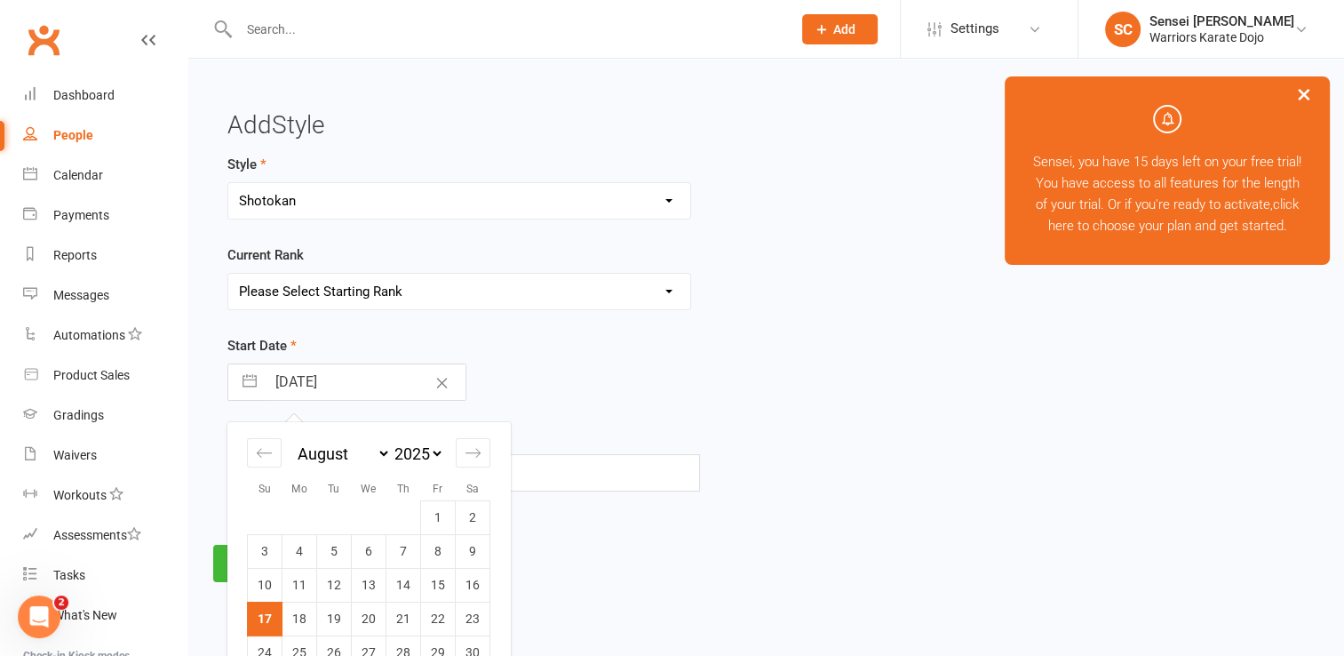
click at [355, 378] on input "[DATE]" at bounding box center [366, 382] width 200 height 36
click at [369, 453] on select "January February March April May June July August September October November De…" at bounding box center [342, 453] width 97 height 20
select select "7"
select select "9"
select select "2025"
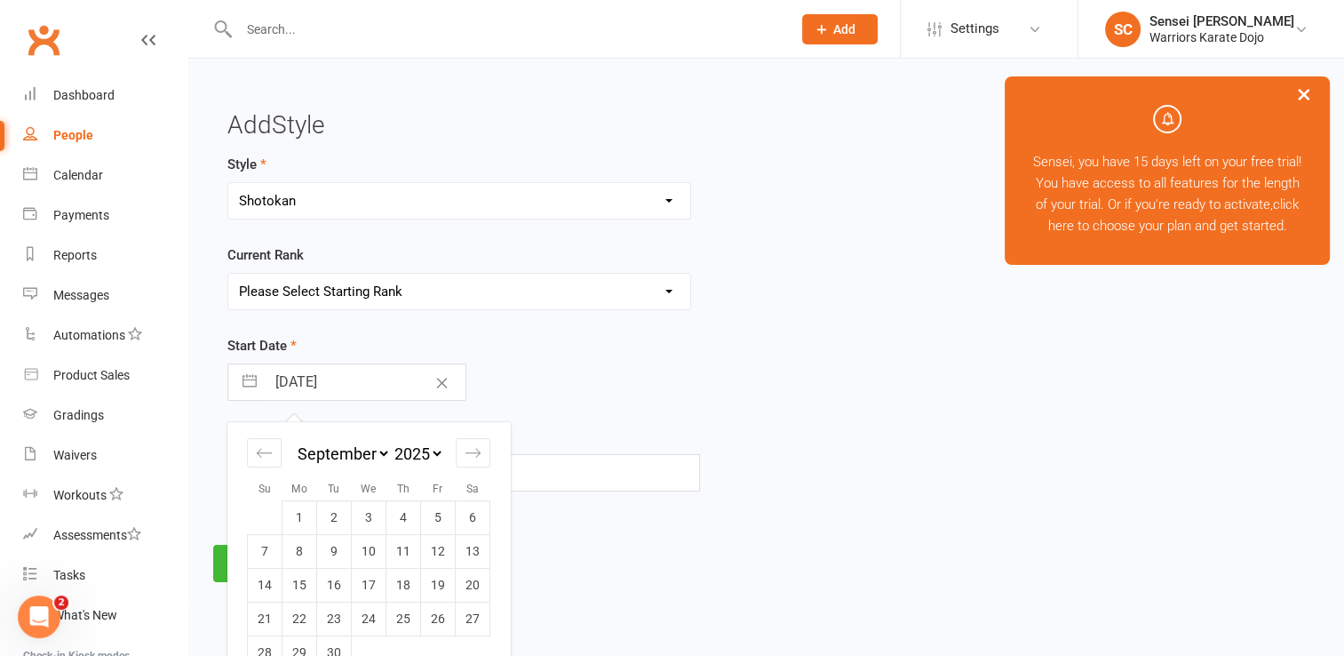
click at [441, 450] on select "2035 2034 2033 2032 2031 2030 2029 2028 2027 2026 2025 2024 2023 2022 2021 2020…" at bounding box center [417, 453] width 53 height 20
select select "7"
select select "2024"
select select "8"
select select "2024"
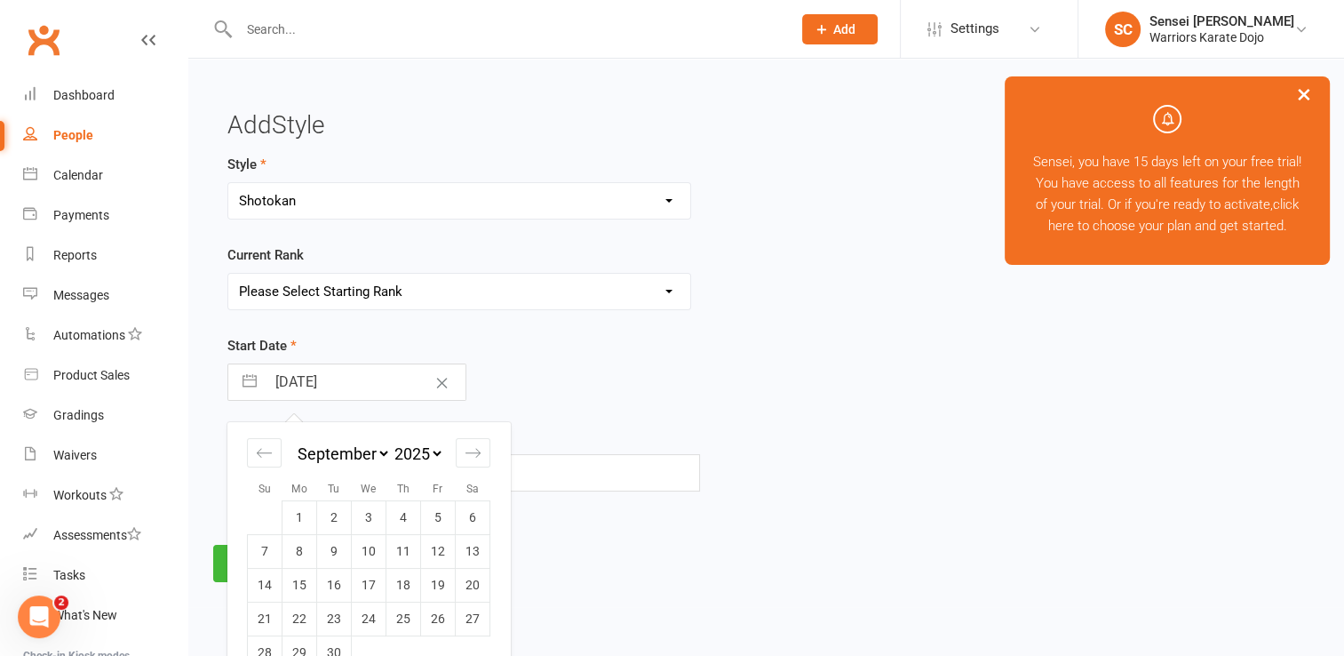
select select "9"
select select "2024"
click at [336, 581] on td "17" at bounding box center [334, 585] width 35 height 34
type input "17 Sep 2024"
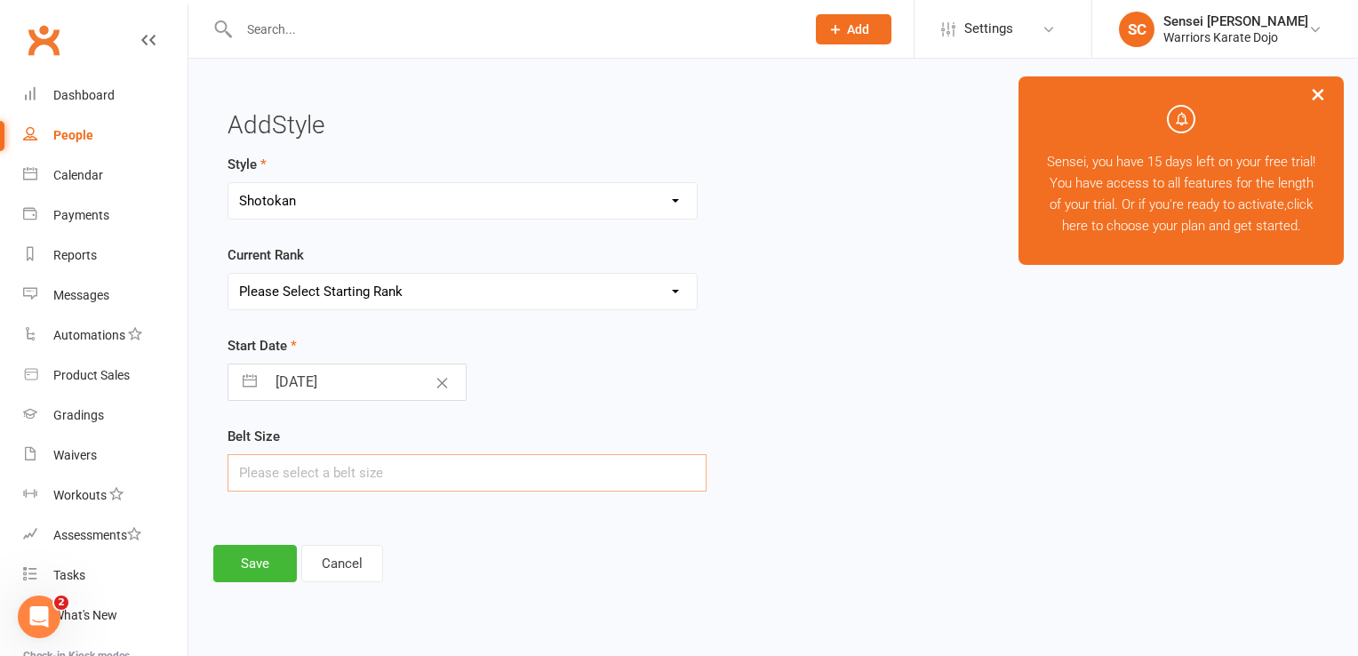
click at [361, 475] on input "text" at bounding box center [466, 472] width 479 height 37
type input "2"
click at [262, 567] on button "Save" at bounding box center [255, 563] width 84 height 37
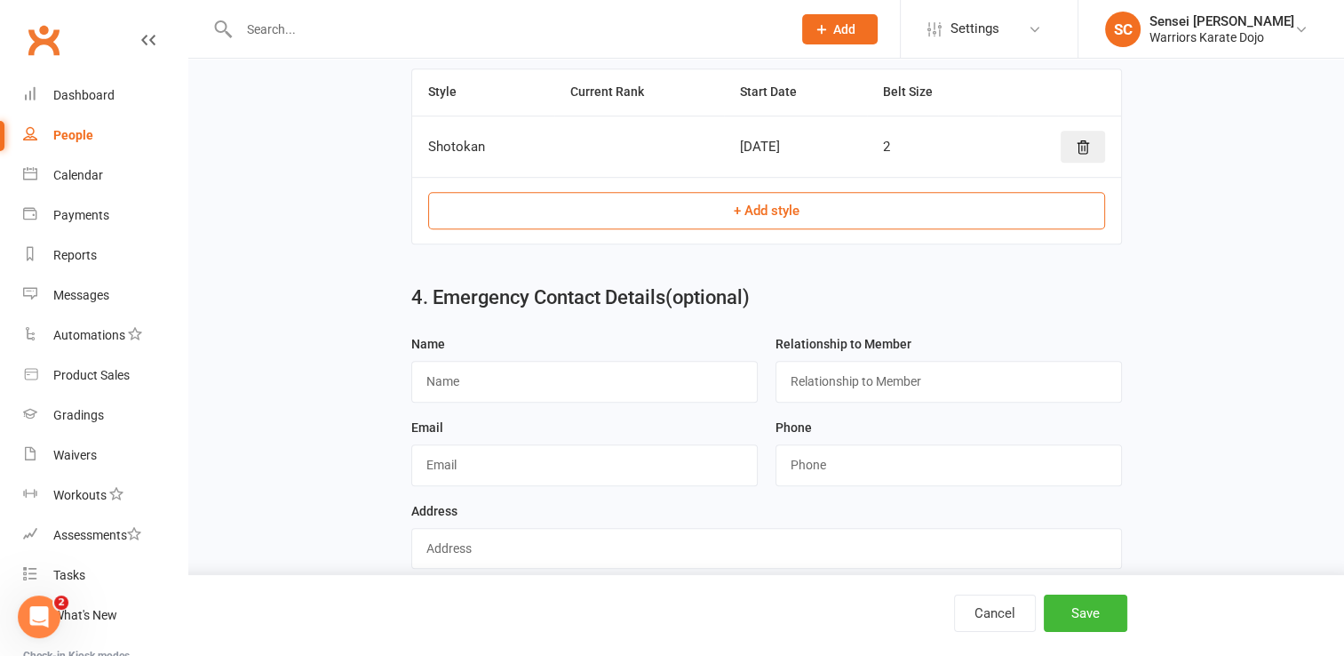
scroll to position [1038, 0]
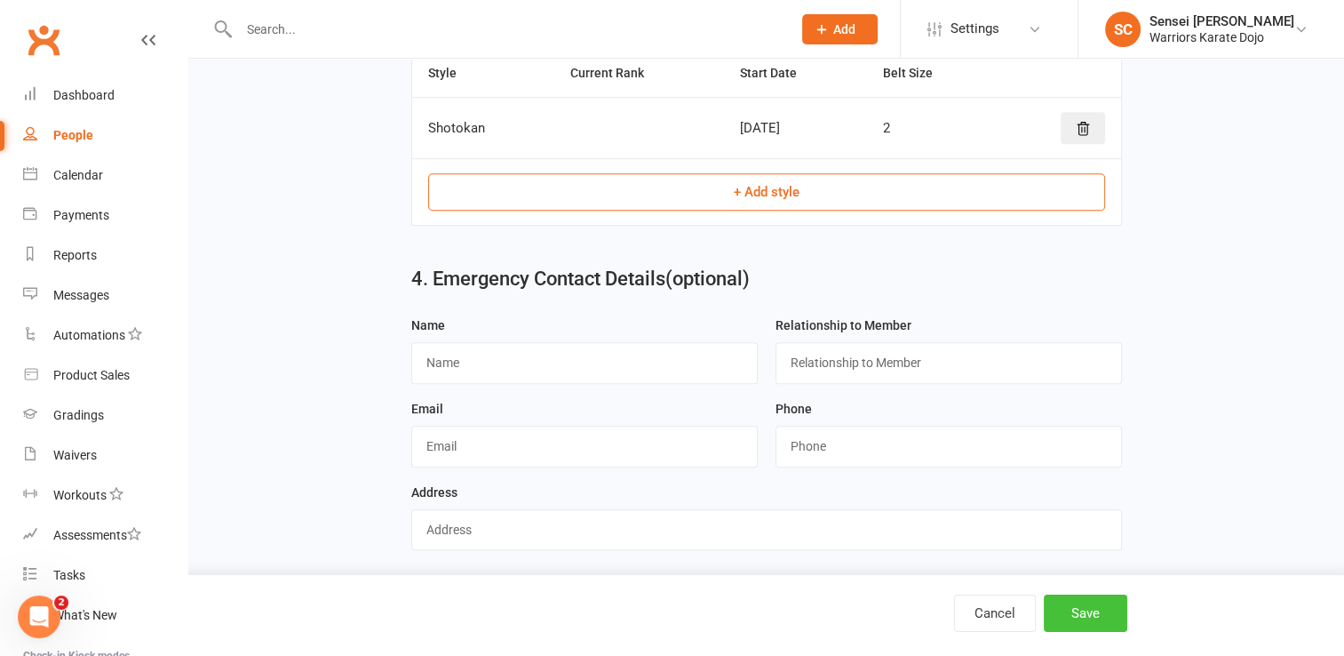
click at [1087, 610] on button "Save" at bounding box center [1086, 612] width 84 height 37
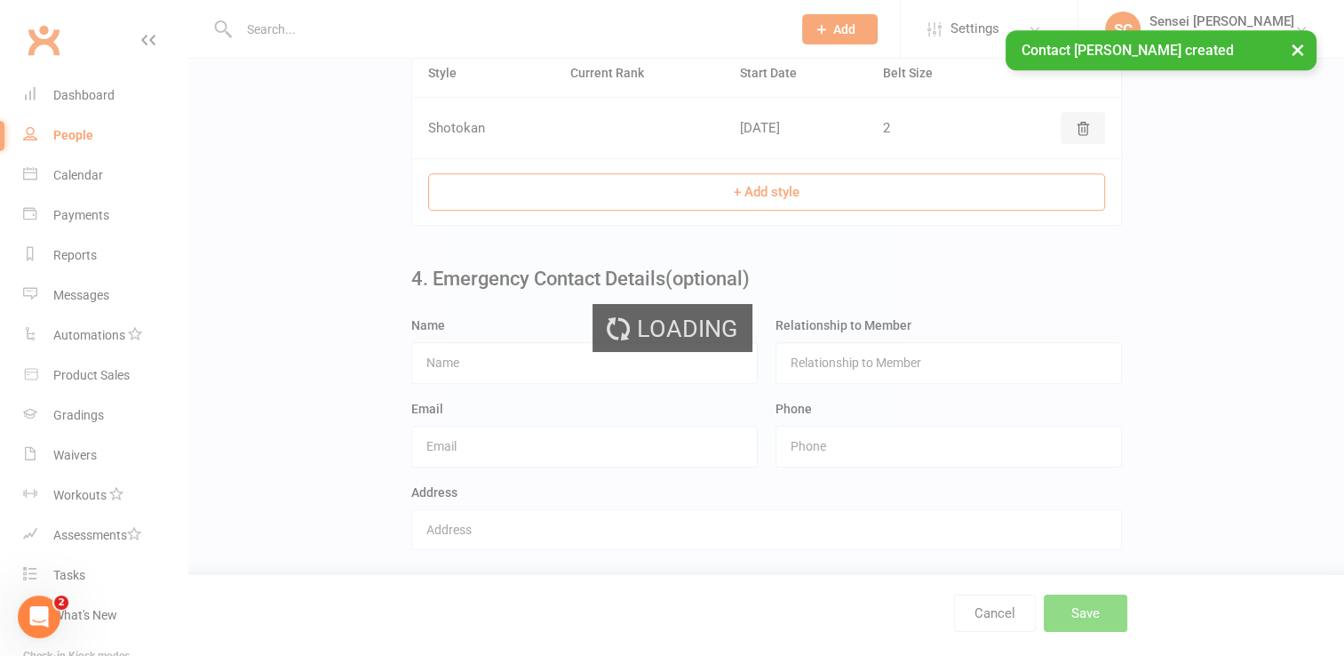
scroll to position [0, 0]
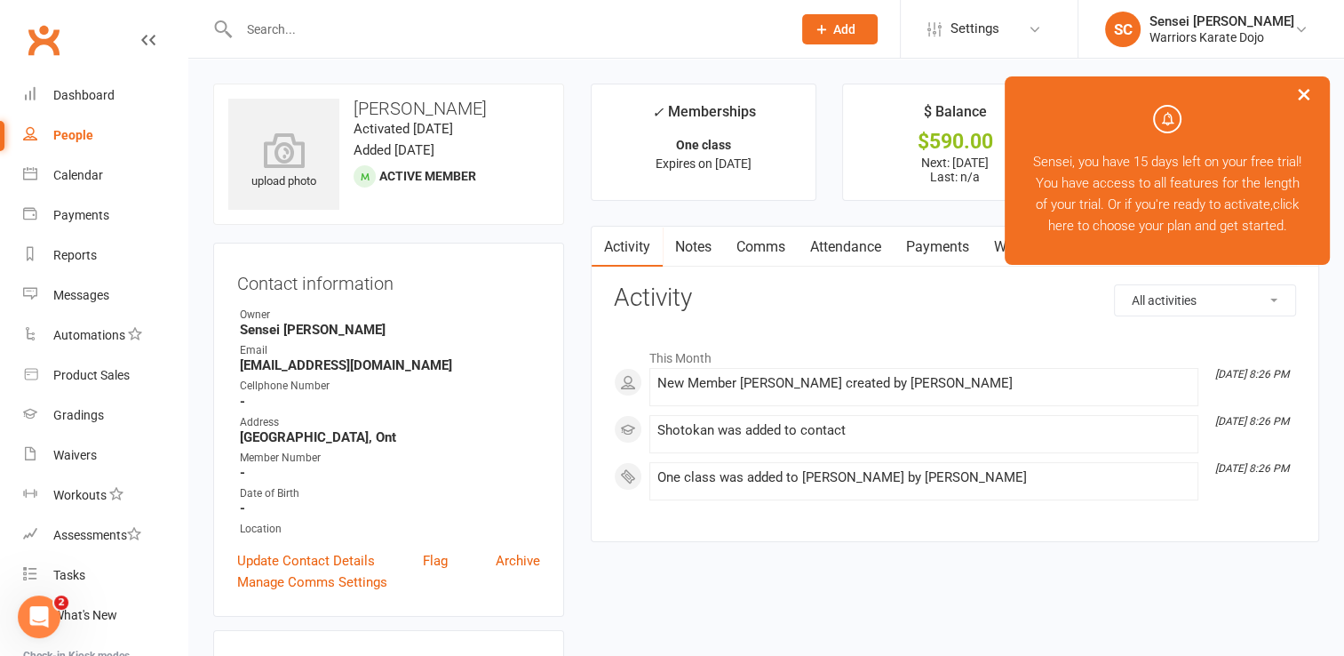
click at [837, 22] on span "Add" at bounding box center [844, 29] width 22 height 14
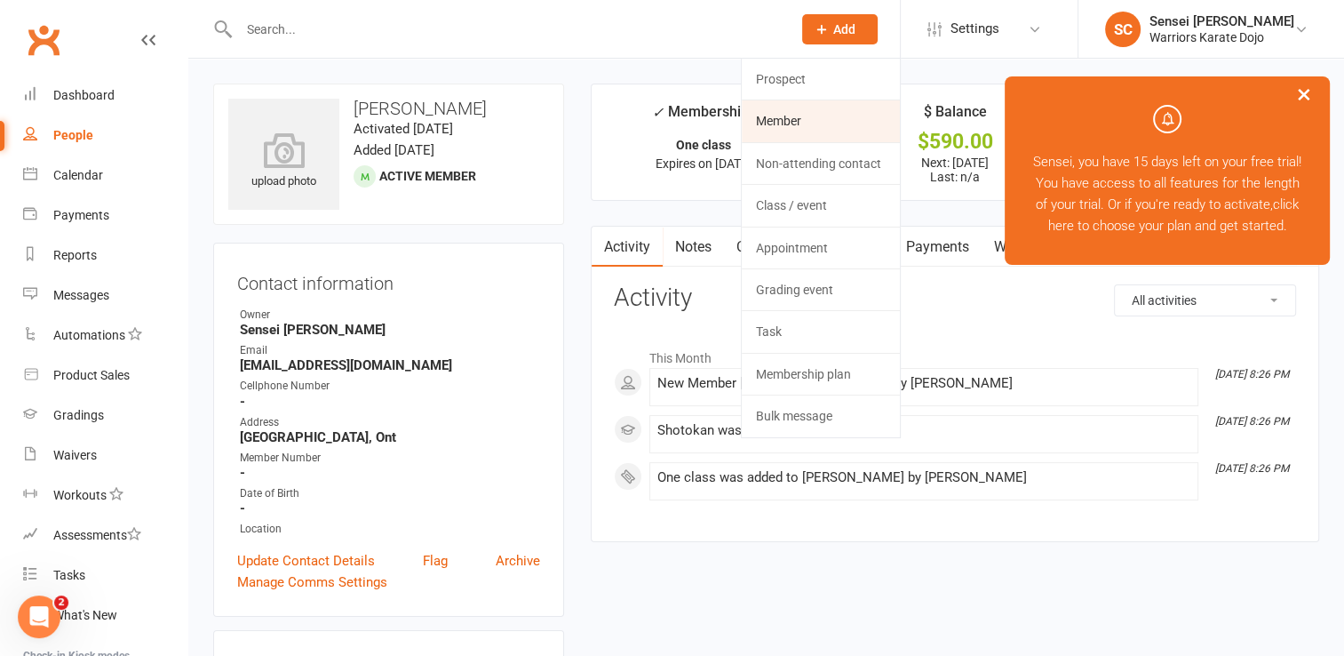
click at [805, 120] on link "Member" at bounding box center [821, 120] width 158 height 41
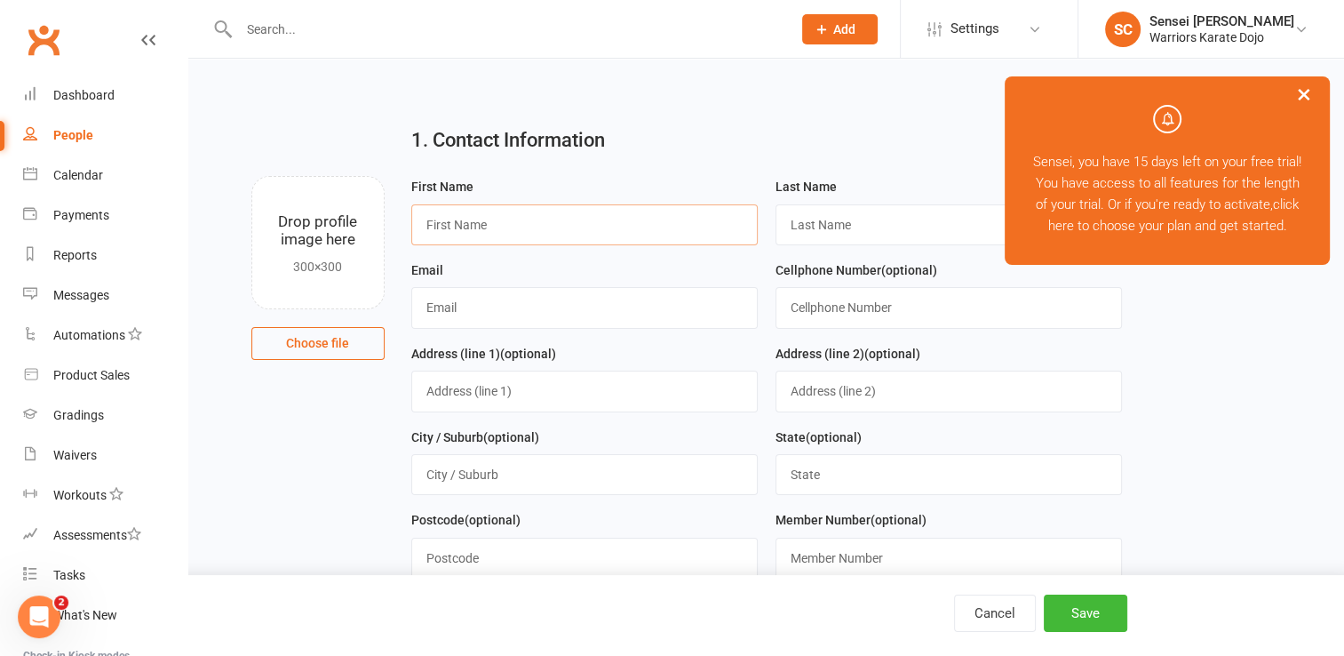
click at [616, 227] on input "text" at bounding box center [584, 224] width 346 height 41
type input "Charley"
type input "B"
paste input "BOURGEOIS"
type input "BOURGEOIS"
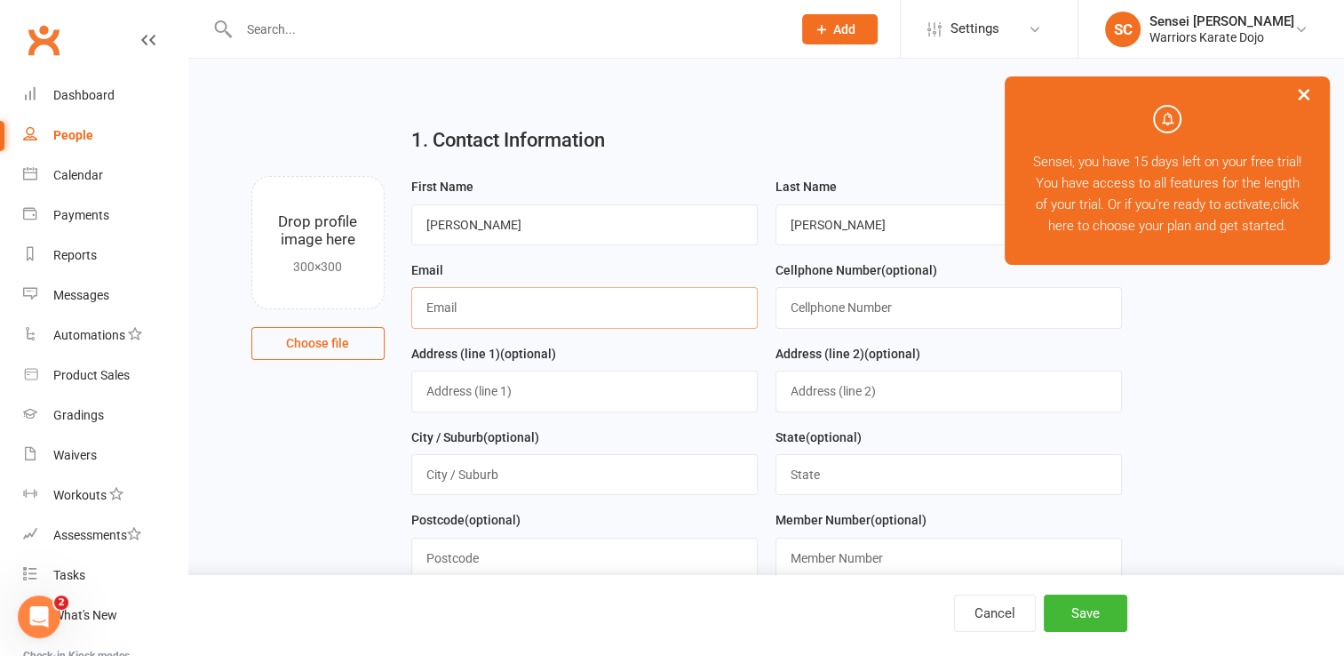
click at [561, 311] on input "text" at bounding box center [584, 307] width 346 height 41
paste input "michellemarieguy@gmail.com"
type input "michellemarieguy@gmail.com"
click at [559, 474] on input "text" at bounding box center [584, 474] width 346 height 41
type input "[GEOGRAPHIC_DATA], Ont"
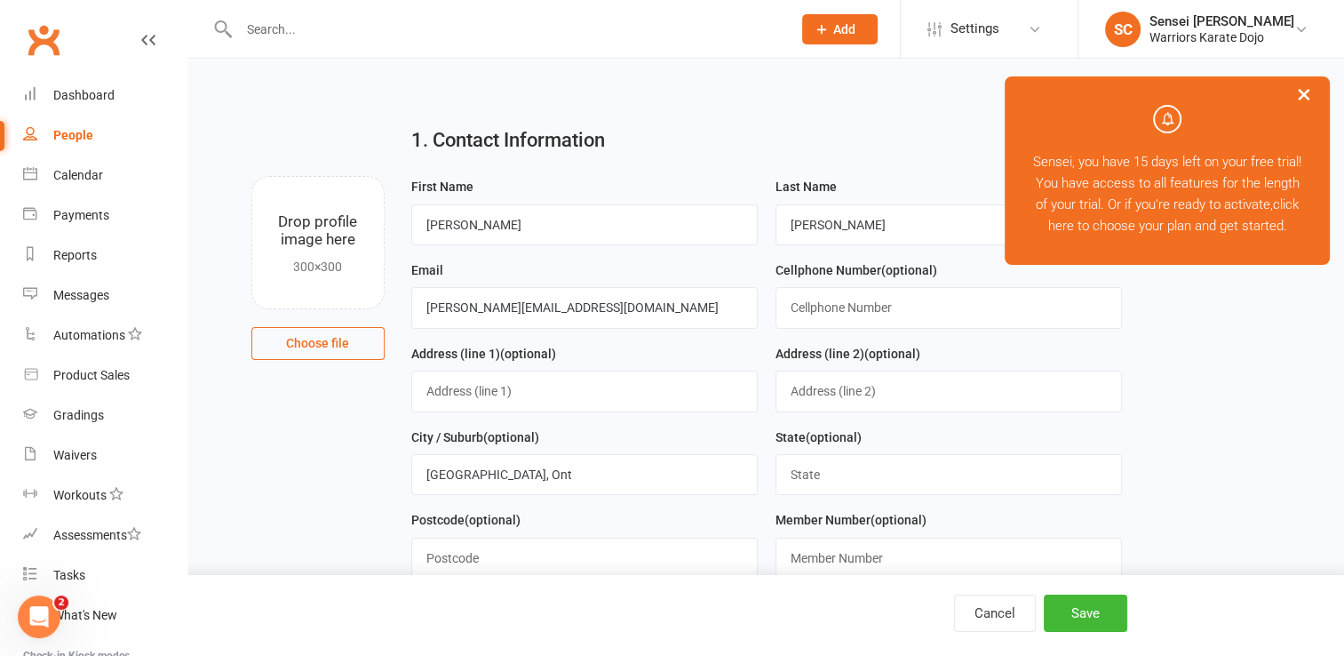
click at [692, 515] on div "Postcode (optional)" at bounding box center [584, 543] width 346 height 69
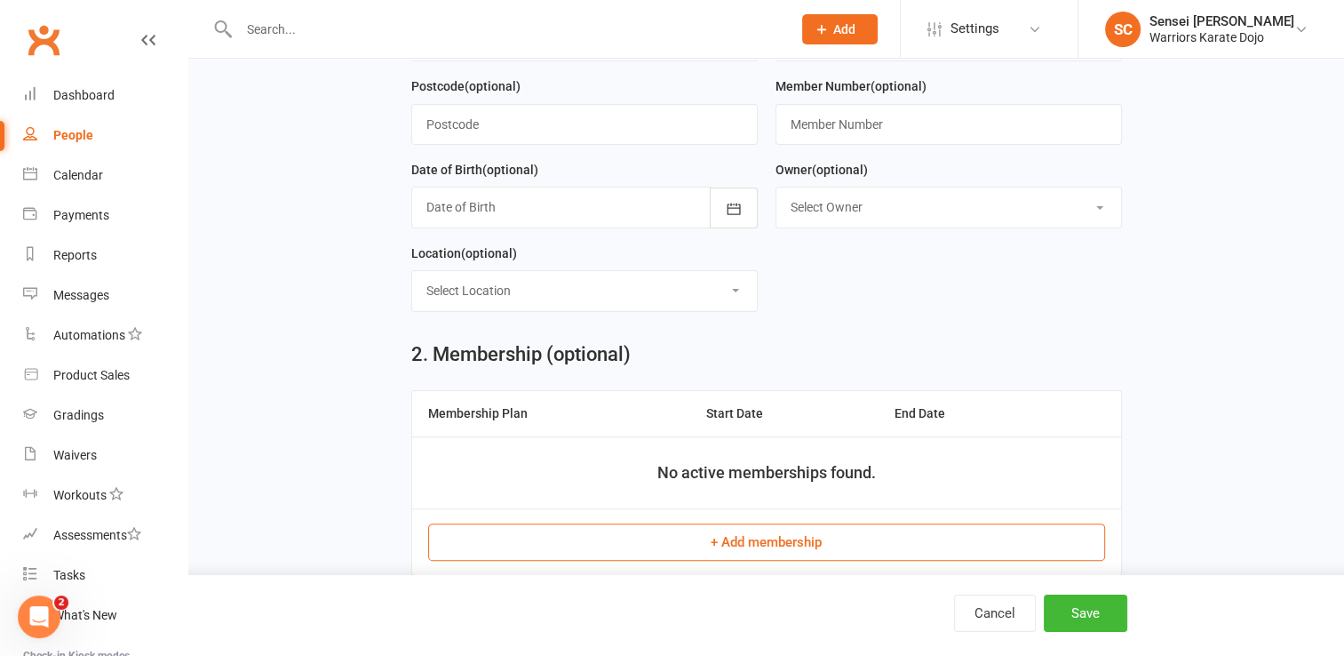
scroll to position [439, 0]
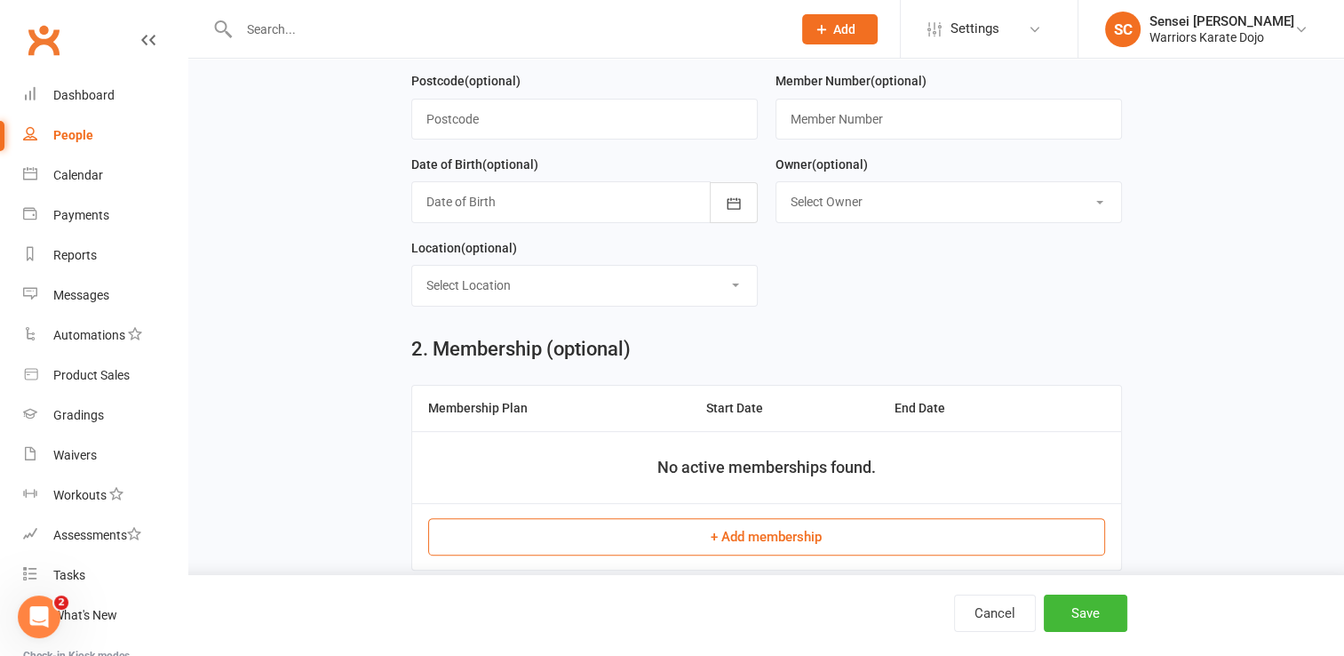
click at [693, 528] on button "+ Add membership" at bounding box center [766, 536] width 677 height 37
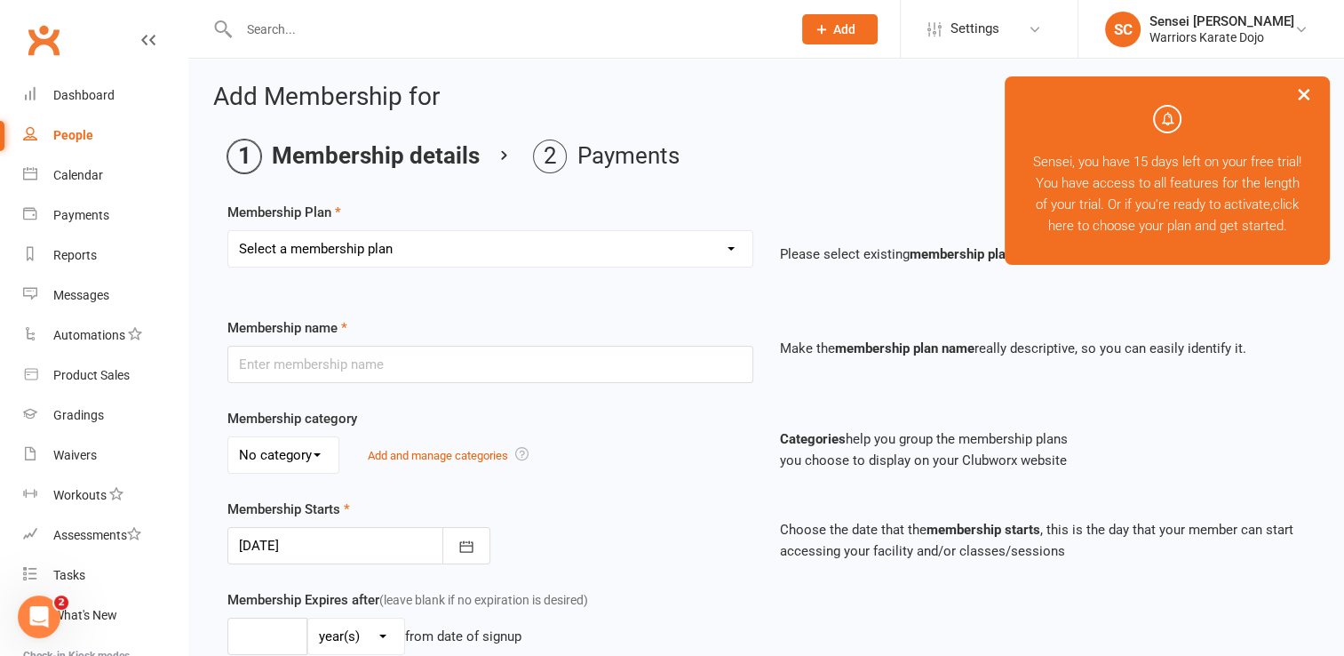
click at [646, 252] on select "Select a membership plan Create new Membership Plan One class Two Class" at bounding box center [490, 249] width 524 height 36
click at [228, 231] on select "Select a membership plan Create new Membership Plan One class Two Class" at bounding box center [490, 249] width 524 height 36
click at [613, 424] on div "Membership category No category General Add and manage categories" at bounding box center [490, 441] width 553 height 66
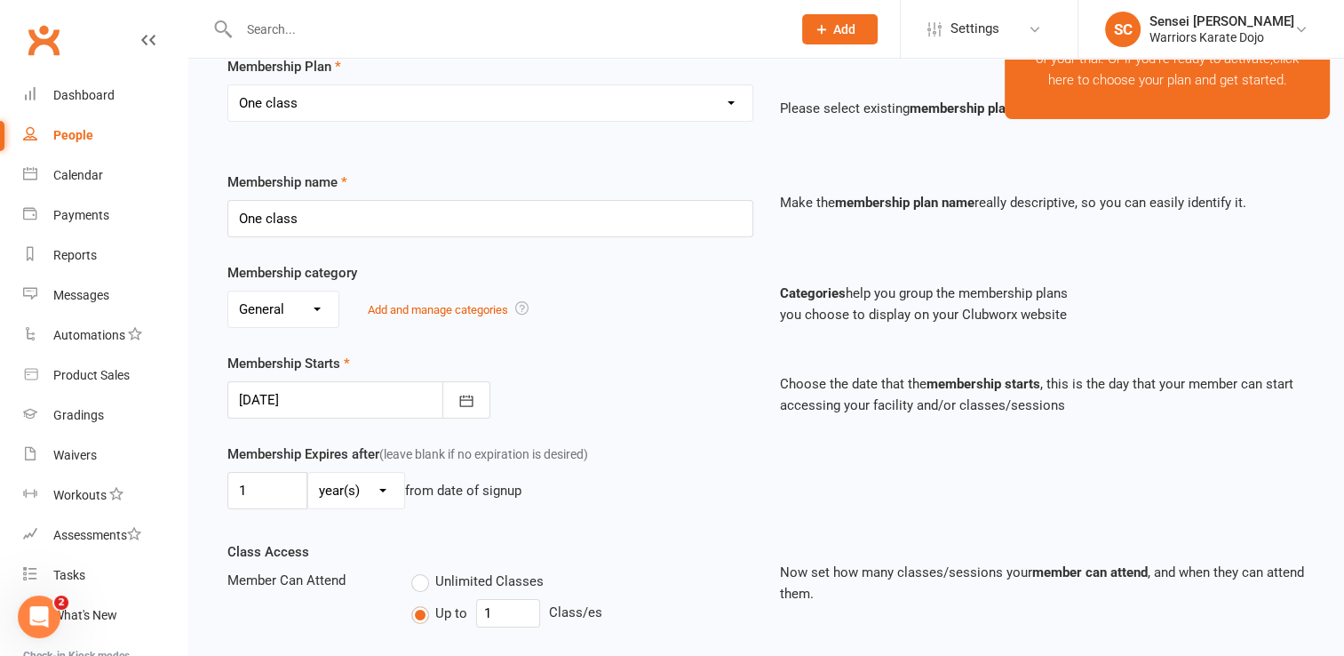
scroll to position [211, 0]
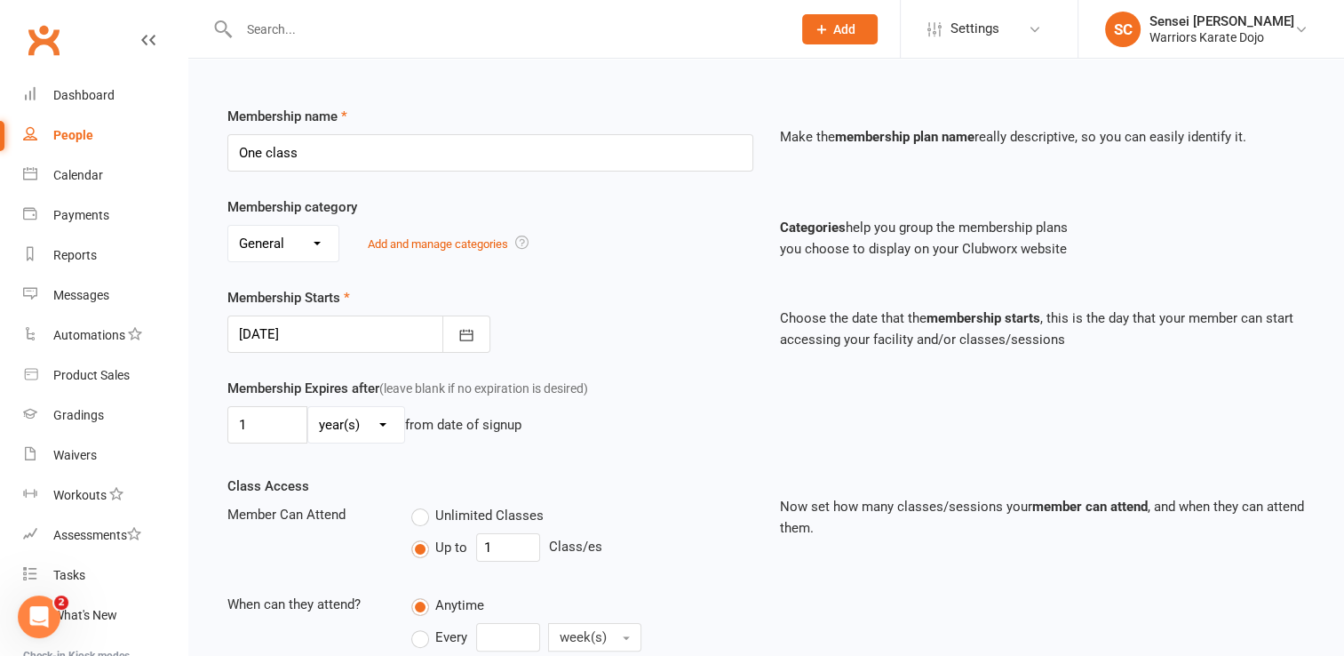
click at [368, 325] on div at bounding box center [358, 333] width 263 height 37
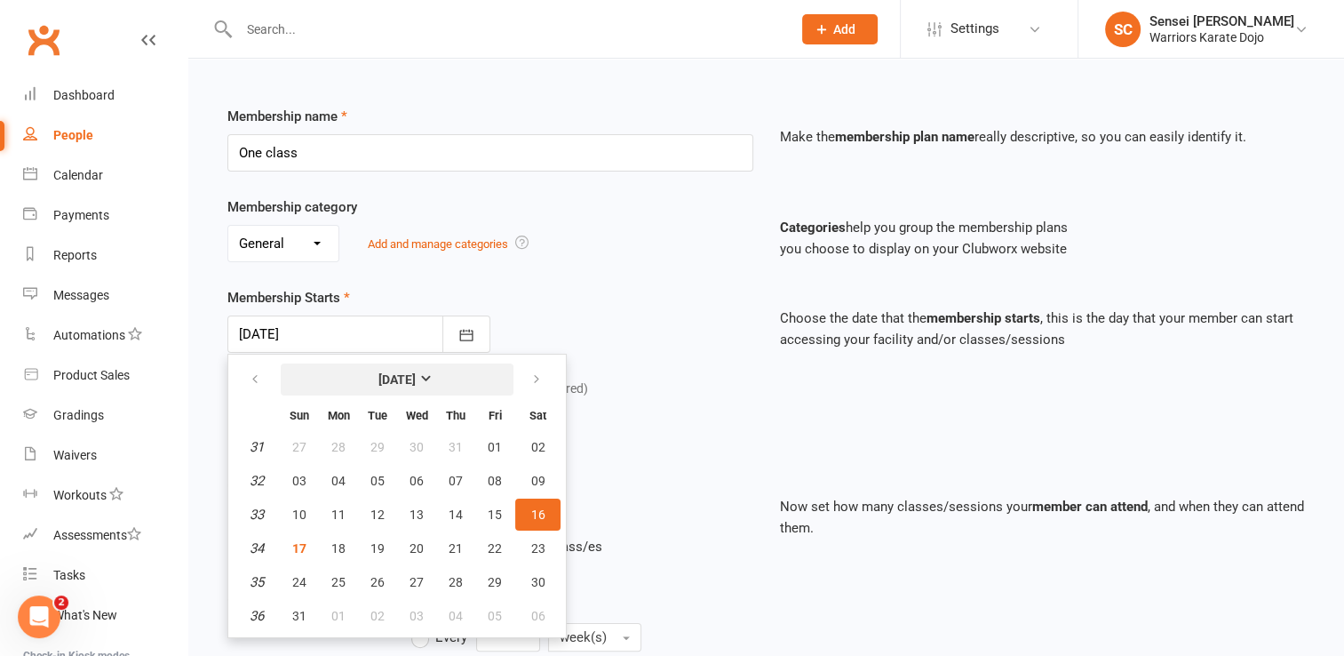
click at [416, 372] on strong "[DATE]" at bounding box center [396, 379] width 37 height 14
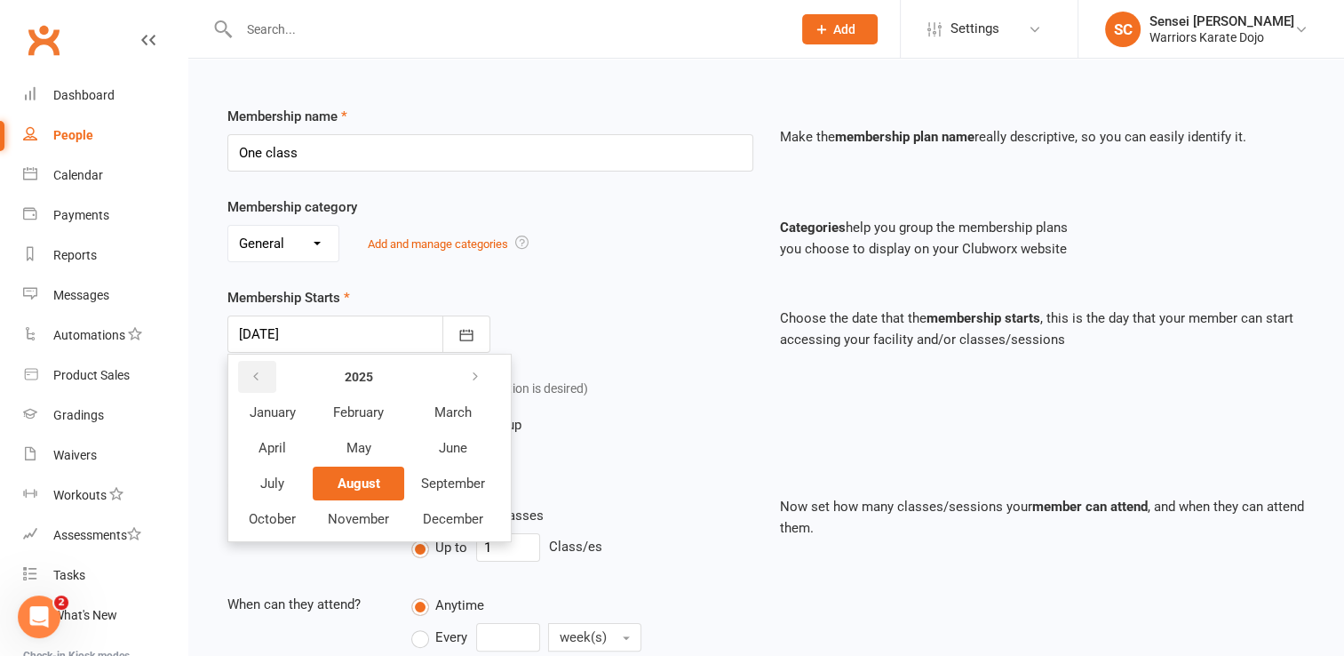
click at [256, 375] on icon "button" at bounding box center [256, 377] width 12 height 14
click at [444, 485] on span "September" at bounding box center [453, 483] width 64 height 16
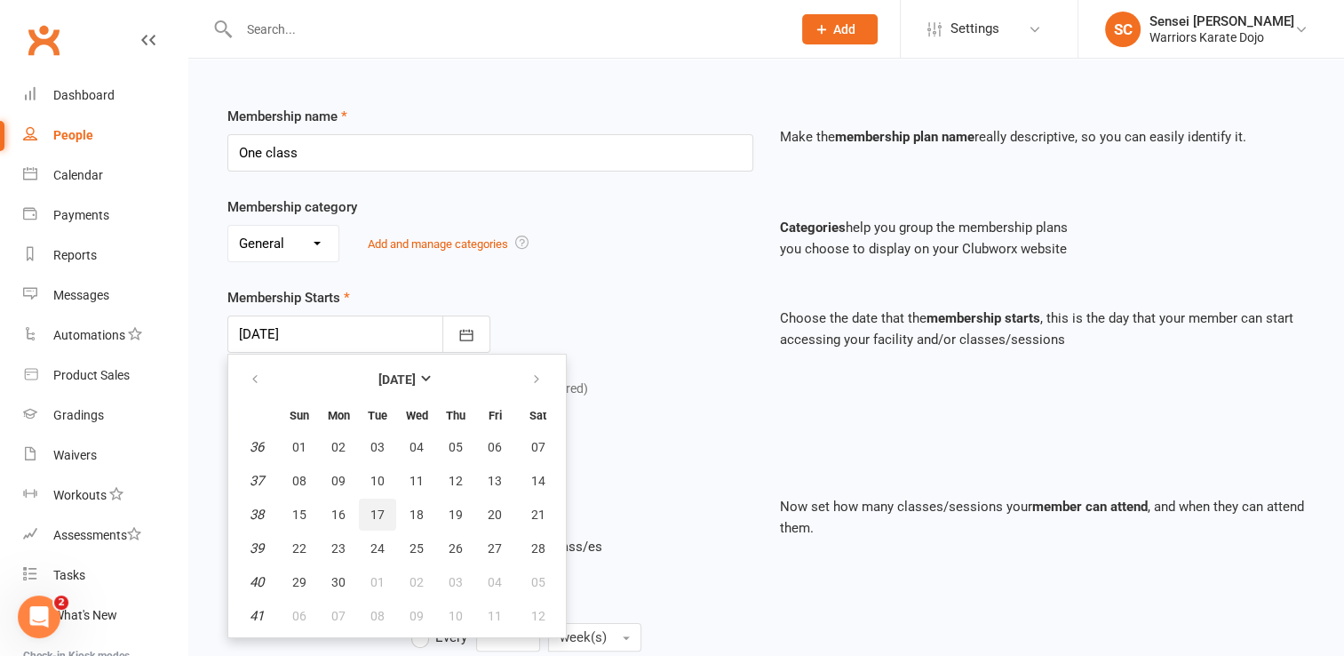
click at [380, 508] on span "17" at bounding box center [377, 514] width 14 height 14
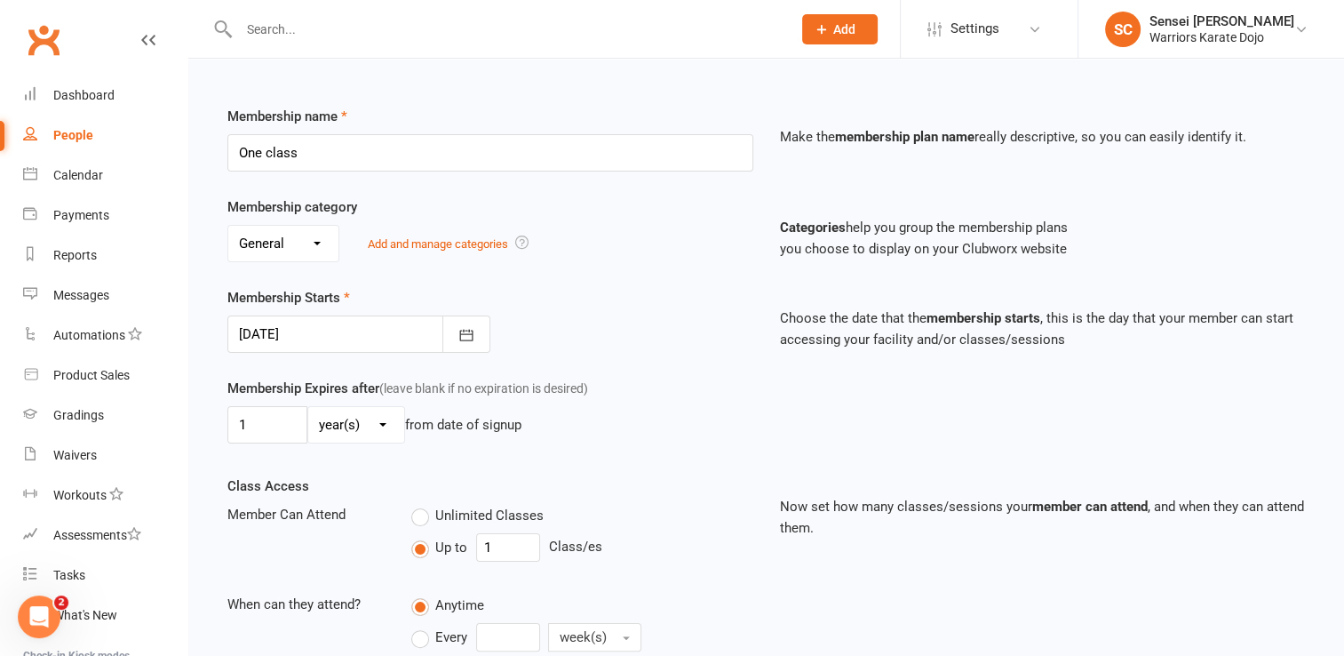
click at [566, 460] on div "Membership Expires after (leave blank if no expiration is desired) 1 day(s) wee…" at bounding box center [766, 427] width 1104 height 98
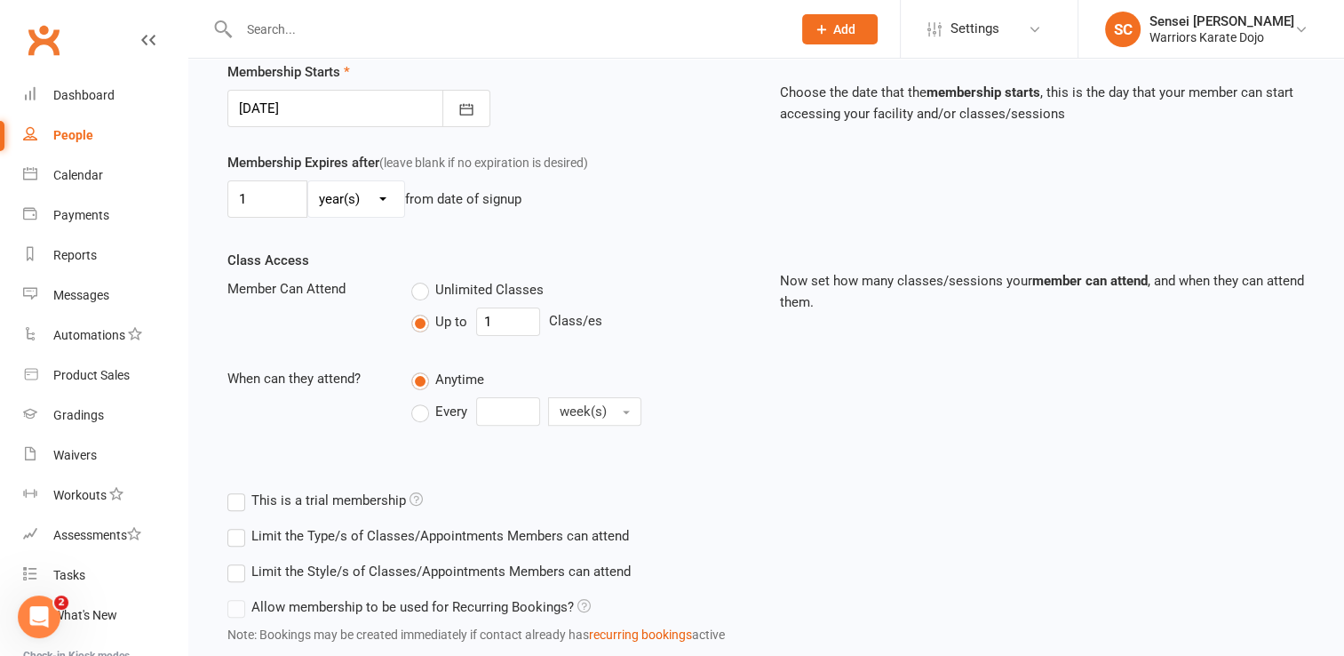
scroll to position [553, 0]
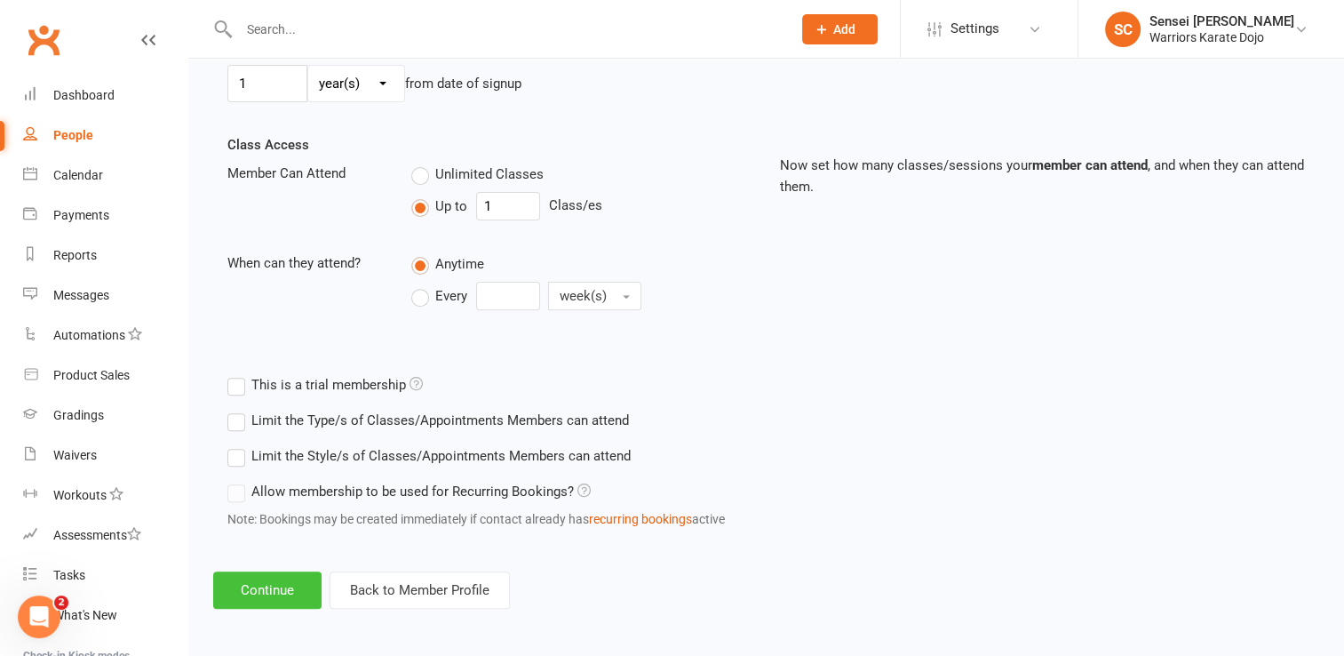
click at [283, 588] on button "Continue" at bounding box center [267, 589] width 108 height 37
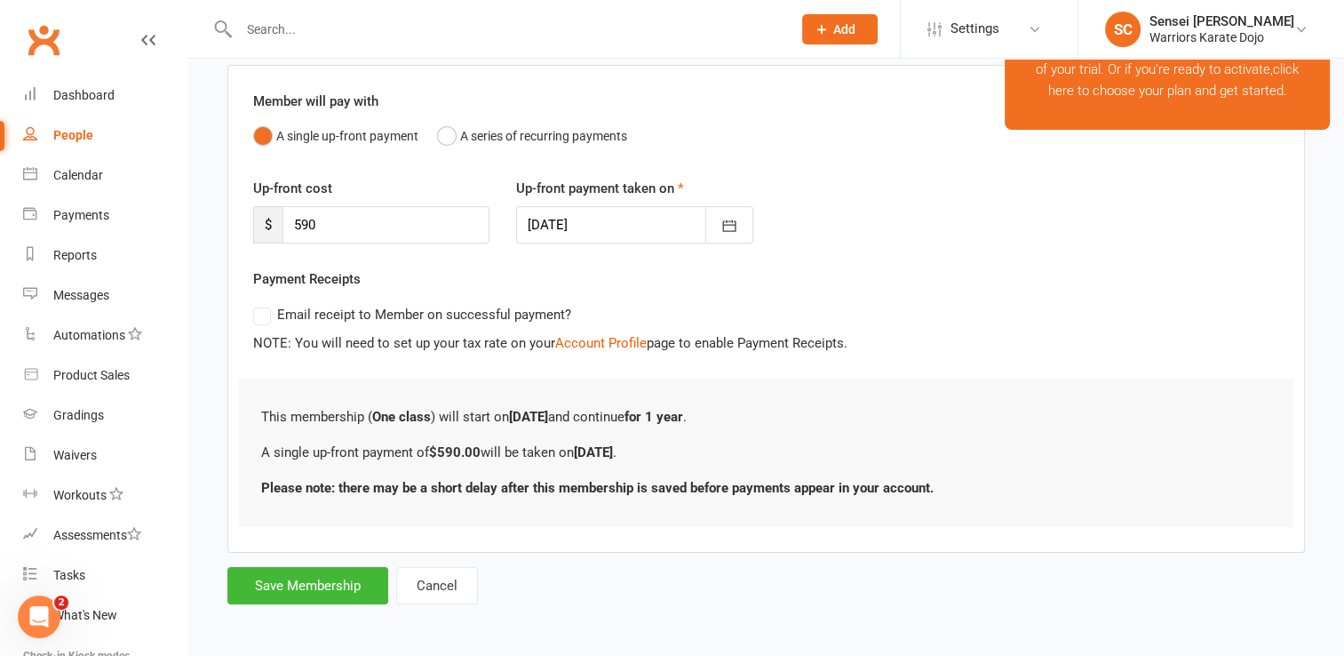
scroll to position [136, 0]
click at [292, 580] on button "Save Membership" at bounding box center [307, 584] width 161 height 37
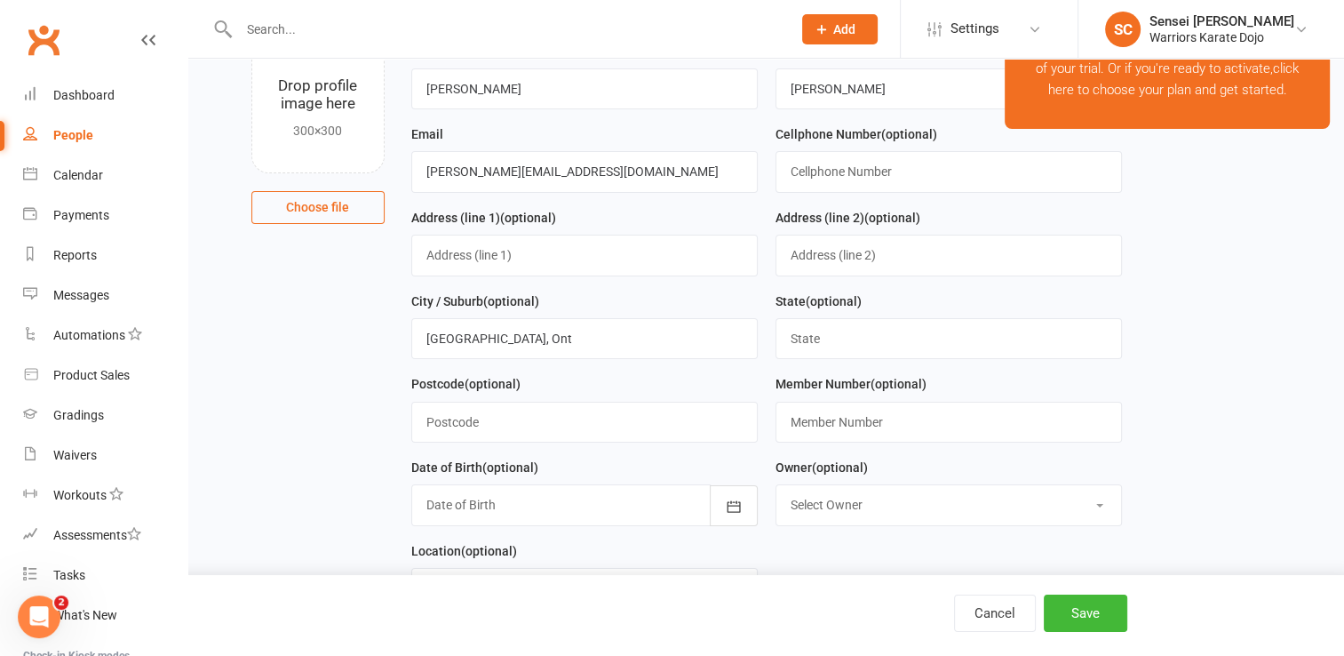
scroll to position [755, 0]
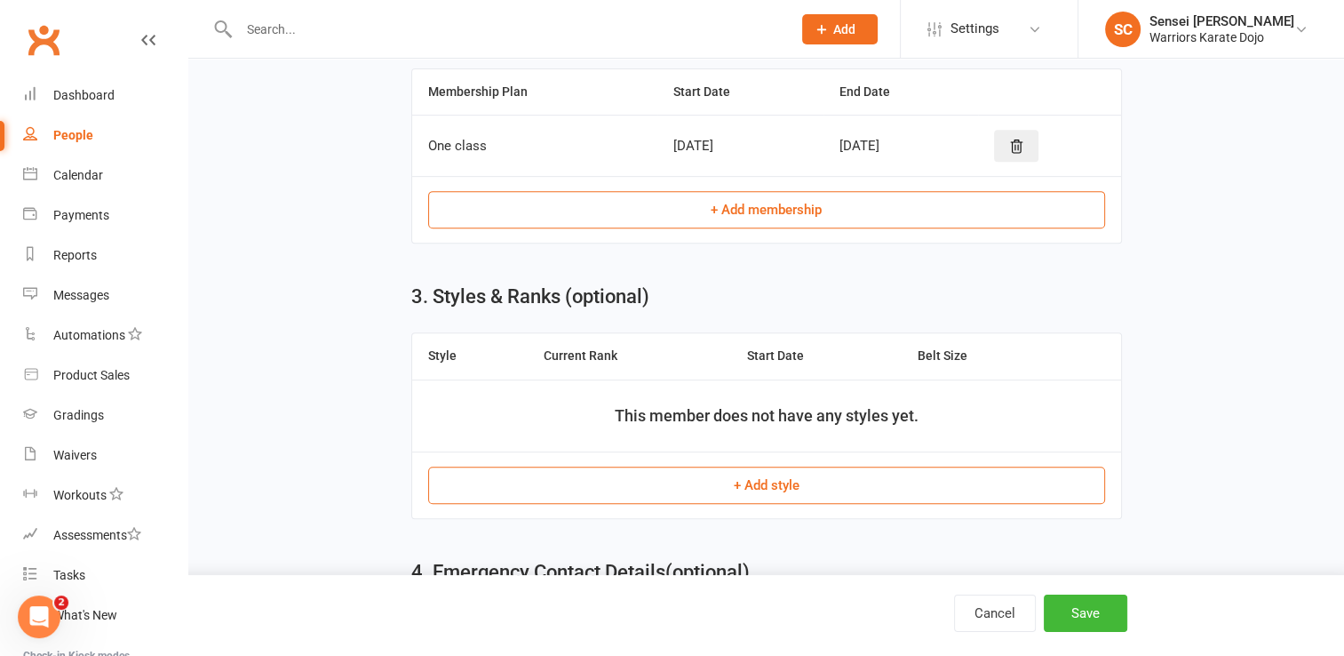
click at [679, 482] on button "+ Add style" at bounding box center [766, 484] width 677 height 37
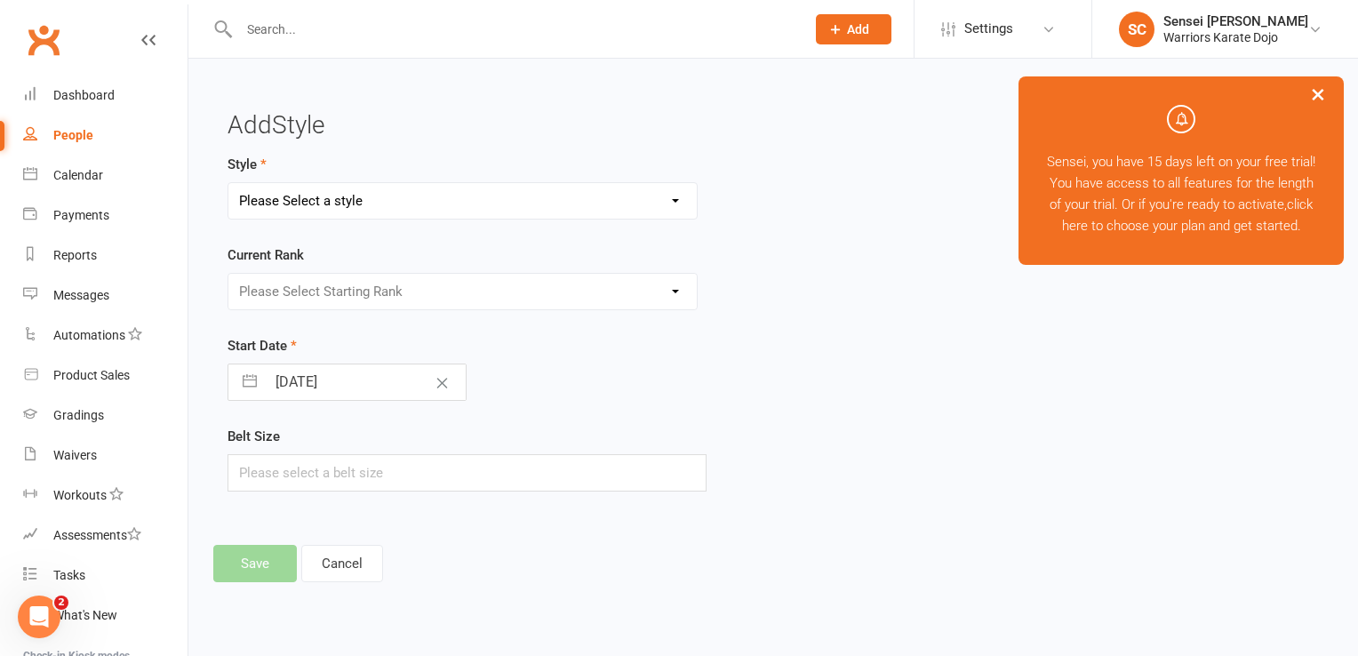
click at [525, 194] on select "Please Select a style Shotokan" at bounding box center [462, 201] width 468 height 36
click at [228, 183] on select "Please Select a style Shotokan" at bounding box center [462, 201] width 468 height 36
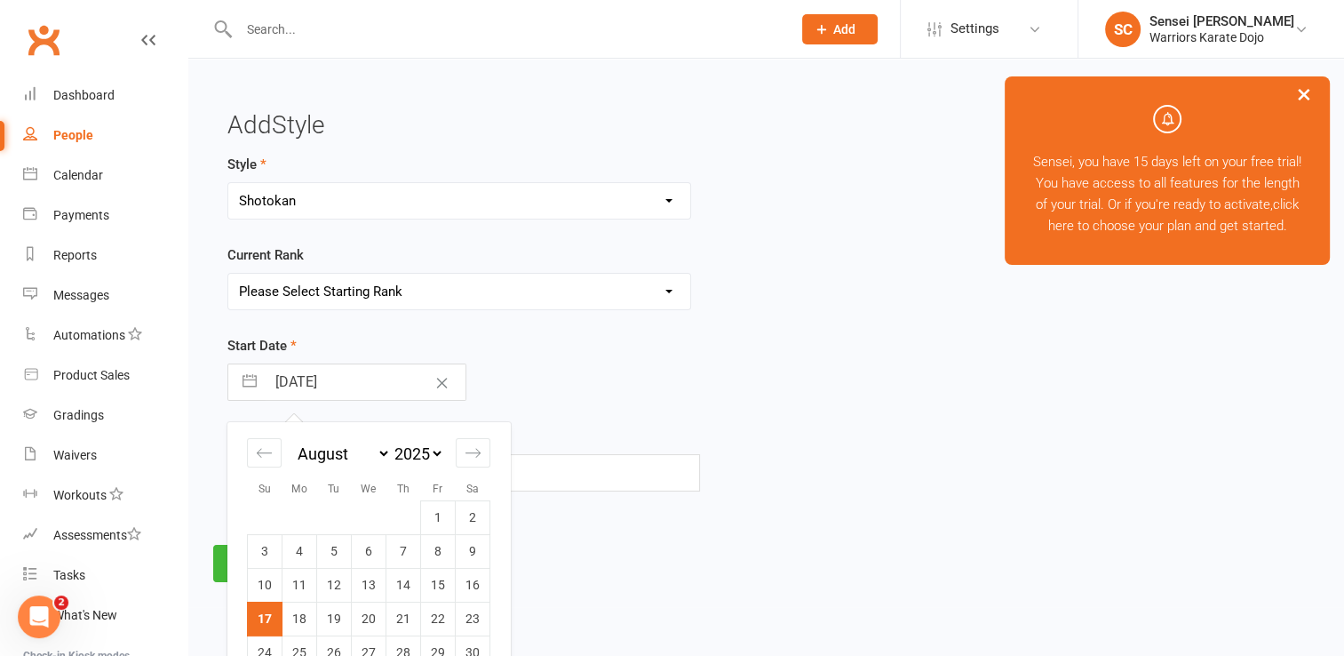
click at [323, 392] on input "[DATE]" at bounding box center [366, 382] width 200 height 36
click at [354, 448] on select "January February March April May June July August September October November De…" at bounding box center [342, 453] width 97 height 20
click at [428, 450] on select "2035 2034 2033 2032 2031 2030 2029 2028 2027 2026 2025 2024 2023 2022 2021 2020…" at bounding box center [417, 453] width 53 height 20
click at [340, 574] on td "17" at bounding box center [334, 585] width 35 height 34
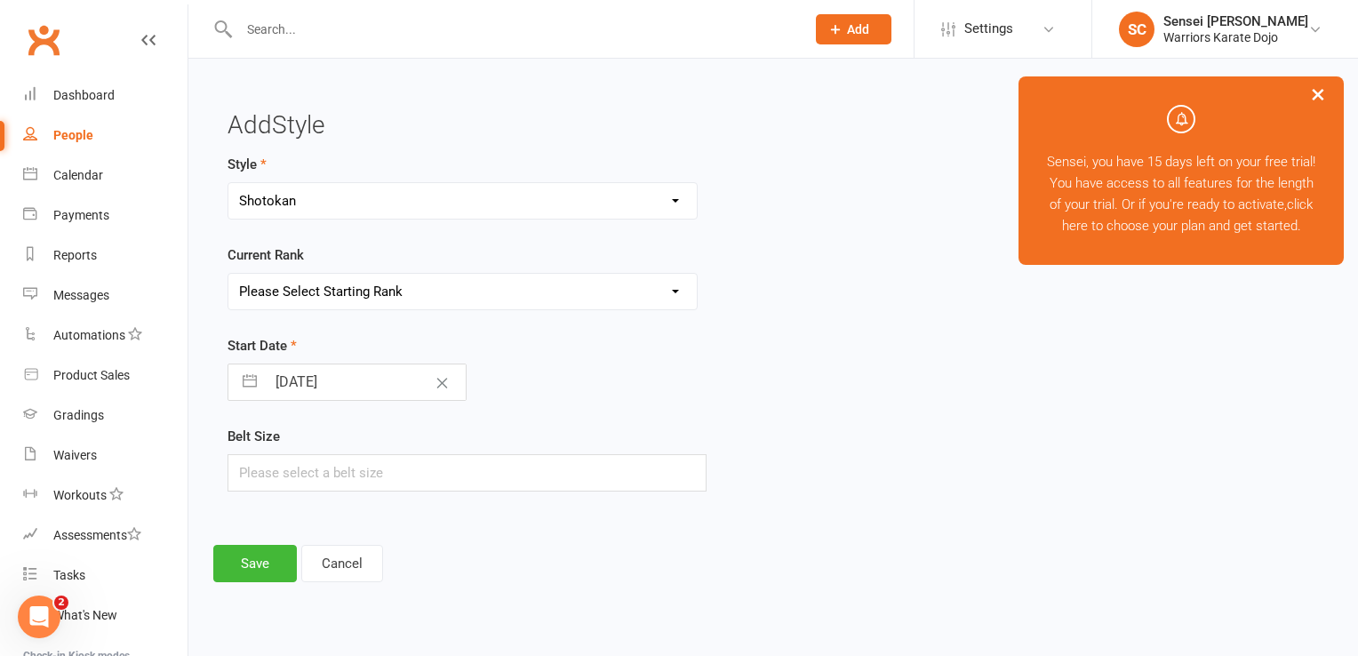
click at [275, 542] on div "Add Style Style Shotokan Current Rank Please Select Starting Rank 9 Kyu 8 Kyu 7…" at bounding box center [772, 347] width 1119 height 470
click at [306, 482] on input "text" at bounding box center [466, 472] width 479 height 37
click at [254, 557] on button "Save" at bounding box center [255, 563] width 84 height 37
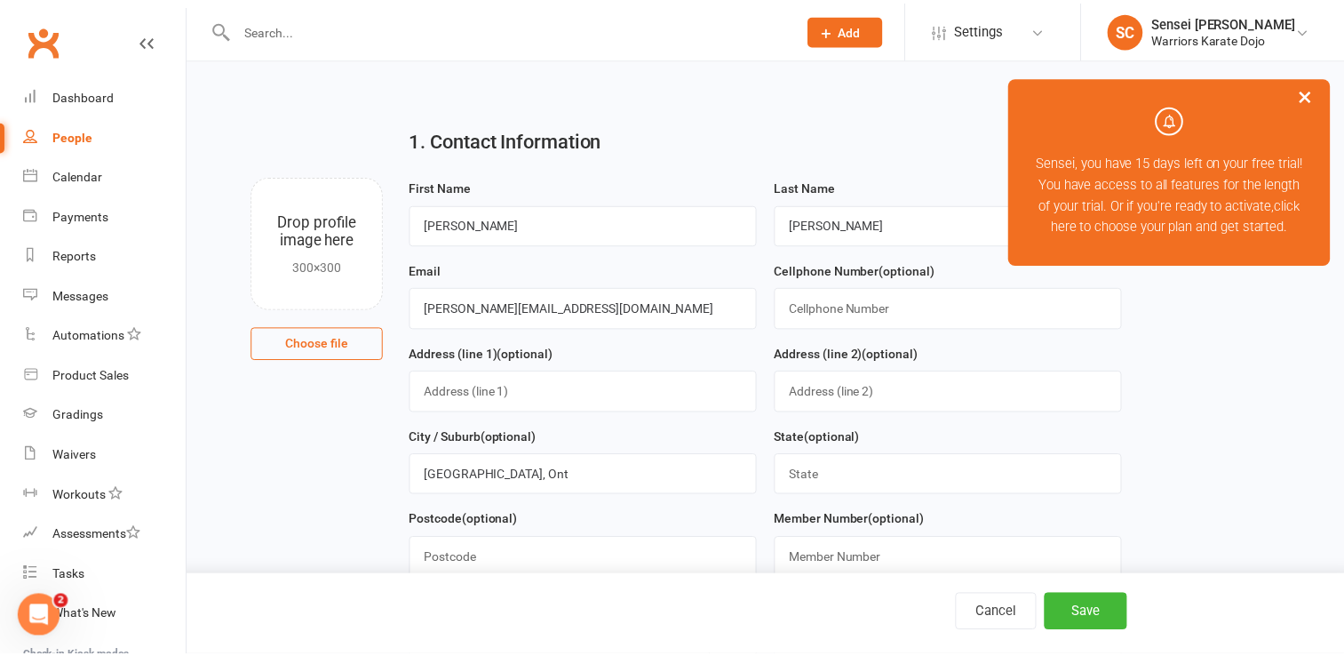
scroll to position [1019, 0]
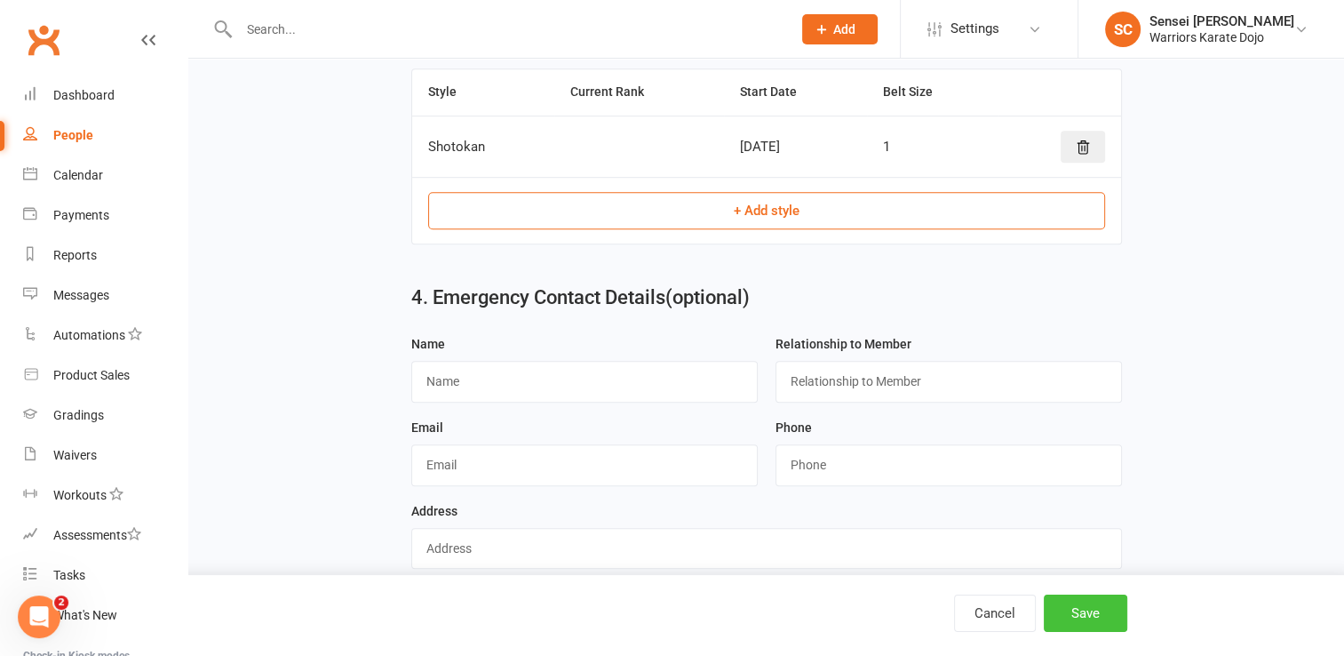
click at [1098, 620] on button "Save" at bounding box center [1086, 612] width 84 height 37
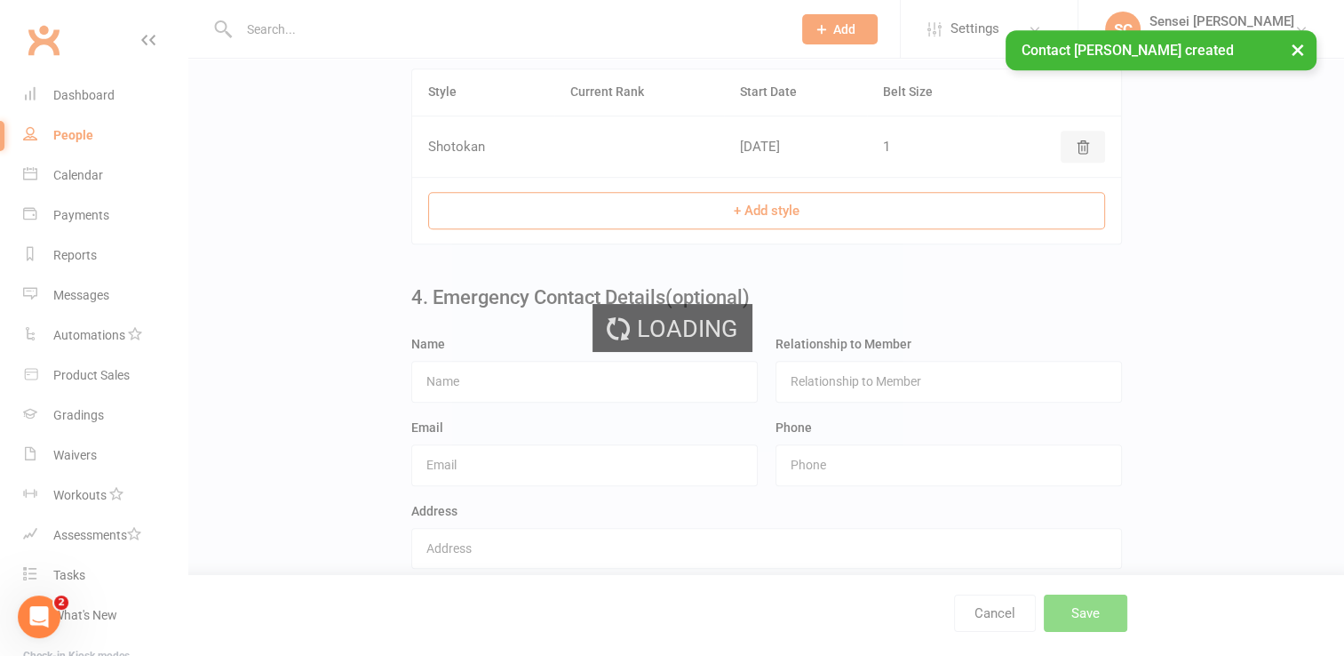
scroll to position [0, 0]
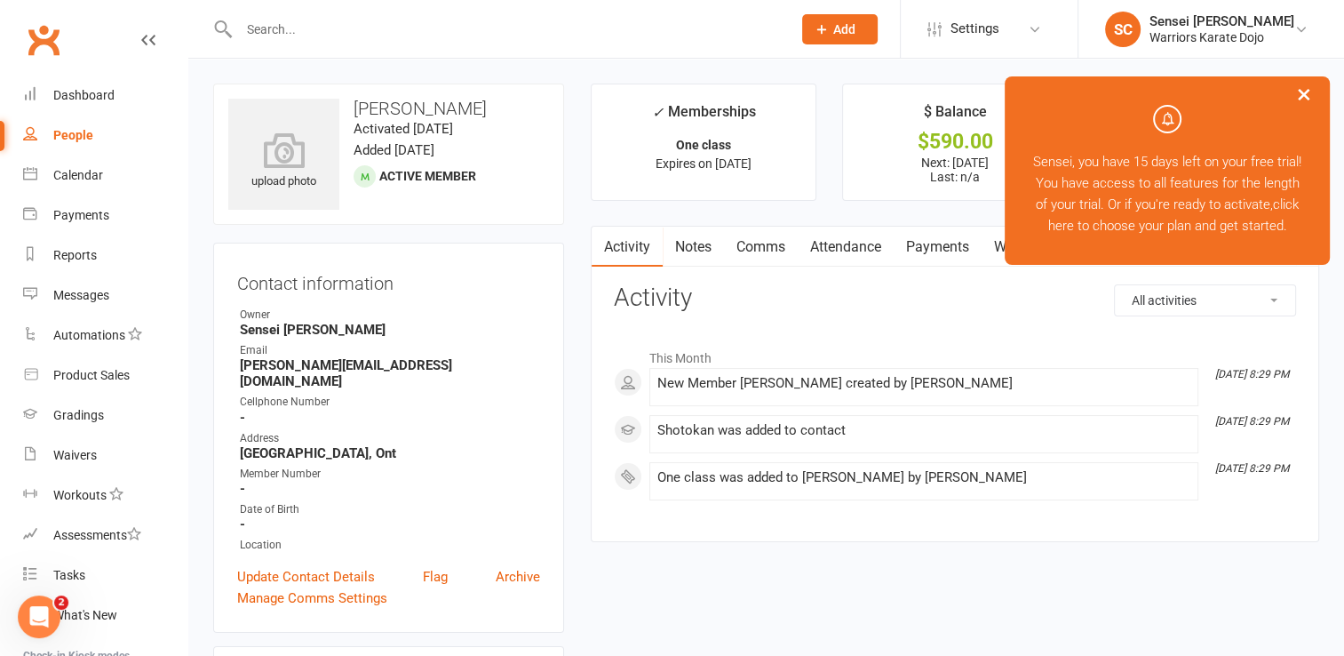
click at [855, 28] on button "Add" at bounding box center [840, 29] width 76 height 30
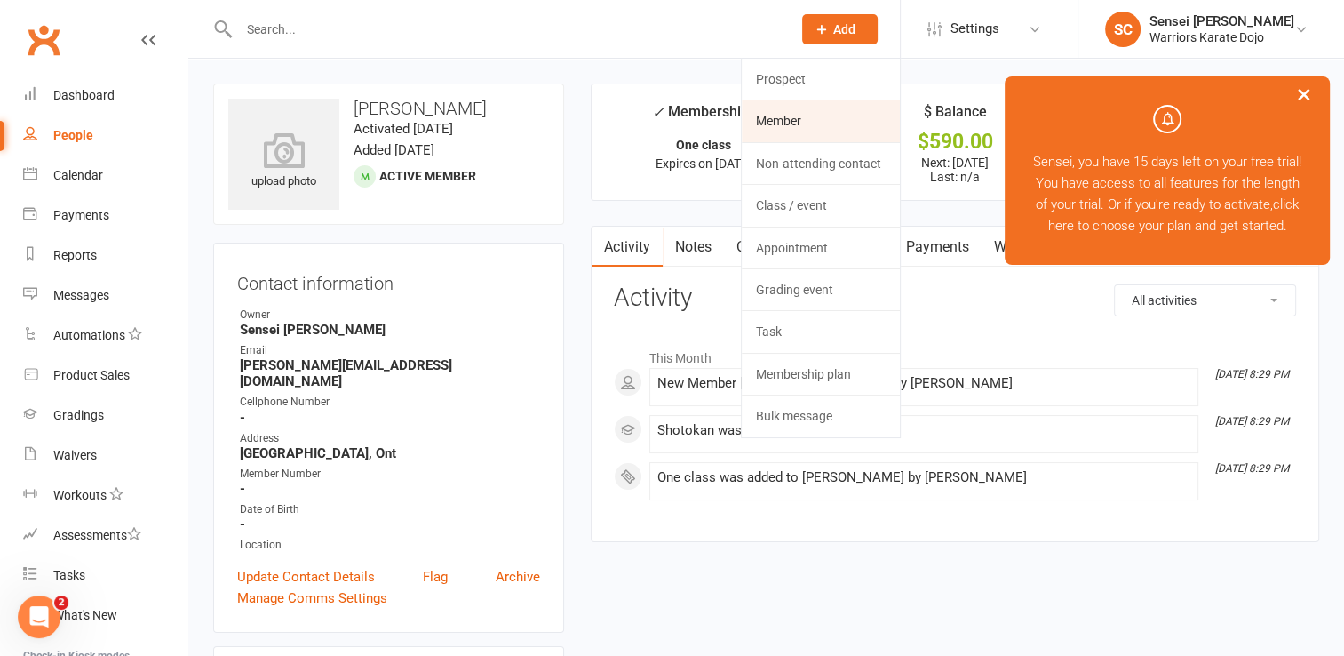
click at [805, 113] on link "Member" at bounding box center [821, 120] width 158 height 41
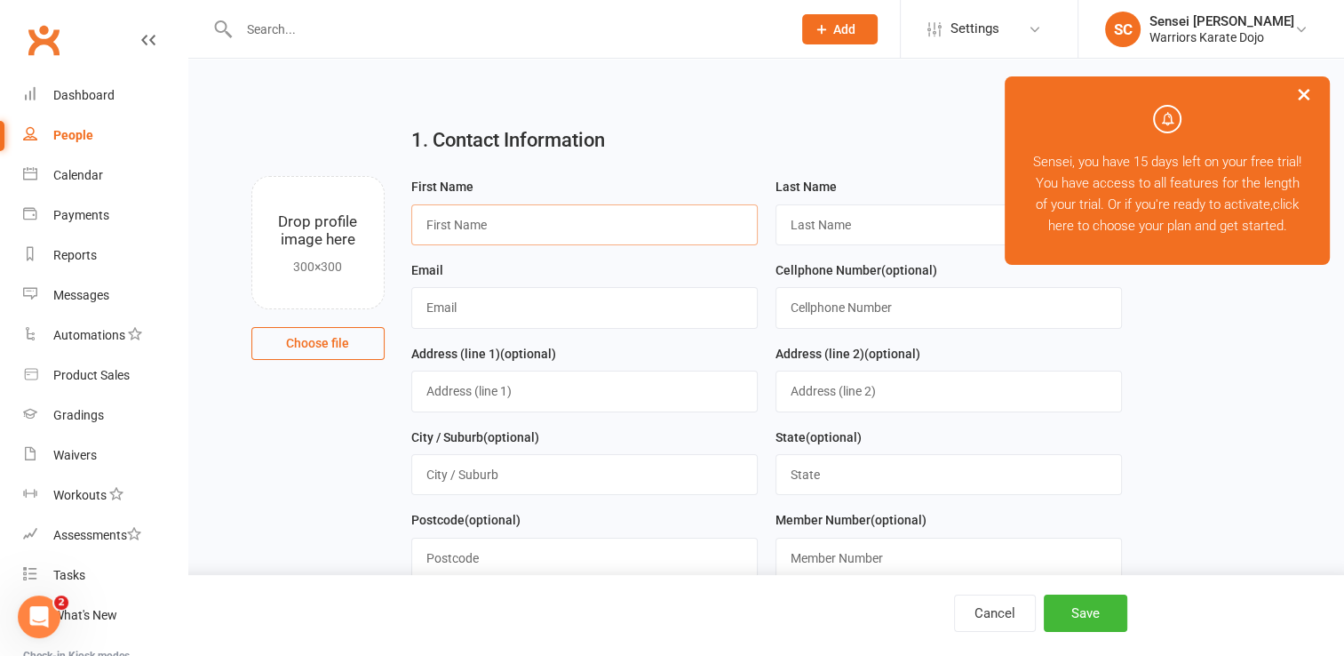
click at [471, 220] on input "text" at bounding box center [584, 224] width 346 height 41
paste input "mandyj1987@hotmail.com>"
click at [535, 480] on input "text" at bounding box center [584, 474] width 346 height 41
click at [621, 517] on div "Postcode (optional)" at bounding box center [584, 543] width 346 height 69
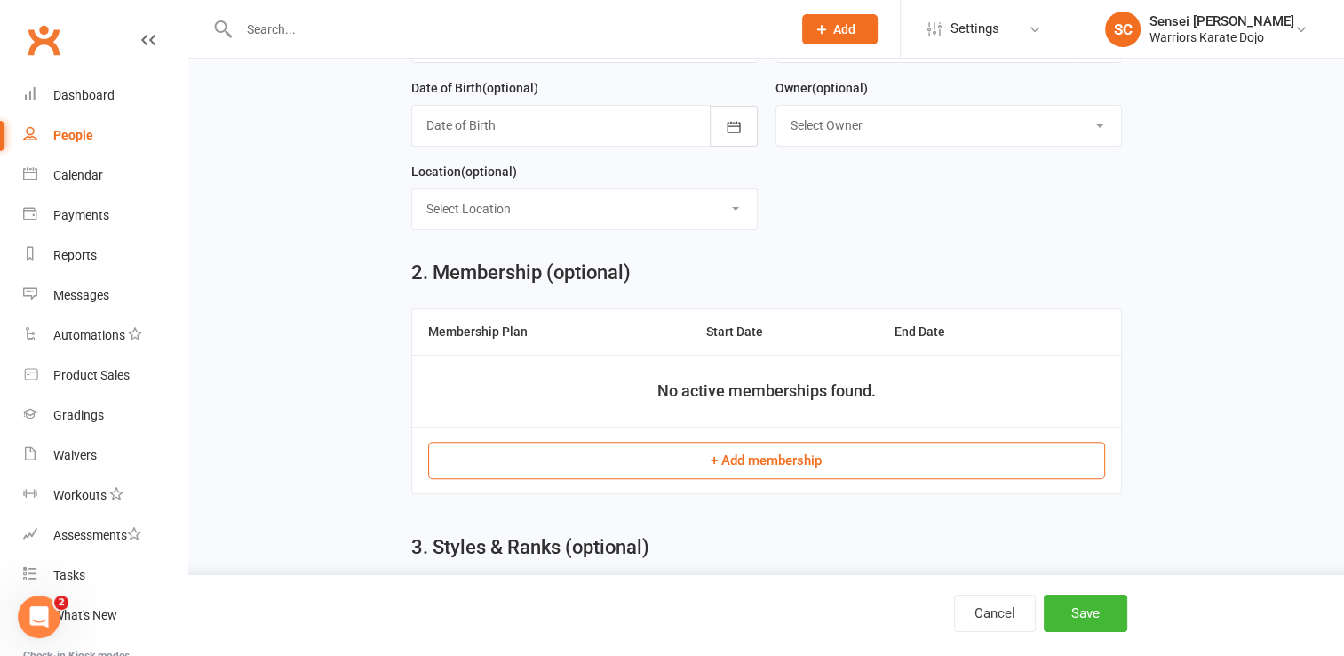
scroll to position [546, 0]
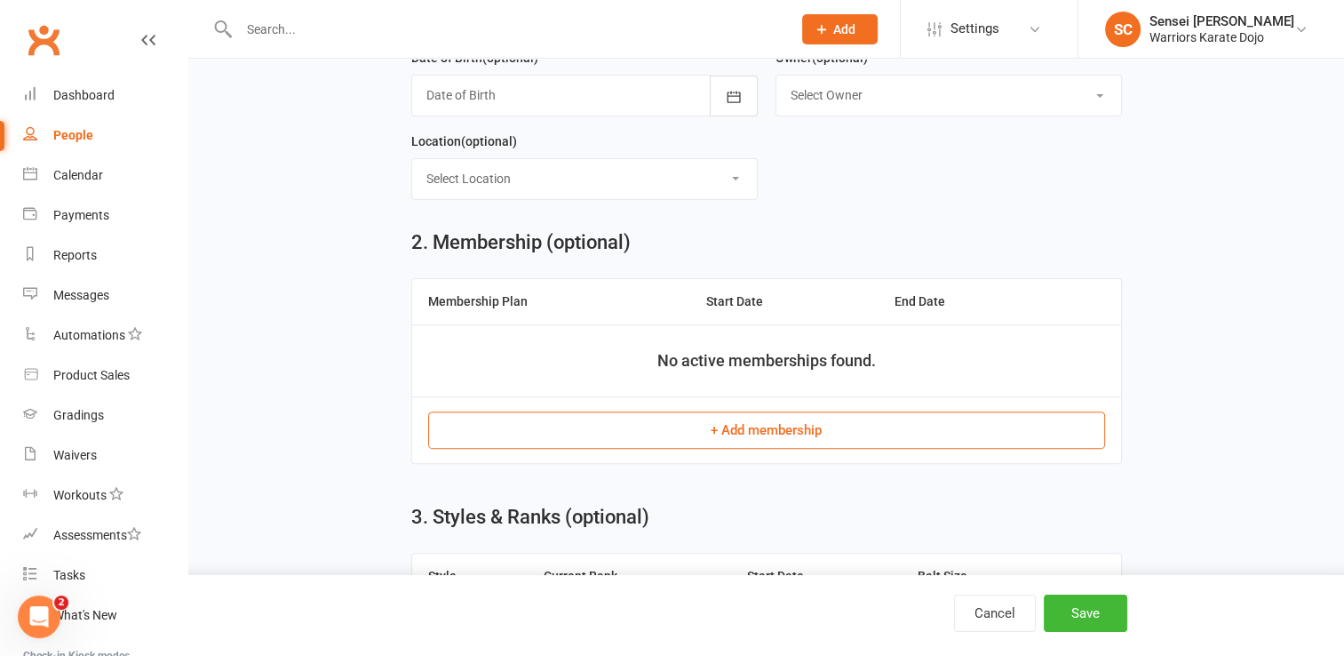
click at [724, 429] on button "+ Add membership" at bounding box center [766, 429] width 677 height 37
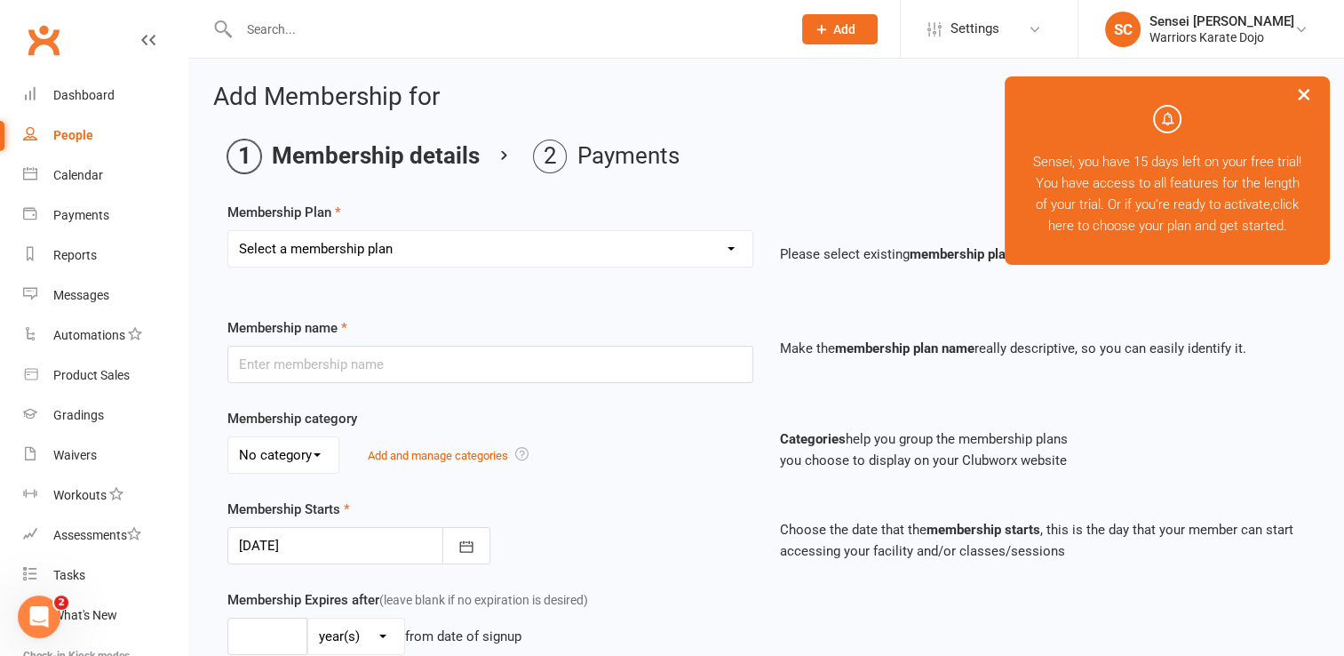
click at [658, 247] on select "Select a membership plan Create new Membership Plan One class Two Class" at bounding box center [490, 249] width 524 height 36
click at [228, 231] on select "Select a membership plan Create new Membership Plan One class Two Class" at bounding box center [490, 249] width 524 height 36
click at [632, 417] on div "Membership category No category General Add and manage categories" at bounding box center [490, 441] width 553 height 66
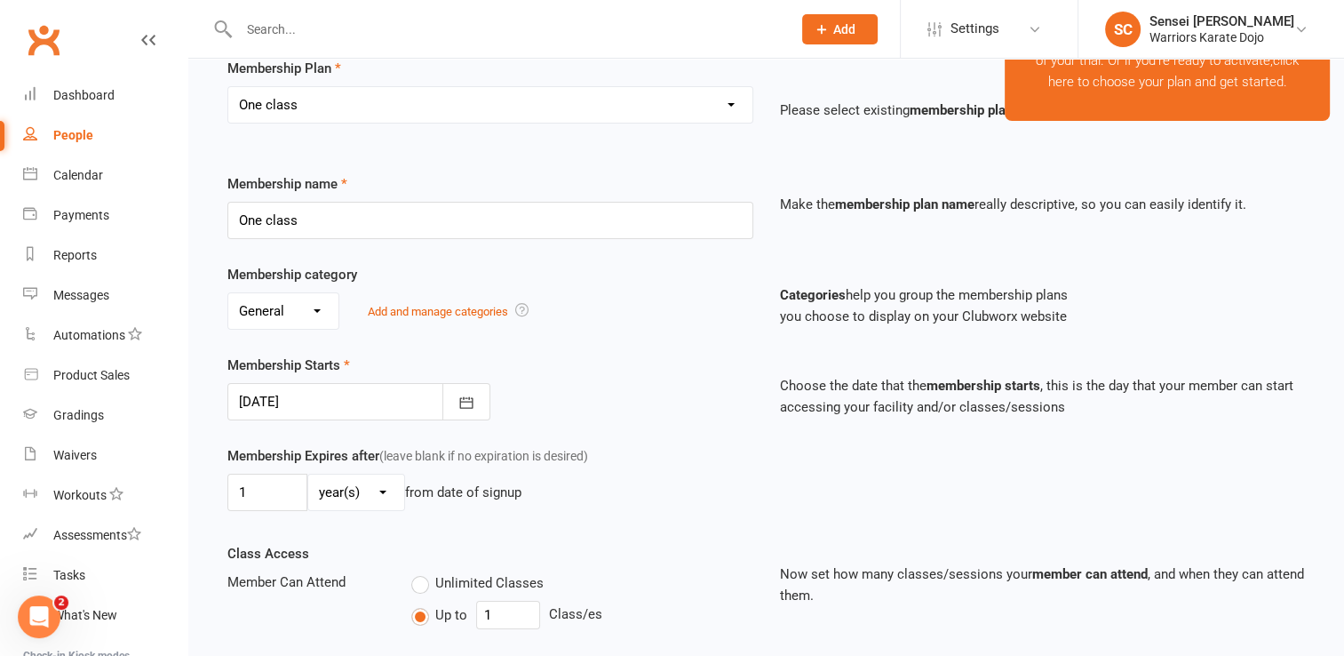
scroll to position [146, 0]
click at [392, 403] on div at bounding box center [358, 399] width 263 height 37
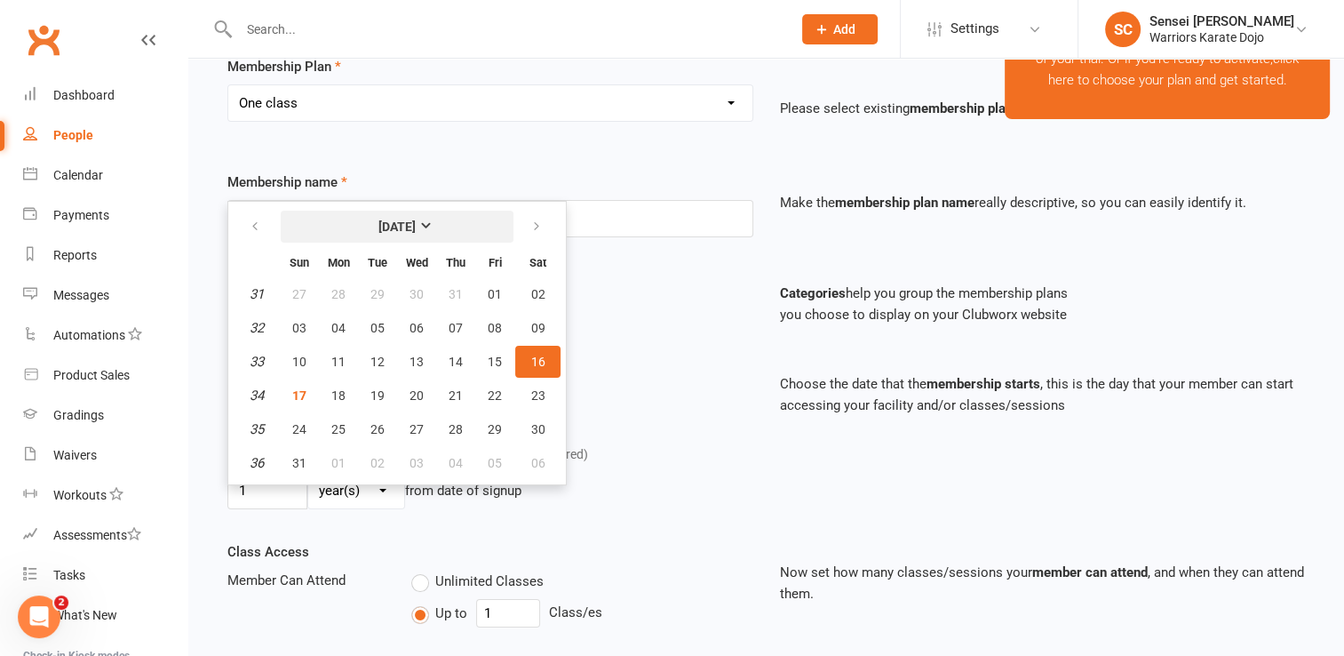
click at [431, 220] on button "[DATE]" at bounding box center [397, 227] width 233 height 32
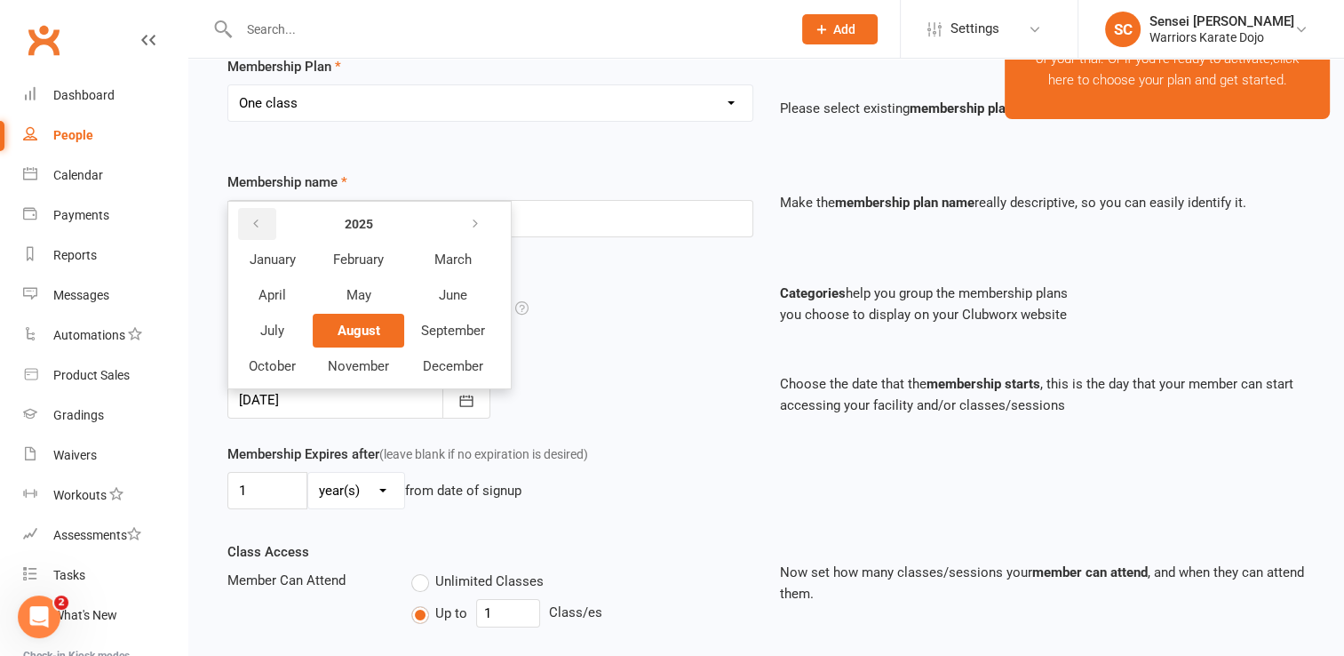
click at [254, 217] on icon "button" at bounding box center [256, 224] width 12 height 14
click at [458, 331] on span "September" at bounding box center [453, 331] width 64 height 16
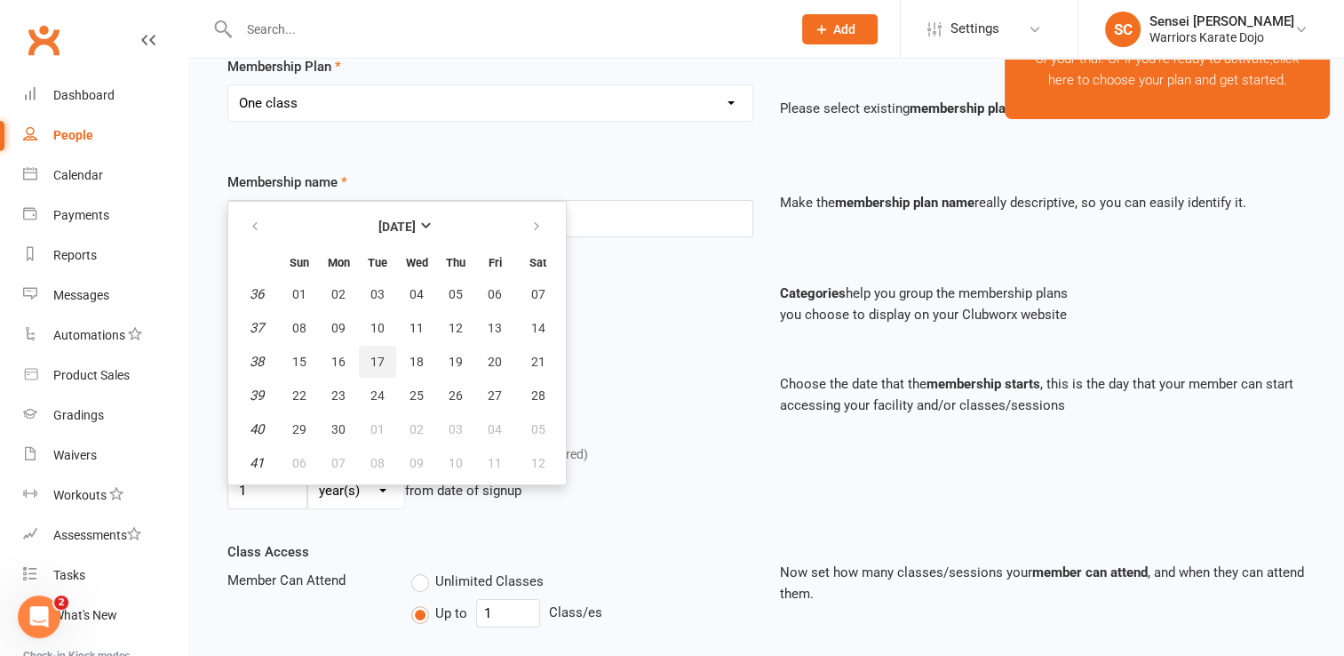
click at [371, 354] on span "17" at bounding box center [377, 361] width 14 height 14
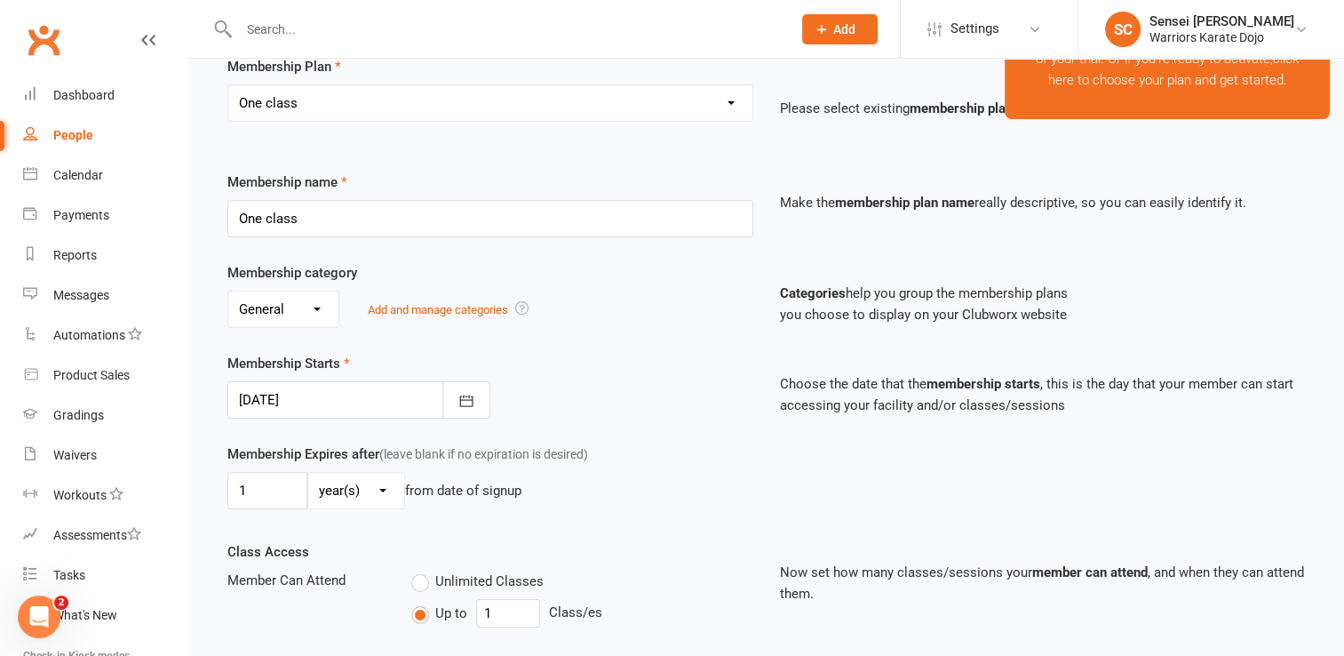
click at [392, 396] on div at bounding box center [358, 399] width 263 height 37
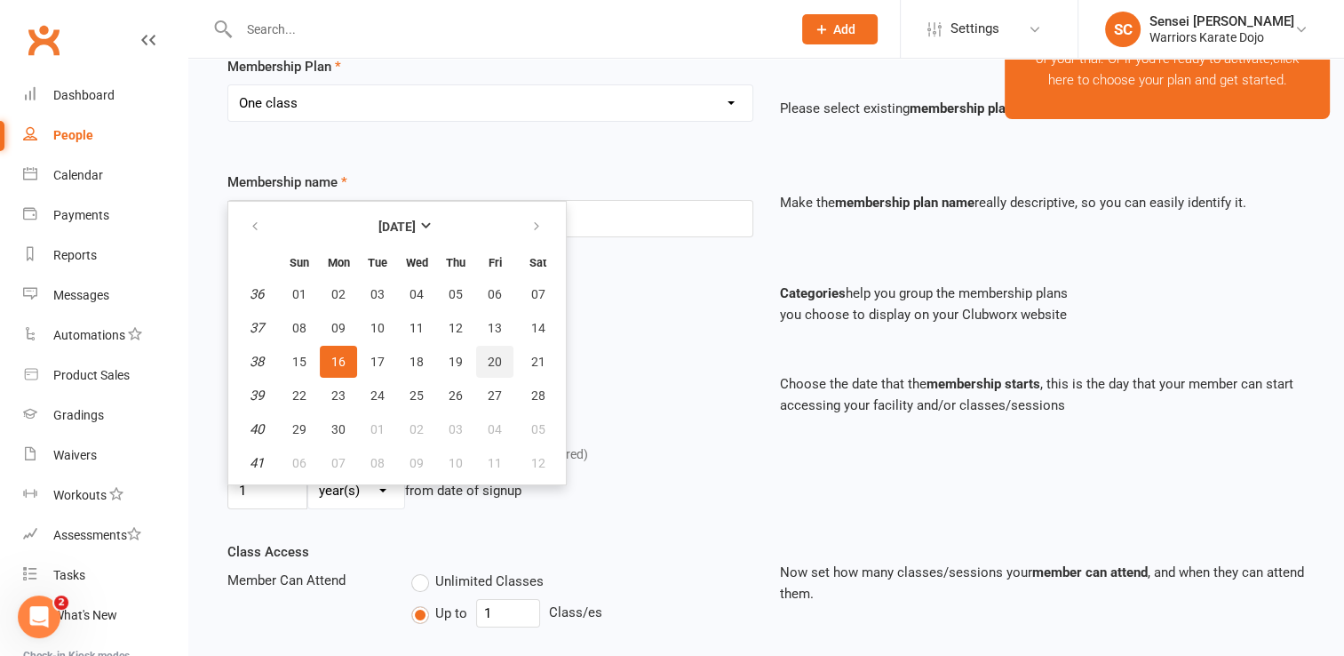
click at [491, 361] on span "20" at bounding box center [495, 361] width 14 height 14
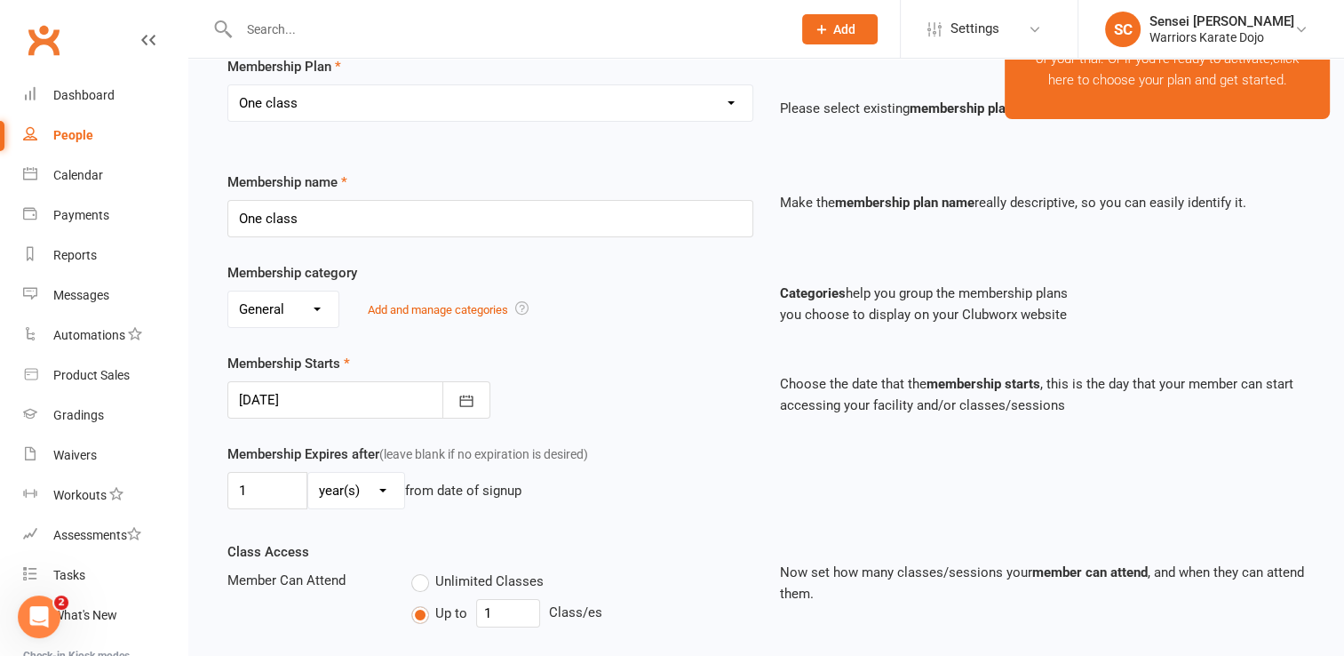
click at [614, 381] on div "Membership Starts 20 Sep 2024 September 2024 Sun Mon Tue Wed Thu Fri Sat 36 01 …" at bounding box center [490, 386] width 553 height 66
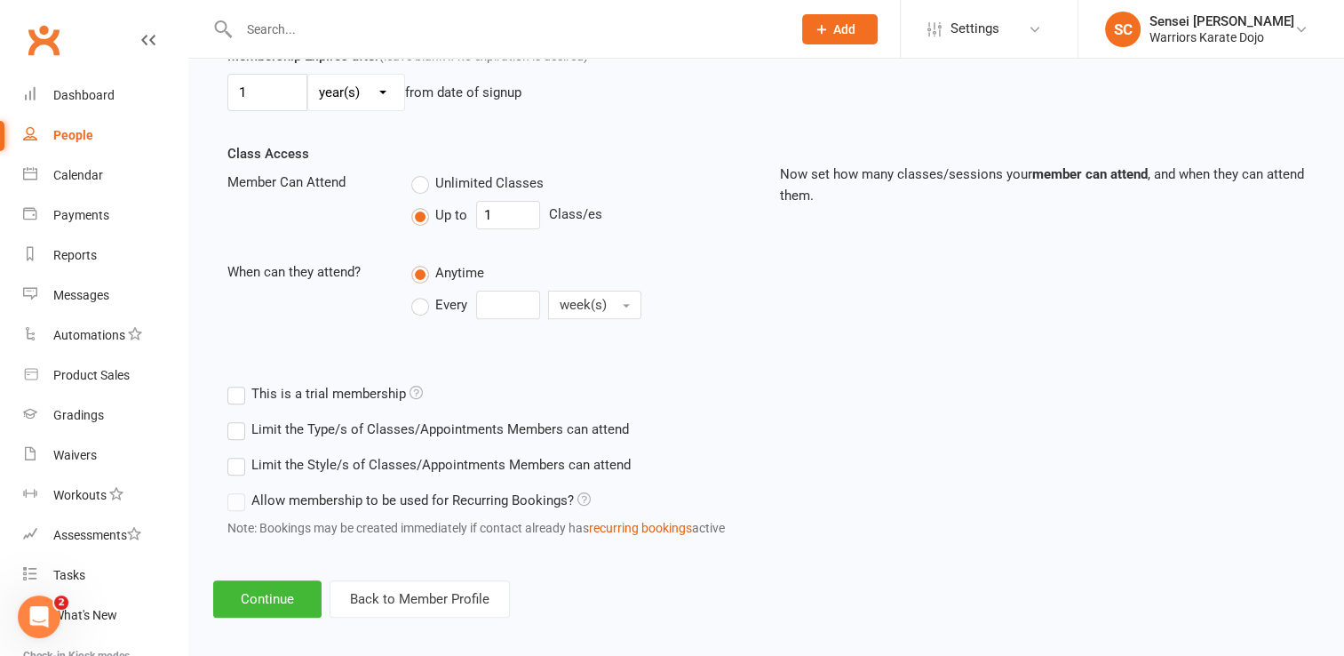
scroll to position [553, 0]
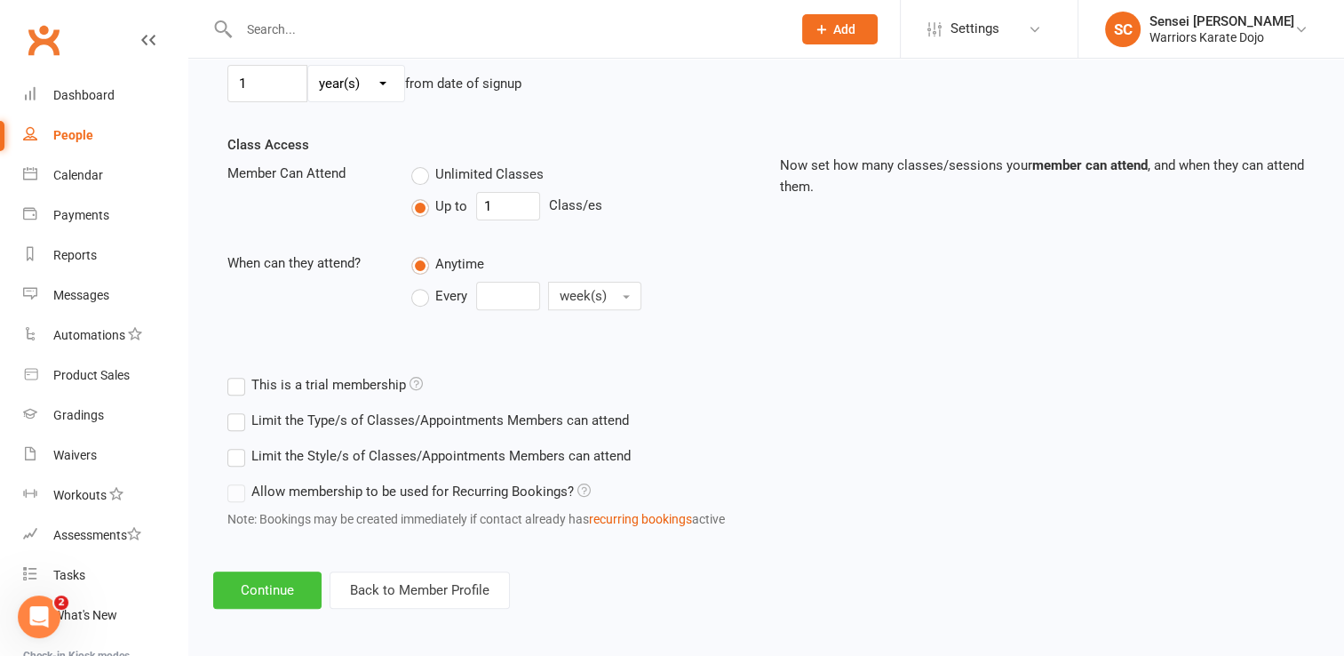
click at [277, 575] on button "Continue" at bounding box center [267, 589] width 108 height 37
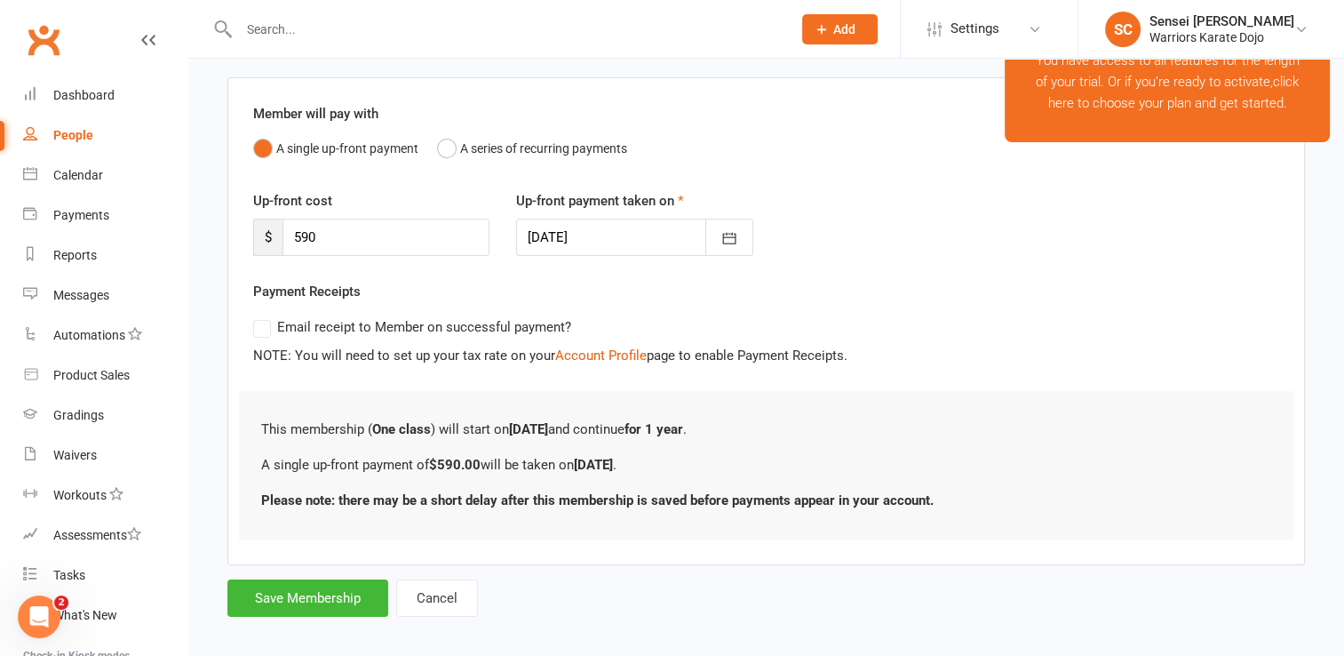
scroll to position [136, 0]
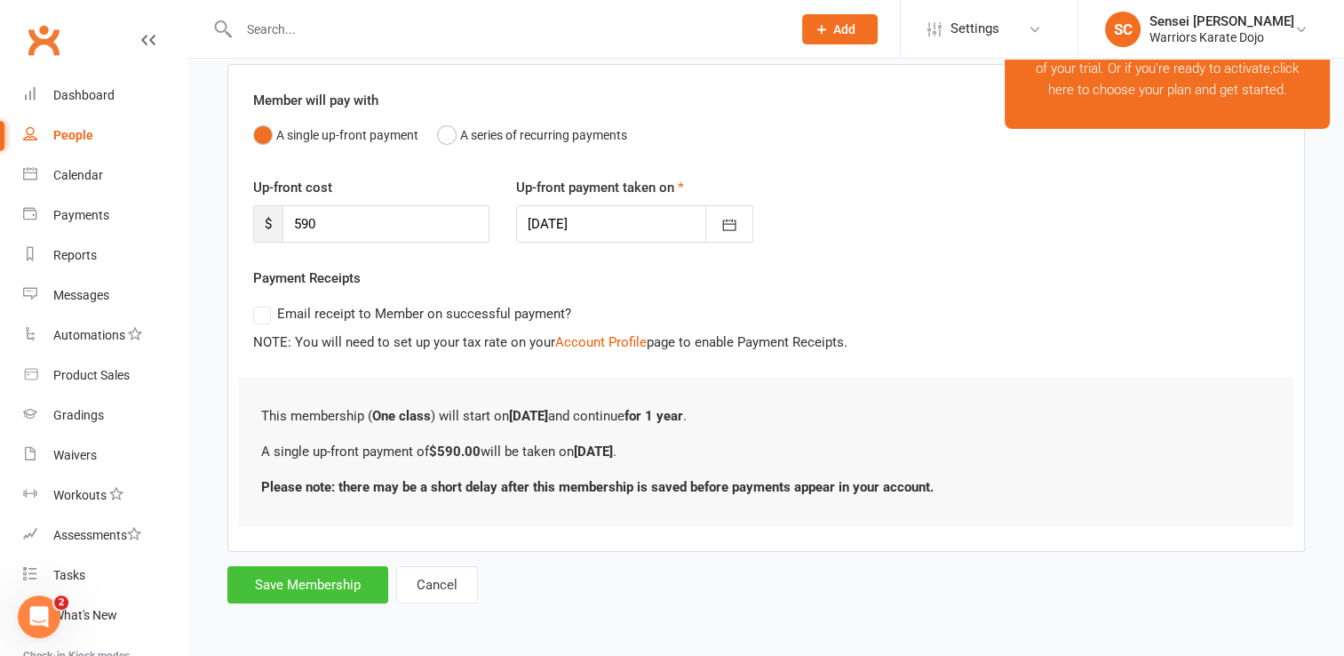
click at [332, 581] on button "Save Membership" at bounding box center [307, 584] width 161 height 37
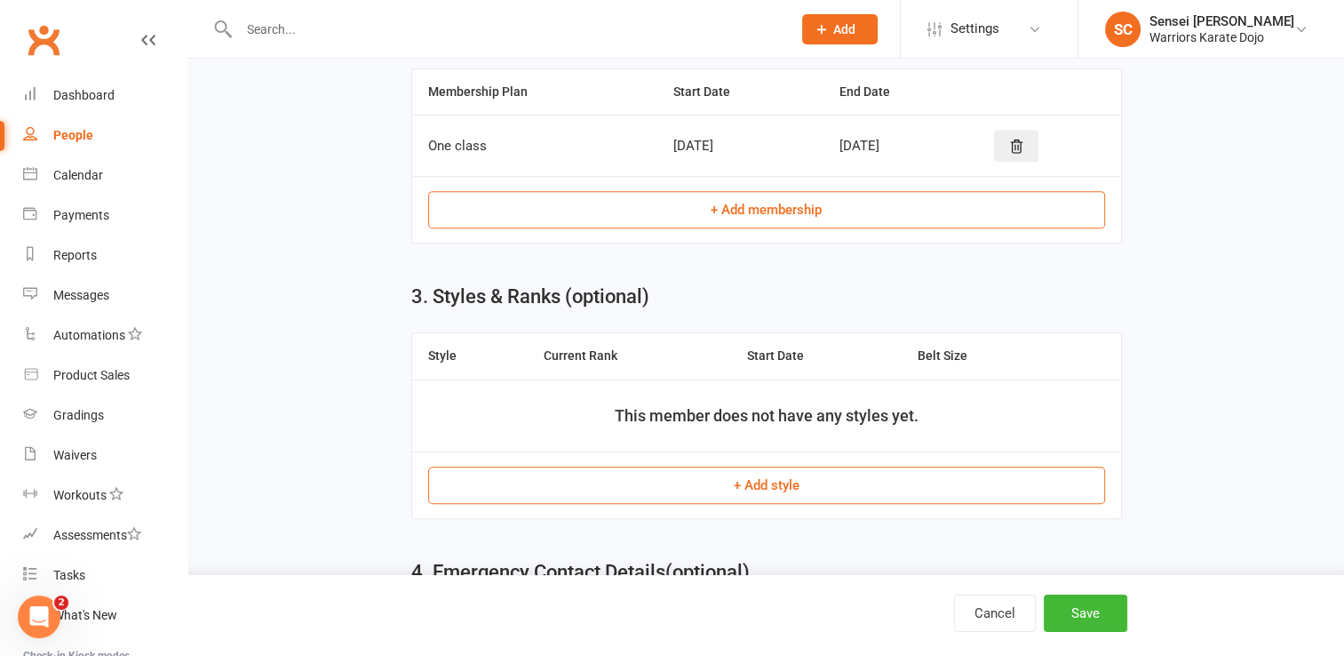
click at [625, 489] on button "+ Add style" at bounding box center [766, 484] width 677 height 37
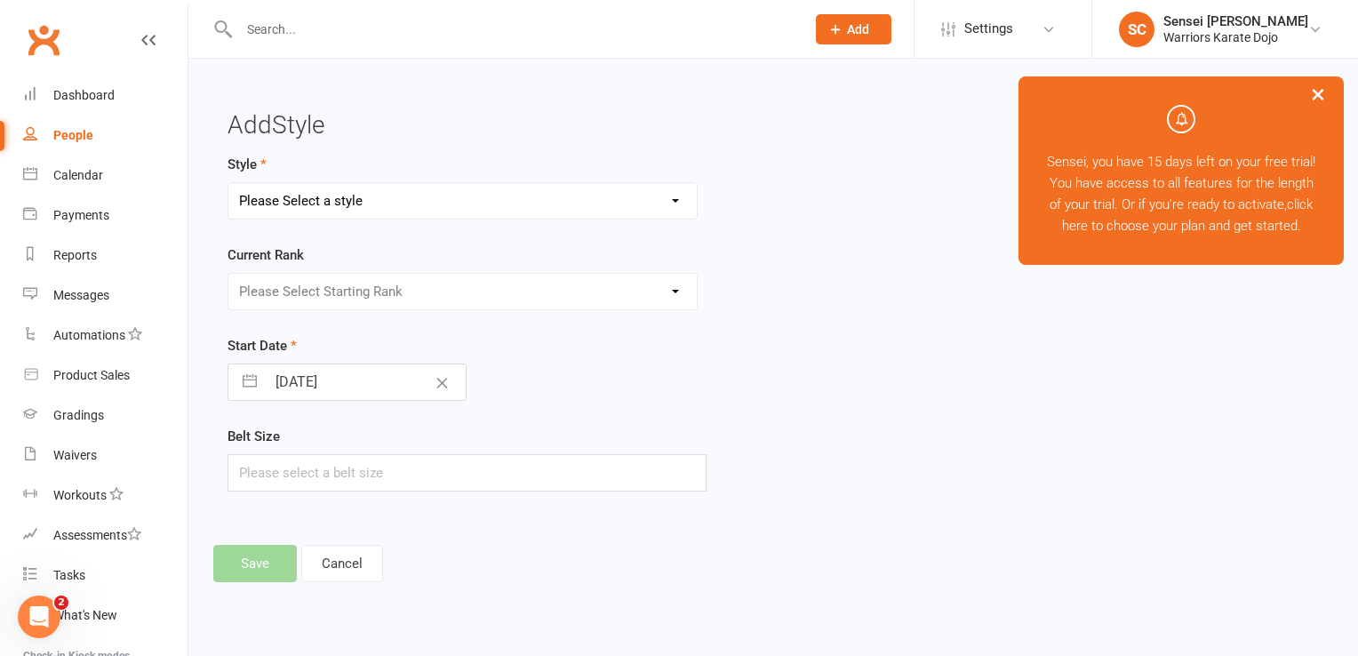
click at [547, 201] on select "Please Select a style Shotokan" at bounding box center [462, 201] width 468 height 36
click at [228, 183] on select "Please Select a style Shotokan" at bounding box center [462, 201] width 468 height 36
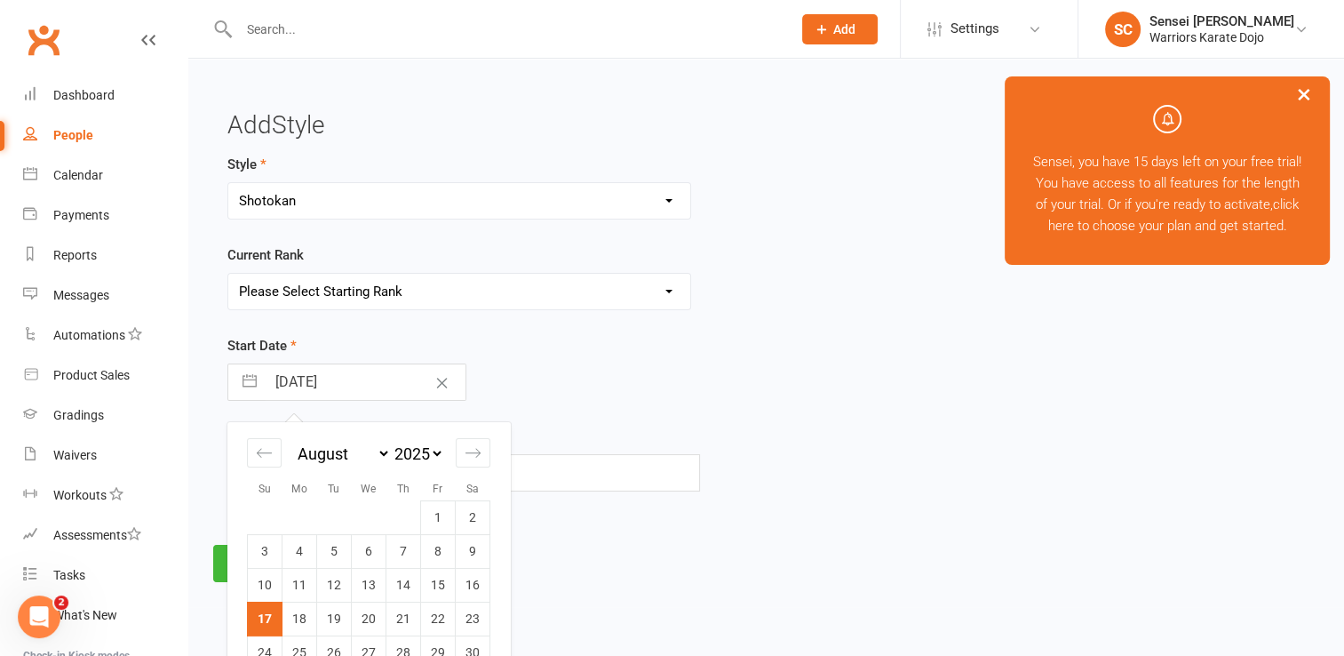
click at [346, 389] on input "[DATE]" at bounding box center [366, 382] width 200 height 36
click at [360, 447] on select "January February March April May June July August September October November De…" at bounding box center [342, 453] width 97 height 20
click at [432, 453] on select "2035 2034 2033 2032 2031 2030 2029 2028 2027 2026 2025 2024 2023 2022 2021 2020…" at bounding box center [417, 453] width 53 height 20
click at [332, 578] on td "17" at bounding box center [334, 585] width 35 height 34
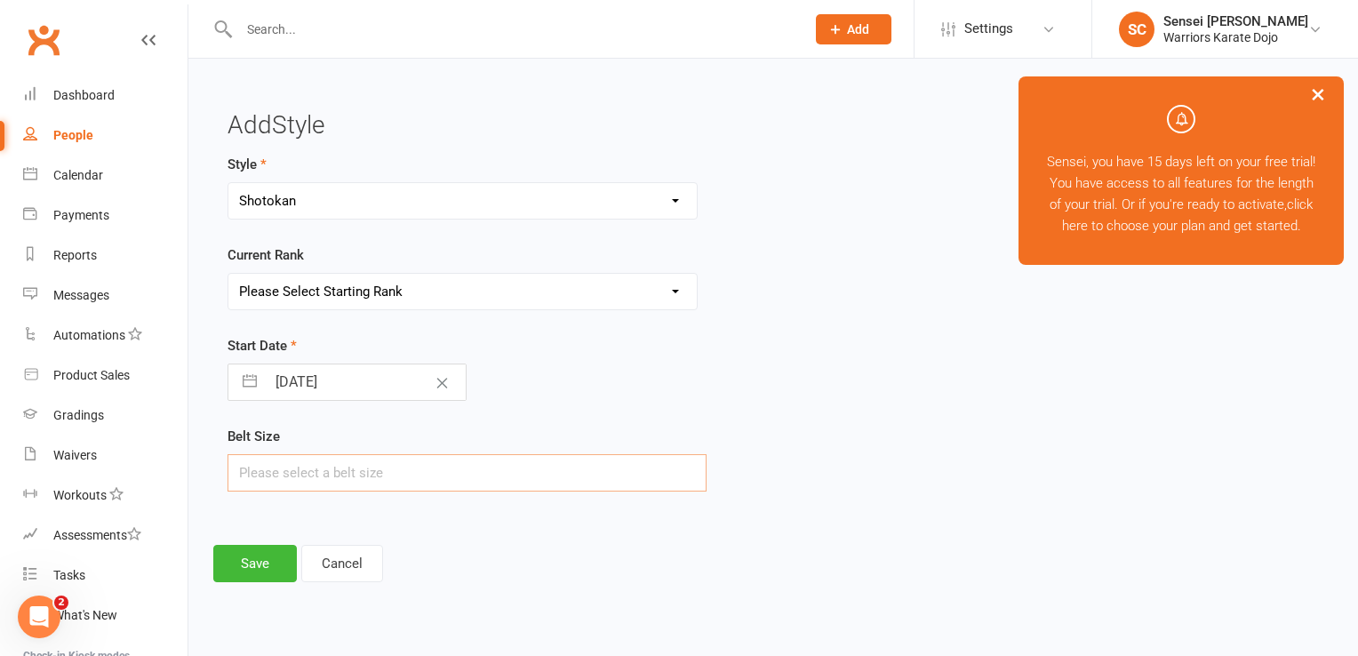
click at [305, 475] on input "text" at bounding box center [466, 472] width 479 height 37
click at [277, 558] on button "Save" at bounding box center [255, 563] width 84 height 37
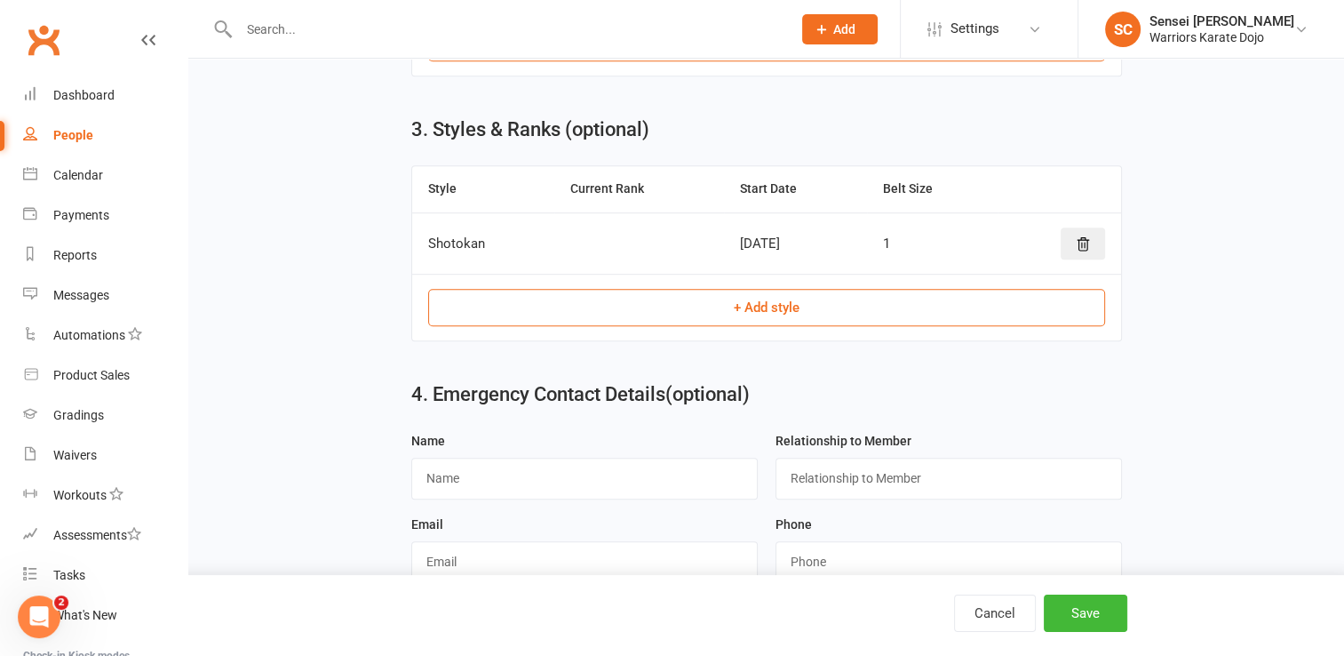
scroll to position [1038, 0]
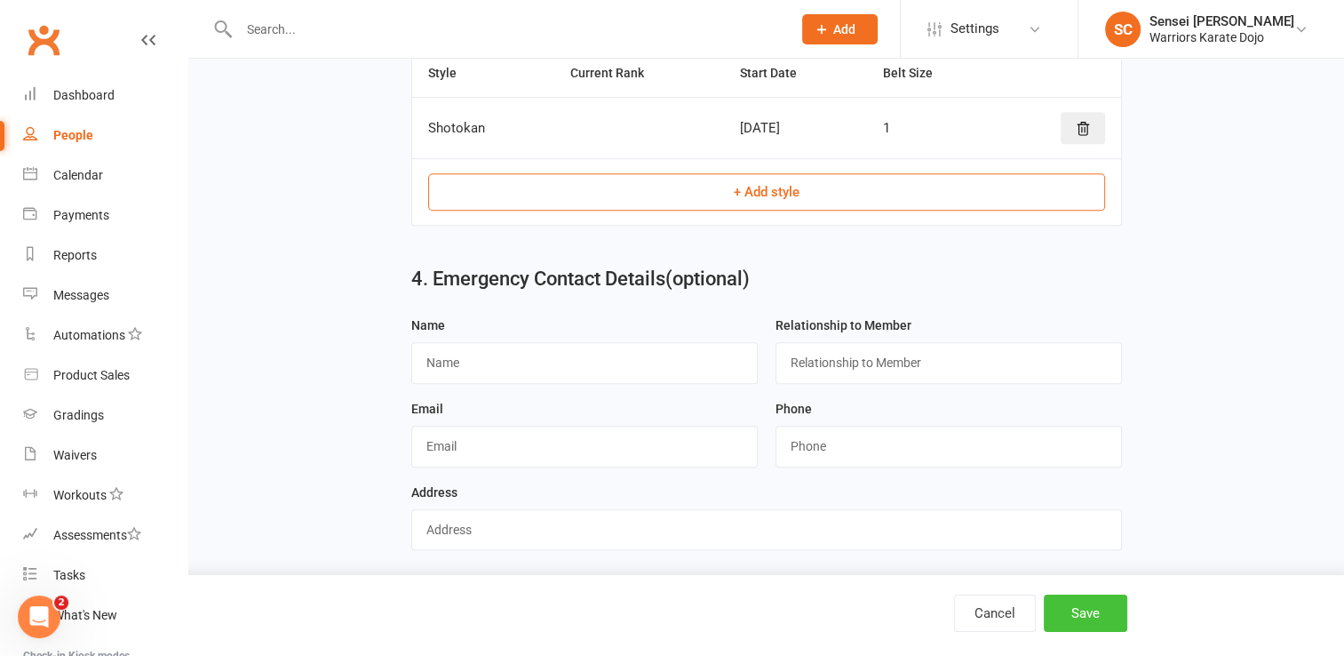
click at [1087, 609] on button "Save" at bounding box center [1086, 612] width 84 height 37
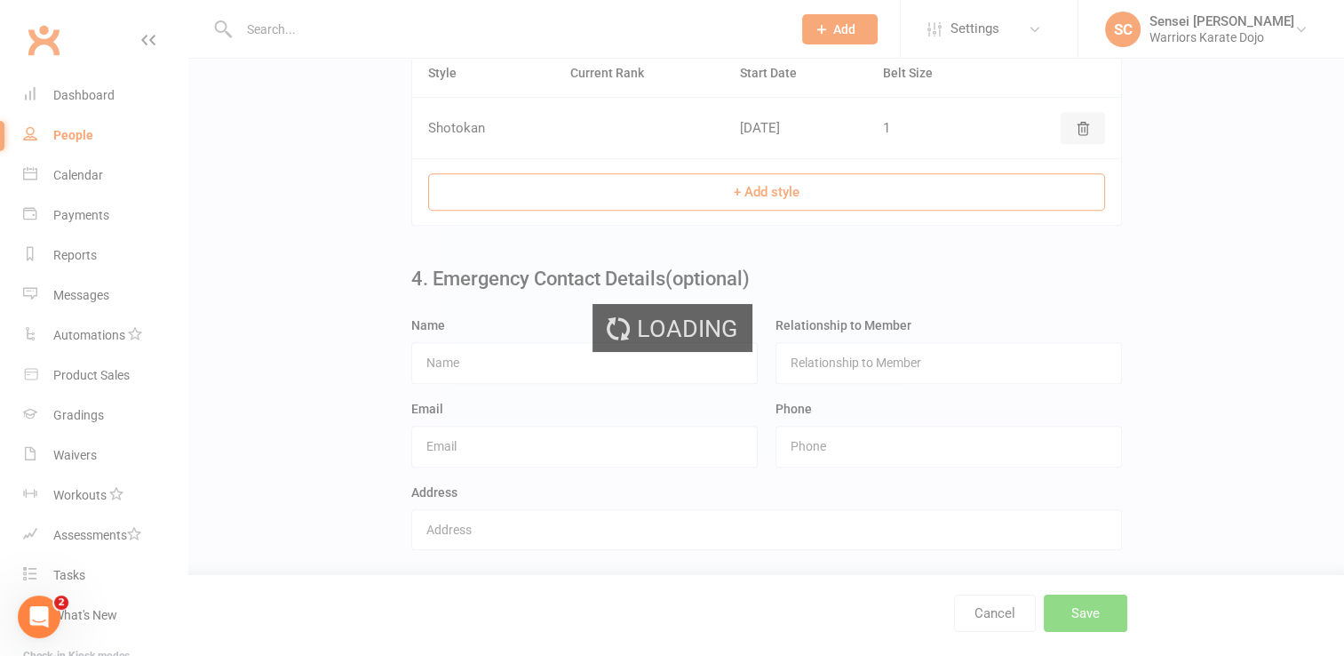
scroll to position [0, 0]
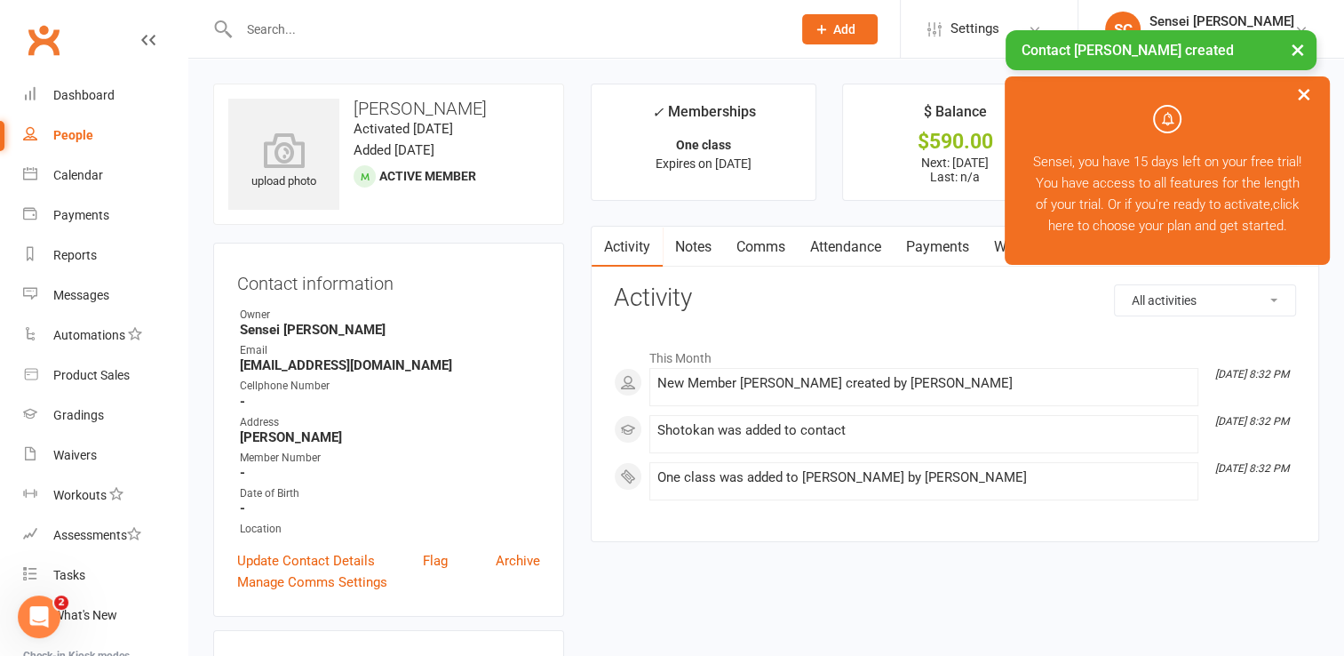
click at [62, 129] on div "People" at bounding box center [73, 135] width 40 height 14
